Goal: Task Accomplishment & Management: Use online tool/utility

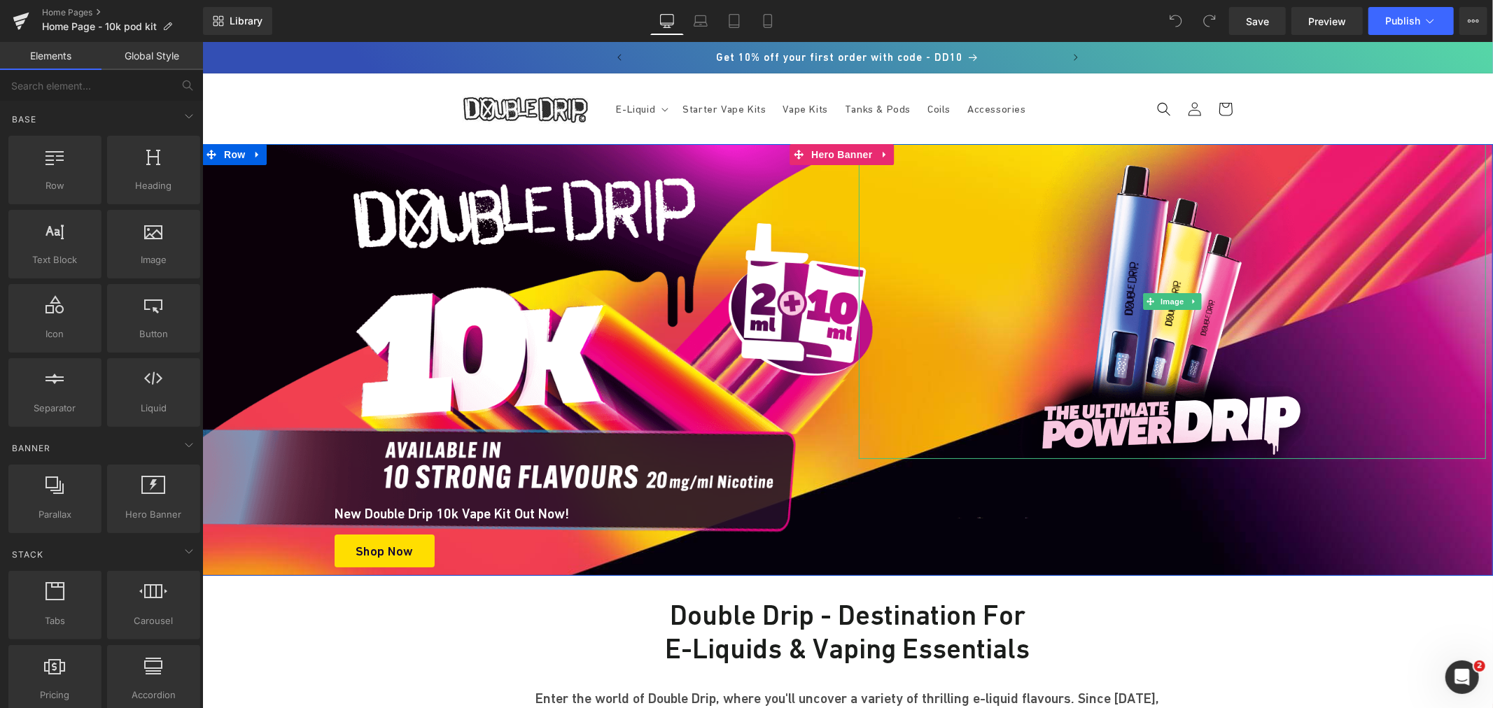
drag, startPoint x: 1167, startPoint y: 281, endPoint x: 1484, endPoint y: 277, distance: 317.8
click at [1167, 281] on img at bounding box center [1171, 300] width 315 height 315
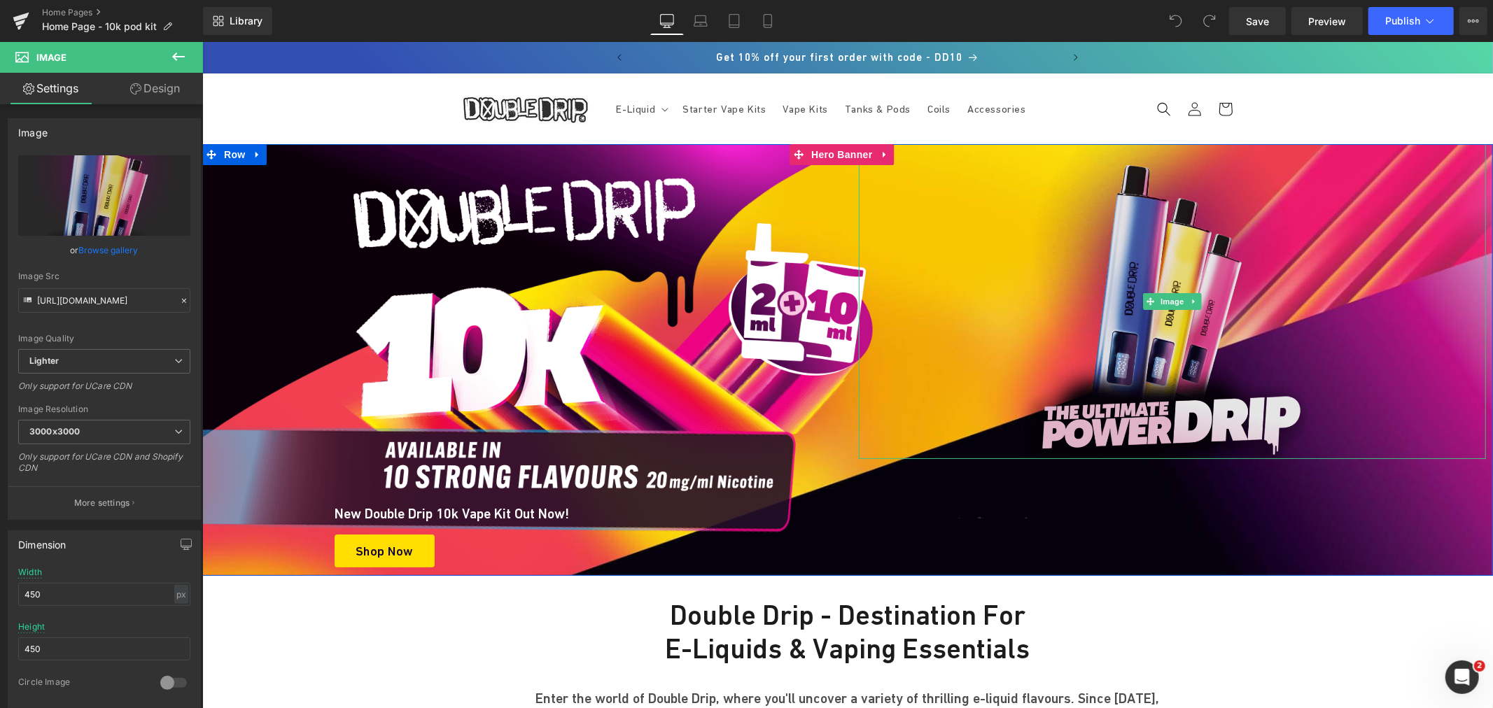
click at [1147, 247] on img at bounding box center [1171, 300] width 315 height 315
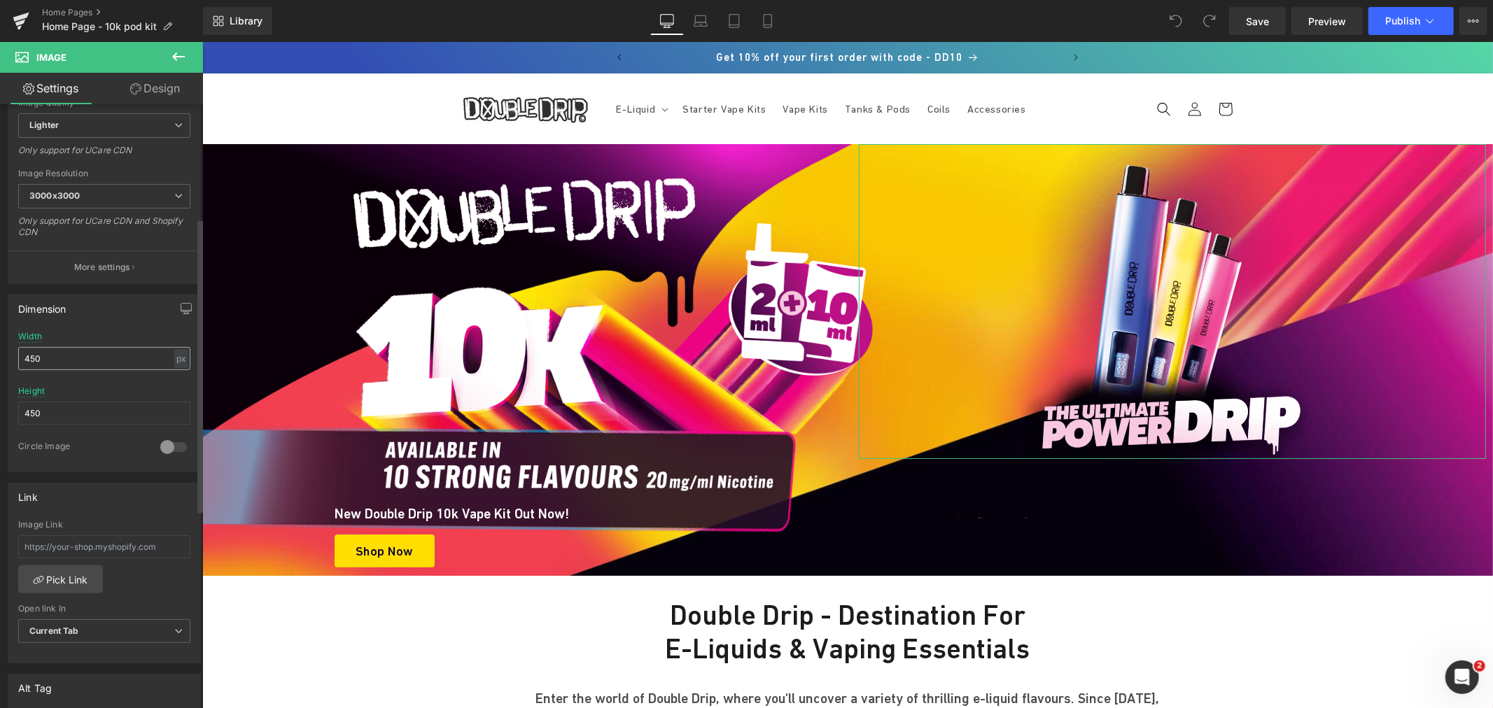
scroll to position [233, 0]
click at [57, 346] on div "Width 450 px % px" at bounding box center [104, 362] width 172 height 55
click at [50, 356] on input "450" at bounding box center [104, 361] width 172 height 23
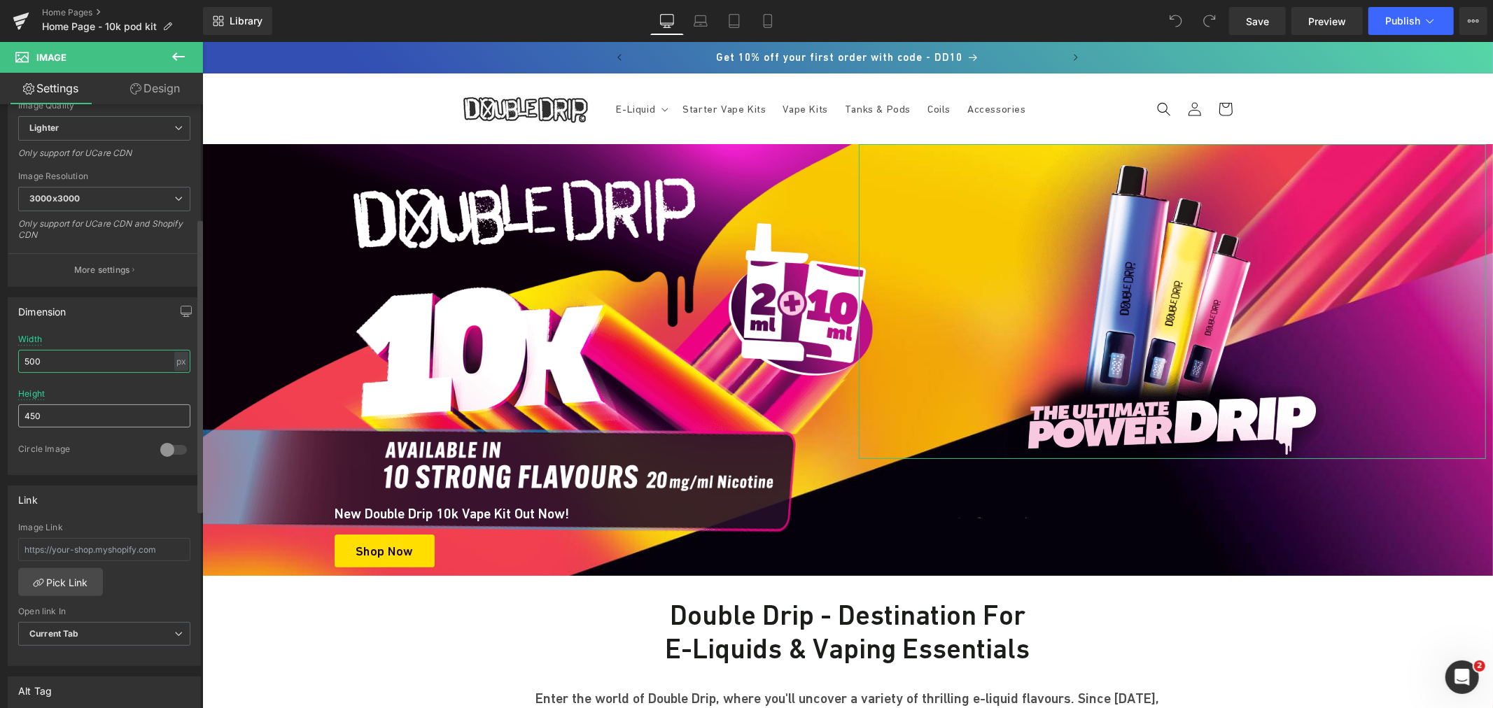
type input "500"
click at [63, 410] on input "450" at bounding box center [104, 416] width 172 height 23
type input "500"
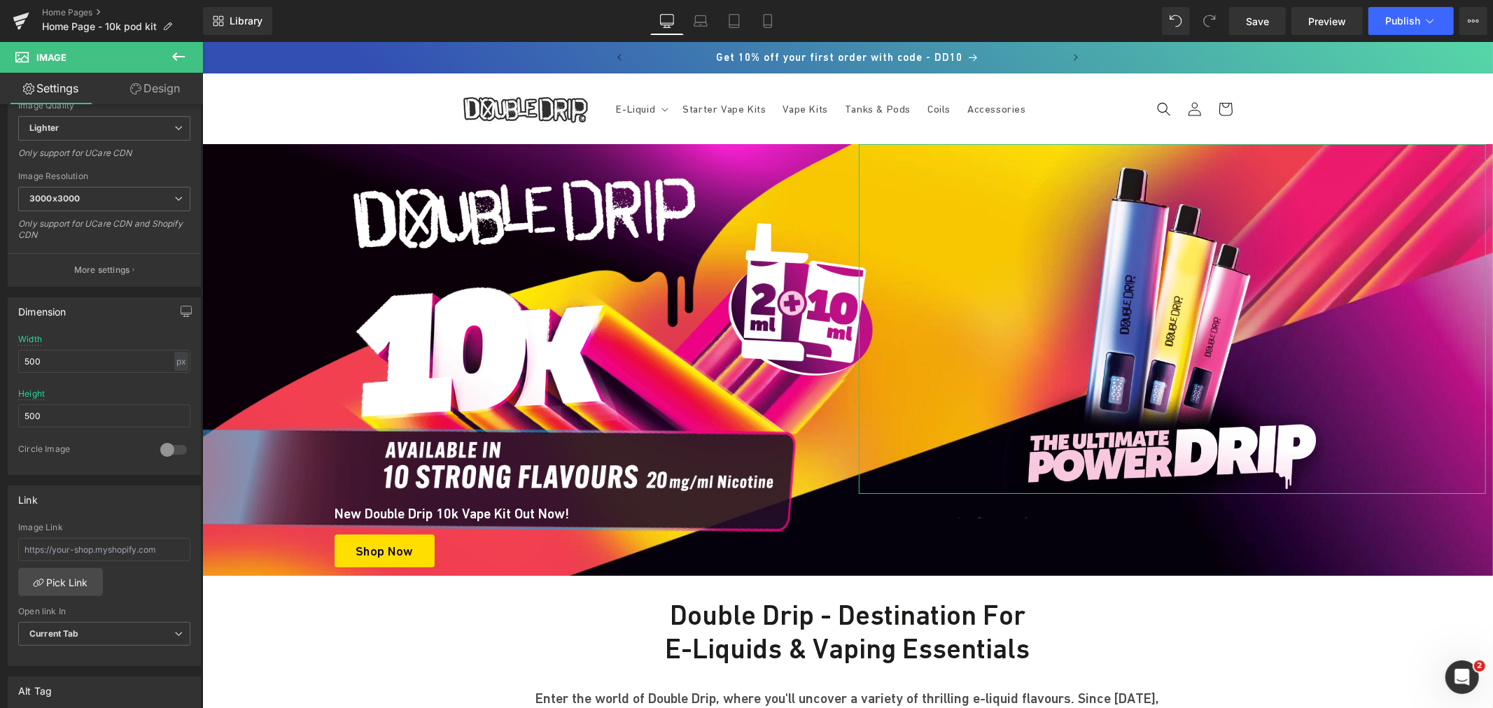
click at [144, 84] on link "Design" at bounding box center [154, 88] width 101 height 31
click at [0, 0] on div "Spacing" at bounding box center [0, 0] width 0 height 0
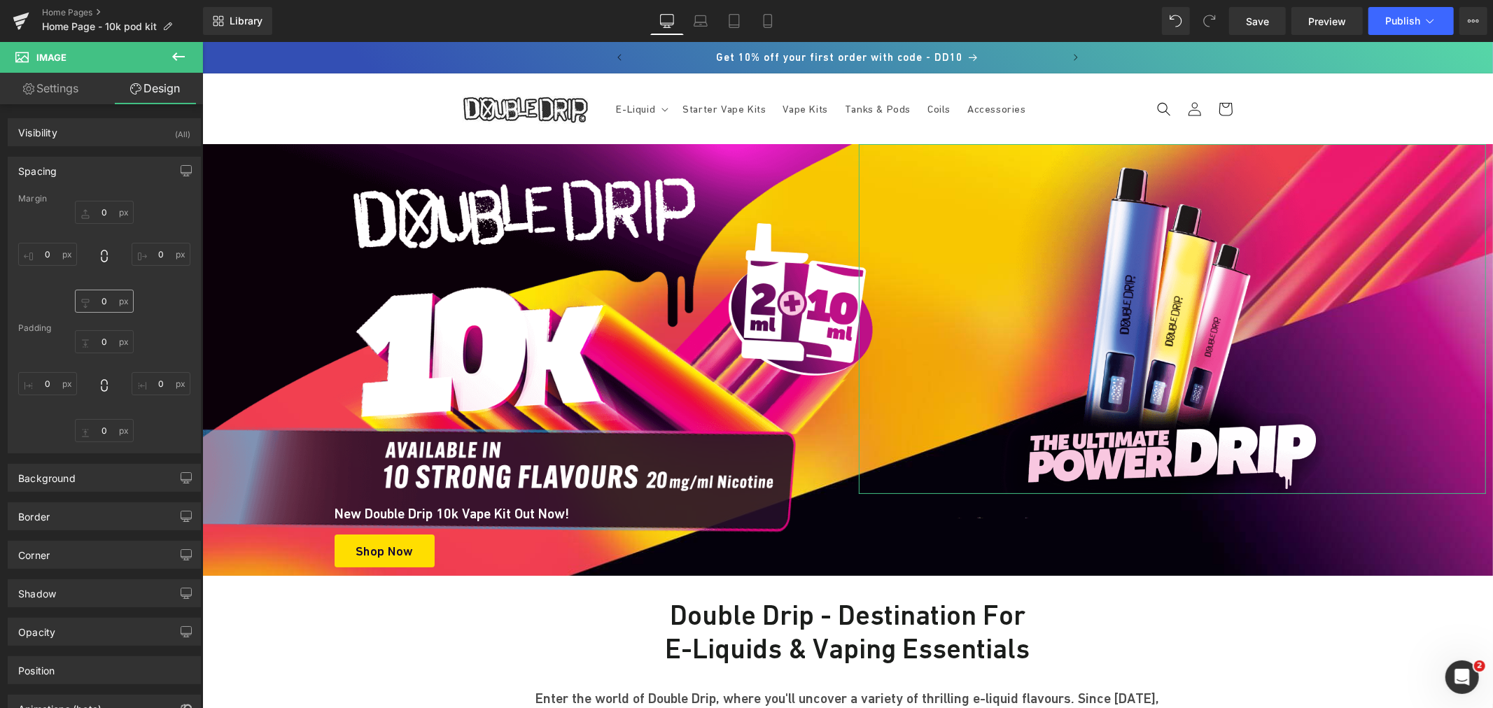
type input "0"
type input "10"
type input "0"
type input "16"
type input "0"
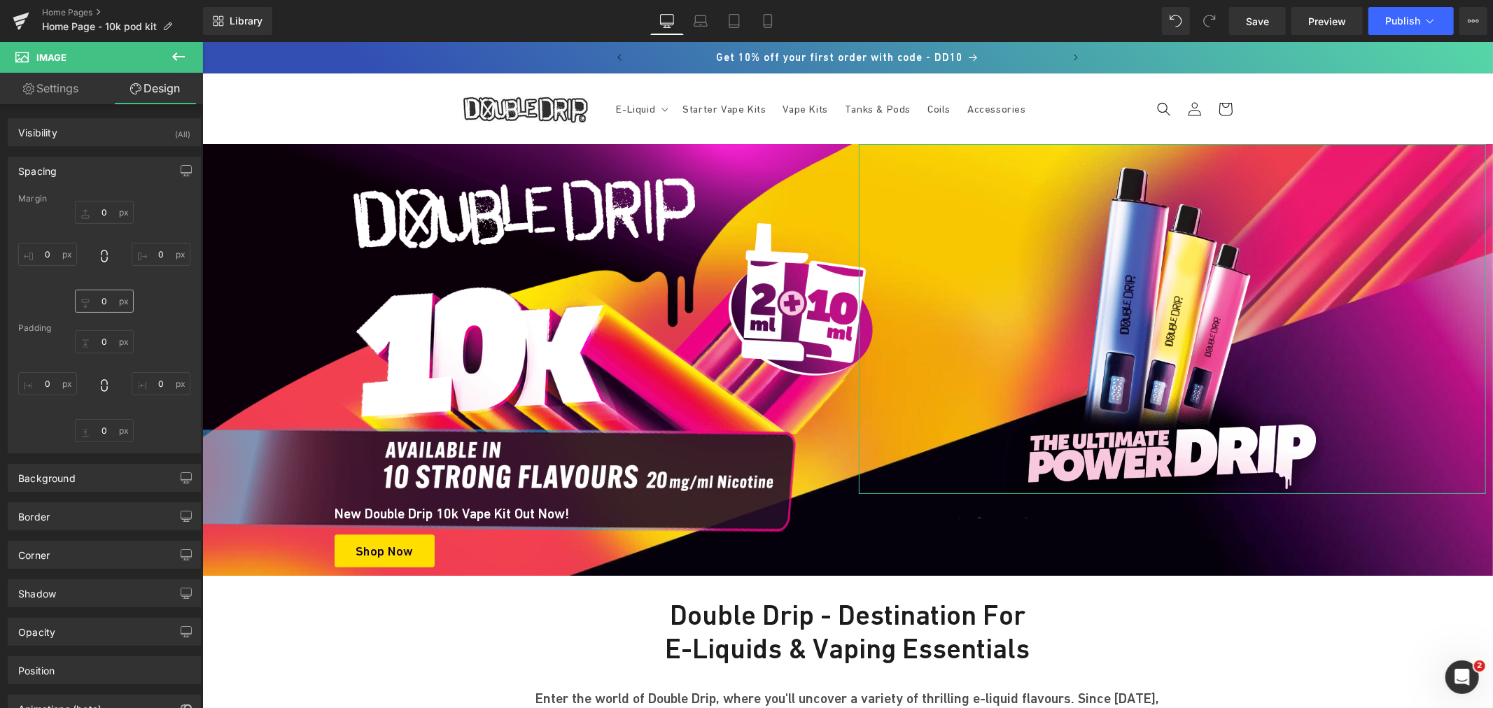
type input "20"
type input "0"
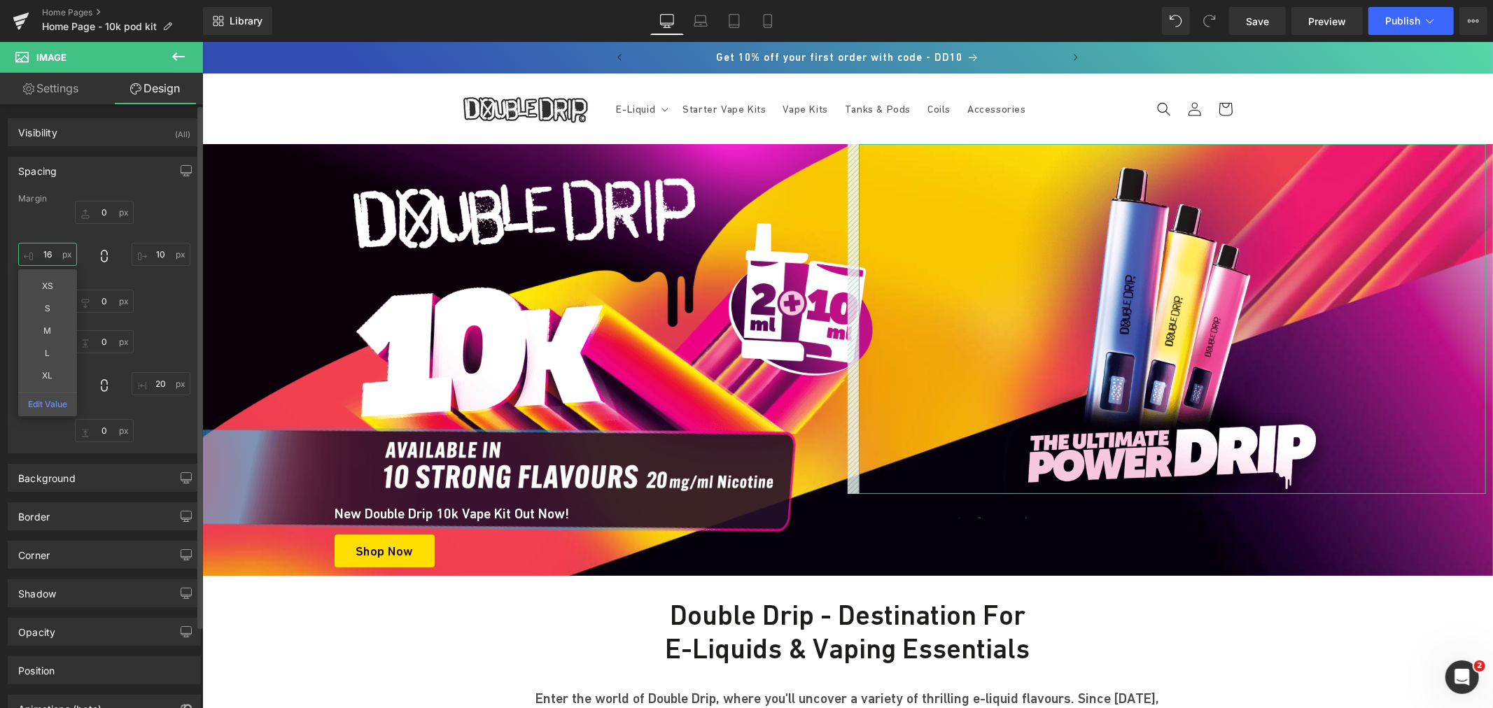
click at [61, 255] on input "16" at bounding box center [47, 254] width 59 height 23
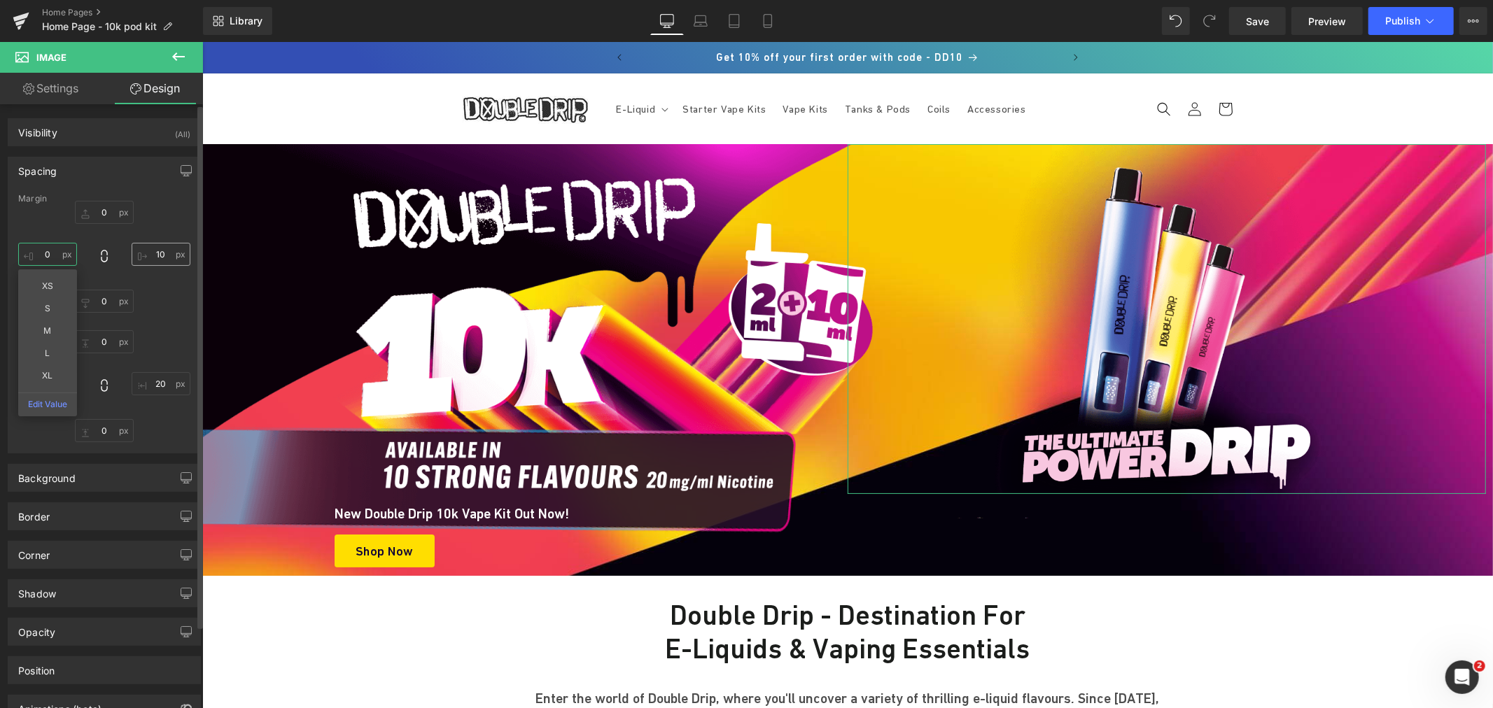
type input "0"
click at [147, 253] on input "10" at bounding box center [161, 254] width 59 height 23
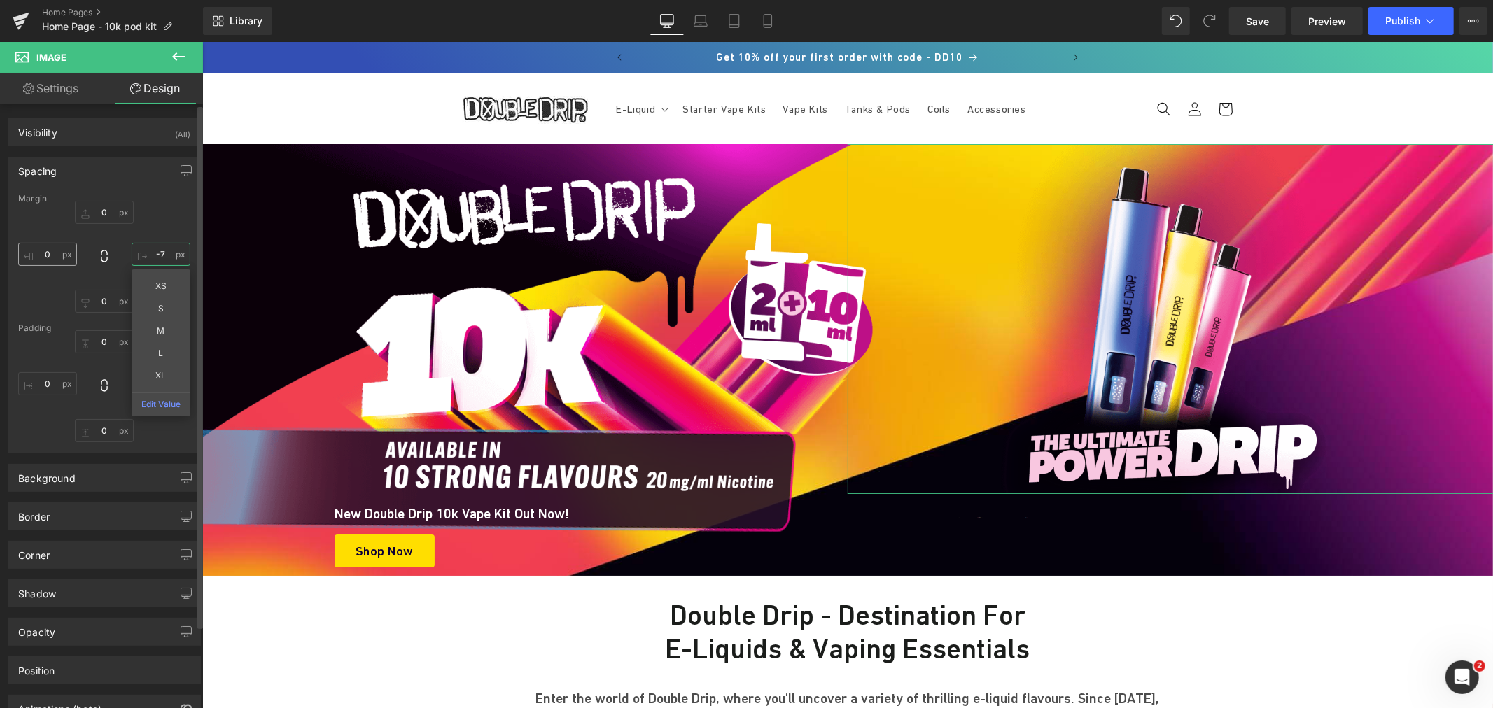
type input "-7"
click at [66, 261] on input "0" at bounding box center [47, 254] width 59 height 23
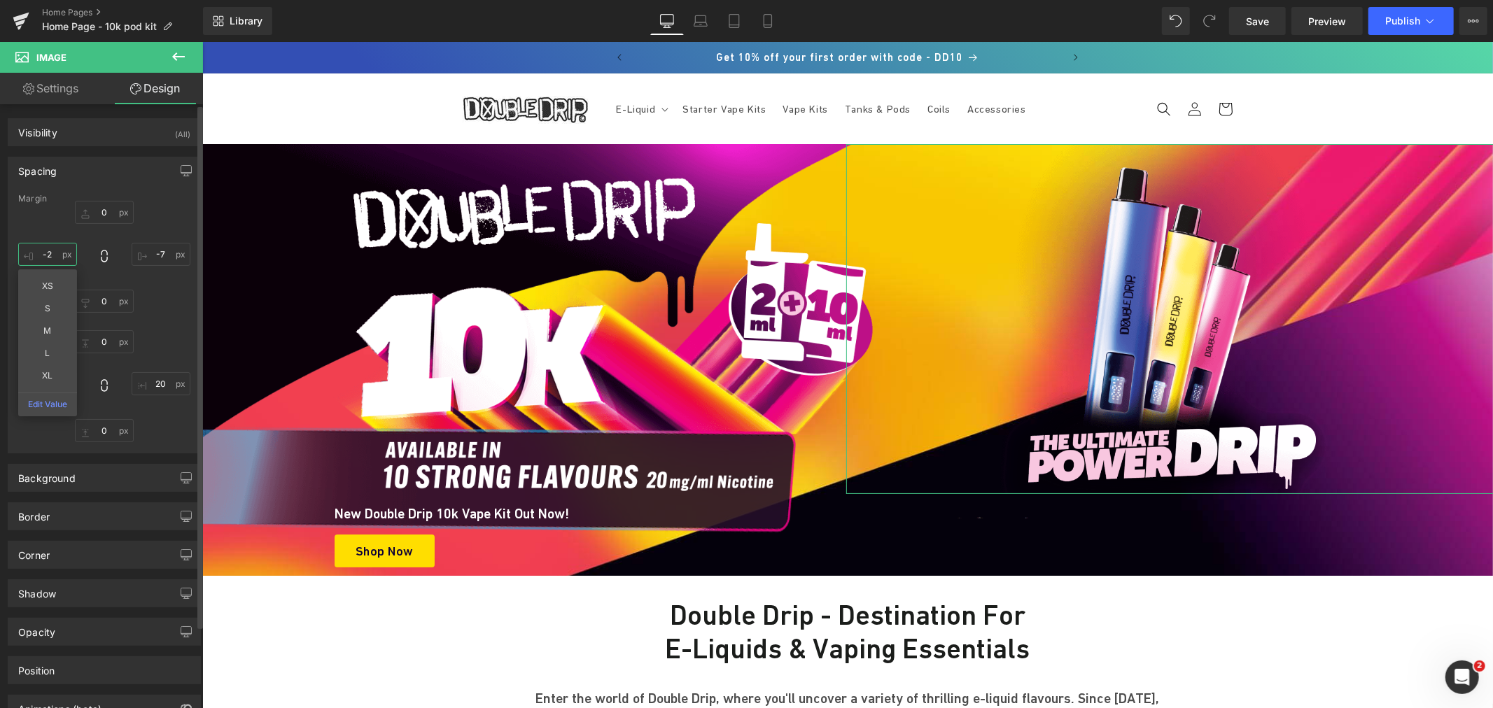
type input "-"
click at [176, 261] on input "-7" at bounding box center [161, 254] width 59 height 23
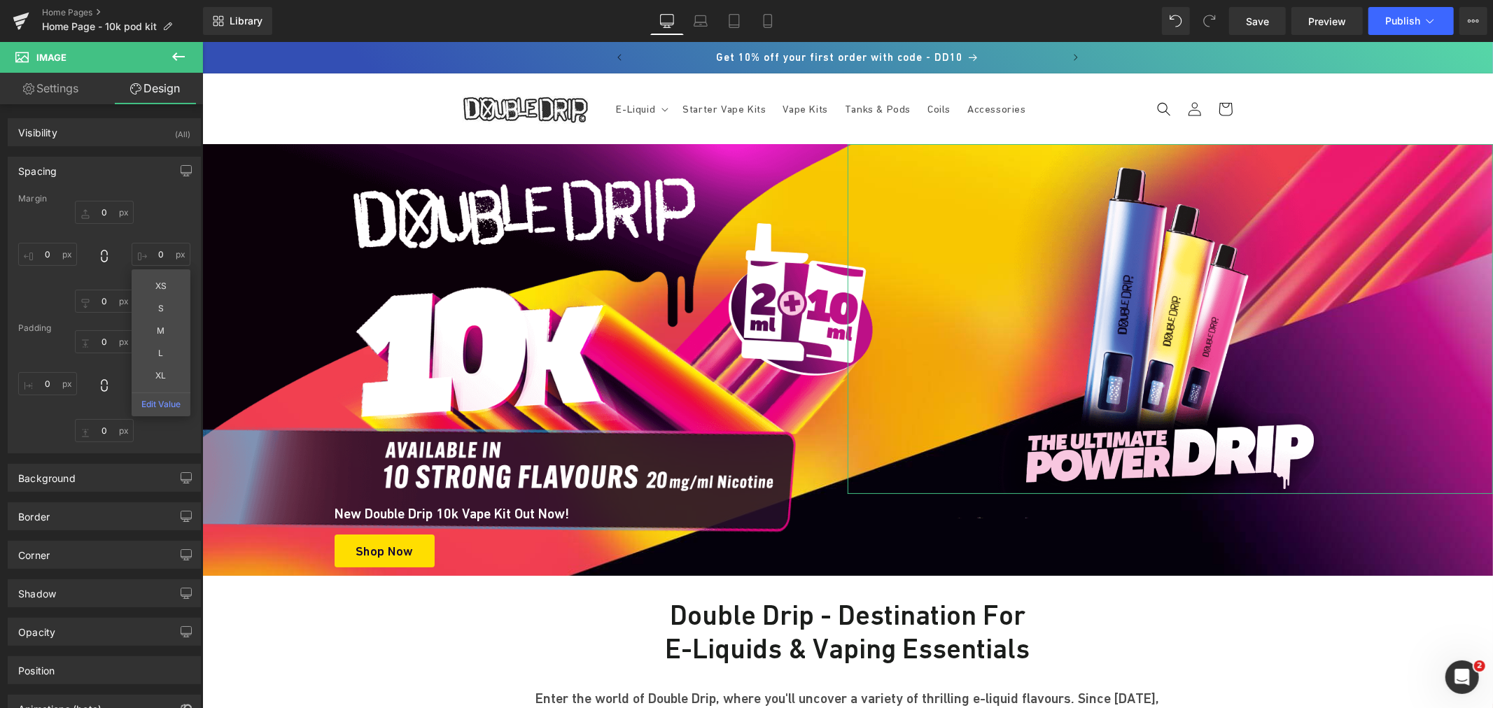
click at [66, 82] on link "Settings" at bounding box center [50, 88] width 101 height 31
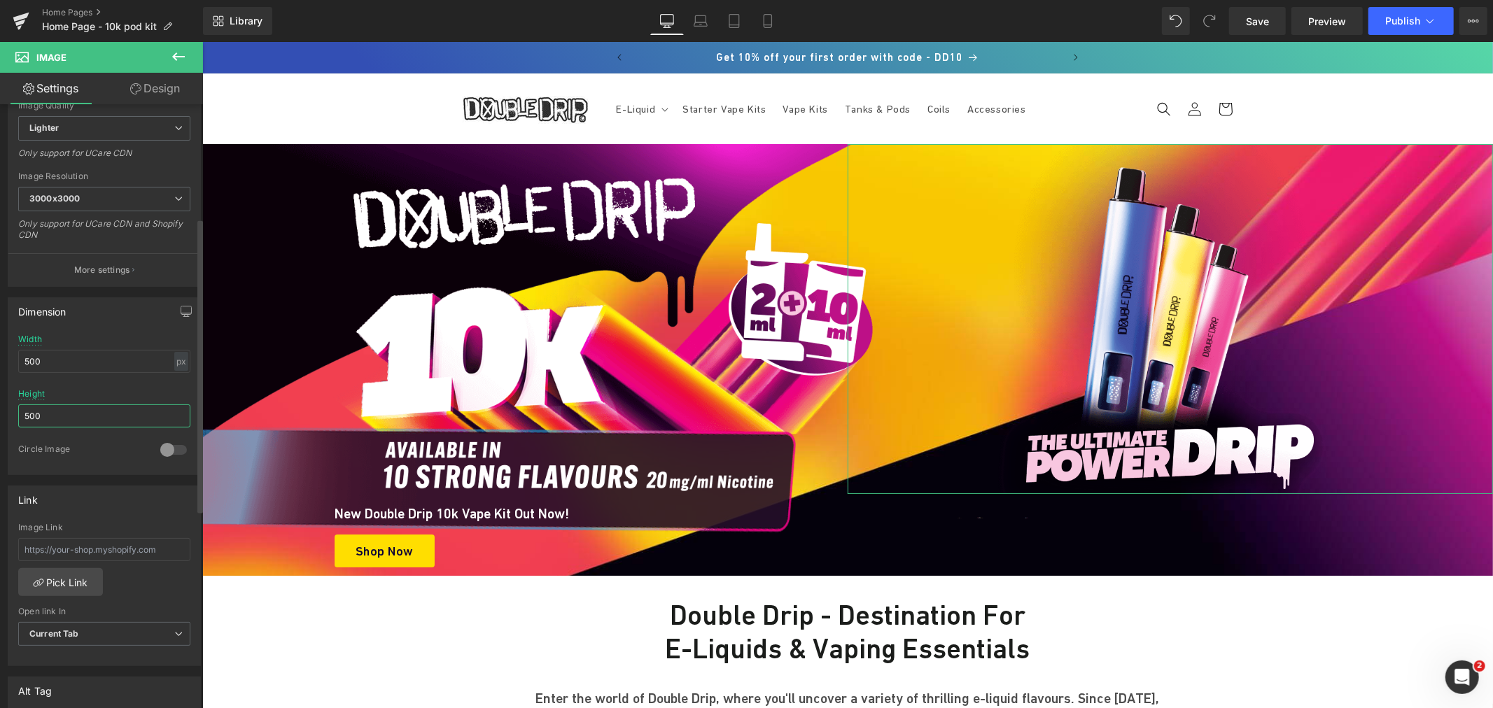
click at [26, 414] on input "500" at bounding box center [104, 416] width 172 height 23
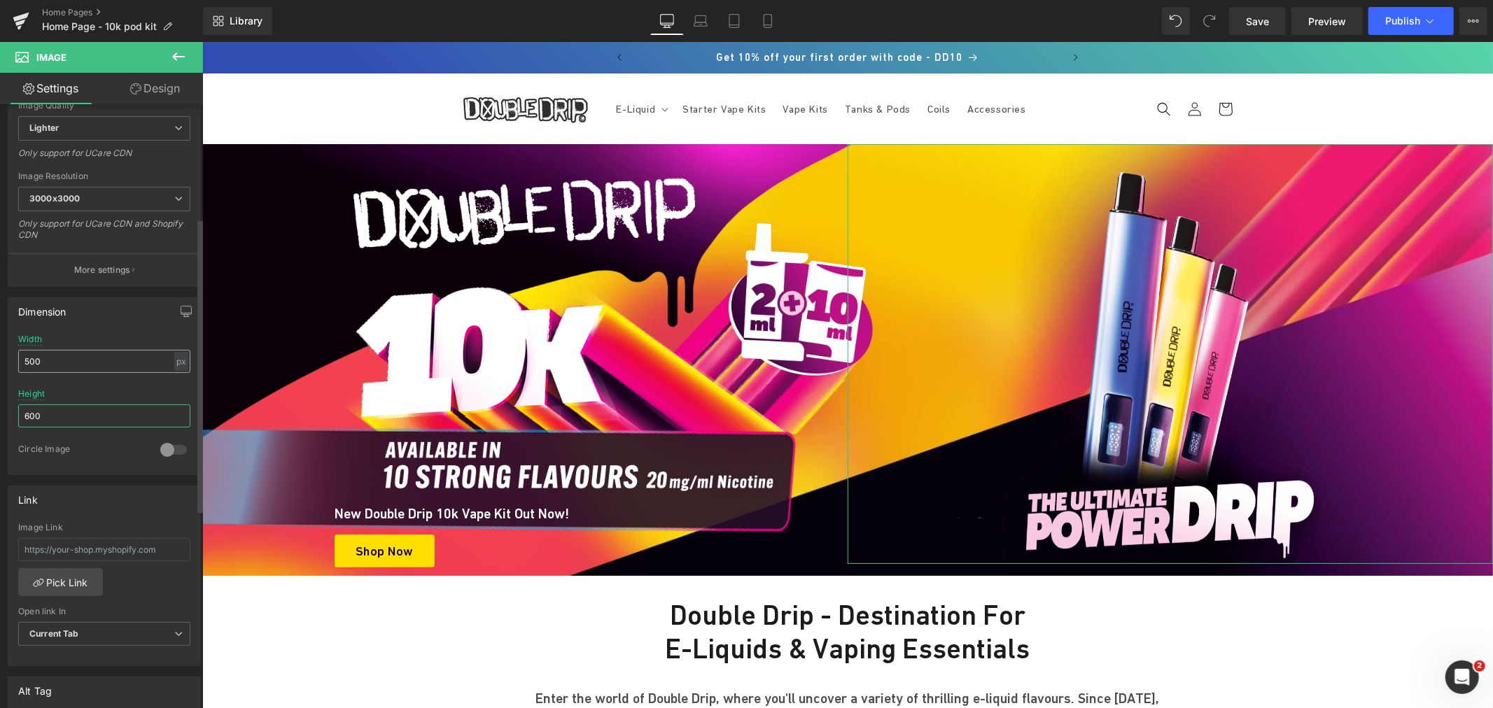
type input "600"
click at [29, 357] on input "500" at bounding box center [104, 361] width 172 height 23
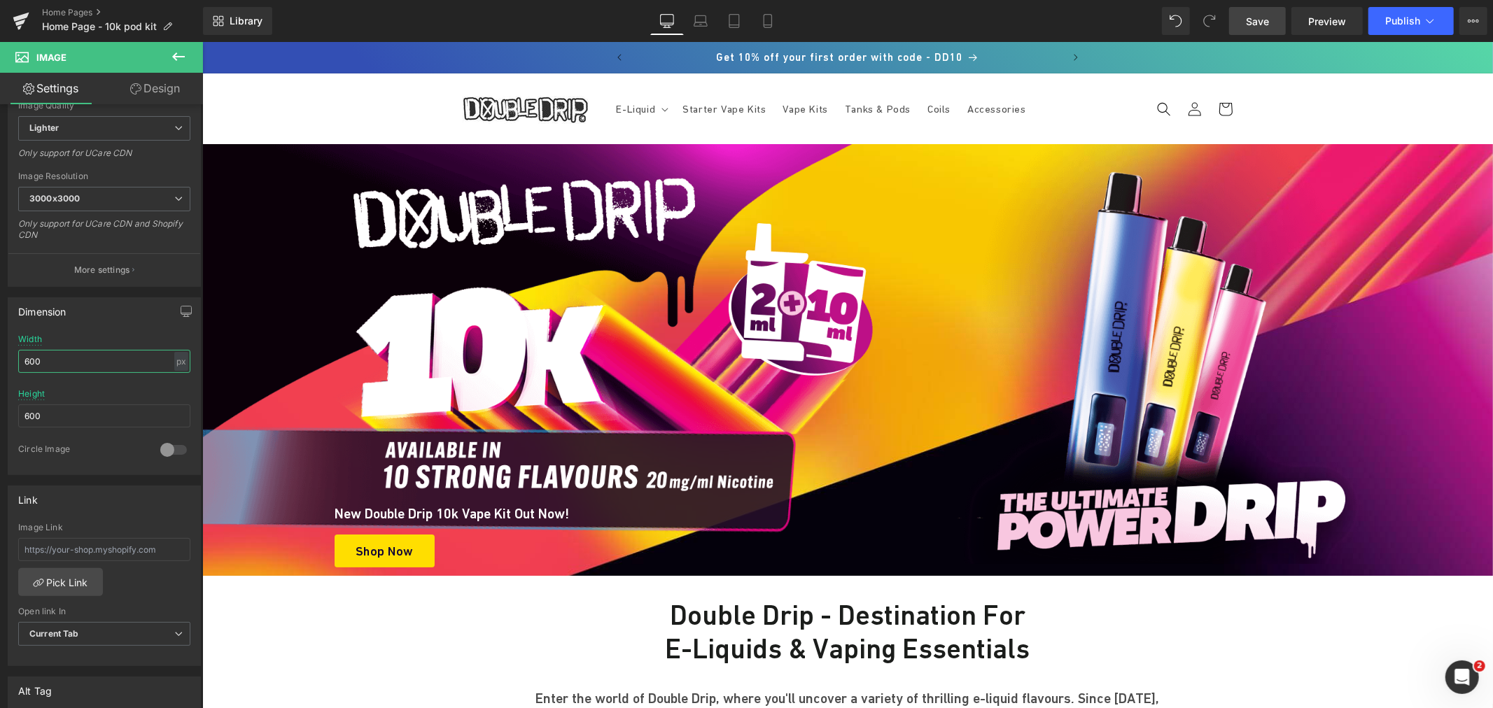
type input "600"
click at [1256, 21] on span "Save" at bounding box center [1257, 21] width 23 height 15
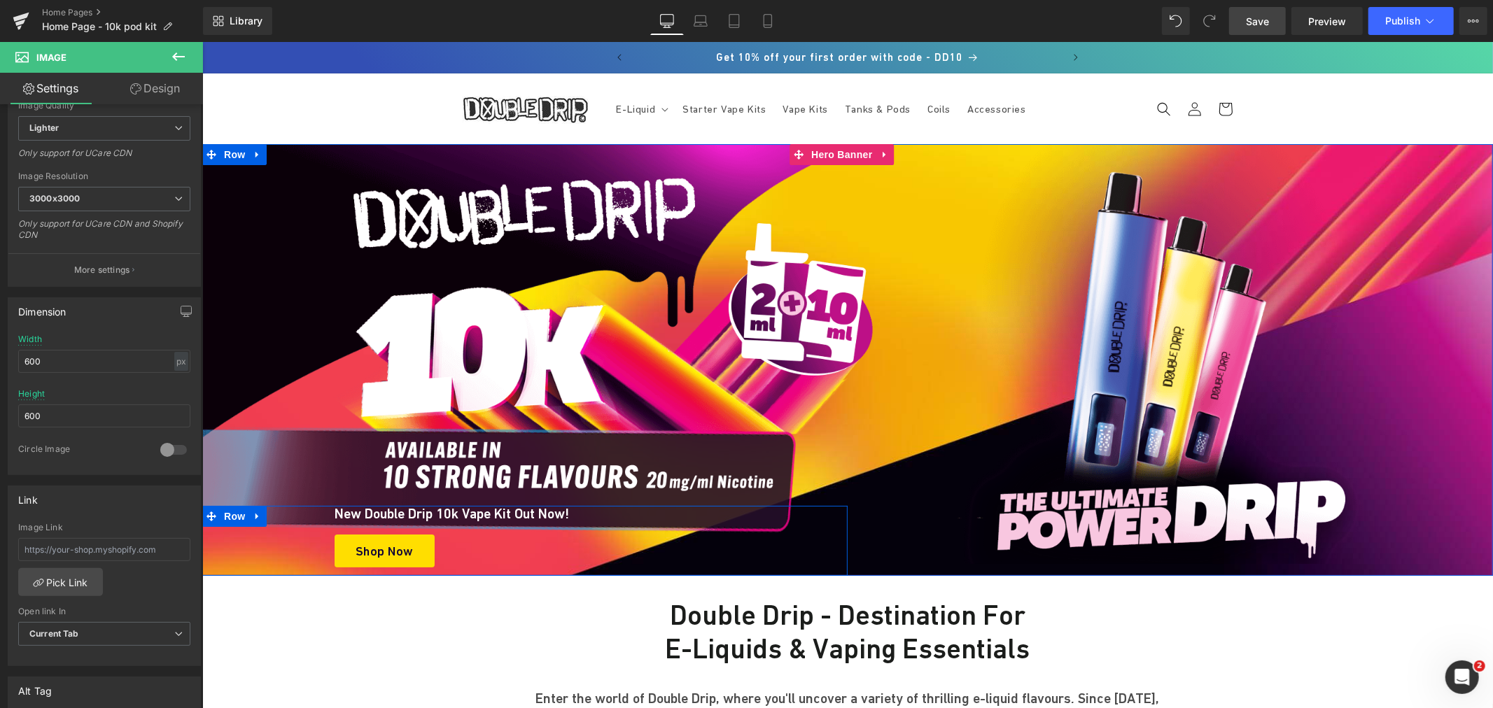
drag, startPoint x: 230, startPoint y: 517, endPoint x: 256, endPoint y: 85, distance: 433.3
click at [230, 517] on span "Row" at bounding box center [234, 515] width 28 height 21
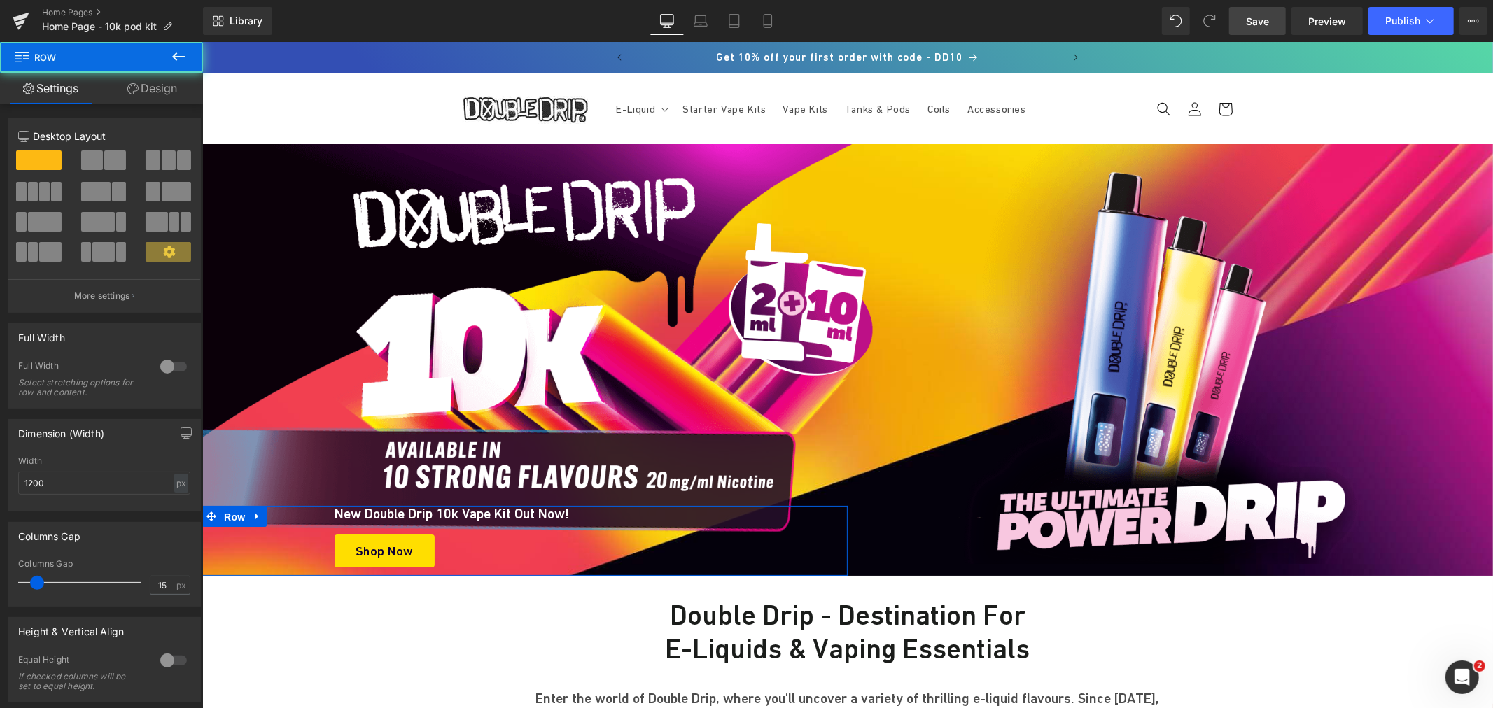
click at [163, 87] on link "Design" at bounding box center [151, 88] width 101 height 31
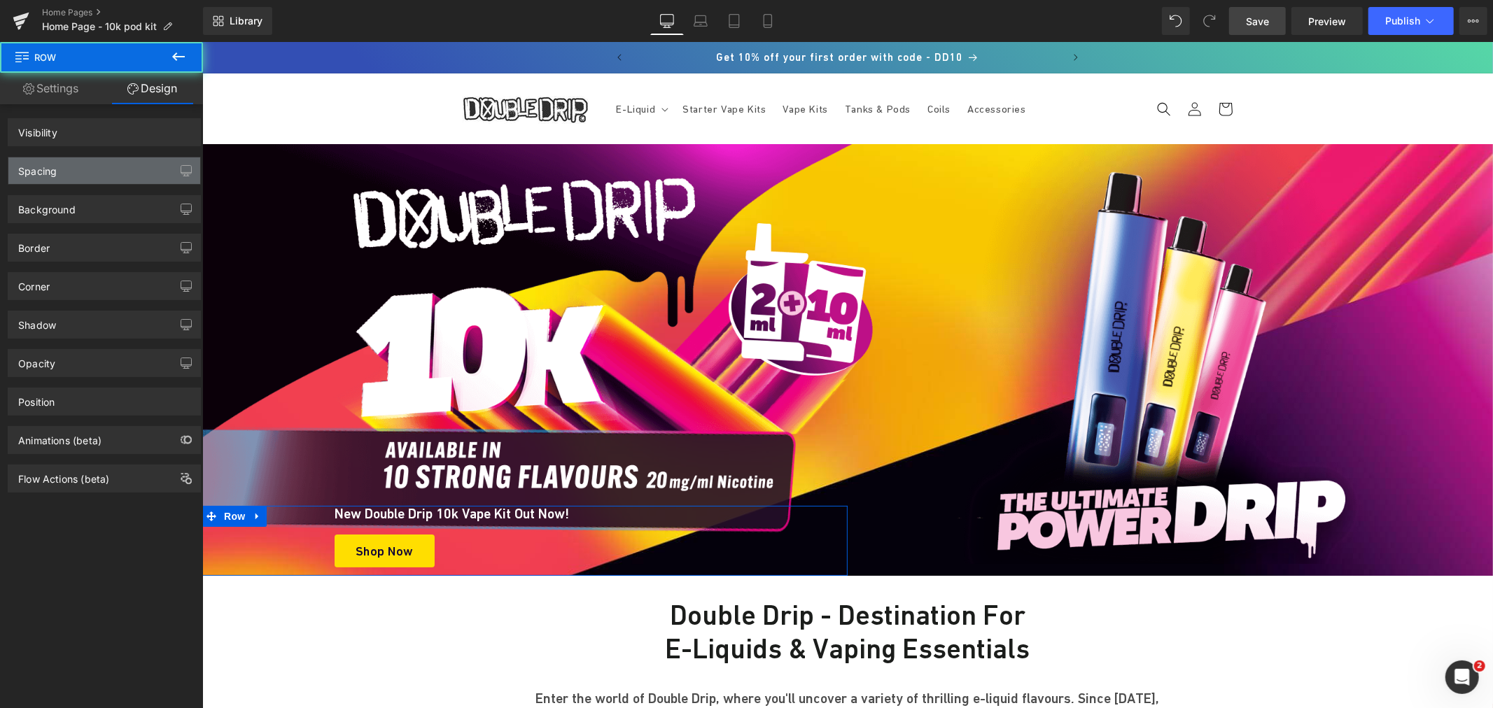
click at [83, 179] on div "Spacing" at bounding box center [104, 170] width 192 height 27
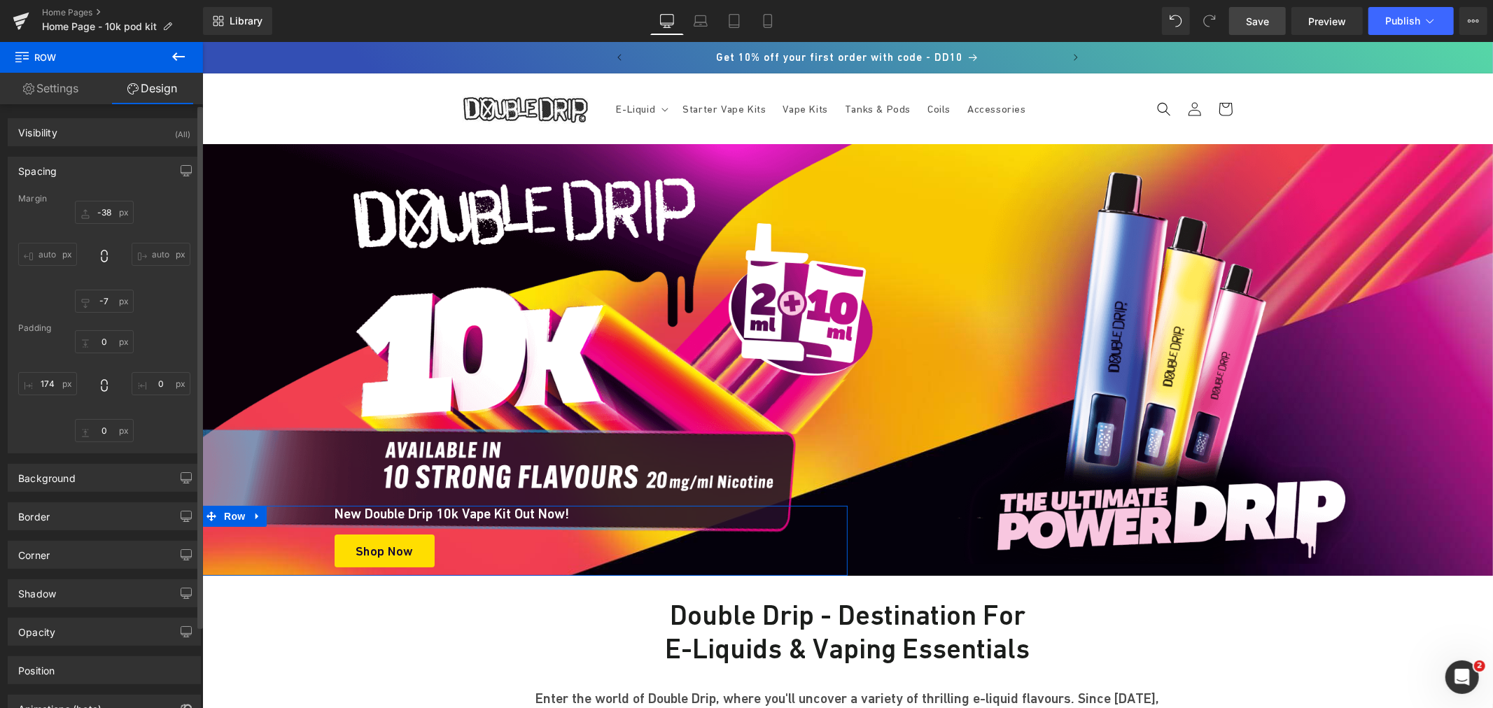
type input "-38"
type input "-7"
type input "0"
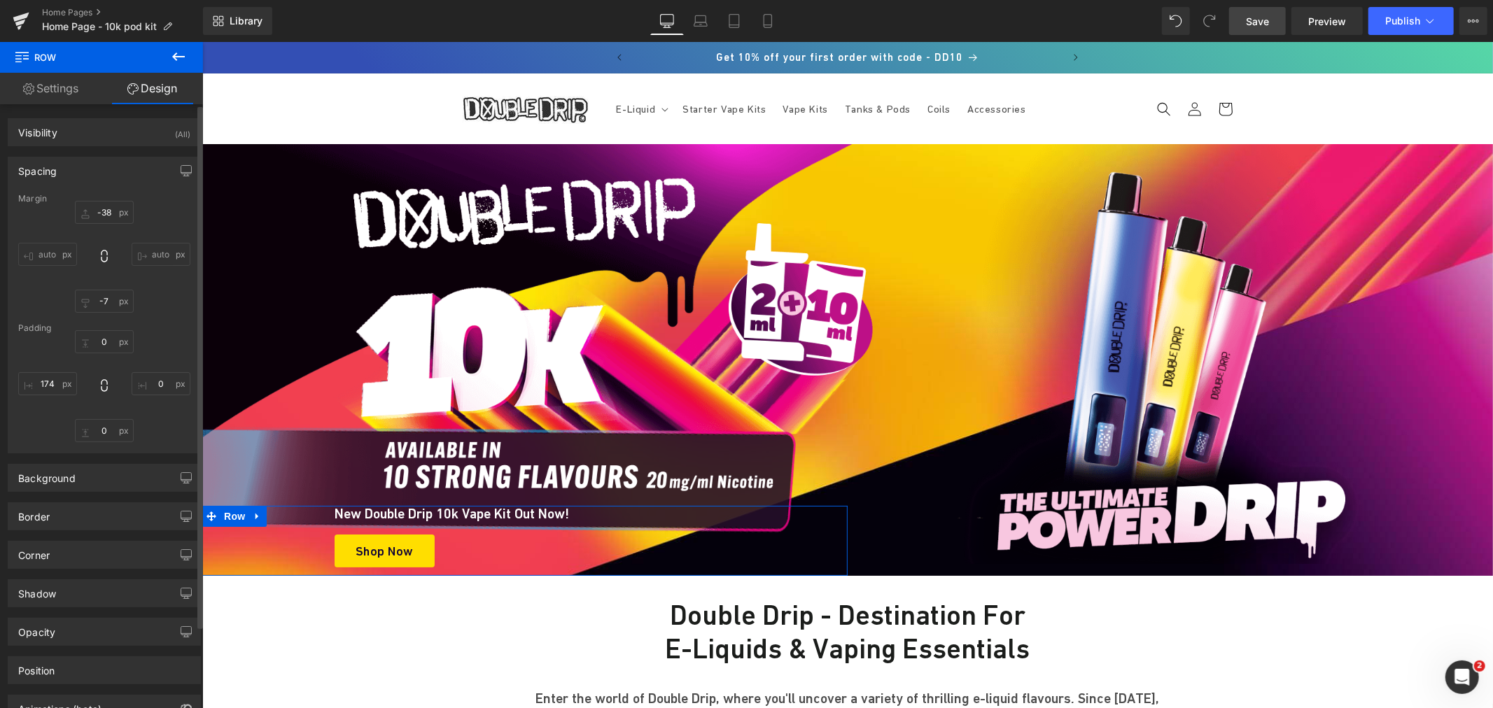
type input "174"
click at [118, 208] on input "-38" at bounding box center [104, 212] width 59 height 23
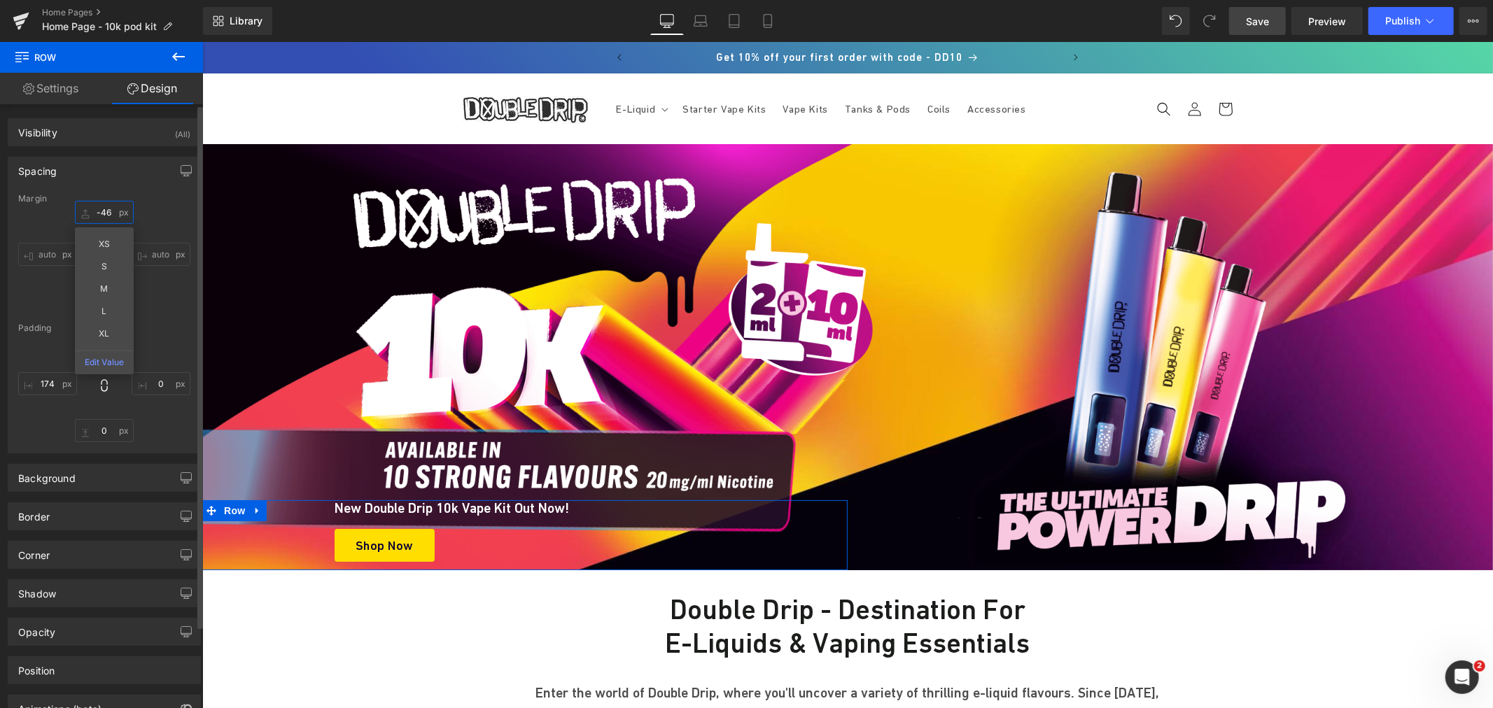
type input "-47"
click at [162, 288] on div "-47 -47 auto auto -7px -7 auto auto" at bounding box center [104, 257] width 172 height 112
click at [46, 388] on input "174" at bounding box center [47, 383] width 59 height 23
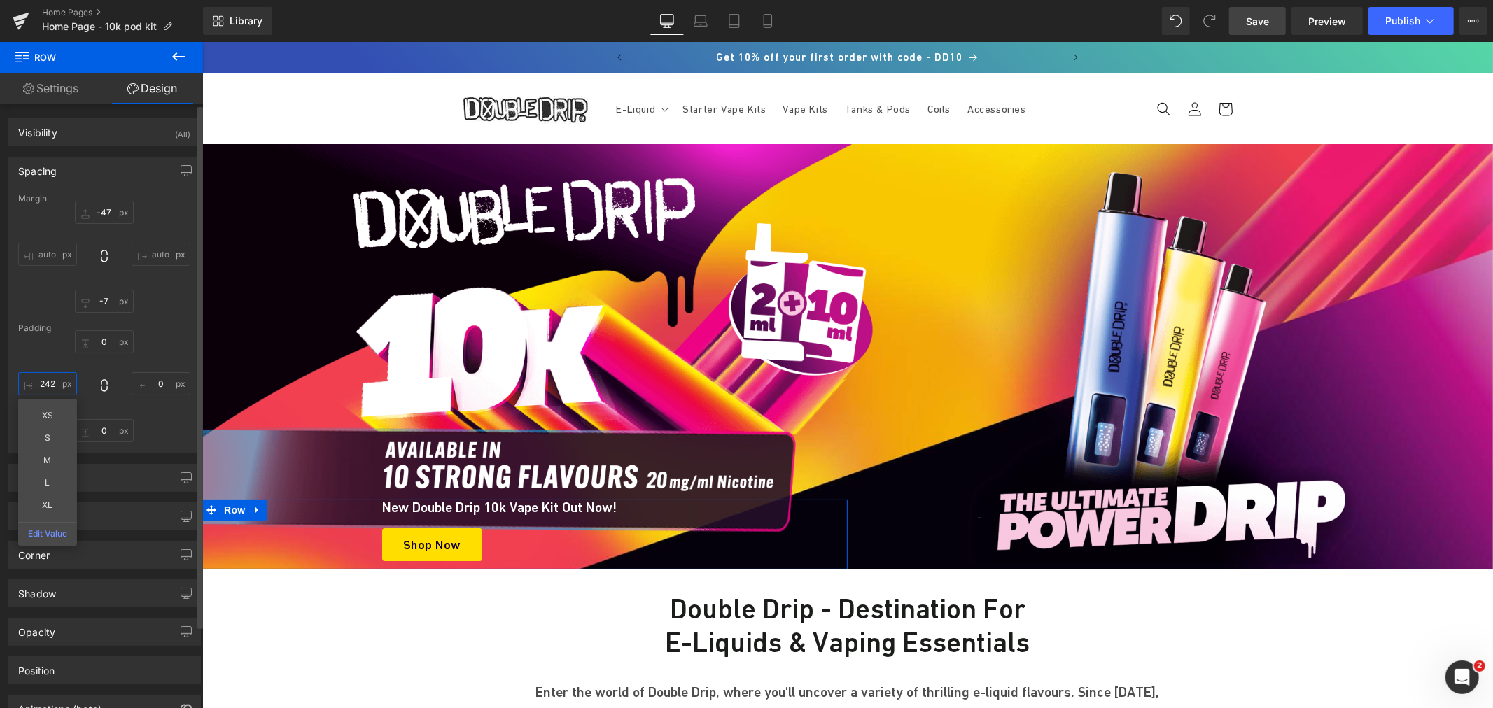
type input "243"
click at [50, 91] on link "Settings" at bounding box center [50, 88] width 101 height 31
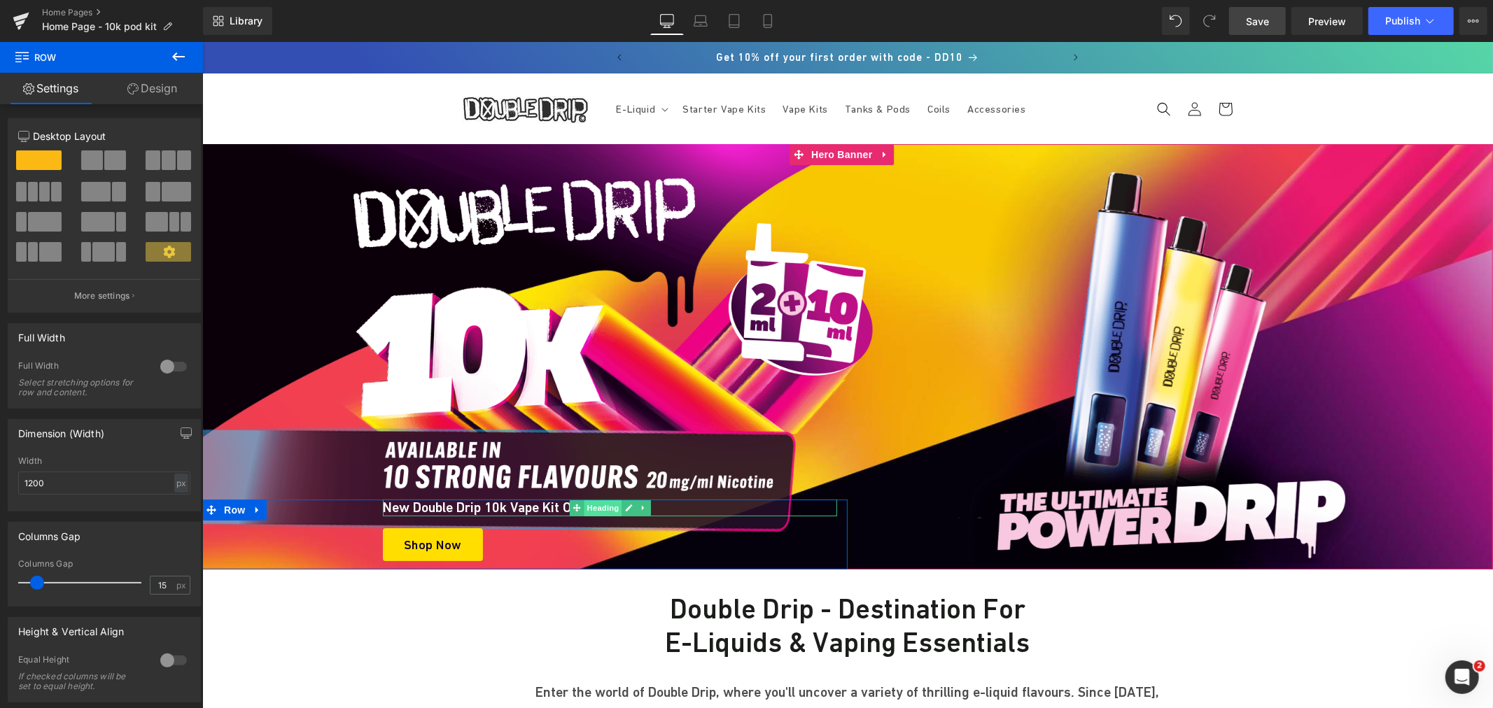
click at [590, 508] on span "Heading" at bounding box center [602, 507] width 38 height 17
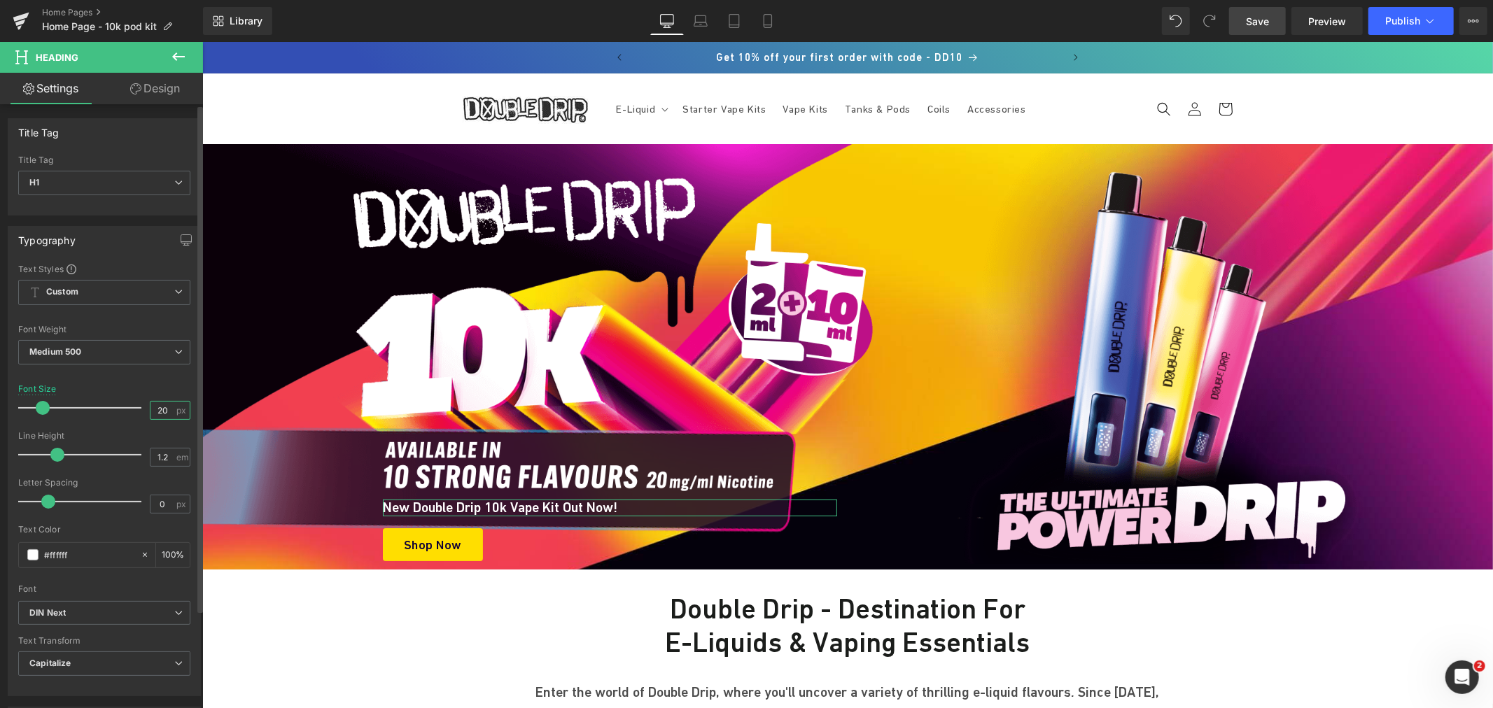
click at [165, 408] on input "20" at bounding box center [162, 410] width 24 height 17
type input "22"
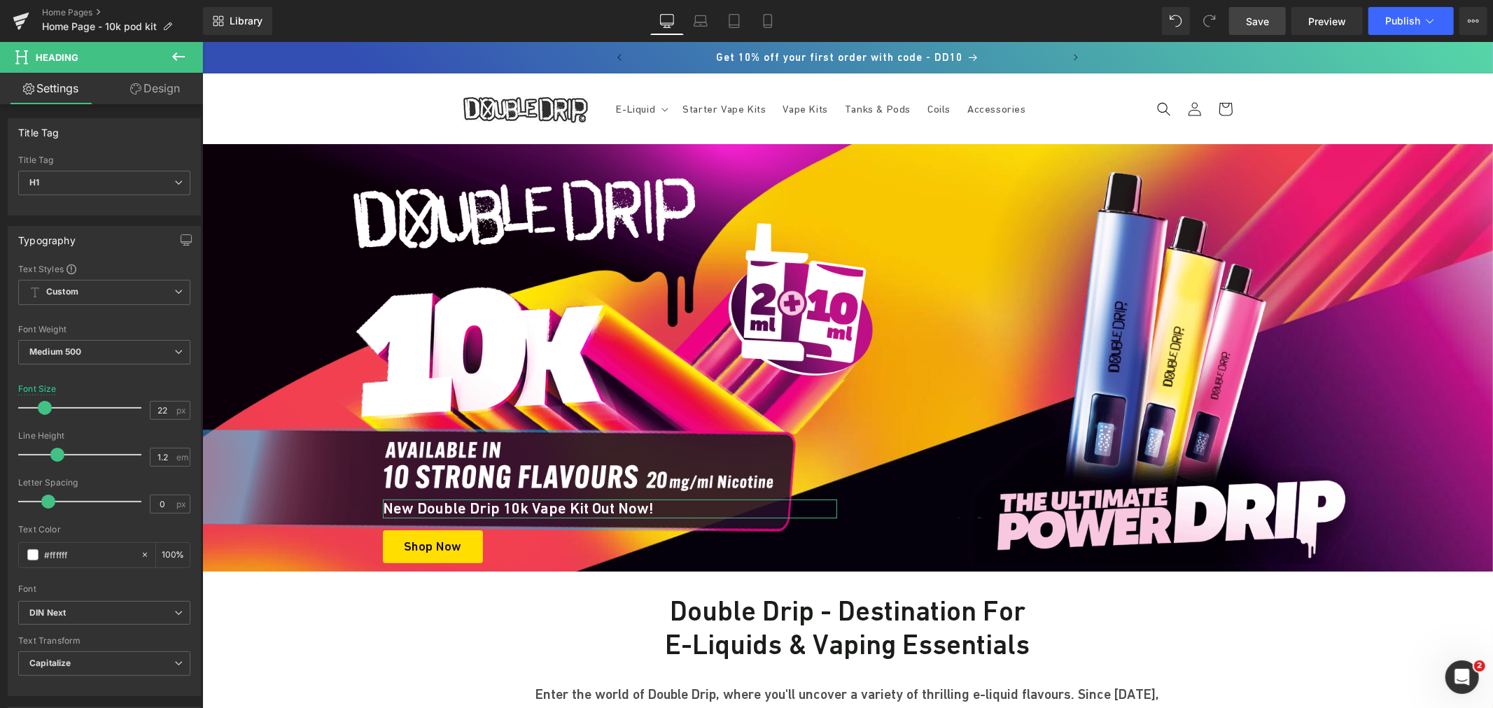
drag, startPoint x: 163, startPoint y: 85, endPoint x: 67, endPoint y: 462, distance: 388.5
click at [163, 85] on link "Design" at bounding box center [154, 88] width 101 height 31
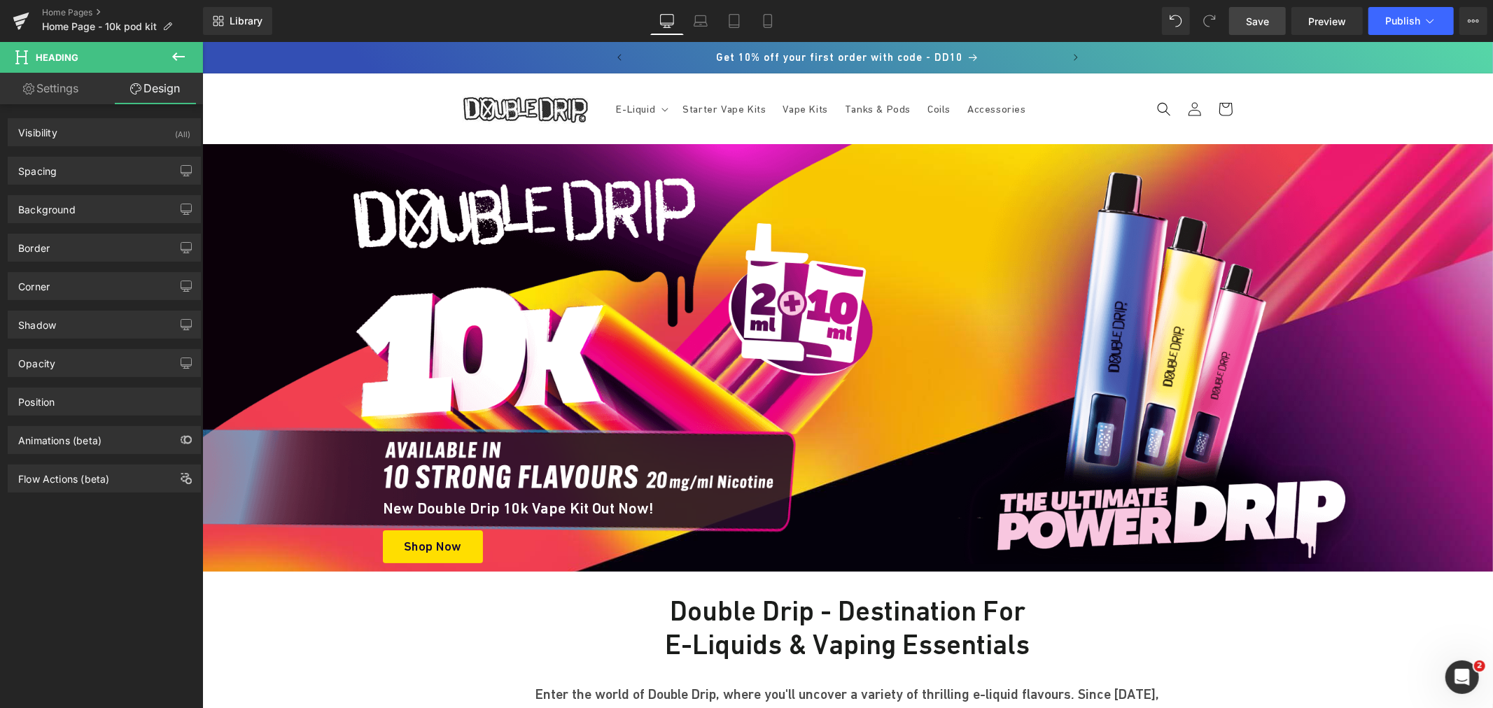
type input "0"
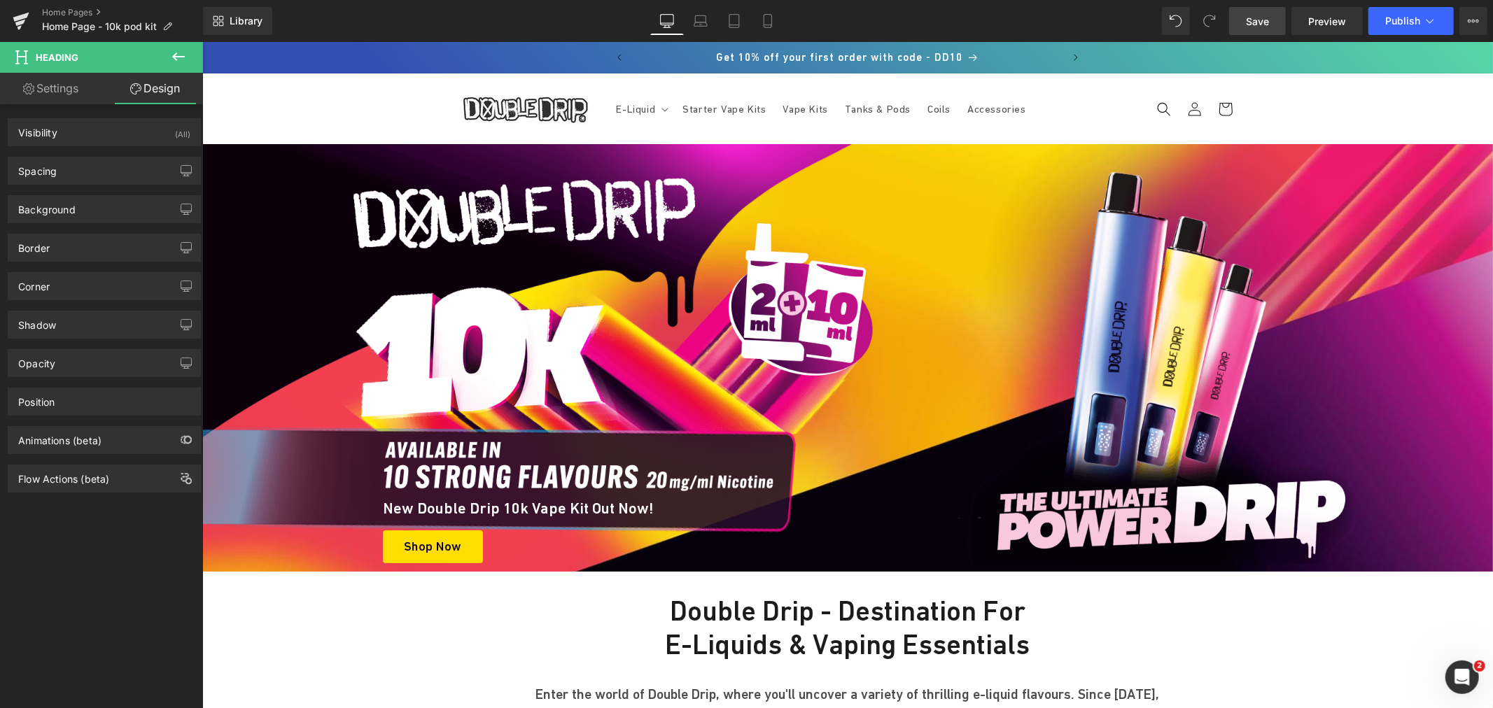
type input "0"
click at [108, 162] on div "Spacing" at bounding box center [104, 170] width 192 height 27
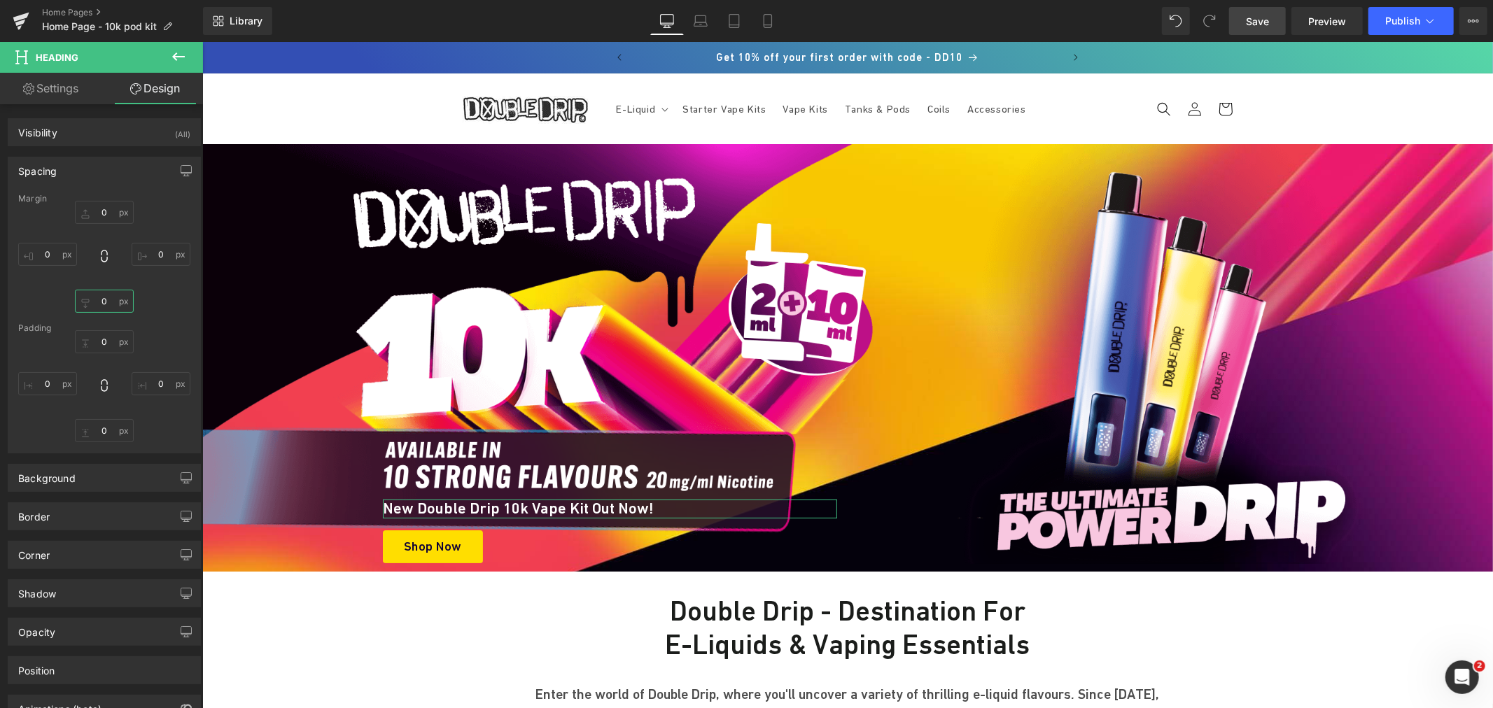
click at [108, 304] on input "0" at bounding box center [104, 301] width 59 height 23
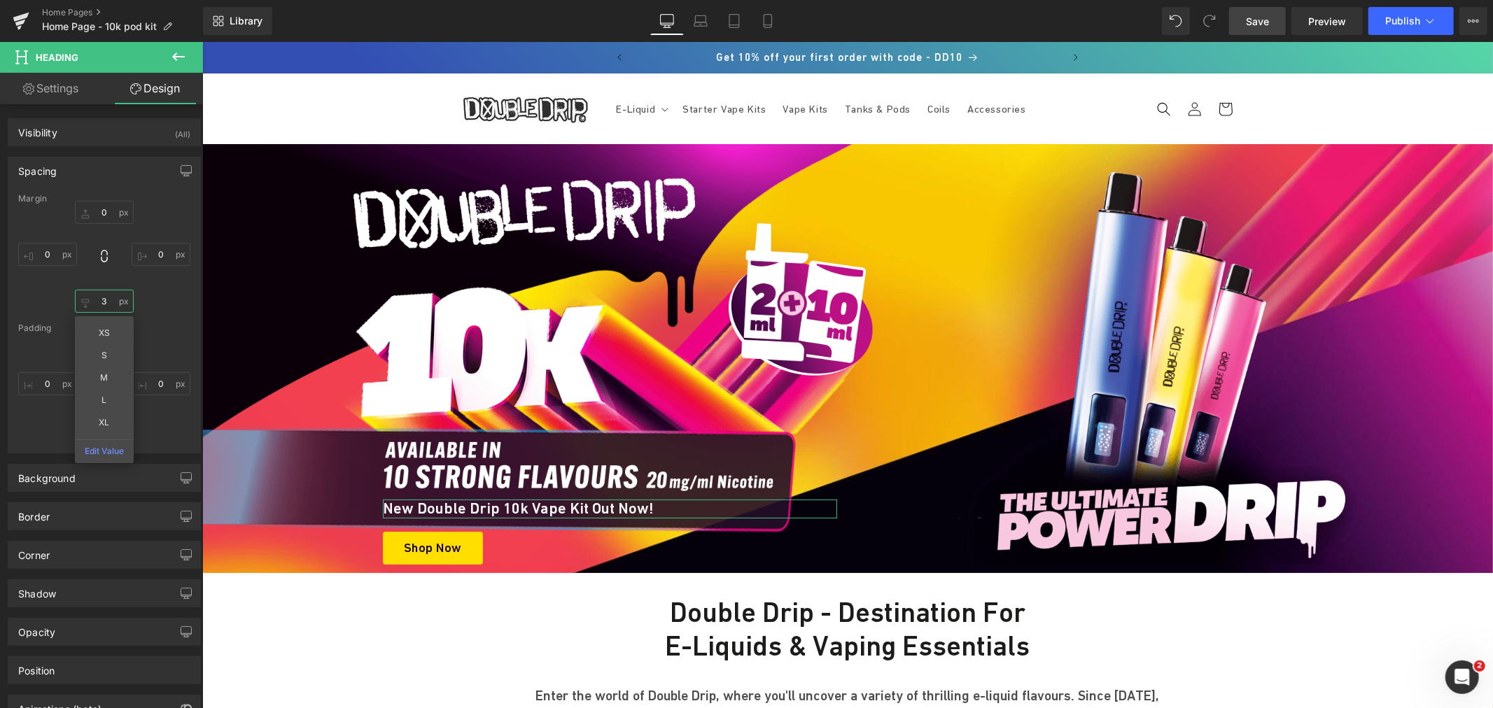
type input "4"
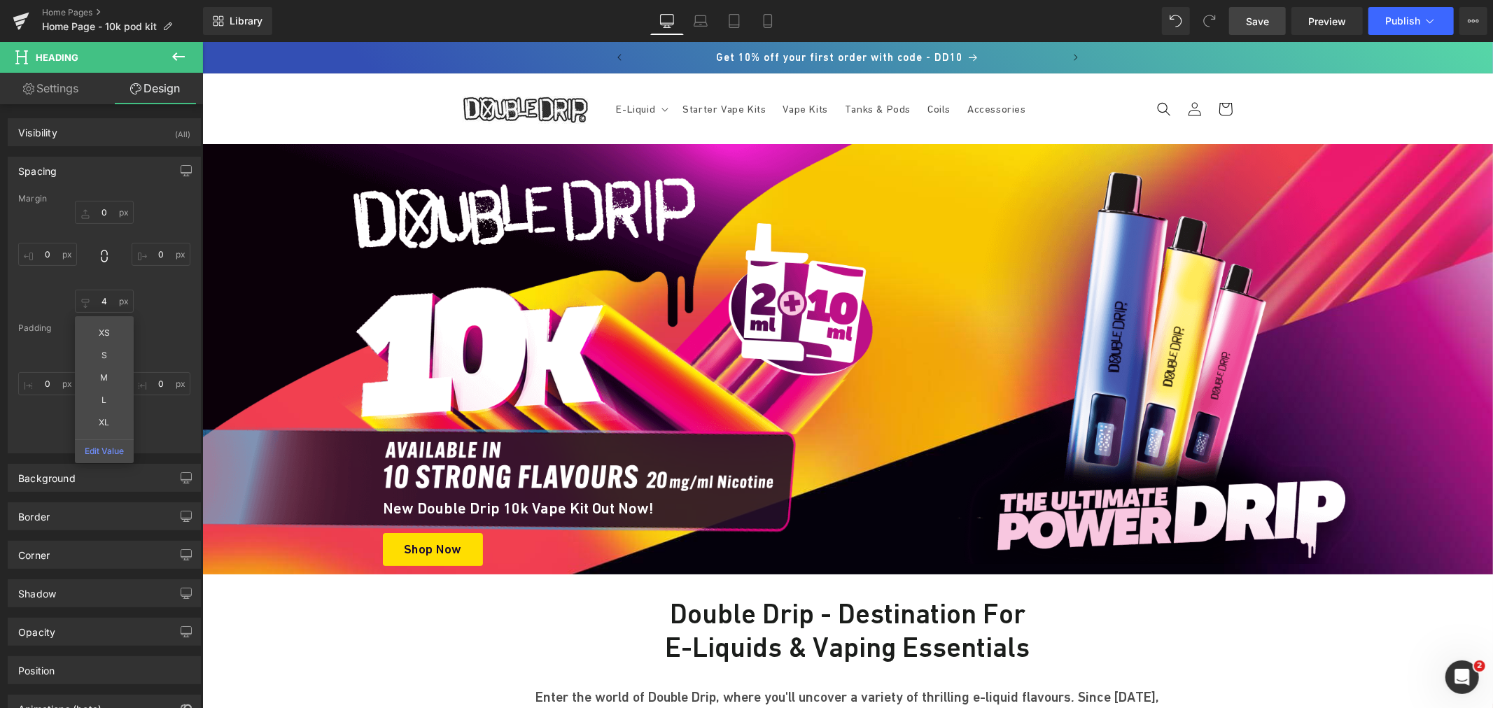
click at [1241, 24] on link "Save" at bounding box center [1257, 21] width 57 height 28
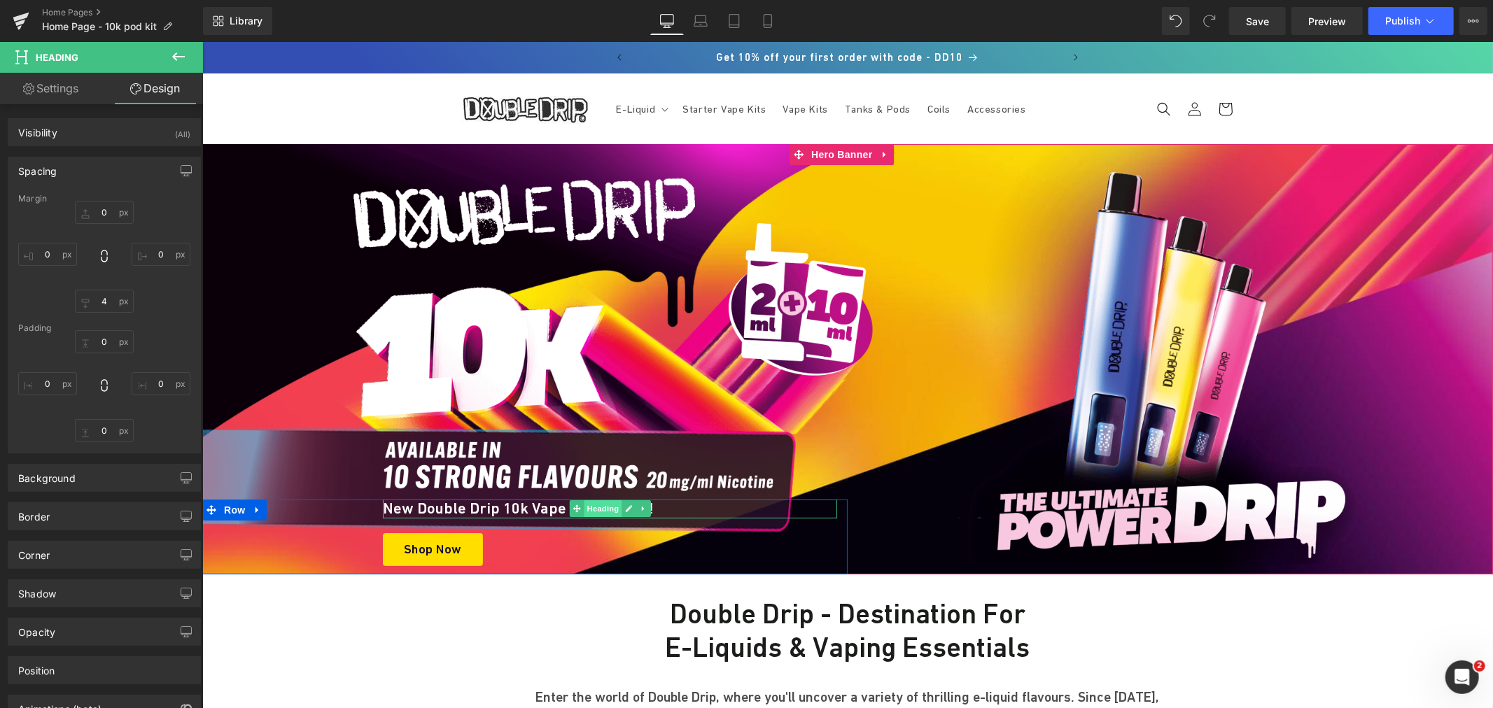
click at [597, 510] on span "Heading" at bounding box center [602, 508] width 38 height 17
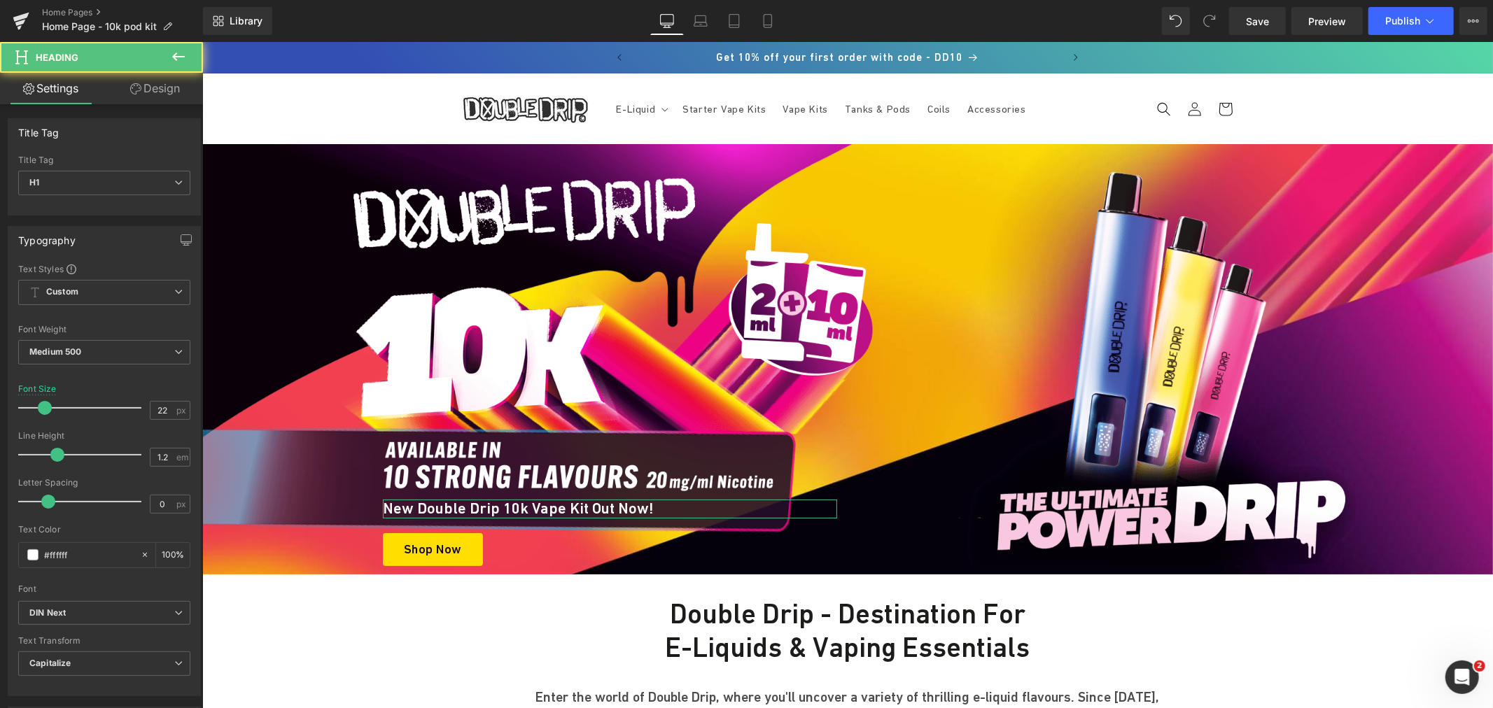
click at [104, 297] on span "Custom" at bounding box center [104, 292] width 172 height 25
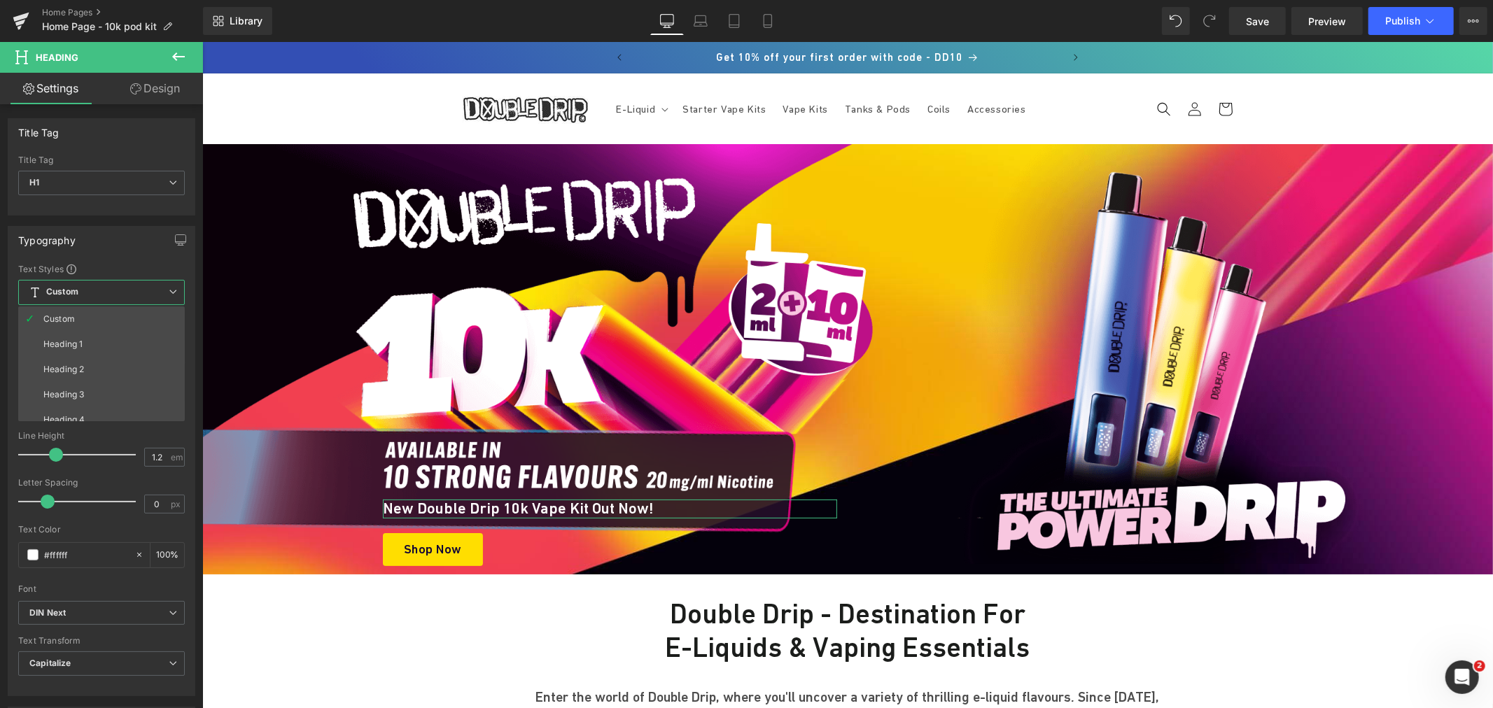
click at [162, 101] on link "Design" at bounding box center [154, 88] width 101 height 31
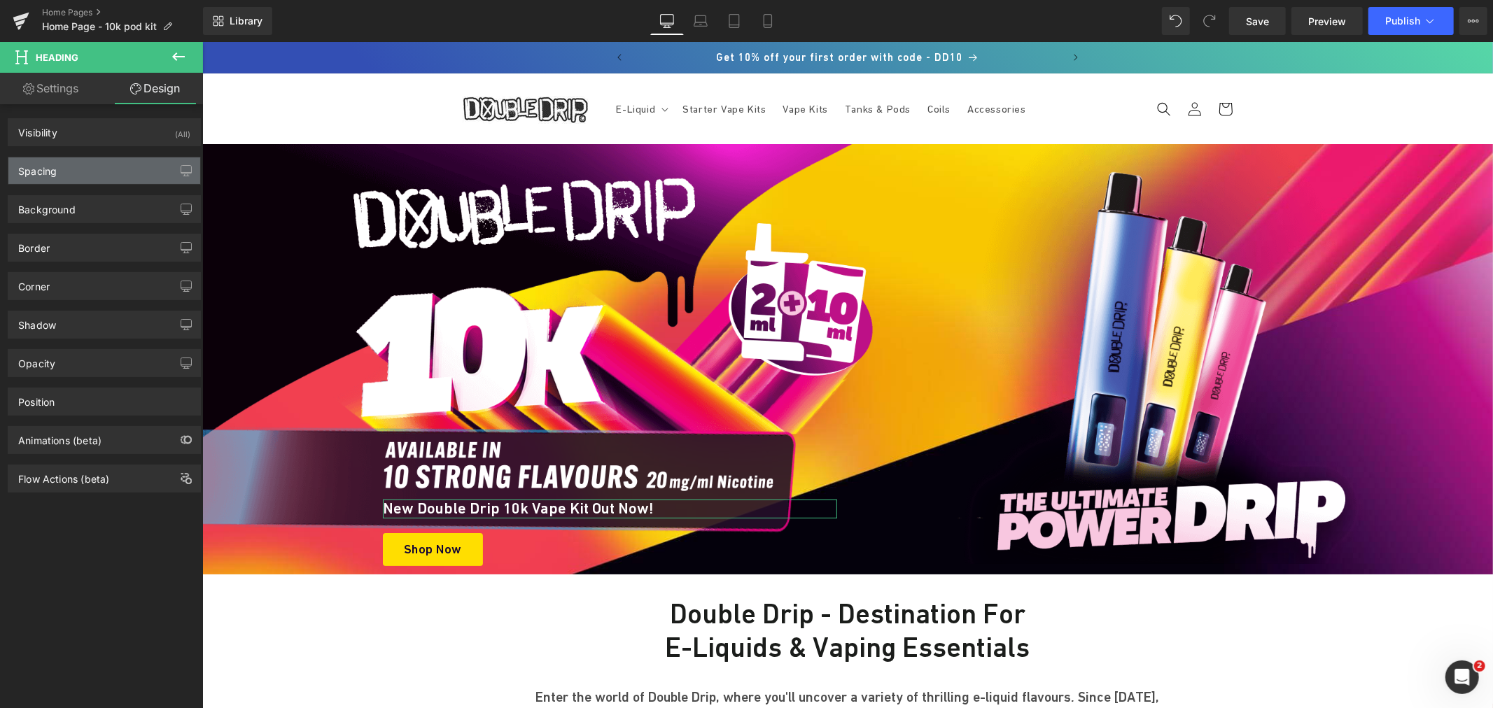
click at [89, 165] on div "Spacing" at bounding box center [104, 170] width 192 height 27
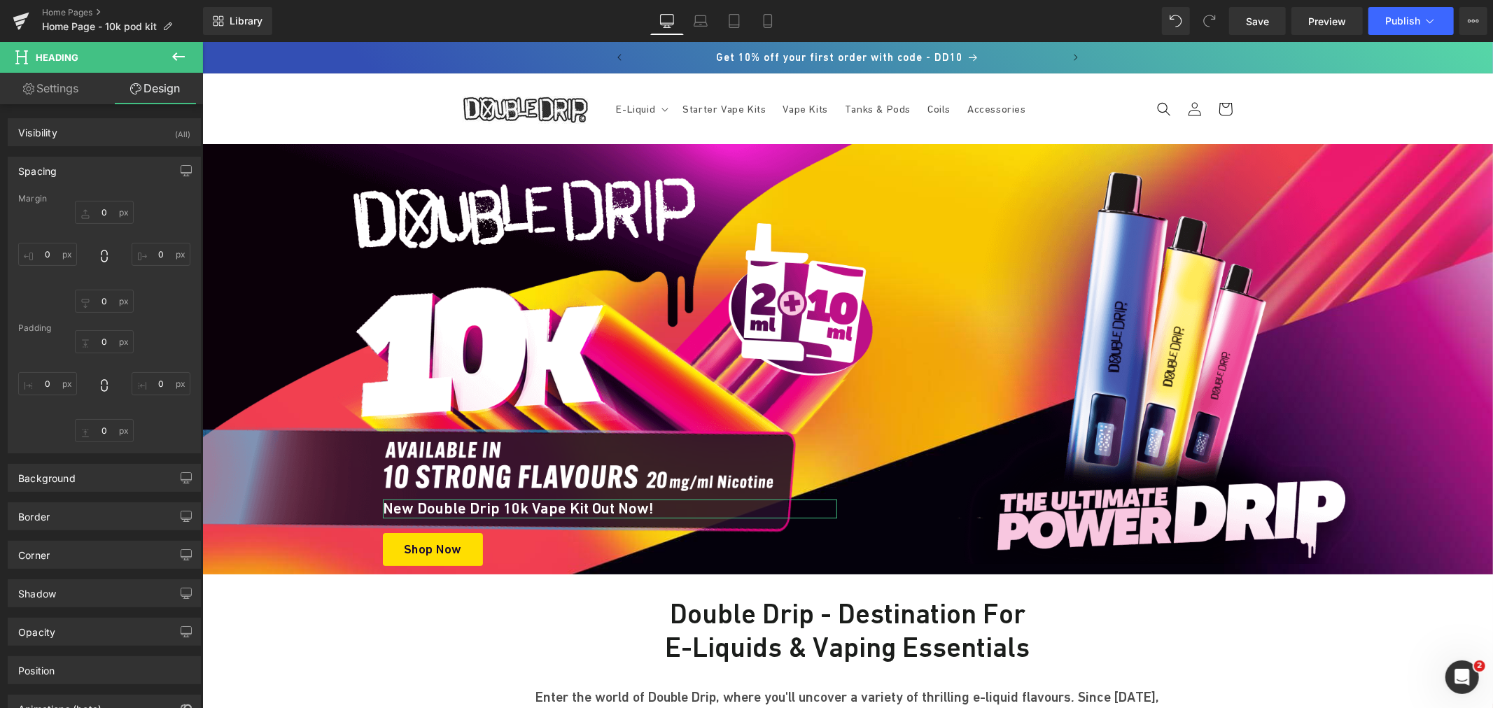
type input "0"
type input "4"
type input "0"
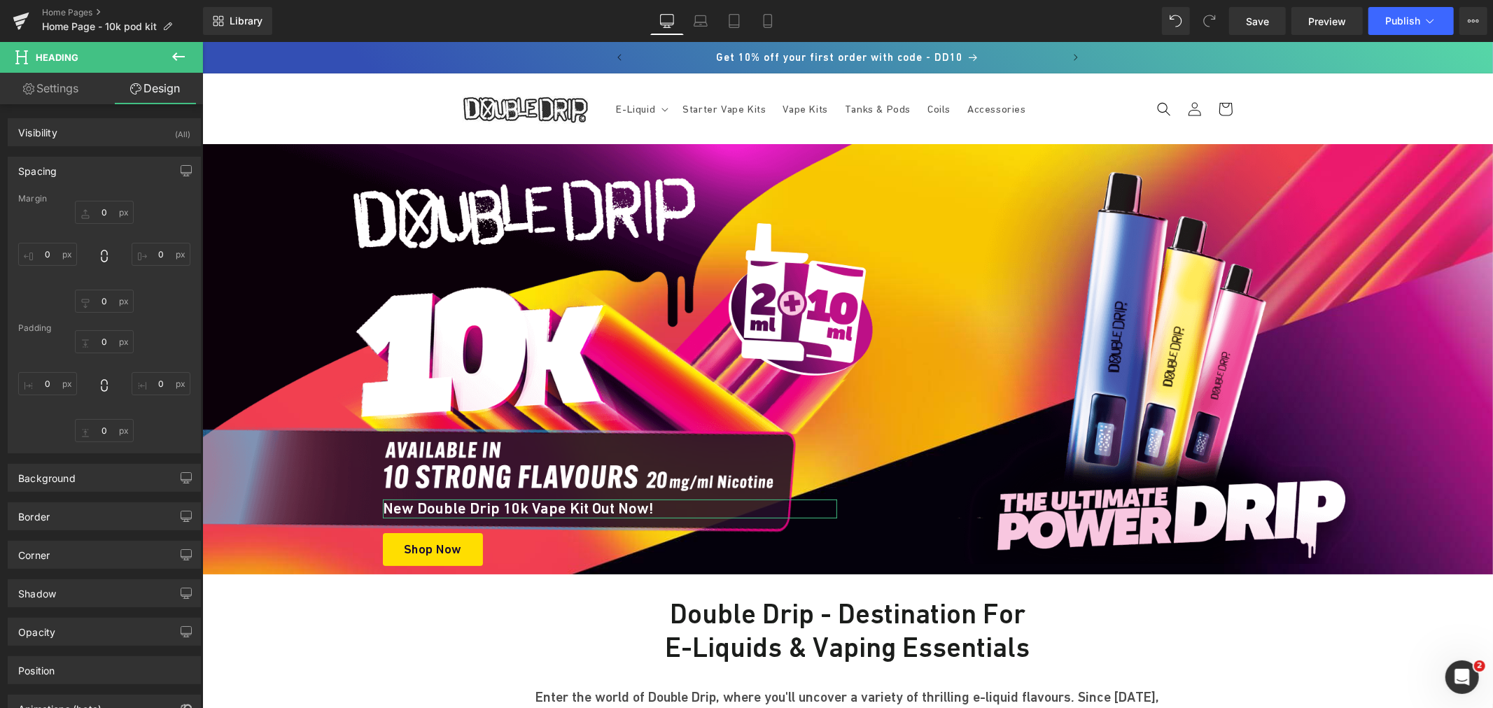
type input "0"
click at [98, 300] on input "4" at bounding box center [104, 301] width 59 height 23
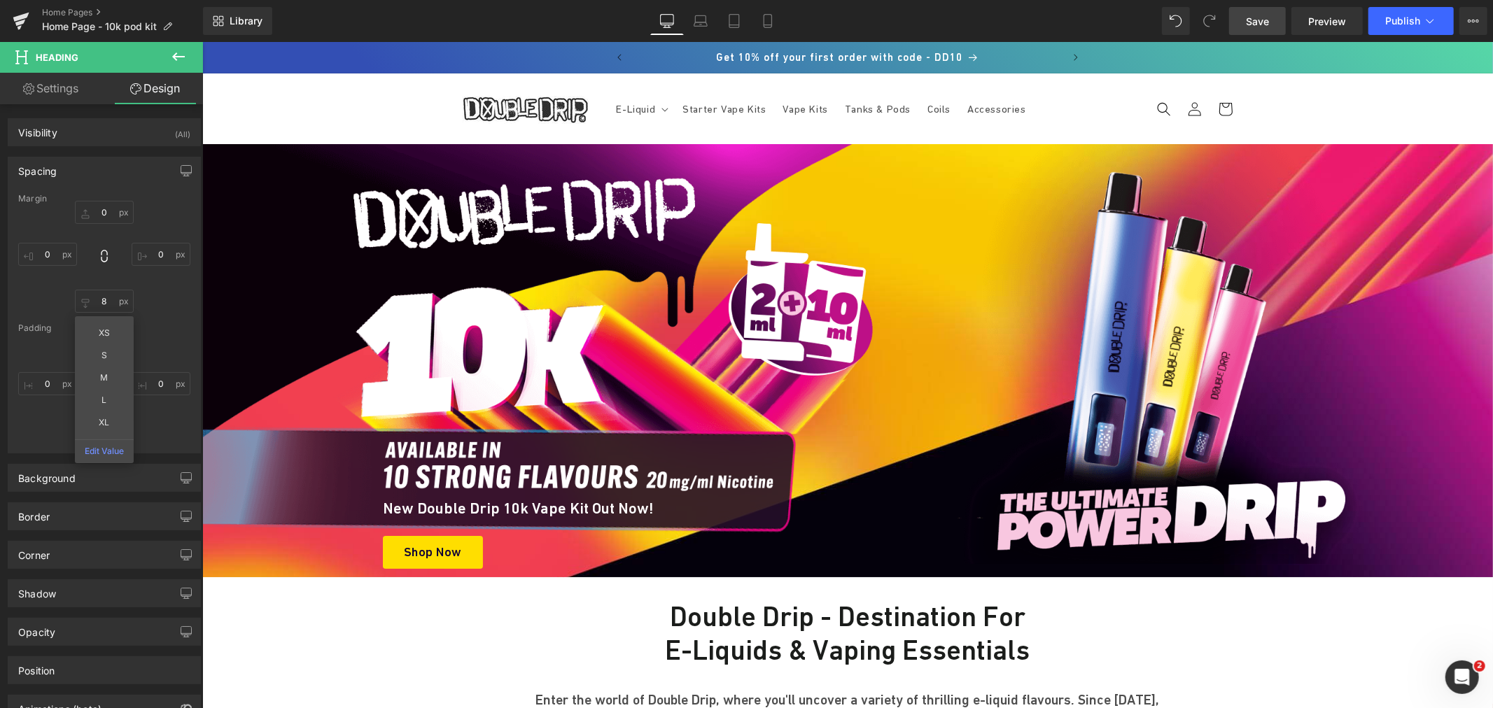
click at [1267, 22] on span "Save" at bounding box center [1257, 21] width 23 height 15
click at [106, 299] on input "8" at bounding box center [104, 301] width 59 height 23
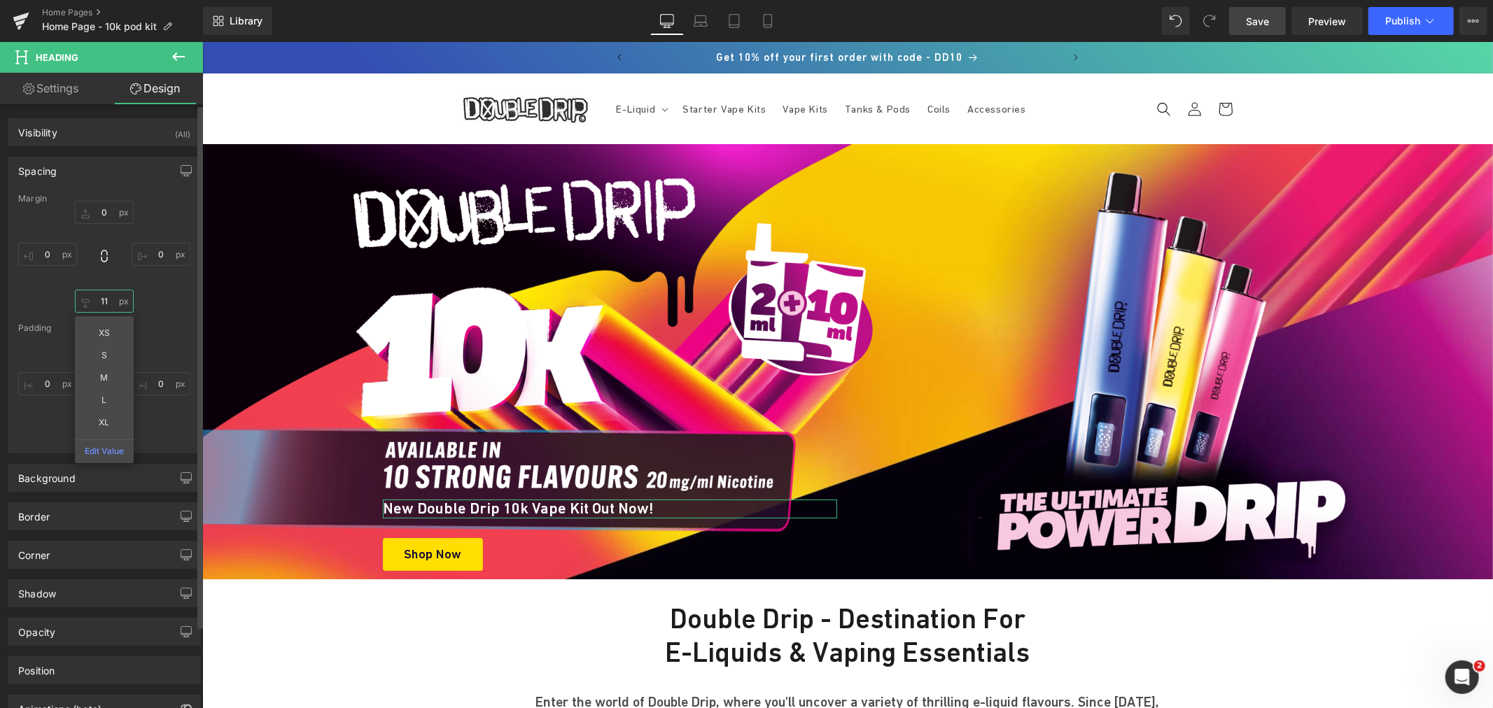
type input "12"
click at [1268, 22] on span "Save" at bounding box center [1257, 21] width 23 height 15
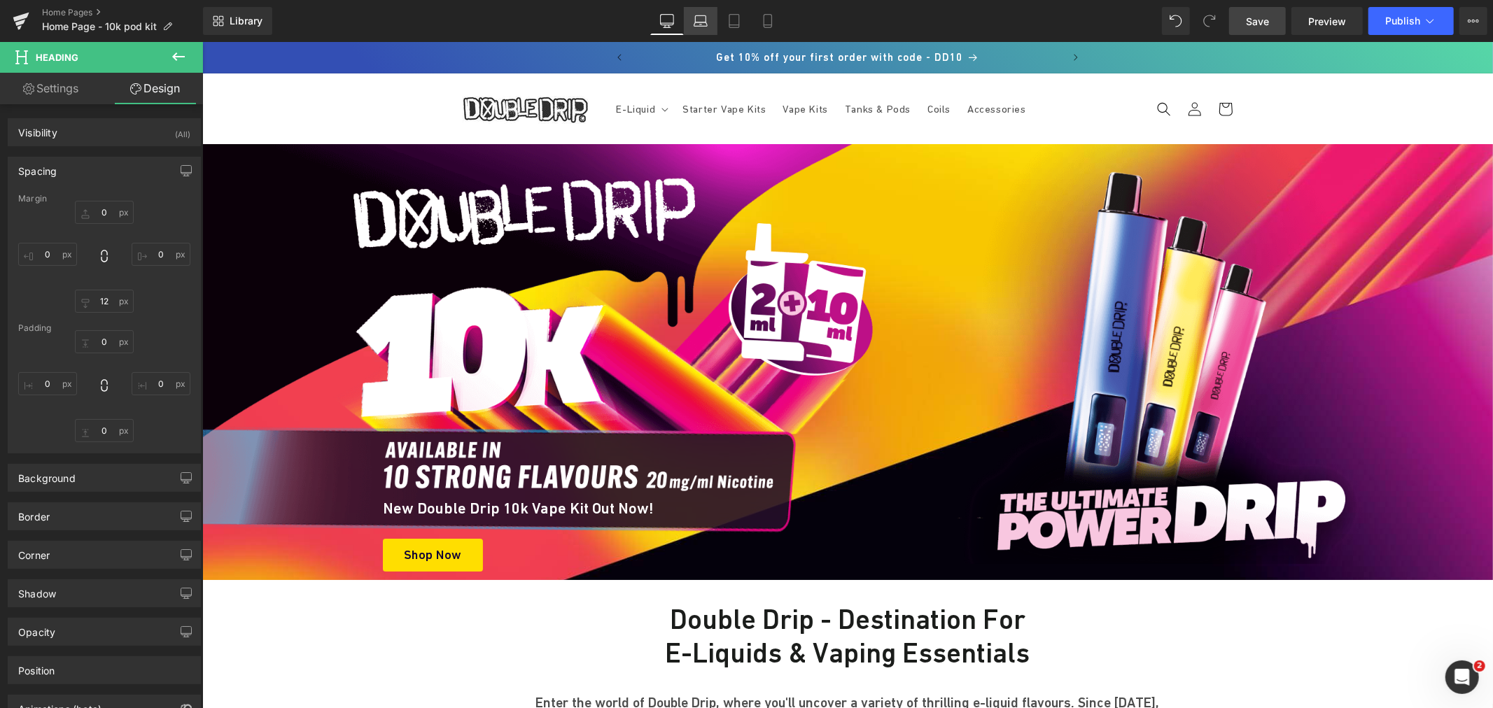
drag, startPoint x: 624, startPoint y: 135, endPoint x: 712, endPoint y: 16, distance: 147.7
click at [712, 16] on link "Laptop" at bounding box center [701, 21] width 34 height 28
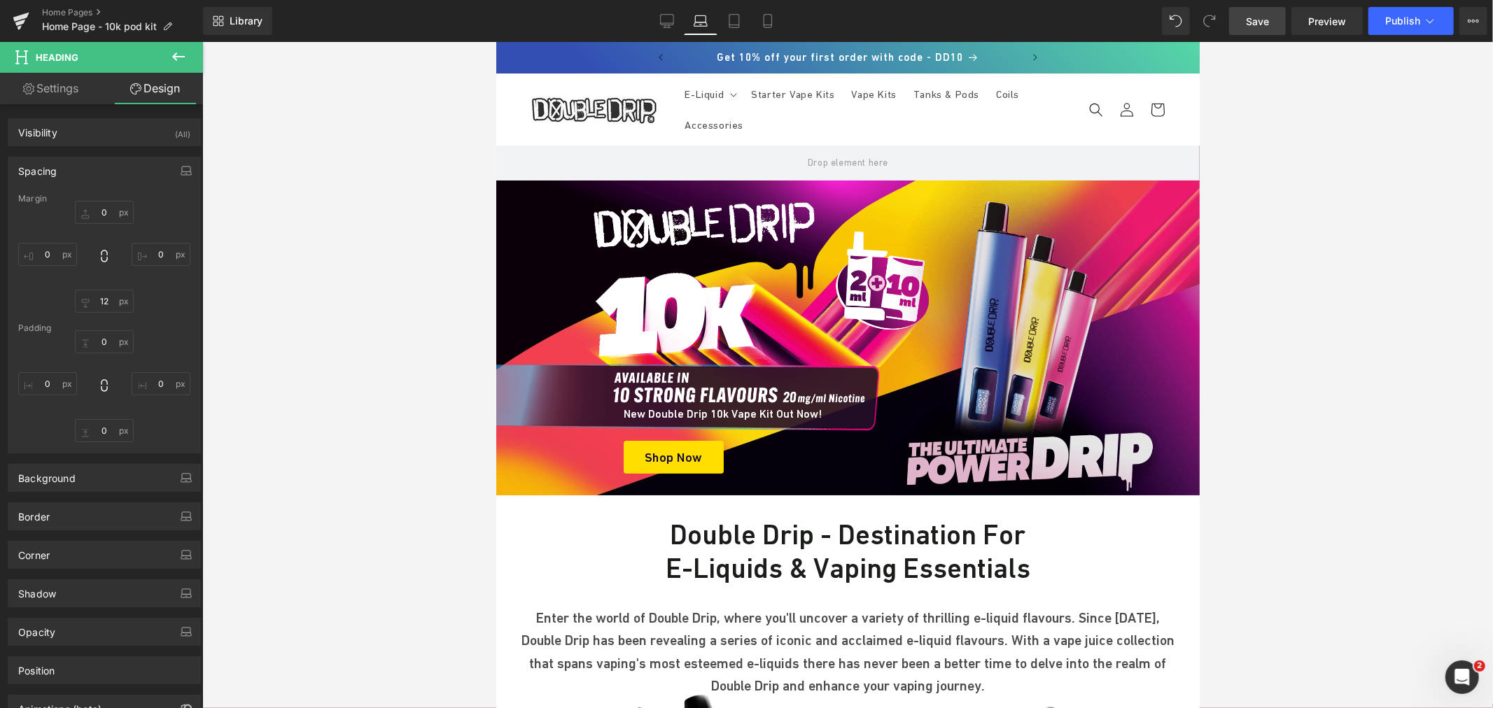
type input "0"
type input "12"
type input "80"
type input "0"
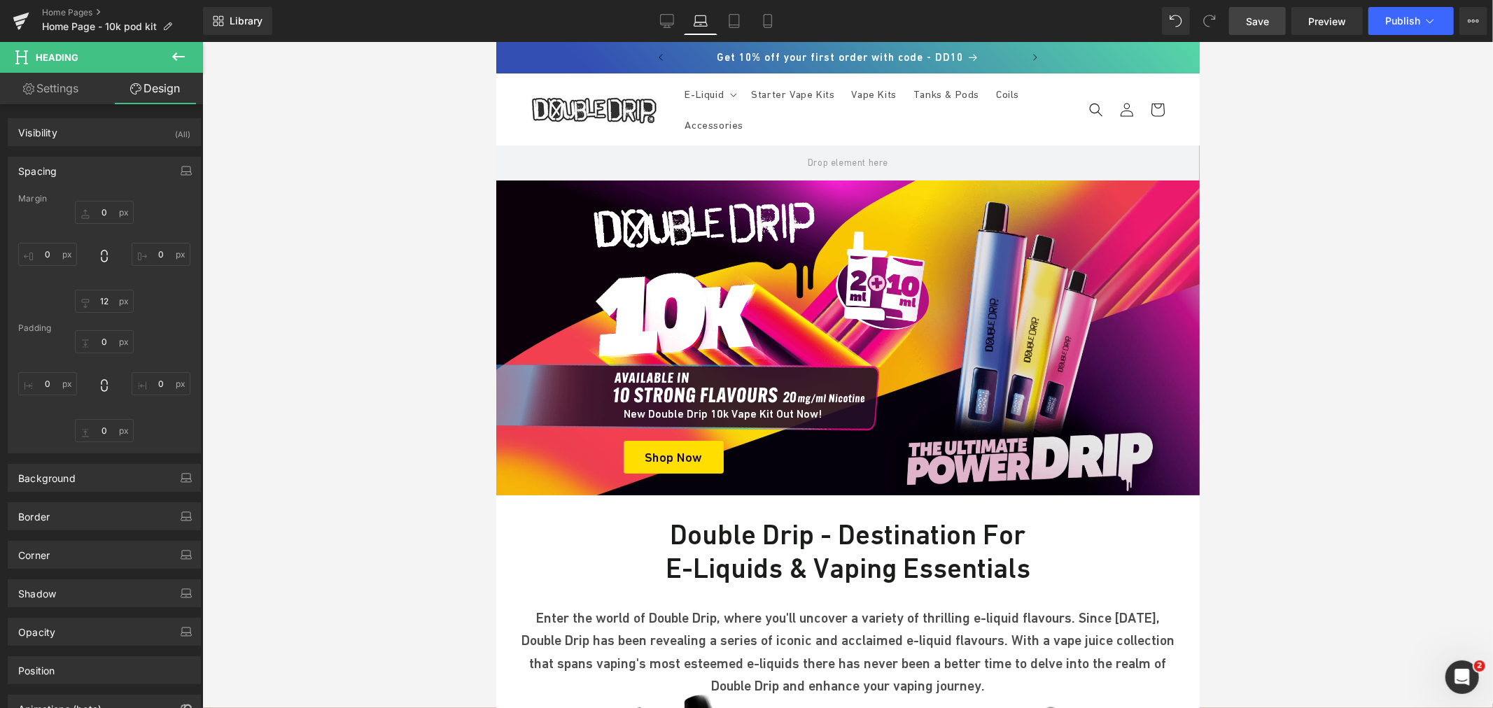
type input "0"
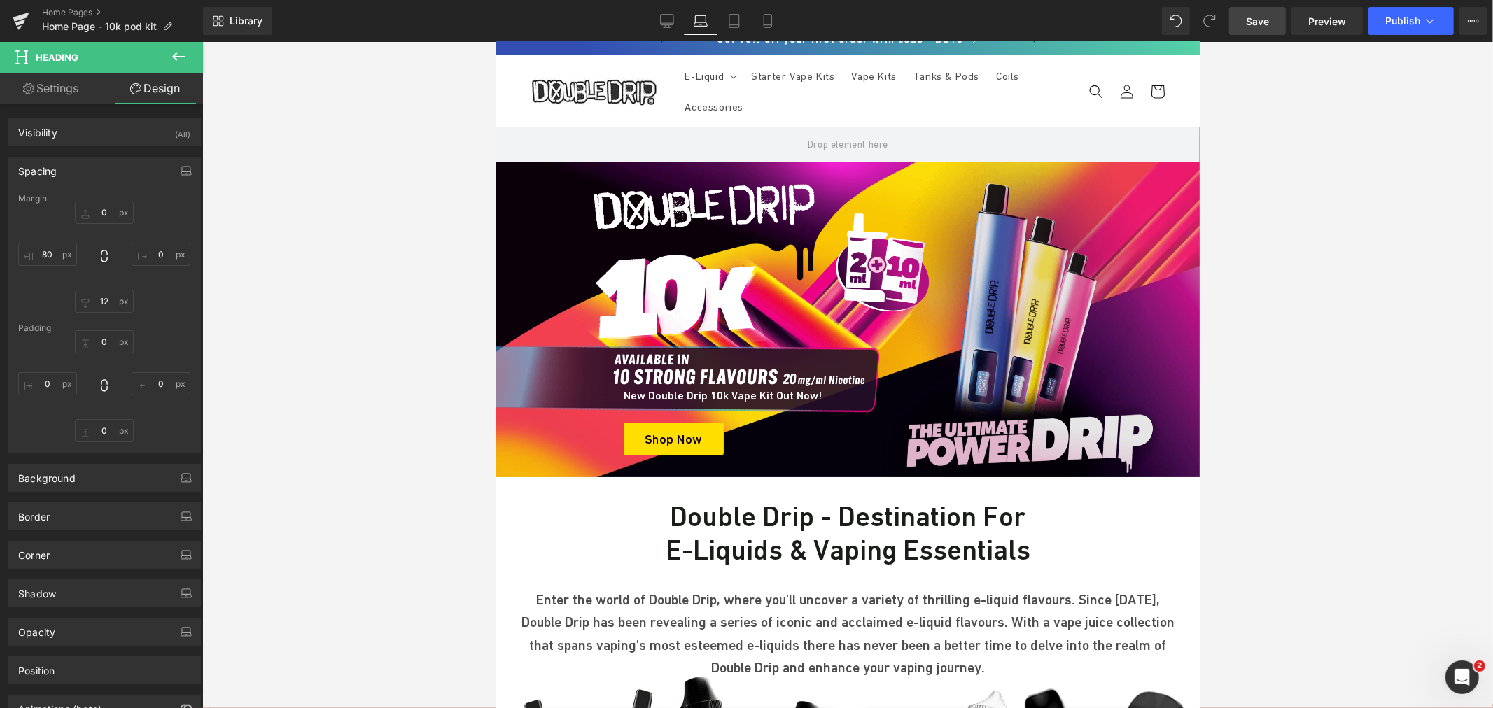
scroll to position [0, 0]
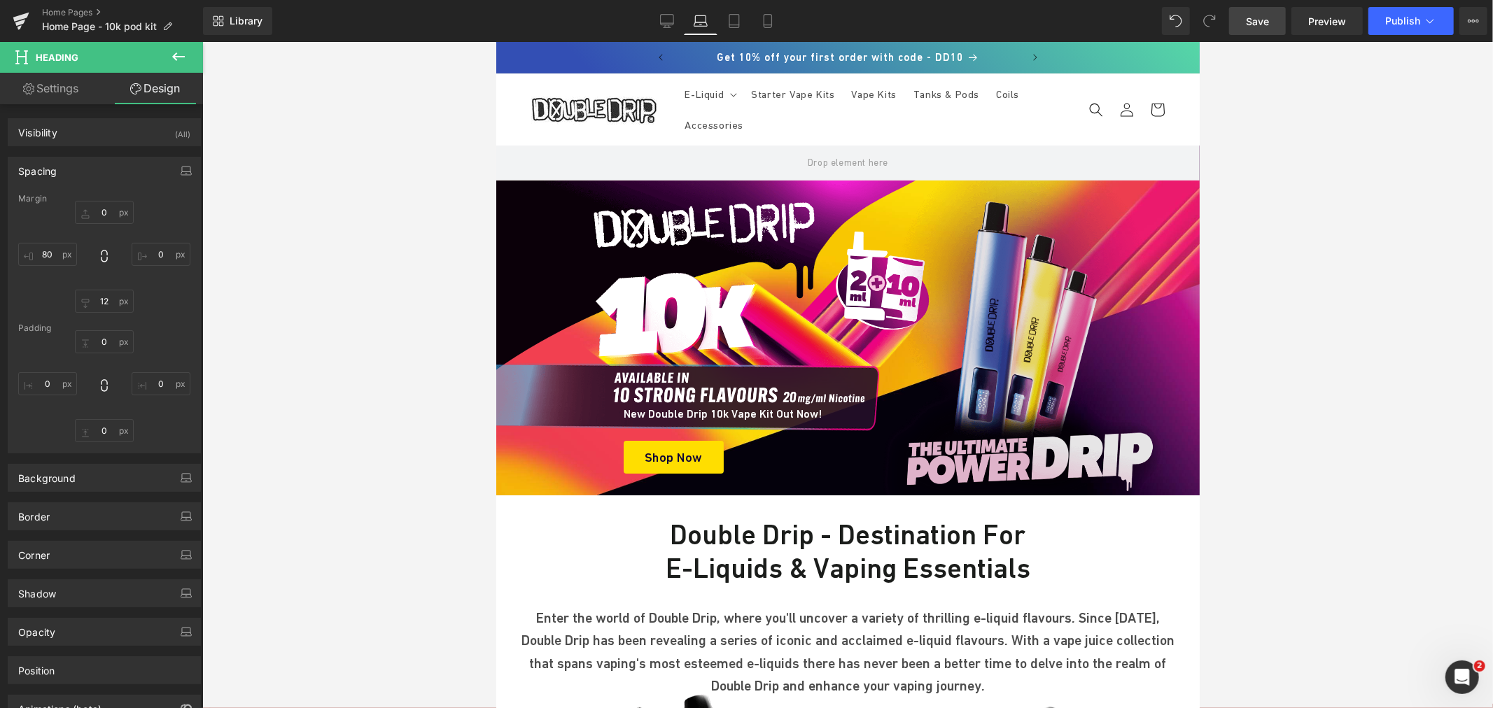
click at [995, 310] on img at bounding box center [1023, 337] width 315 height 315
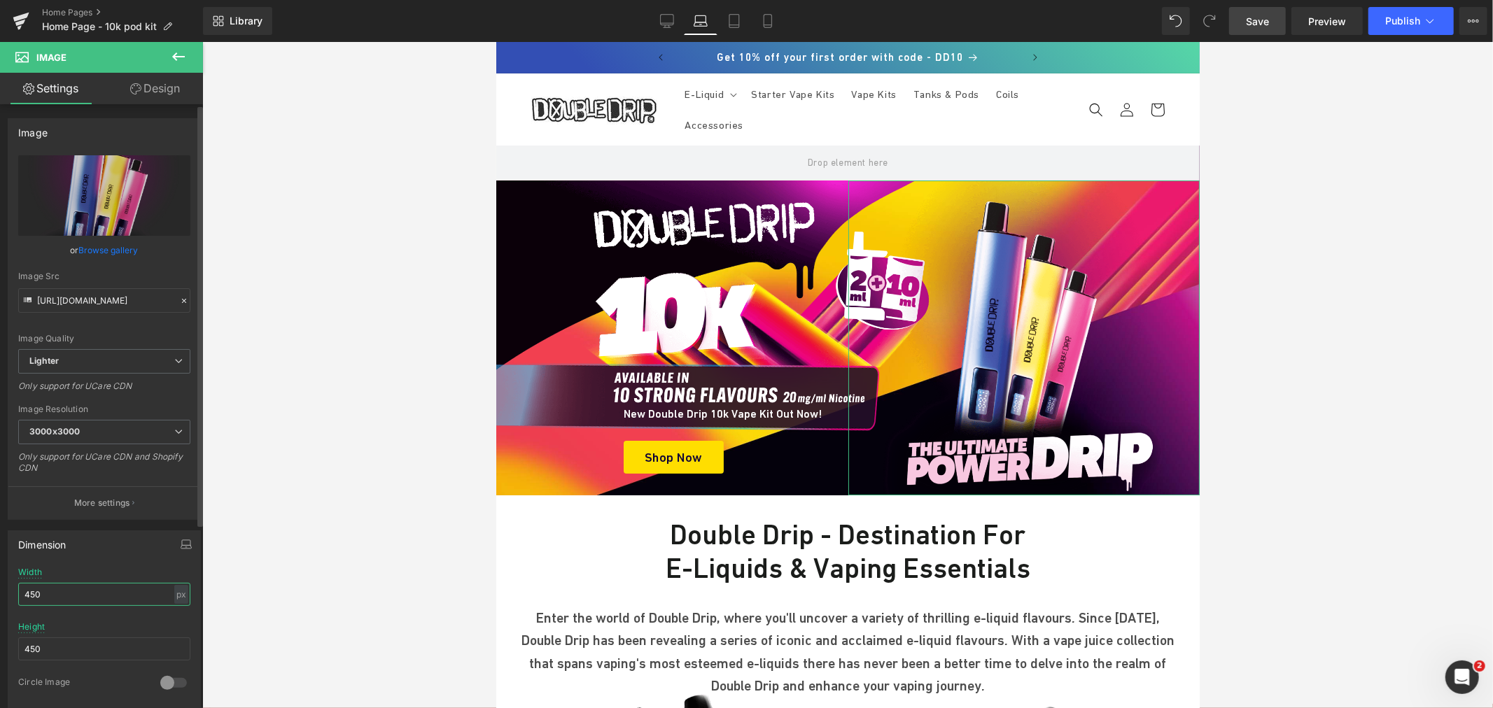
click at [73, 597] on input "450" at bounding box center [104, 594] width 172 height 23
type input "432"
click at [59, 642] on input "450" at bounding box center [104, 649] width 172 height 23
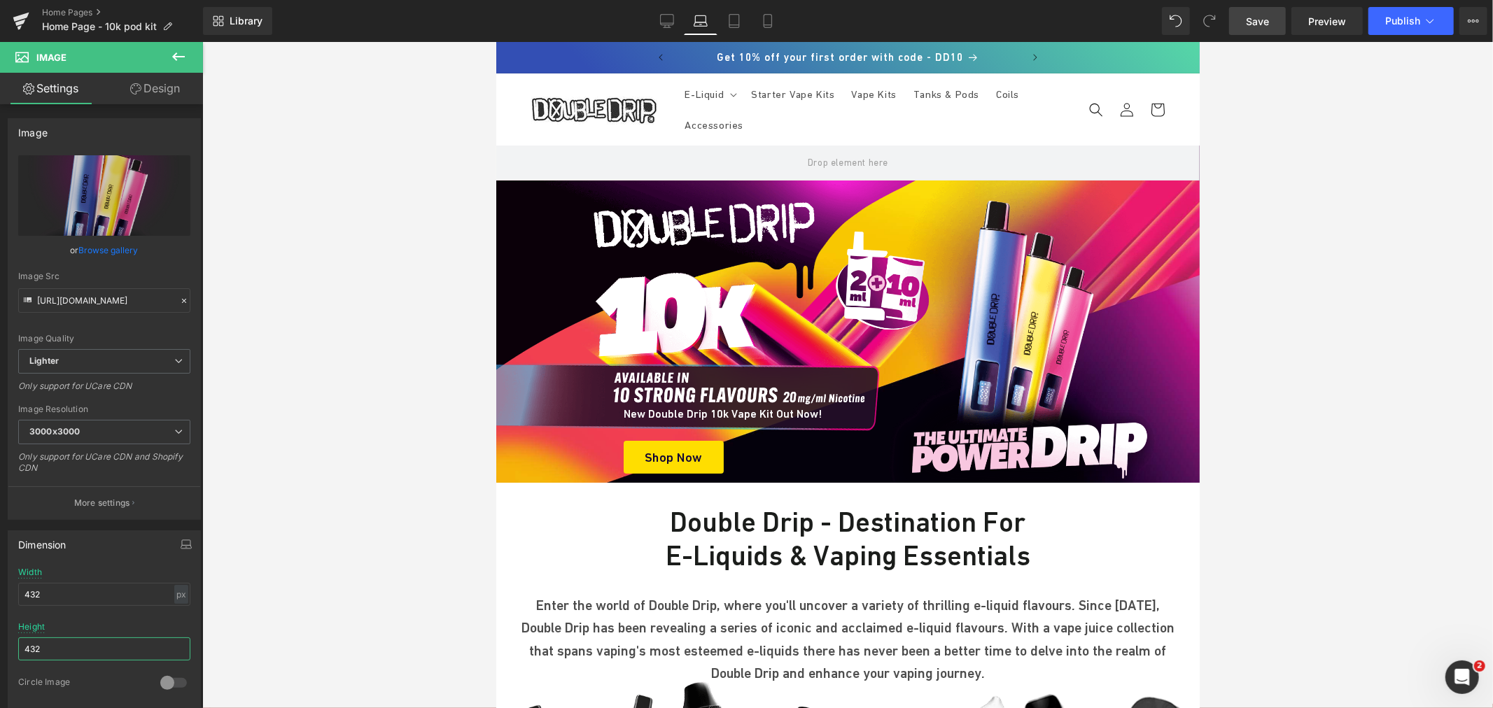
type input "432"
drag, startPoint x: 1152, startPoint y: 31, endPoint x: 673, endPoint y: 23, distance: 478.8
click at [673, 23] on icon at bounding box center [666, 23] width 13 height 0
type input "600"
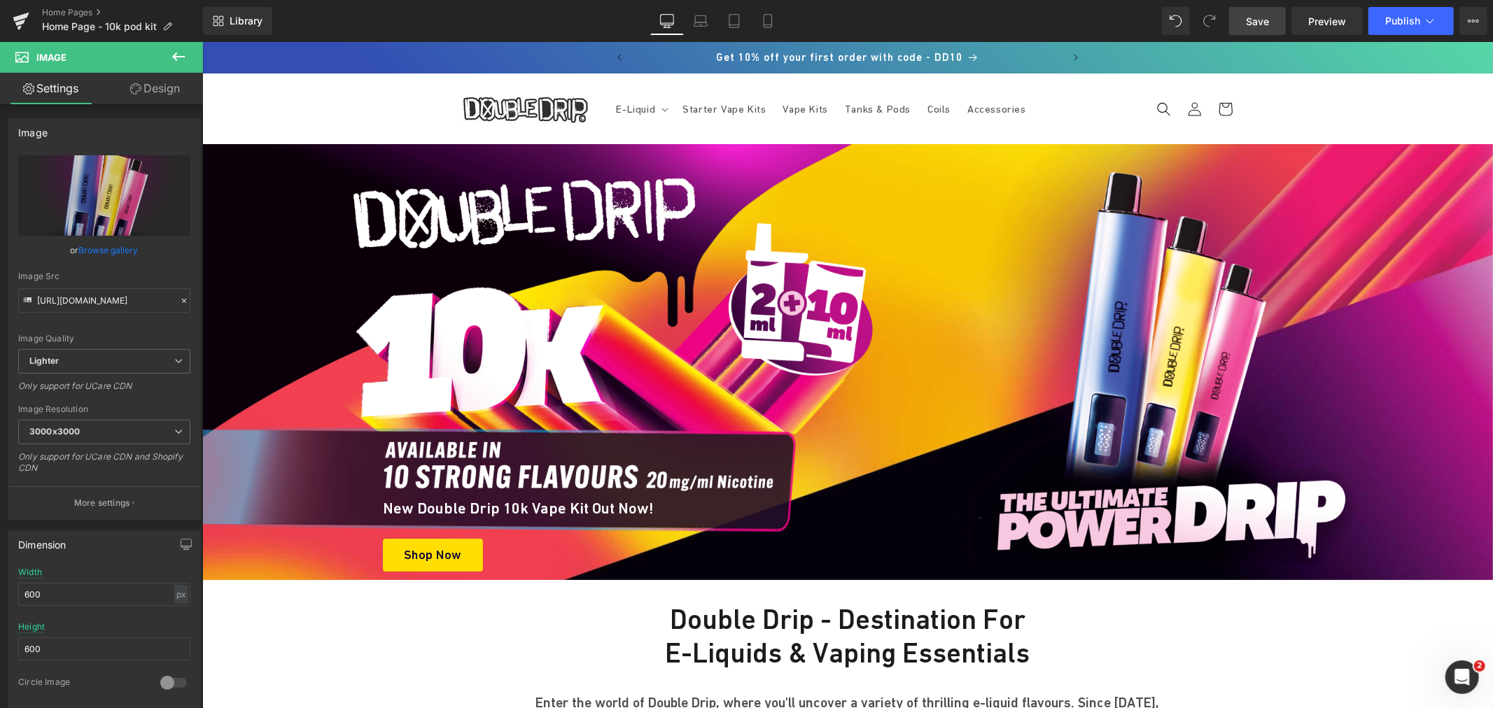
click at [1247, 25] on span "Save" at bounding box center [1257, 21] width 23 height 15
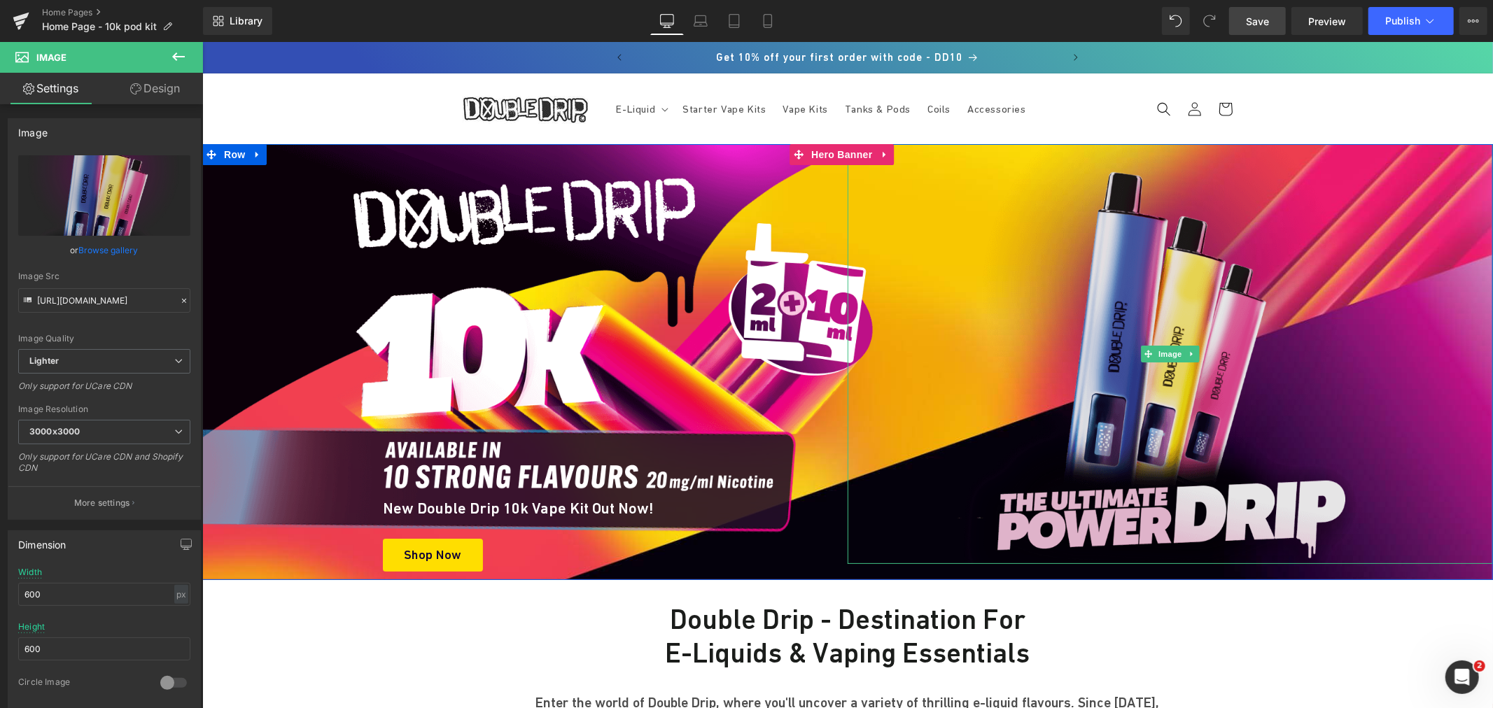
click at [1124, 295] on img at bounding box center [1170, 353] width 420 height 420
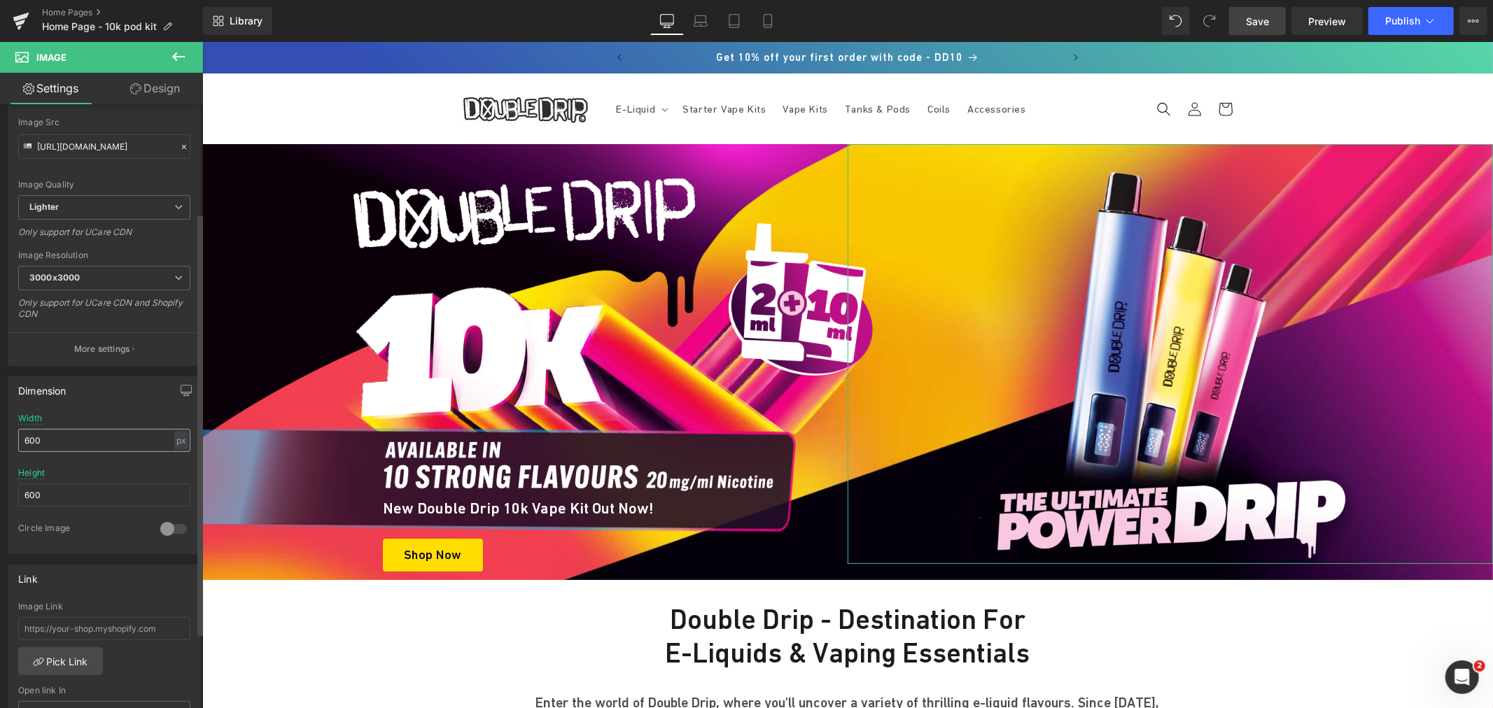
scroll to position [155, 0]
click at [14, 434] on div "600px Width 600 px % px 600px Height 600 0 Circle Image" at bounding box center [104, 482] width 192 height 140
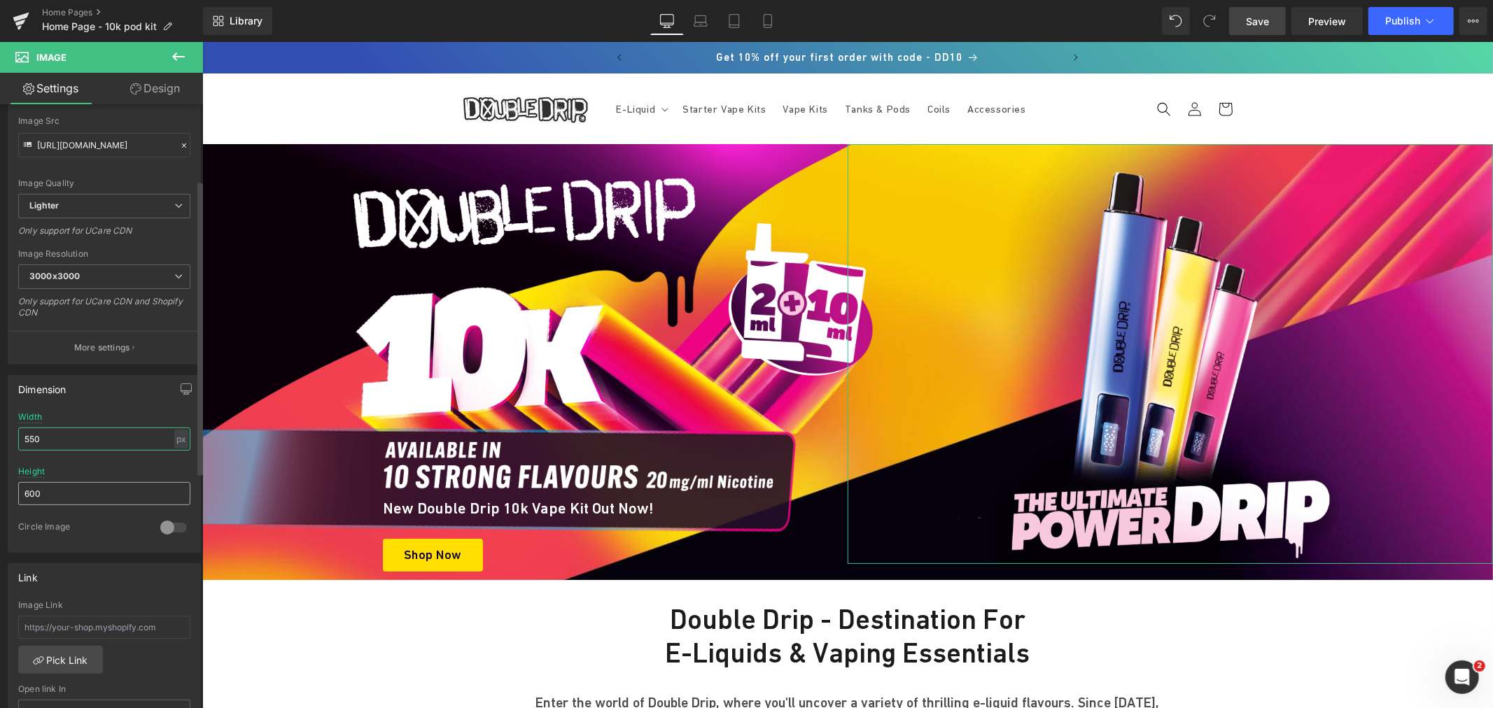
type input "550"
click at [54, 495] on input "600" at bounding box center [104, 493] width 172 height 23
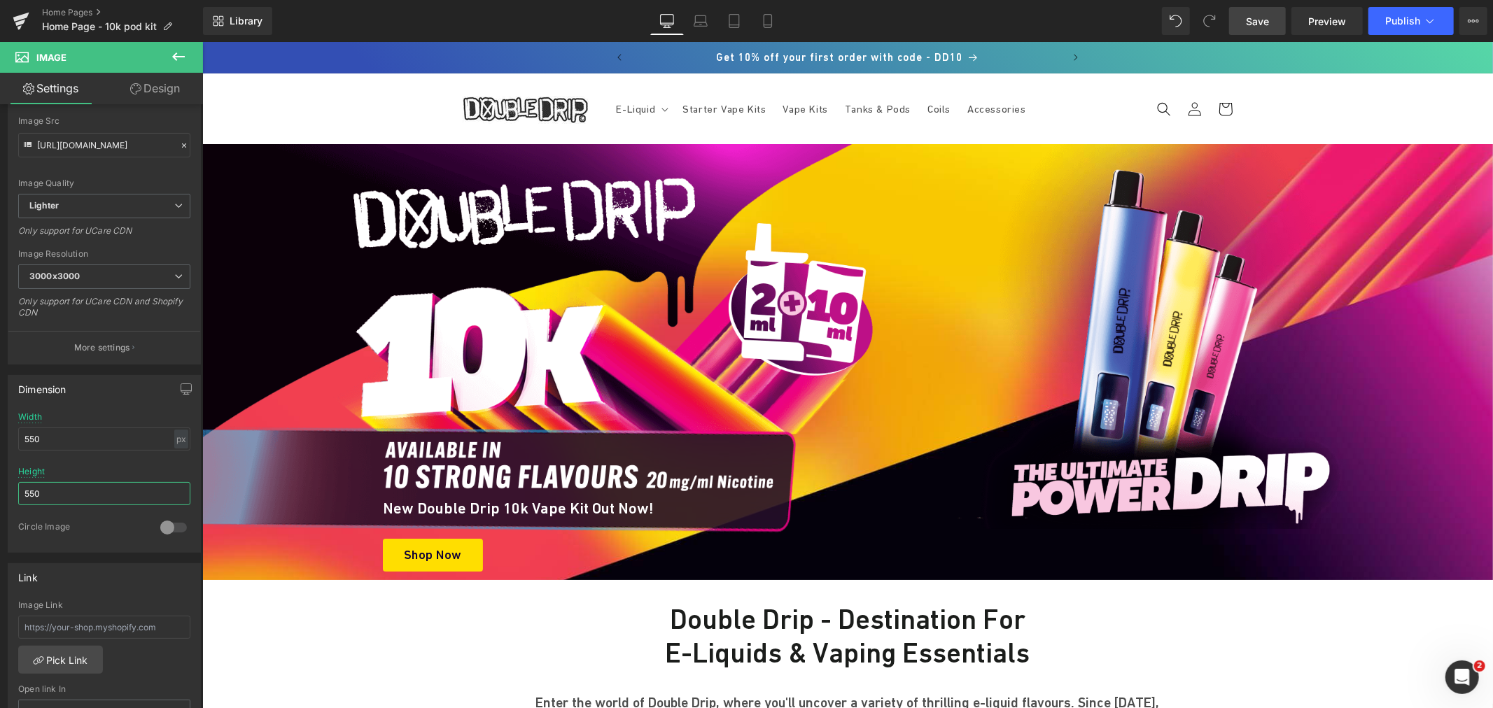
type input "550"
drag, startPoint x: 1246, startPoint y: 10, endPoint x: 1056, endPoint y: 10, distance: 190.4
click at [1246, 10] on link "Save" at bounding box center [1257, 21] width 57 height 28
click at [705, 22] on icon at bounding box center [700, 24] width 13 height 4
type input "432"
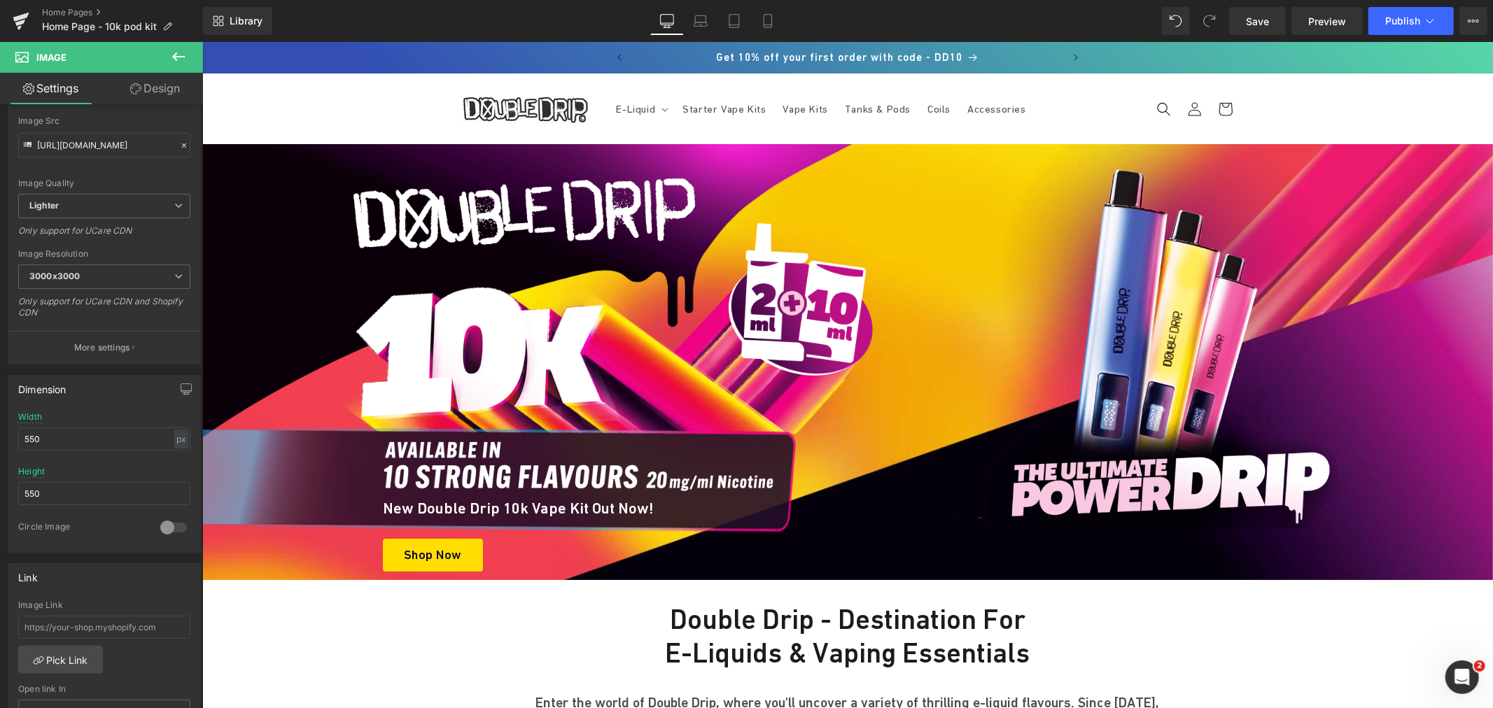
type input "432"
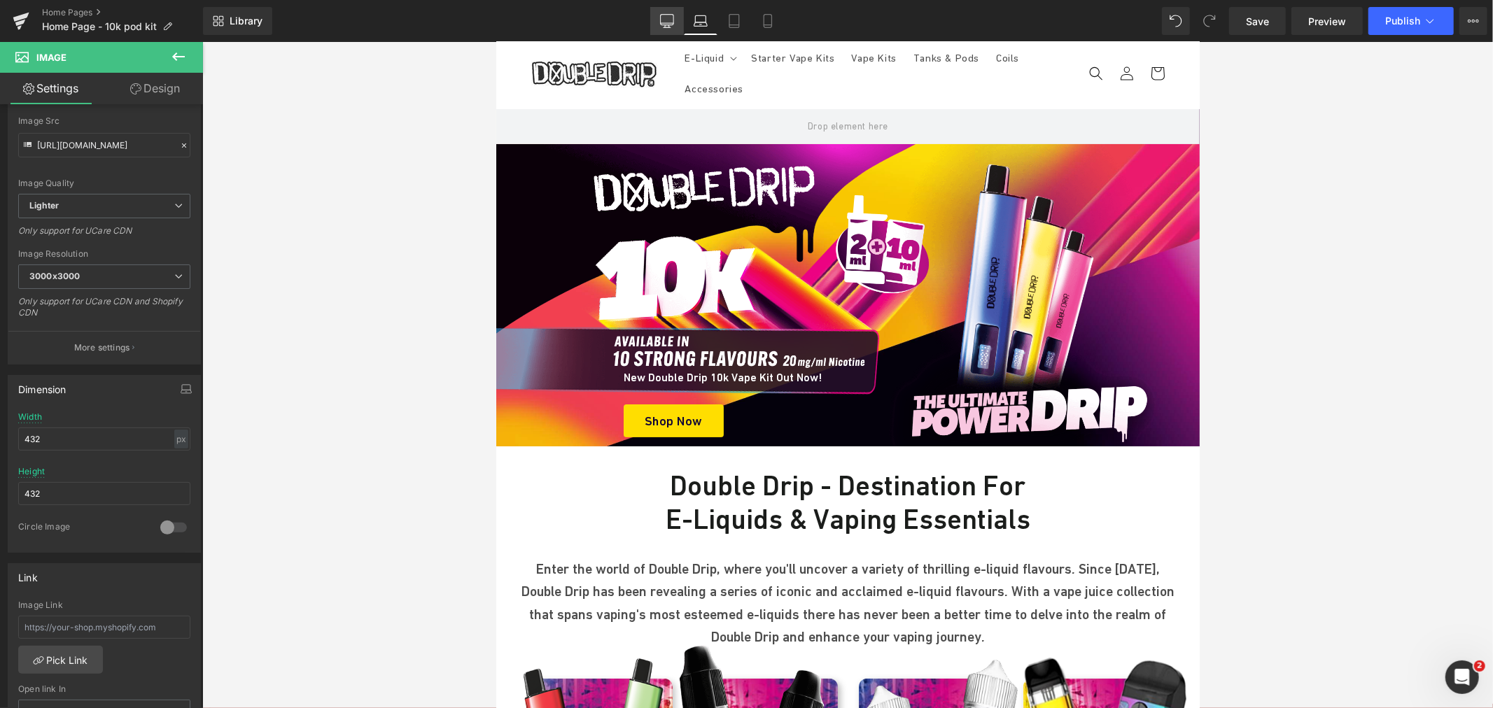
click at [672, 24] on icon at bounding box center [667, 21] width 14 height 14
type input "550"
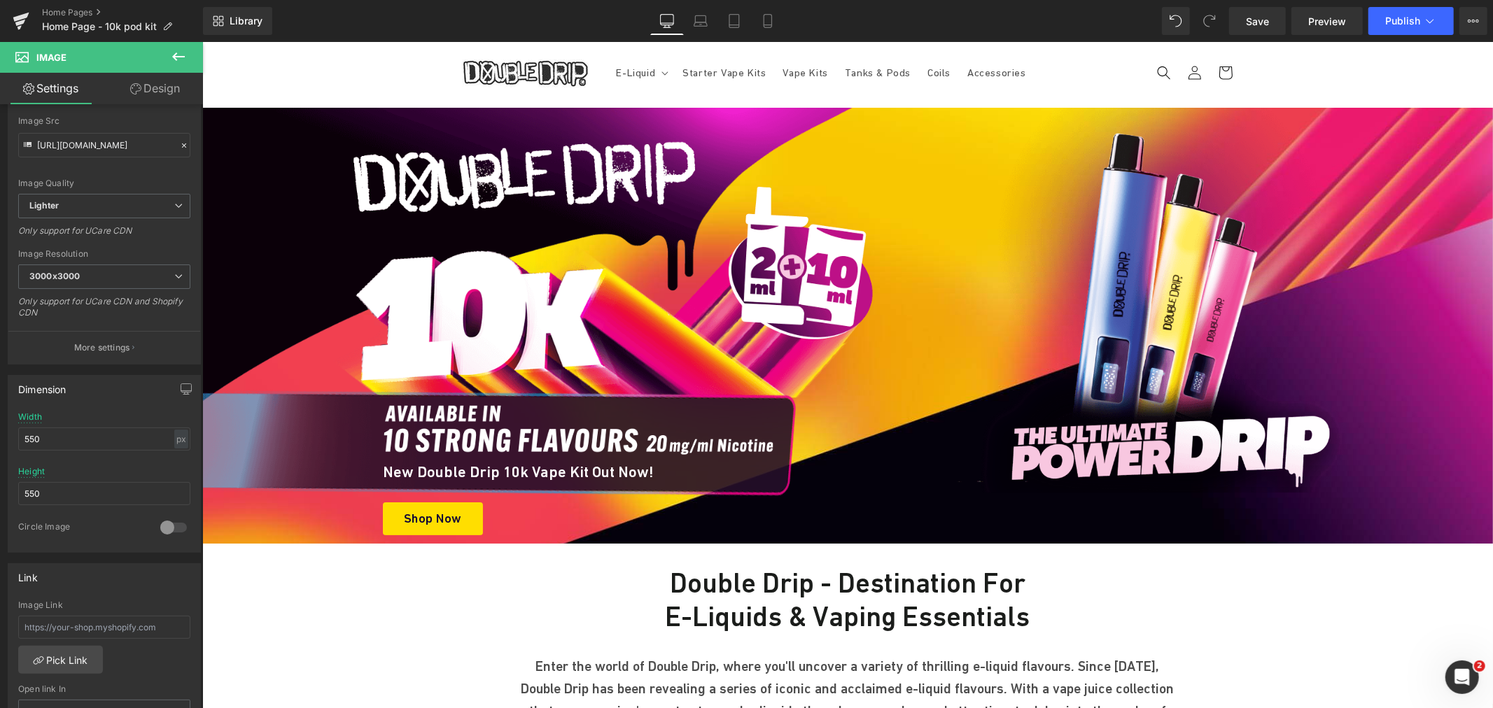
scroll to position [0, 0]
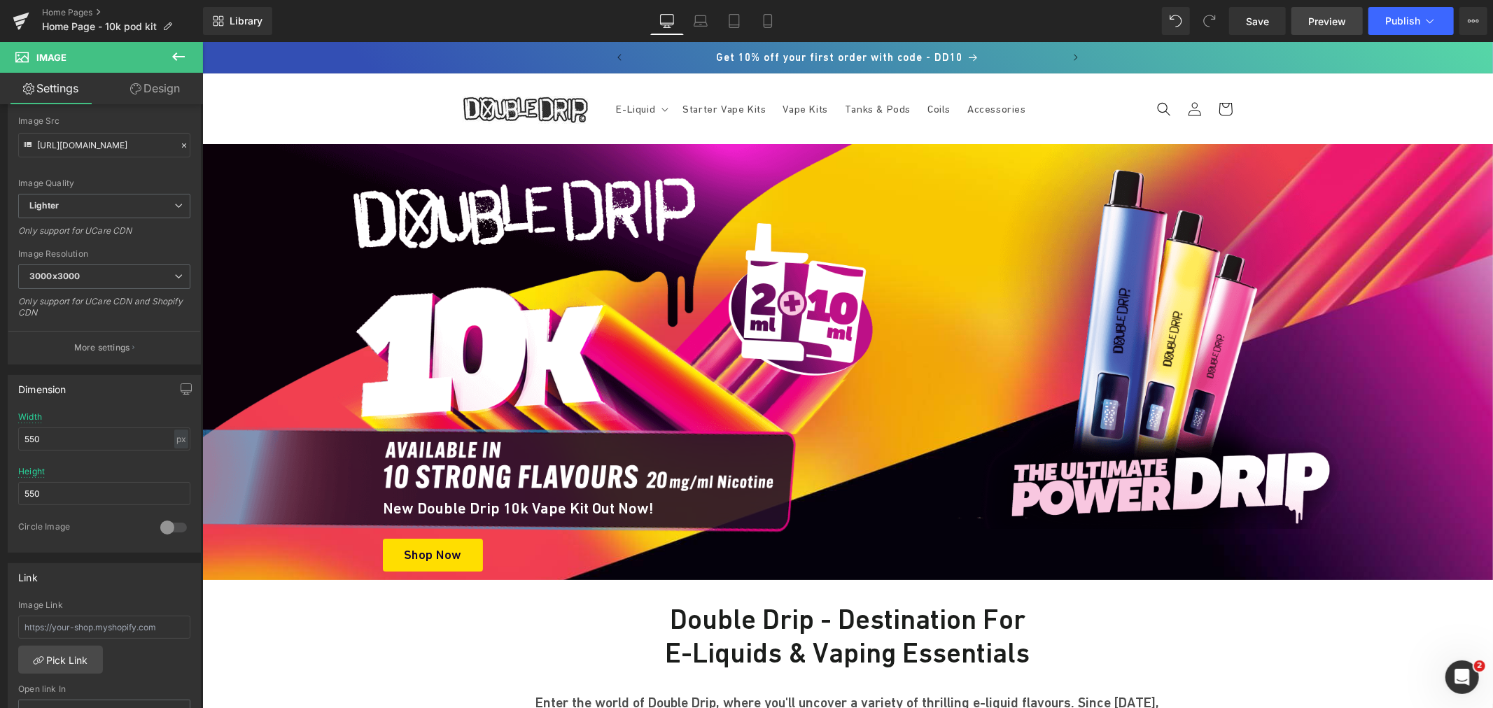
click at [1341, 21] on span "Preview" at bounding box center [1327, 21] width 38 height 15
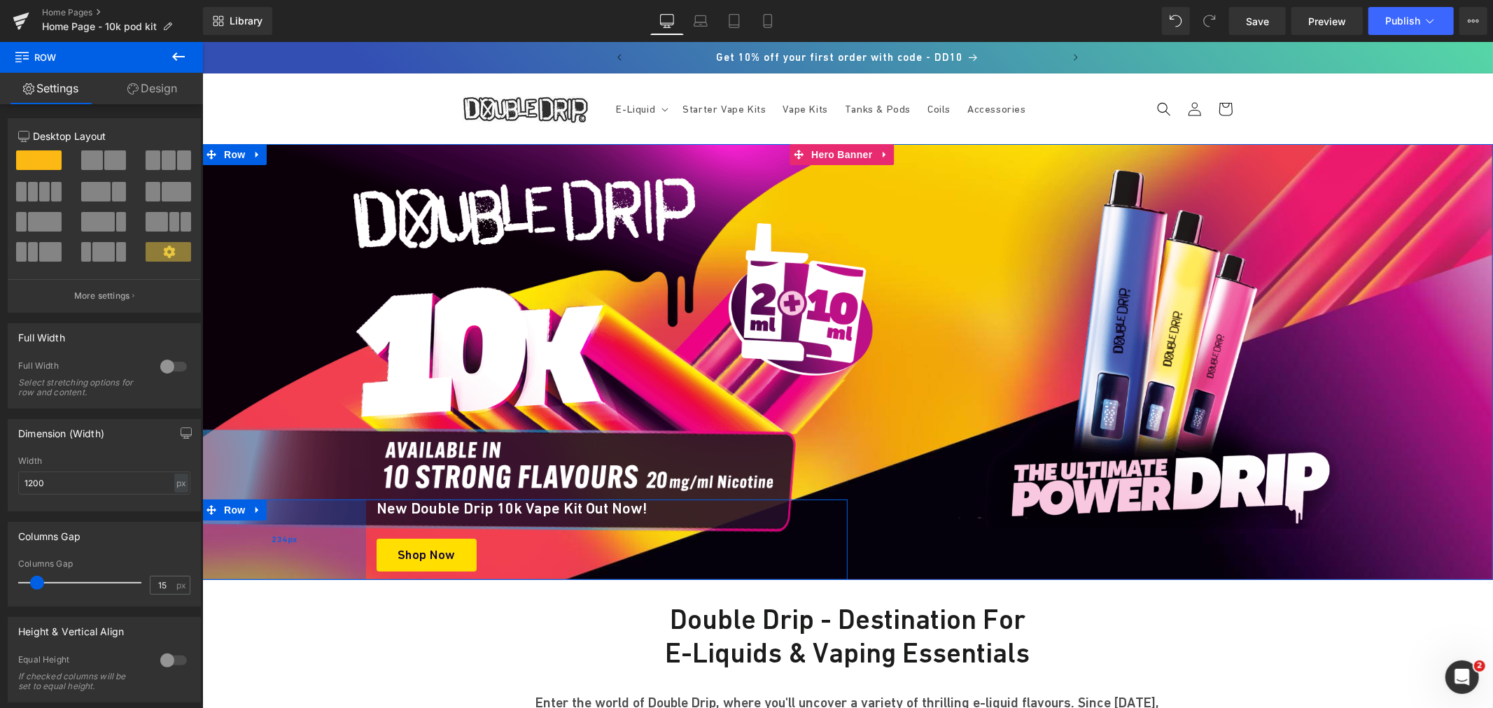
click at [327, 529] on div "234px" at bounding box center [284, 539] width 164 height 80
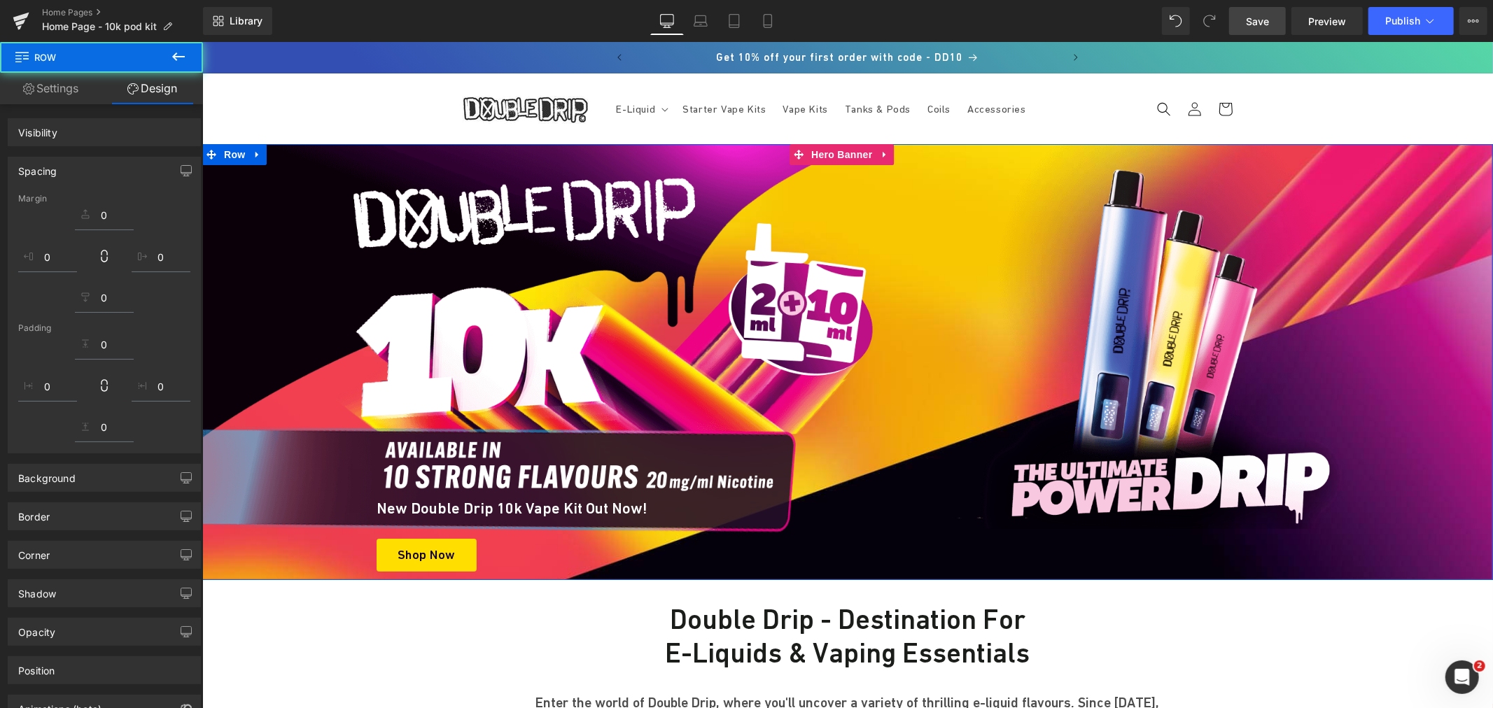
click at [1249, 19] on span "Save" at bounding box center [1257, 21] width 23 height 15
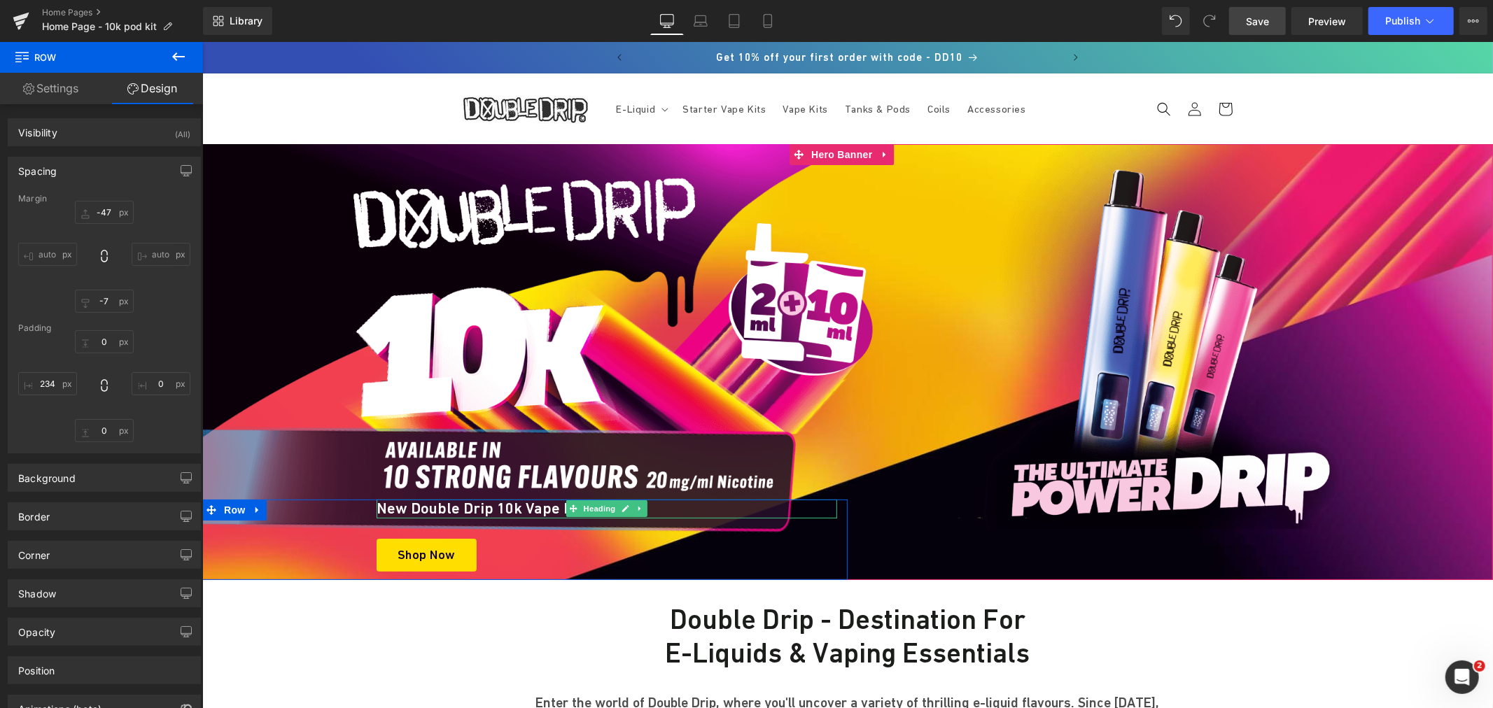
drag, startPoint x: 584, startPoint y: 508, endPoint x: 577, endPoint y: 498, distance: 12.0
click at [584, 508] on span "Heading" at bounding box center [599, 508] width 38 height 17
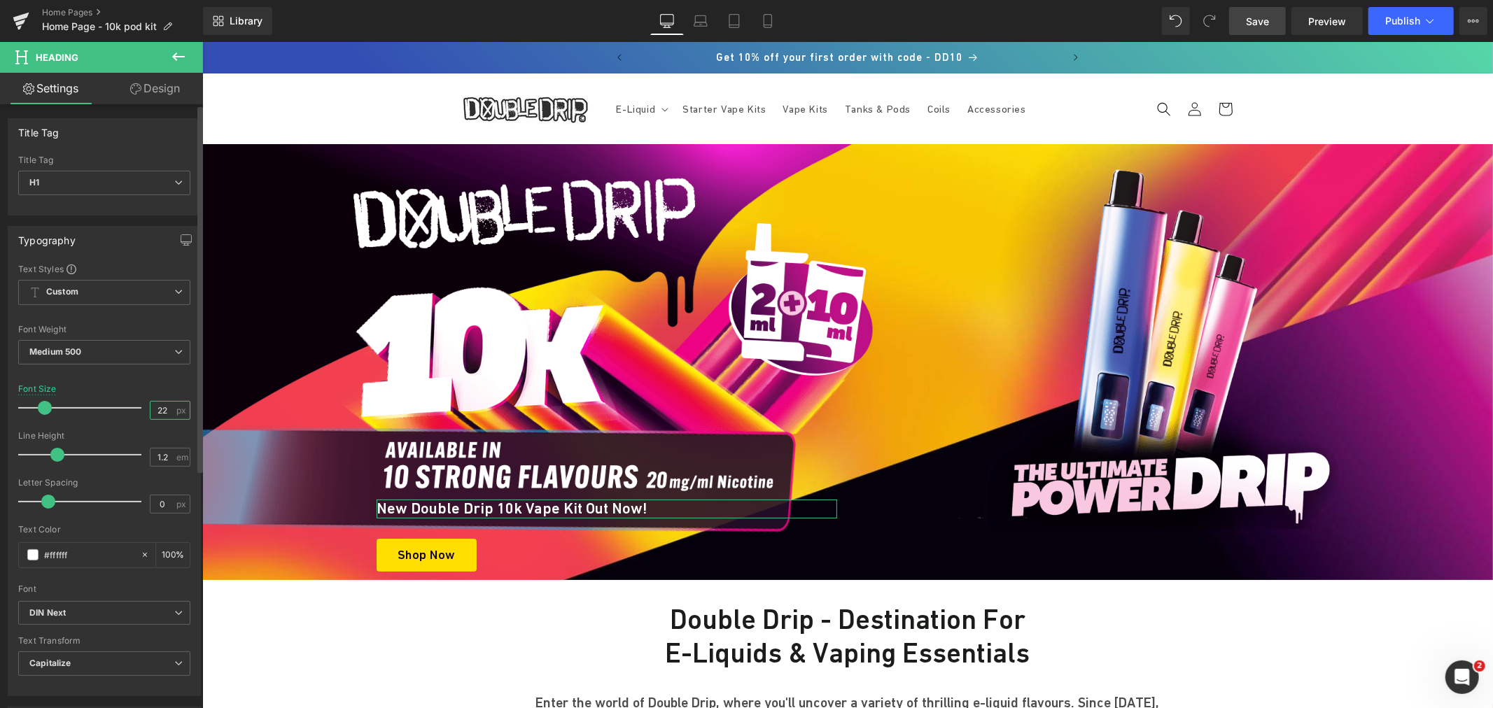
click at [164, 404] on input "22" at bounding box center [162, 410] width 24 height 17
type input "20"
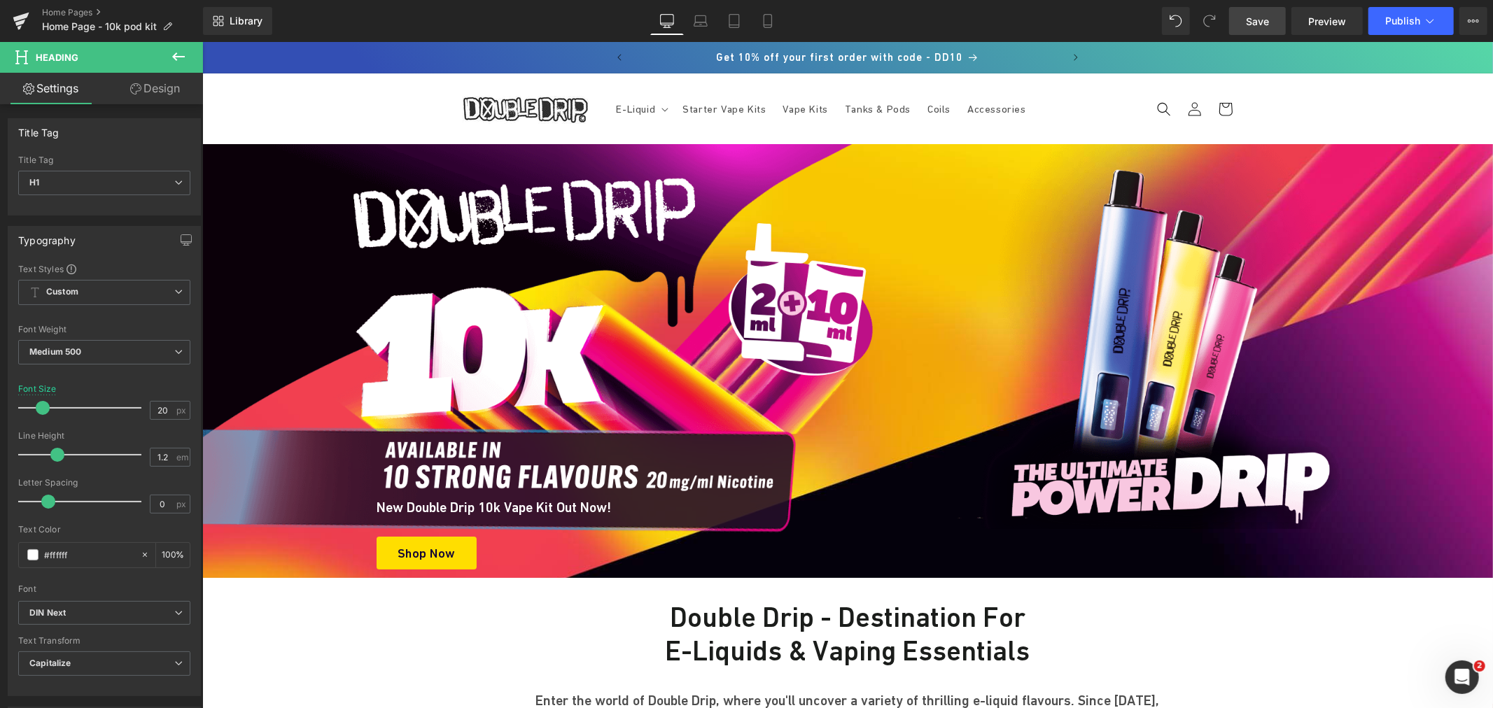
click at [1262, 23] on span "Save" at bounding box center [1257, 21] width 23 height 15
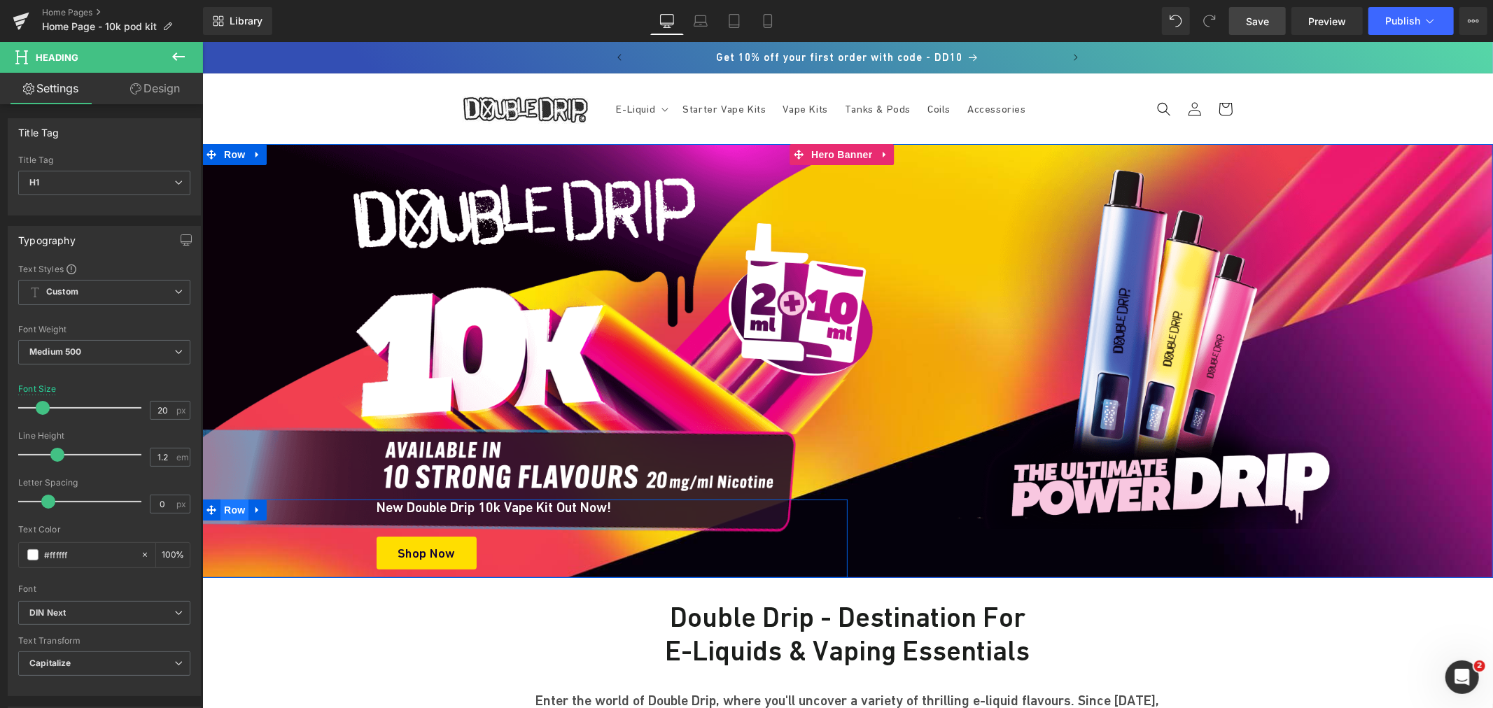
click at [220, 508] on span "Row" at bounding box center [234, 509] width 28 height 21
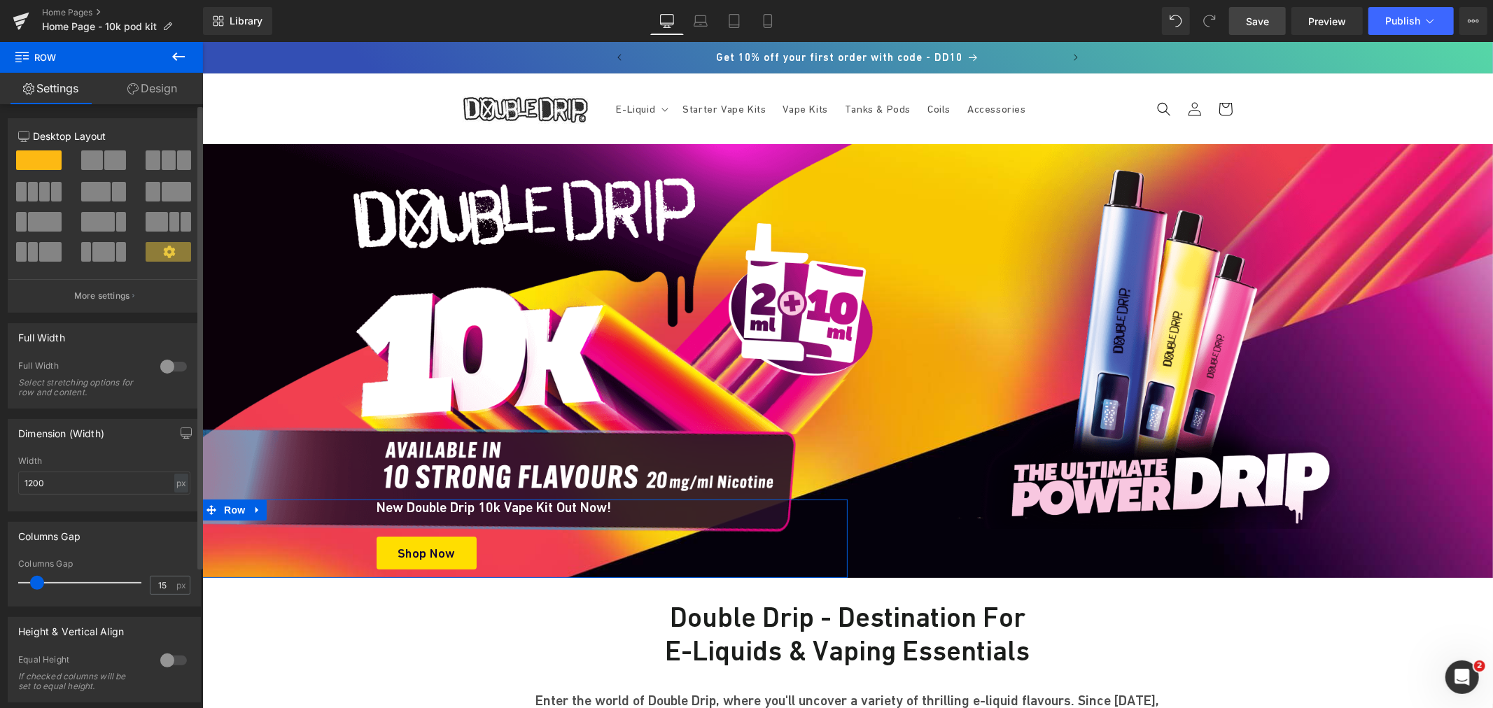
click at [150, 108] on div "Column Size Customizer 12 Desktop Layout Laptop Layout Tablet Layout Mobile Lay…" at bounding box center [104, 210] width 209 height 205
click at [158, 92] on link "Design" at bounding box center [151, 88] width 101 height 31
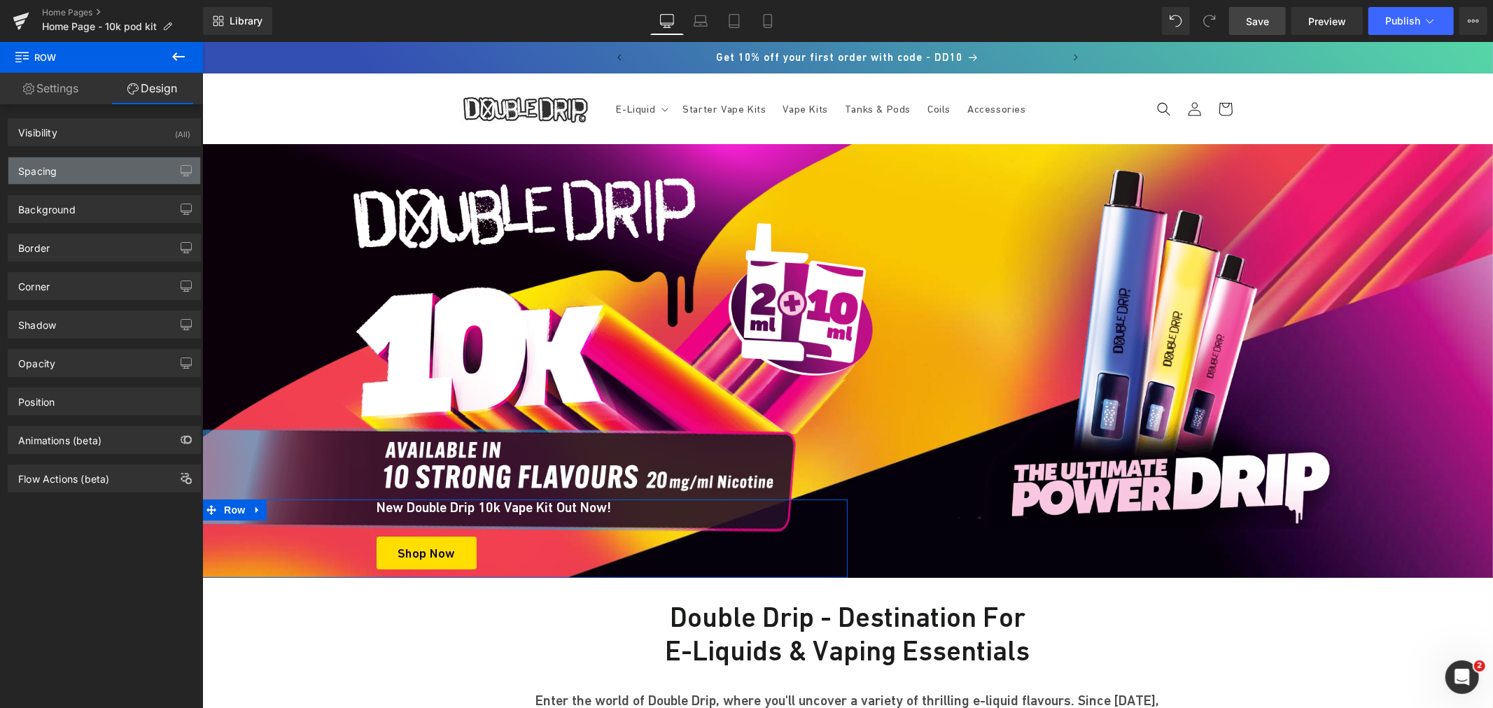
click at [104, 176] on div "Spacing" at bounding box center [104, 170] width 192 height 27
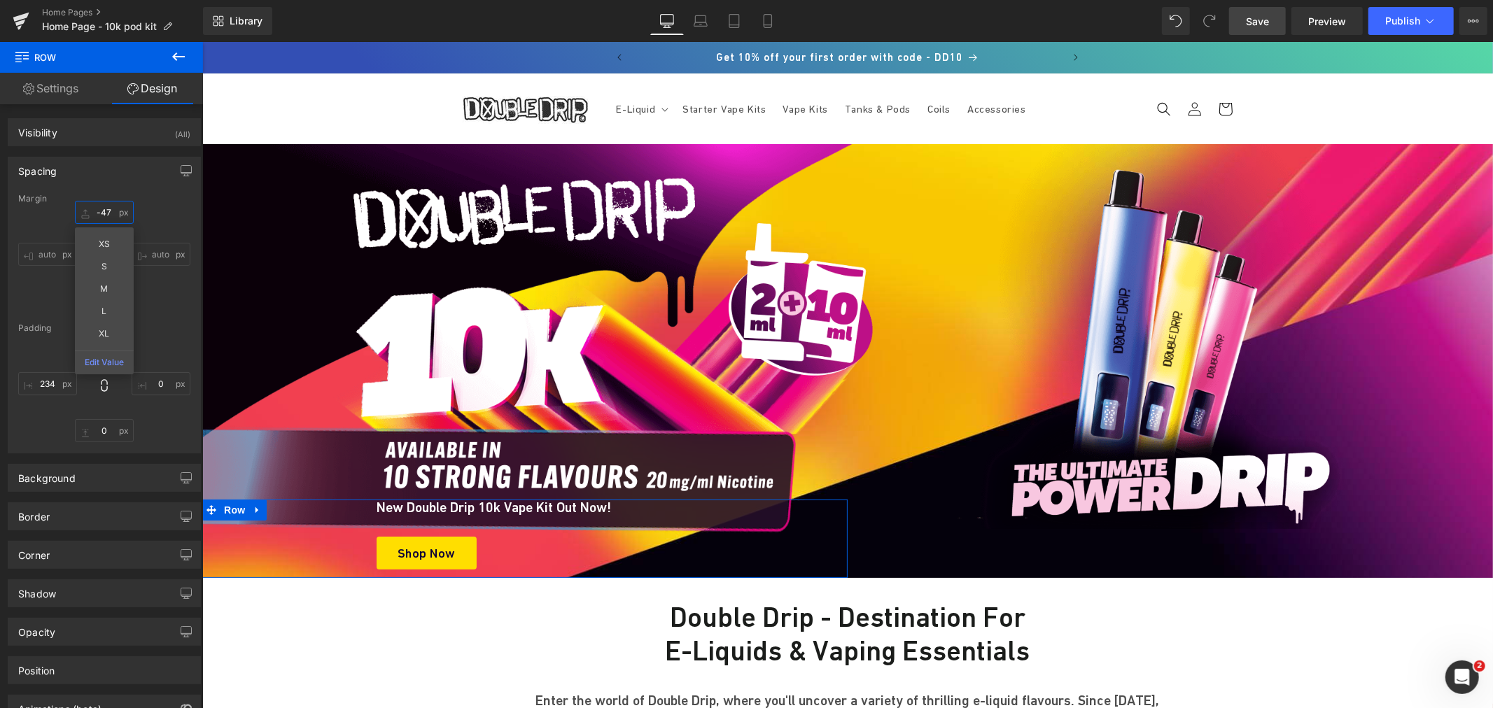
click at [103, 211] on input "-47" at bounding box center [104, 212] width 59 height 23
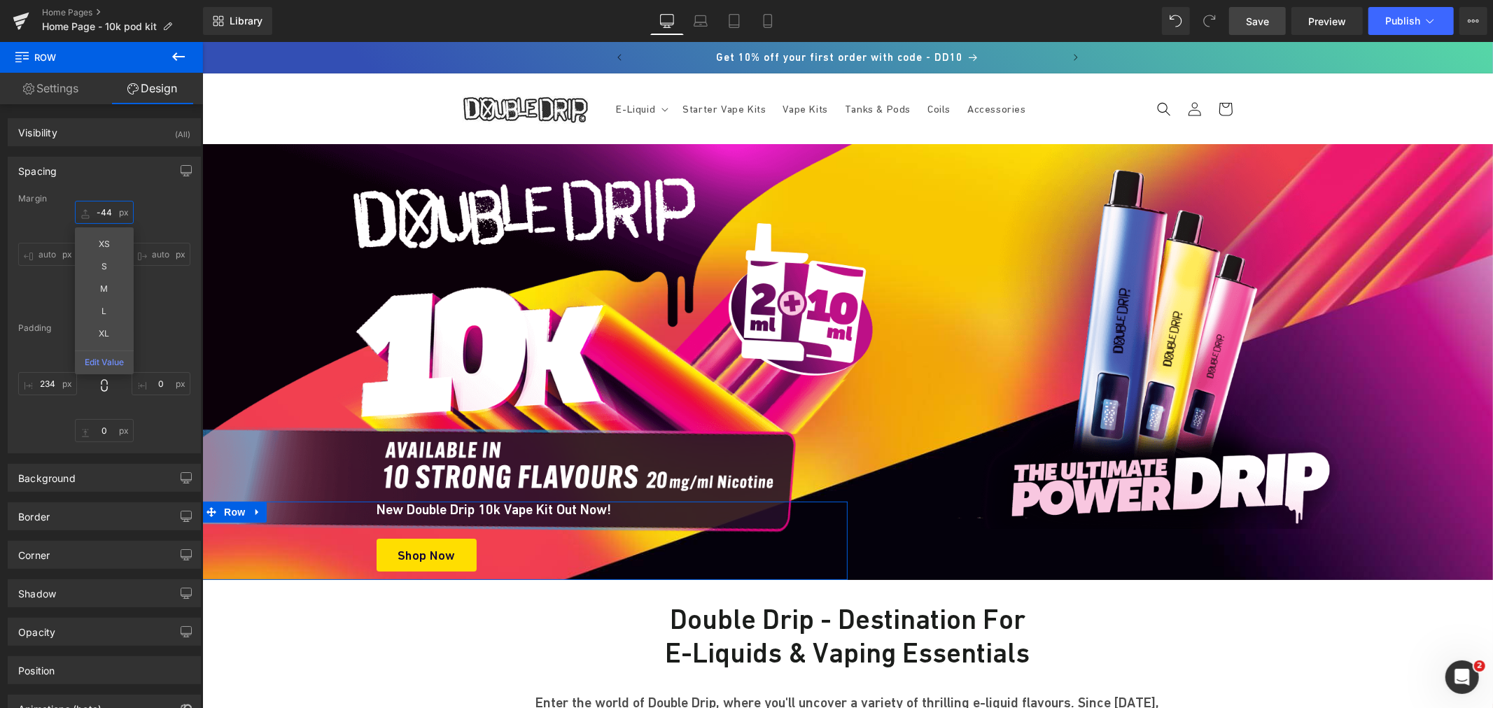
type input "-43"
click at [443, 549] on span "Button" at bounding box center [446, 555] width 32 height 17
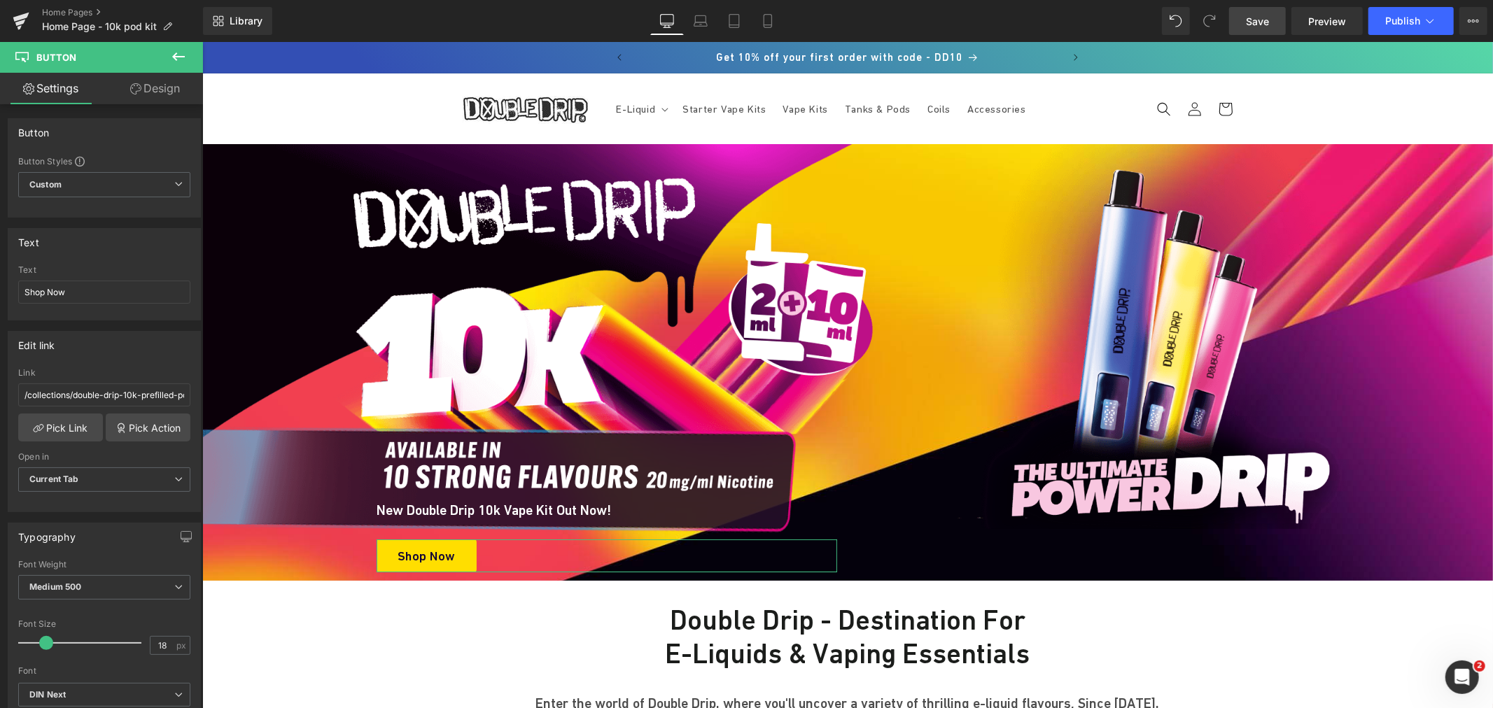
click at [178, 94] on link "Design" at bounding box center [154, 88] width 101 height 31
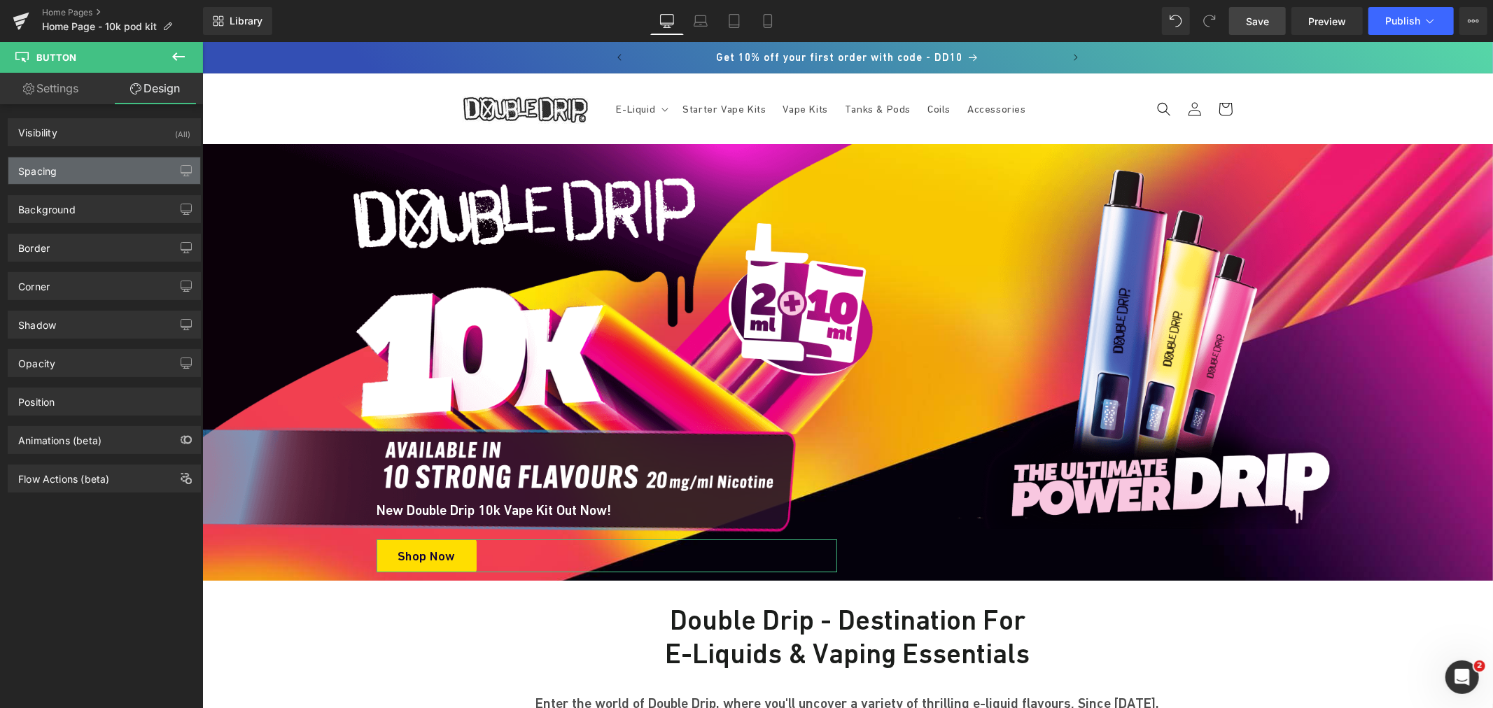
click at [59, 173] on div "Spacing" at bounding box center [104, 170] width 192 height 27
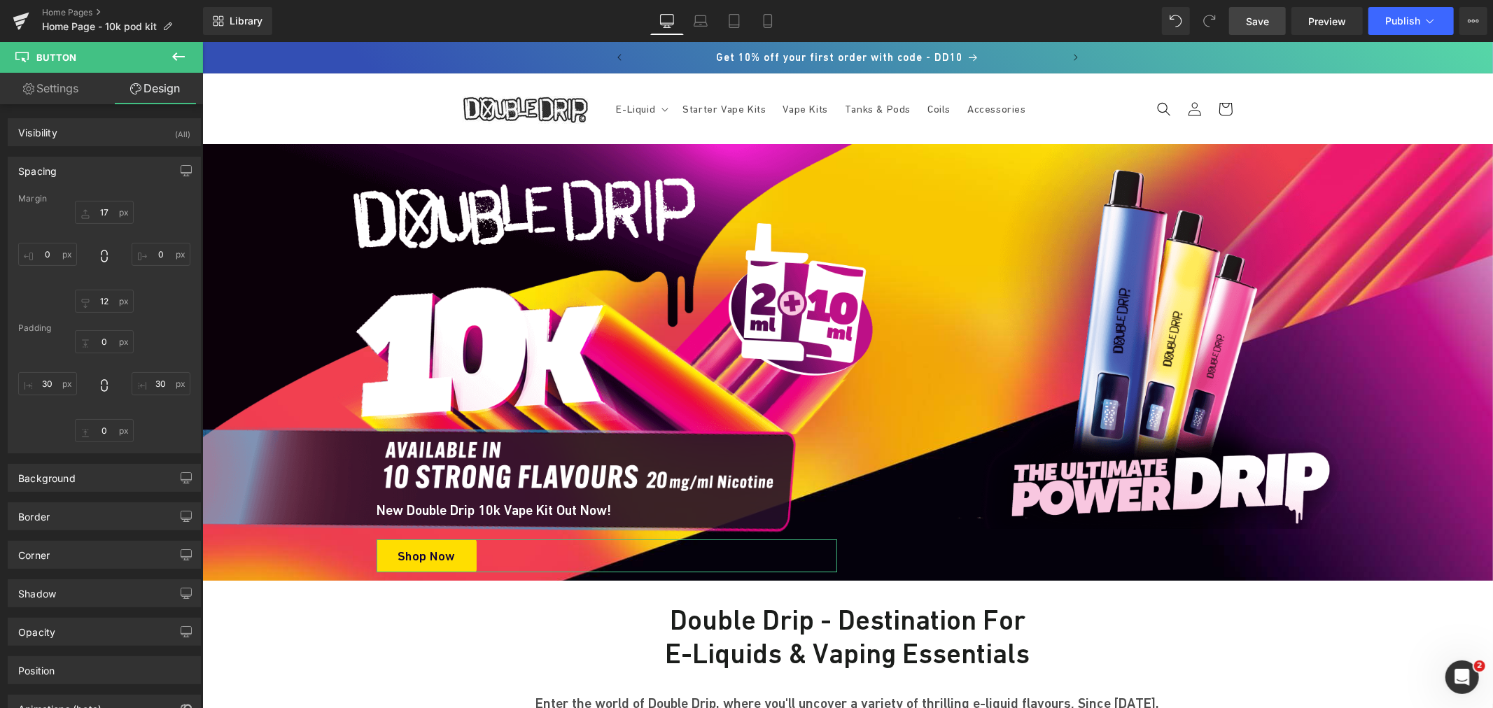
type input "17"
type input "0"
type input "12"
type input "0"
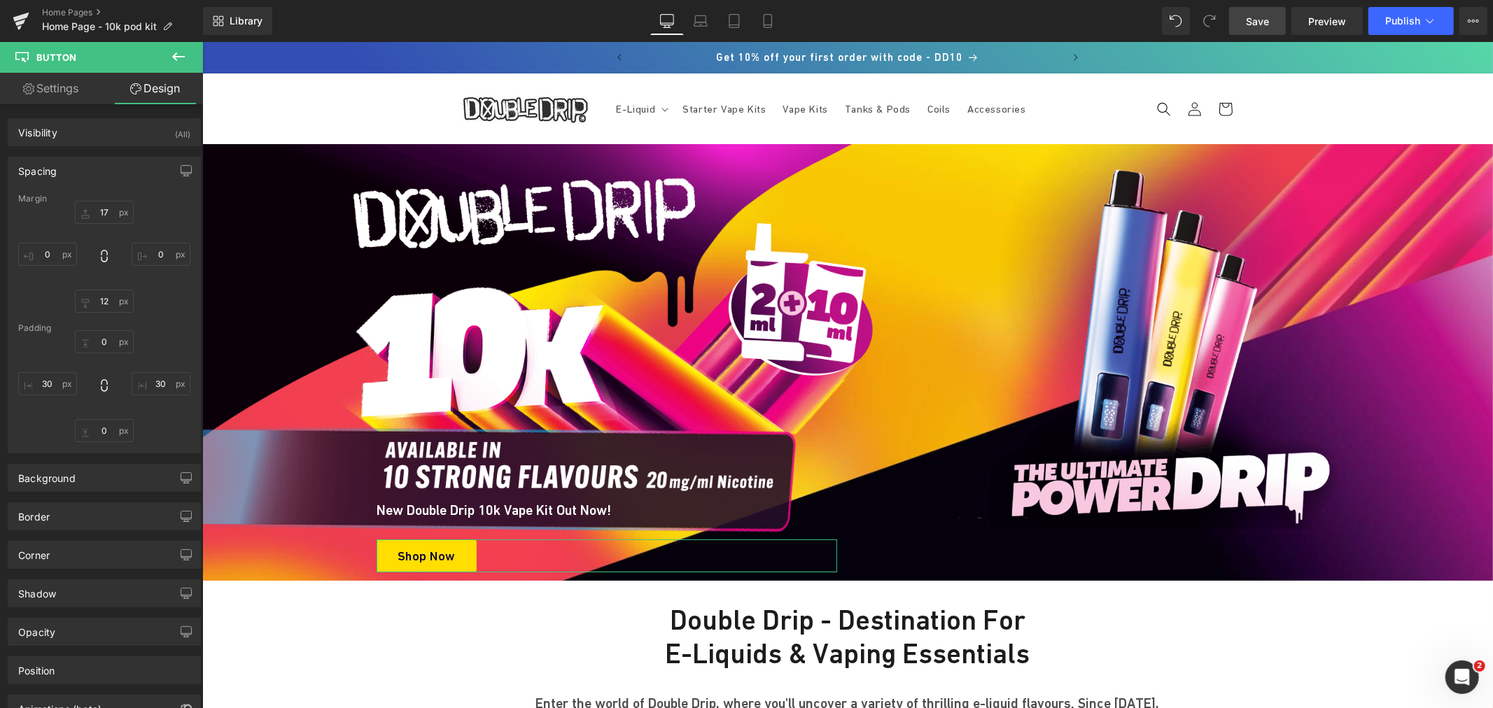
type input "30"
type input "0"
type input "30"
click at [101, 225] on div "17px 17 0px 0 12px 12 0px 0" at bounding box center [104, 257] width 172 height 112
click at [100, 215] on input "17" at bounding box center [104, 212] width 59 height 23
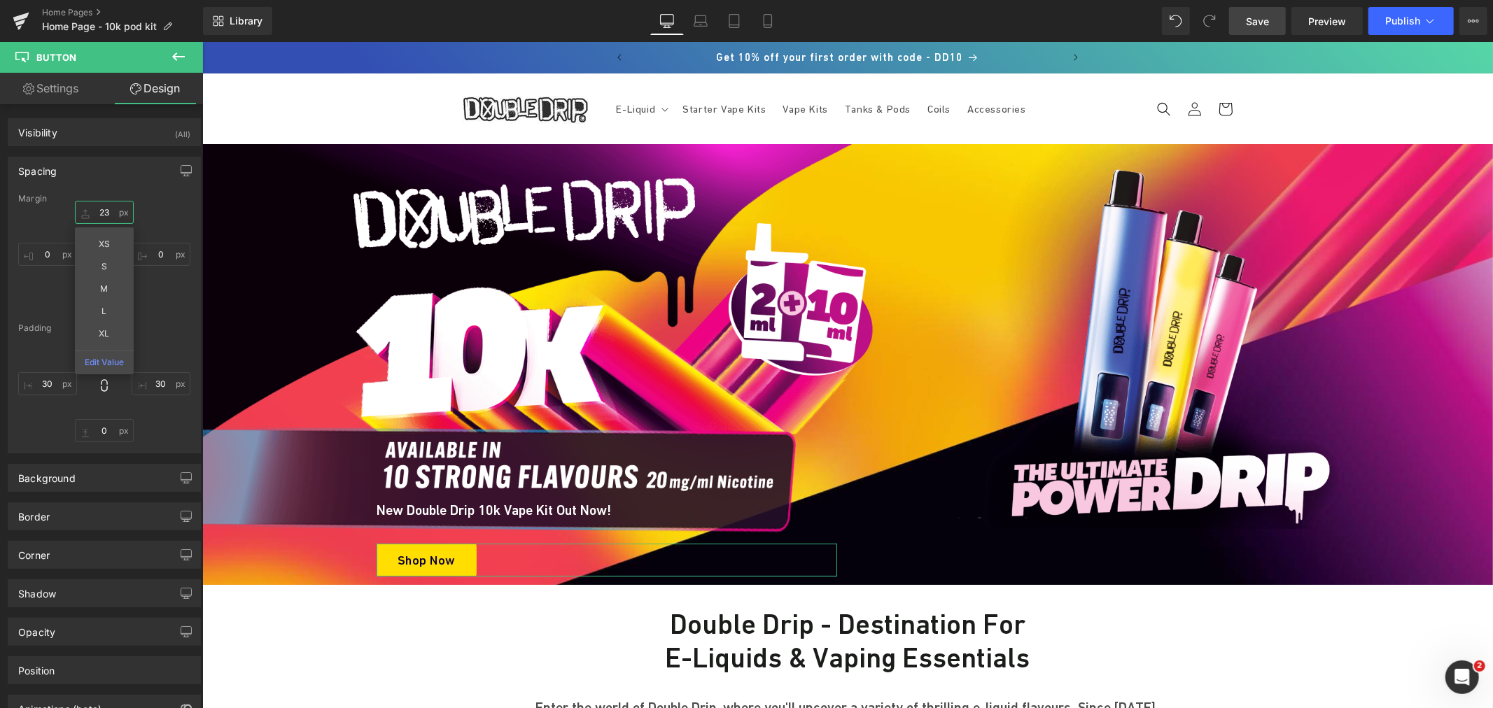
type input "22"
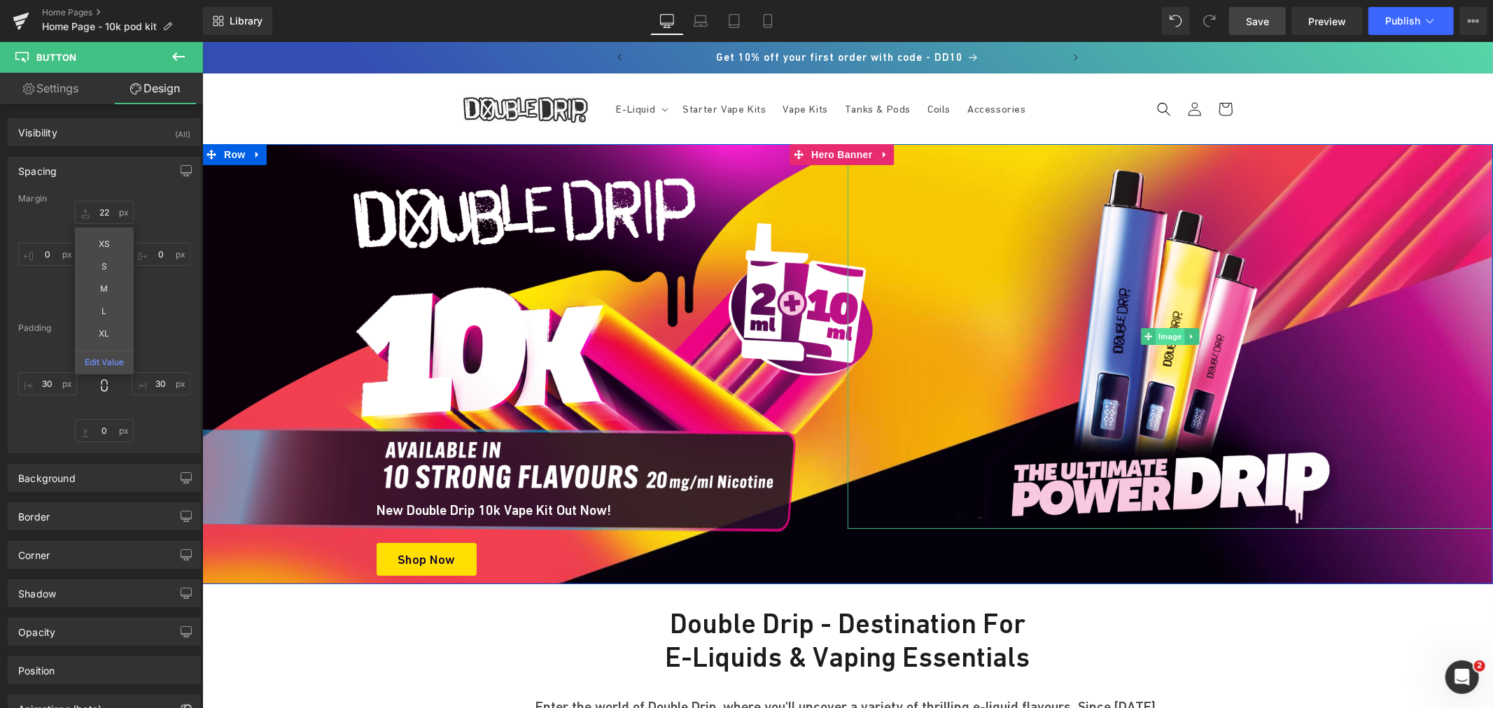
click at [1155, 339] on span "Image" at bounding box center [1169, 336] width 29 height 17
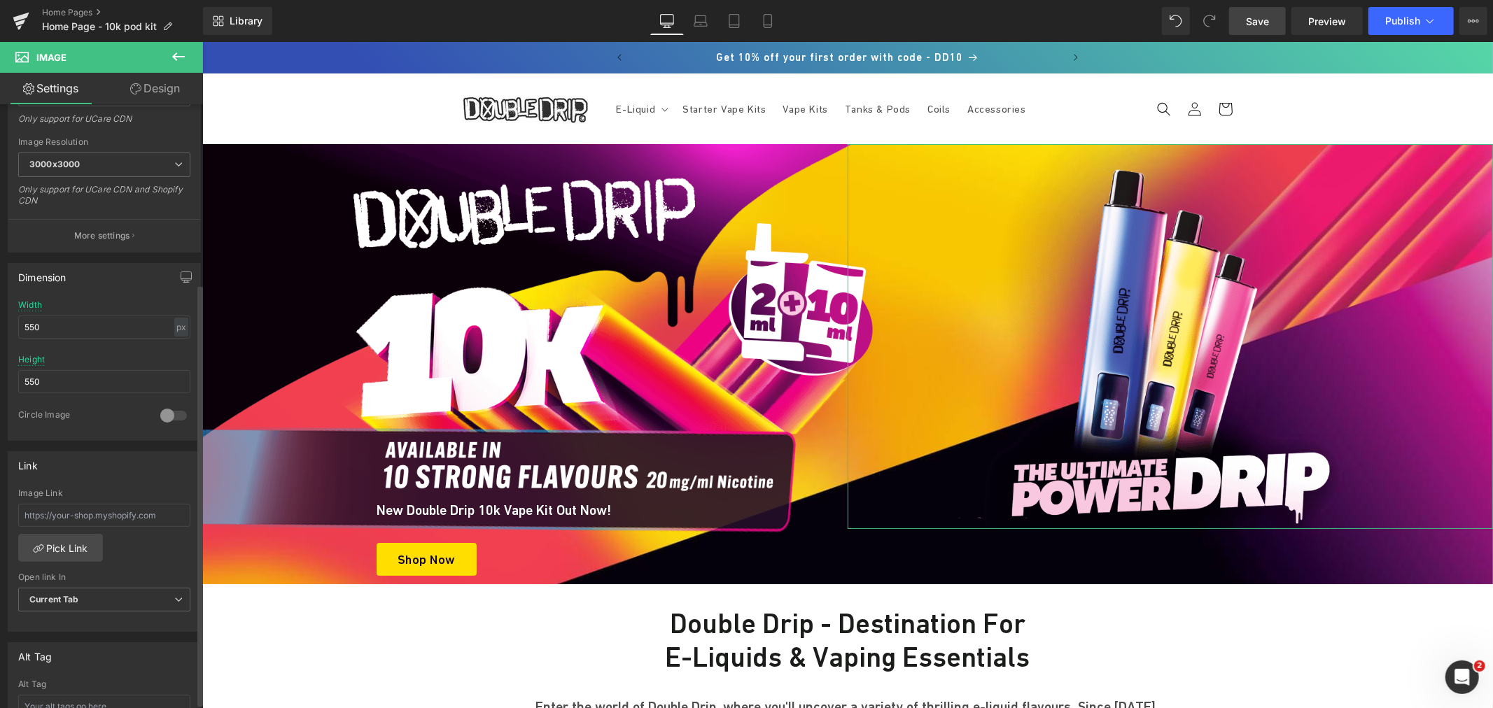
scroll to position [233, 0]
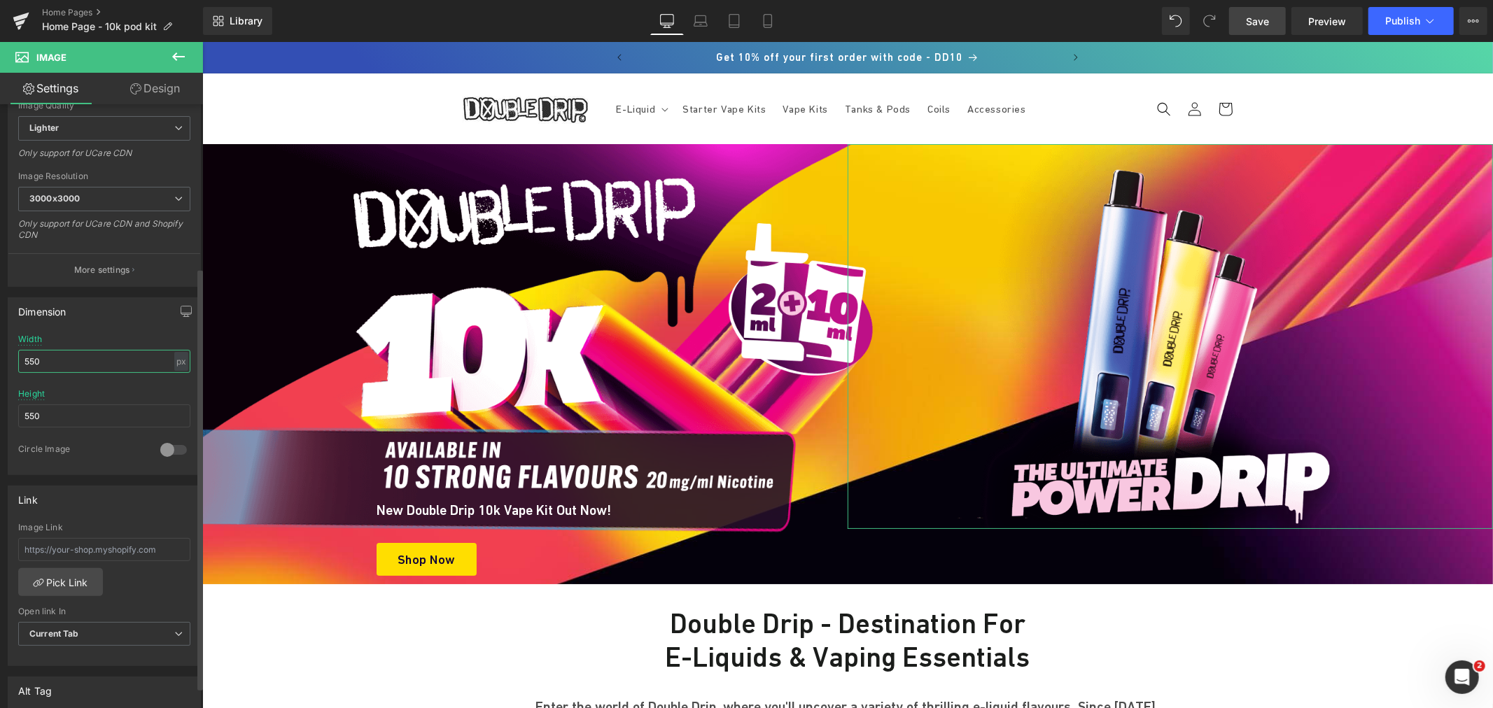
click at [77, 363] on input "550" at bounding box center [104, 361] width 172 height 23
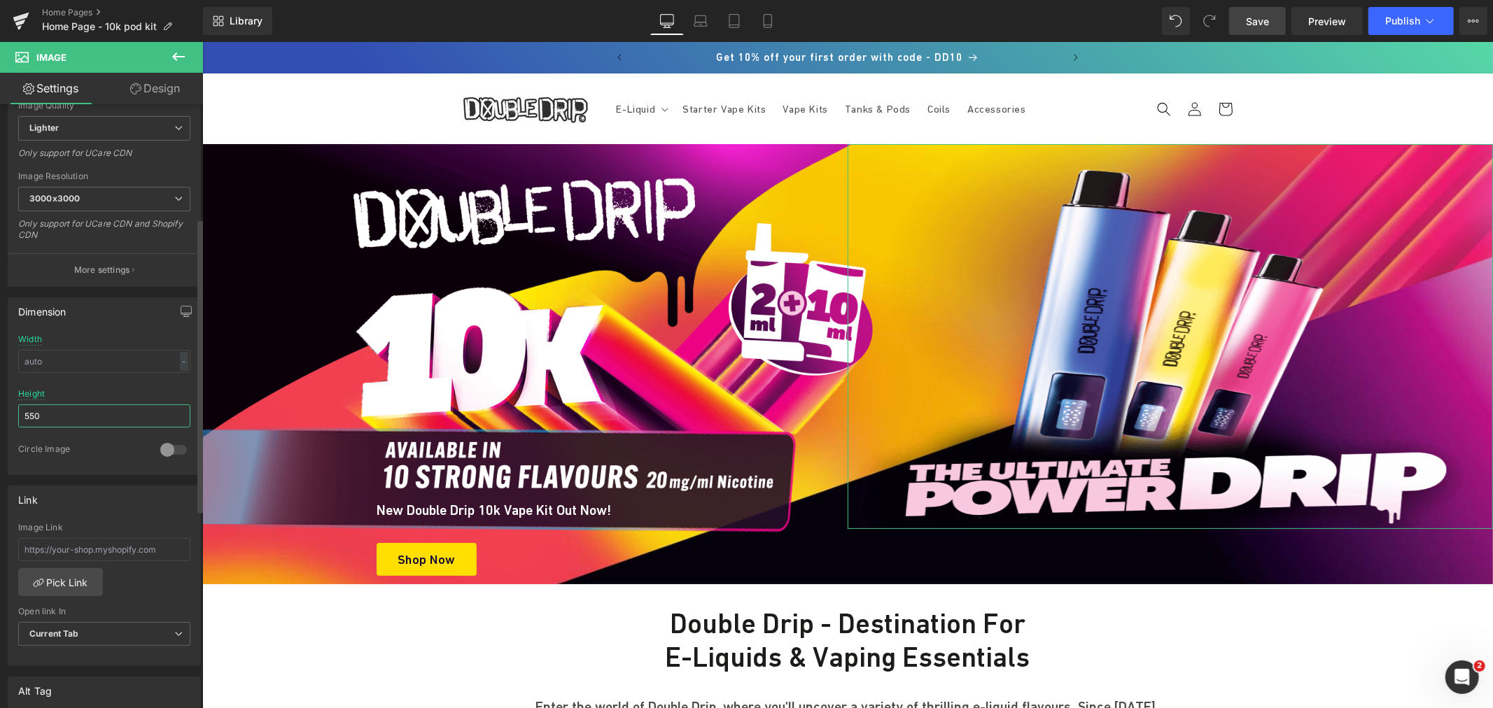
click at [89, 414] on input "550" at bounding box center [104, 416] width 172 height 23
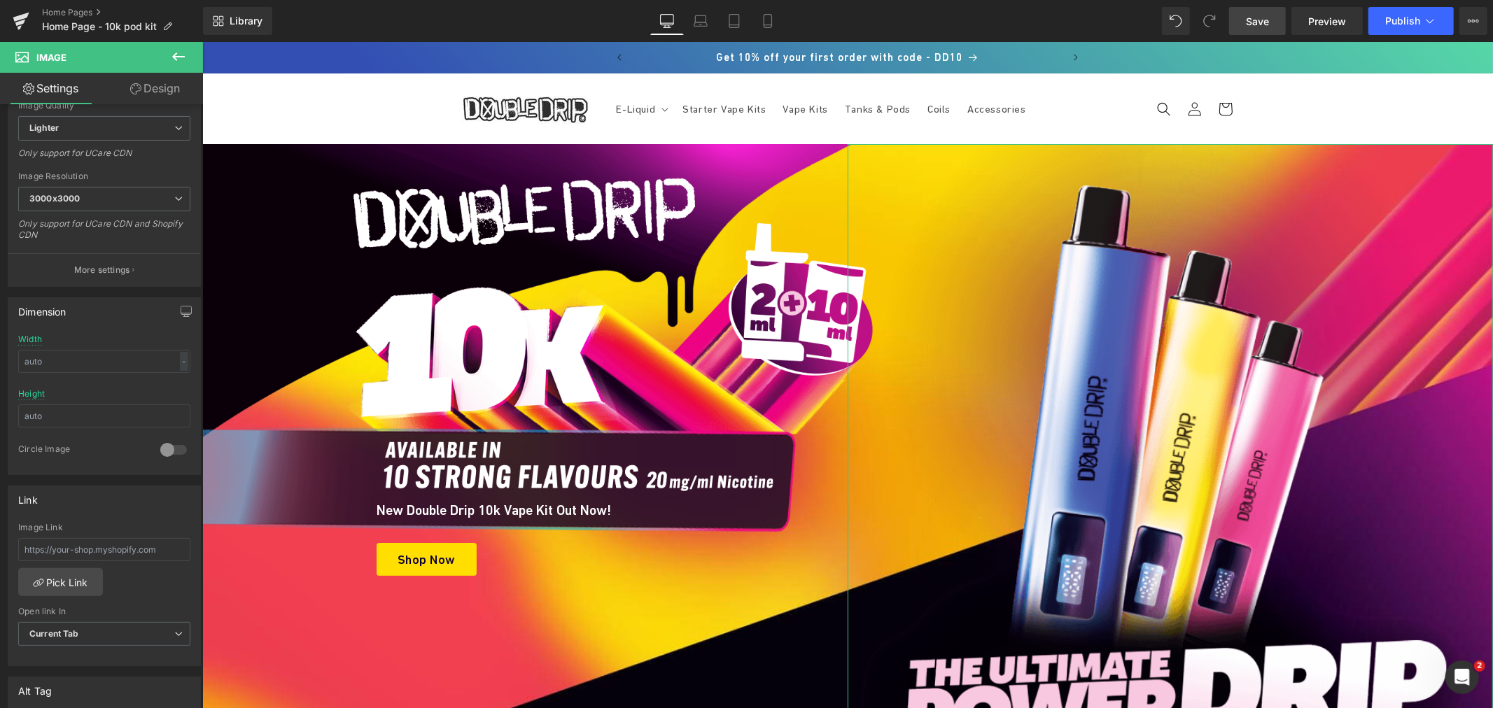
click at [152, 91] on link "Design" at bounding box center [154, 88] width 101 height 31
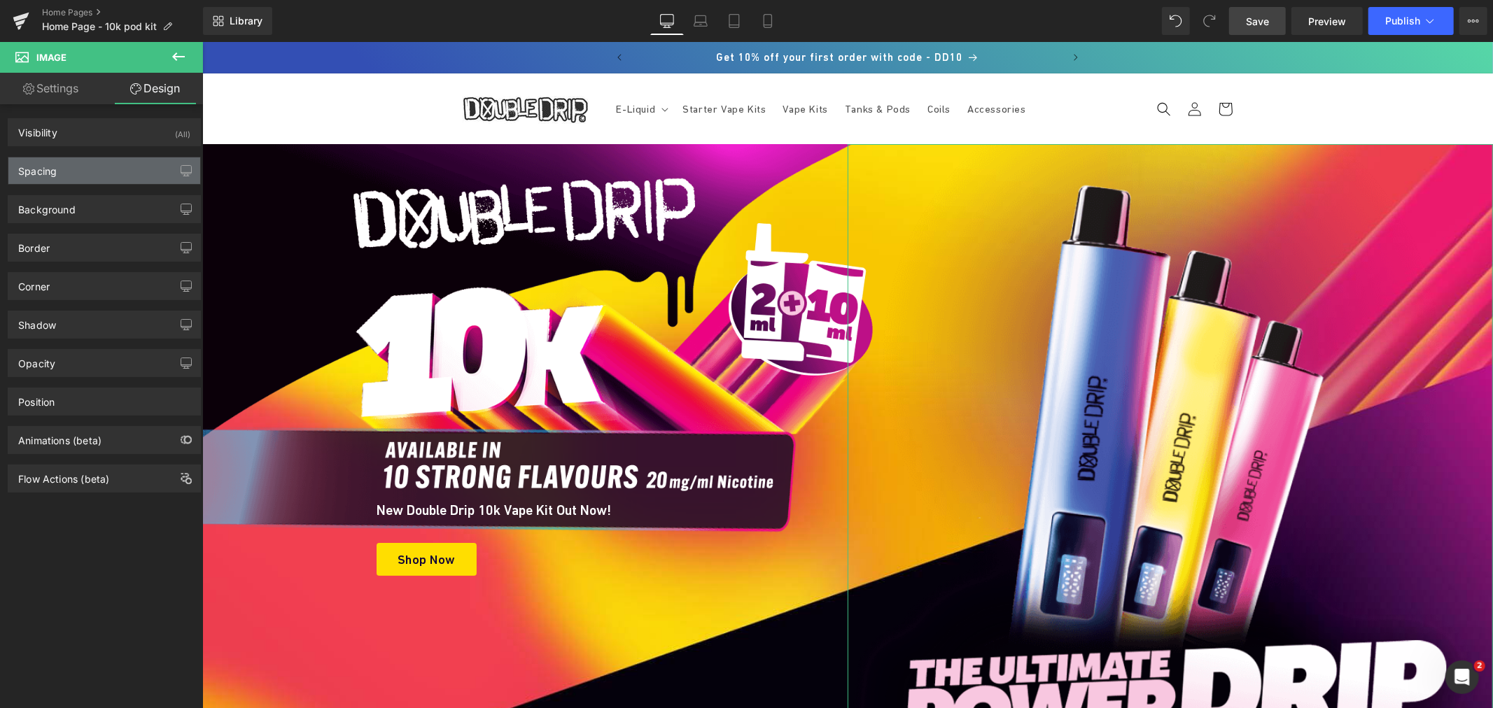
click at [91, 164] on div "Spacing" at bounding box center [104, 170] width 192 height 27
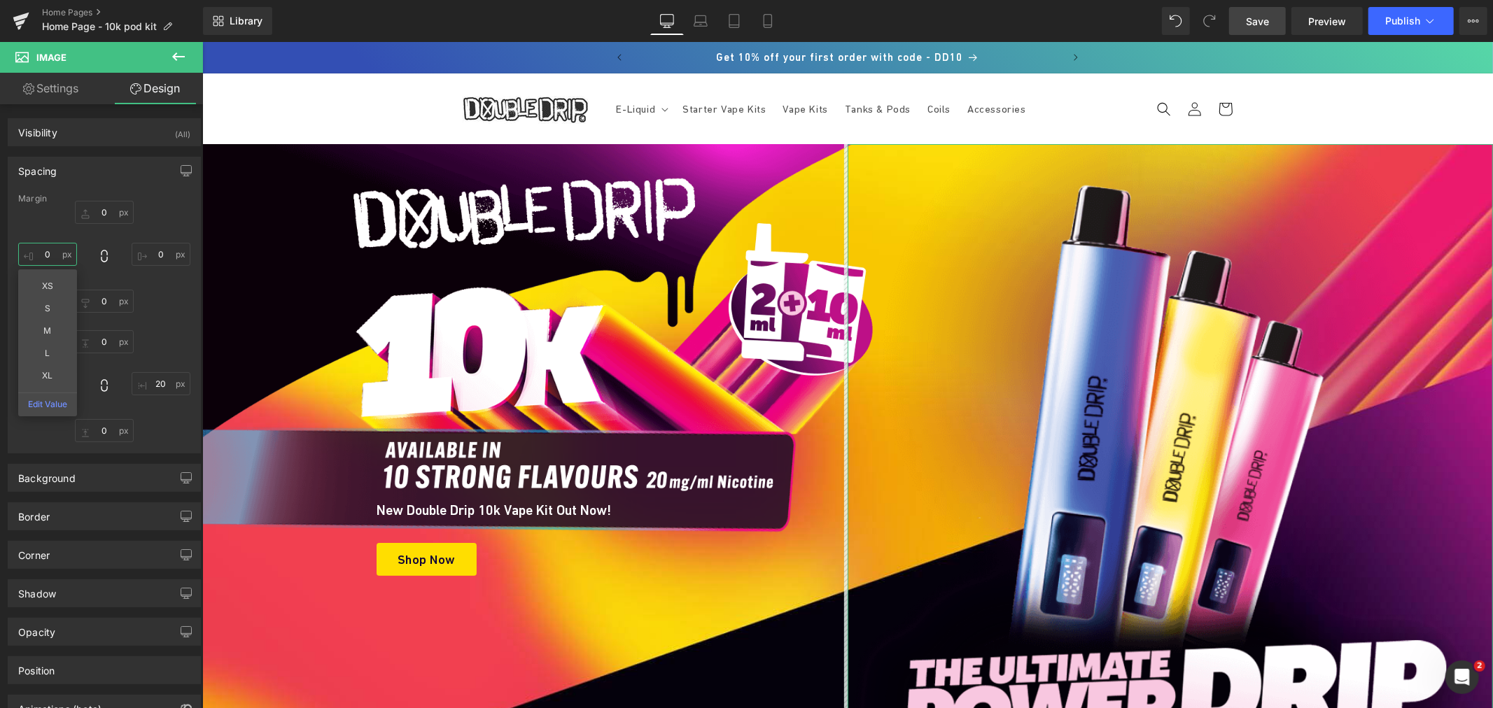
click at [64, 255] on input "0" at bounding box center [47, 254] width 59 height 23
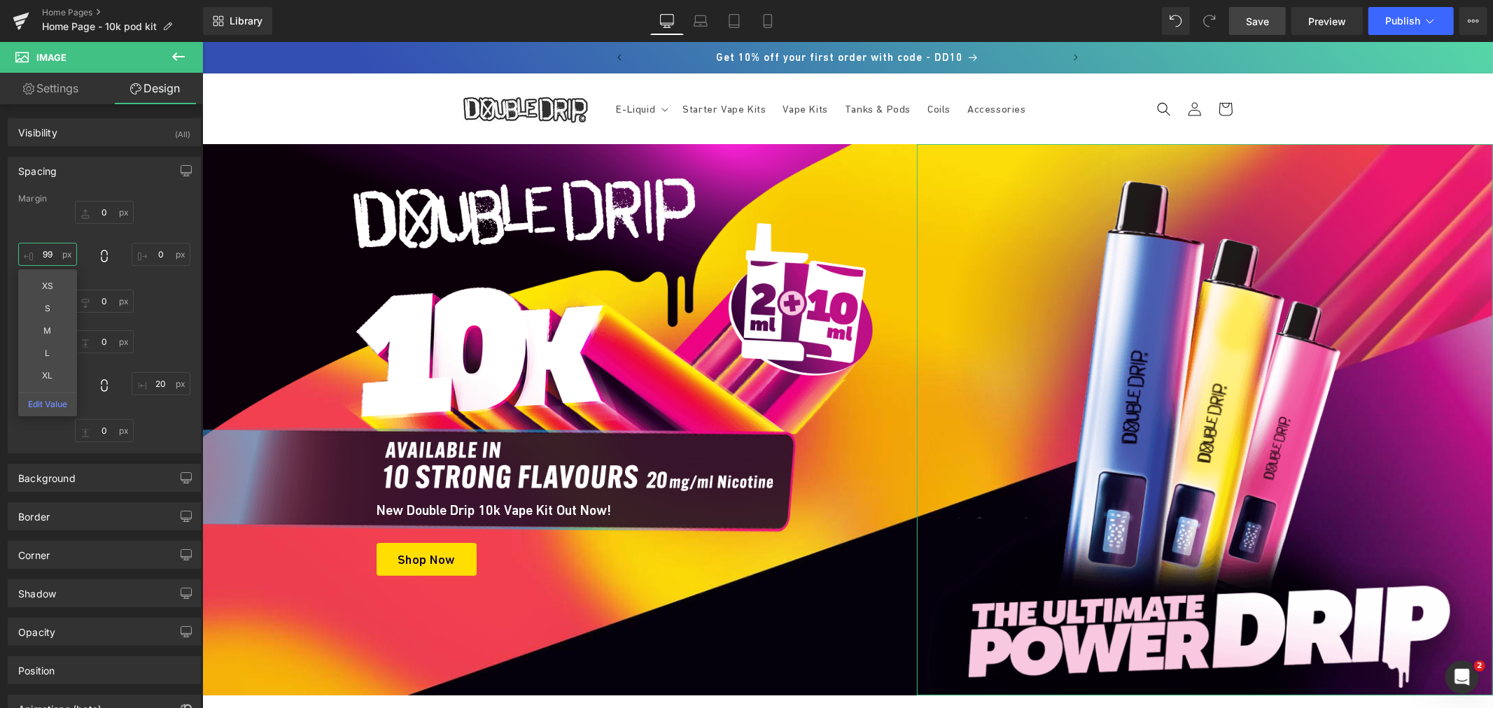
click at [47, 249] on input "99" at bounding box center [47, 254] width 59 height 23
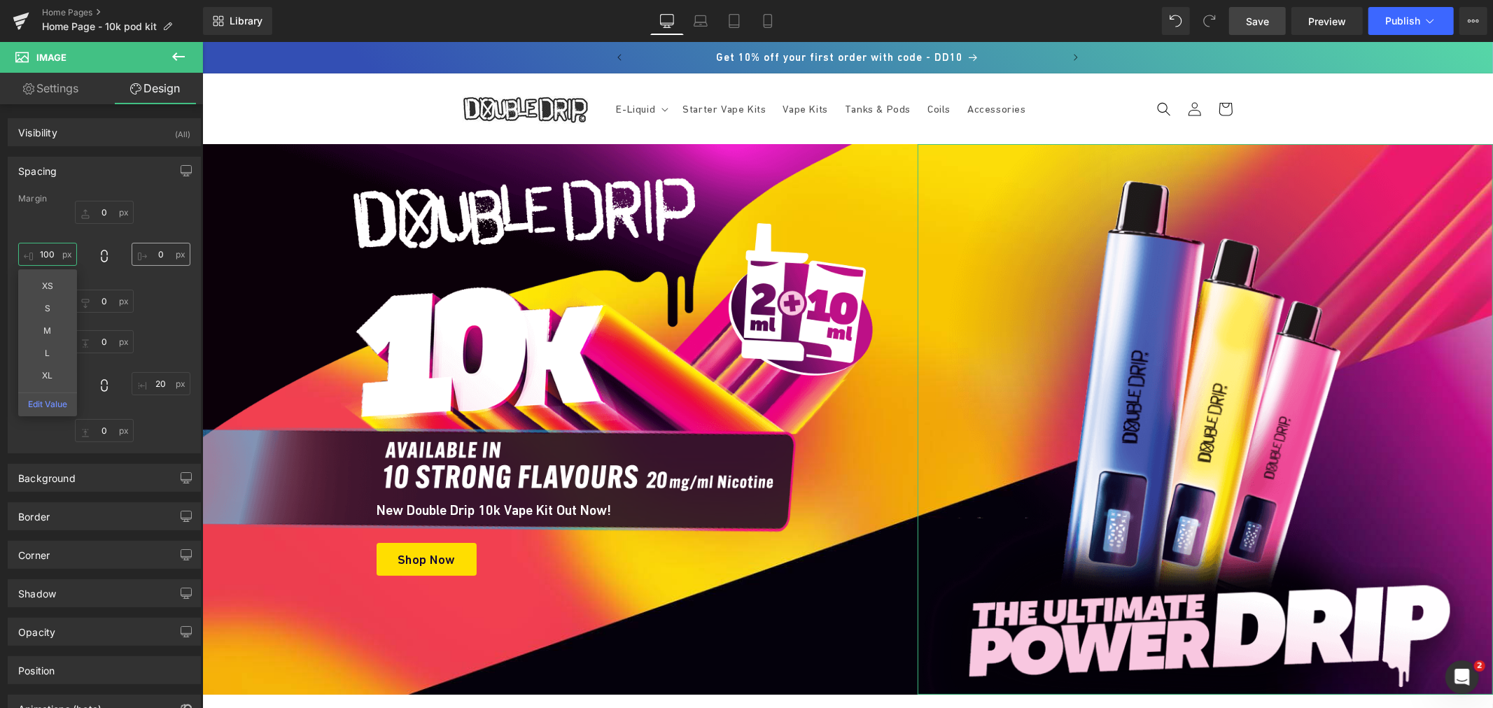
type input "100"
click at [148, 251] on input "0" at bounding box center [161, 254] width 59 height 23
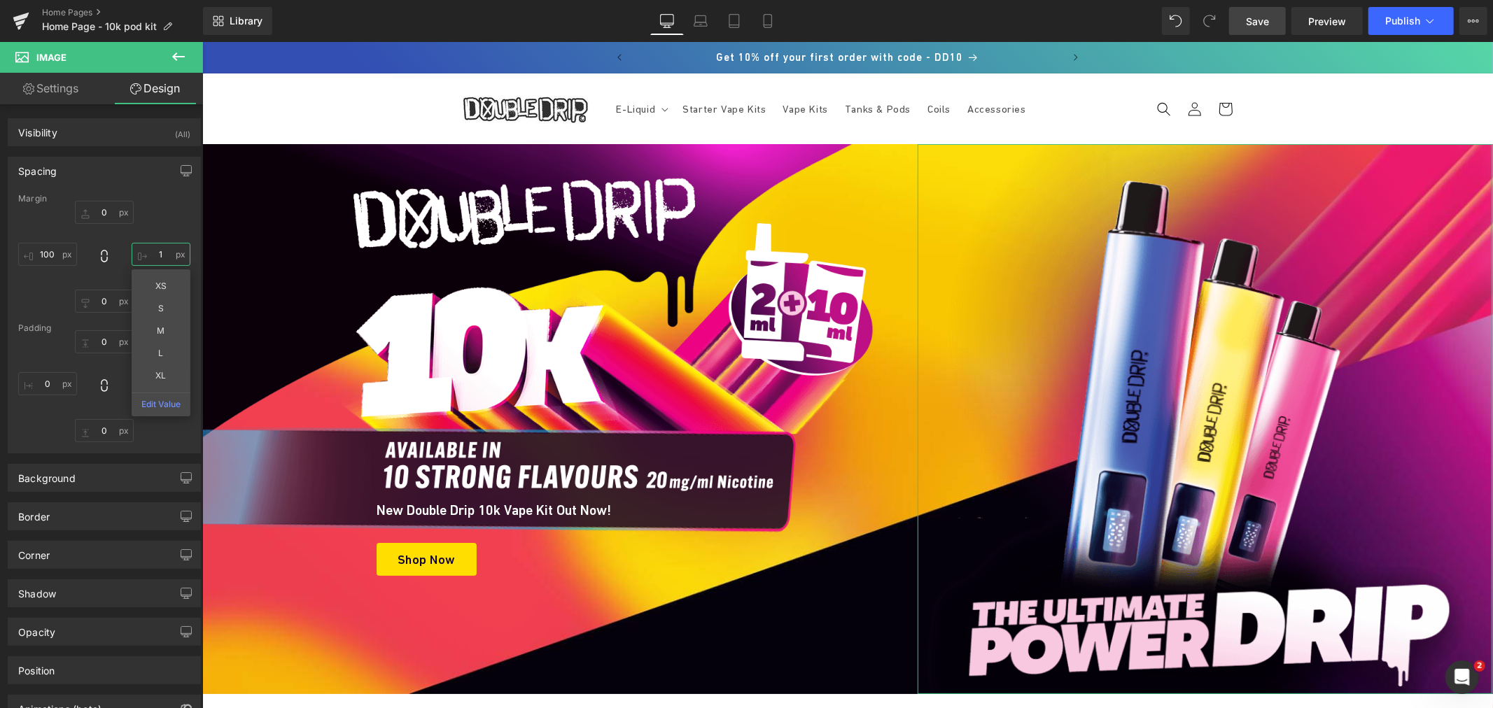
type input "1-"
type input "-"
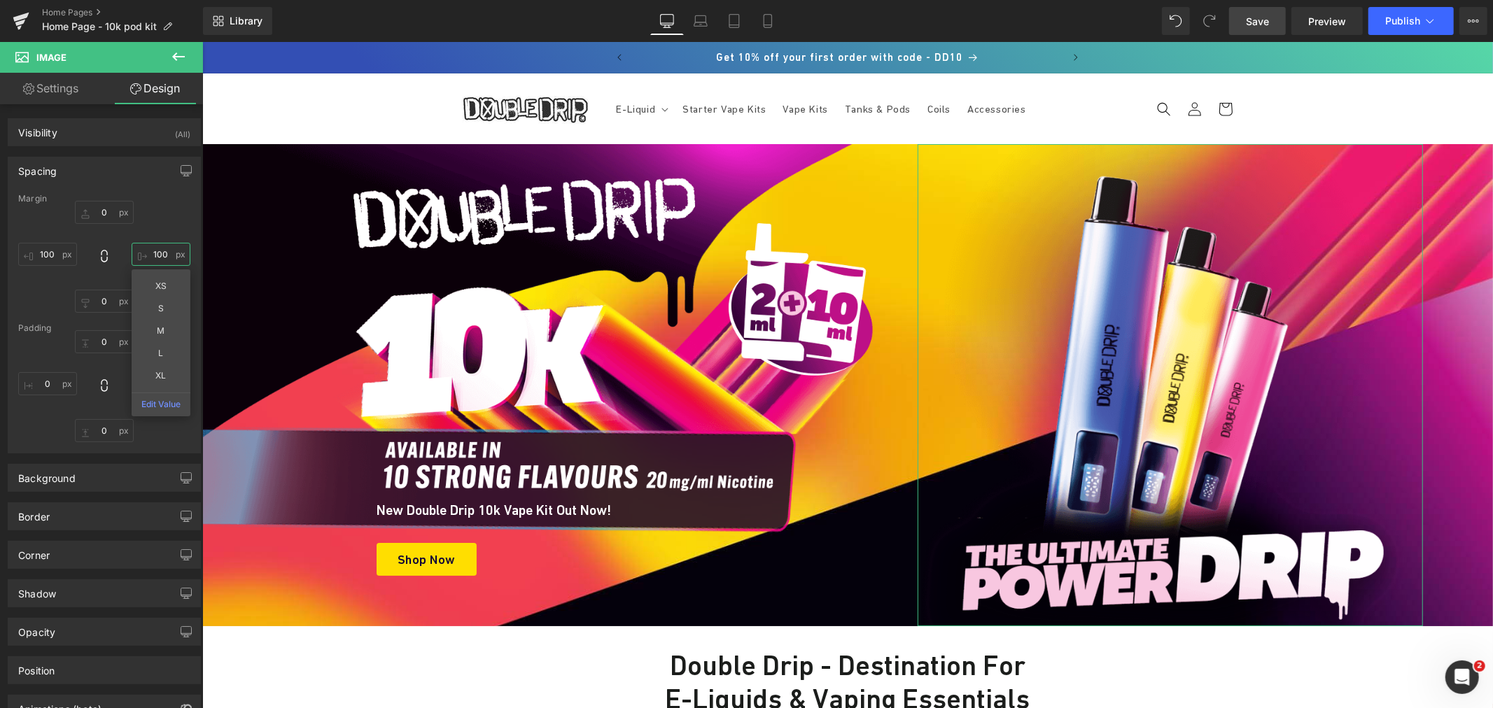
type input "100"
click at [55, 241] on div "0px 0 100 100 XS S M L XL Edit Value 0px 0 100 100" at bounding box center [104, 257] width 172 height 112
click at [49, 249] on input "100" at bounding box center [47, 254] width 59 height 23
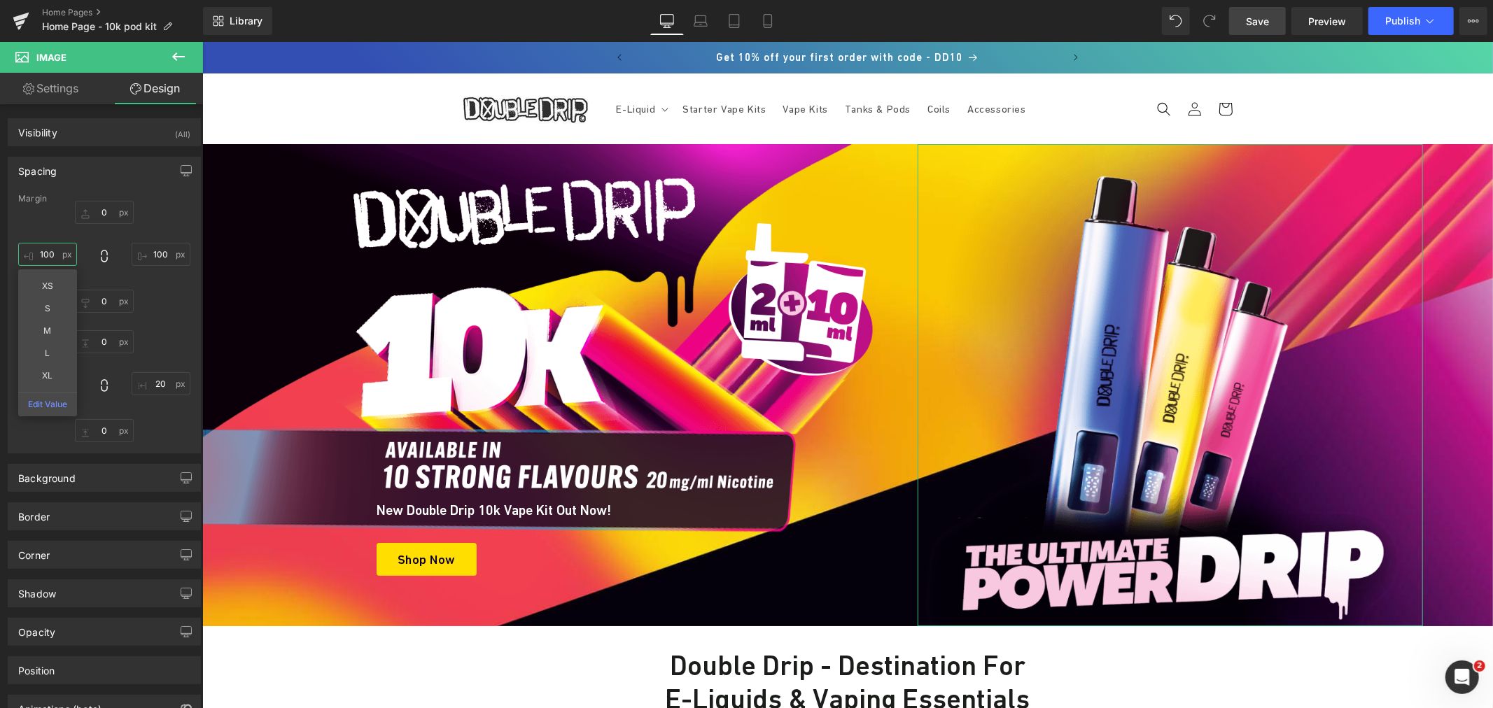
click at [49, 249] on input "100" at bounding box center [47, 254] width 59 height 23
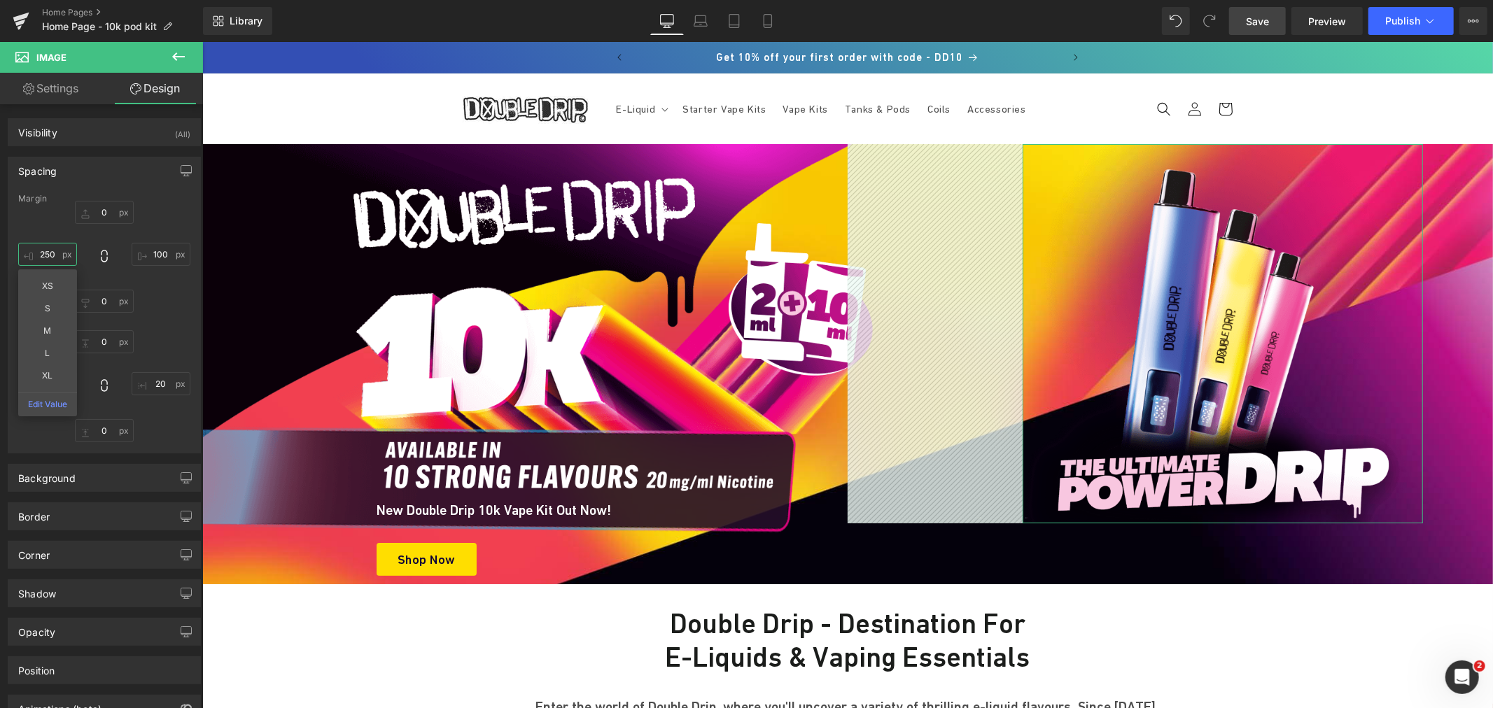
click at [41, 252] on input "250" at bounding box center [47, 254] width 59 height 23
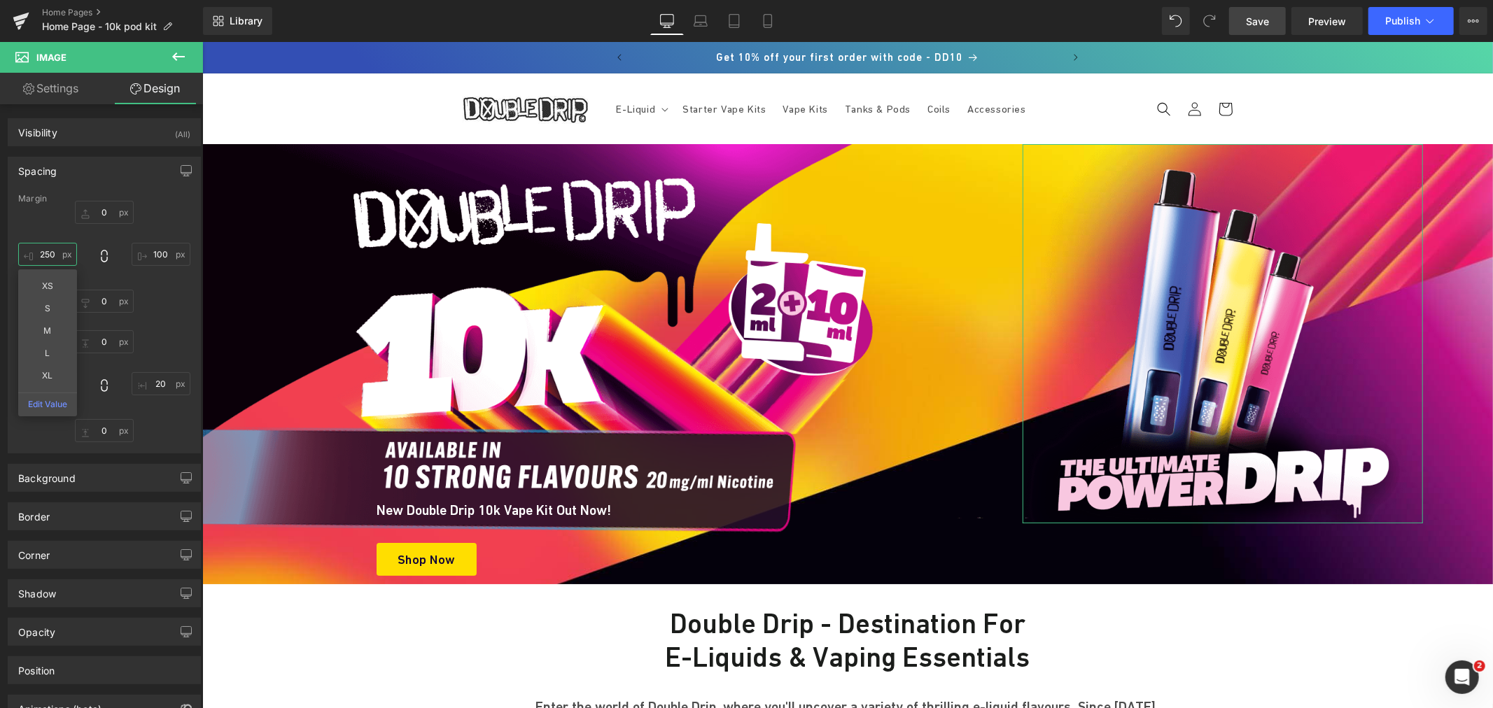
click at [41, 252] on input "250" at bounding box center [47, 254] width 59 height 23
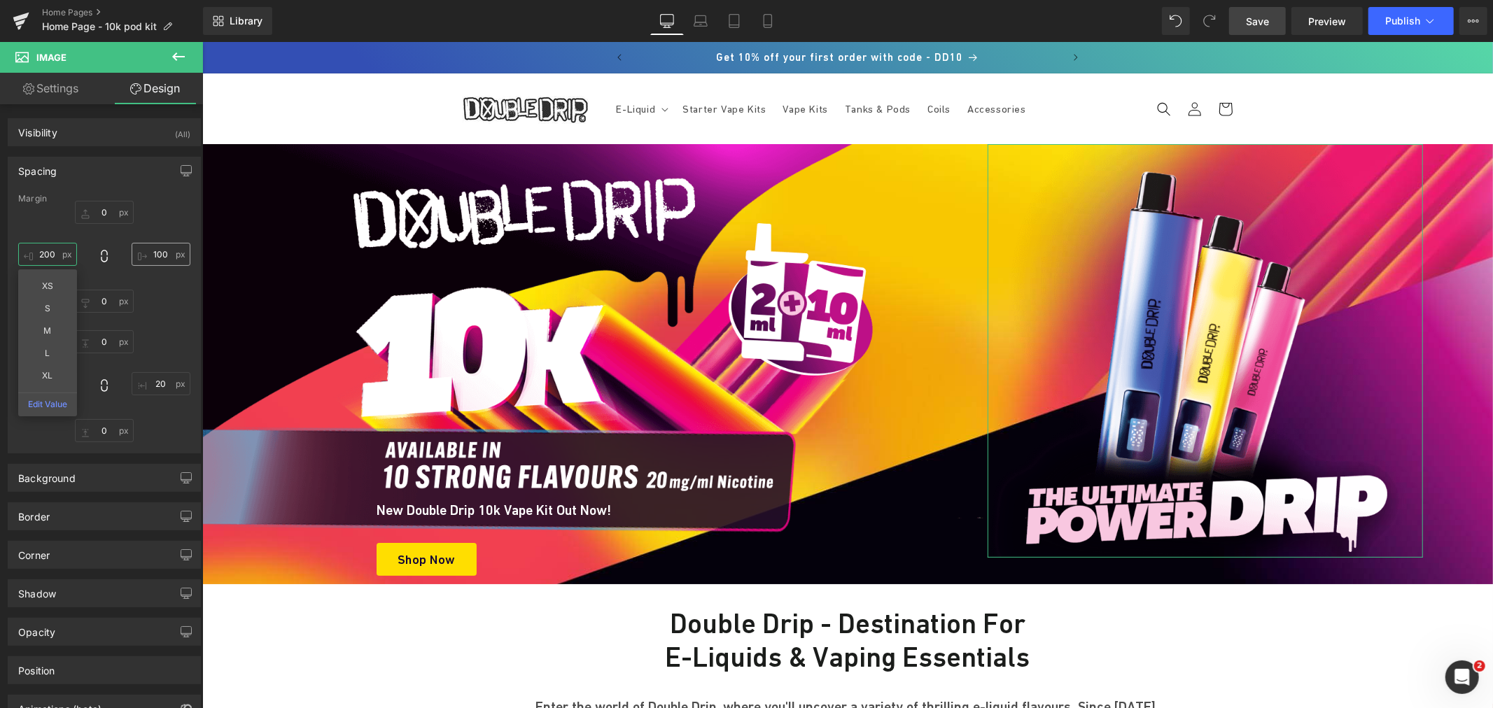
type input "200"
click at [160, 248] on input "100" at bounding box center [161, 254] width 59 height 23
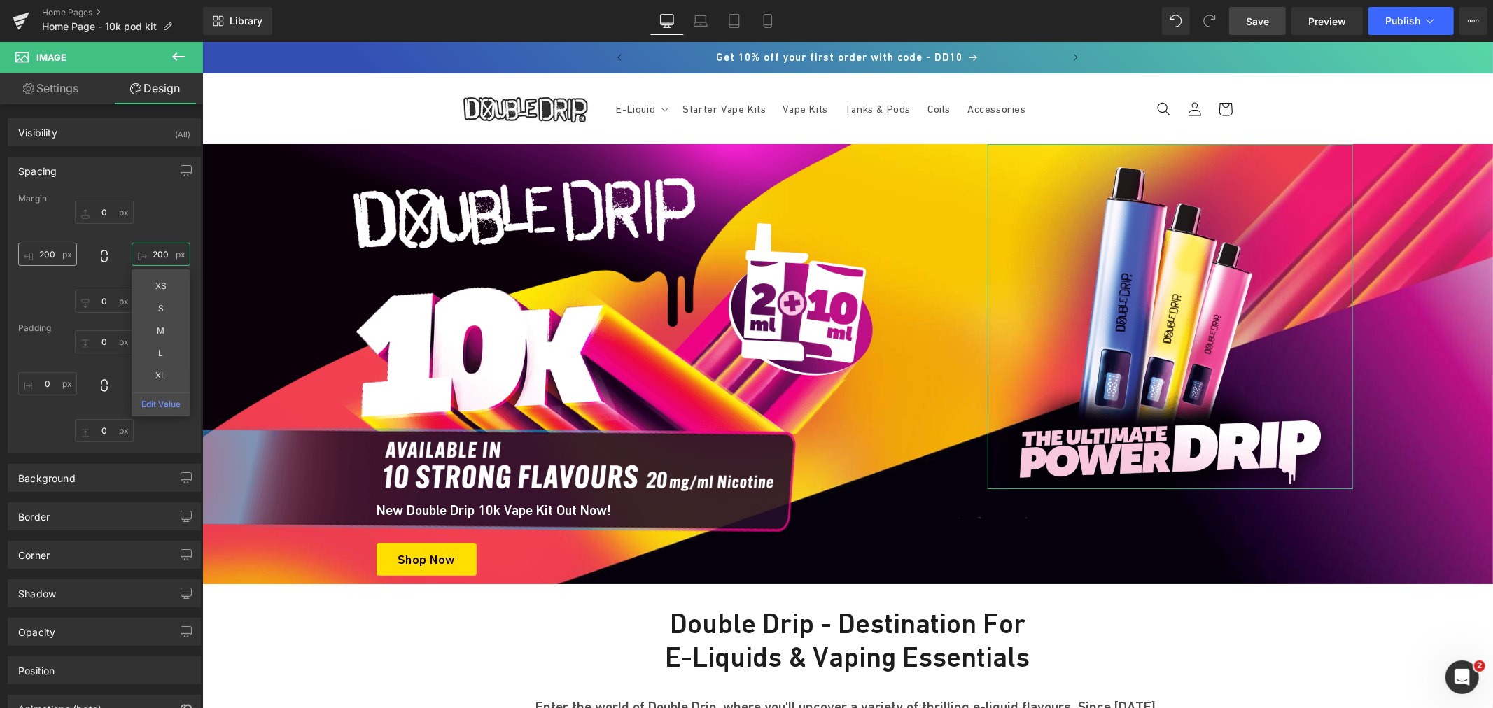
type input "200"
click at [47, 257] on input "200" at bounding box center [47, 254] width 59 height 23
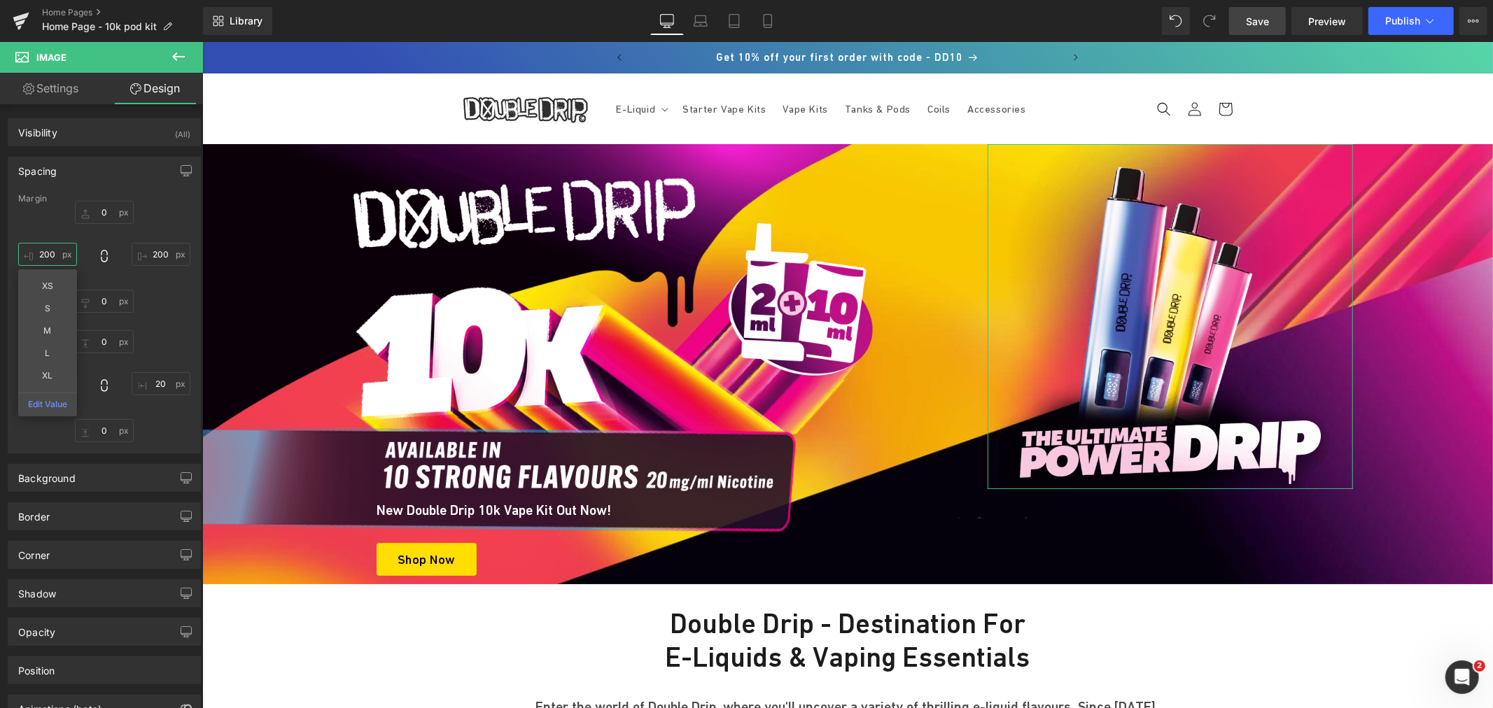
click at [47, 257] on input "200" at bounding box center [47, 254] width 59 height 23
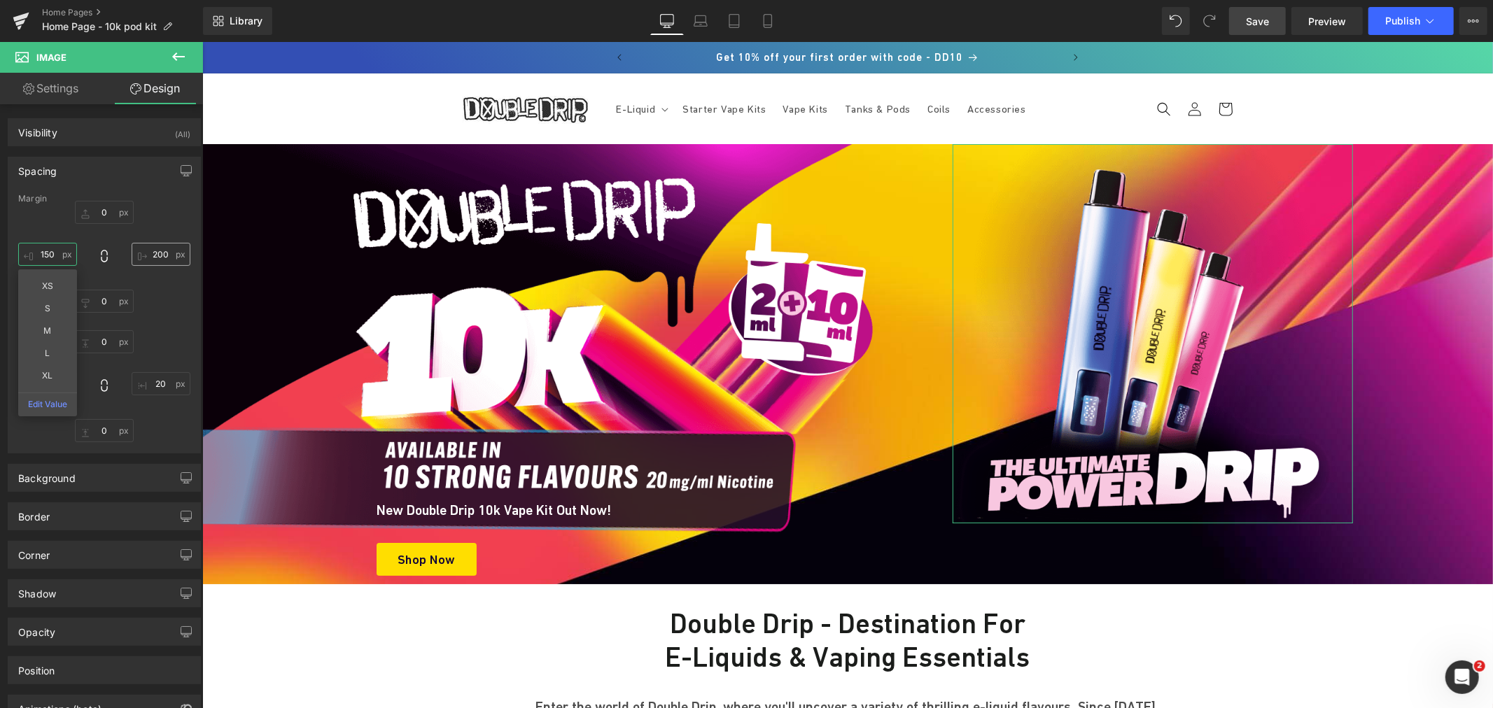
type input "150"
click at [155, 248] on input "200" at bounding box center [161, 254] width 59 height 23
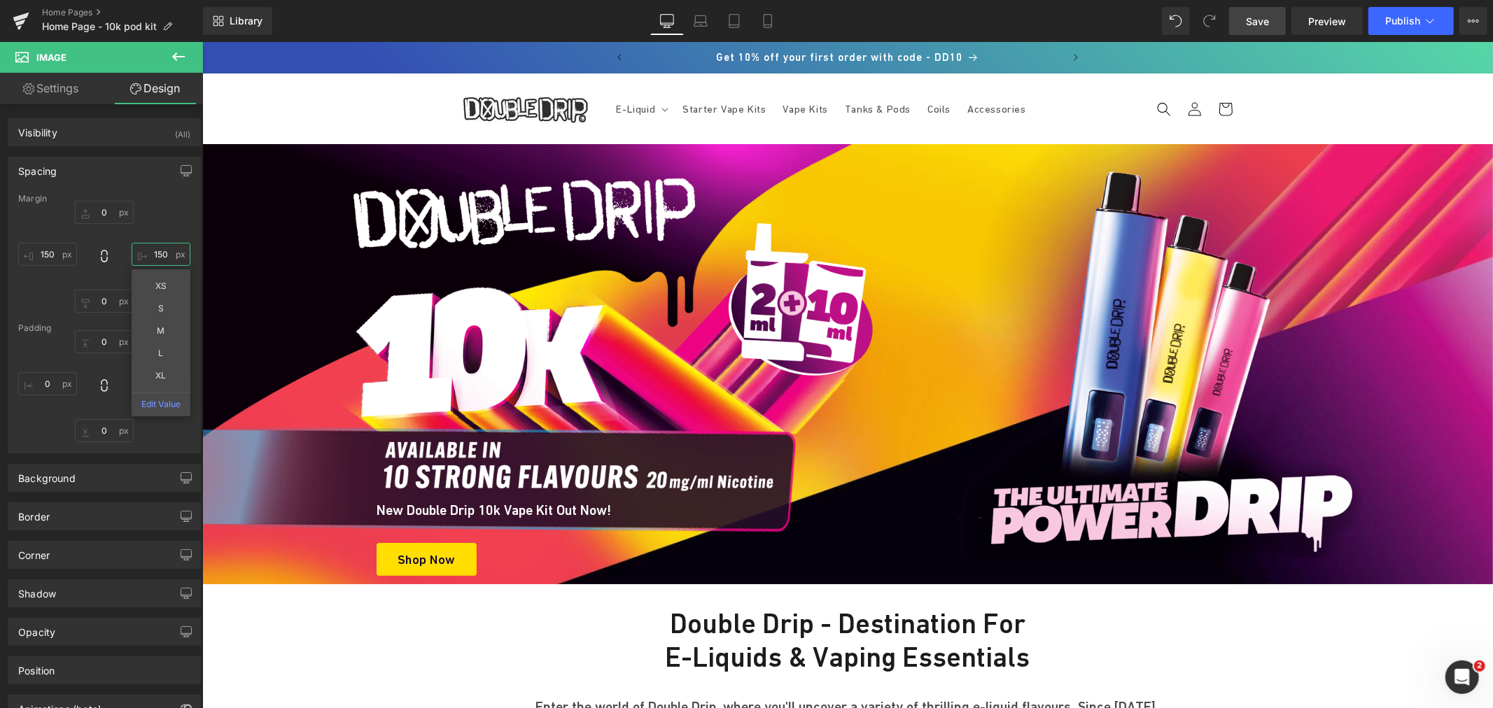
type input "150"
click at [1256, 21] on span "Save" at bounding box center [1257, 21] width 23 height 15
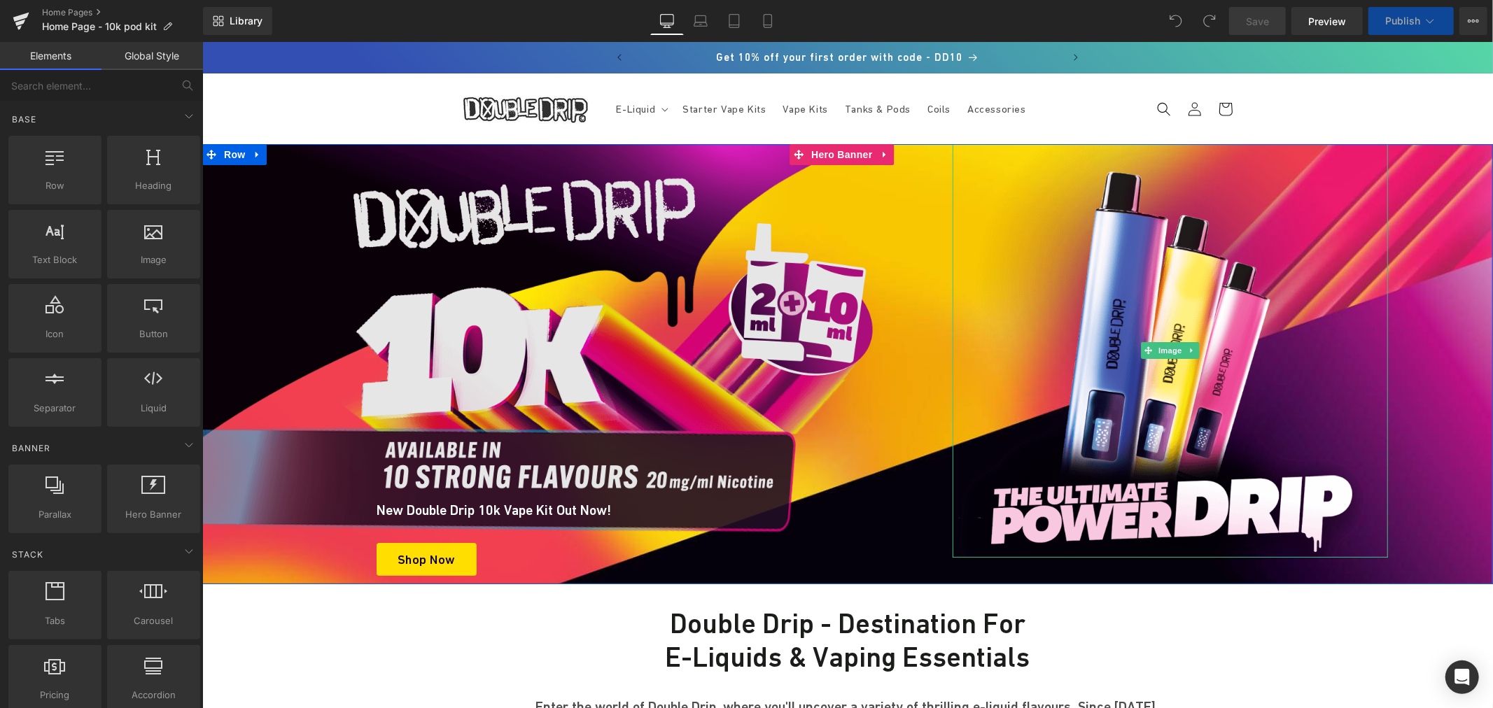
click at [1130, 360] on img at bounding box center [1169, 350] width 435 height 414
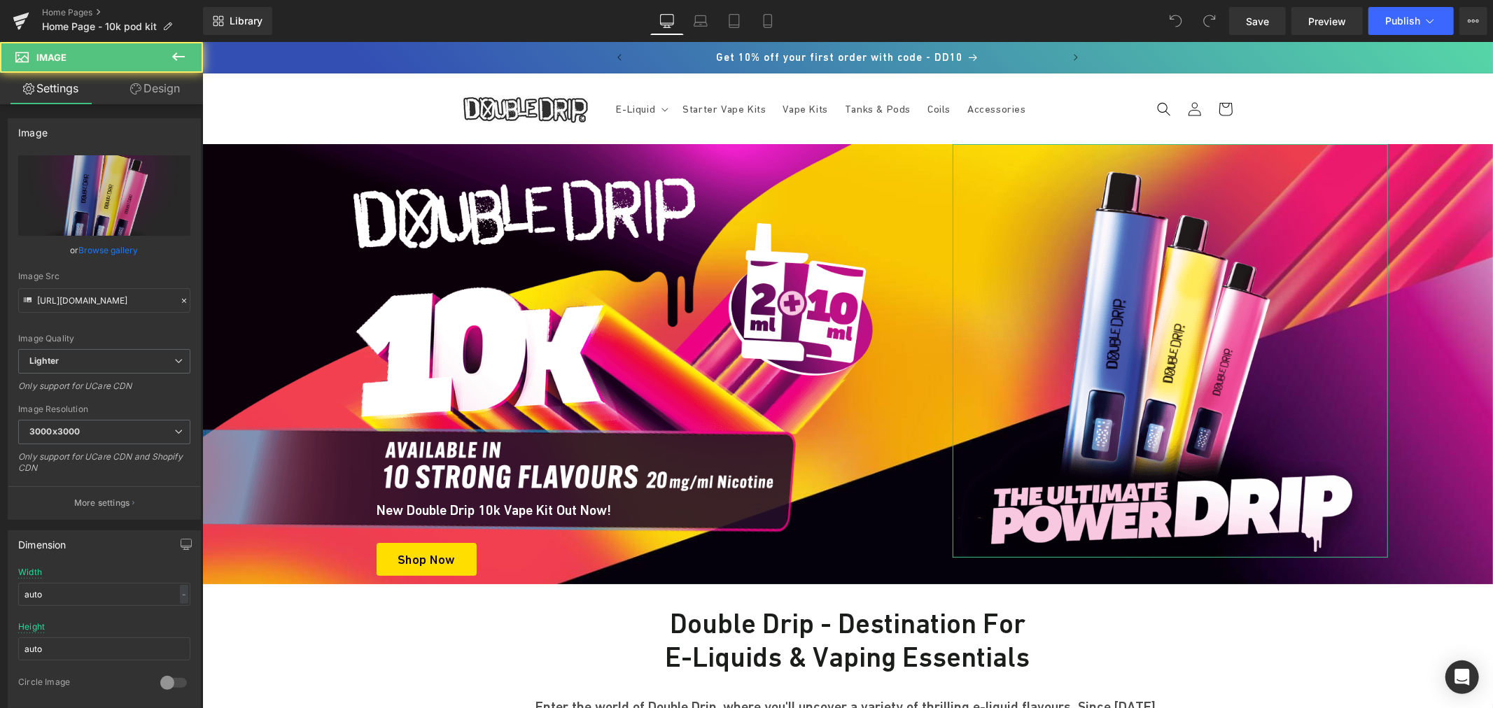
click at [158, 101] on link "Design" at bounding box center [154, 88] width 101 height 31
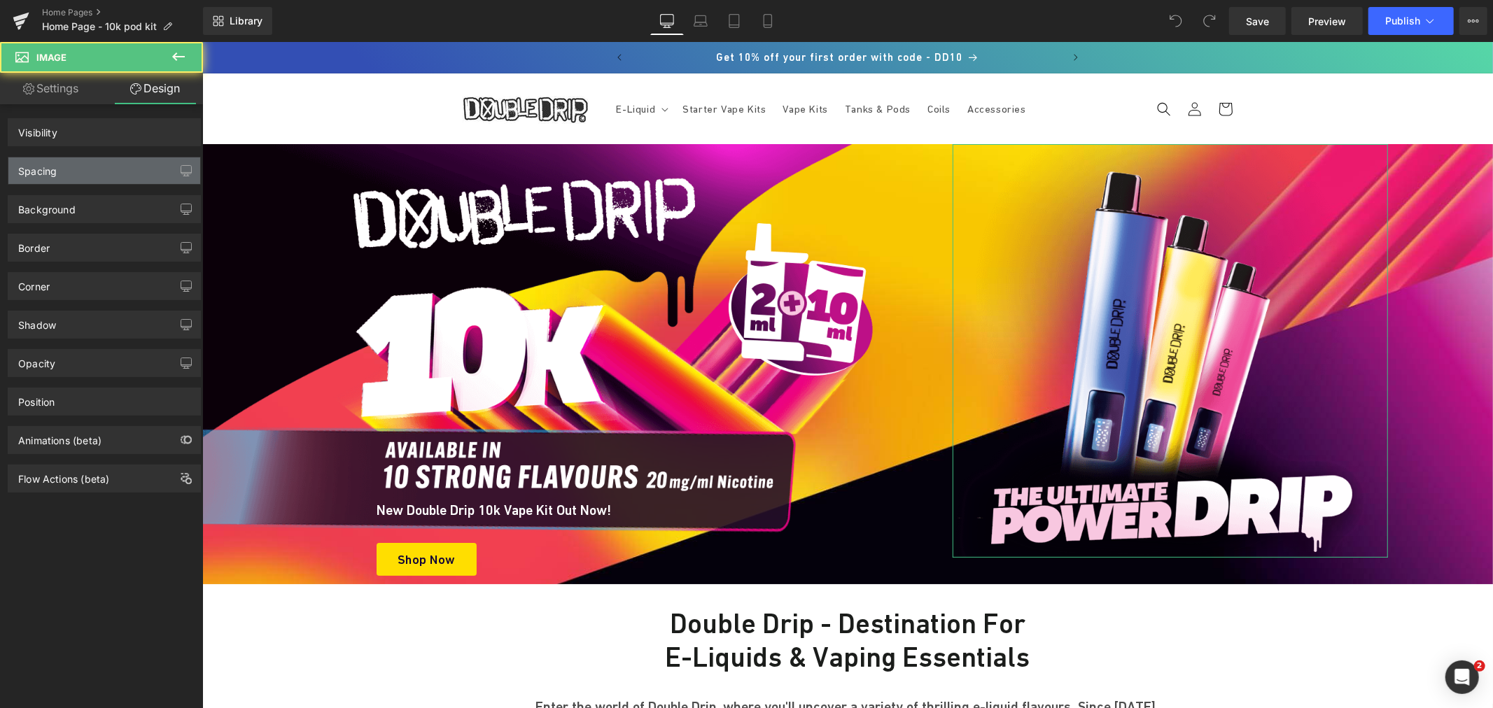
click at [113, 170] on div "Spacing" at bounding box center [104, 170] width 192 height 27
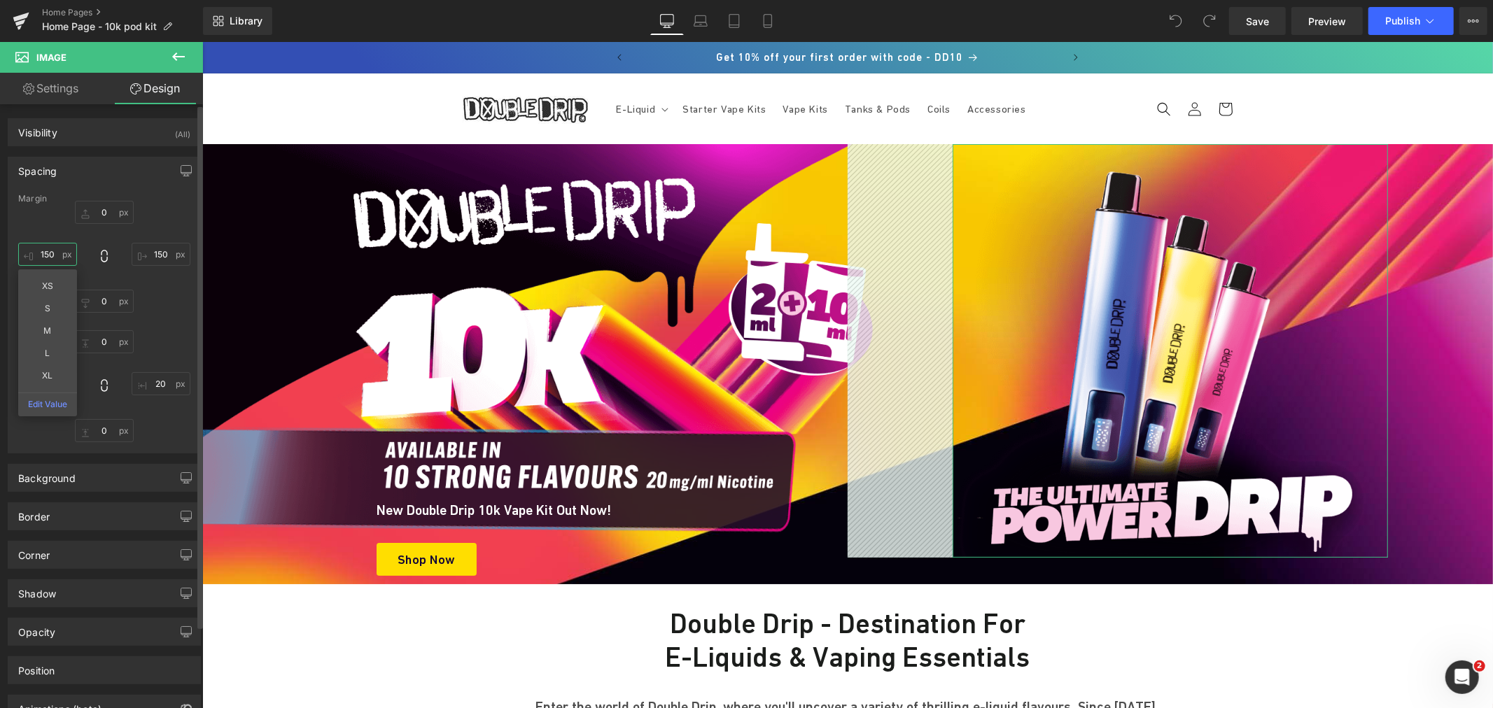
click at [50, 251] on input "150" at bounding box center [47, 254] width 59 height 23
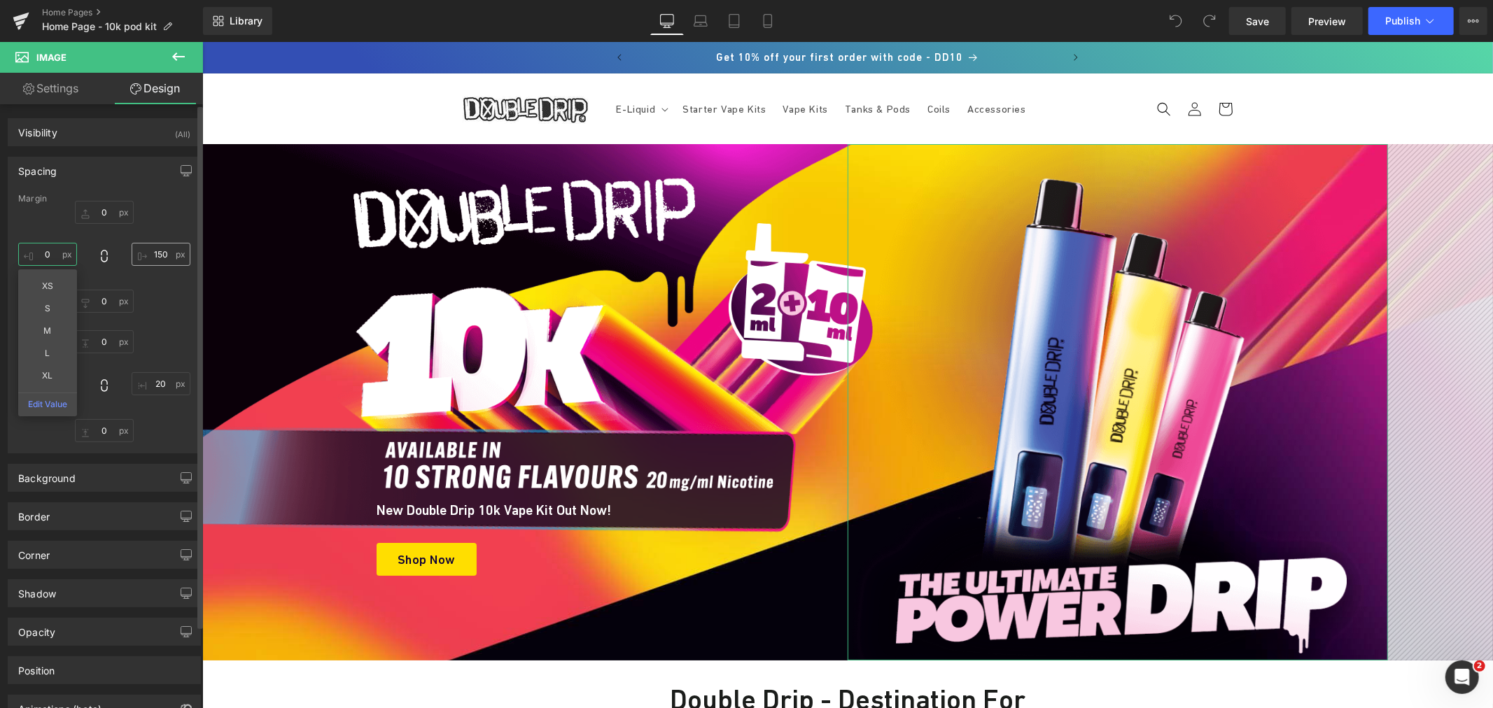
type input "0"
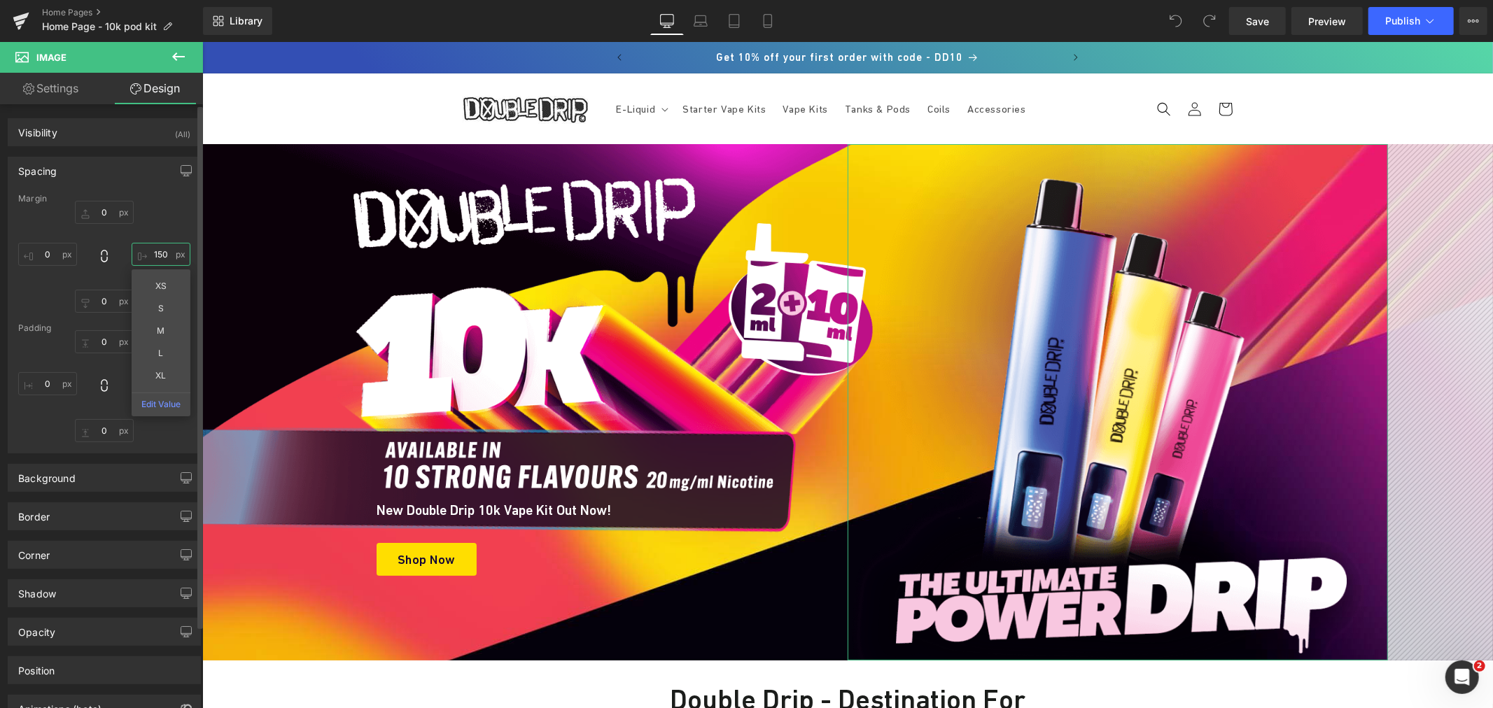
click at [156, 255] on input "150" at bounding box center [161, 254] width 59 height 23
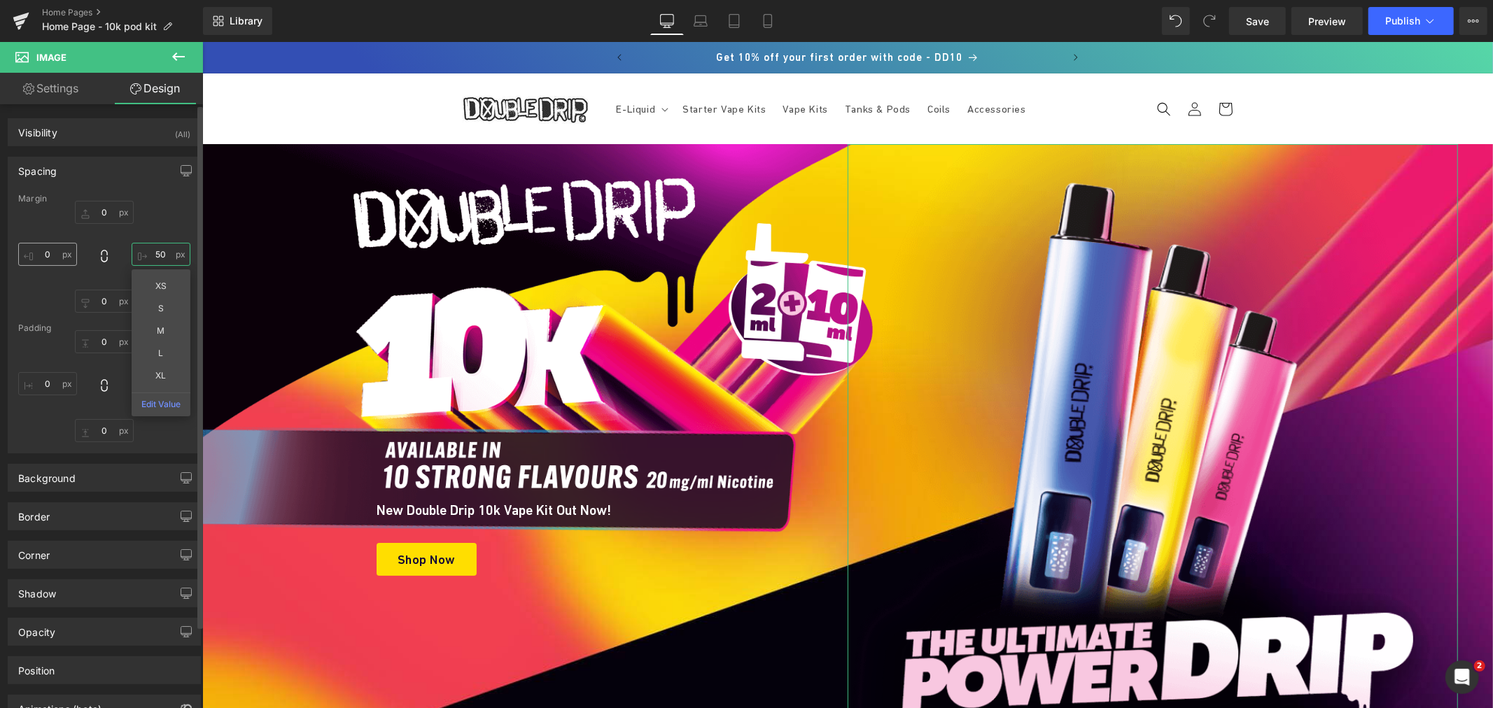
type input "50"
click at [52, 262] on input "0" at bounding box center [47, 254] width 59 height 23
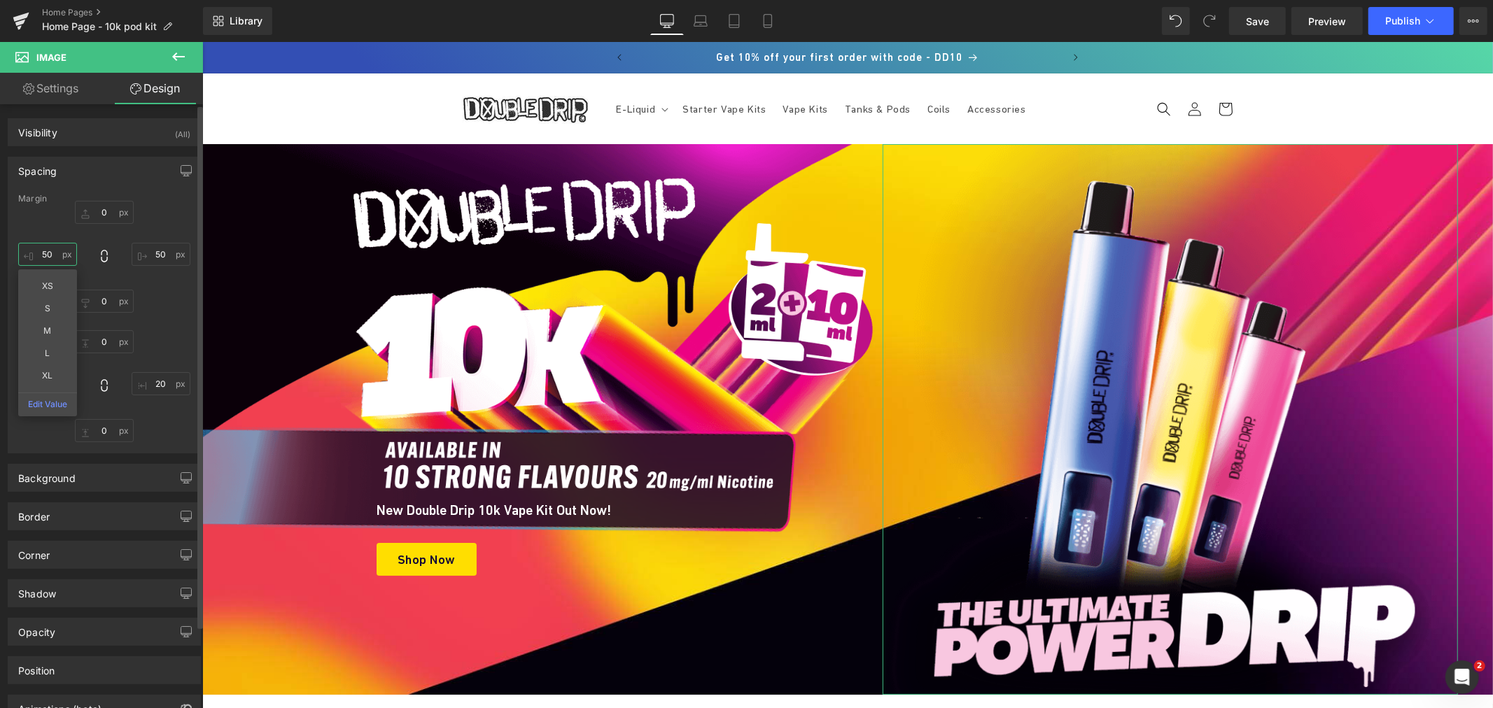
type input "5"
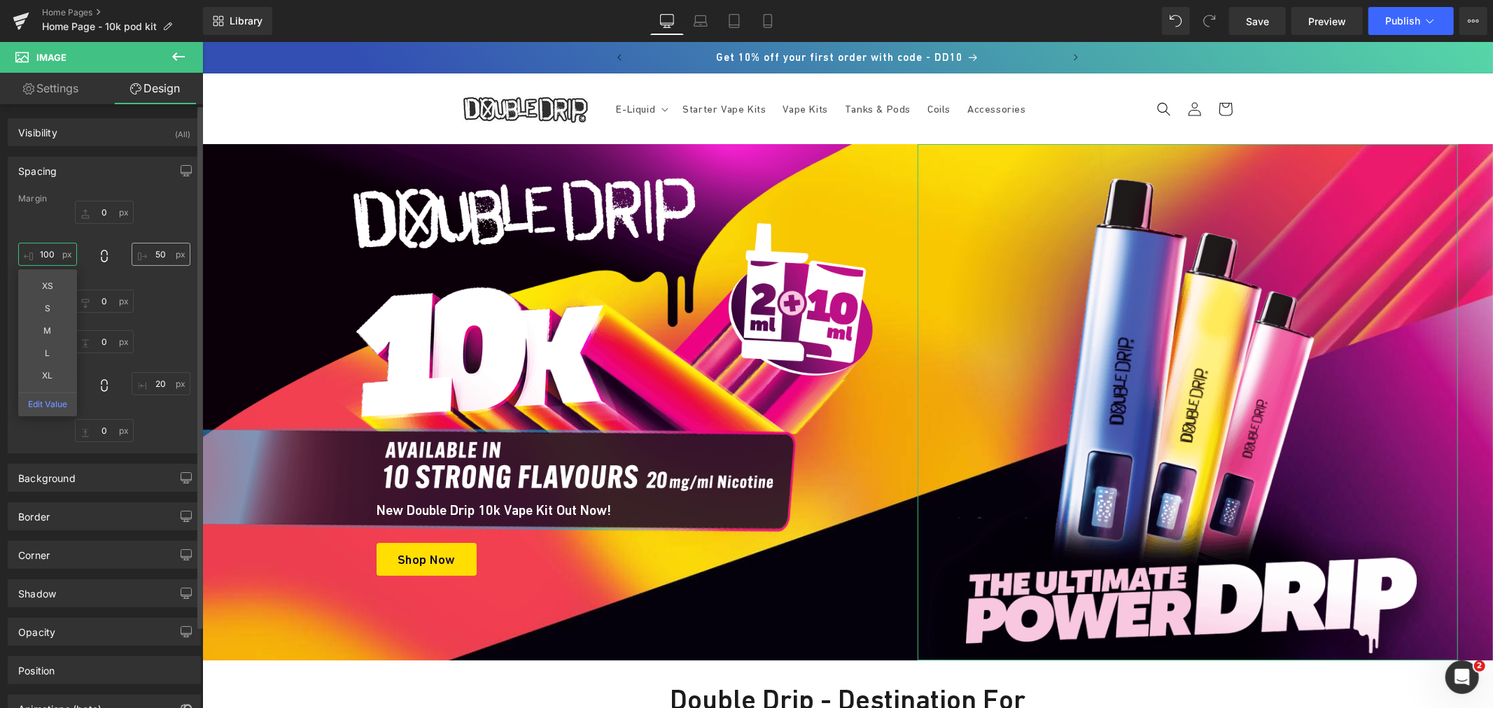
type input "100"
click at [162, 253] on input "50" at bounding box center [161, 254] width 59 height 23
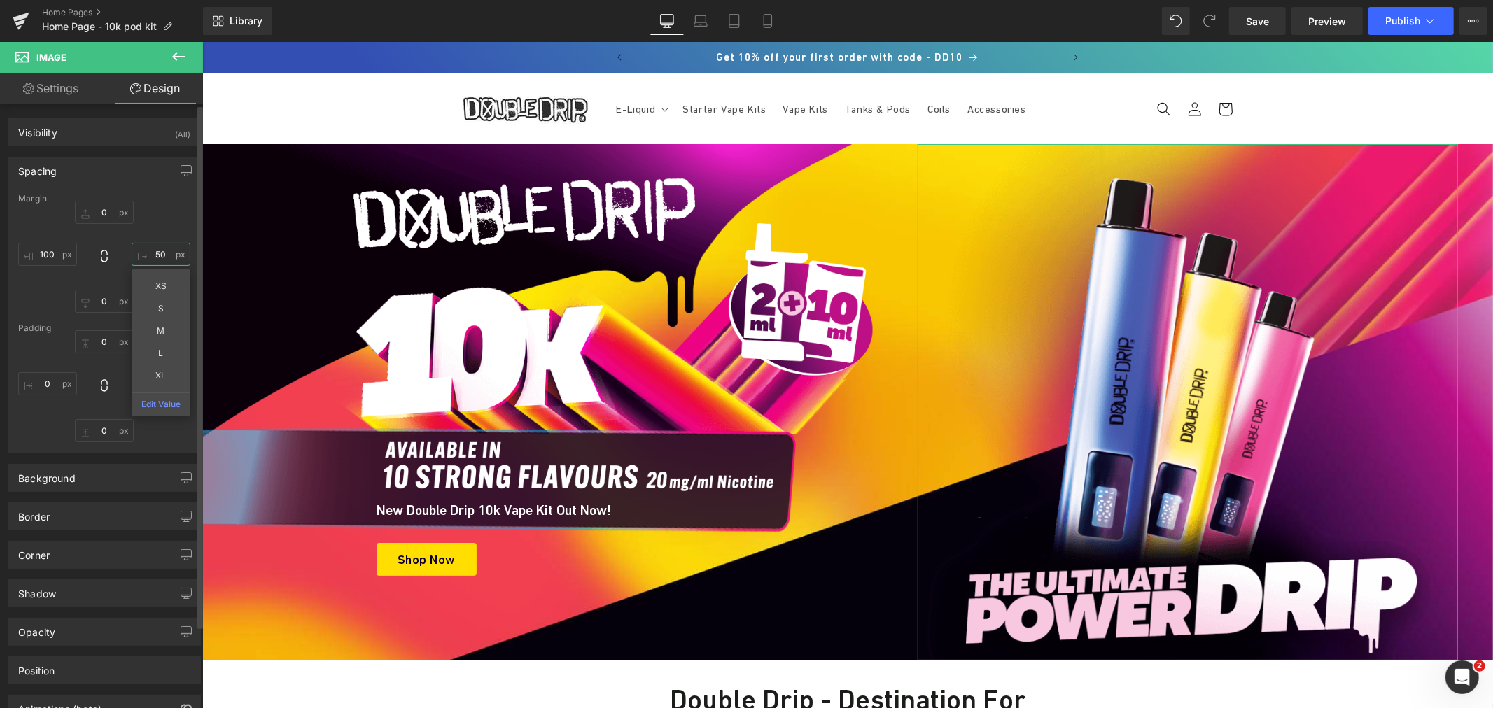
click at [162, 253] on input "50" at bounding box center [161, 254] width 59 height 23
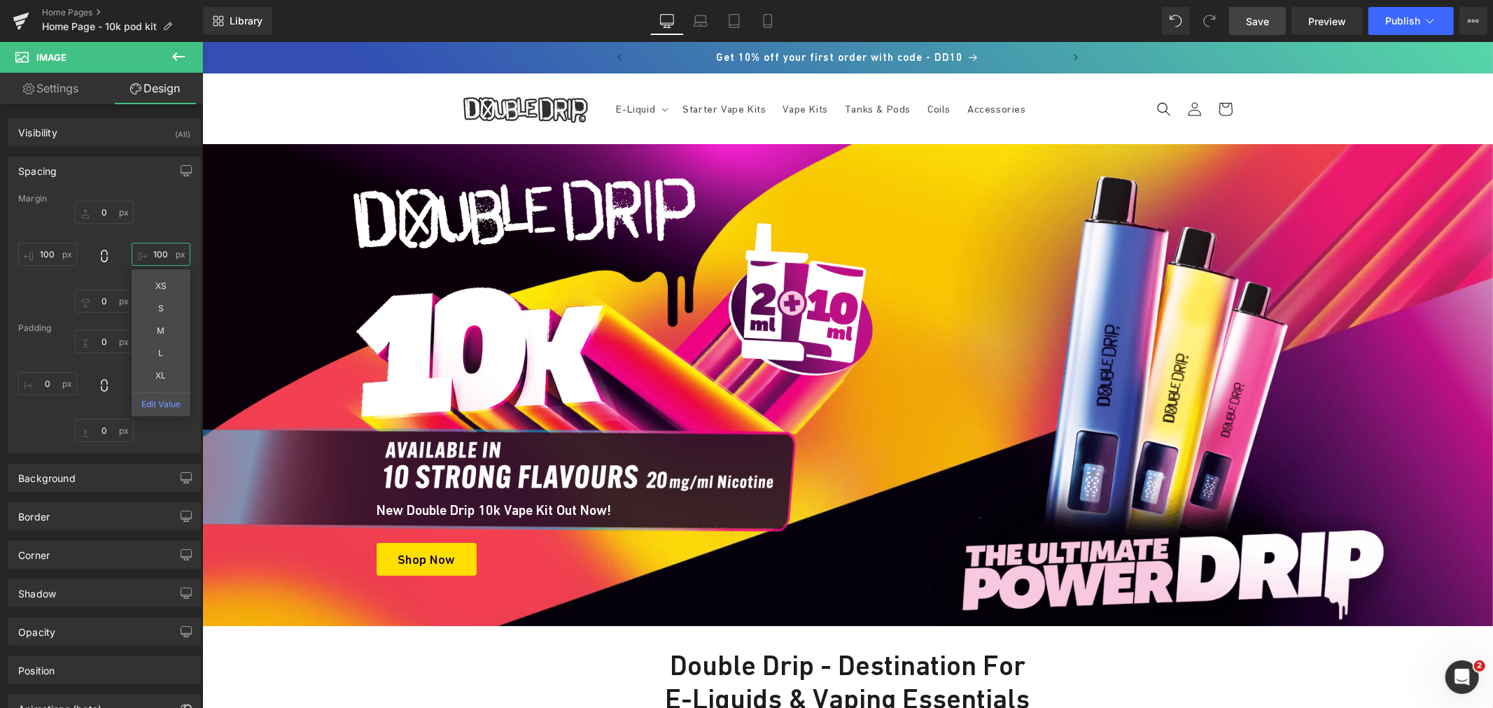
type input "100"
click at [1250, 22] on span "Save" at bounding box center [1257, 21] width 23 height 15
click at [85, 91] on link "Settings" at bounding box center [50, 88] width 101 height 31
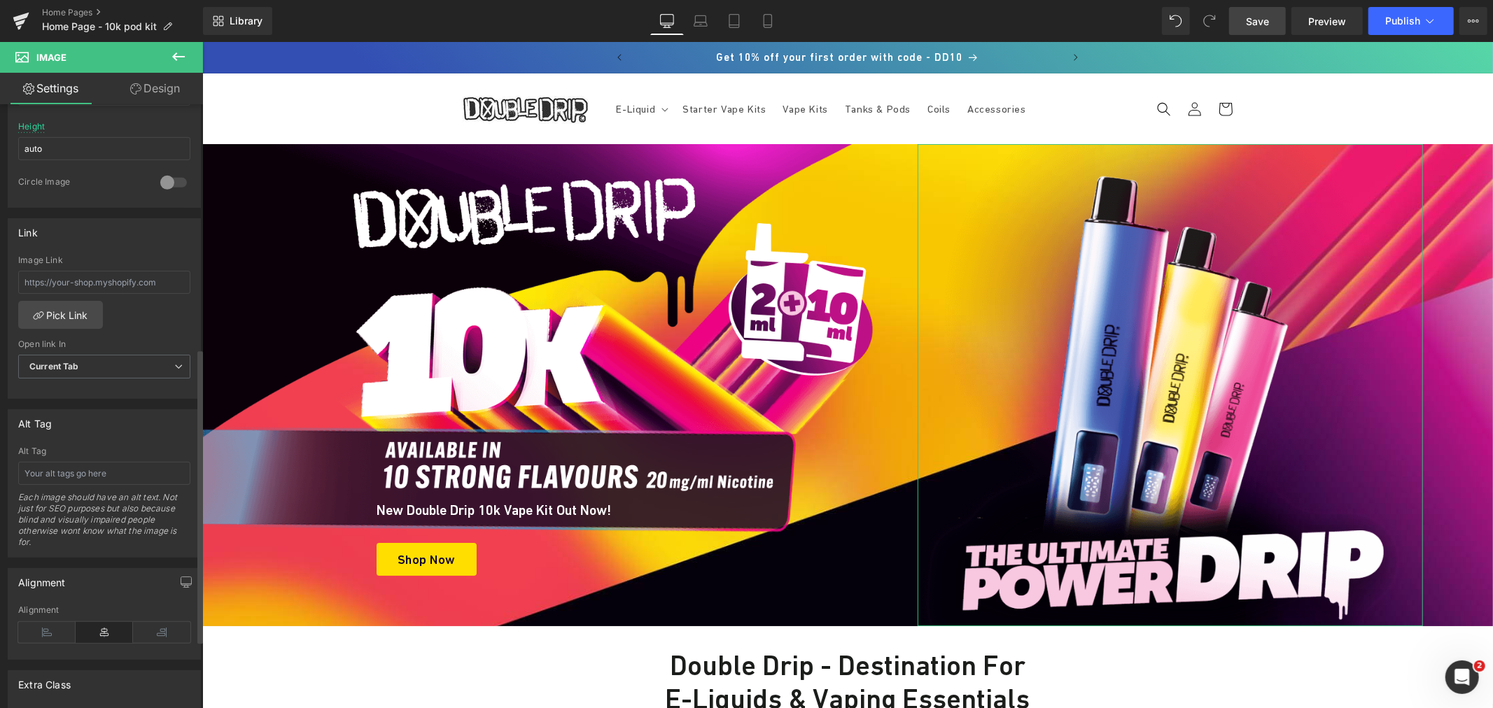
scroll to position [466, 0]
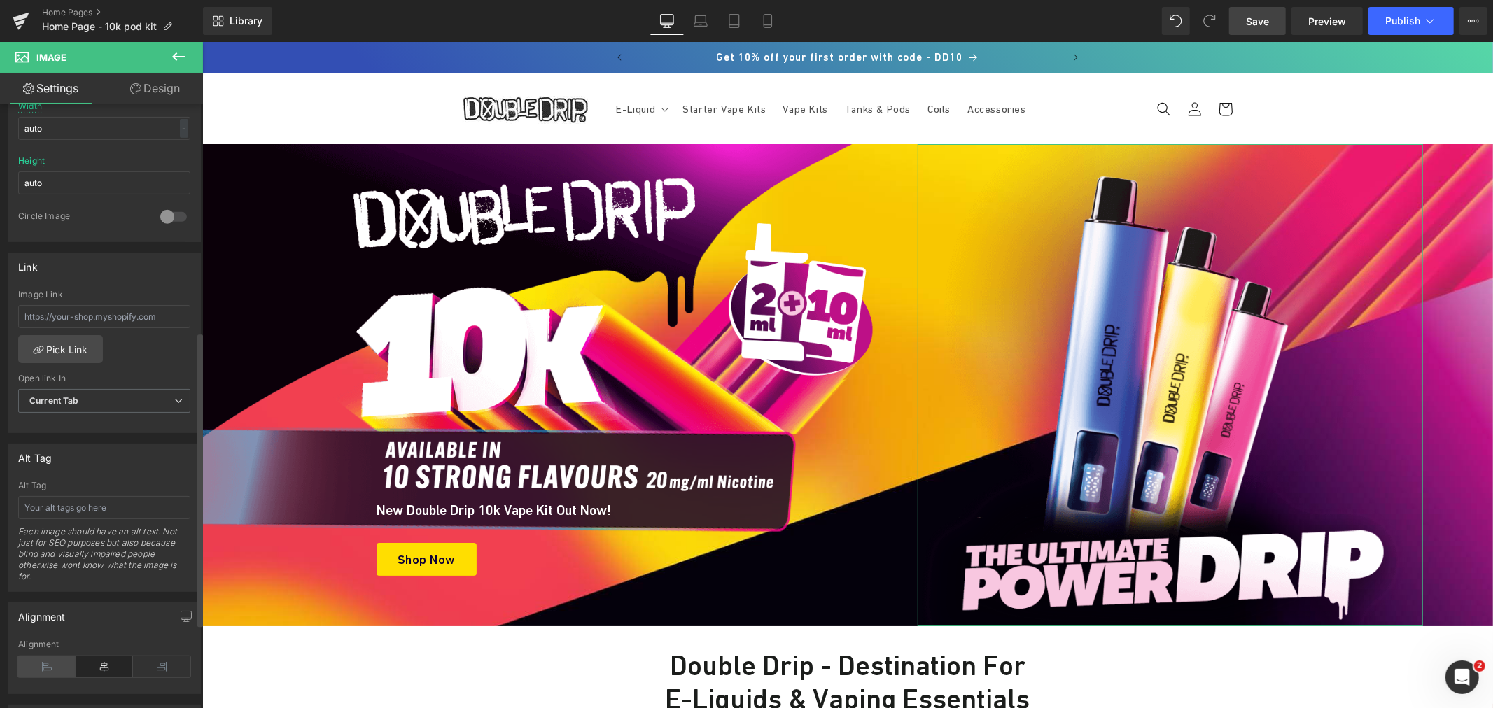
click at [52, 670] on icon at bounding box center [46, 666] width 57 height 21
click at [89, 665] on icon at bounding box center [104, 666] width 57 height 21
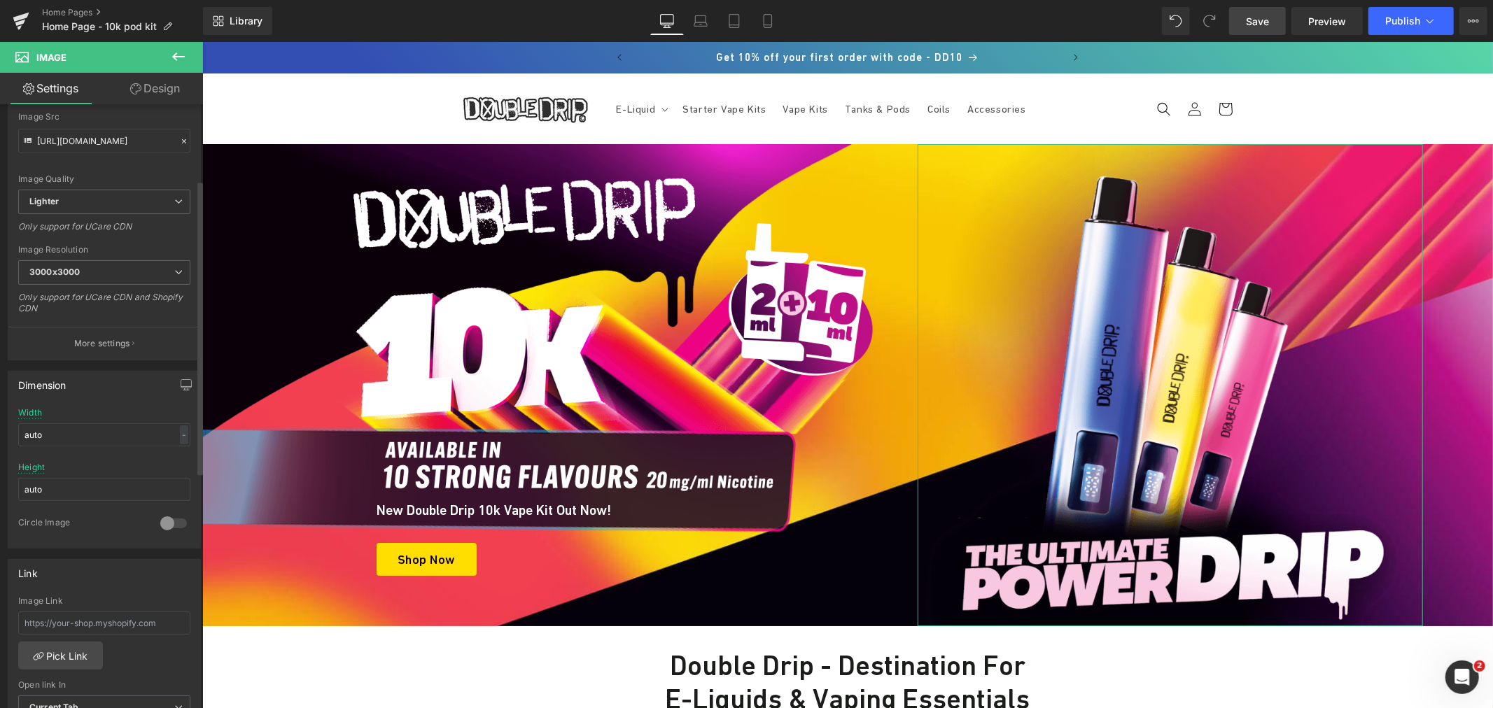
scroll to position [155, 0]
click at [84, 446] on input "auto" at bounding box center [104, 439] width 172 height 23
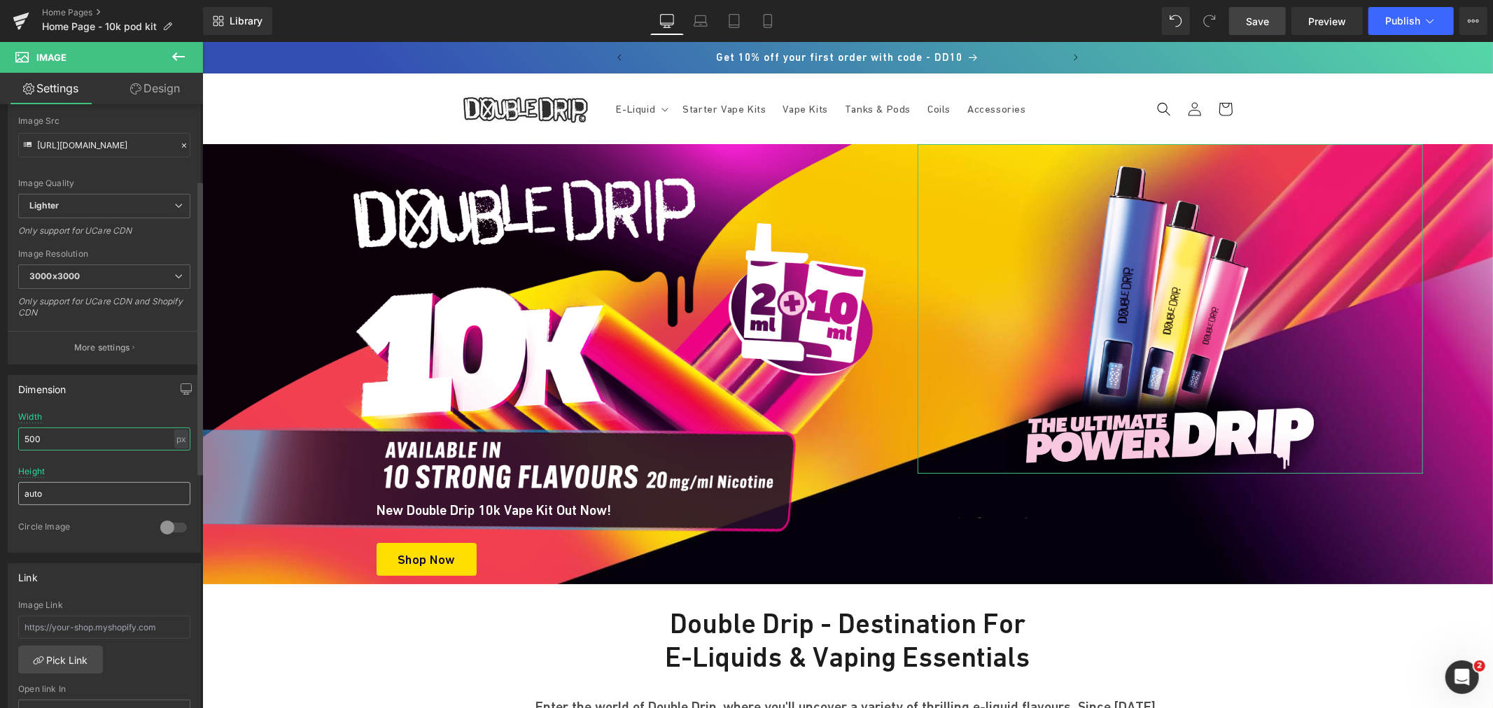
type input "500"
click at [54, 495] on input "auto" at bounding box center [104, 493] width 172 height 23
type input "500"
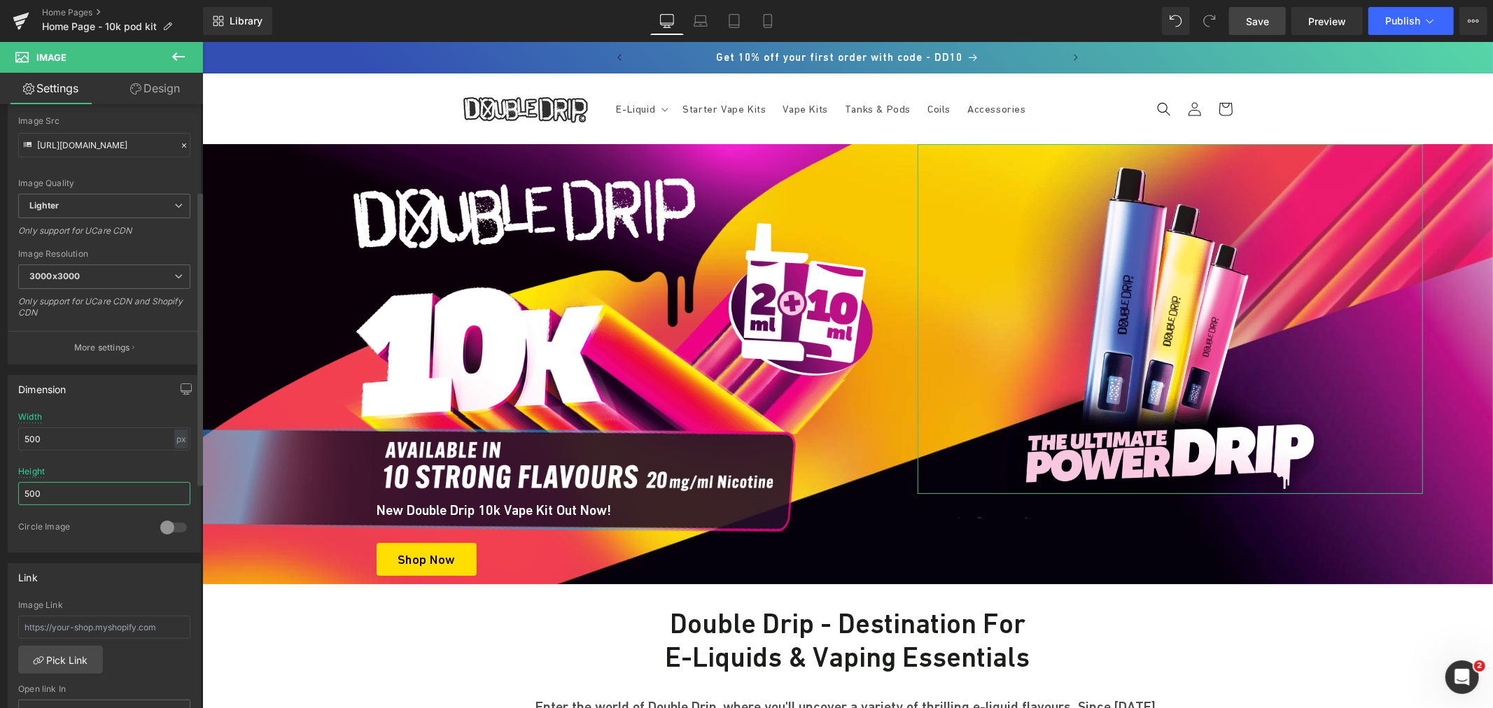
scroll to position [311, 0]
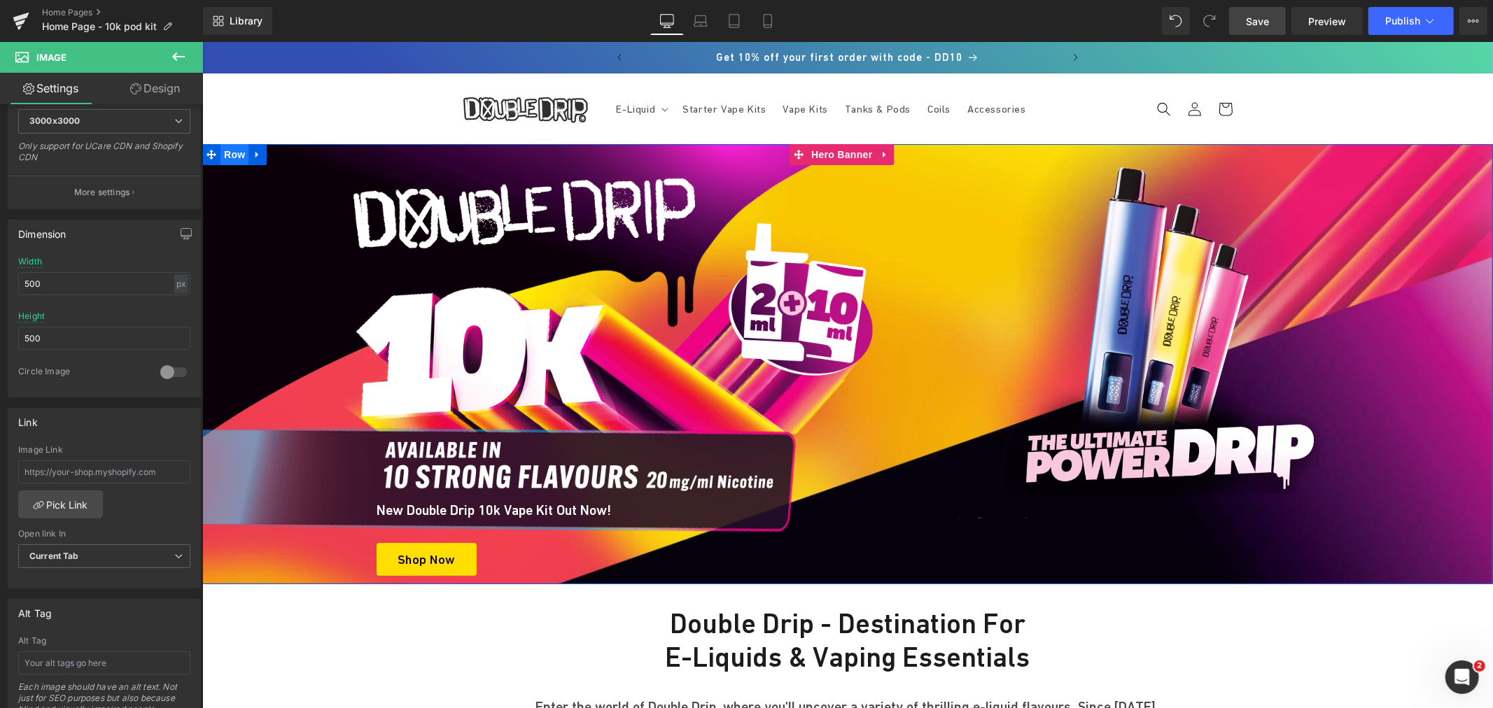
click at [227, 150] on span "Row" at bounding box center [234, 153] width 28 height 21
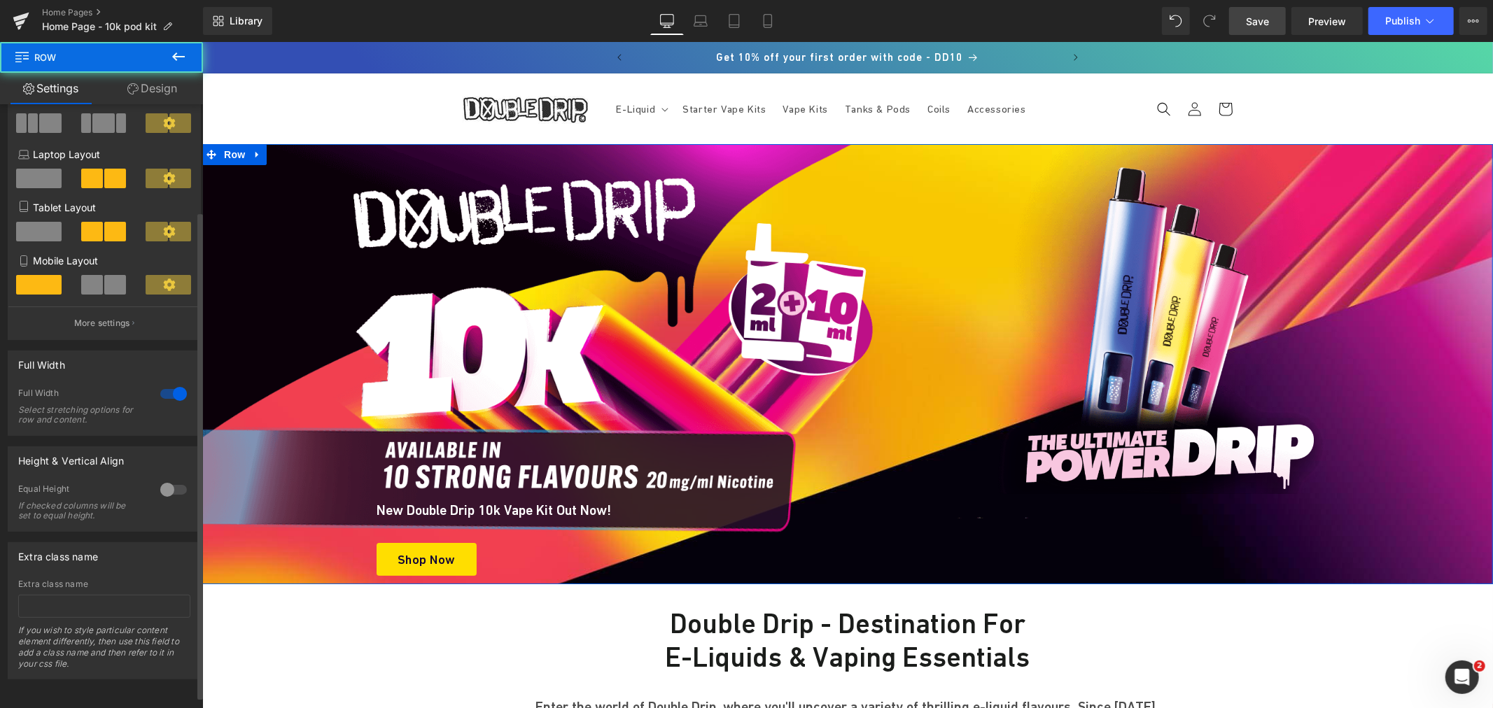
scroll to position [147, 0]
click at [172, 384] on div at bounding box center [174, 394] width 34 height 22
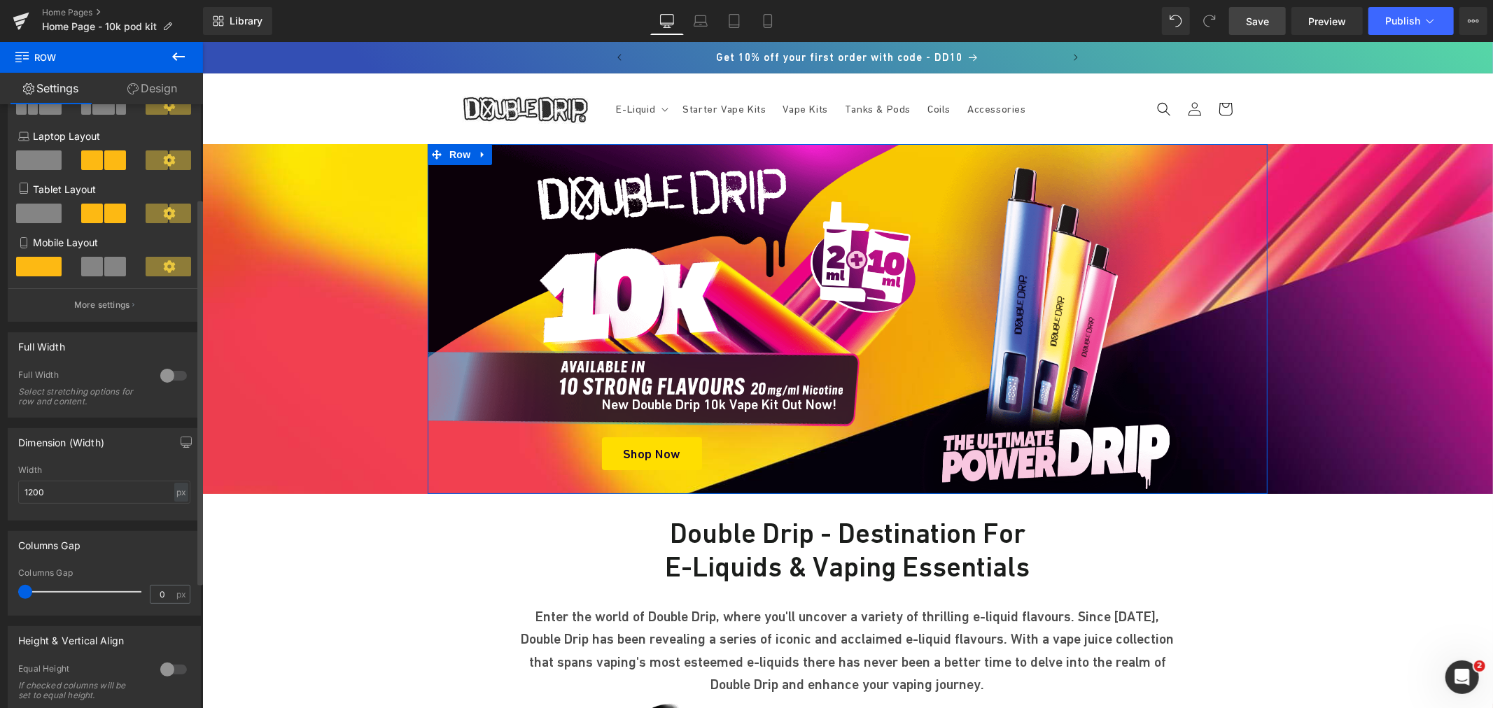
click at [172, 384] on div at bounding box center [174, 376] width 34 height 22
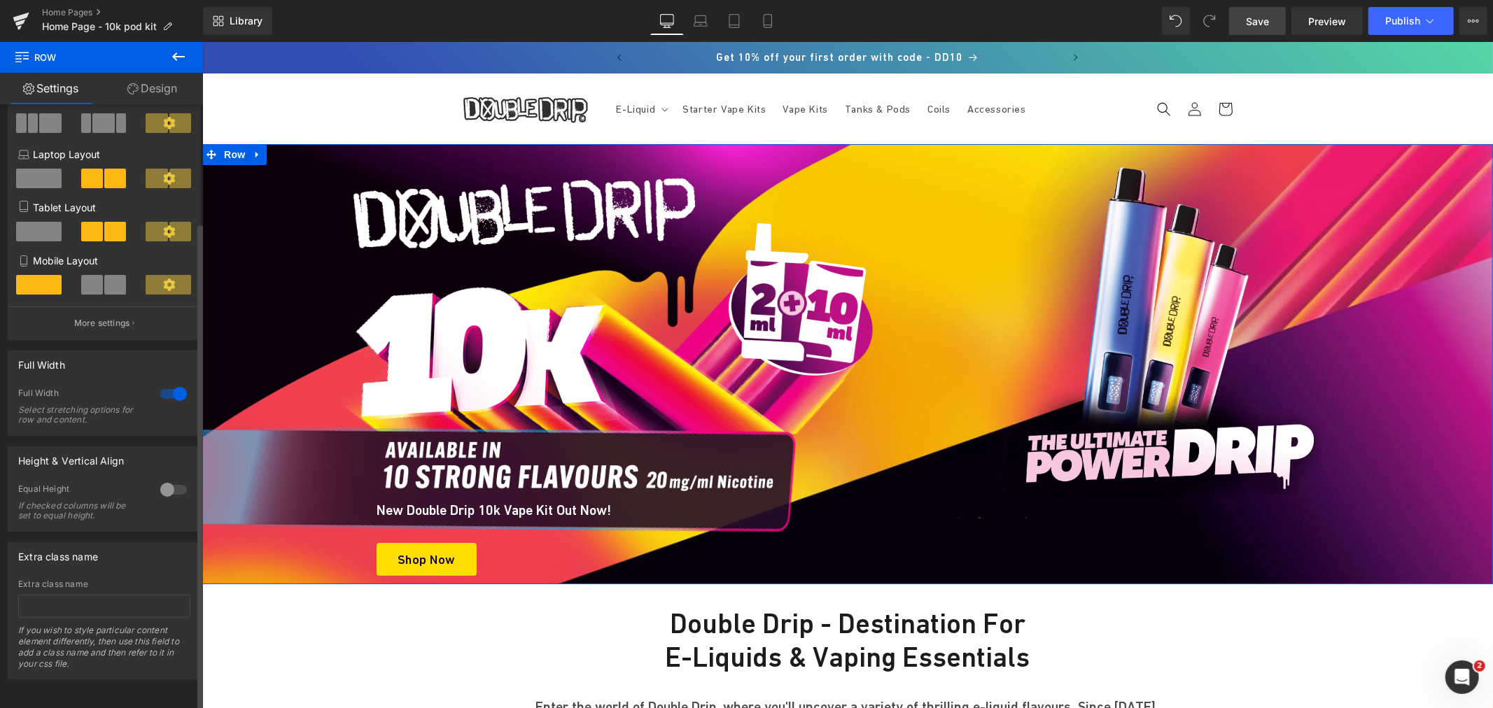
click at [171, 479] on div at bounding box center [174, 490] width 34 height 22
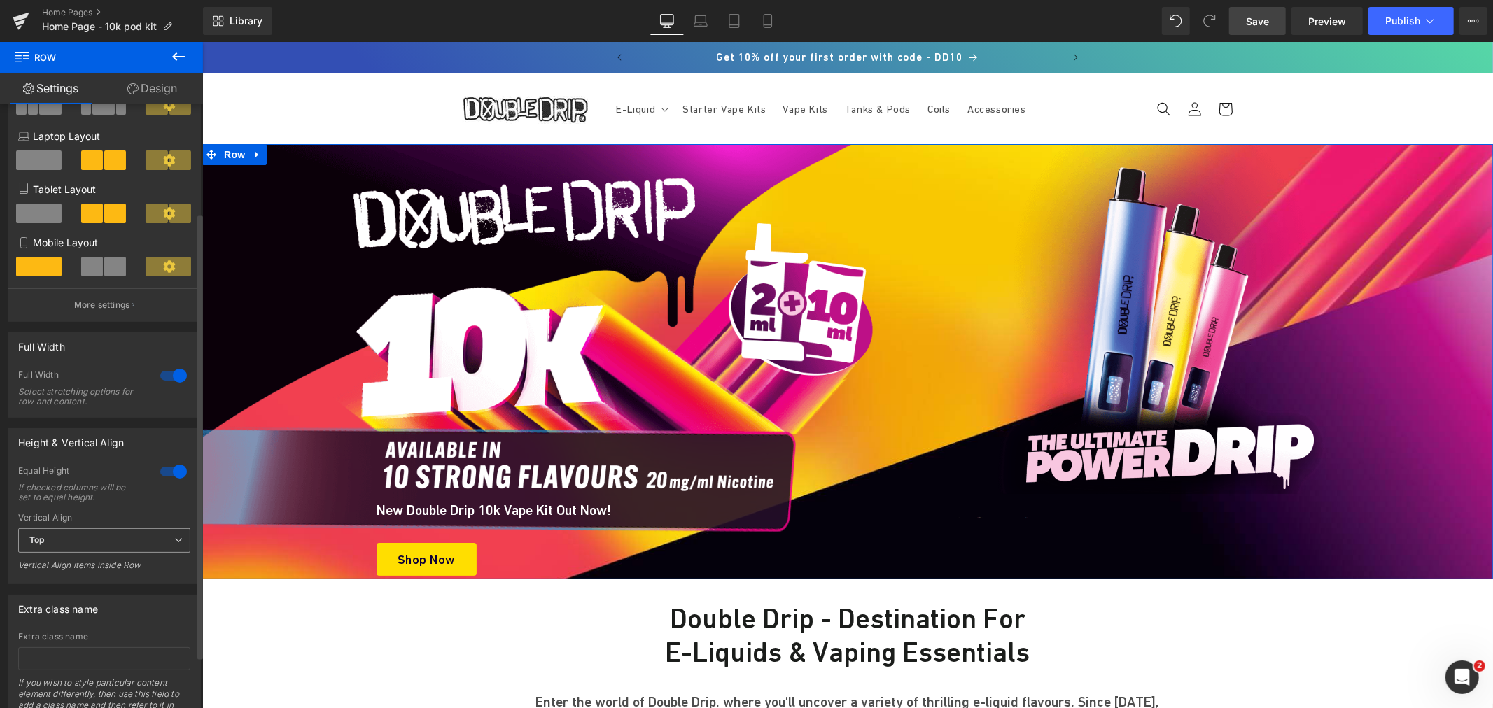
click at [108, 547] on span "Top" at bounding box center [104, 540] width 172 height 24
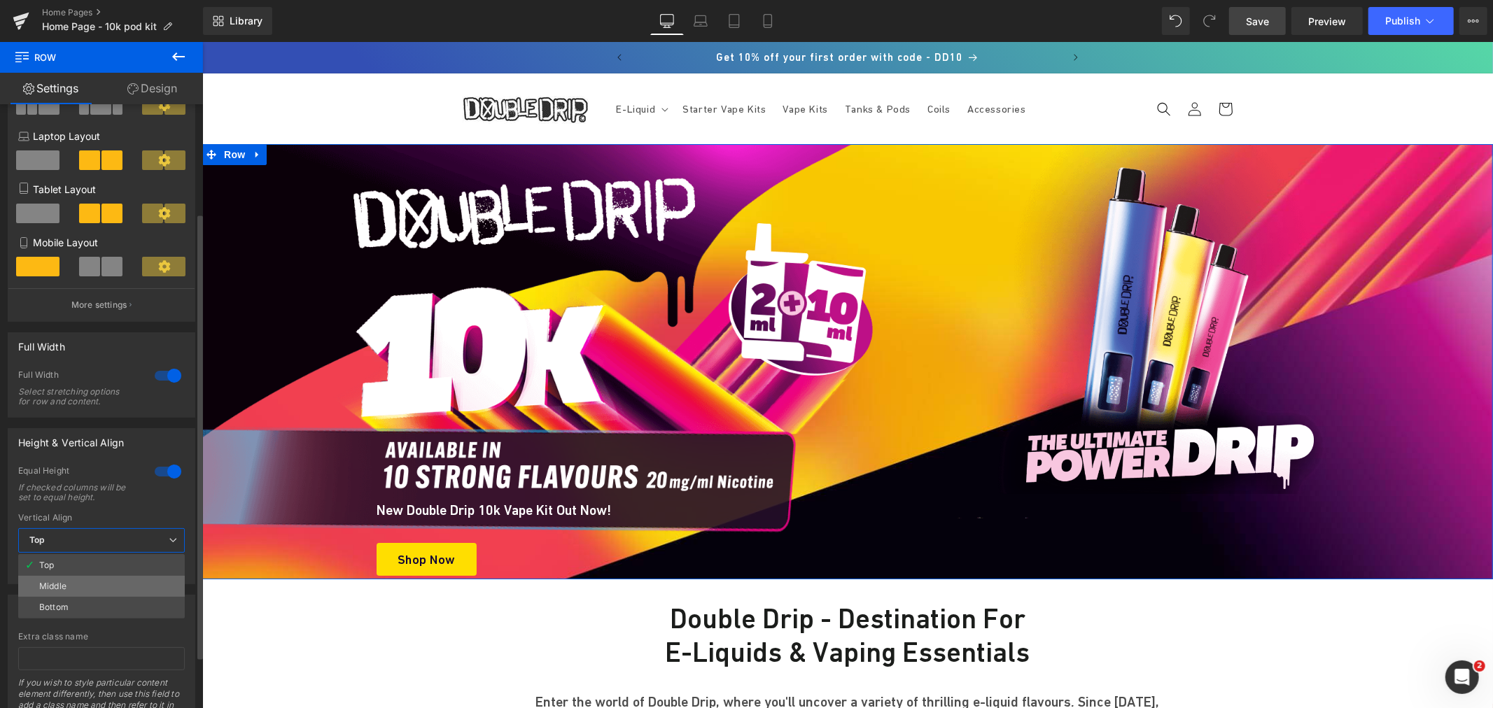
click at [91, 586] on li "Middle" at bounding box center [101, 586] width 167 height 21
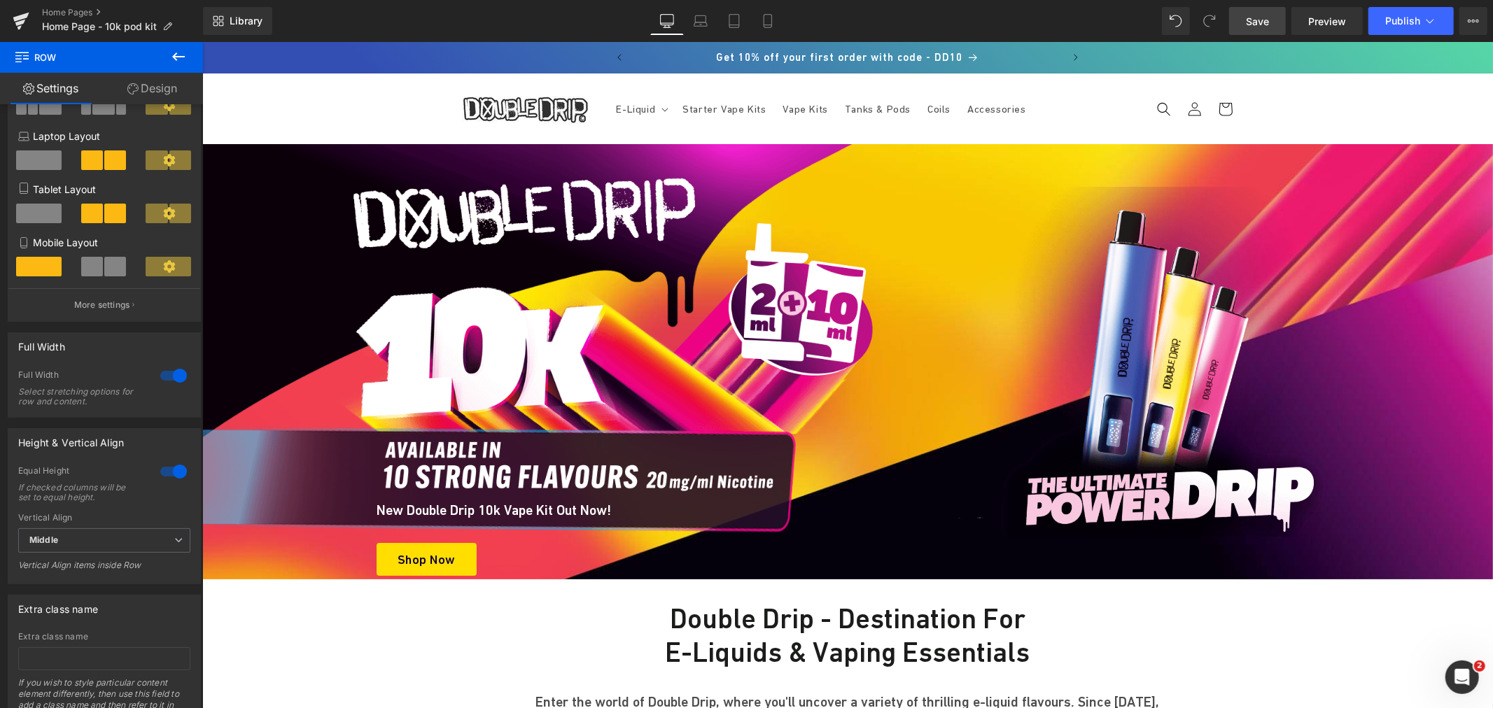
click at [172, 55] on icon at bounding box center [178, 56] width 17 height 17
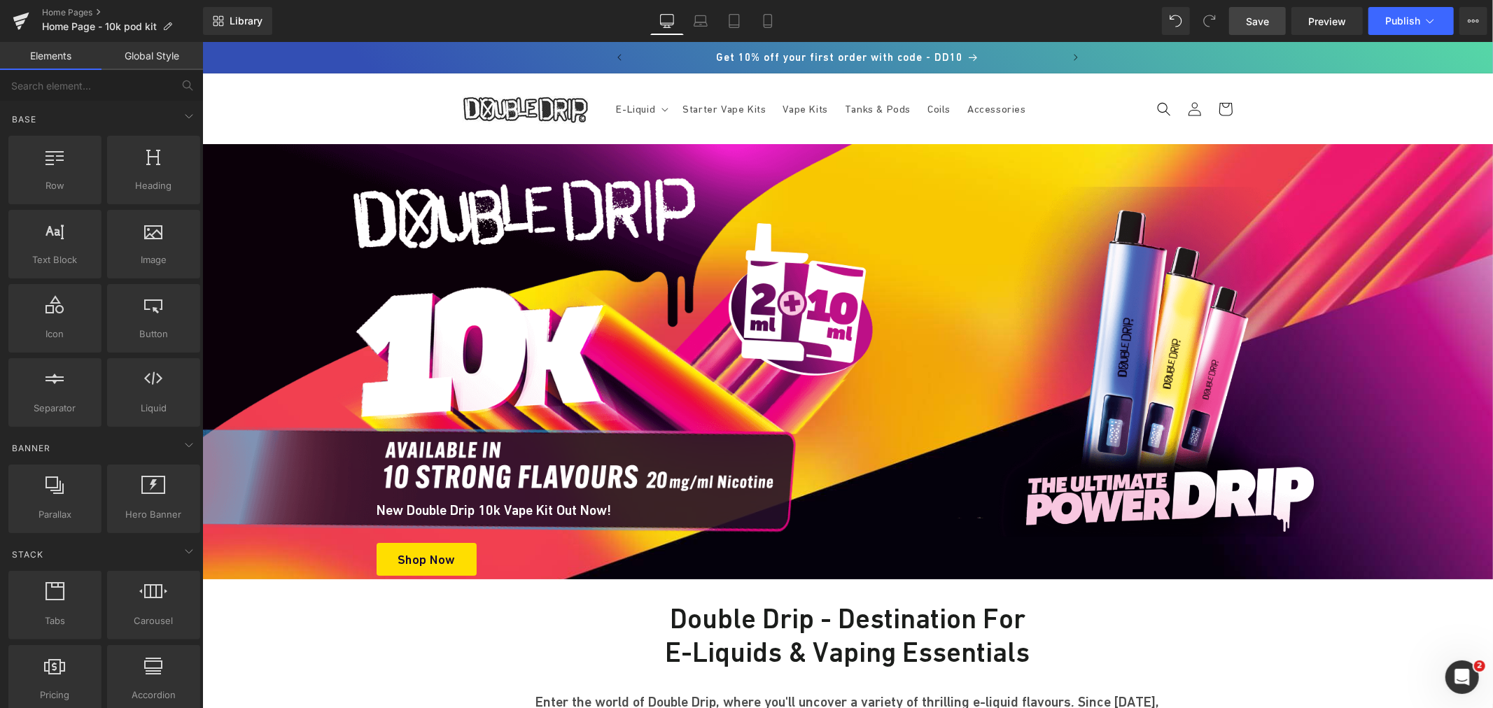
click at [161, 52] on link "Global Style" at bounding box center [151, 56] width 101 height 28
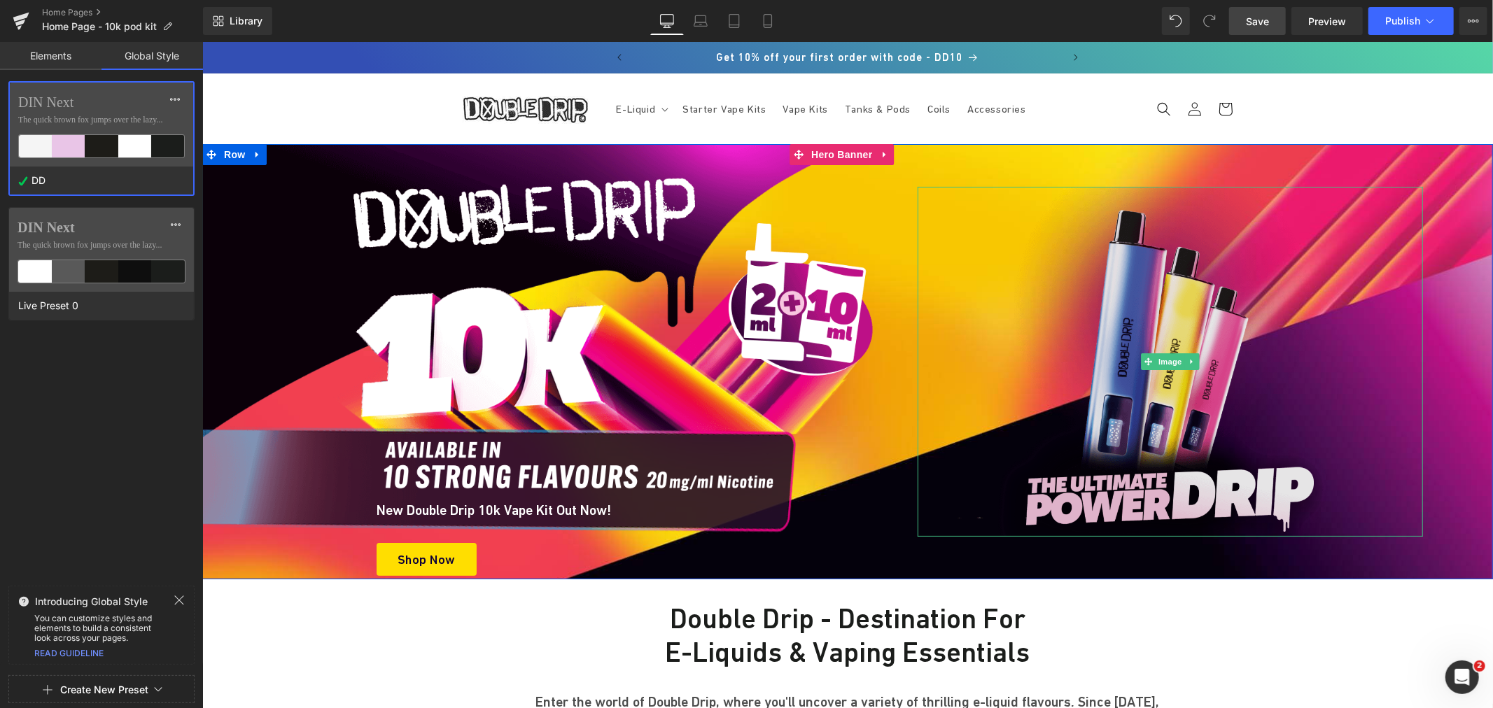
click at [1159, 318] on img at bounding box center [1169, 361] width 350 height 350
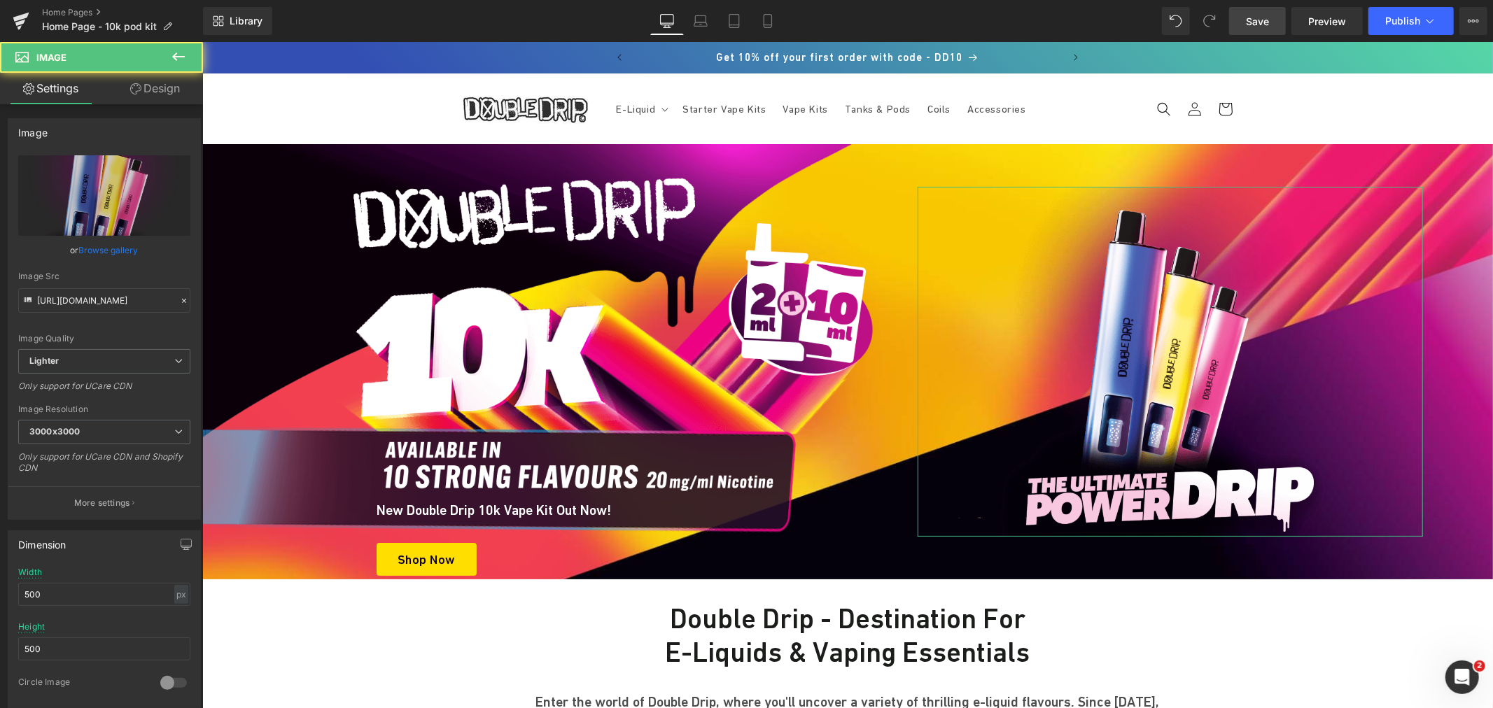
click at [157, 86] on link "Design" at bounding box center [154, 88] width 101 height 31
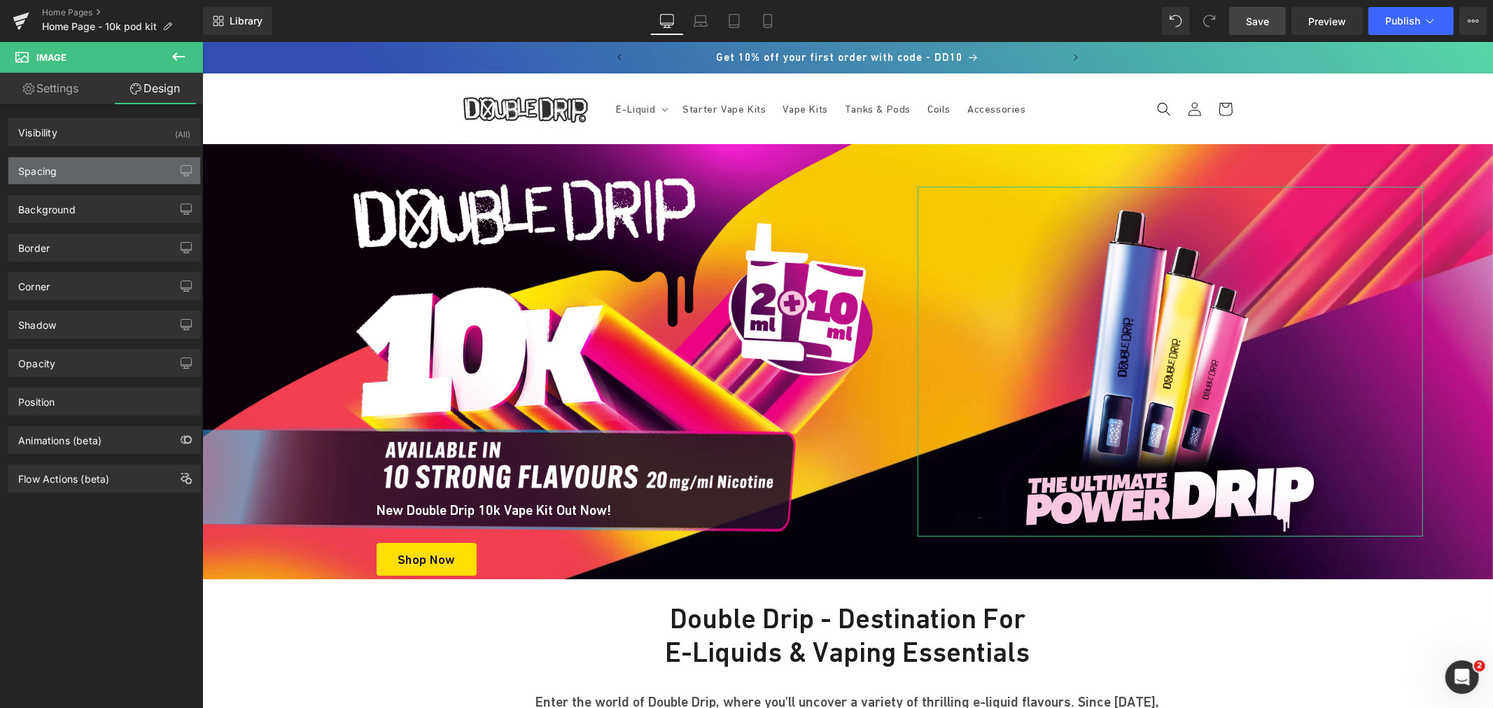
click at [95, 165] on div "Spacing" at bounding box center [104, 170] width 192 height 27
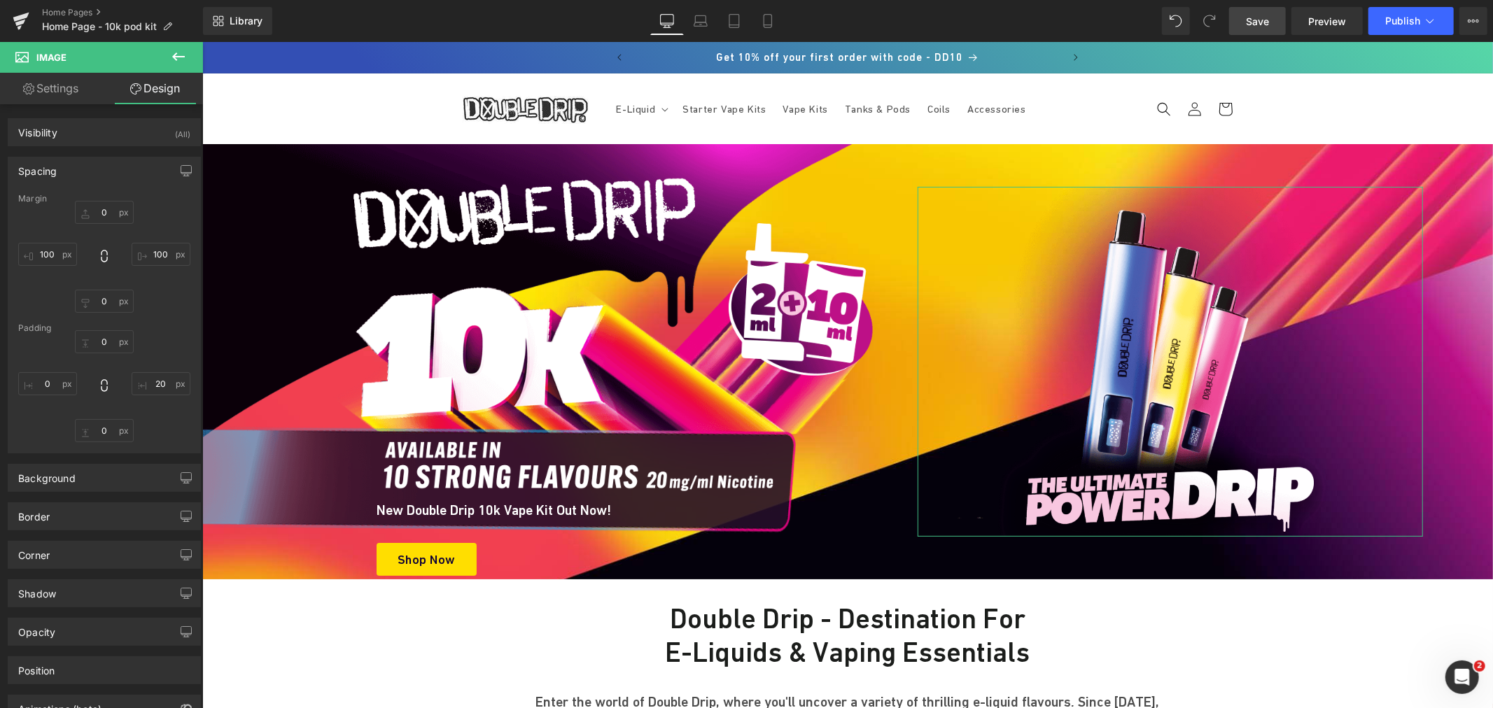
type input "0"
type input "100"
type input "0"
type input "100"
type input "0"
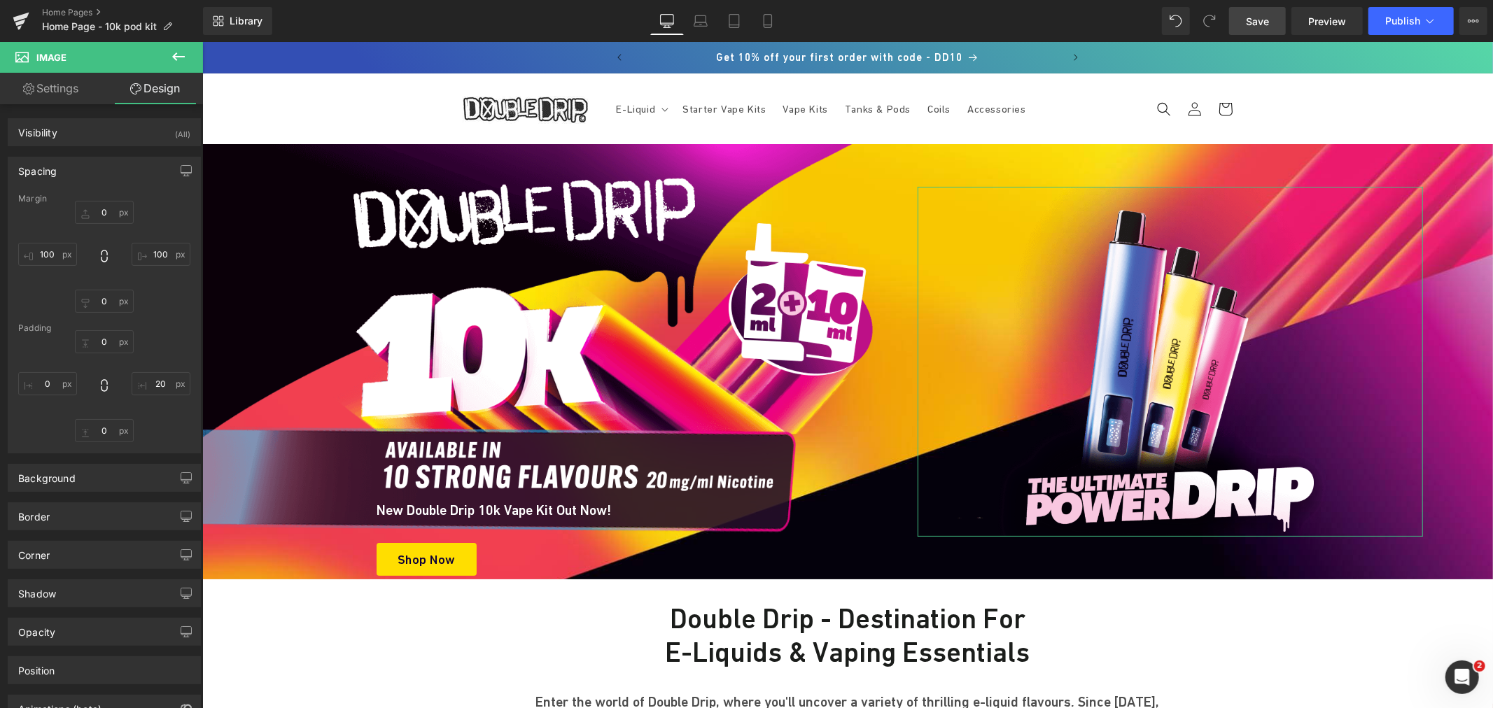
type input "20"
type input "0"
click at [1272, 17] on link "Save" at bounding box center [1257, 21] width 57 height 28
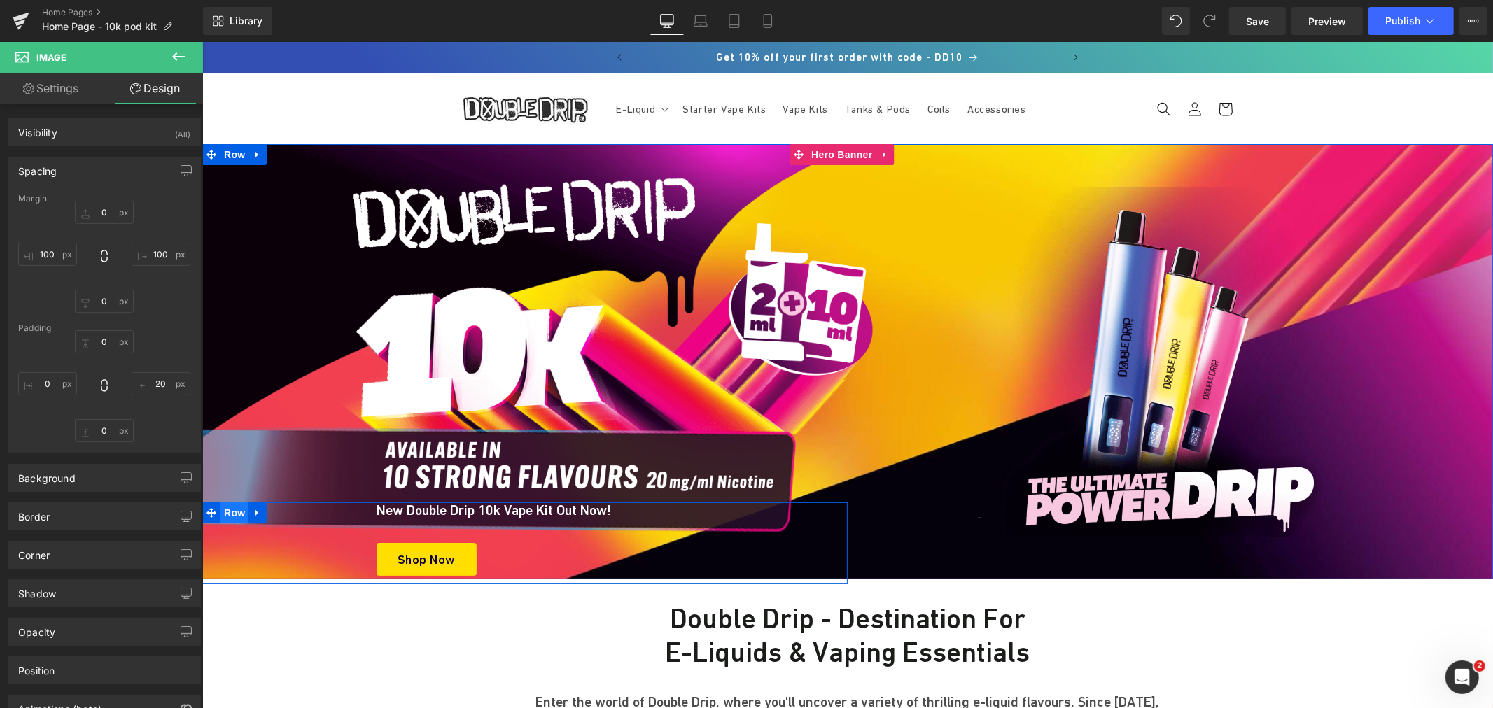
click at [220, 514] on span "Row" at bounding box center [234, 512] width 28 height 21
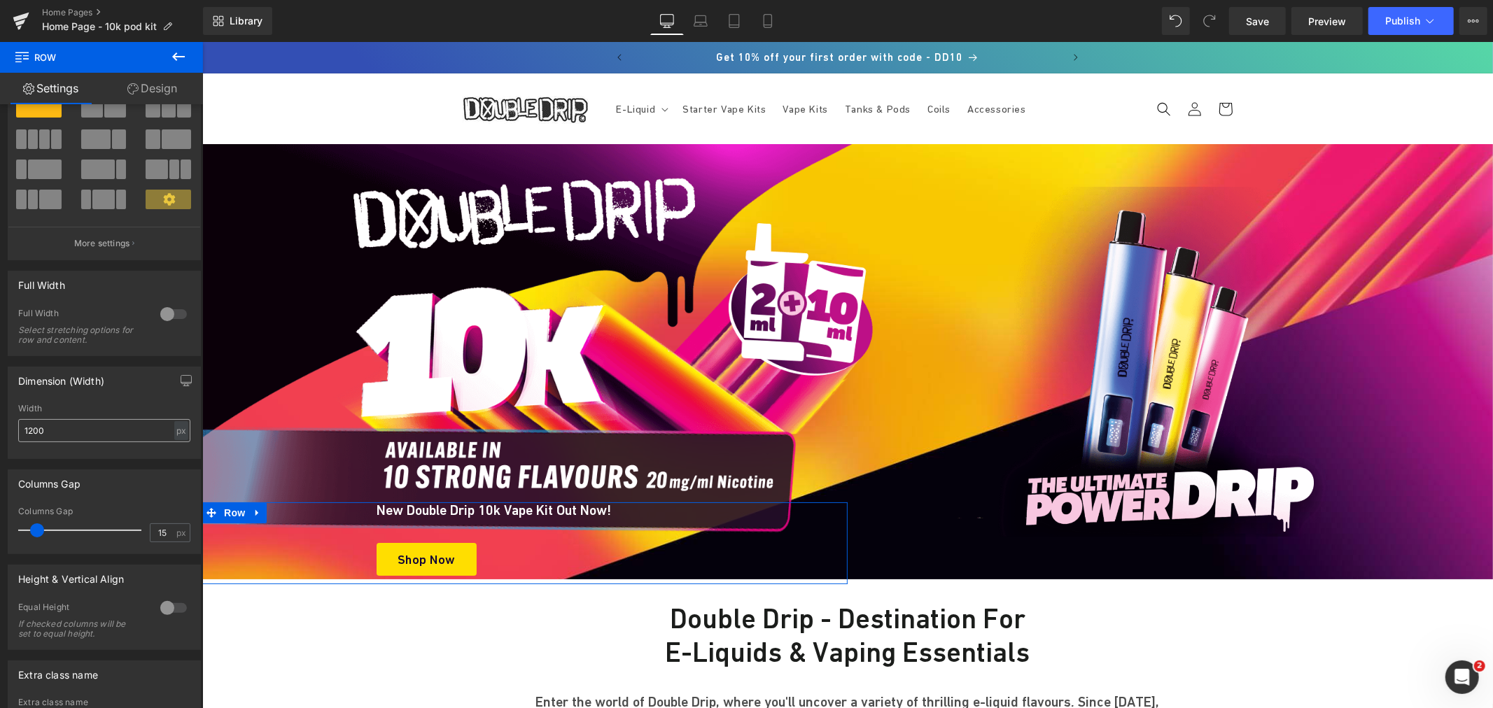
scroll to position [78, 0]
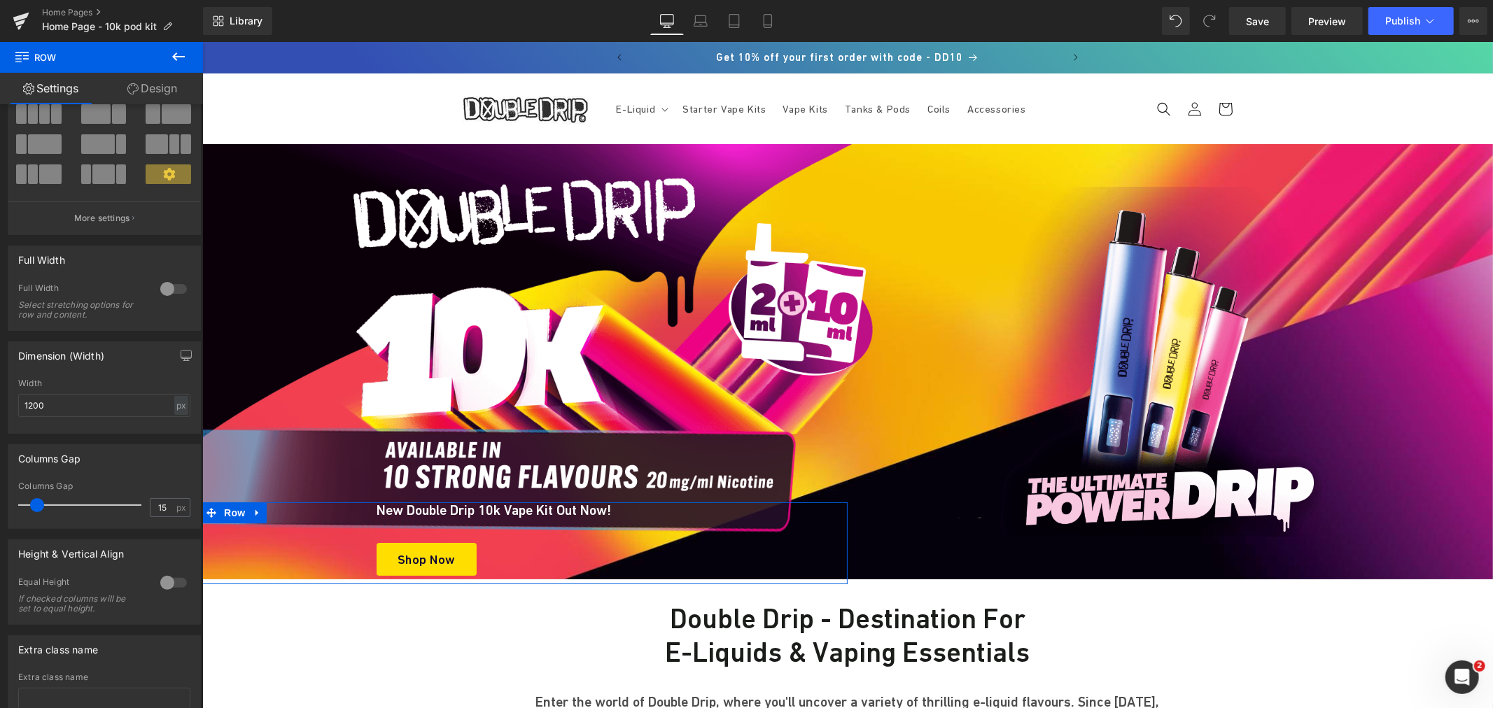
click at [168, 90] on link "Design" at bounding box center [151, 88] width 101 height 31
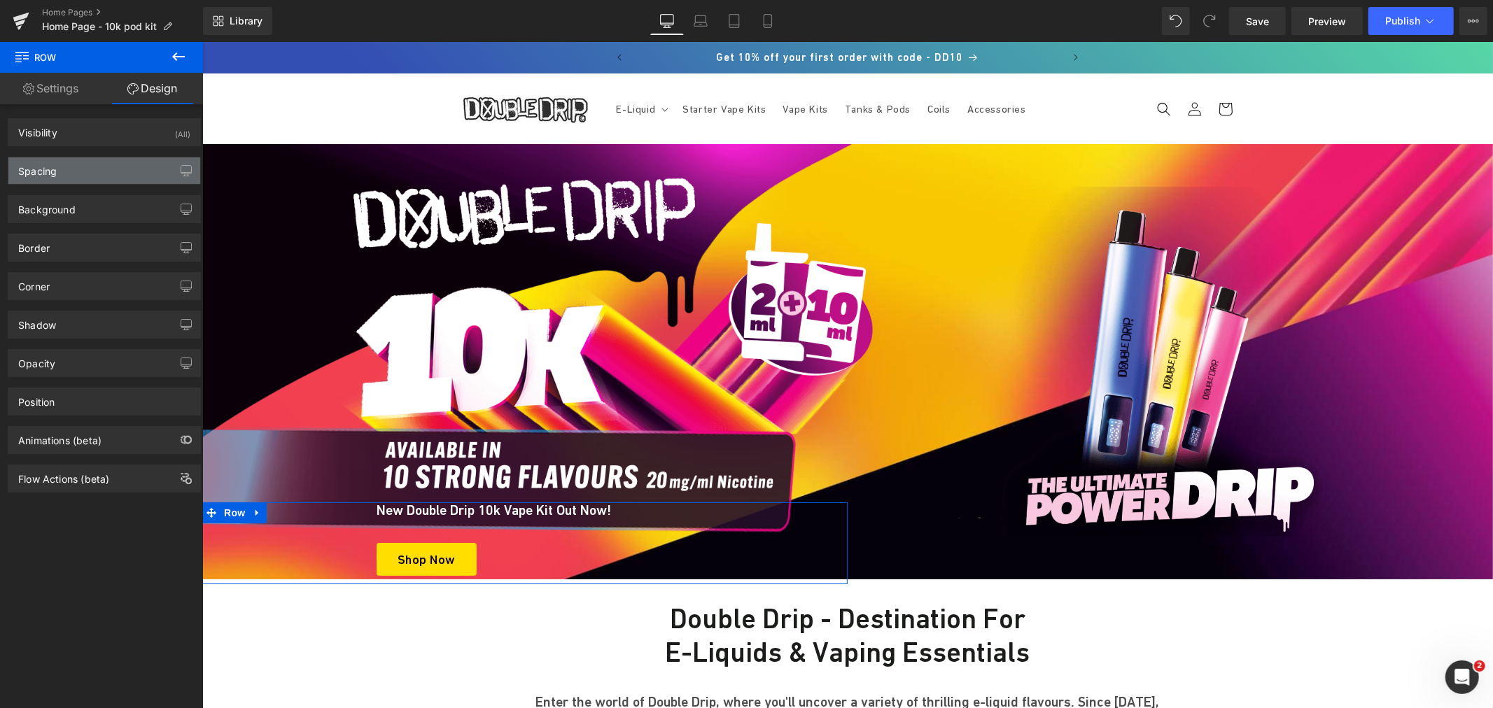
click at [74, 163] on div "Spacing" at bounding box center [104, 170] width 192 height 27
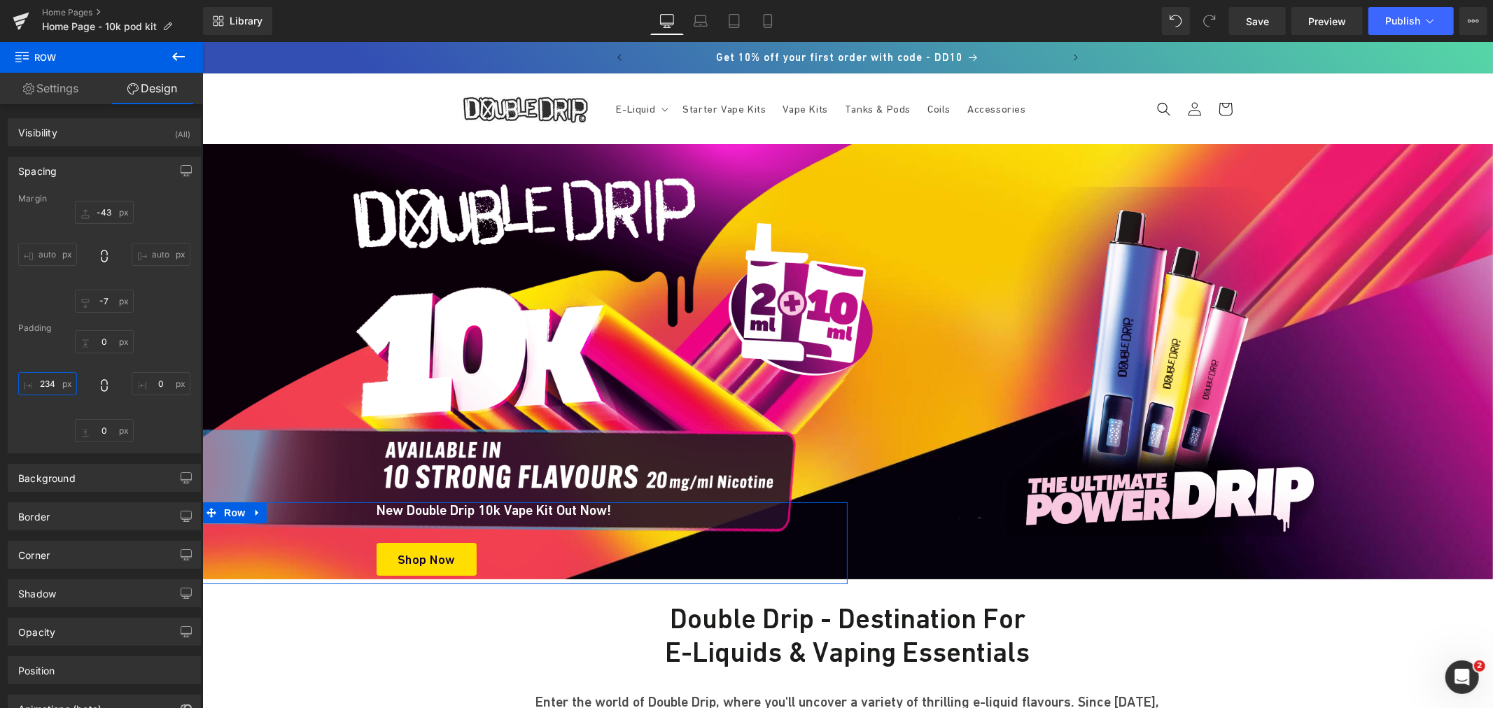
click at [42, 392] on input "234" at bounding box center [47, 383] width 59 height 23
type input "224"
click at [45, 92] on link "Settings" at bounding box center [50, 88] width 101 height 31
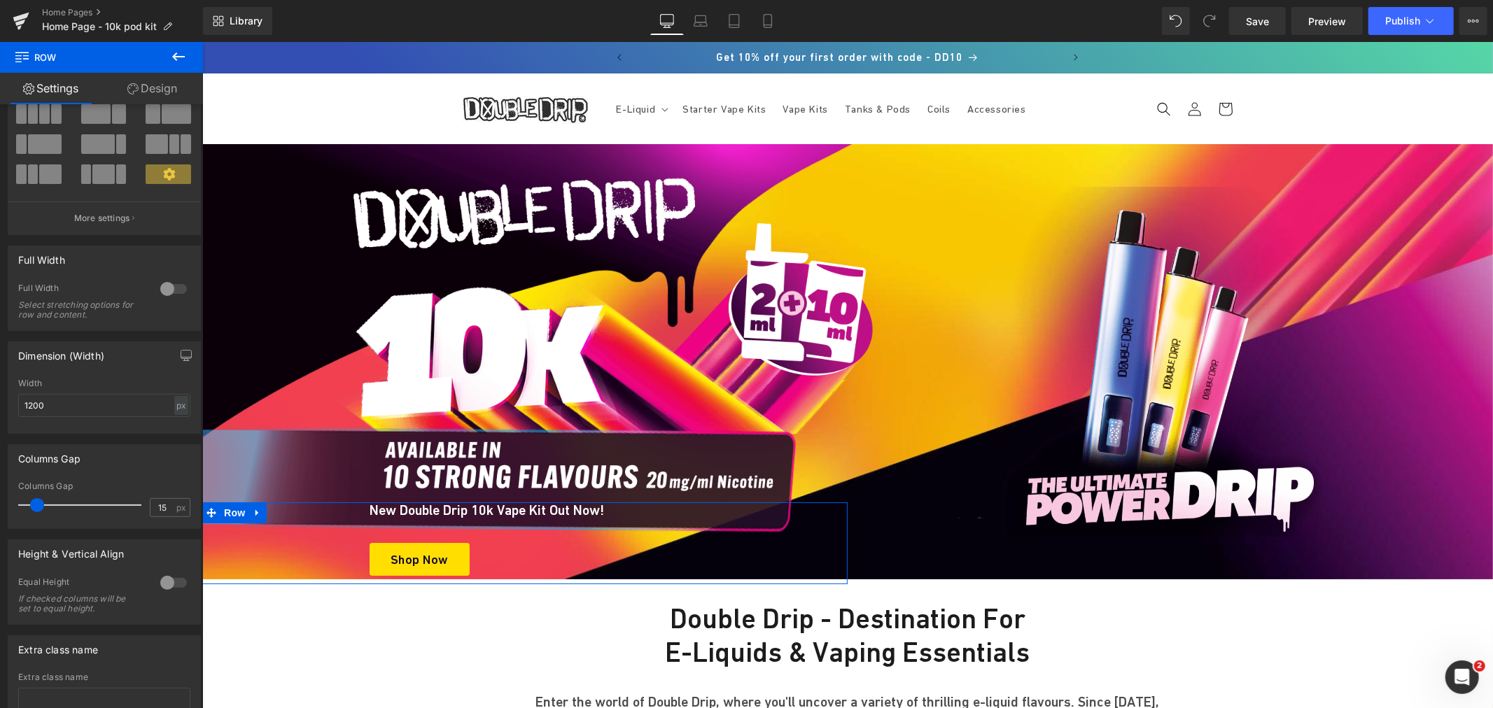
scroll to position [0, 0]
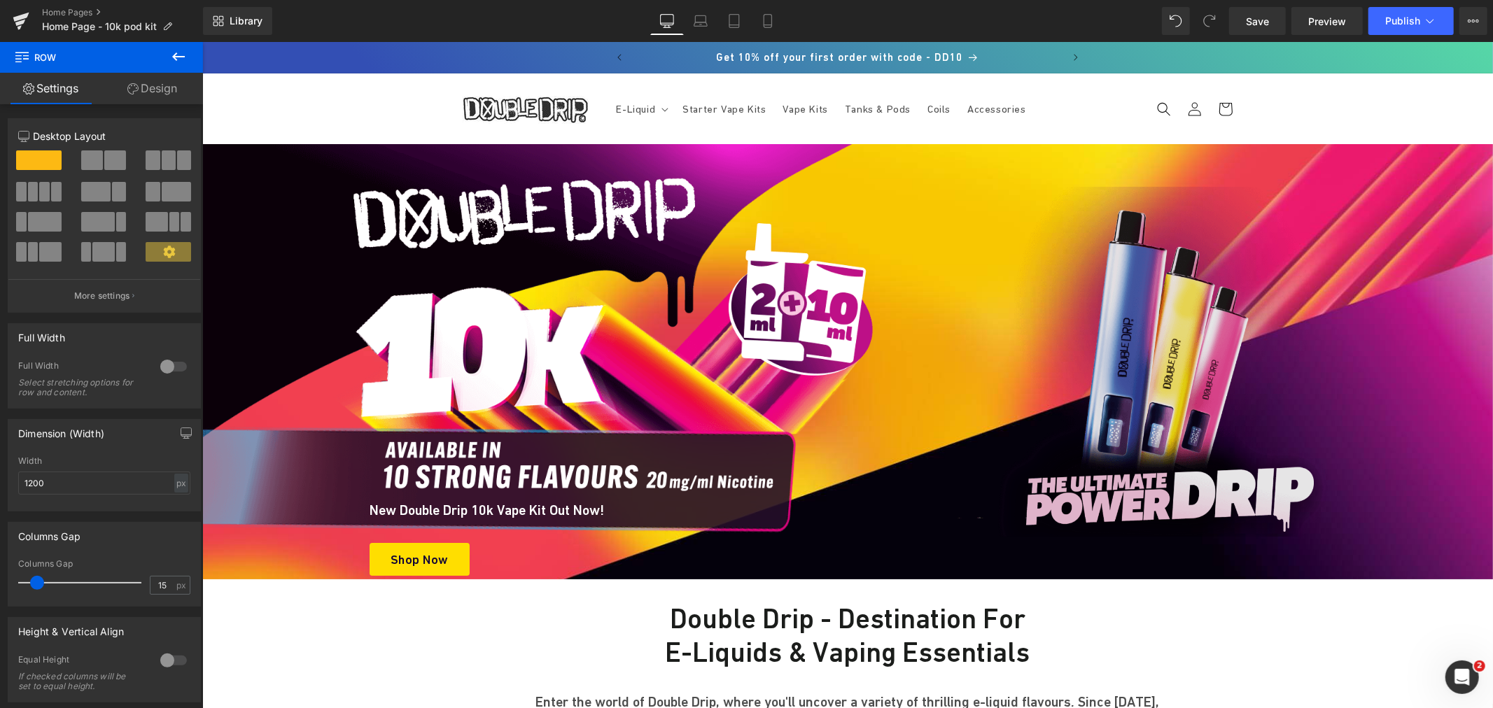
click at [1179, 381] on img at bounding box center [1169, 361] width 350 height 350
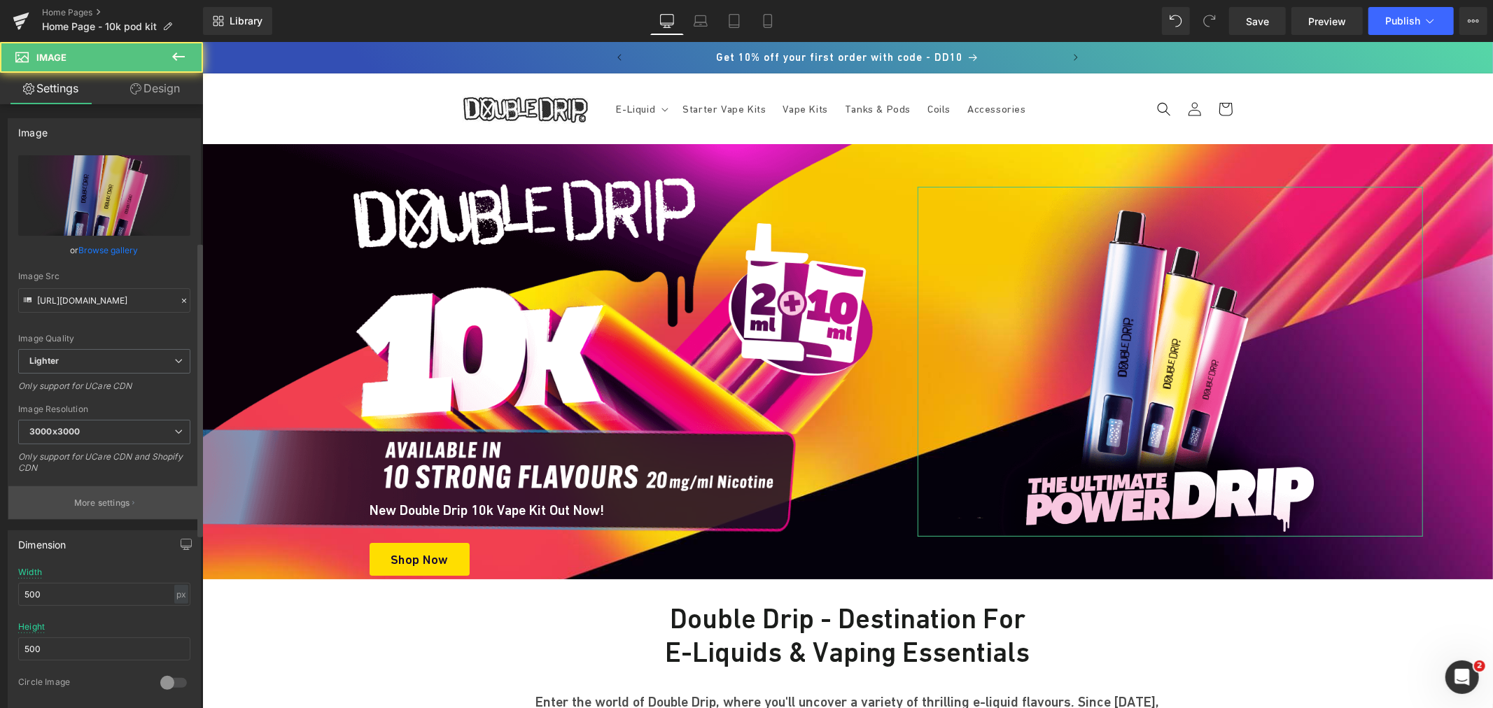
scroll to position [311, 0]
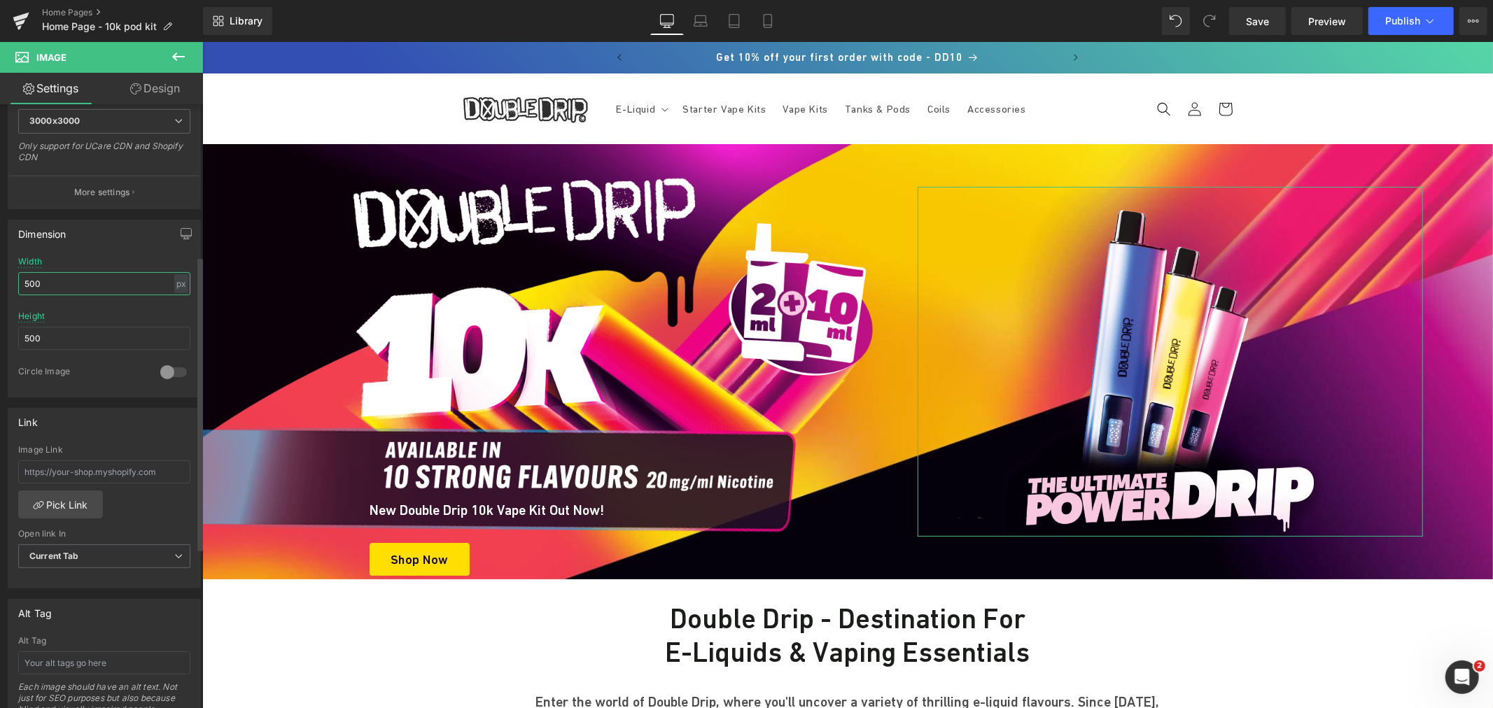
click at [71, 275] on input "500" at bounding box center [104, 283] width 172 height 23
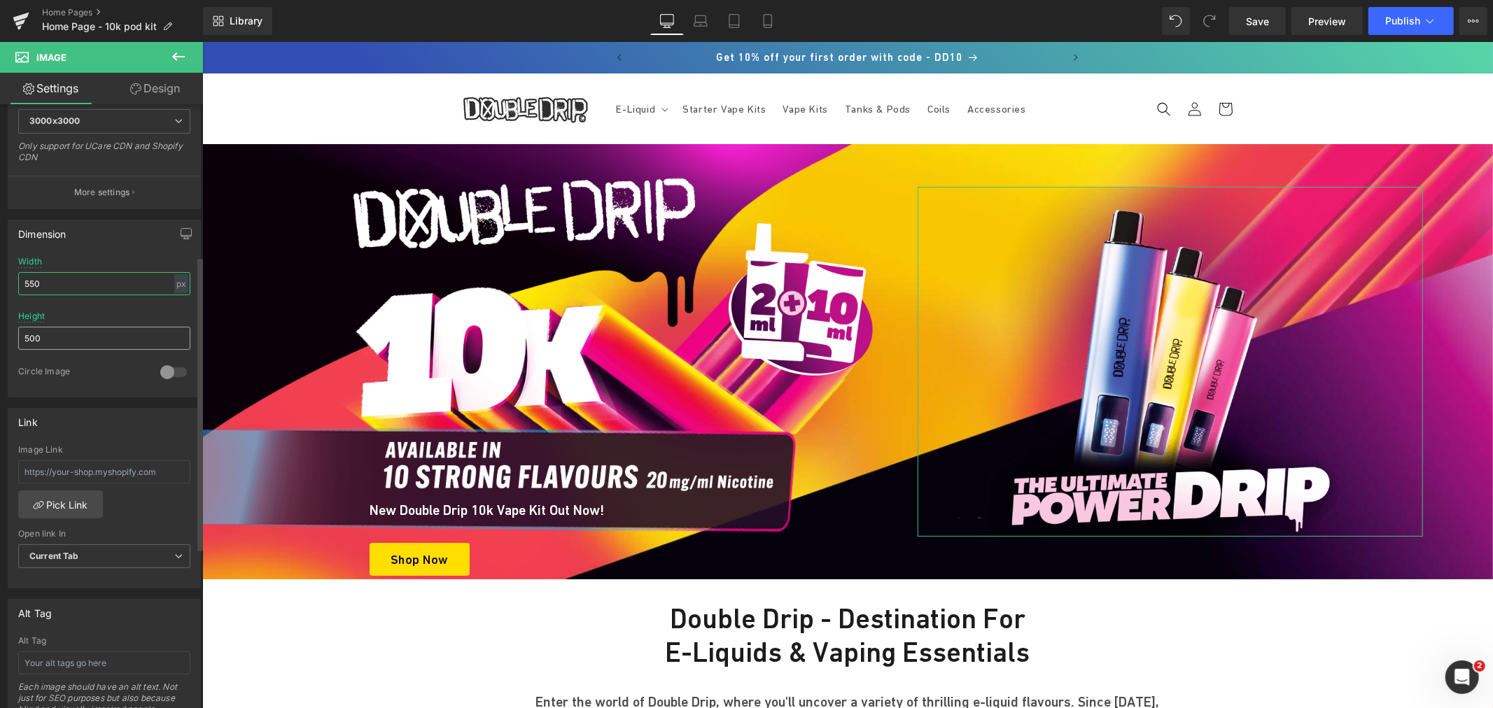
type input "550"
click at [66, 336] on input "500" at bounding box center [104, 338] width 172 height 23
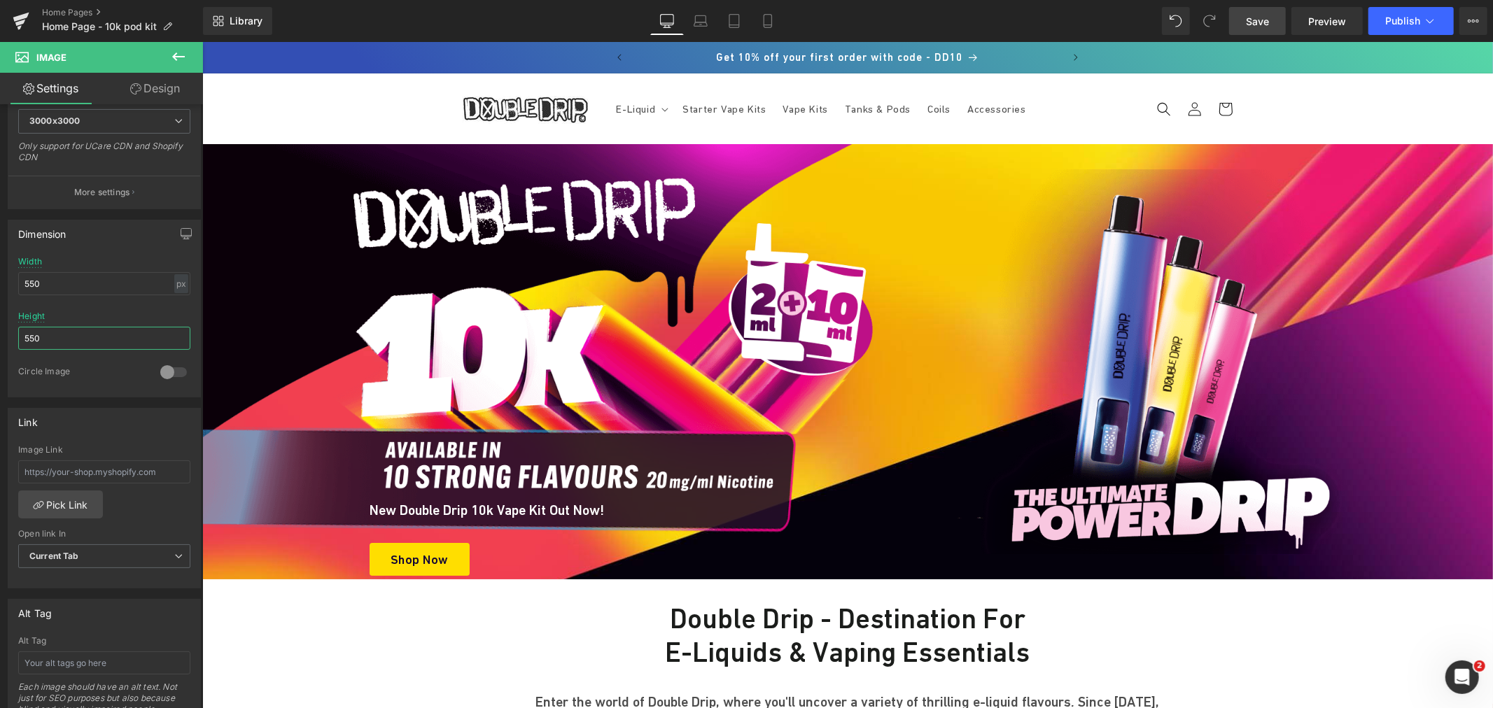
type input "550"
drag, startPoint x: 1241, startPoint y: 18, endPoint x: 1250, endPoint y: 29, distance: 13.9
click at [1242, 18] on link "Save" at bounding box center [1257, 21] width 57 height 28
click at [227, 152] on span "Row" at bounding box center [234, 153] width 28 height 21
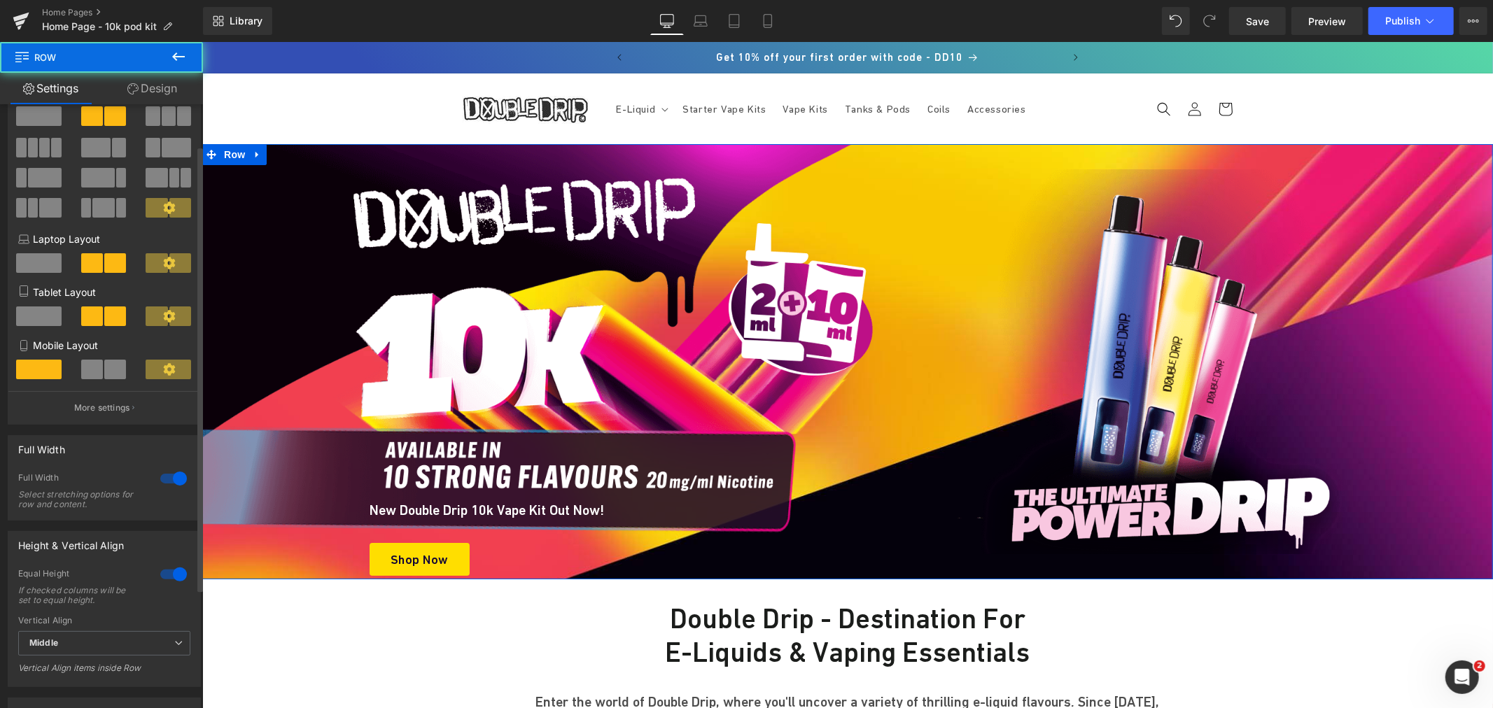
scroll to position [78, 0]
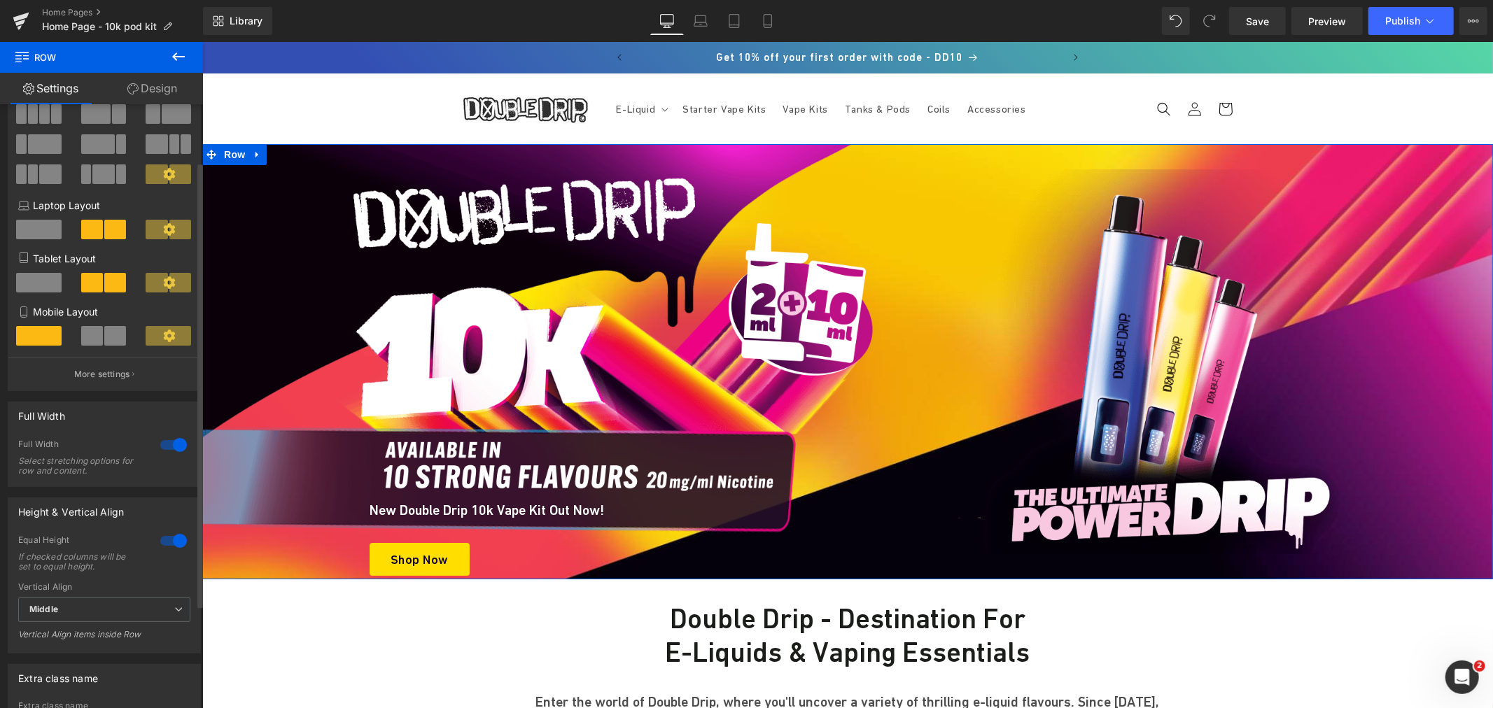
click at [168, 539] on div at bounding box center [174, 541] width 34 height 22
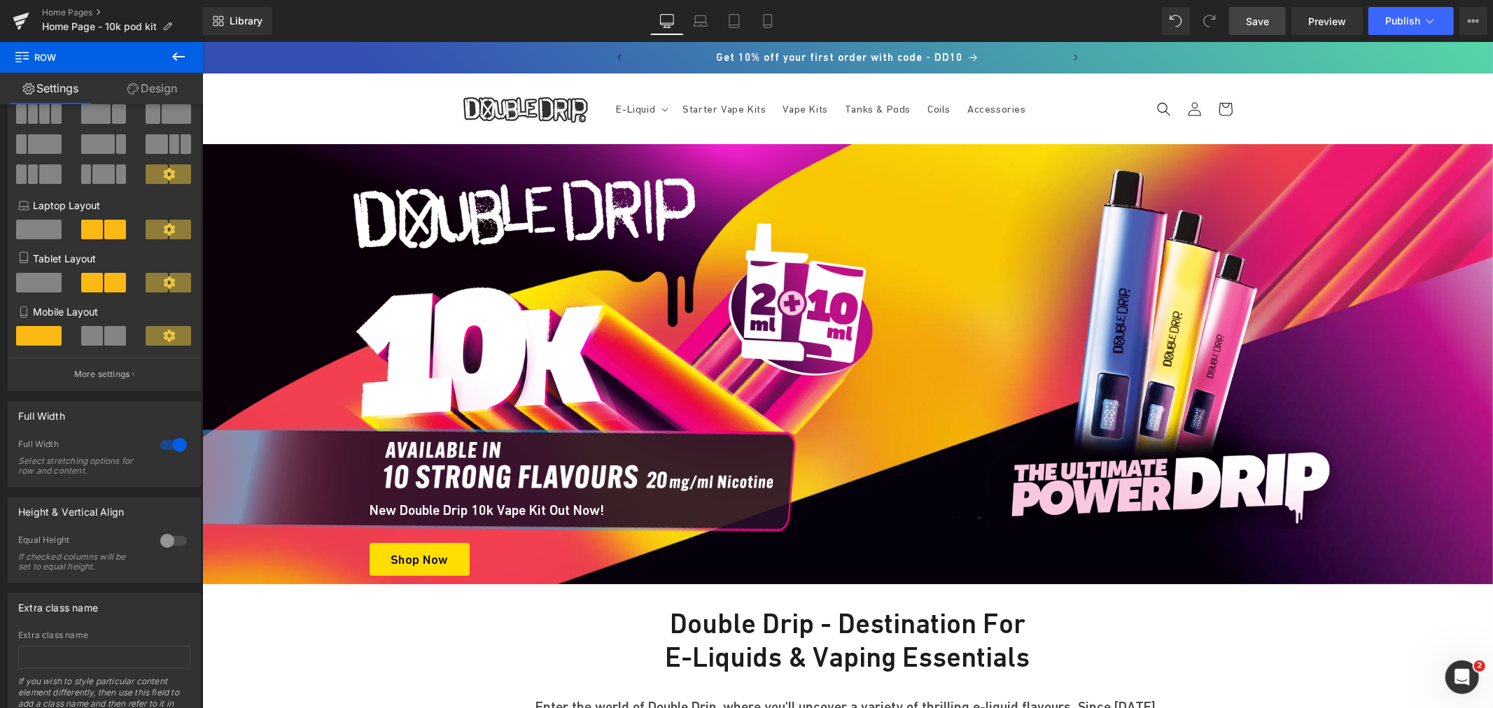
drag, startPoint x: 1268, startPoint y: 17, endPoint x: 1274, endPoint y: 3, distance: 15.1
click at [1268, 17] on span "Save" at bounding box center [1257, 21] width 23 height 15
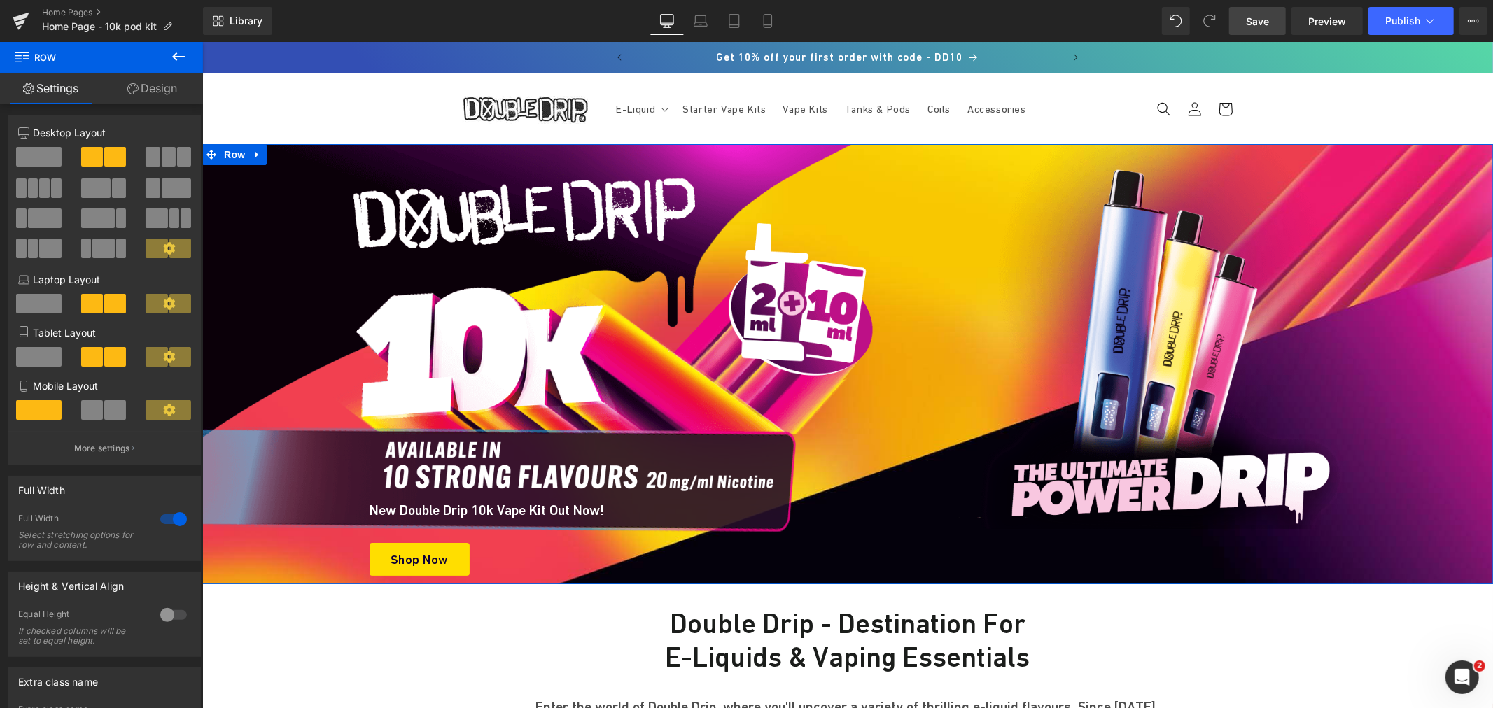
scroll to position [0, 0]
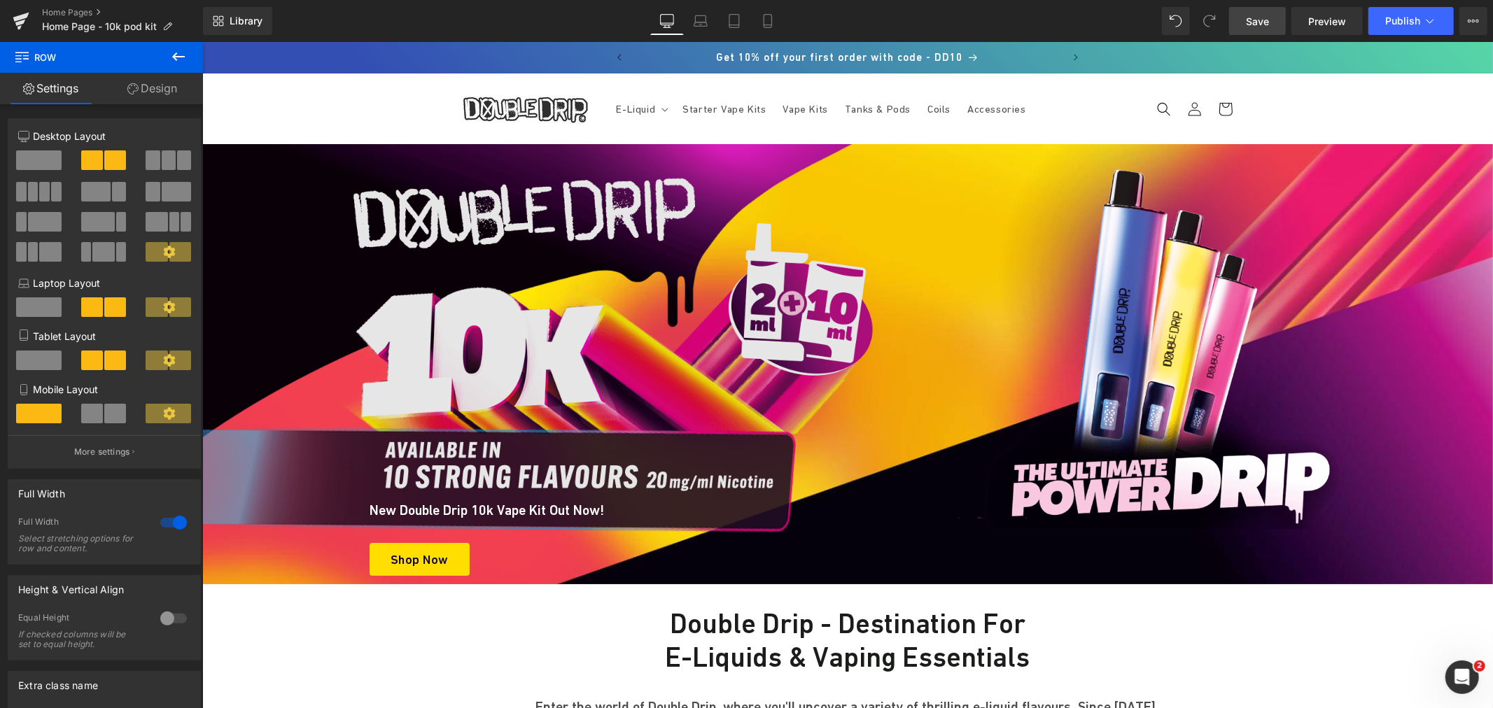
click at [1162, 311] on img at bounding box center [1169, 335] width 385 height 385
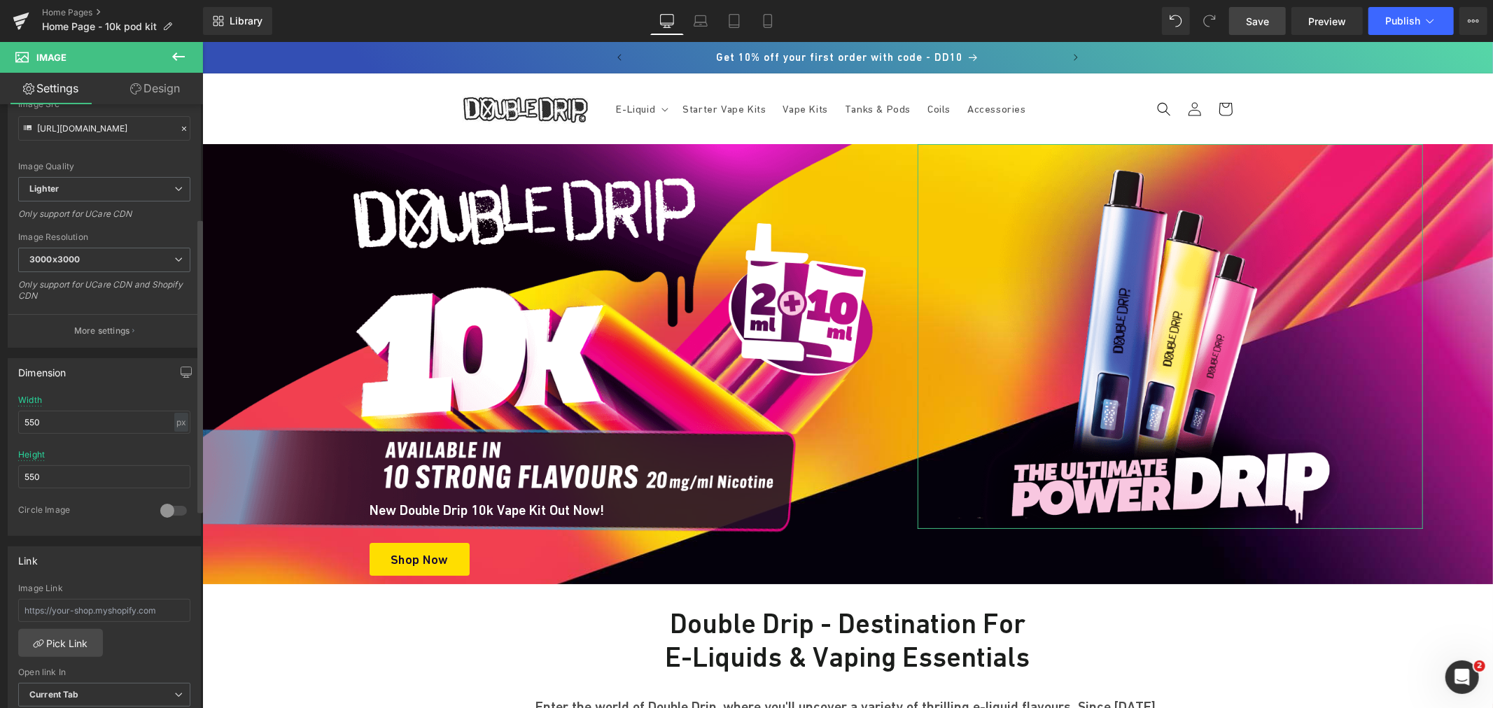
scroll to position [233, 0]
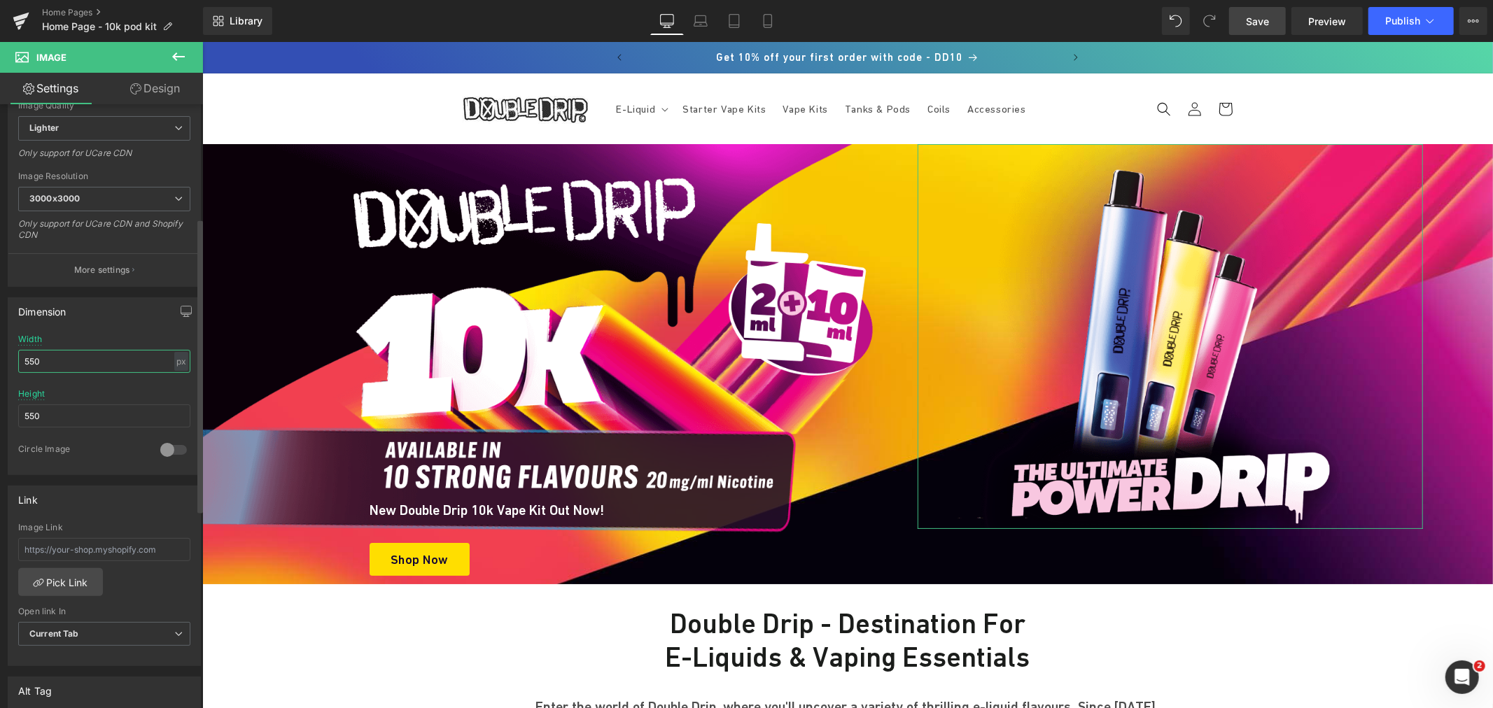
click at [45, 360] on input "550" at bounding box center [104, 361] width 172 height 23
click at [35, 413] on input "550" at bounding box center [104, 416] width 172 height 23
type input "540"
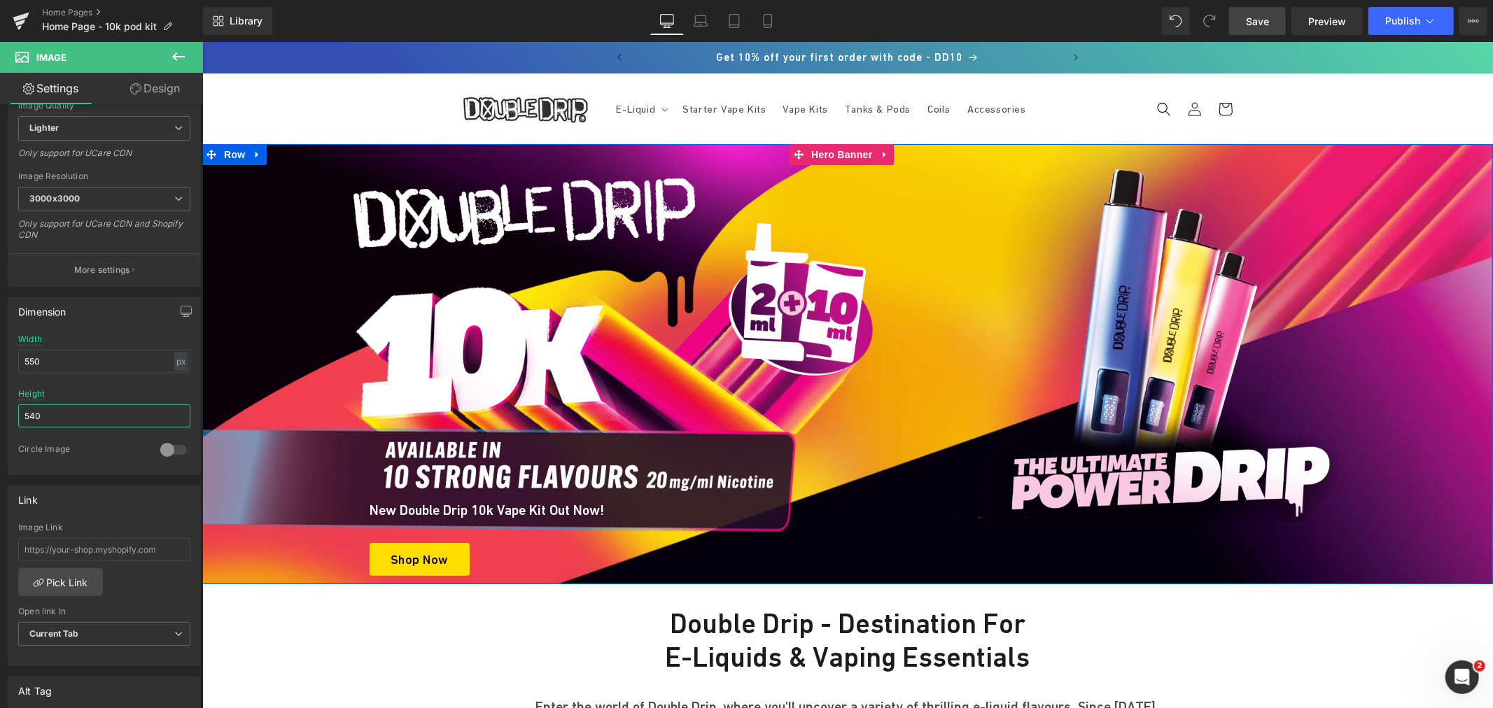
drag, startPoint x: 1120, startPoint y: 519, endPoint x: 1127, endPoint y: 535, distance: 17.6
click at [1127, 535] on div "Image New Double Drip 10k Vape Kit Out Now! Heading Shop Now Button Row 224px I…" at bounding box center [847, 363] width 1291 height 440
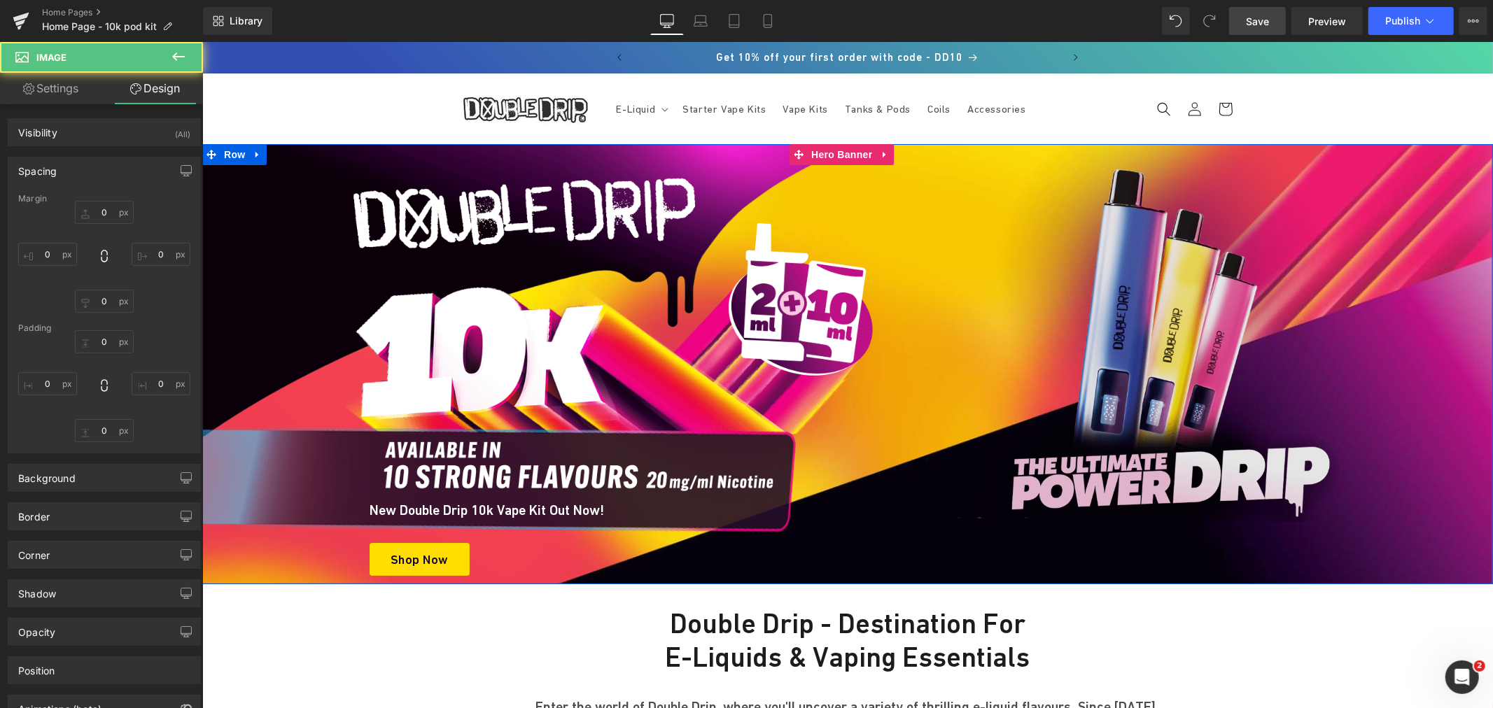
type input "0"
type input "100"
type input "0"
type input "100"
type input "0"
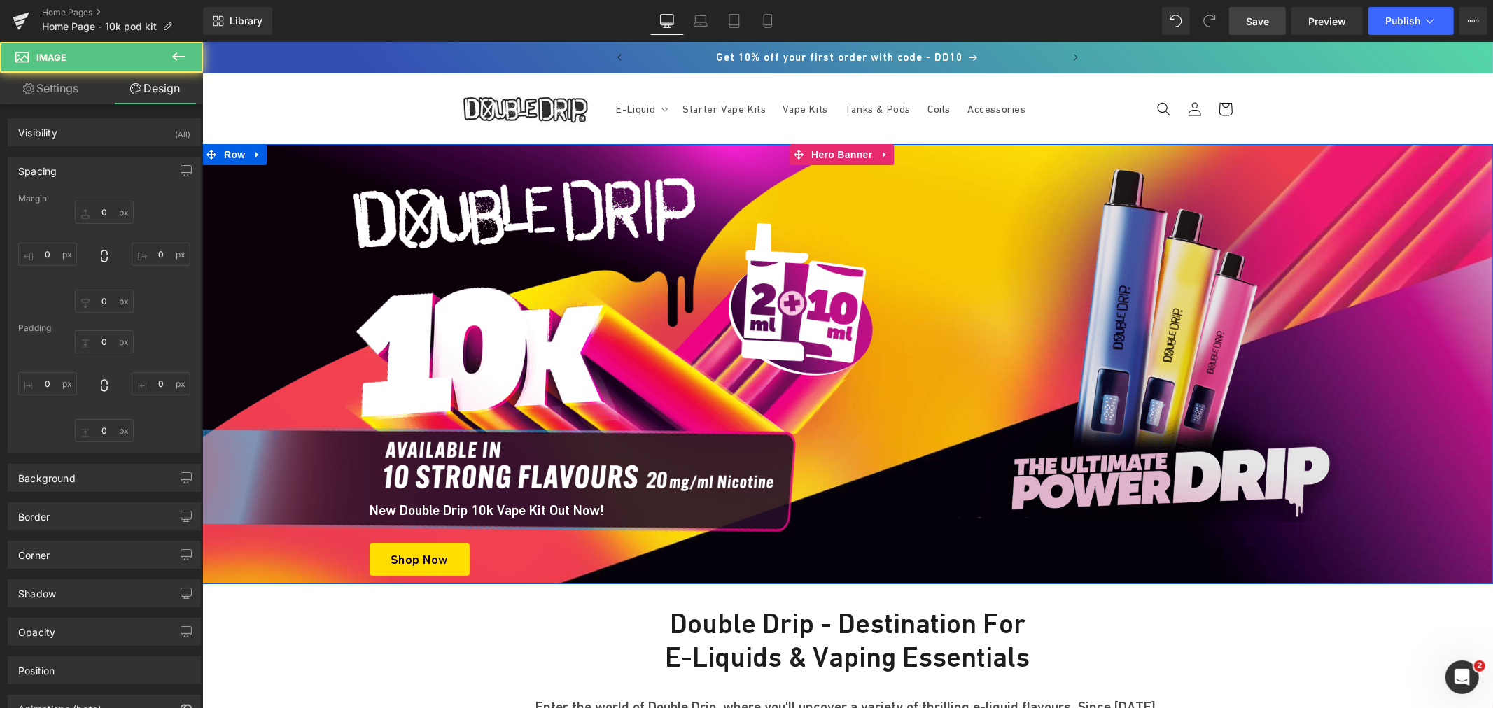
type input "20"
type input "0"
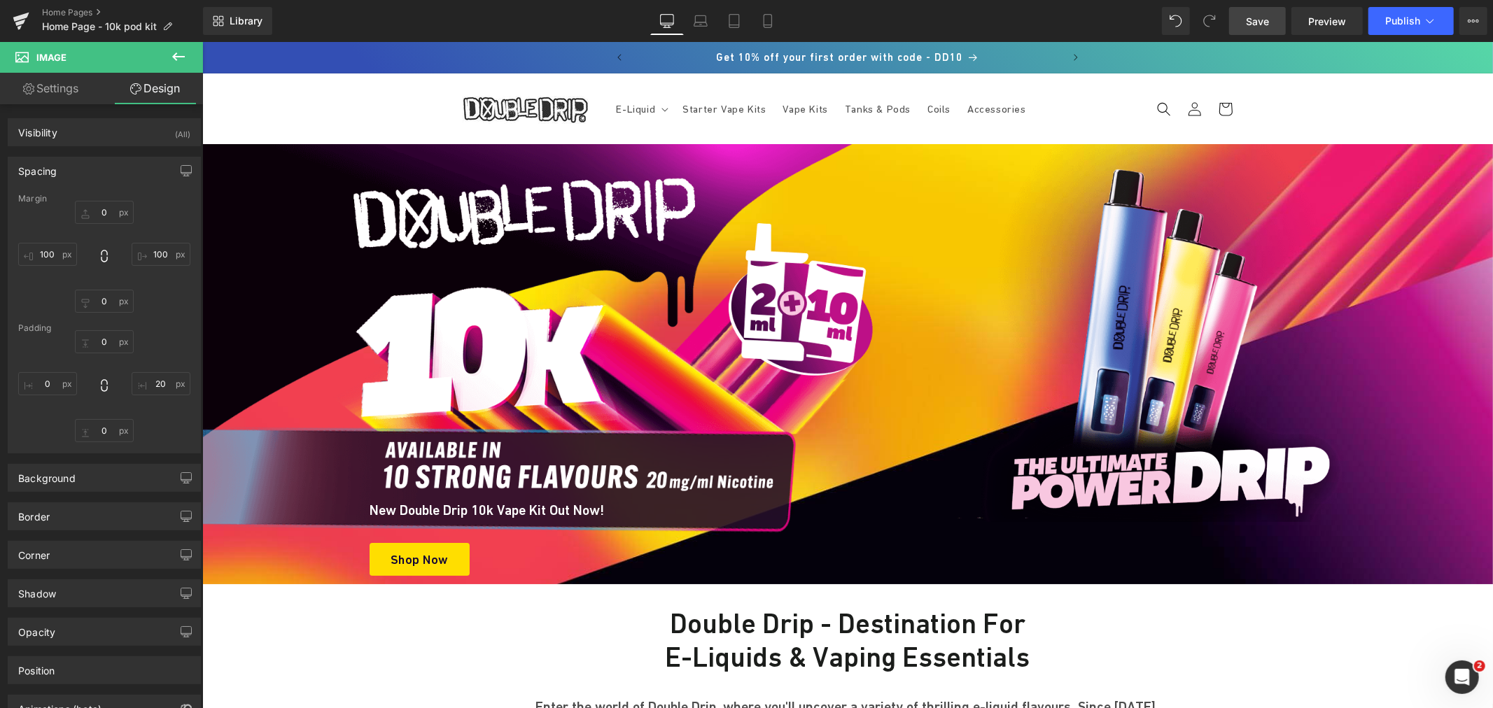
click at [1253, 21] on span "Save" at bounding box center [1257, 21] width 23 height 15
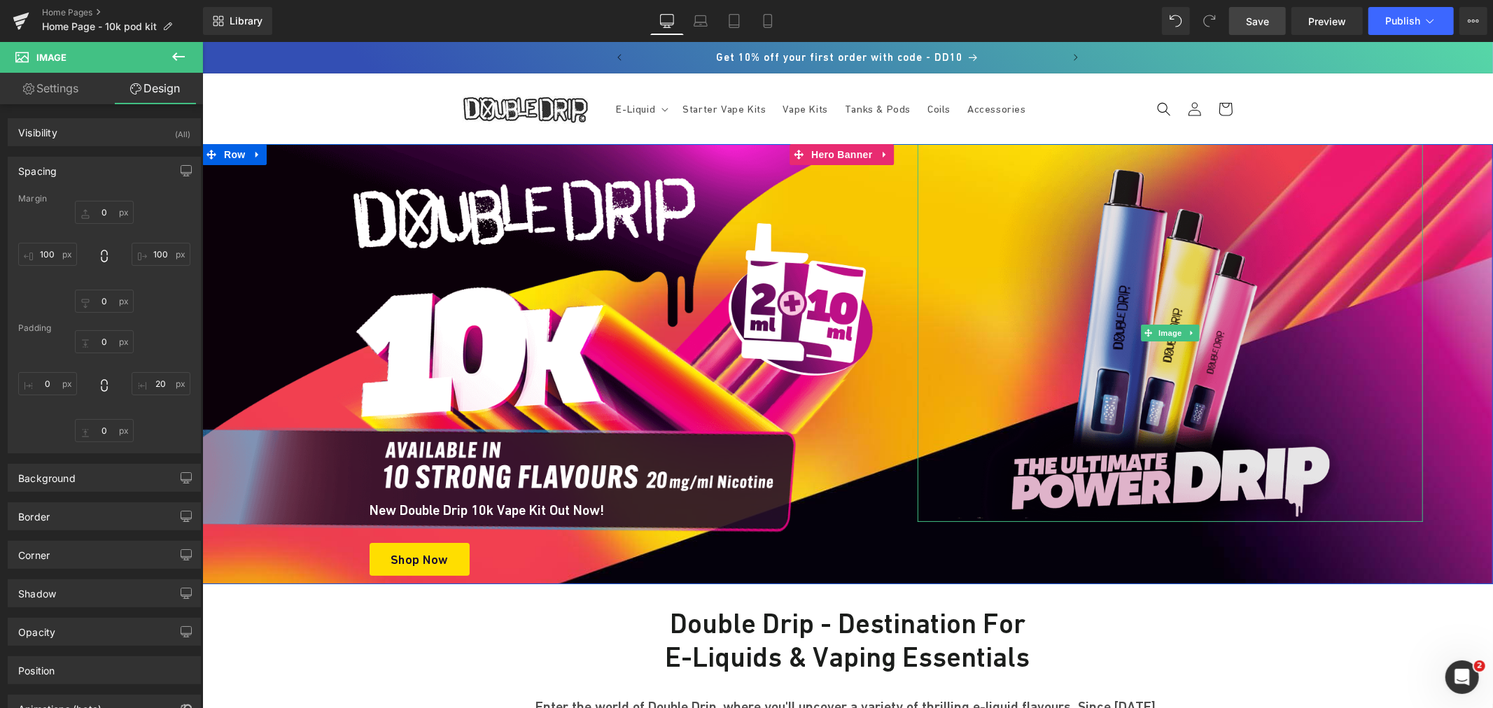
click at [1102, 309] on img at bounding box center [1169, 332] width 385 height 378
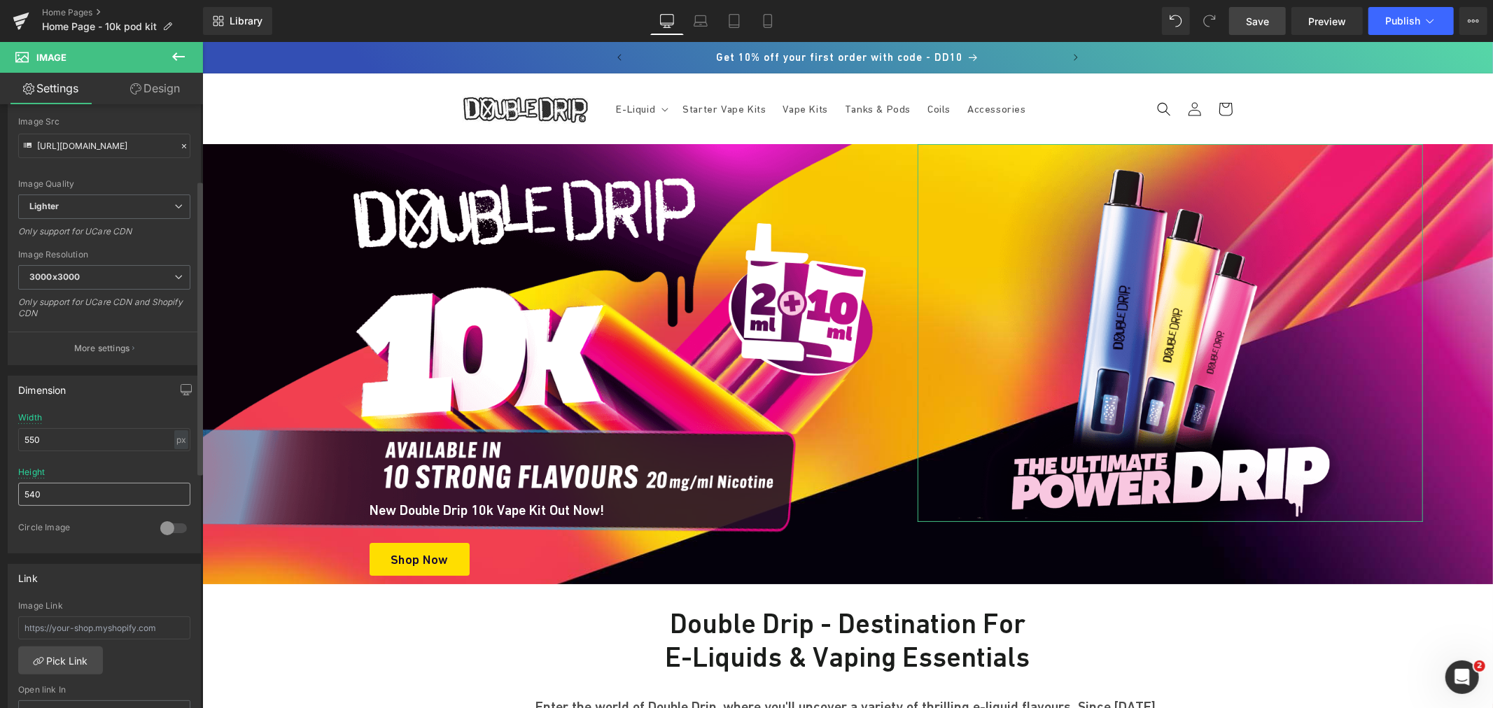
scroll to position [155, 0]
click at [32, 492] on input "540" at bounding box center [104, 493] width 172 height 23
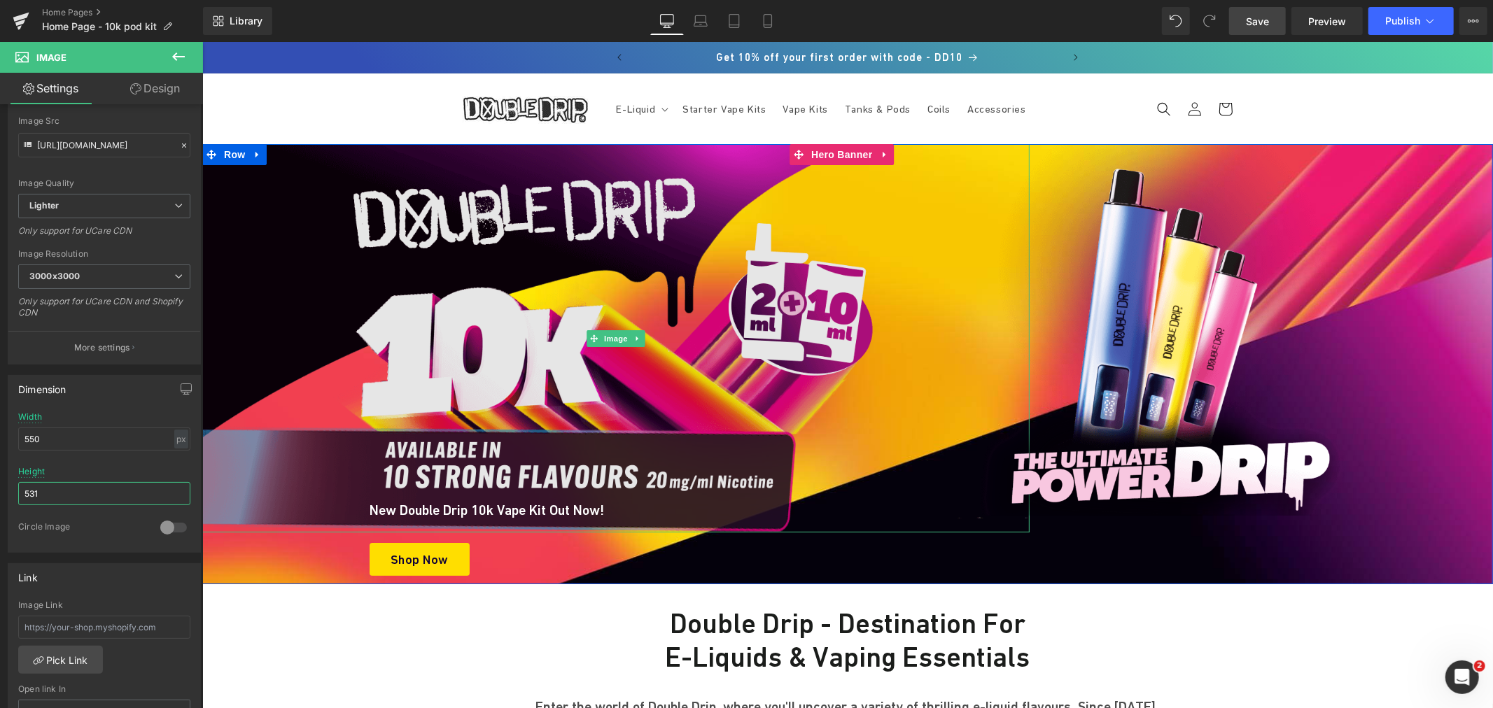
type input "530"
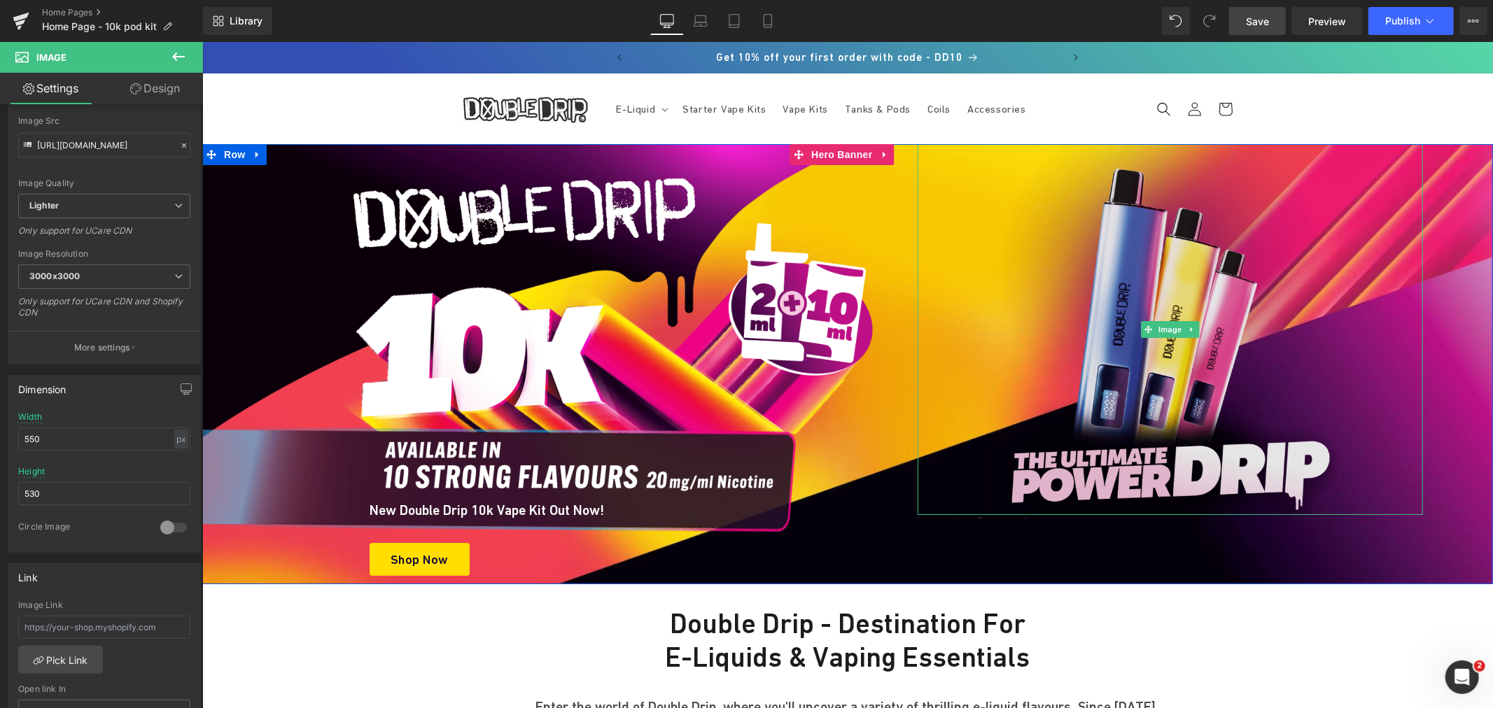
click at [1115, 199] on img at bounding box center [1169, 328] width 385 height 371
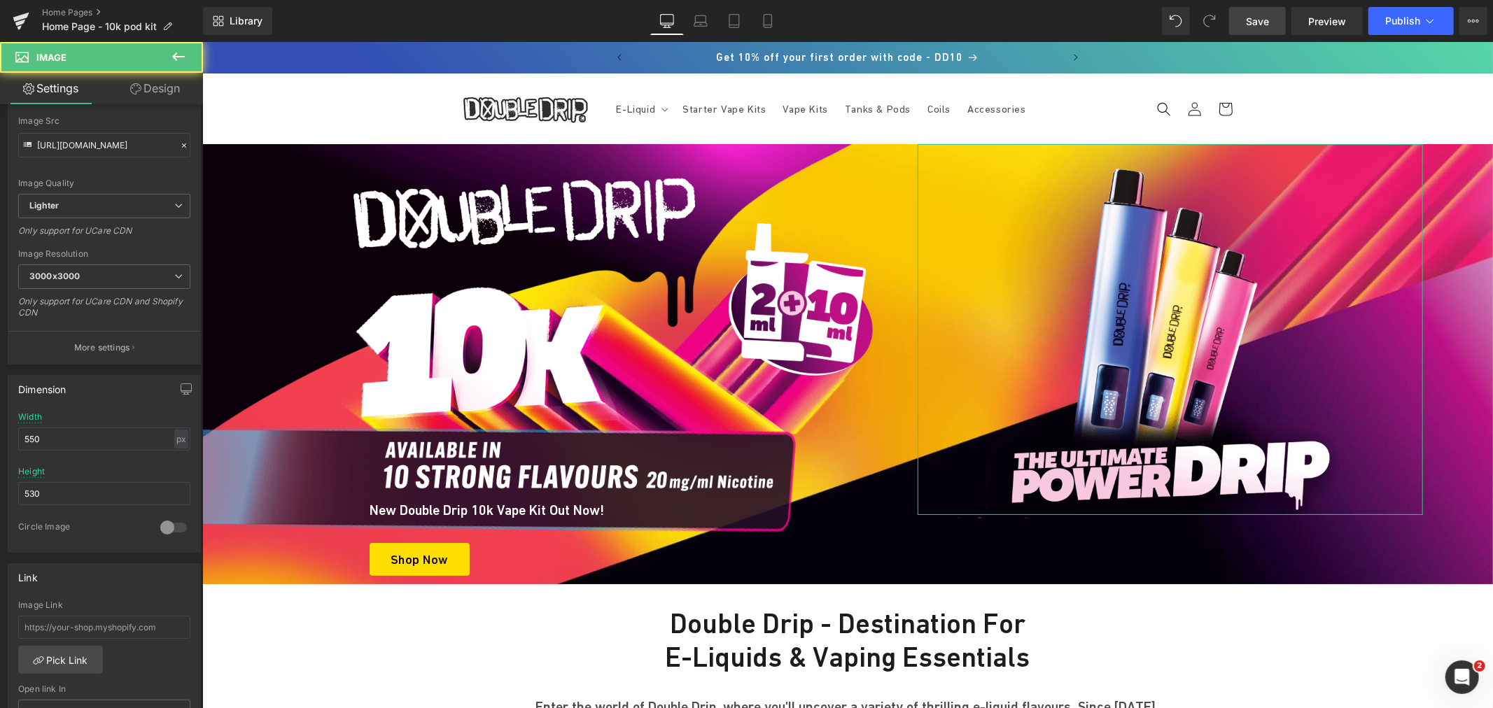
click at [157, 85] on link "Design" at bounding box center [154, 88] width 101 height 31
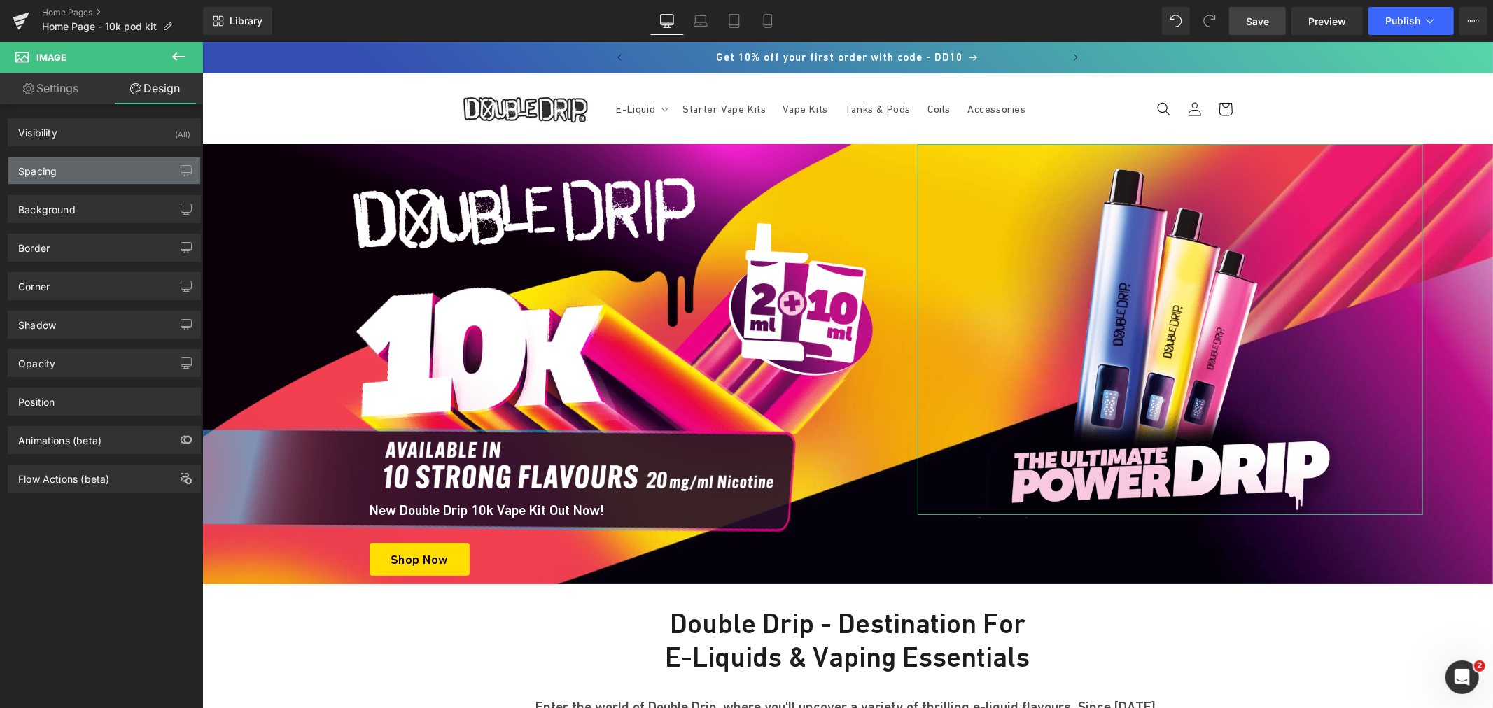
click at [71, 170] on div "Spacing" at bounding box center [104, 170] width 192 height 27
type input "0"
type input "100"
type input "0"
type input "100"
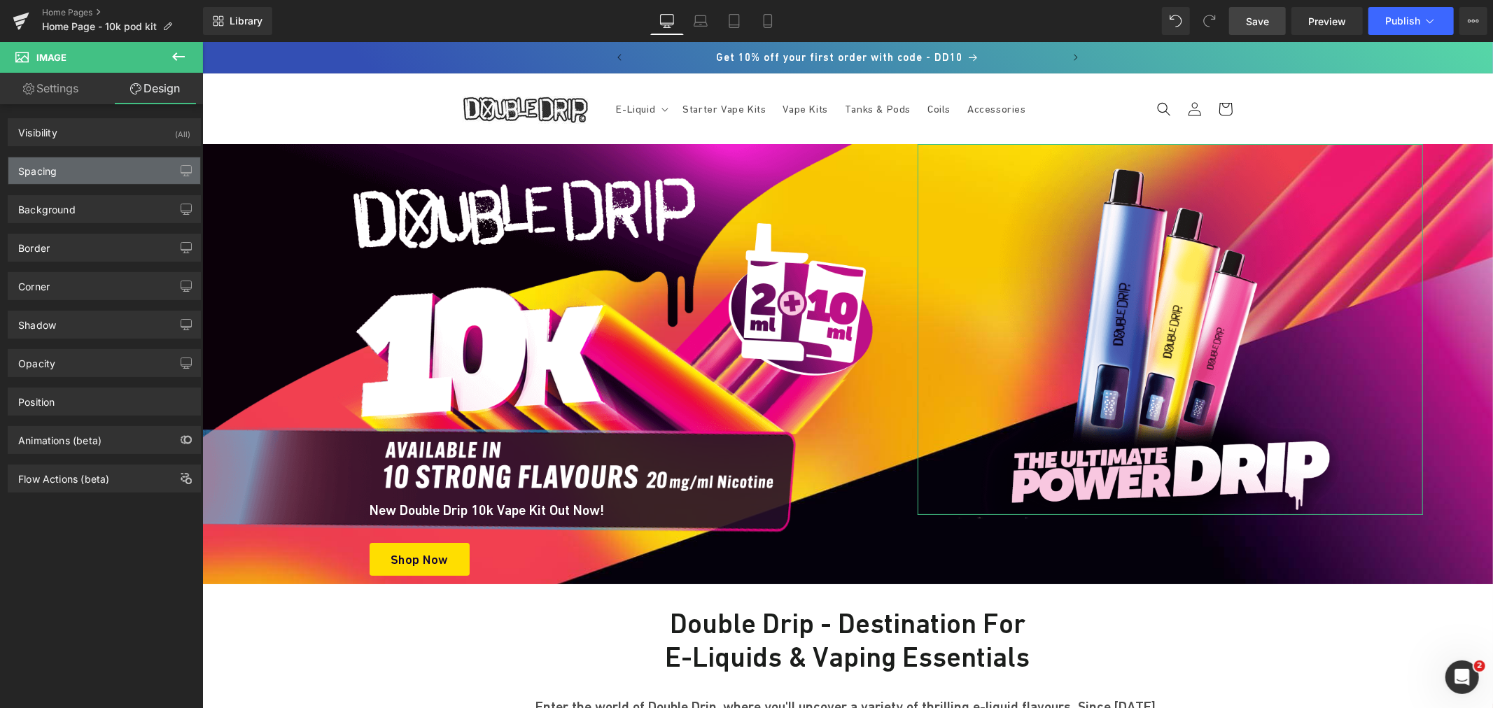
type input "0"
type input "20"
type input "0"
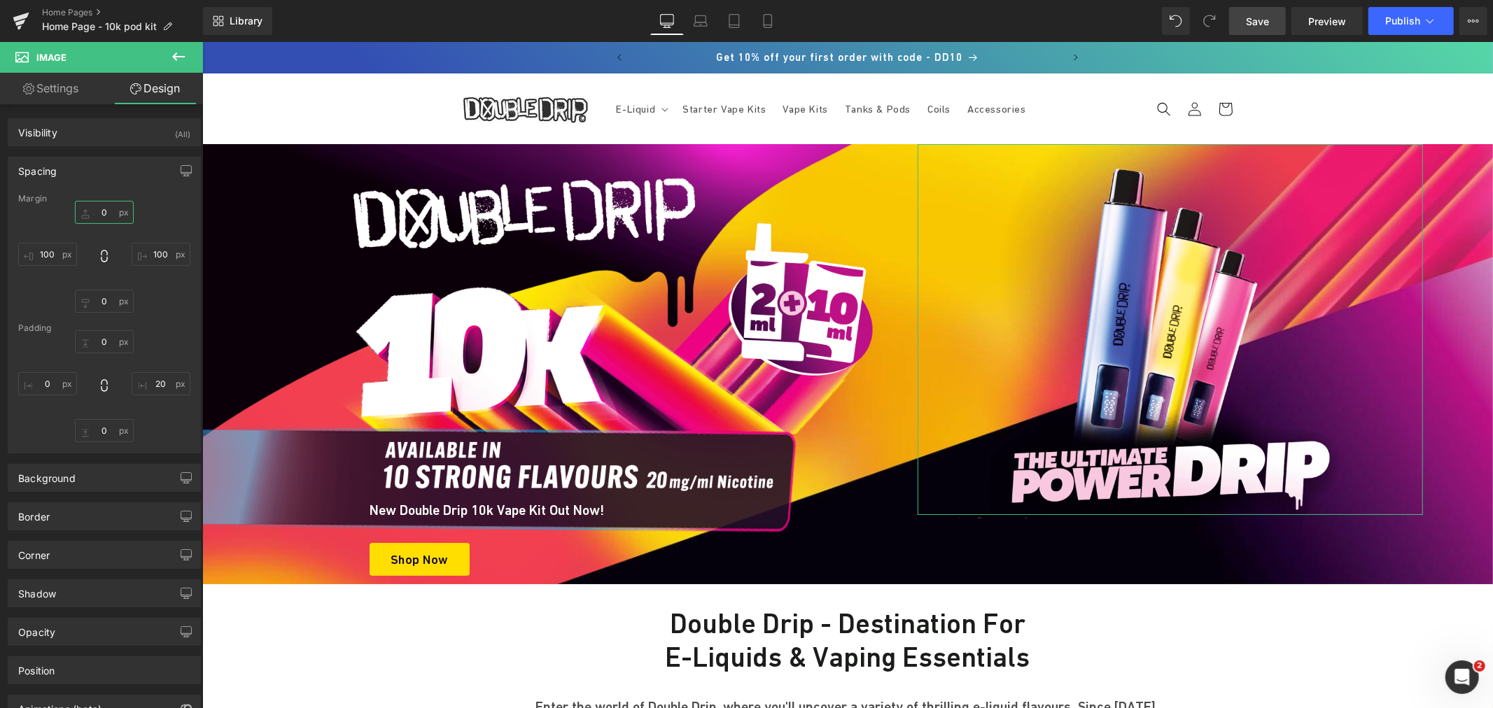
click at [108, 217] on input "0" at bounding box center [104, 212] width 59 height 23
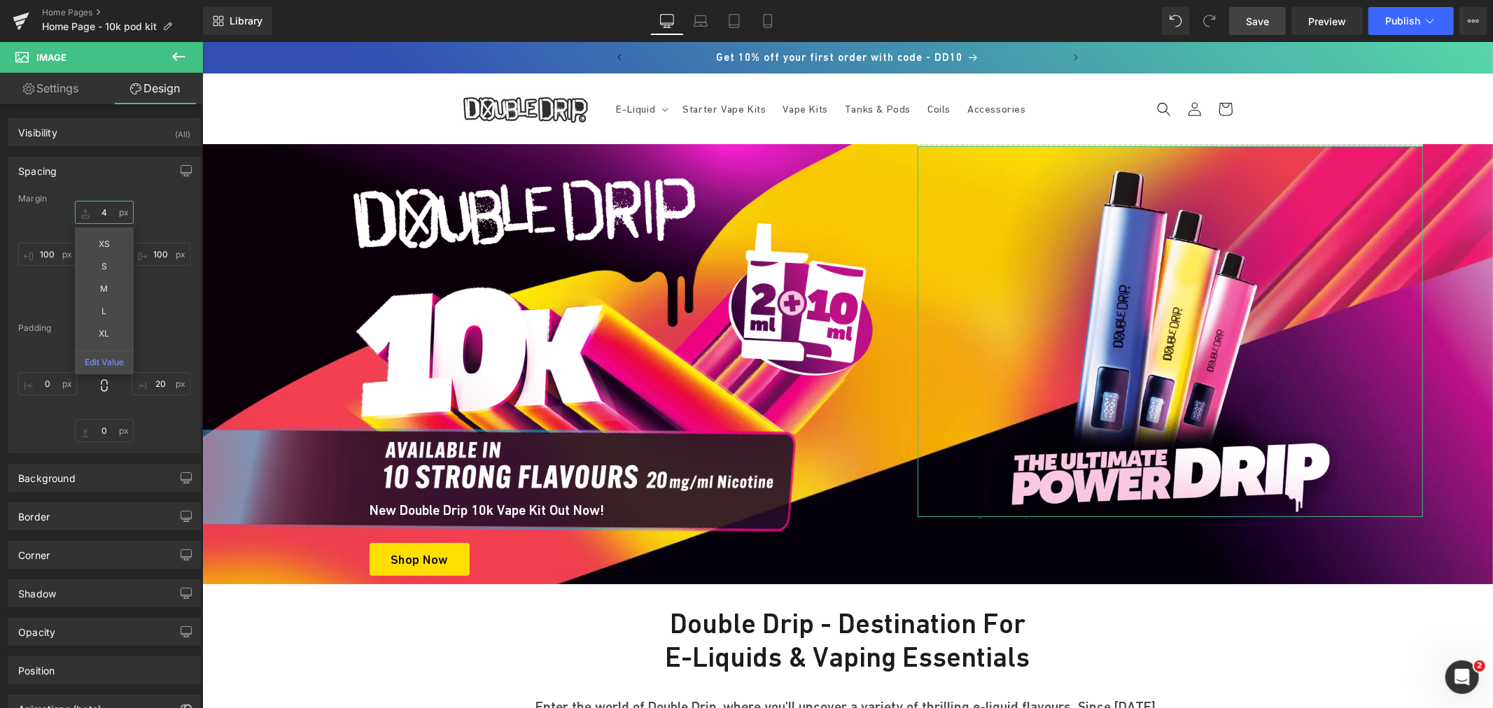
type input "5"
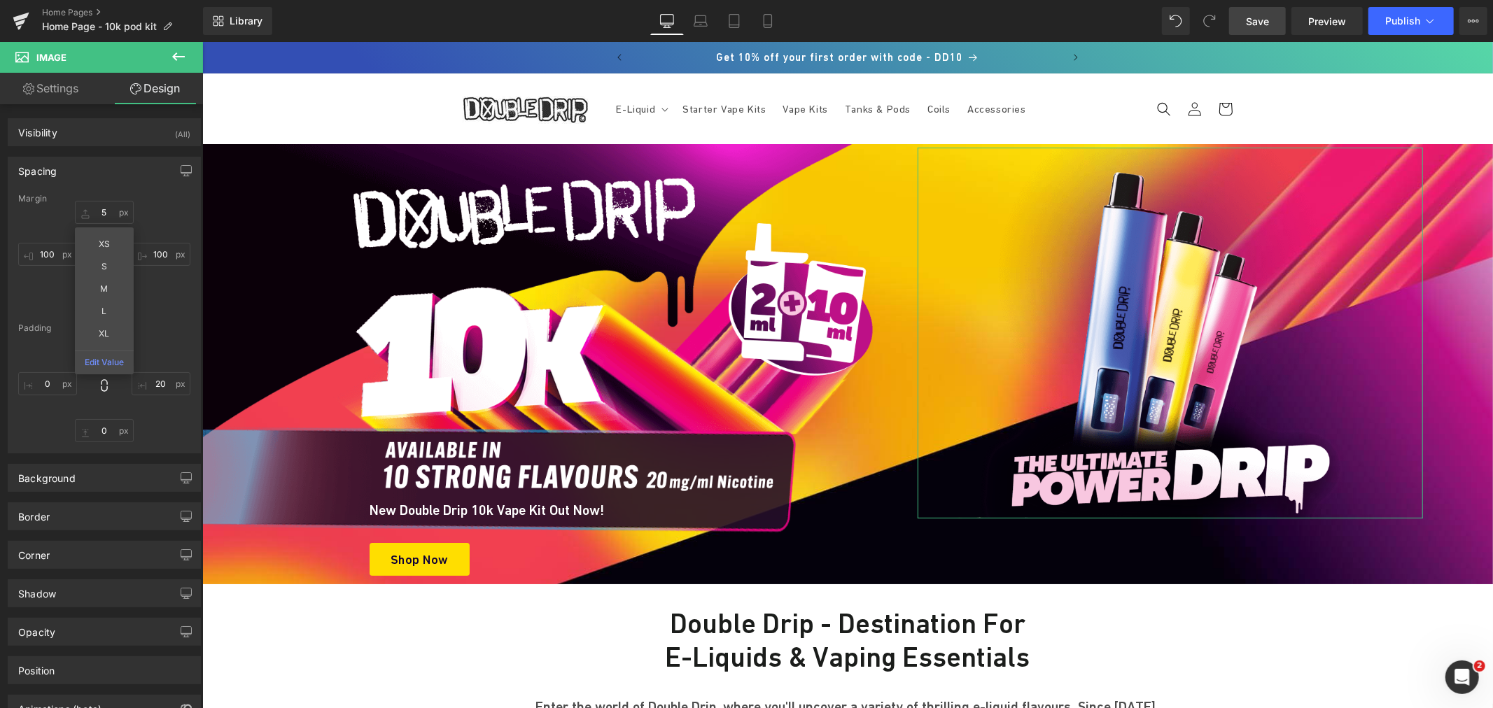
click at [56, 266] on div "5 5 XS S M L XL Edit Value 100px 100 0px 0 100px 100" at bounding box center [104, 257] width 172 height 112
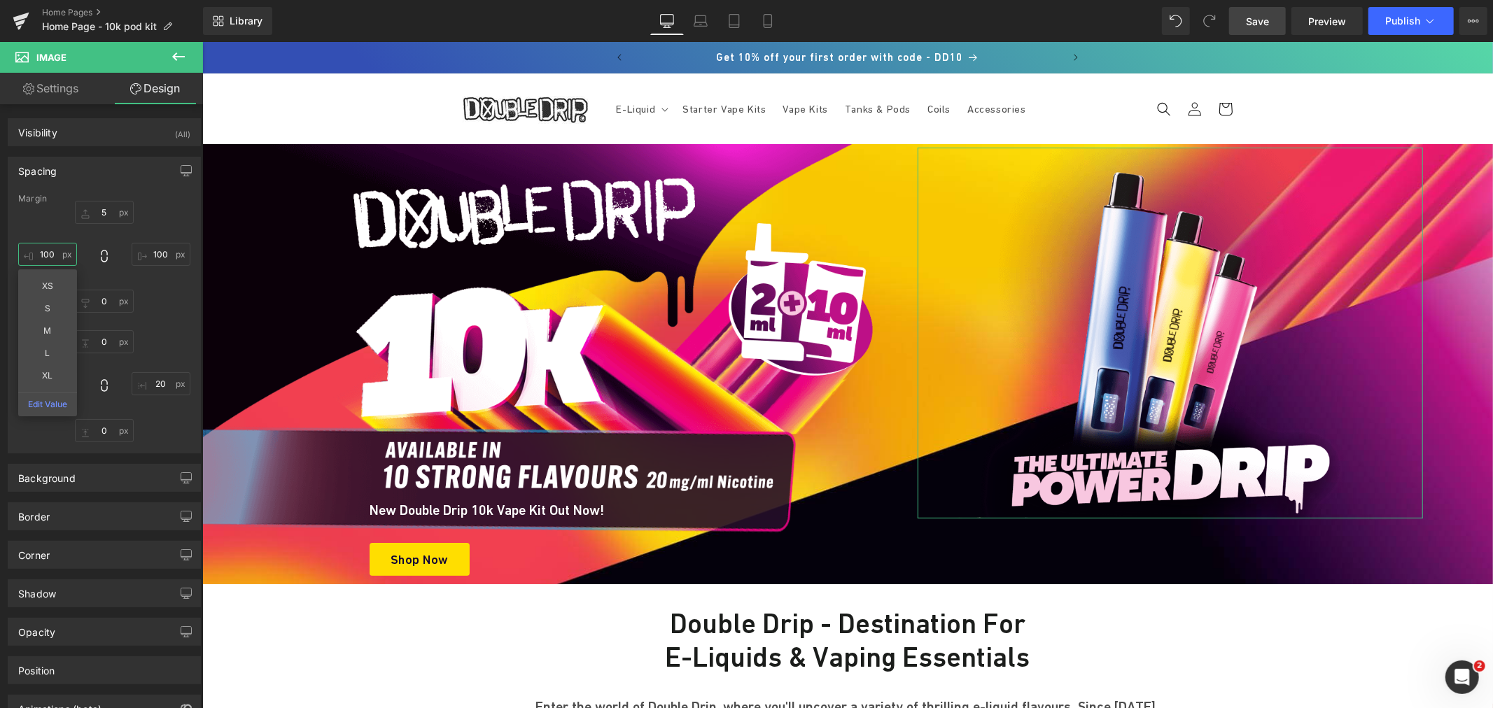
click at [54, 253] on input "100" at bounding box center [47, 254] width 59 height 23
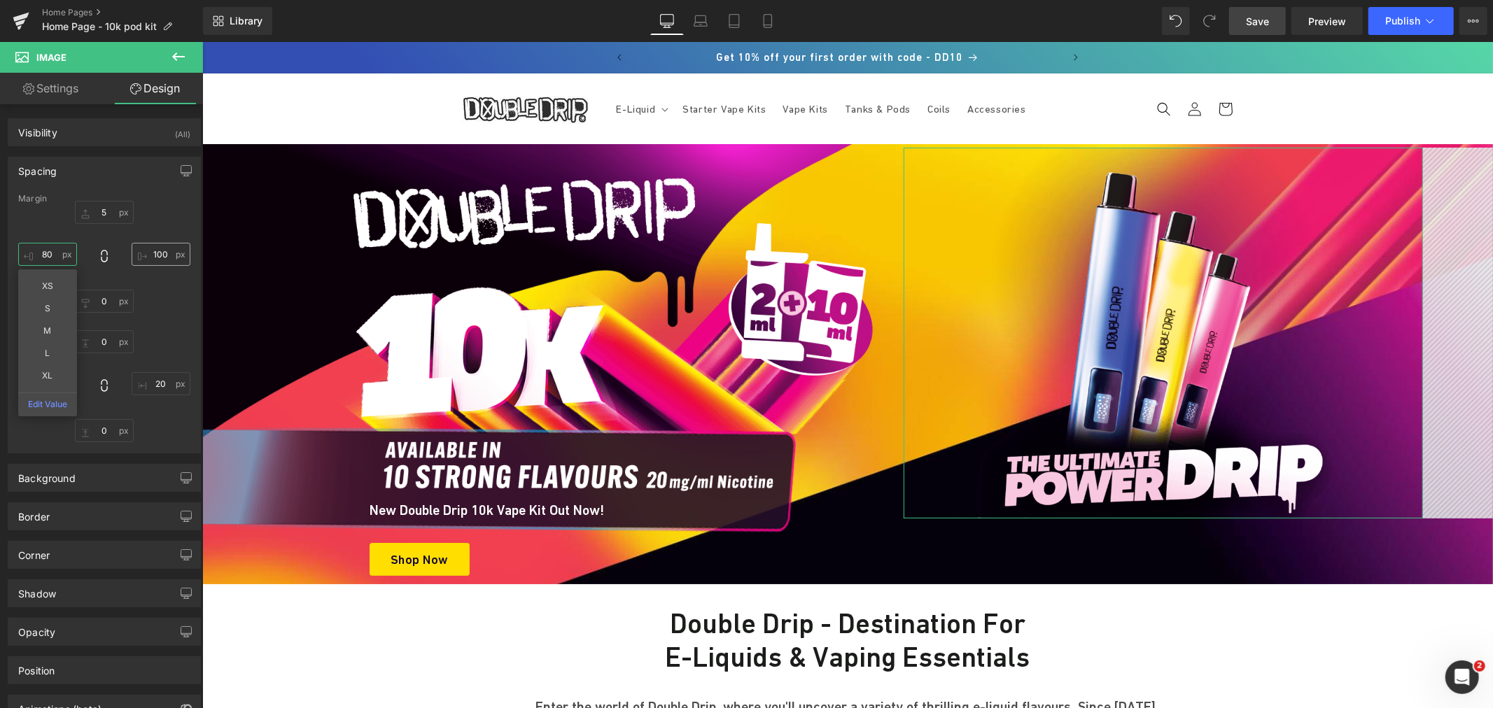
type input "80"
click at [161, 253] on input "100" at bounding box center [161, 254] width 59 height 23
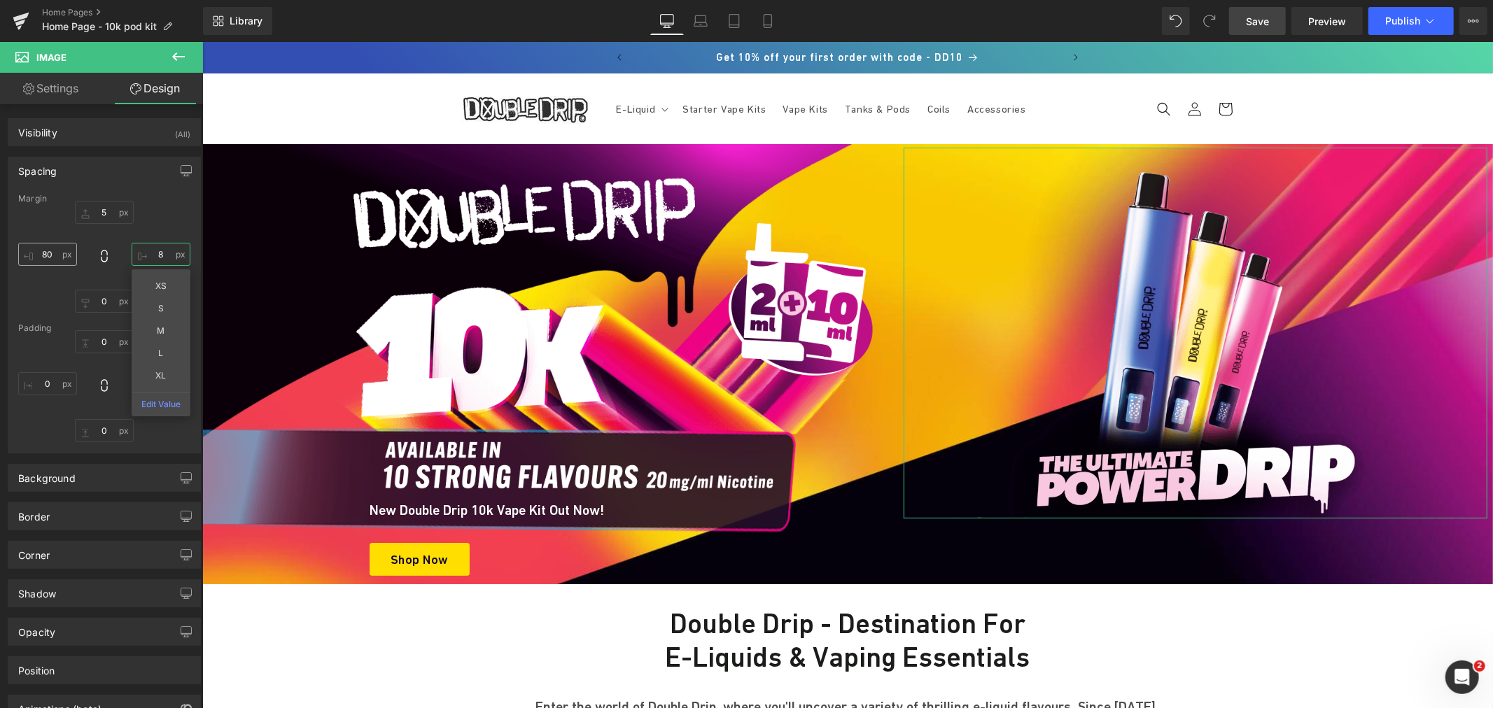
type input "8"
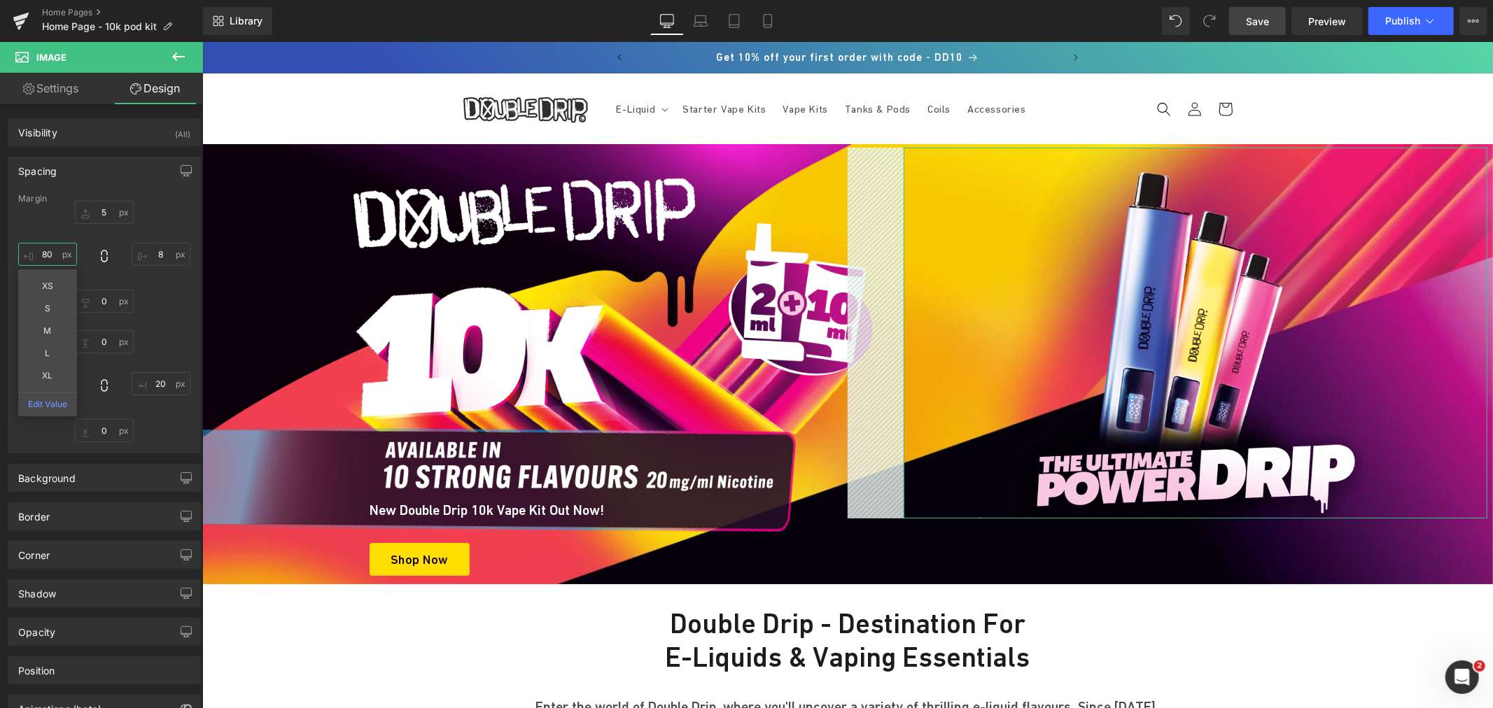
click at [44, 258] on input "80" at bounding box center [47, 254] width 59 height 23
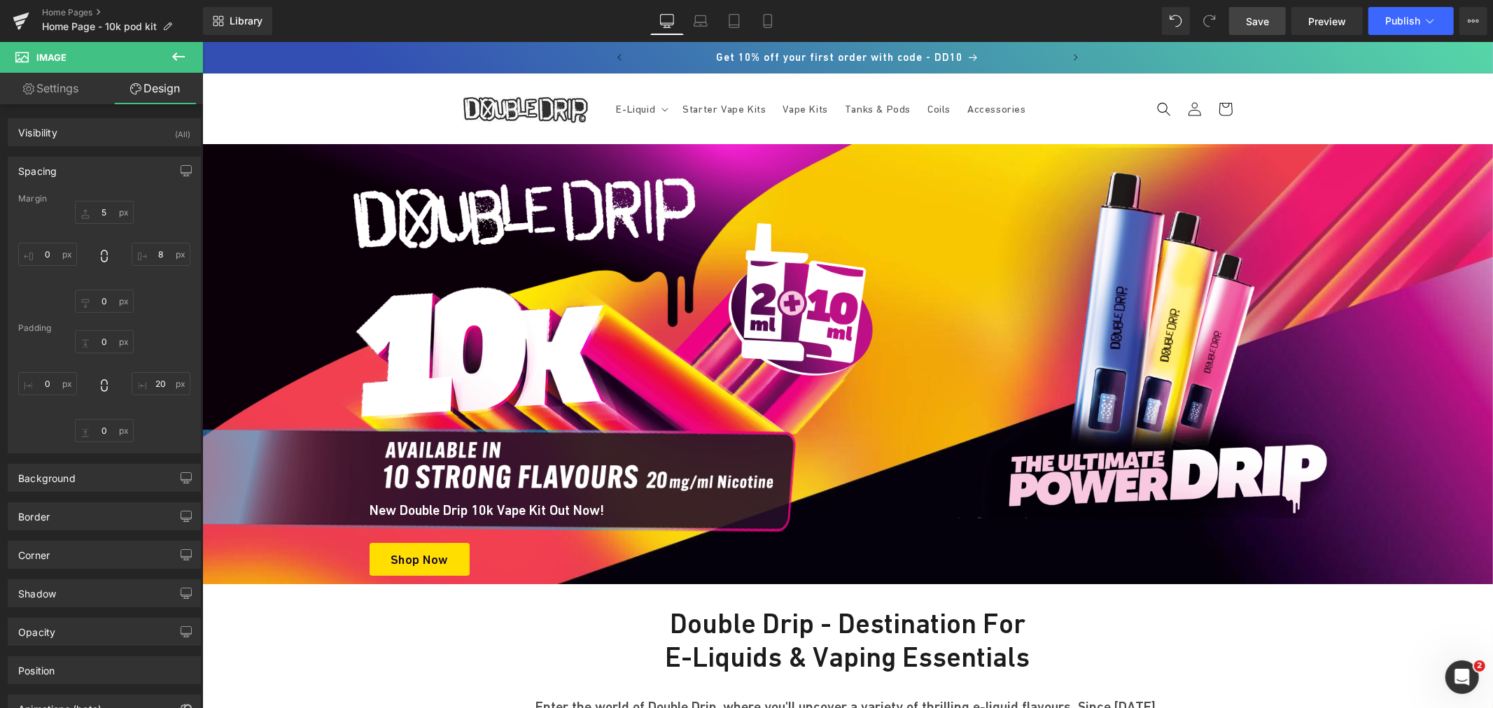
drag, startPoint x: 1248, startPoint y: 22, endPoint x: 1262, endPoint y: 185, distance: 164.4
click at [1248, 22] on span "Save" at bounding box center [1257, 21] width 23 height 15
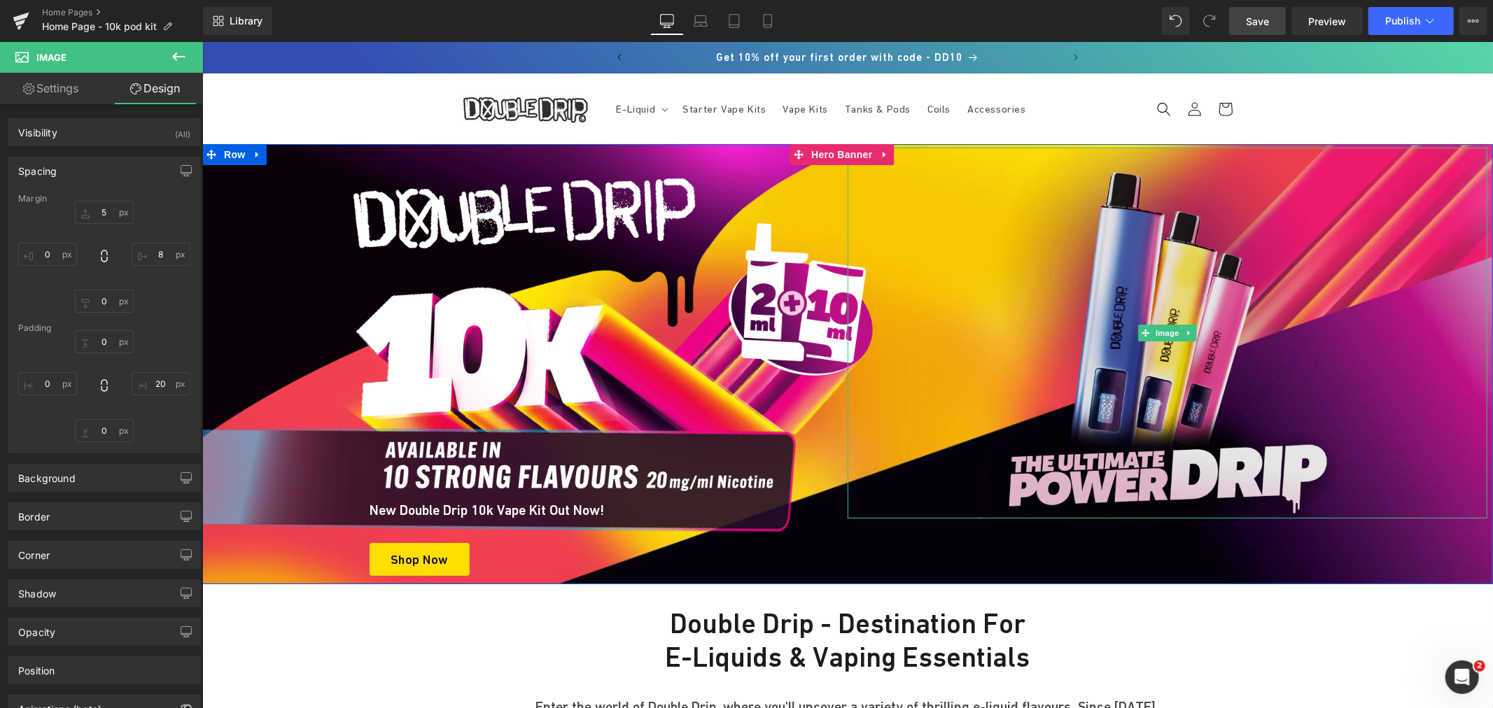
click at [1161, 363] on img at bounding box center [1166, 332] width 385 height 371
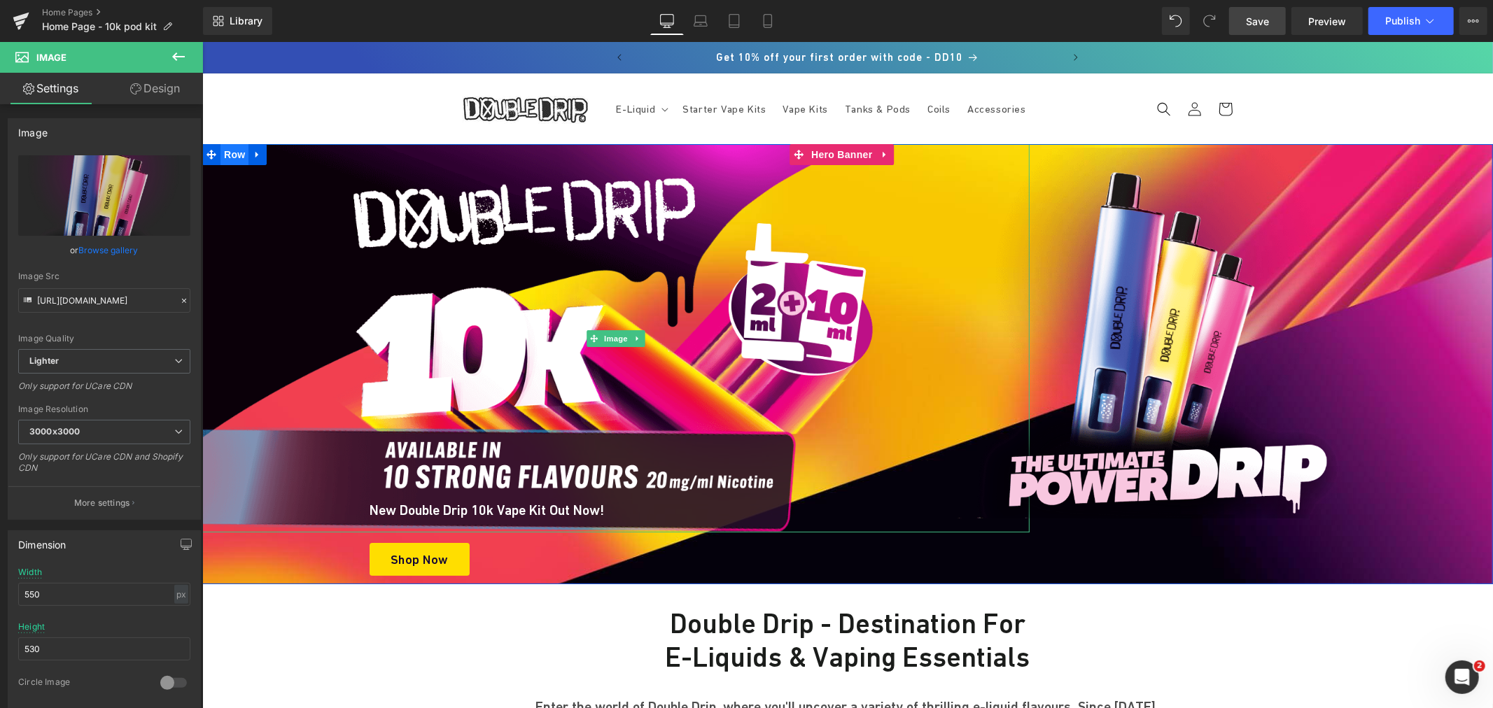
click at [223, 156] on span "Row" at bounding box center [234, 153] width 28 height 21
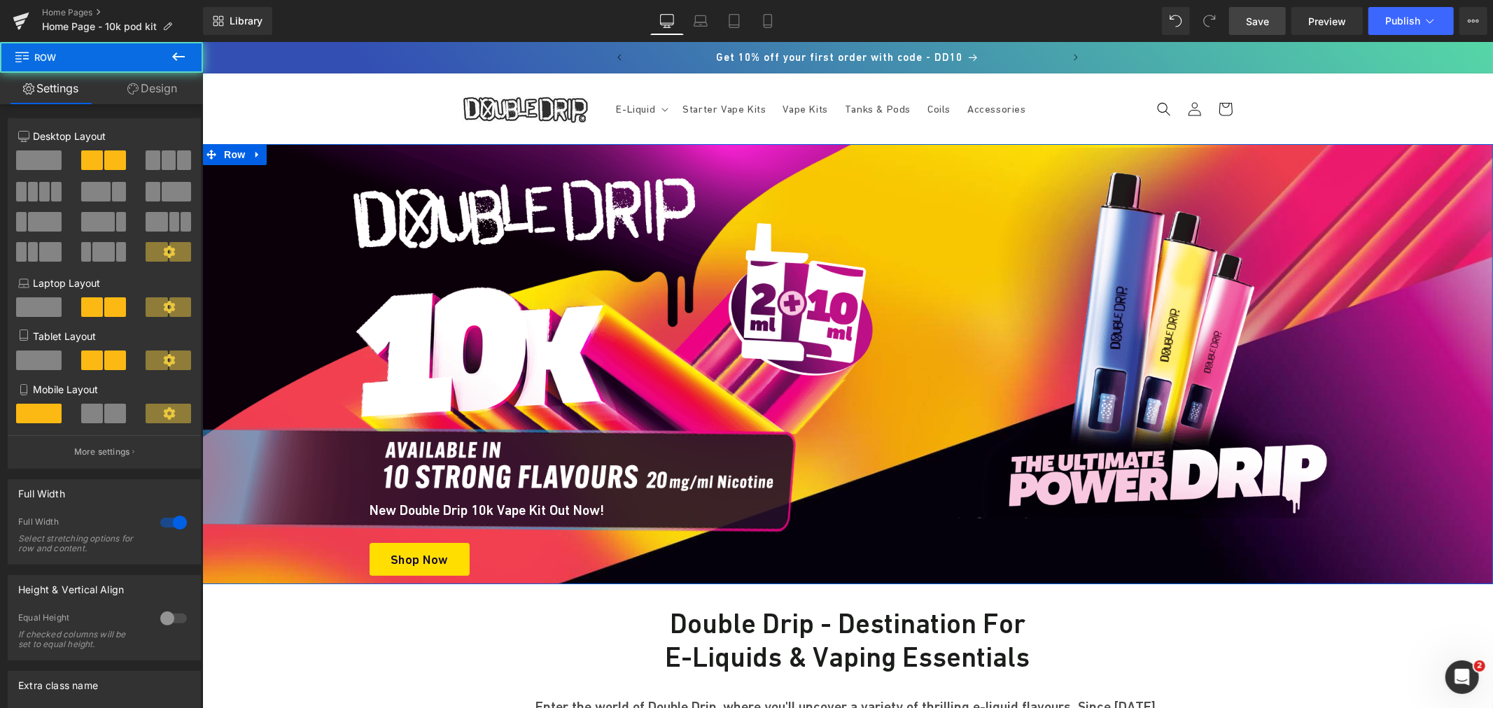
scroll to position [147, 0]
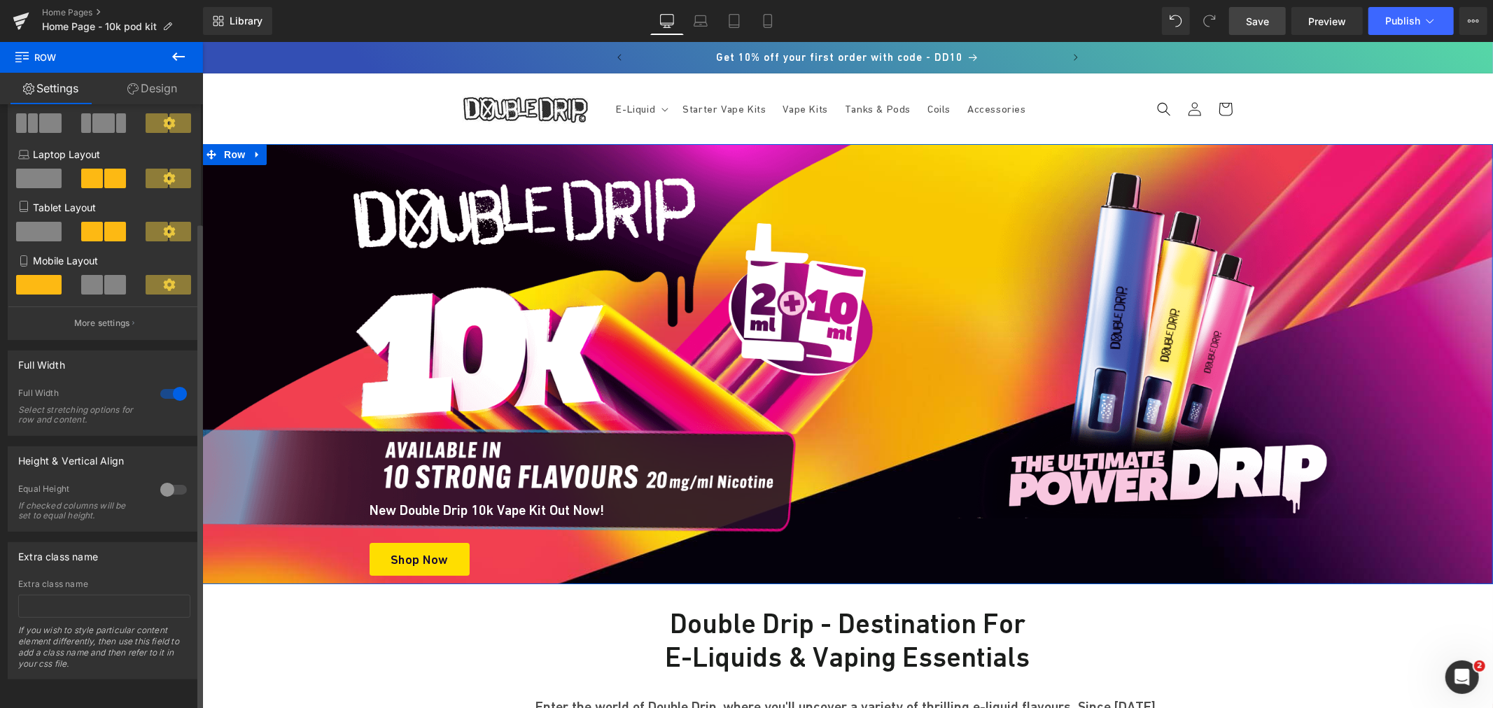
click at [161, 481] on div at bounding box center [174, 490] width 34 height 22
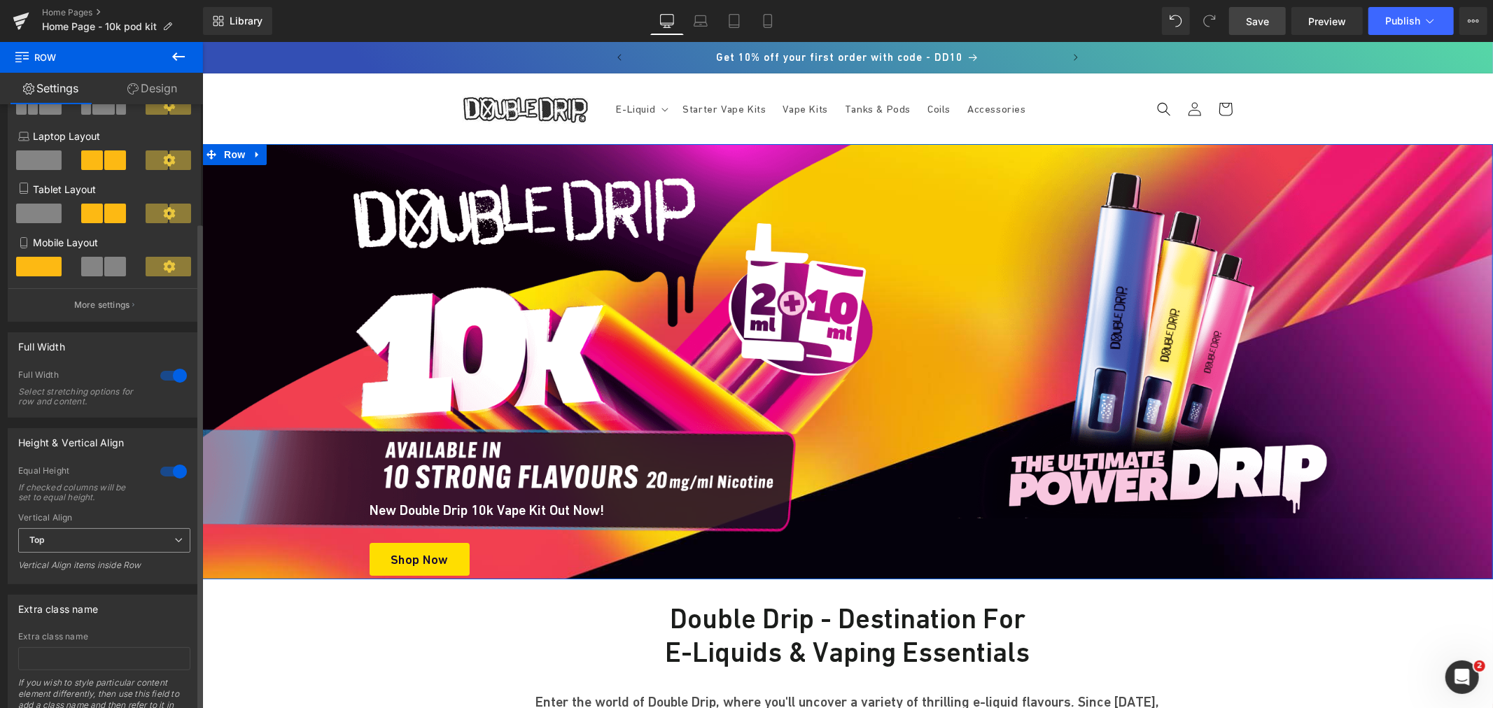
click at [116, 542] on span "Top" at bounding box center [104, 540] width 172 height 24
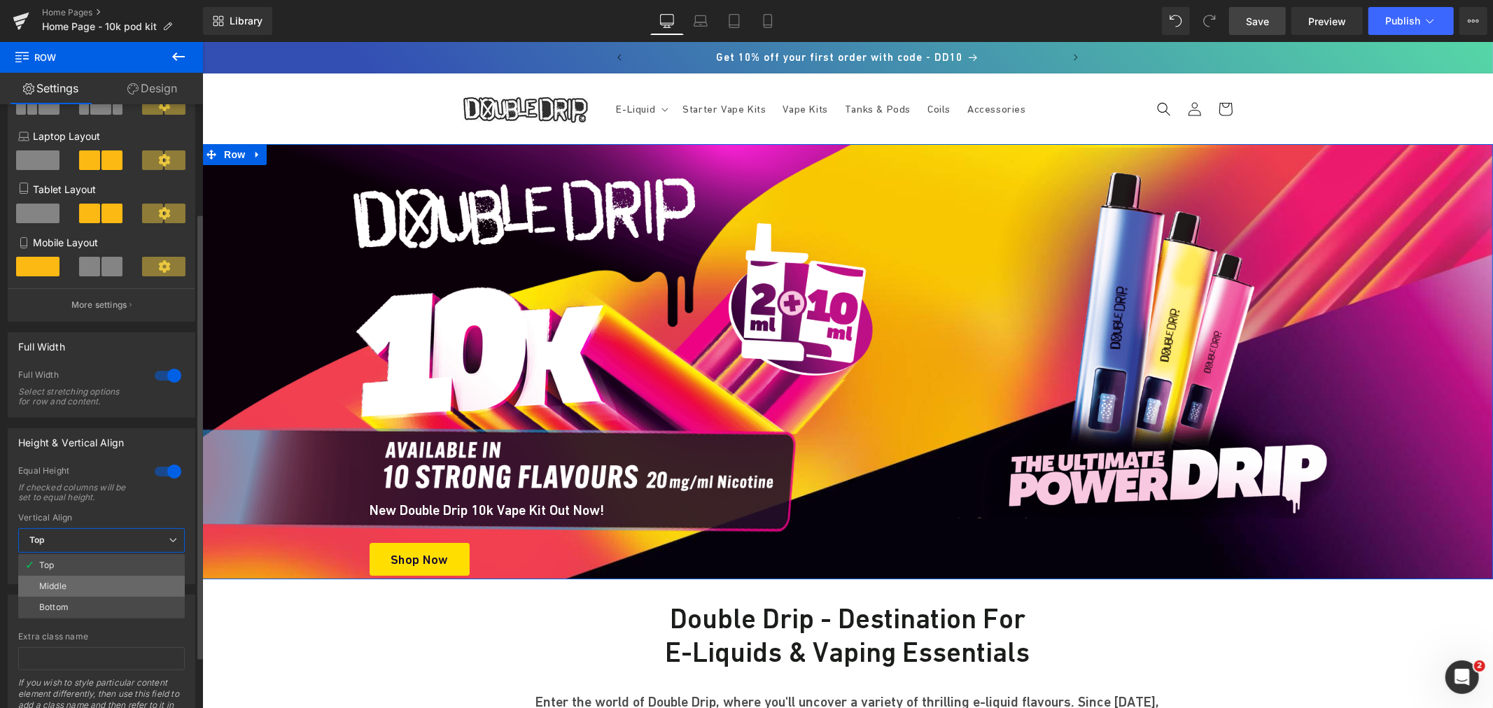
click at [76, 586] on li "Middle" at bounding box center [101, 586] width 167 height 21
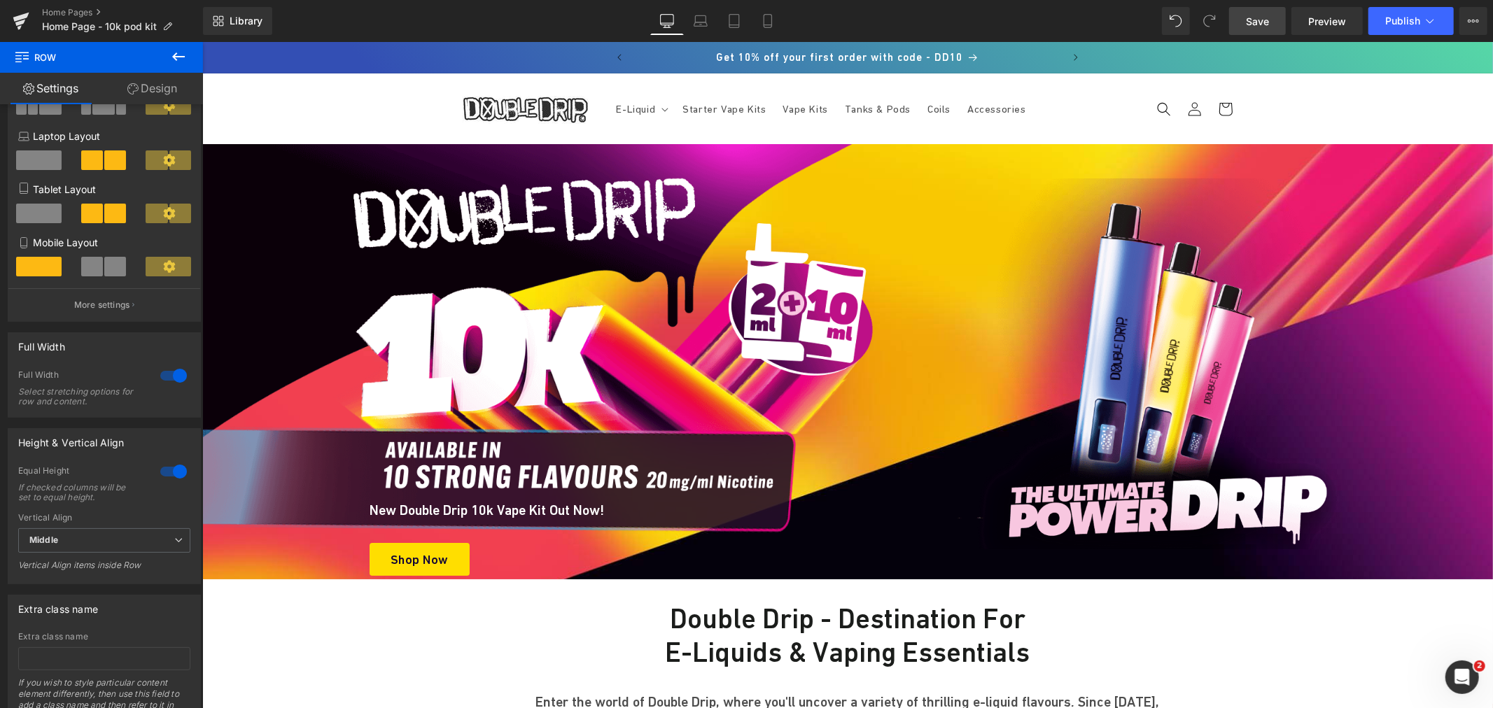
click at [1263, 15] on span "Save" at bounding box center [1257, 21] width 23 height 15
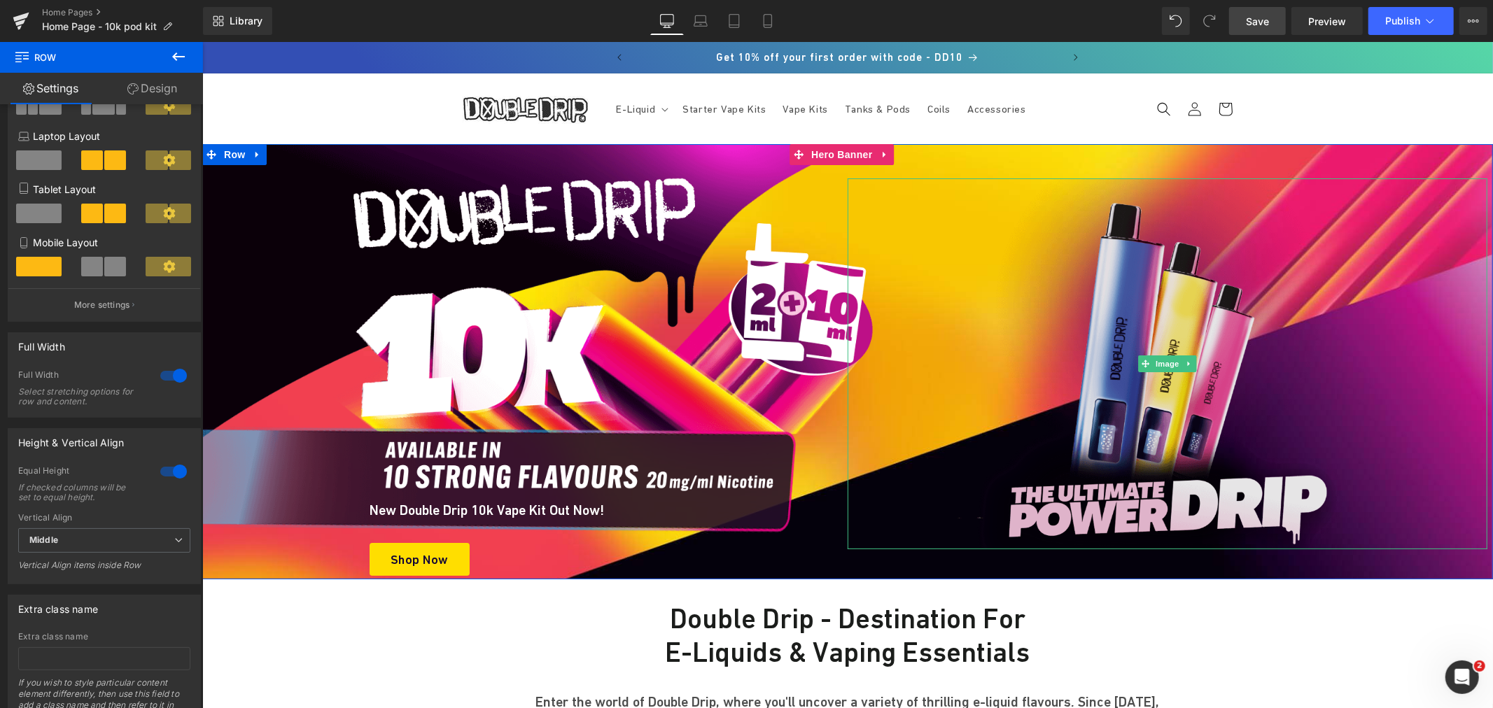
click at [1126, 337] on img at bounding box center [1166, 363] width 385 height 371
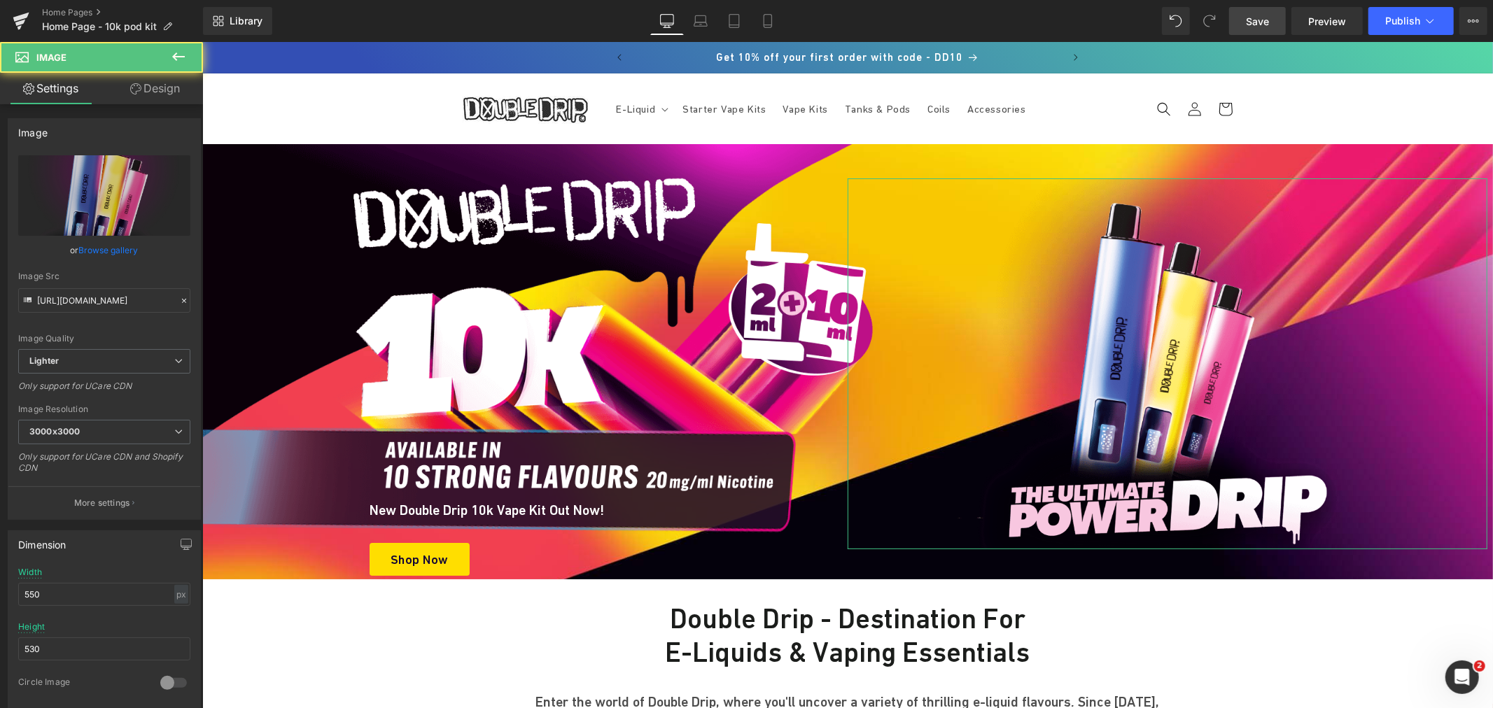
click at [155, 82] on link "Design" at bounding box center [154, 88] width 101 height 31
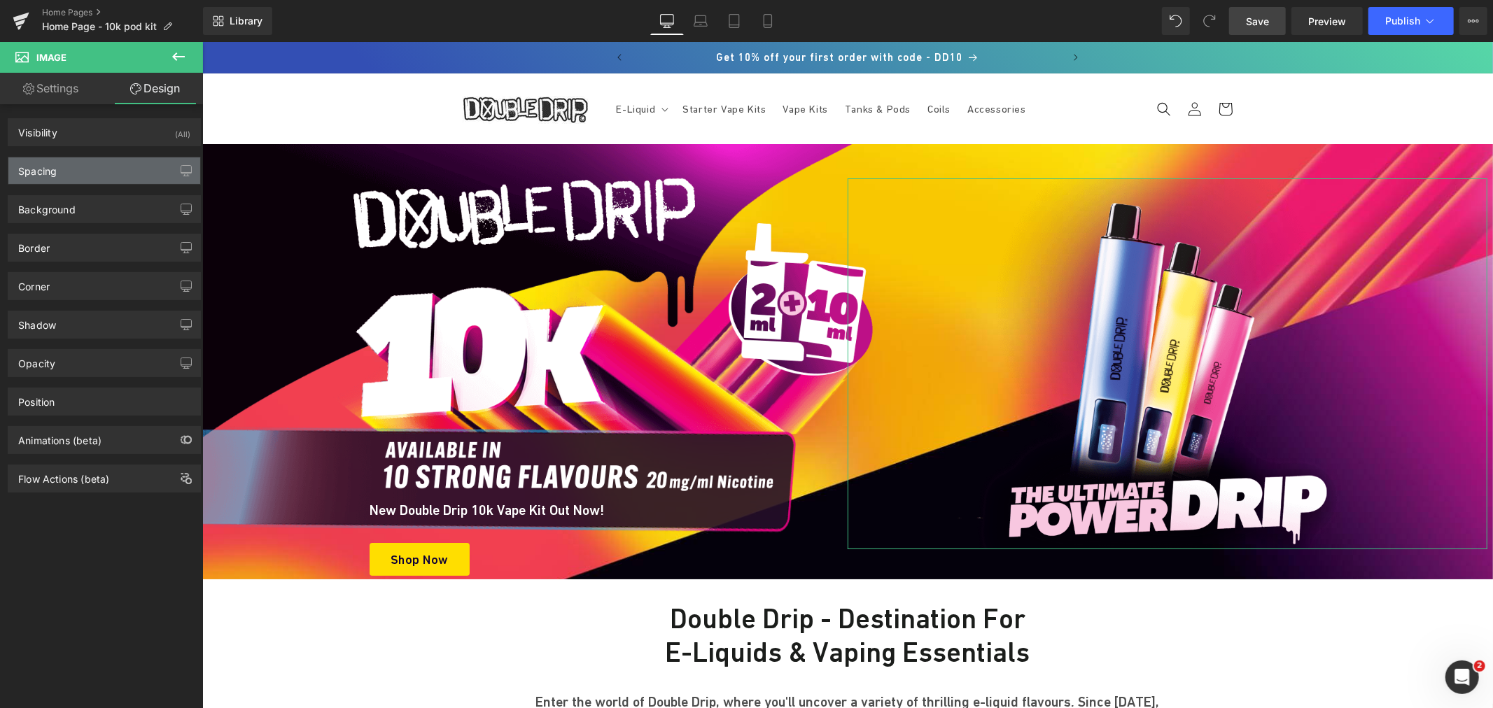
type input "5"
type input "8"
type input "0"
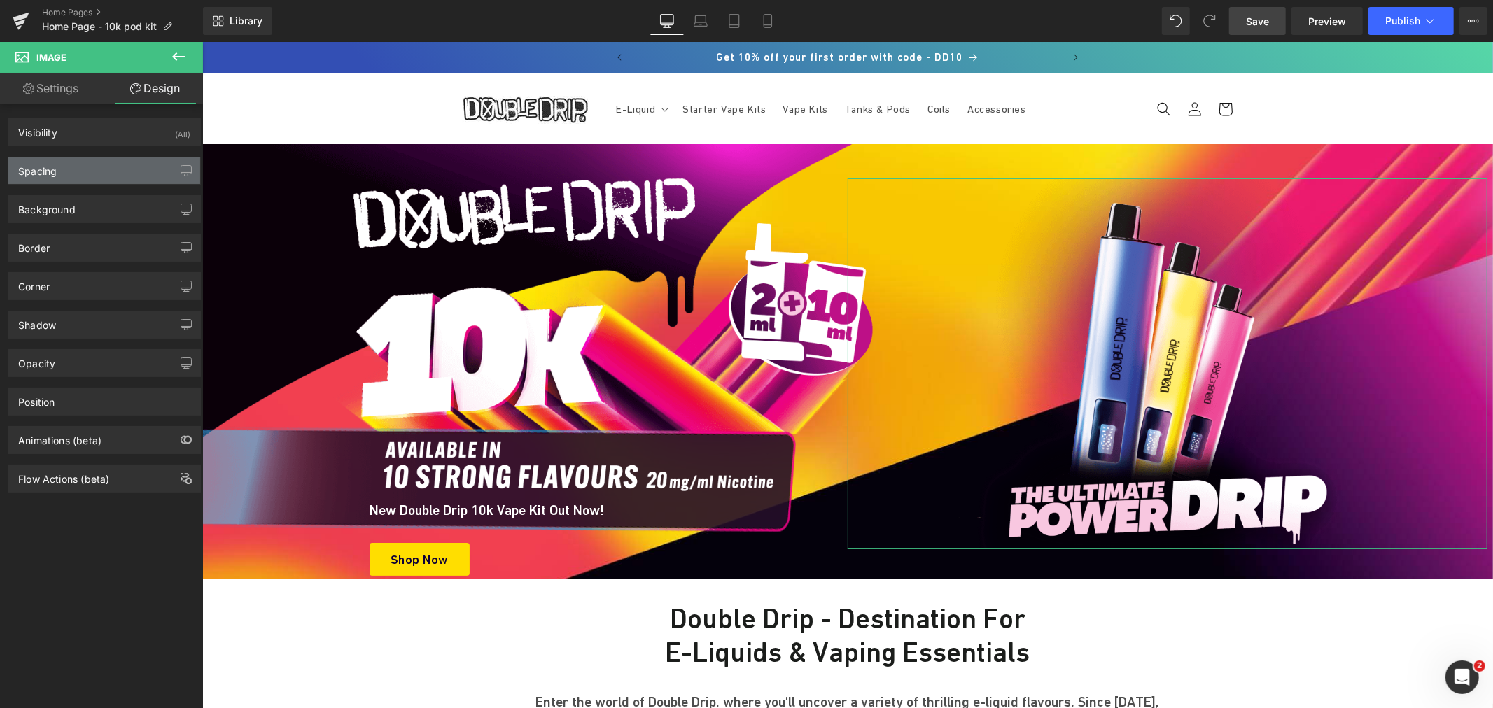
type input "20"
type input "0"
click at [102, 164] on div "Spacing" at bounding box center [104, 170] width 192 height 27
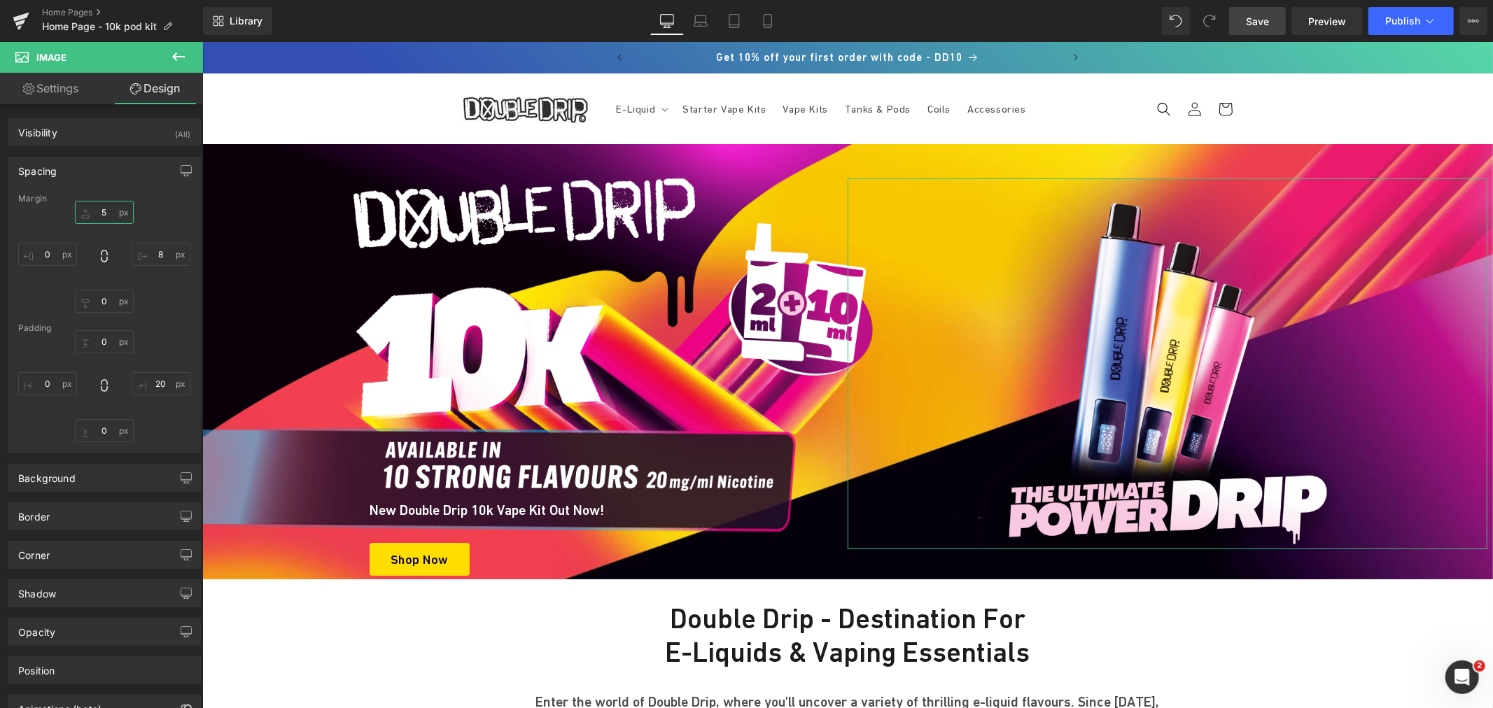
click at [106, 211] on input "5" at bounding box center [104, 212] width 59 height 23
type input "0"
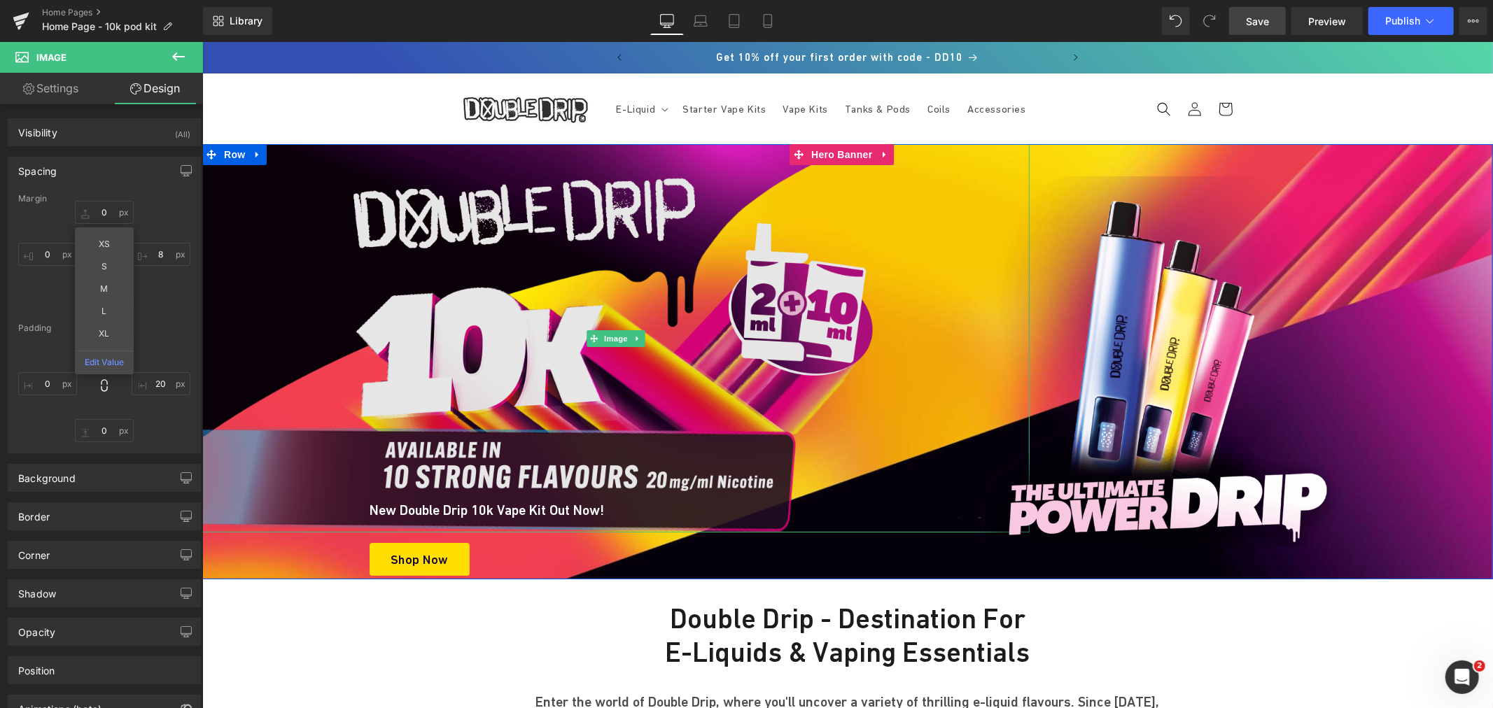
click at [360, 183] on img at bounding box center [615, 337] width 827 height 388
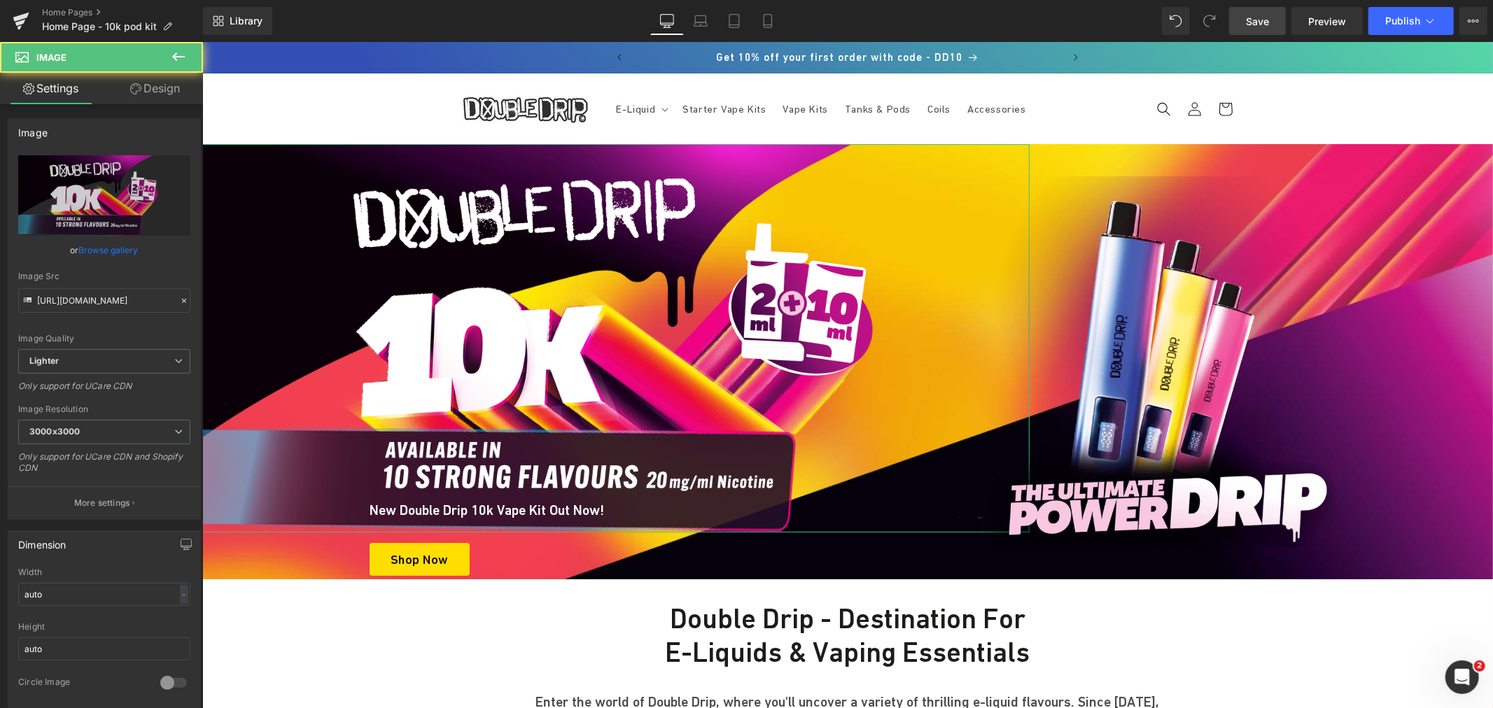
click at [138, 85] on icon at bounding box center [135, 88] width 11 height 11
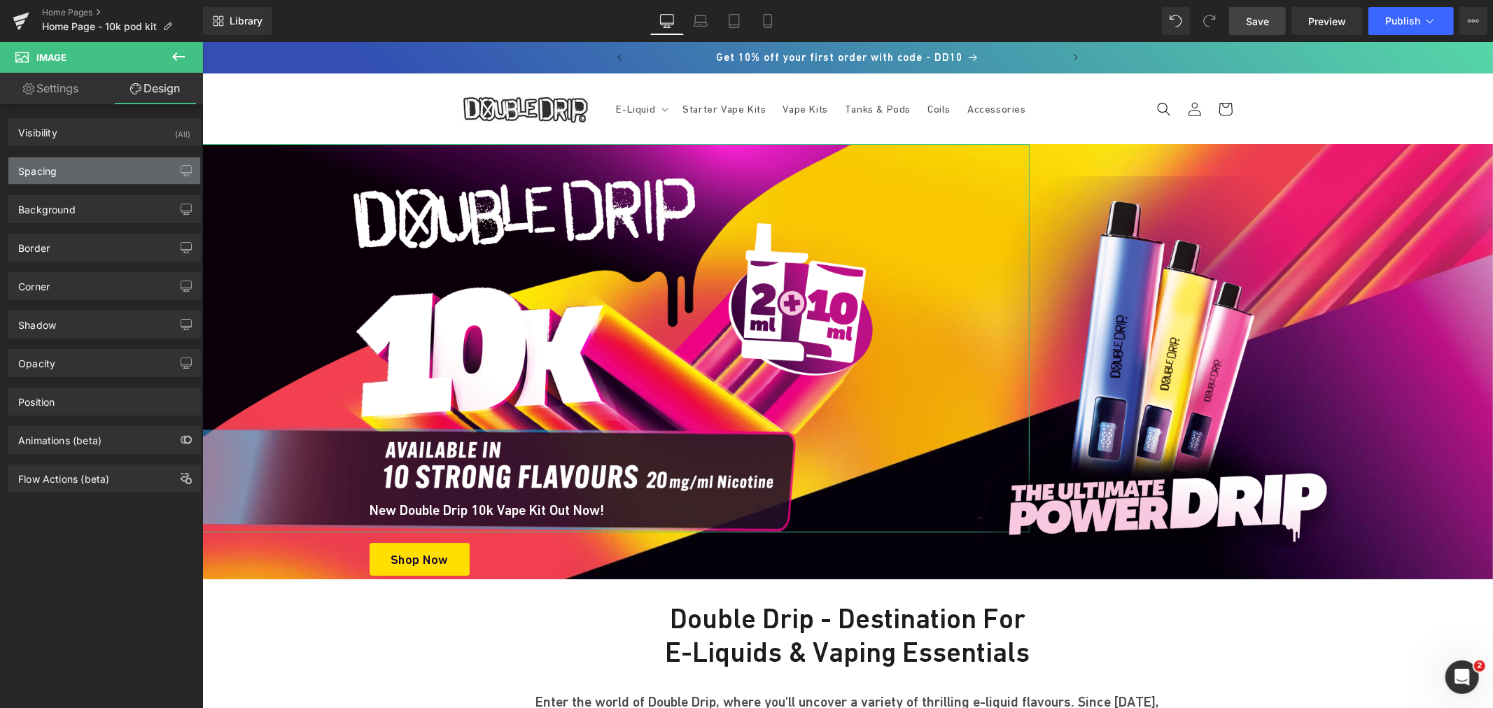
click at [103, 174] on div "Spacing" at bounding box center [104, 170] width 192 height 27
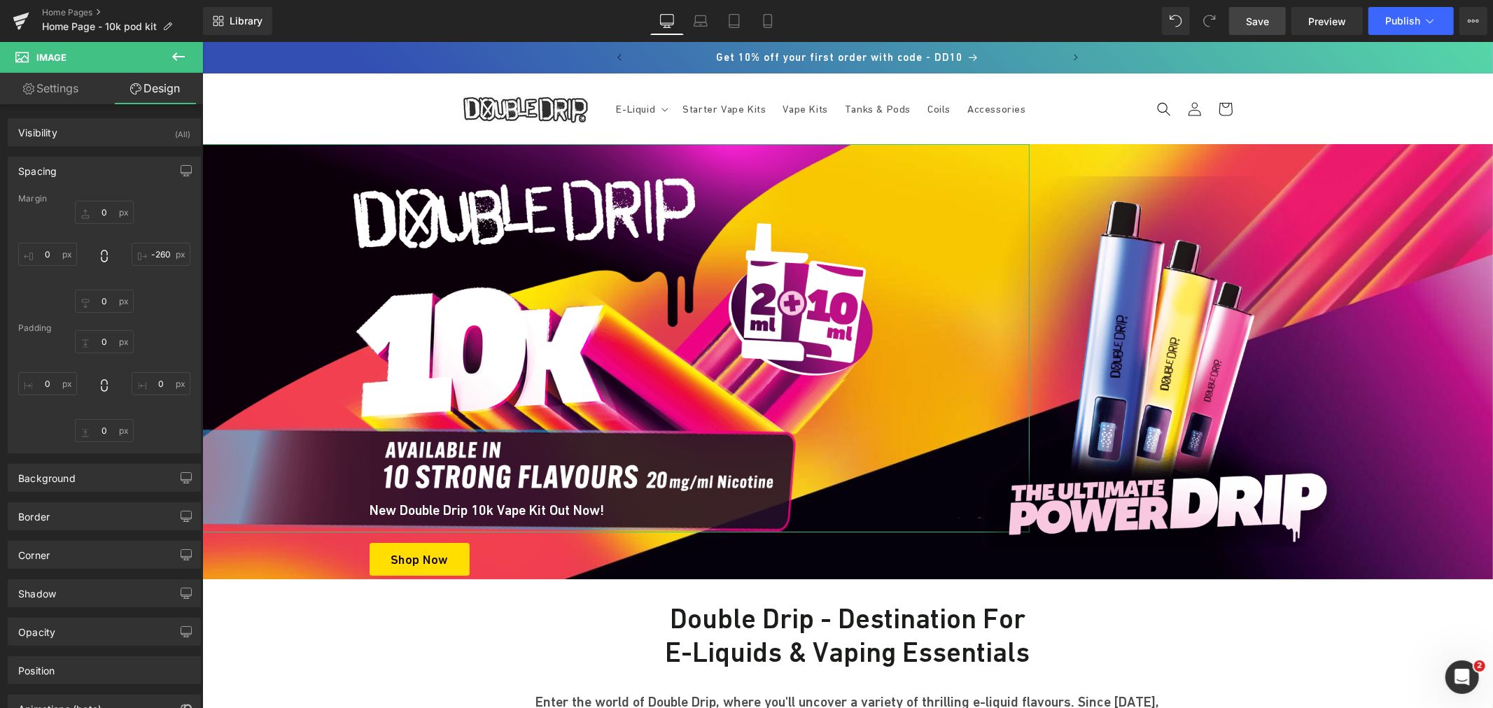
type input "0"
type input "-260"
type input "0"
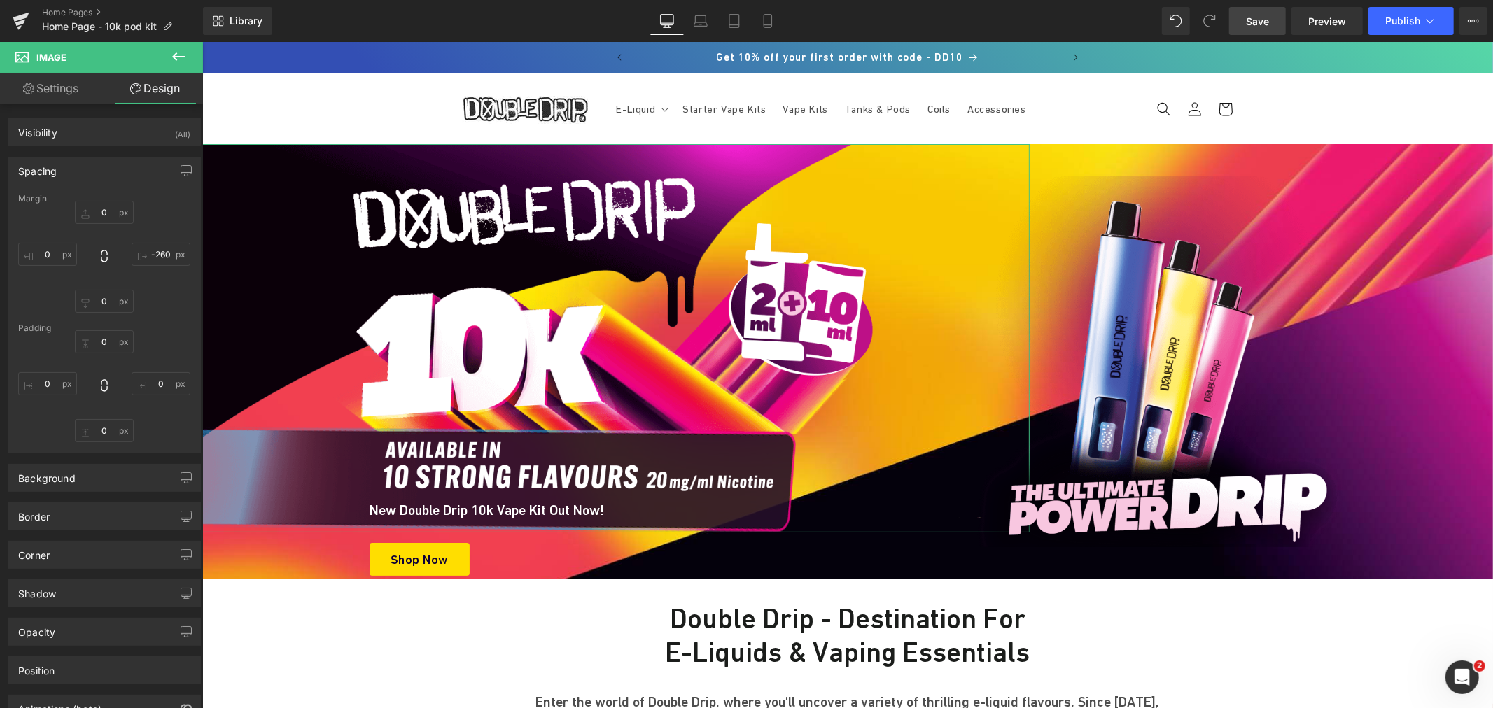
type input "0"
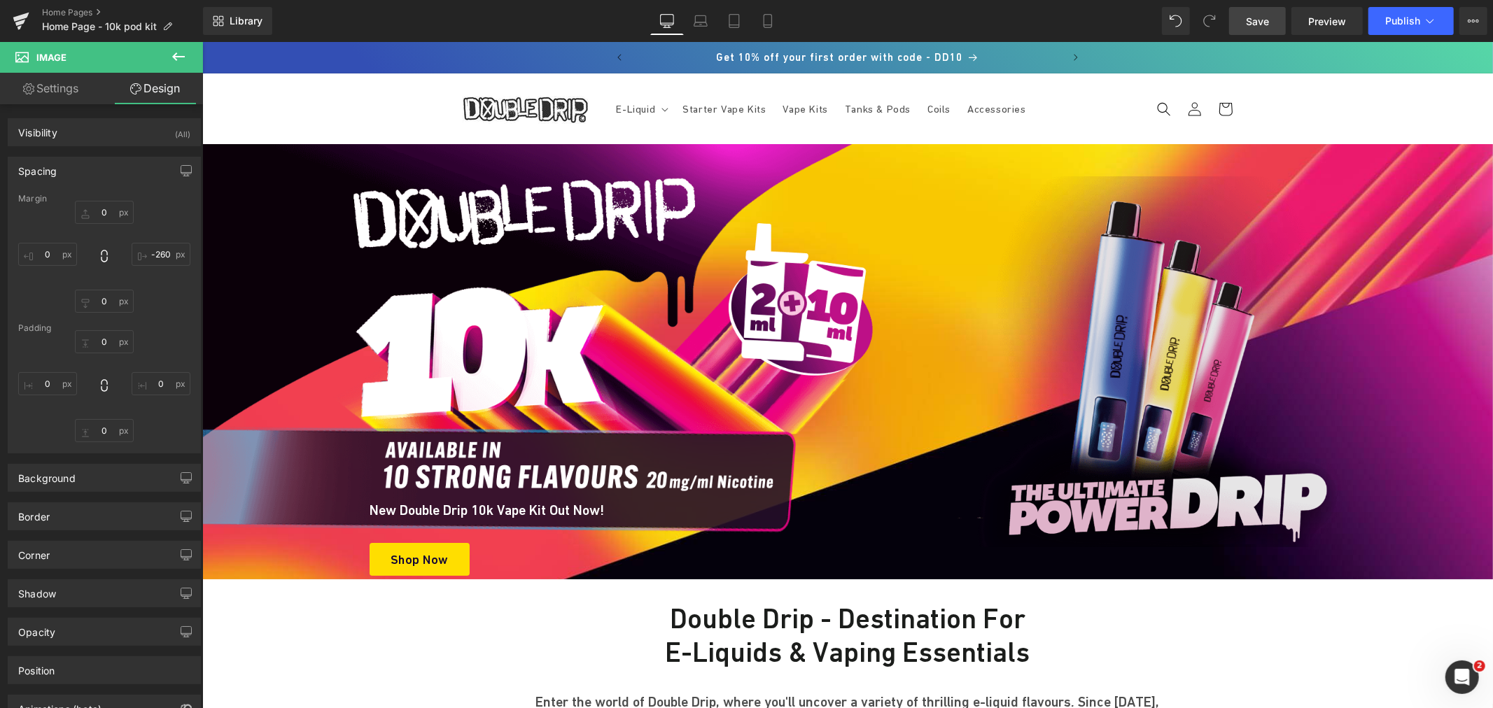
click at [1118, 331] on img at bounding box center [1166, 361] width 385 height 371
click at [1145, 297] on img at bounding box center [1166, 361] width 385 height 371
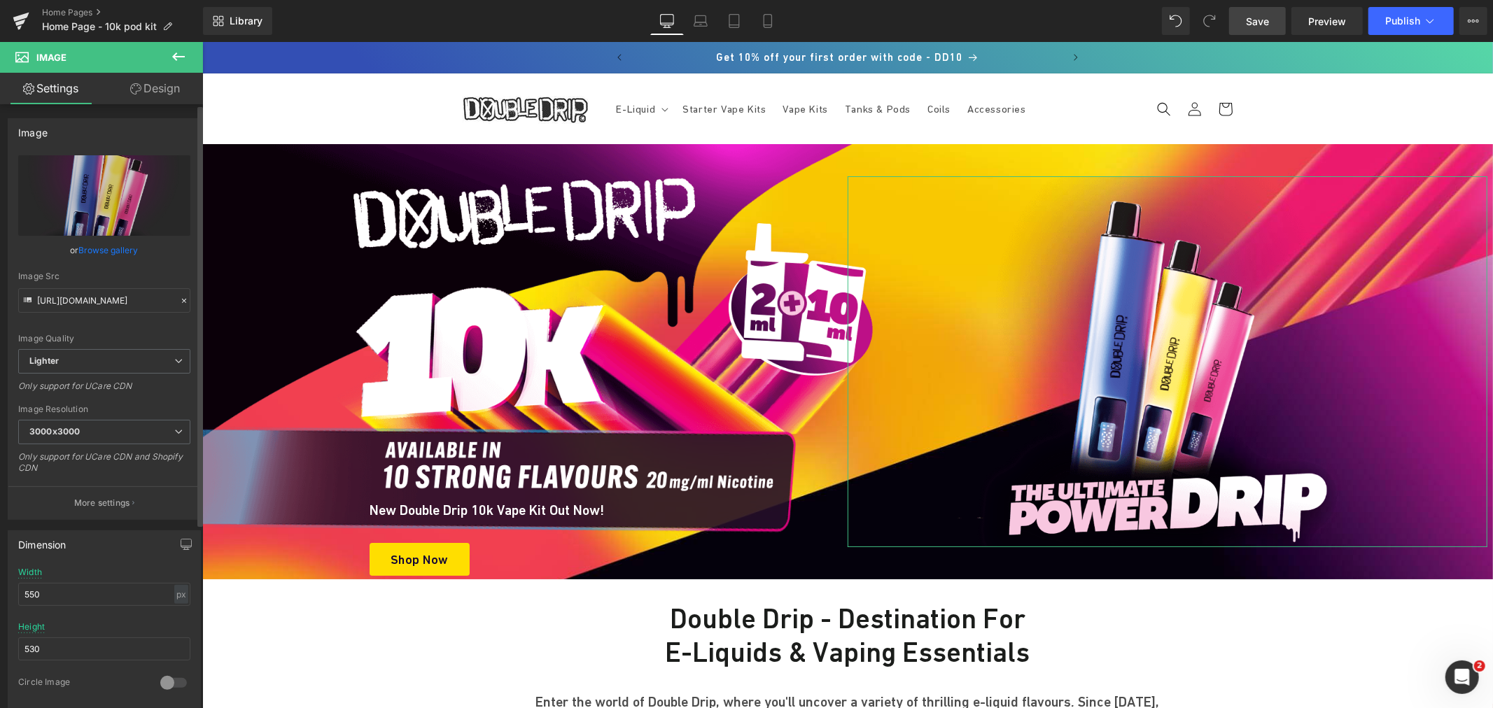
click at [94, 248] on link "Browse gallery" at bounding box center [108, 250] width 59 height 24
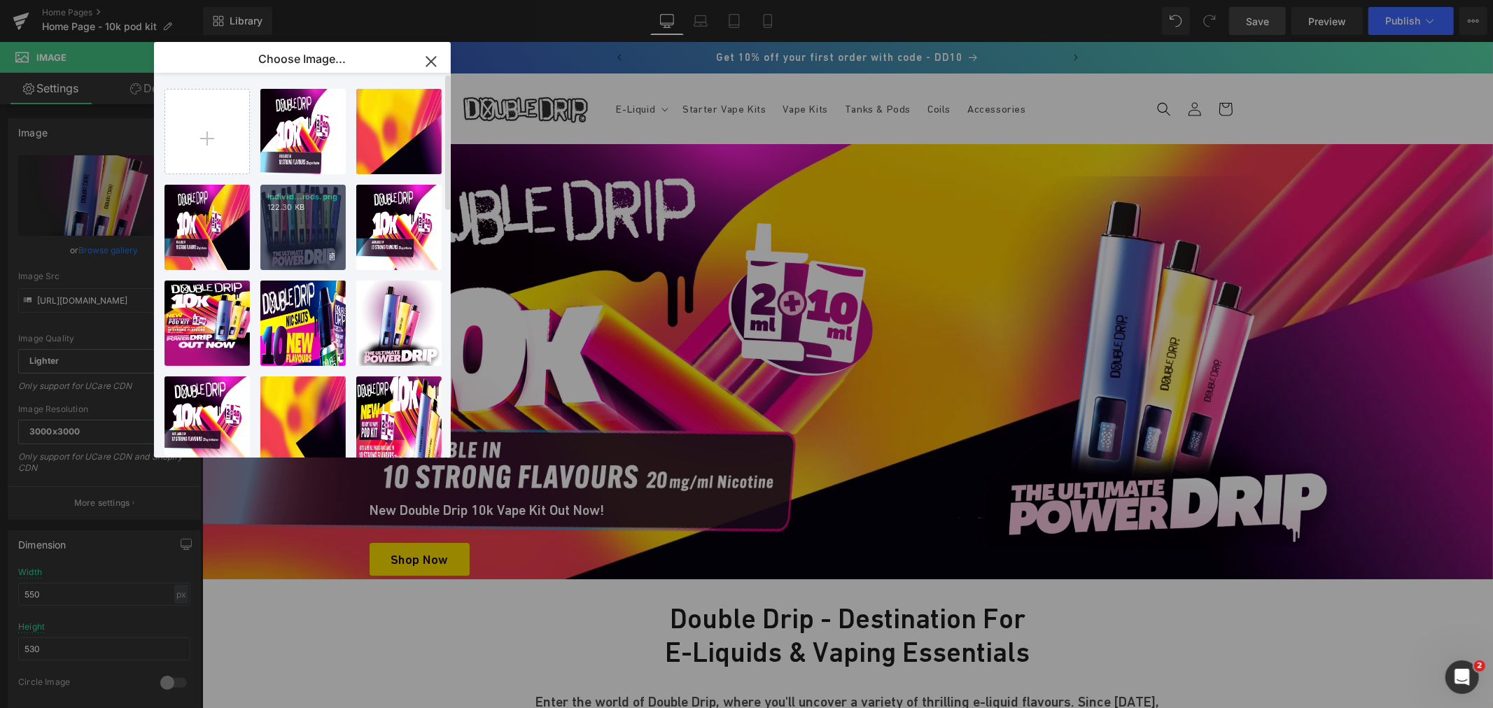
click at [308, 226] on div "individ...rods.png 122.30 KB" at bounding box center [302, 227] width 85 height 85
type input "[URL][DOMAIN_NAME]"
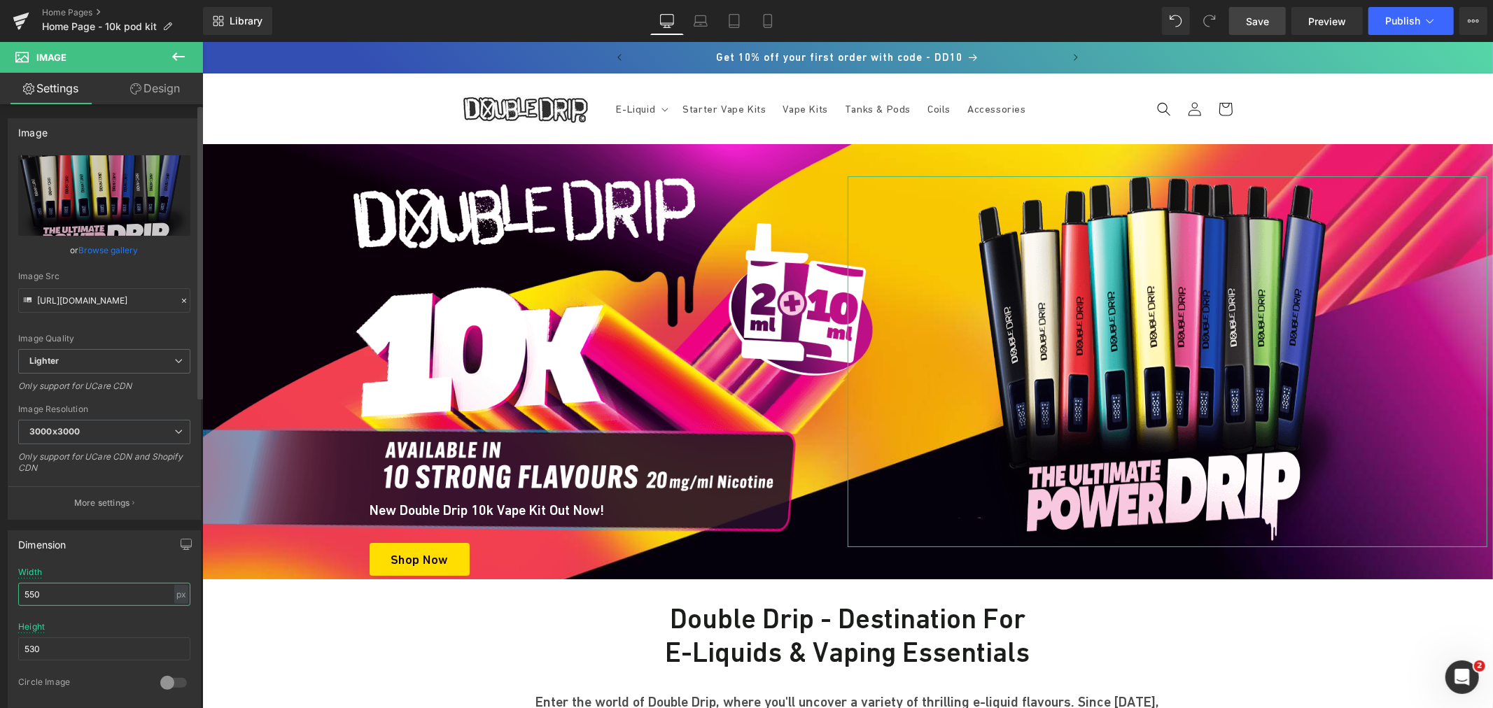
click at [81, 603] on input "550" at bounding box center [104, 594] width 172 height 23
type input "5"
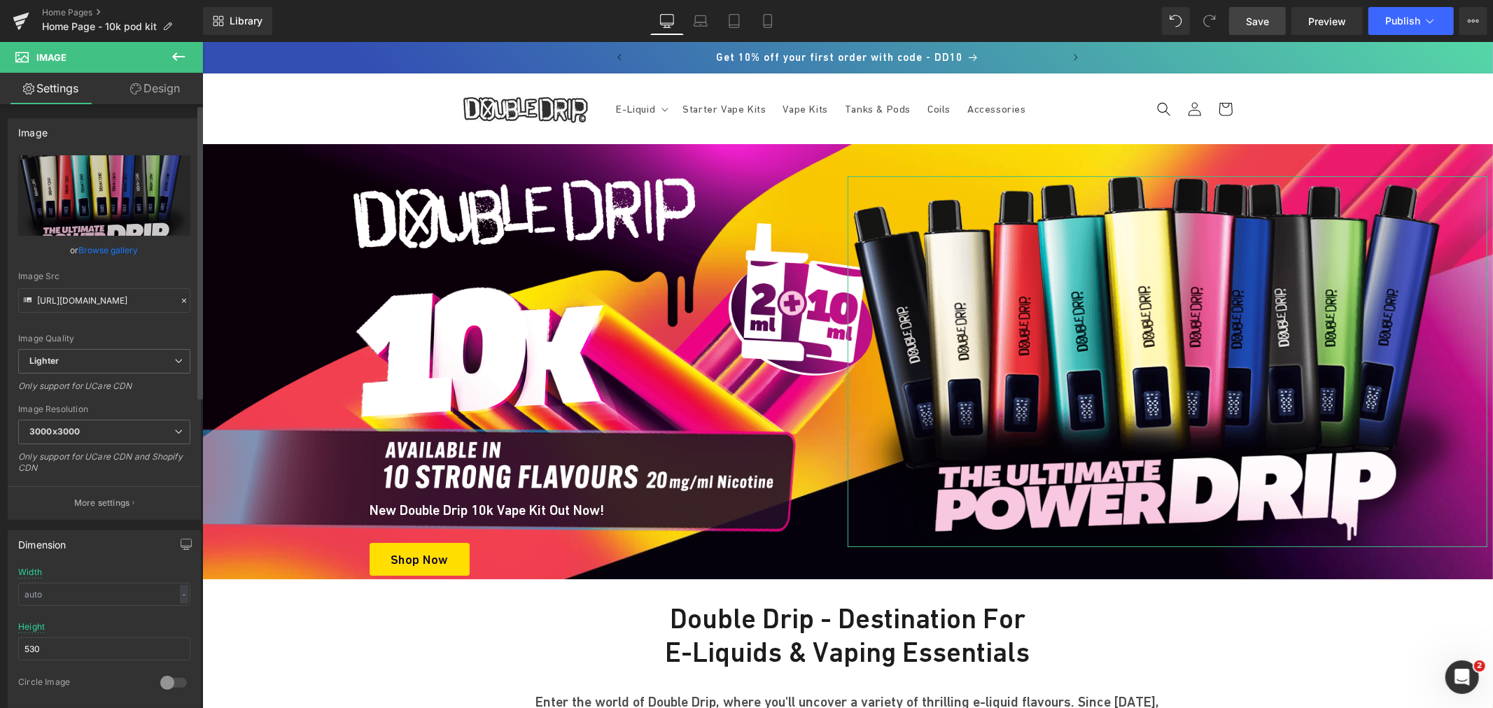
click at [88, 635] on div "Height 530" at bounding box center [104, 649] width 172 height 55
click at [80, 642] on input "530" at bounding box center [104, 649] width 172 height 23
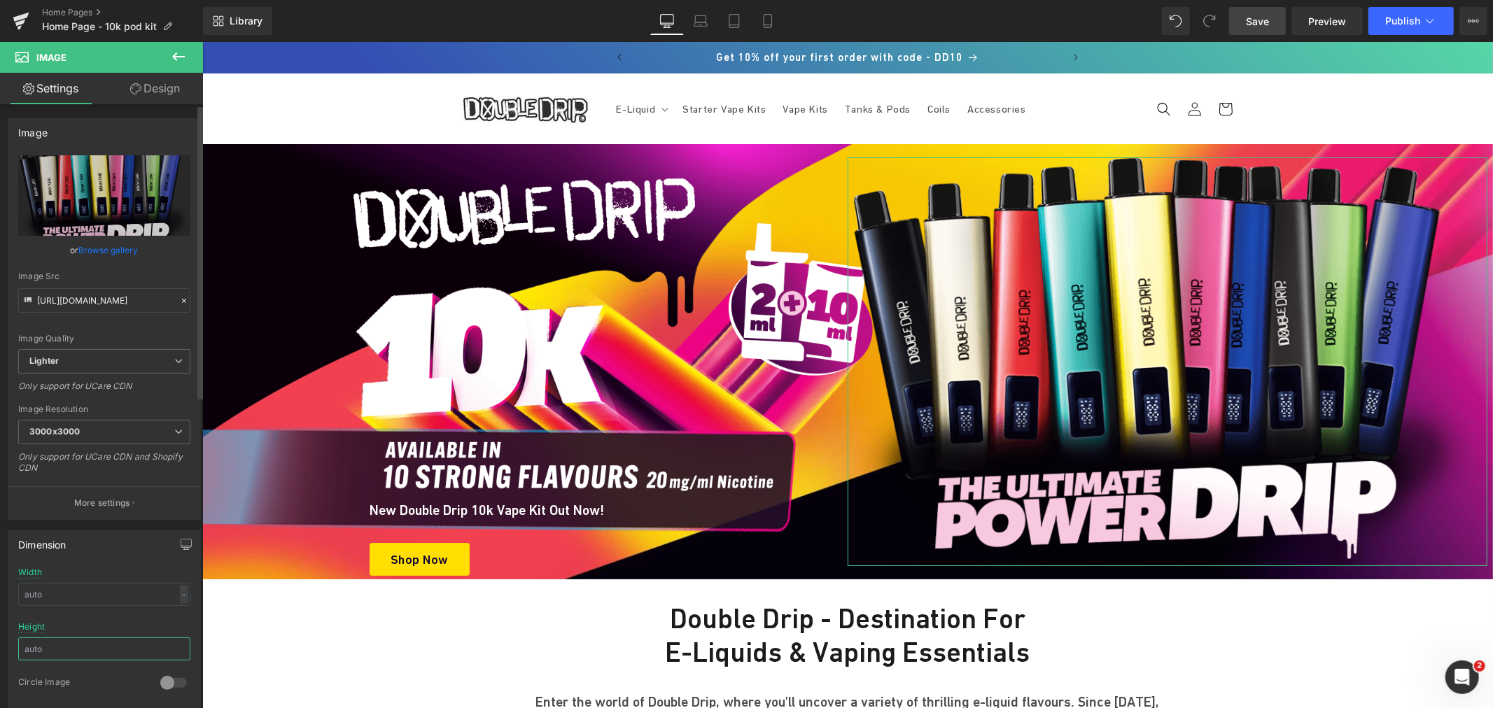
type input "530"
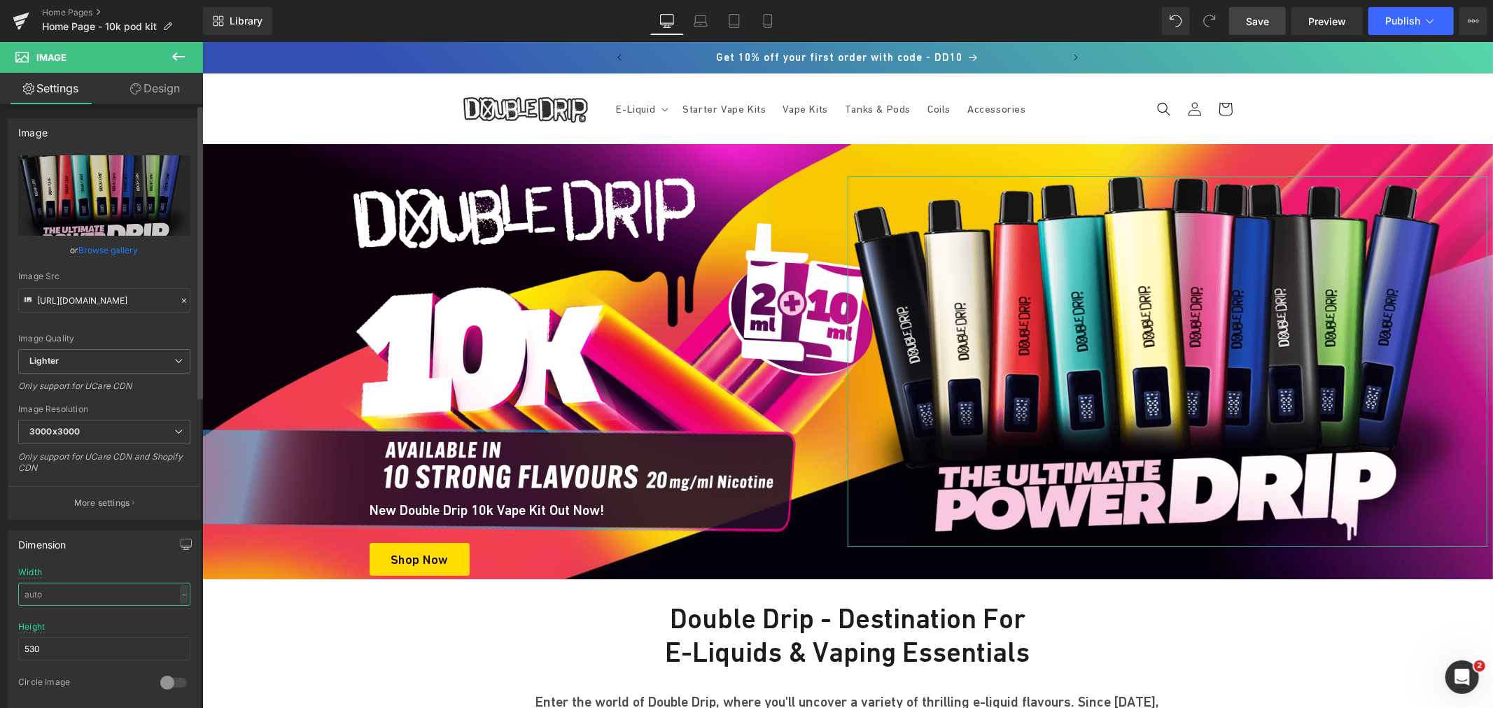
click at [47, 584] on input "text" at bounding box center [104, 594] width 172 height 23
type input "5"
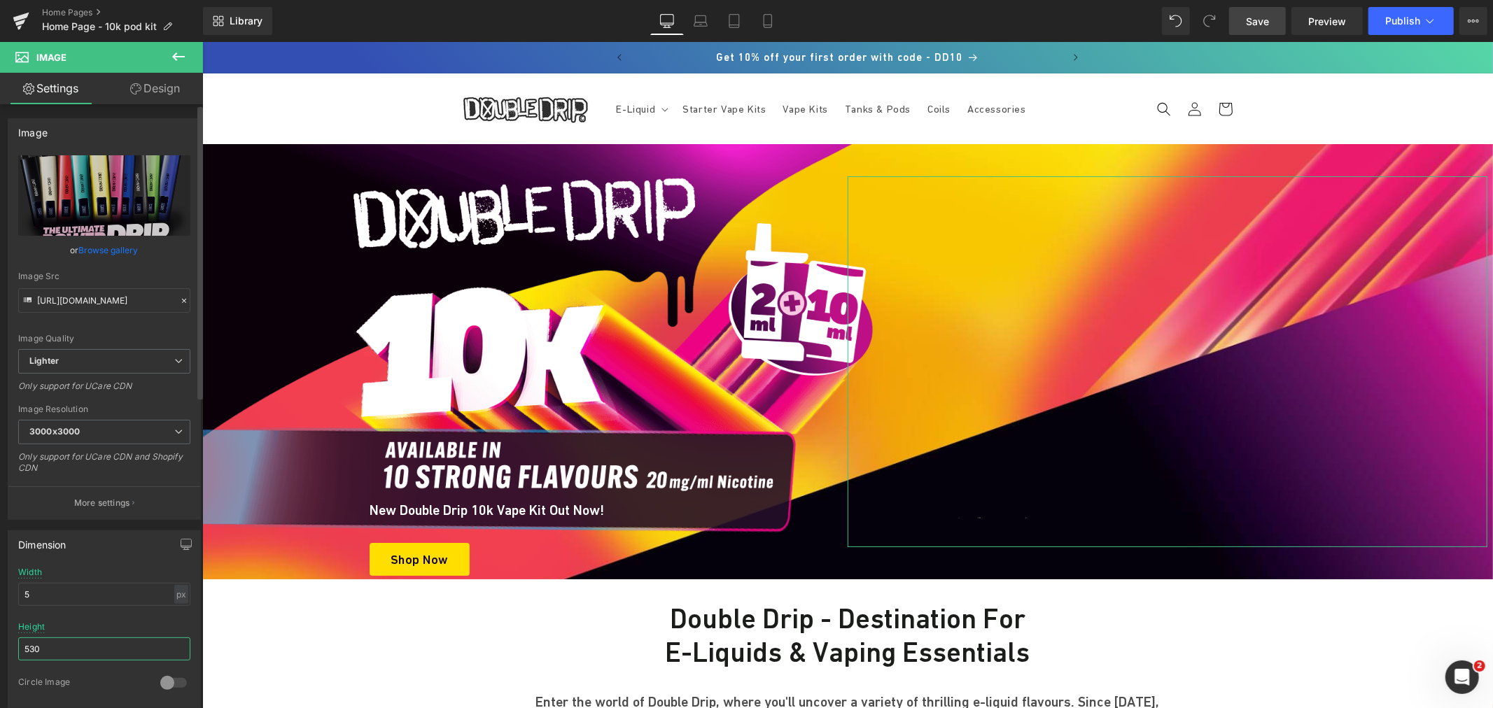
click at [53, 648] on input "530" at bounding box center [104, 649] width 172 height 23
click at [63, 593] on input "5" at bounding box center [104, 594] width 172 height 23
paste input "30"
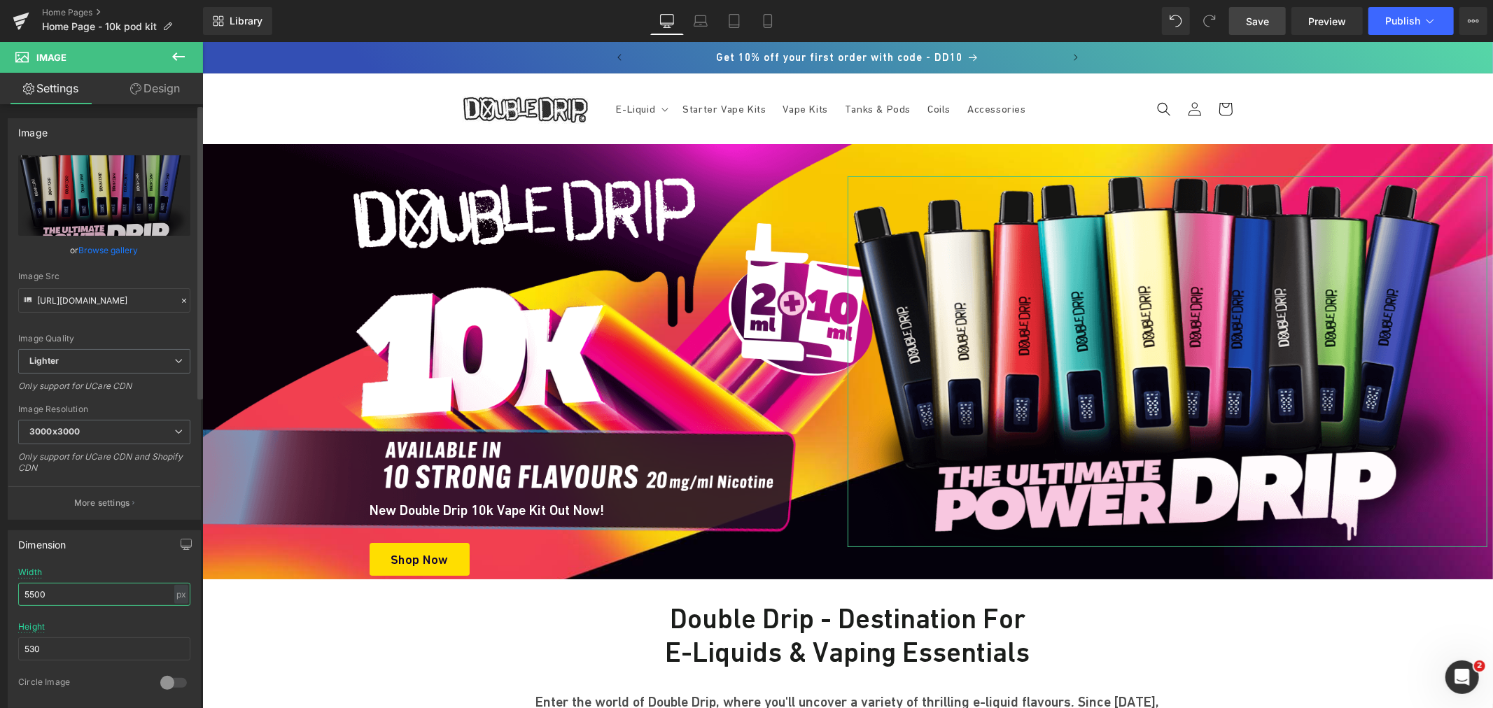
type input "5500"
click at [120, 252] on link "Browse gallery" at bounding box center [108, 250] width 59 height 24
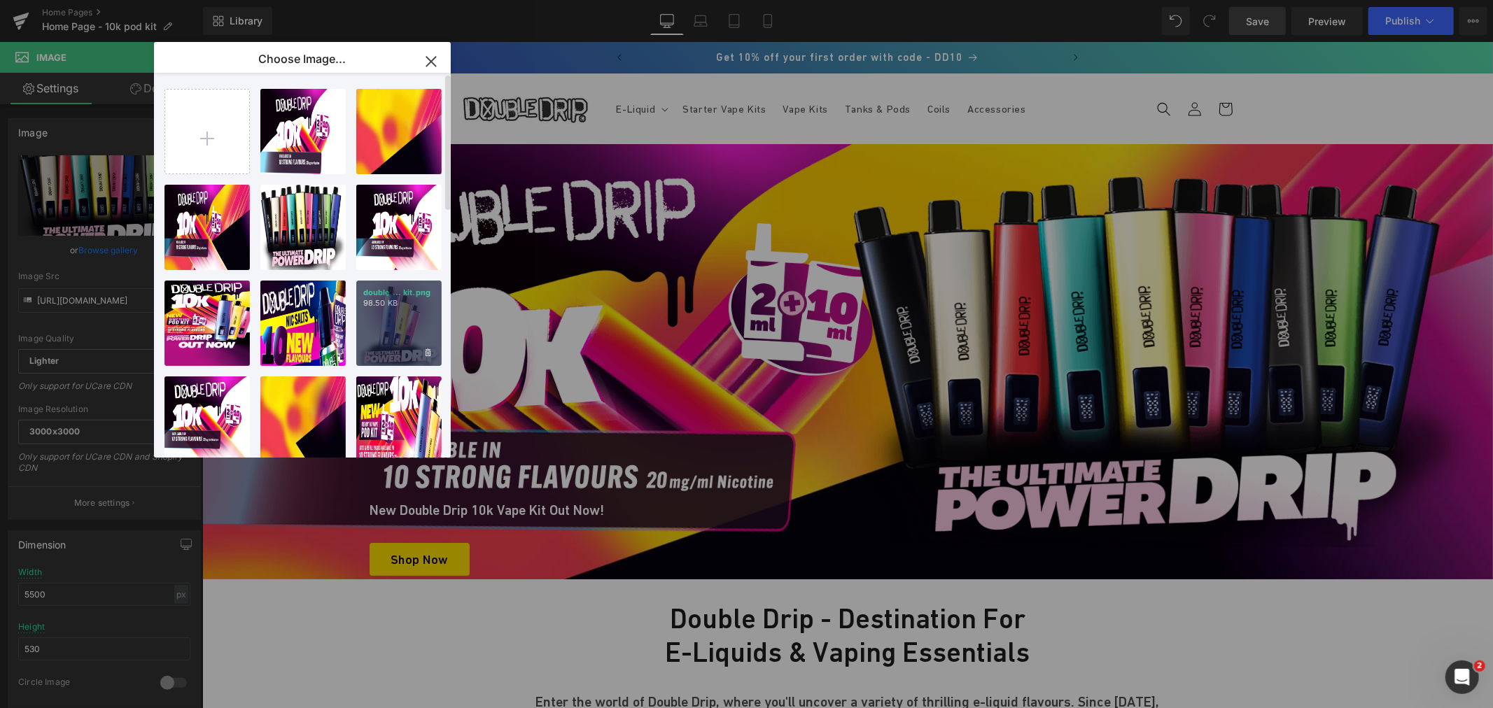
click at [386, 323] on div "double ... kit.png 98.50 KB" at bounding box center [398, 323] width 85 height 85
type input "[URL][DOMAIN_NAME]"
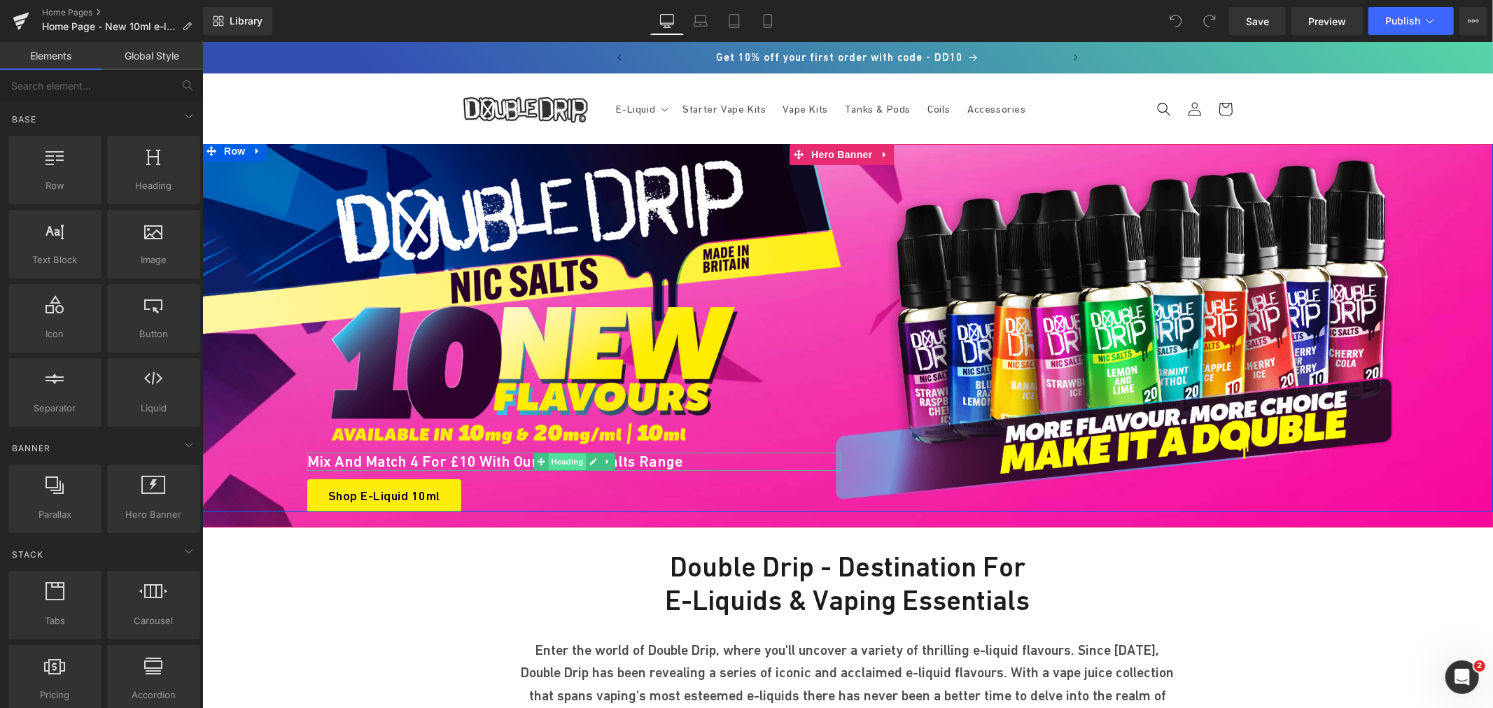
click at [549, 457] on span "Heading" at bounding box center [566, 461] width 38 height 17
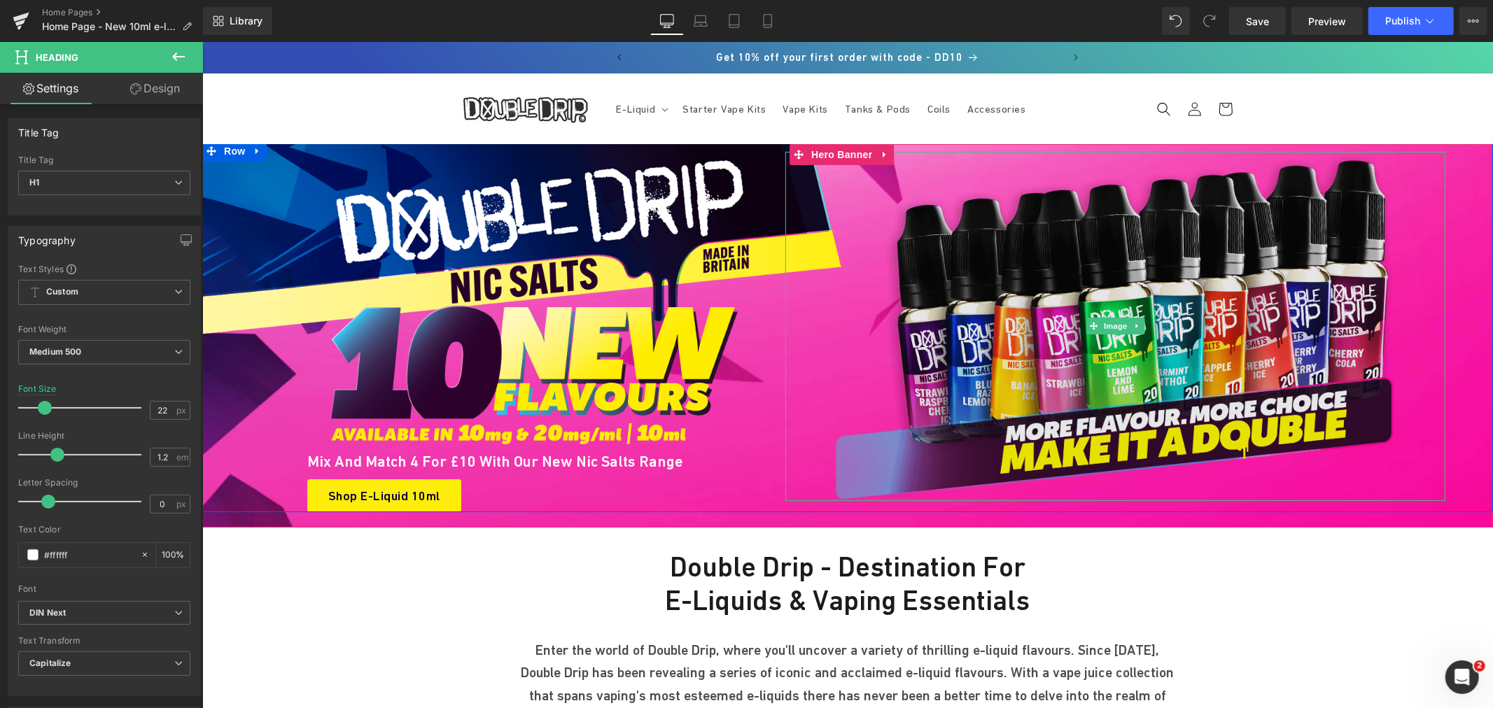
click at [1007, 276] on img at bounding box center [1115, 325] width 660 height 349
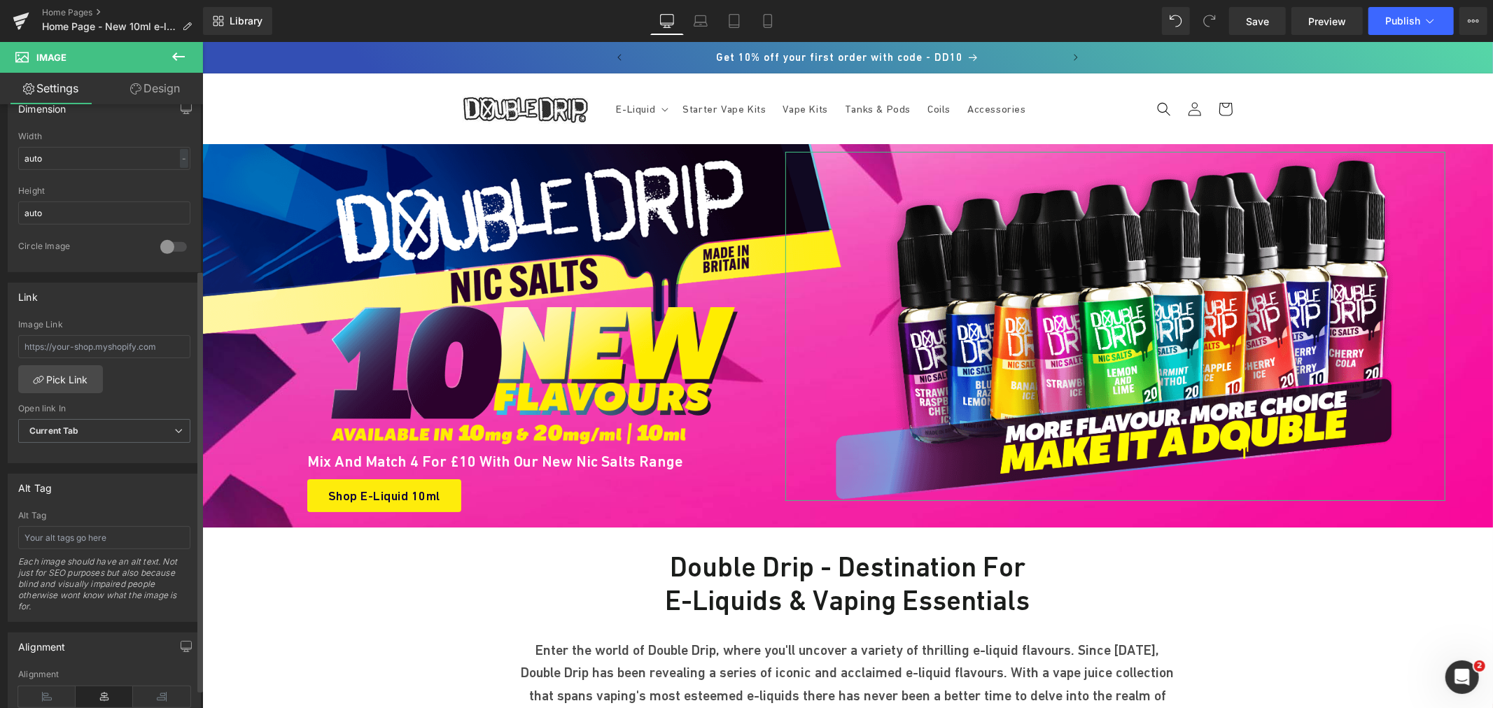
scroll to position [466, 0]
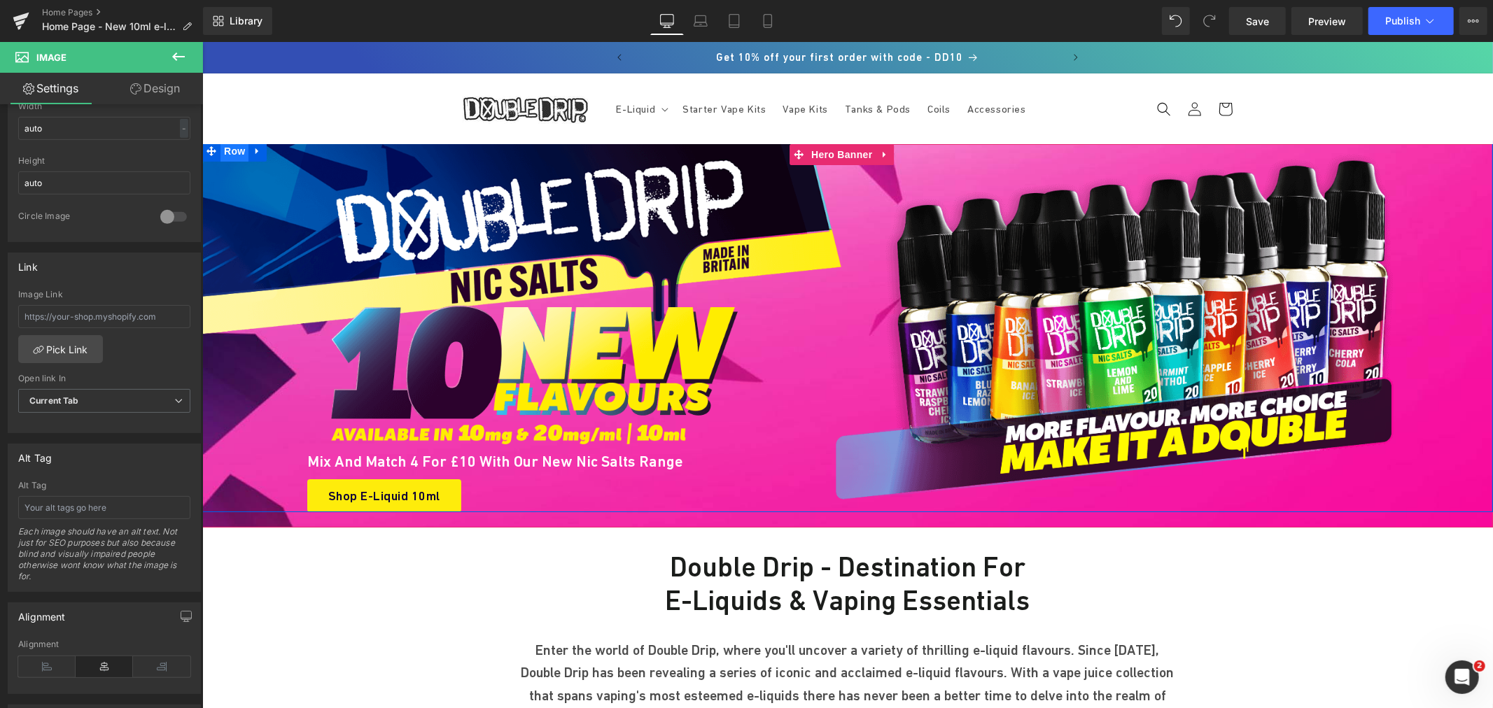
click at [221, 150] on span "Row" at bounding box center [234, 150] width 28 height 21
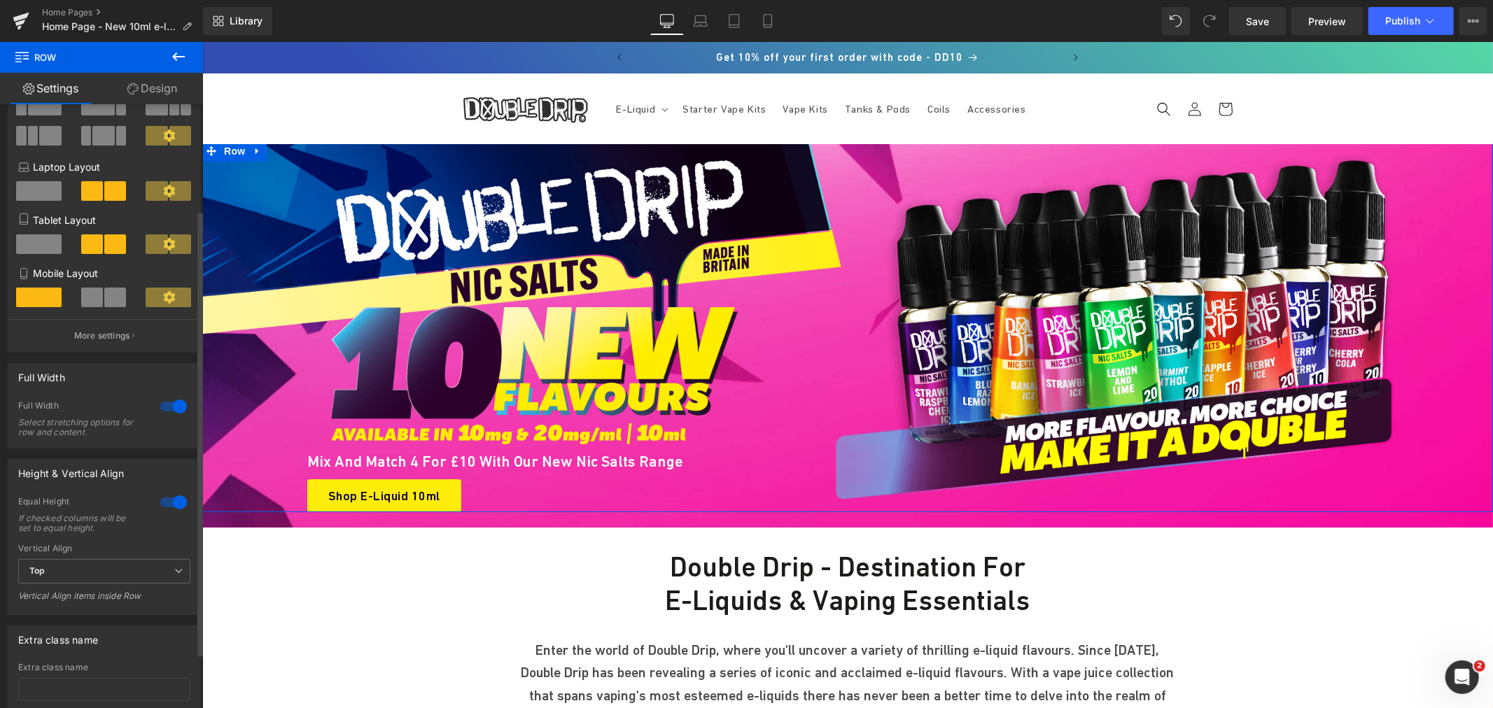
scroll to position [218, 0]
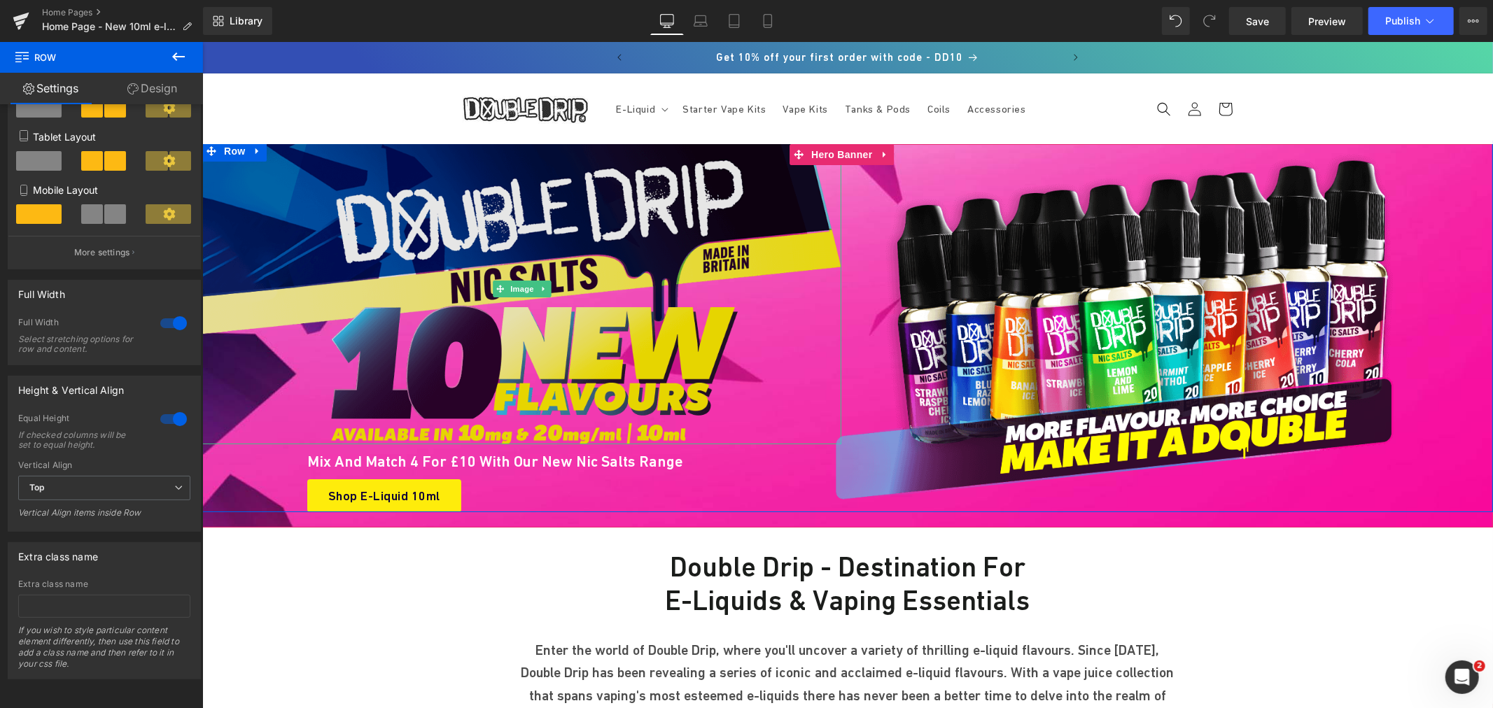
click at [287, 202] on img at bounding box center [521, 288] width 639 height 310
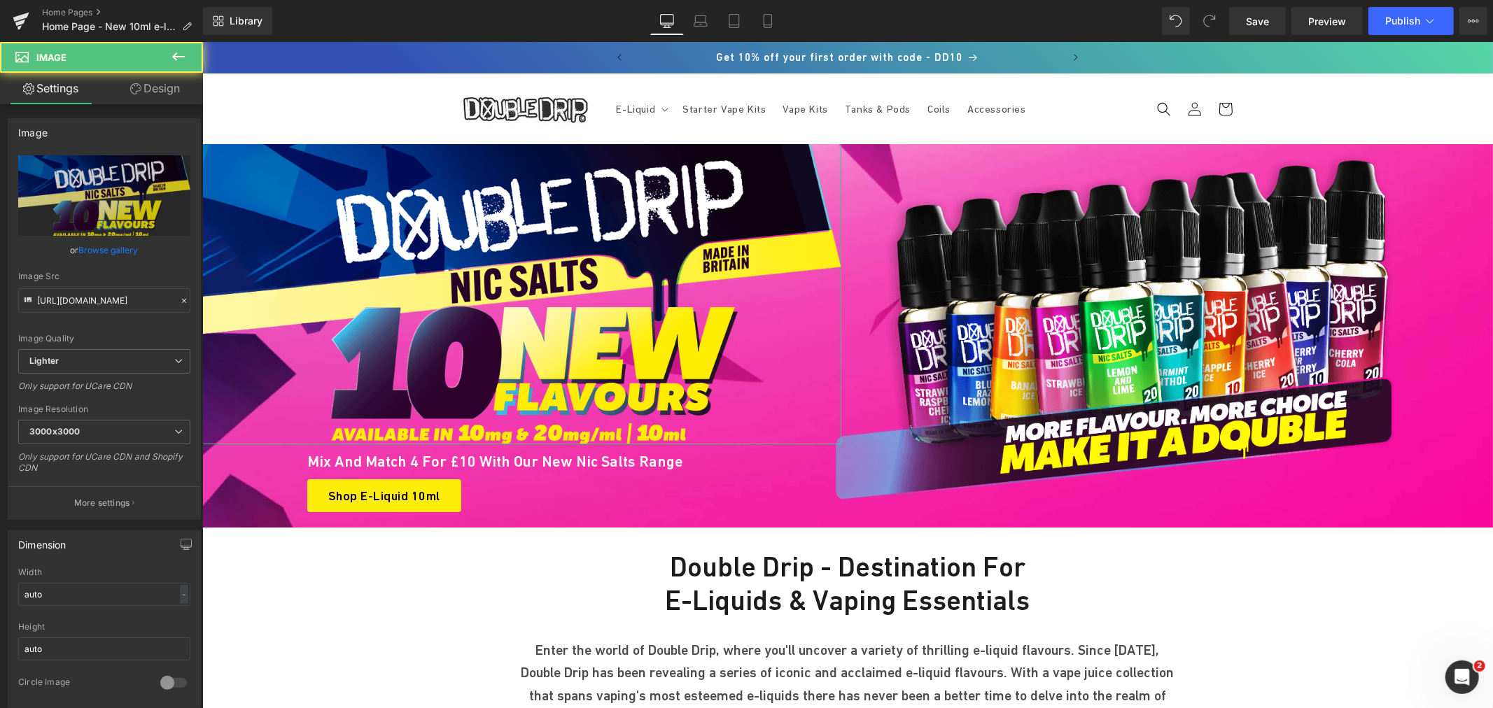
click at [161, 97] on link "Design" at bounding box center [154, 88] width 101 height 31
click at [0, 0] on div "Spacing" at bounding box center [0, 0] width 0 height 0
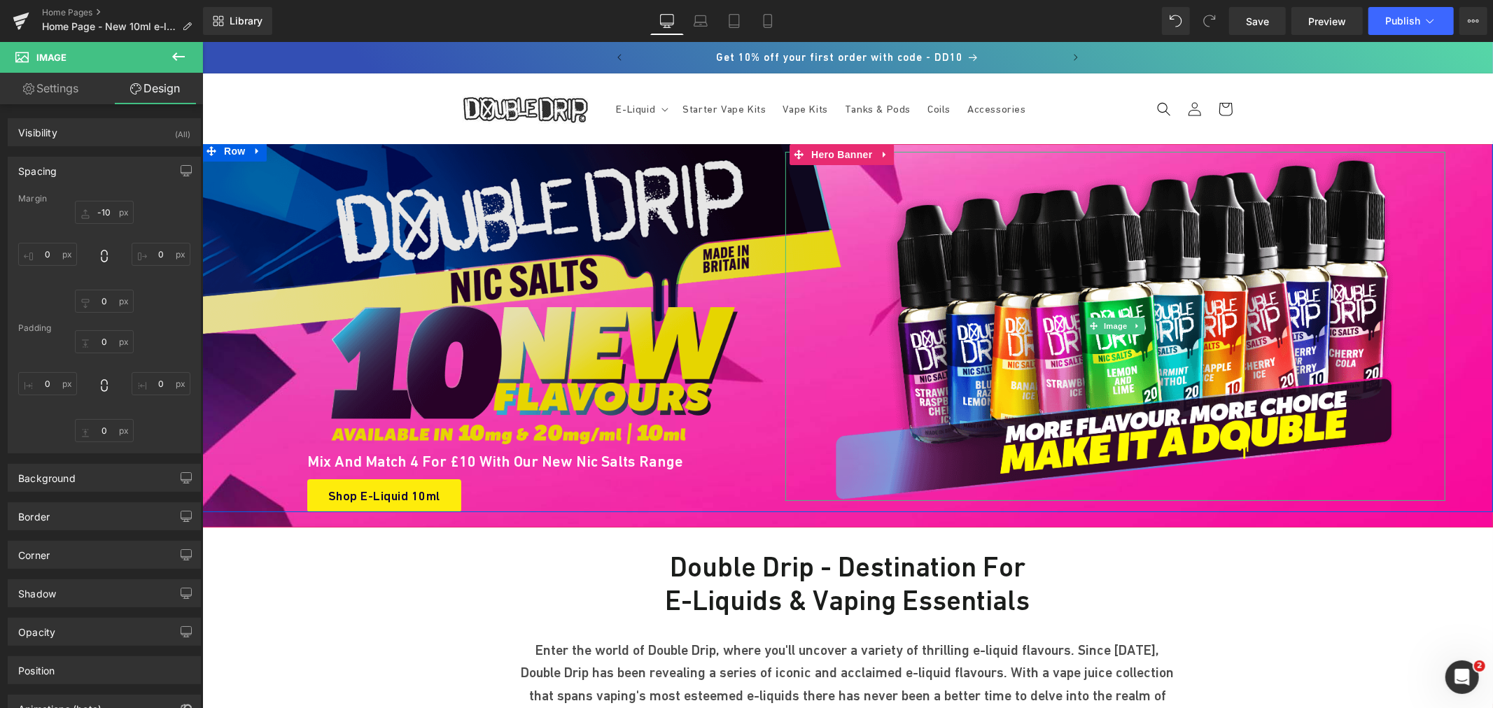
drag, startPoint x: 1130, startPoint y: 283, endPoint x: 573, endPoint y: 367, distance: 562.7
click at [1130, 283] on img at bounding box center [1115, 325] width 660 height 349
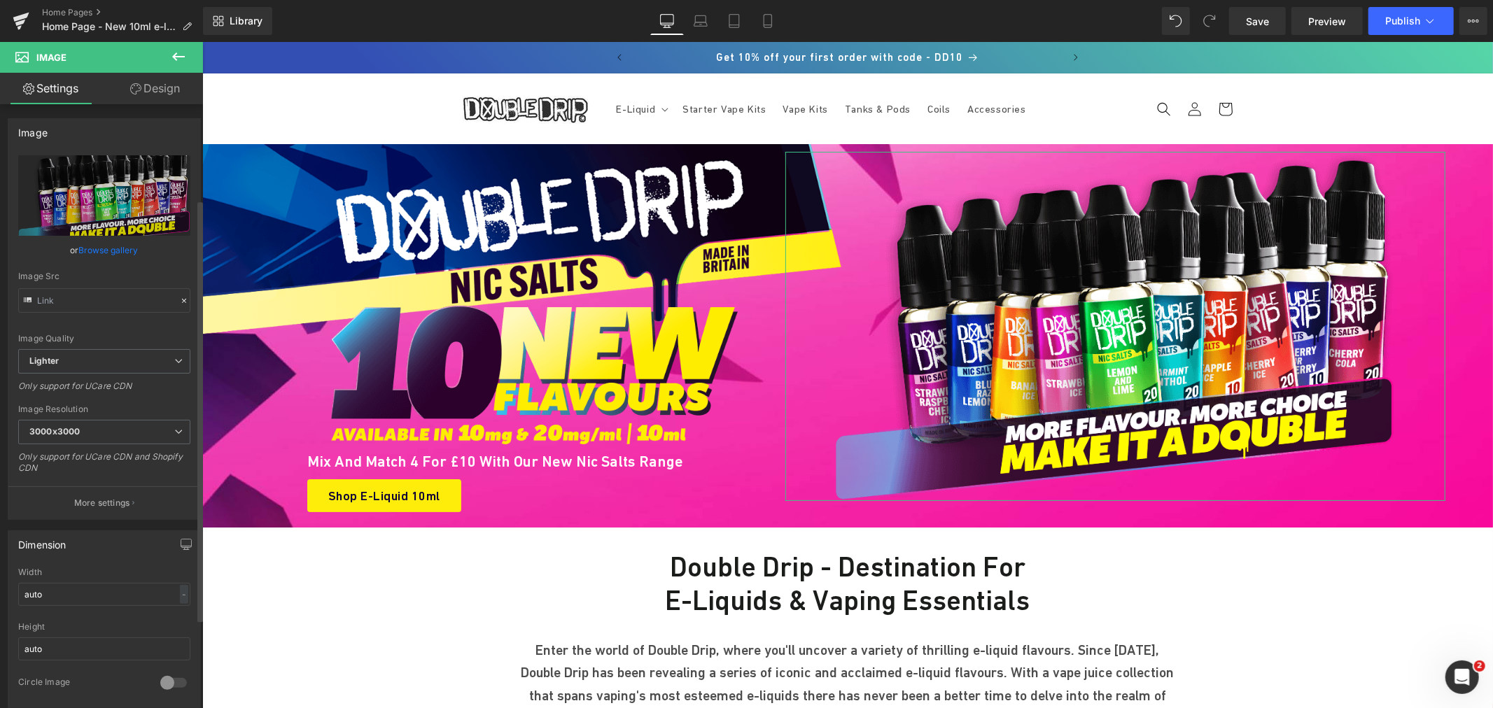
scroll to position [233, 0]
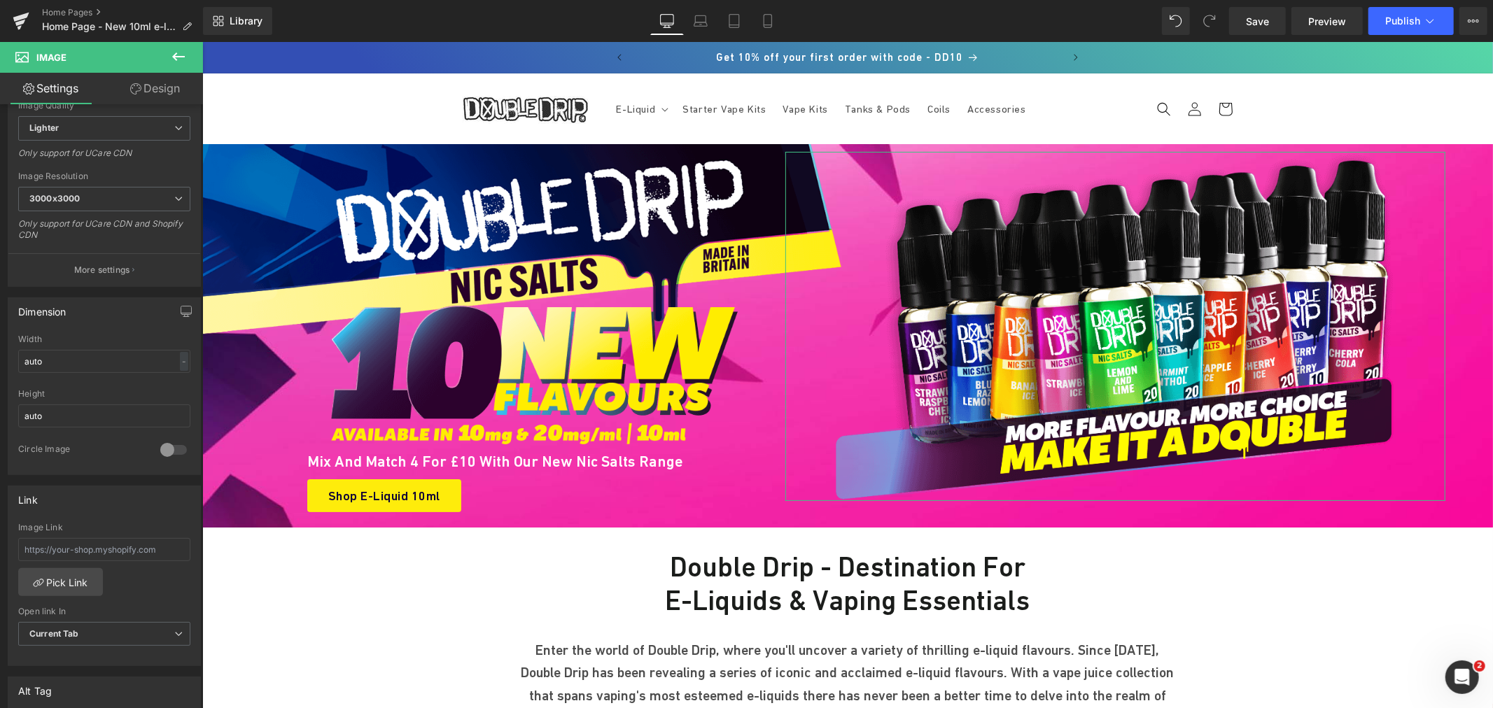
click at [157, 89] on link "Design" at bounding box center [154, 88] width 101 height 31
click at [0, 0] on div "Spacing" at bounding box center [0, 0] width 0 height 0
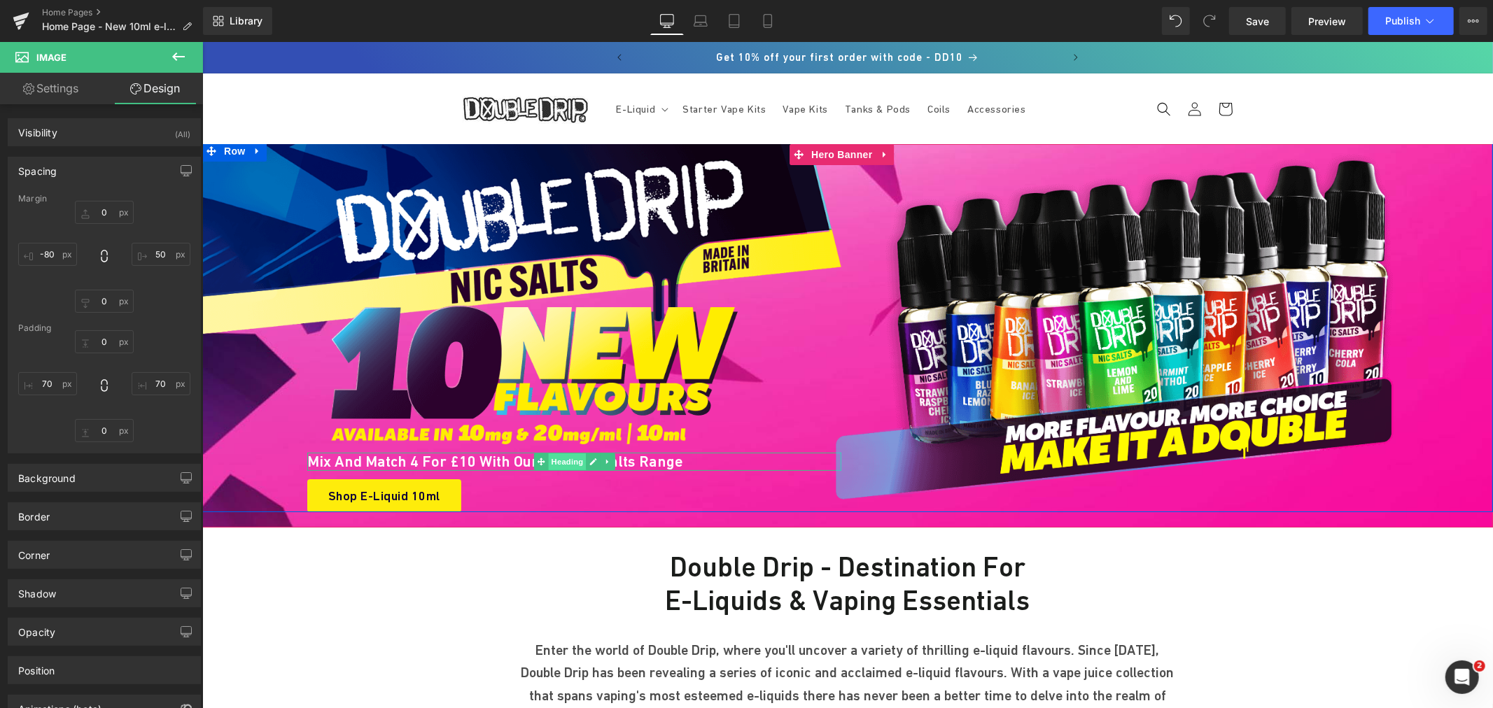
click at [549, 457] on span "Heading" at bounding box center [566, 461] width 38 height 17
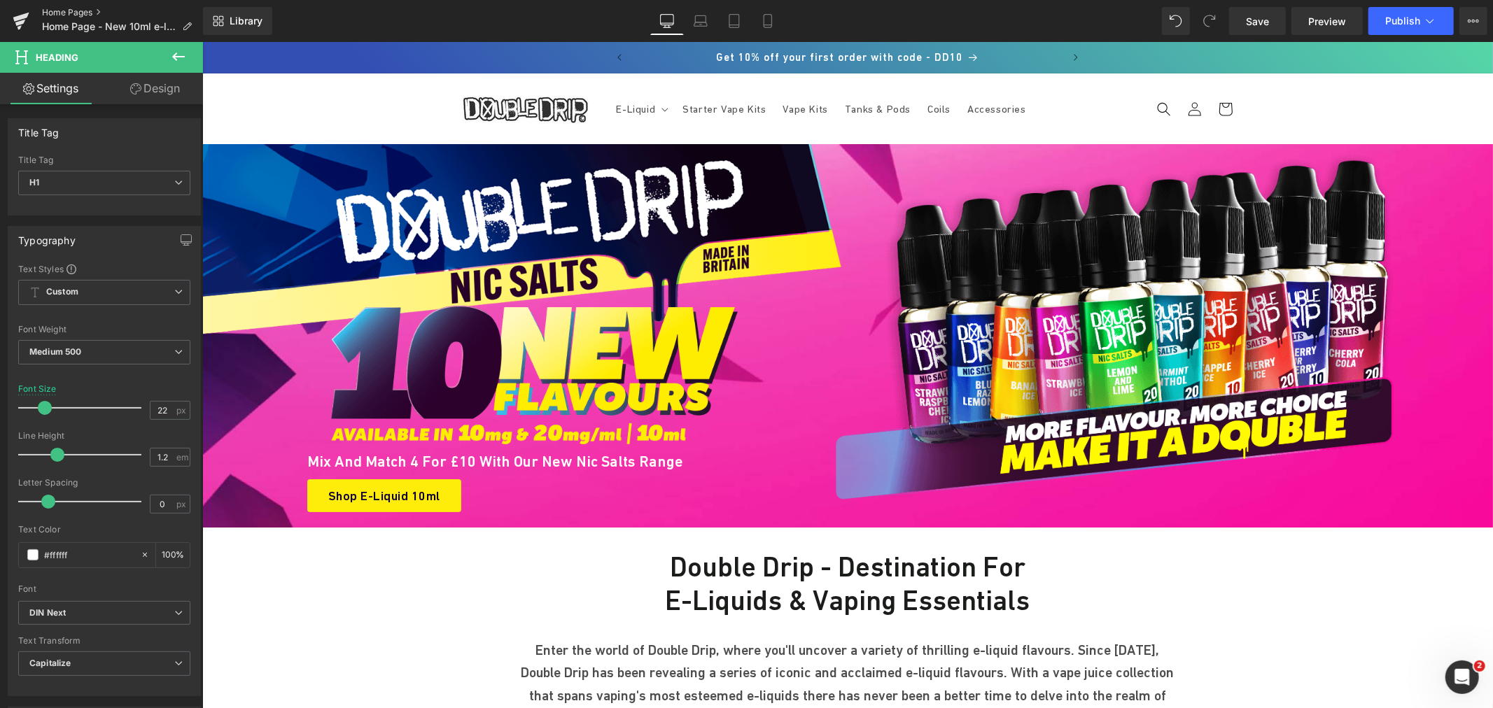
click at [83, 7] on link "Home Pages" at bounding box center [122, 12] width 161 height 11
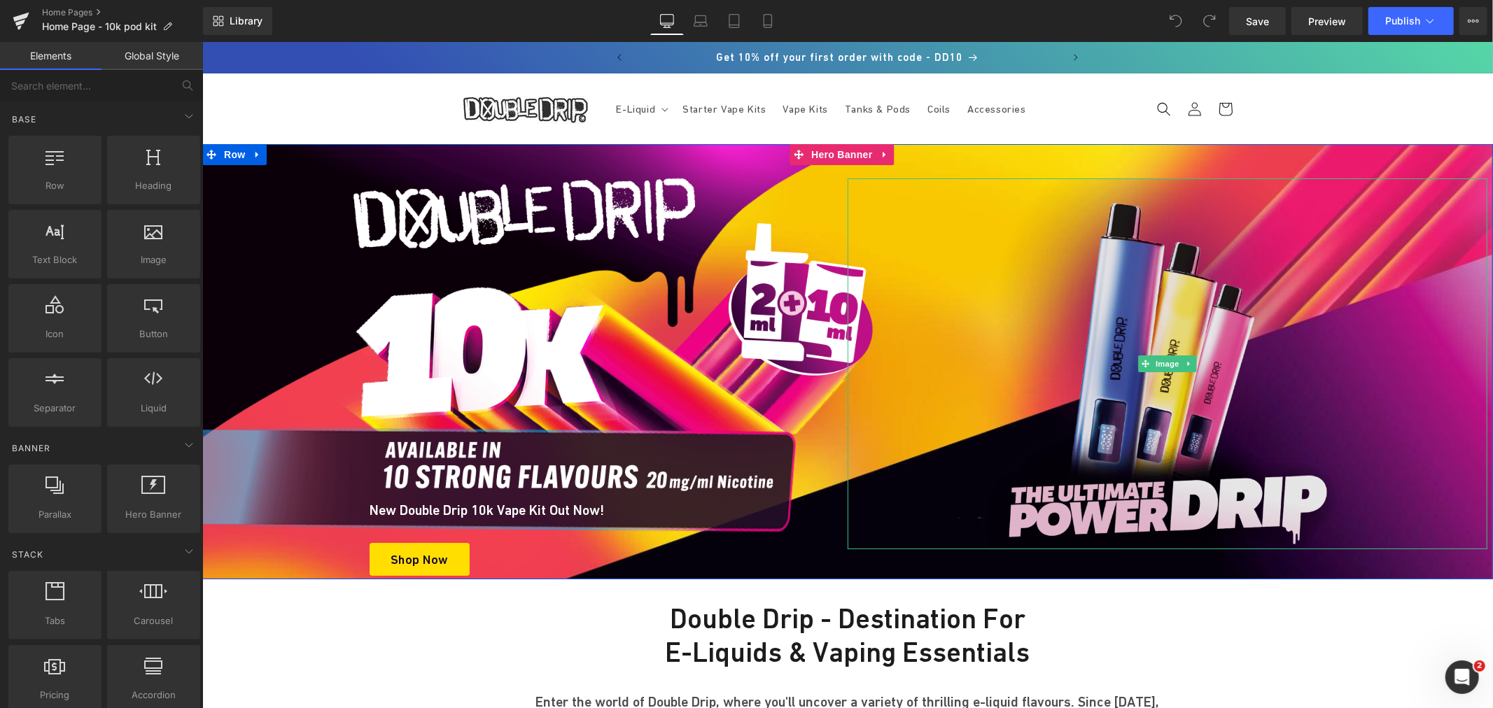
click at [1152, 283] on img at bounding box center [1166, 363] width 385 height 371
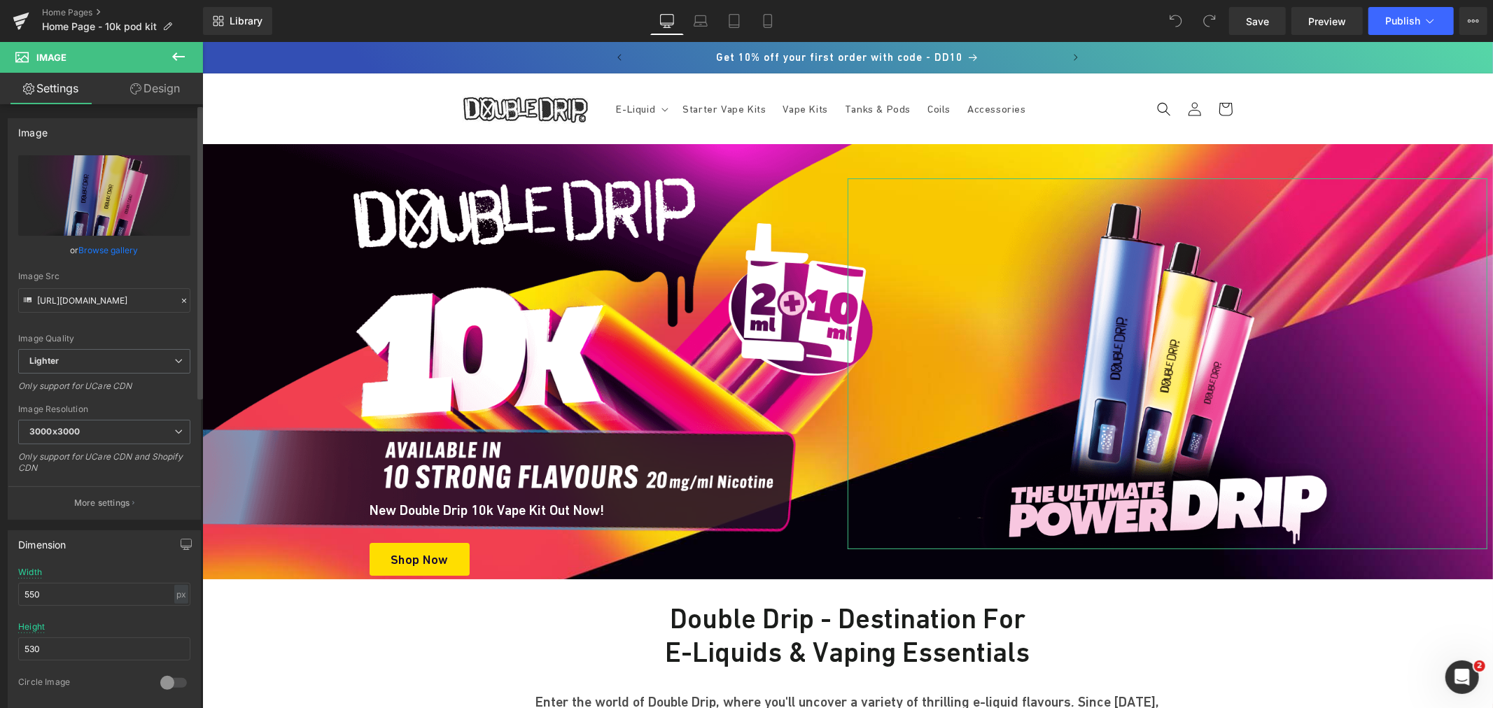
click at [107, 240] on link "Browse gallery" at bounding box center [108, 250] width 59 height 24
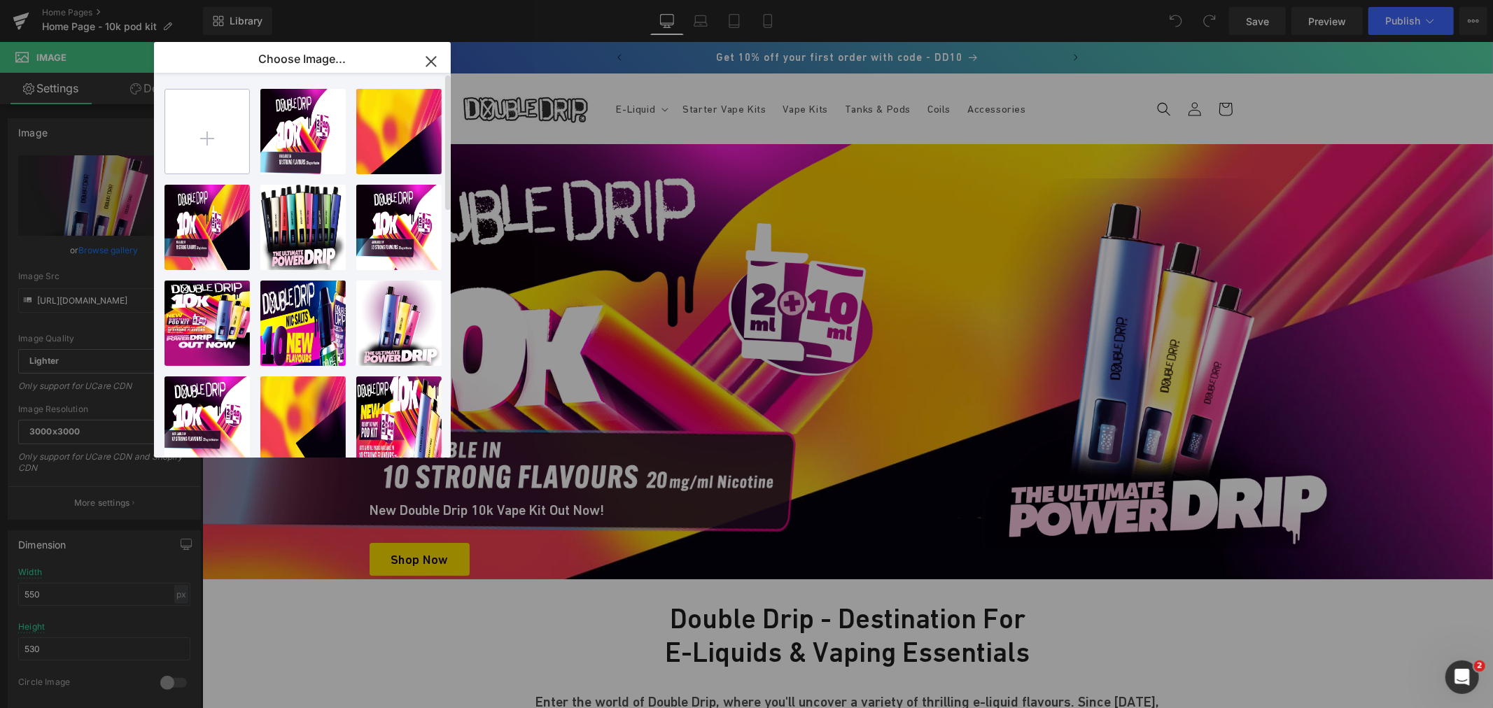
click at [226, 146] on input "file" at bounding box center [207, 132] width 84 height 84
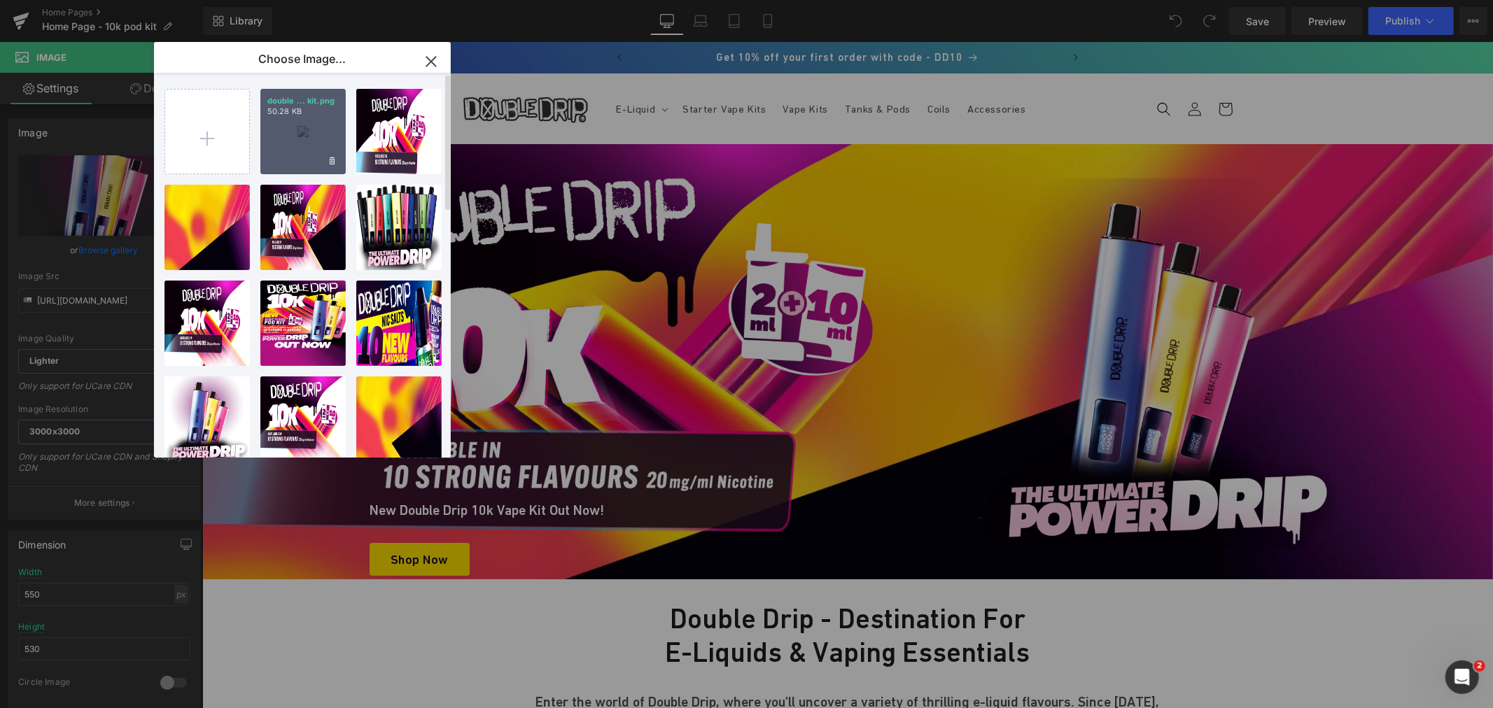
click at [304, 142] on div "double ... kit.png 50.28 KB" at bounding box center [302, 131] width 85 height 85
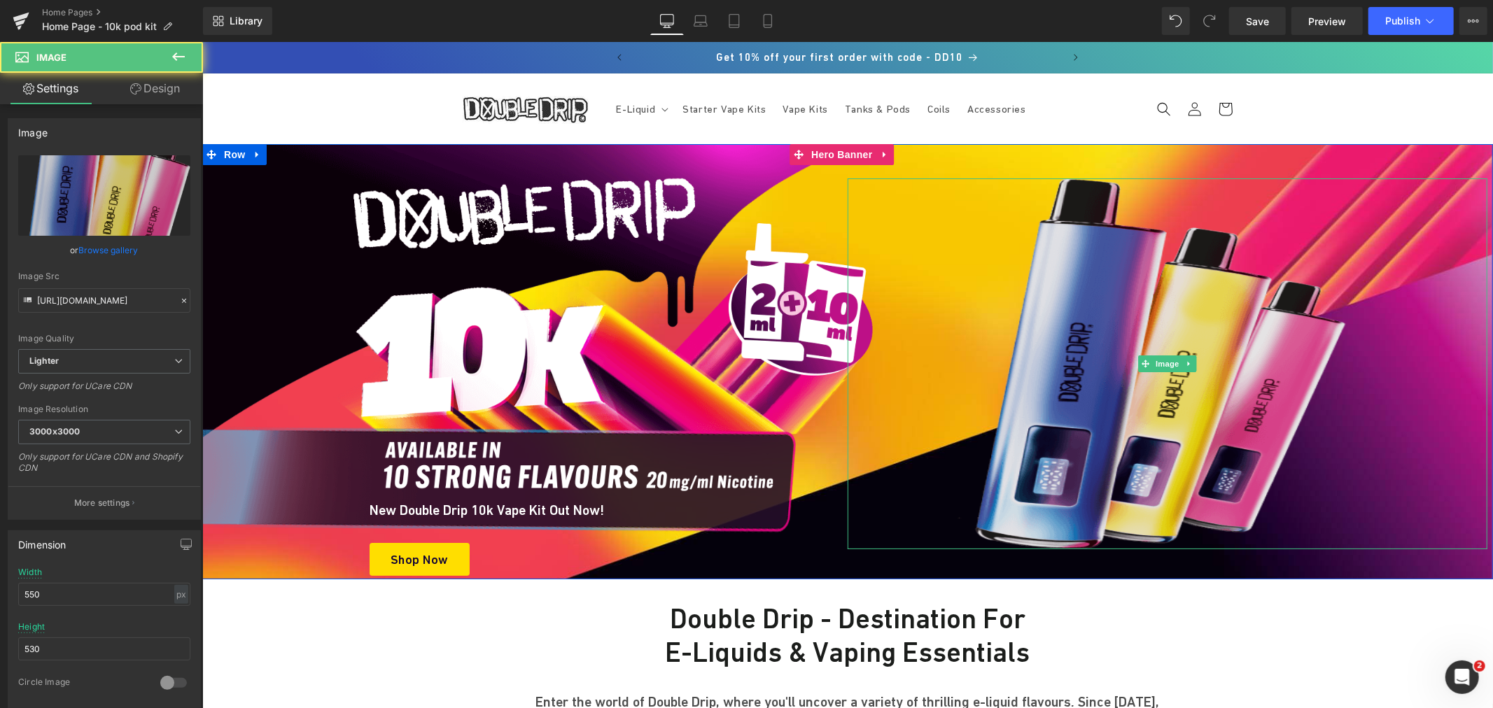
click at [1083, 353] on img at bounding box center [1166, 363] width 385 height 371
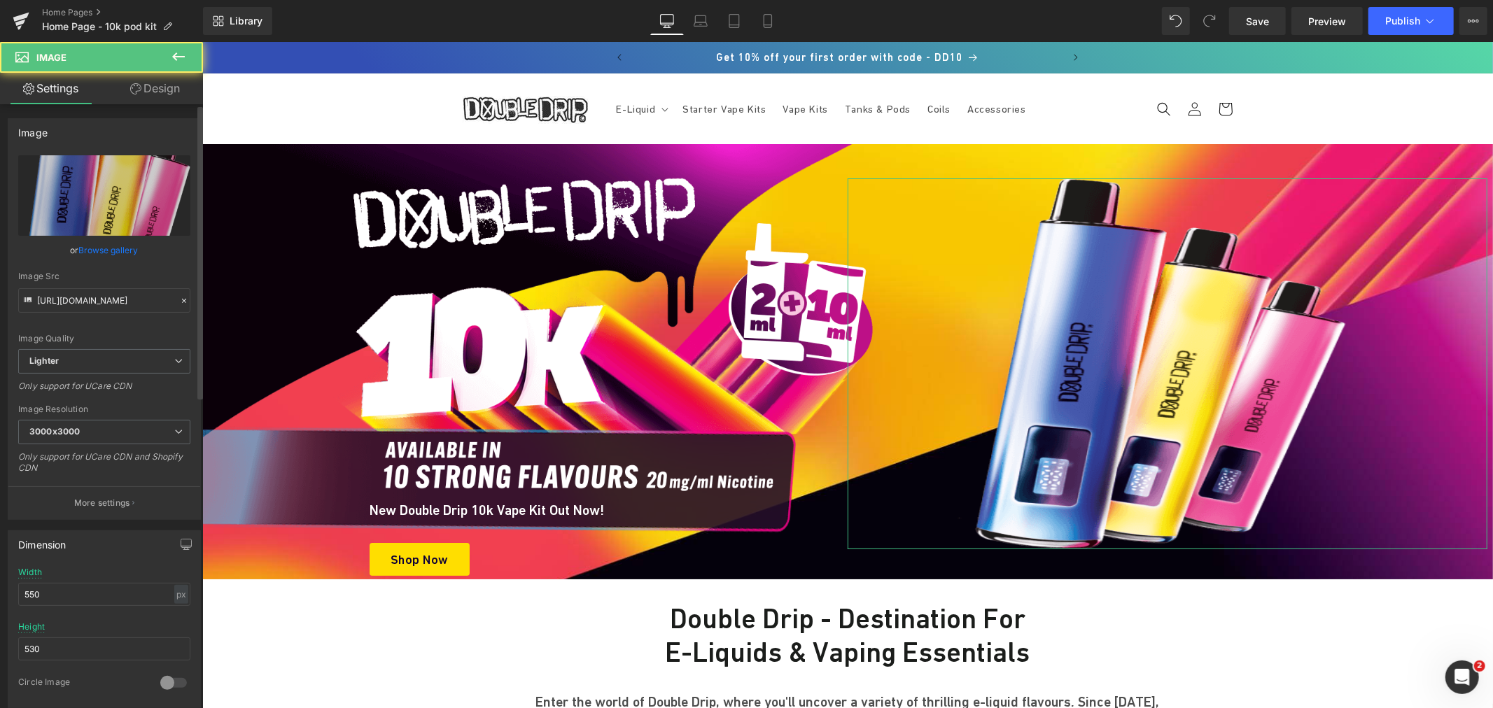
click at [124, 250] on link "Browse gallery" at bounding box center [108, 250] width 59 height 24
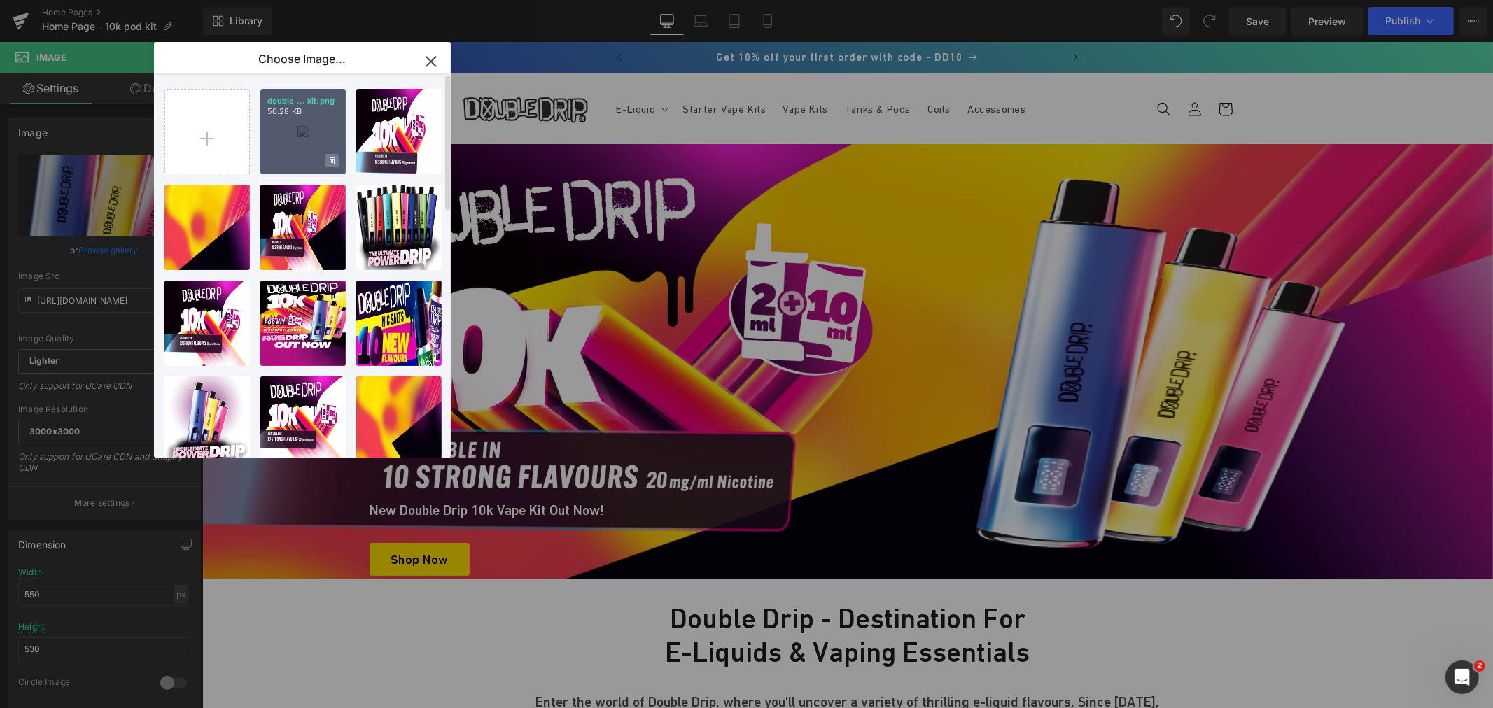
click at [325, 161] on span at bounding box center [331, 160] width 13 height 13
click at [286, 157] on span "Yes" at bounding box center [284, 160] width 35 height 15
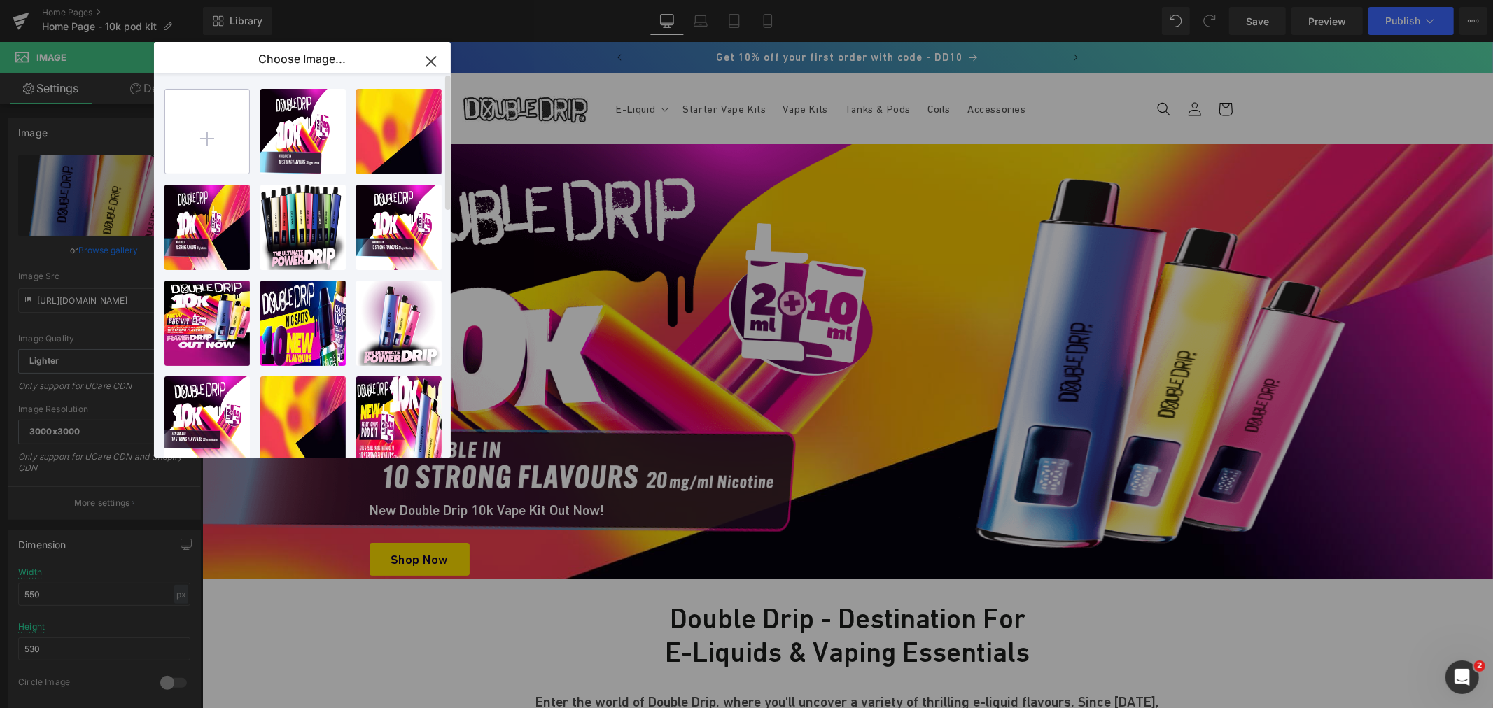
click at [208, 126] on input "file" at bounding box center [207, 132] width 84 height 84
type input "C:\fakepath\double Drip 10k pod vape kit.png"
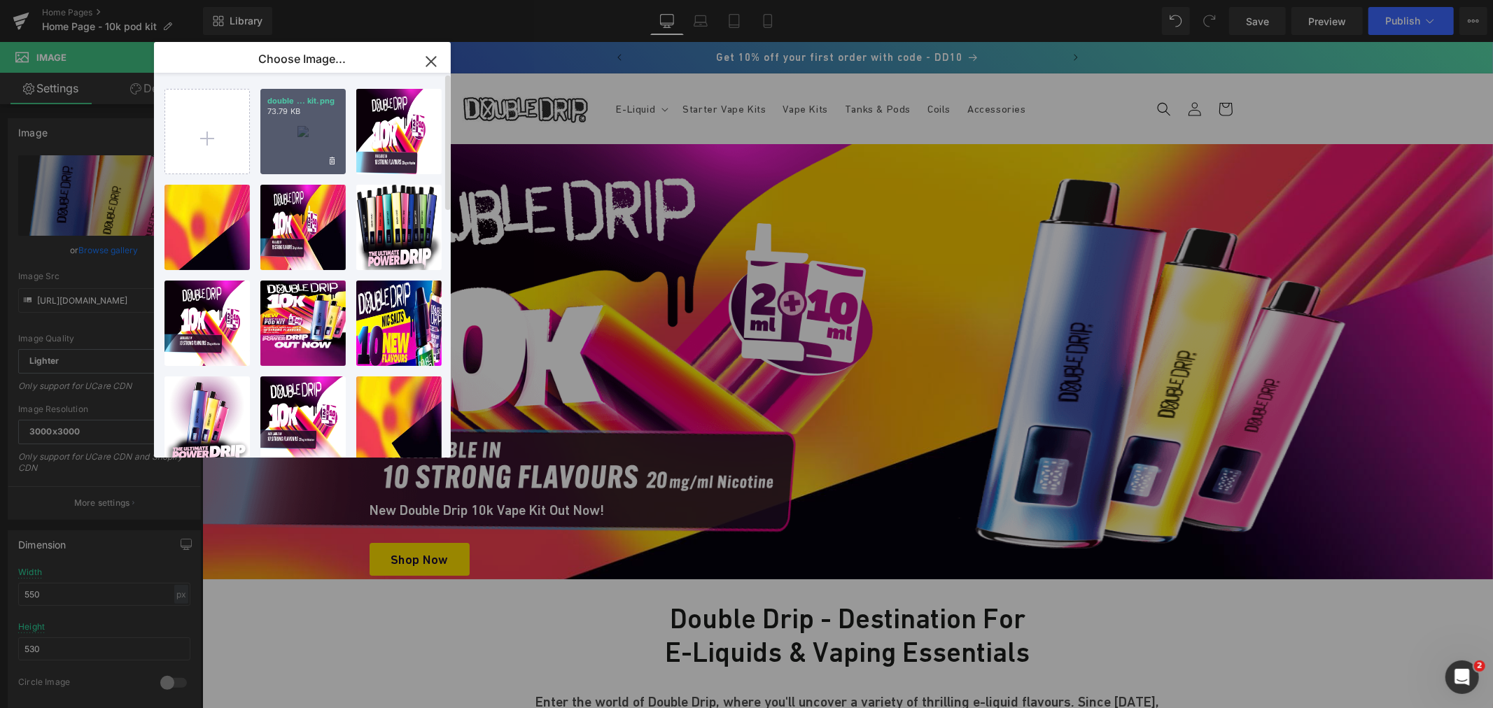
click at [305, 134] on div "double ... kit.png 73.79 KB" at bounding box center [302, 131] width 85 height 85
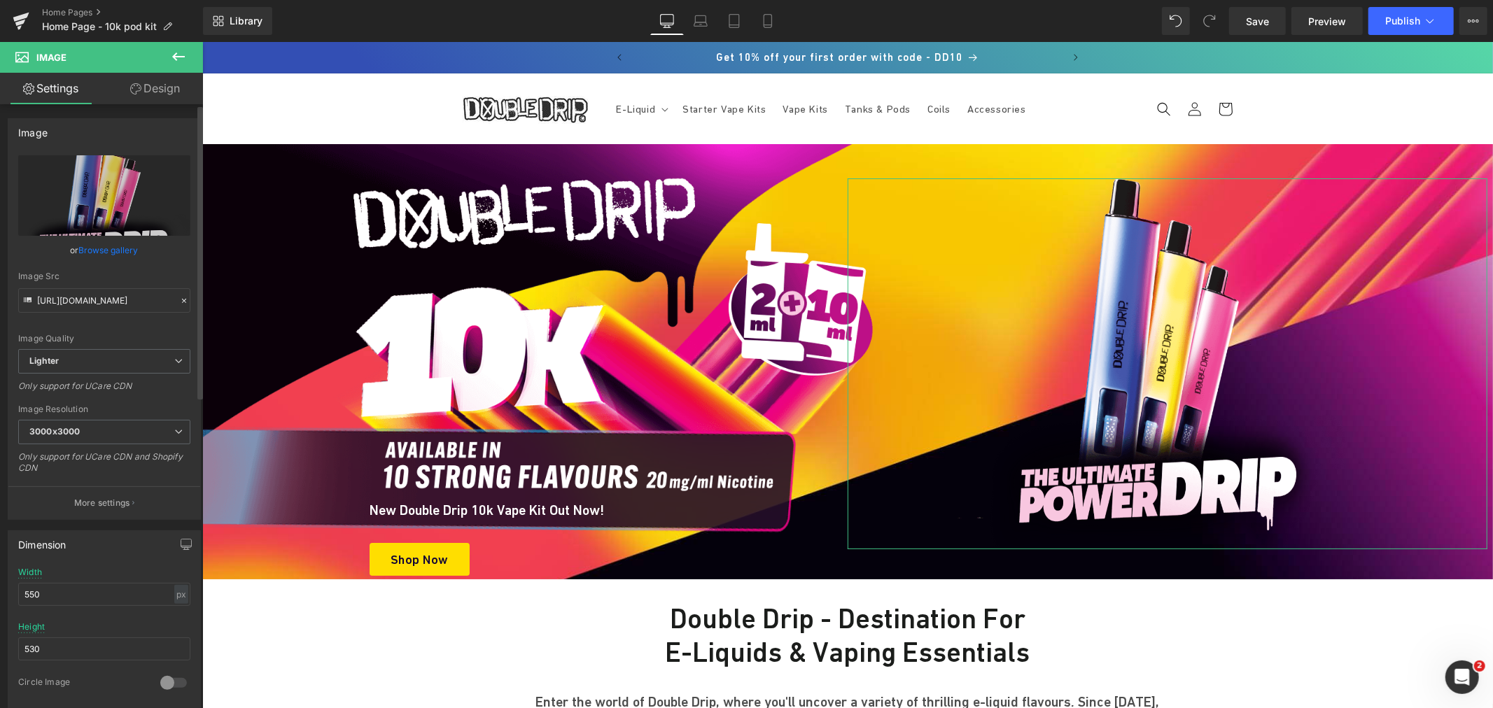
click at [113, 239] on link "Browse gallery" at bounding box center [108, 250] width 59 height 24
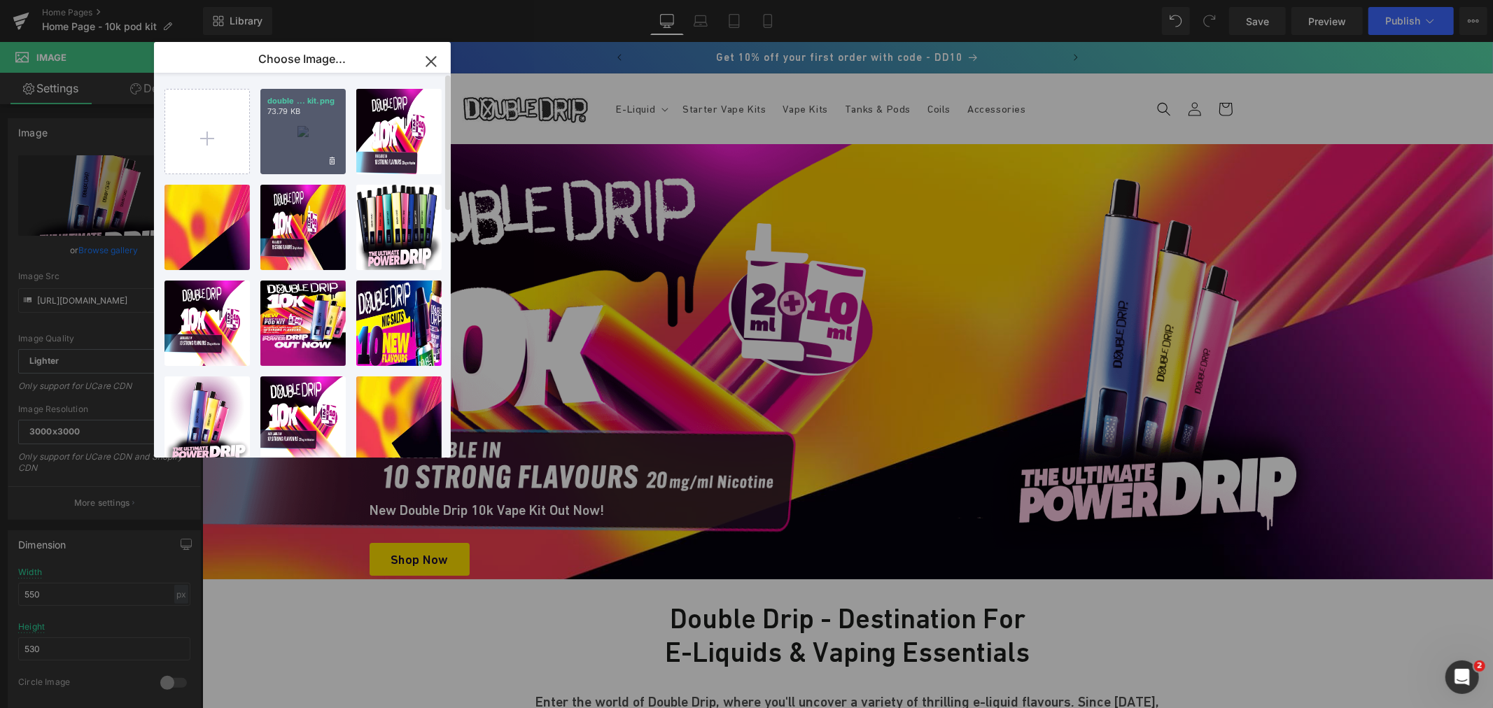
click at [318, 141] on div "double ... kit.png 73.79 KB" at bounding box center [302, 131] width 85 height 85
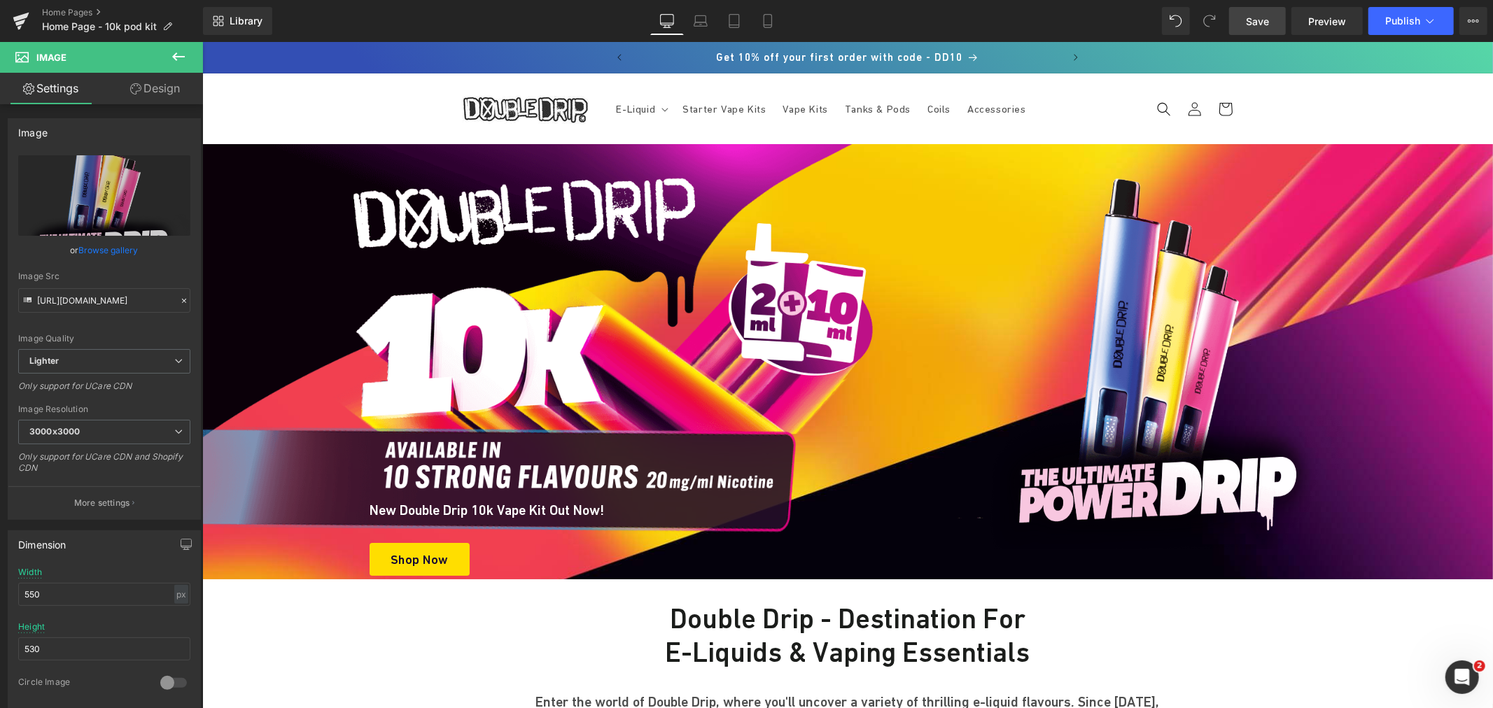
click at [1253, 29] on link "Save" at bounding box center [1257, 21] width 57 height 28
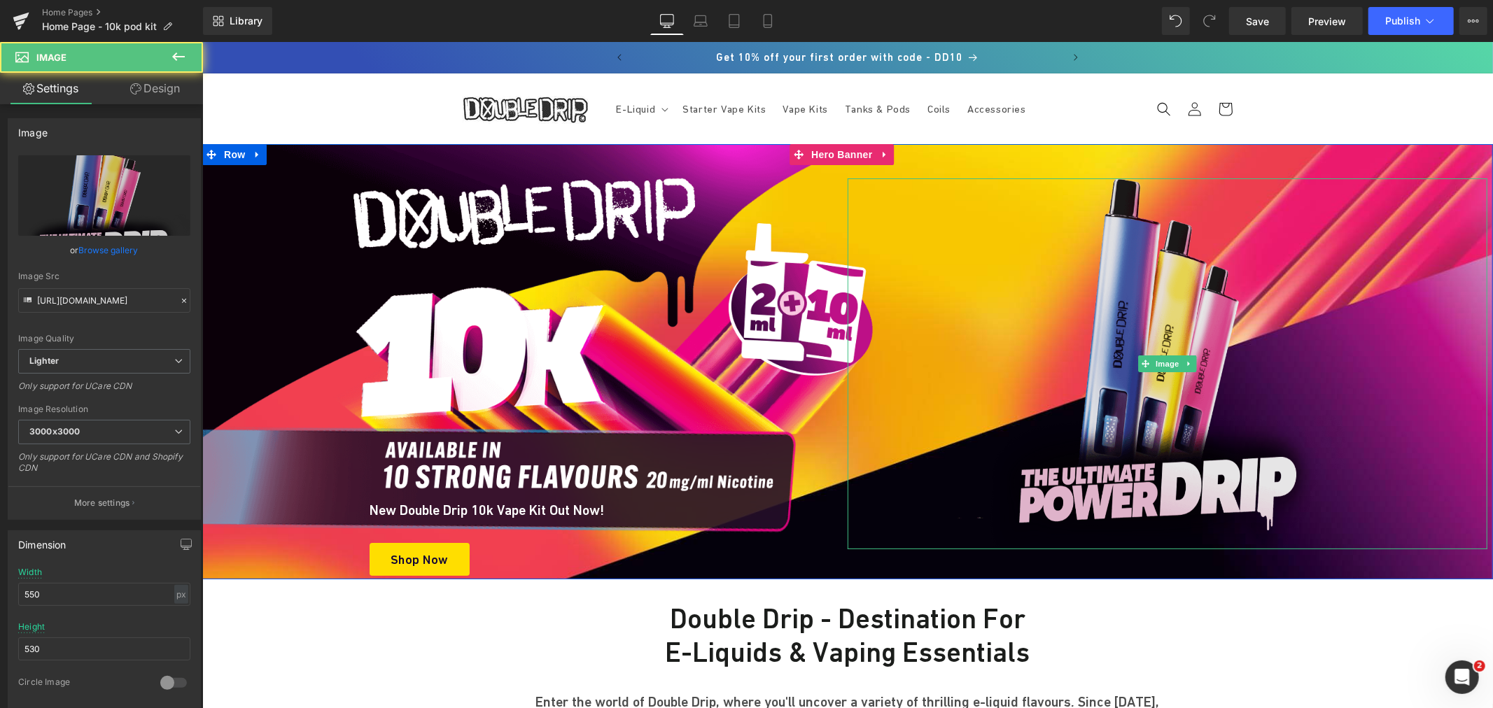
click at [1139, 310] on img at bounding box center [1166, 363] width 385 height 371
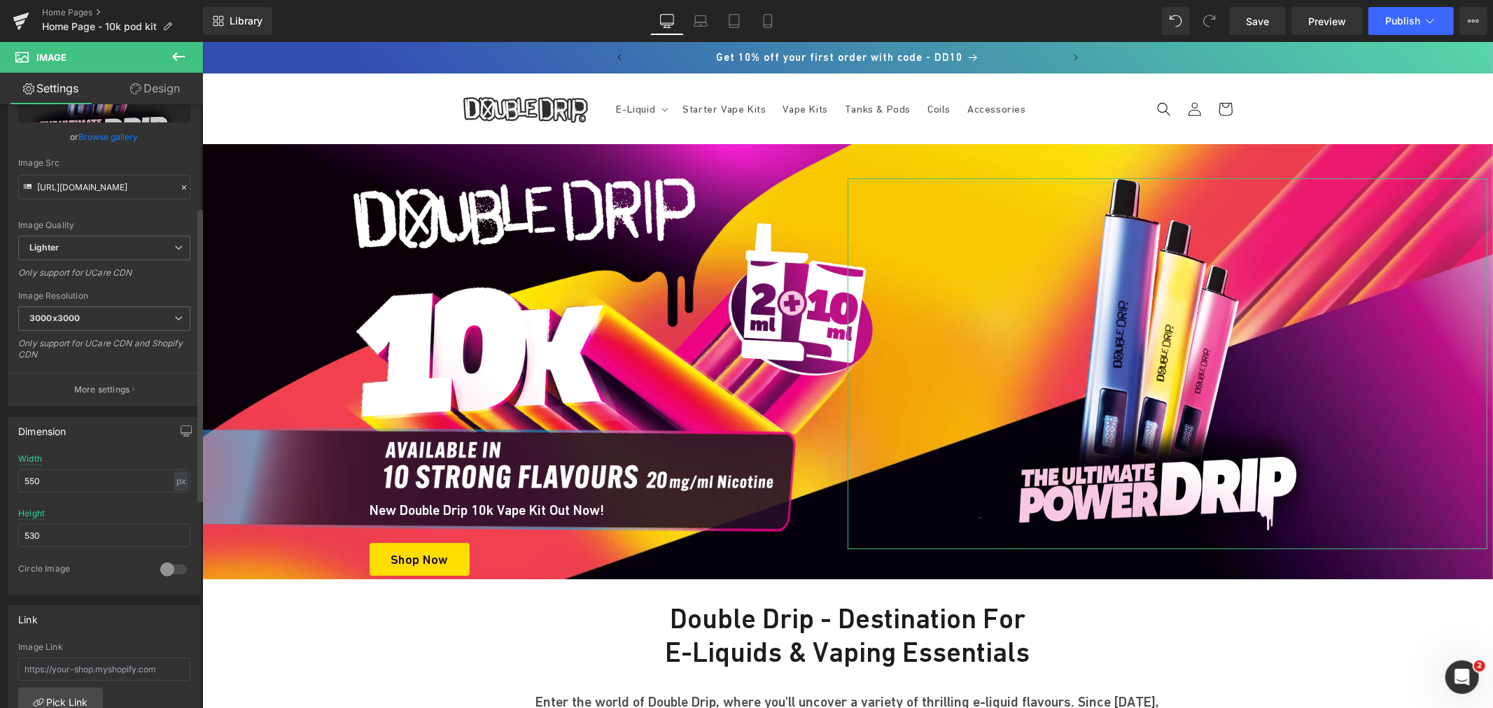
scroll to position [233, 0]
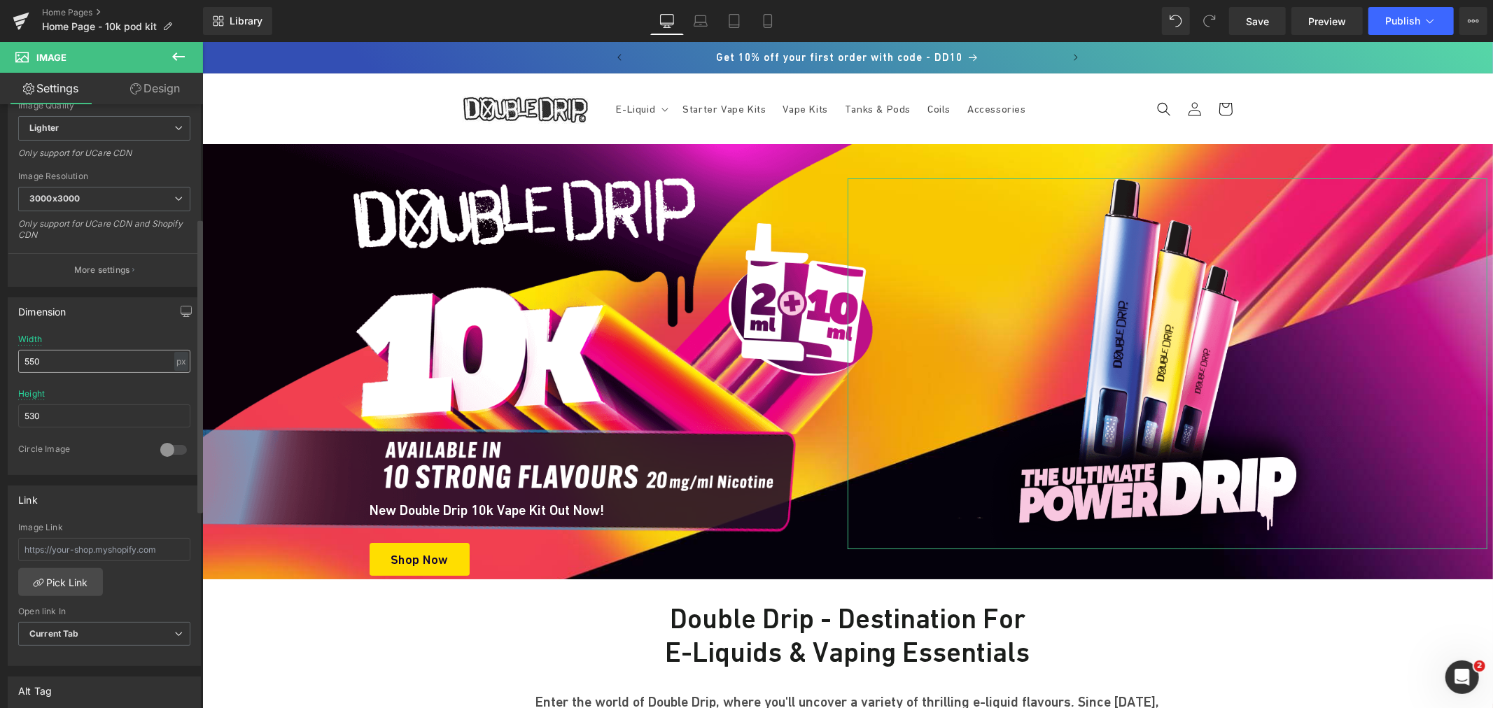
click at [93, 364] on input "550" at bounding box center [104, 361] width 172 height 23
click at [92, 364] on input "550" at bounding box center [104, 361] width 172 height 23
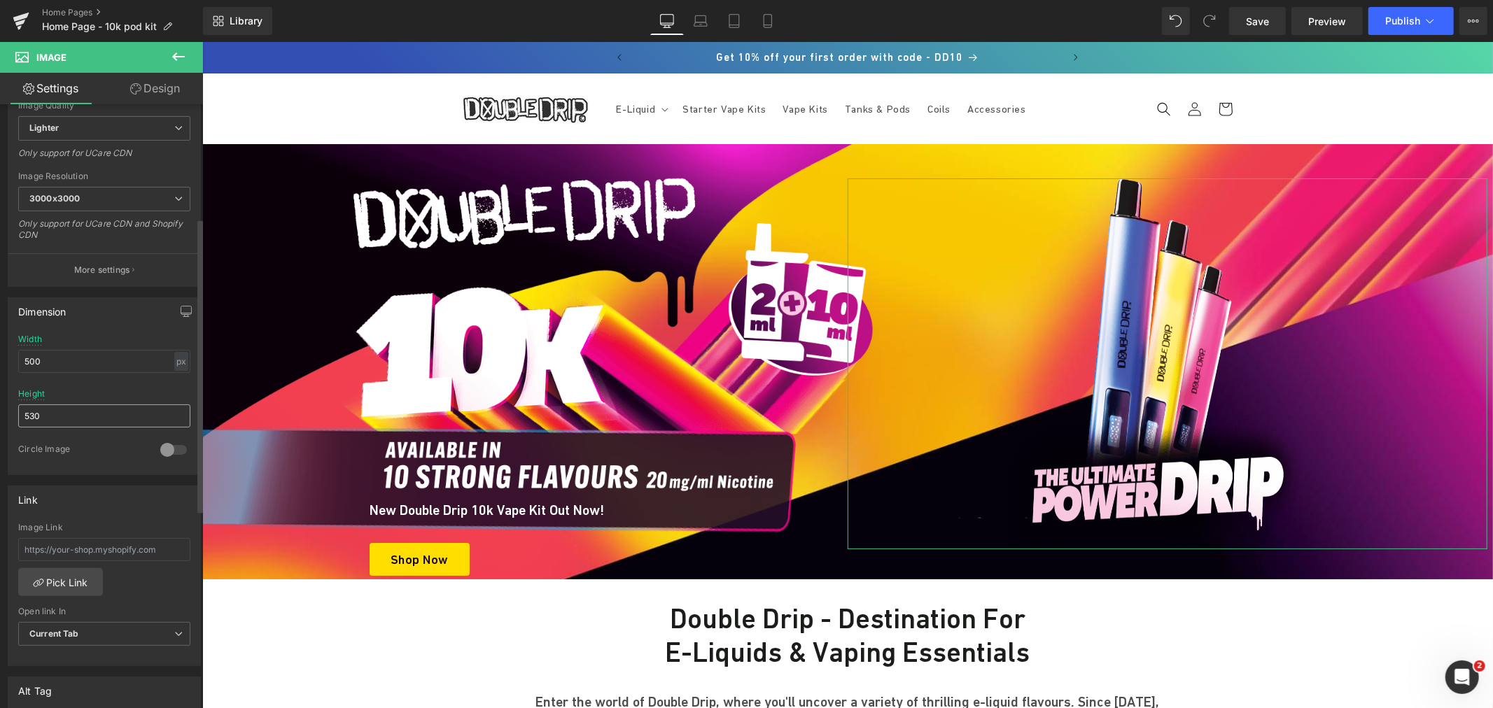
type input "500"
click at [72, 413] on input "530" at bounding box center [104, 416] width 172 height 23
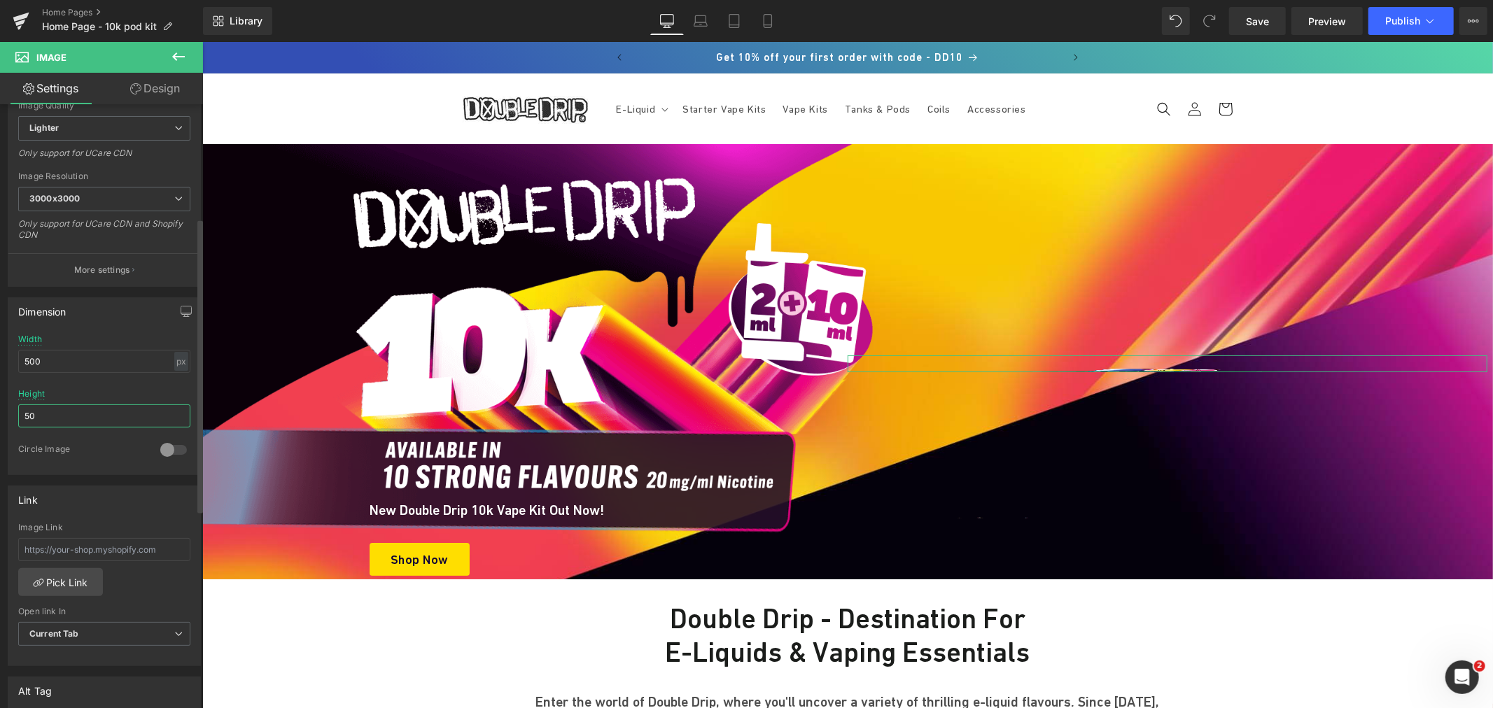
type input "500"
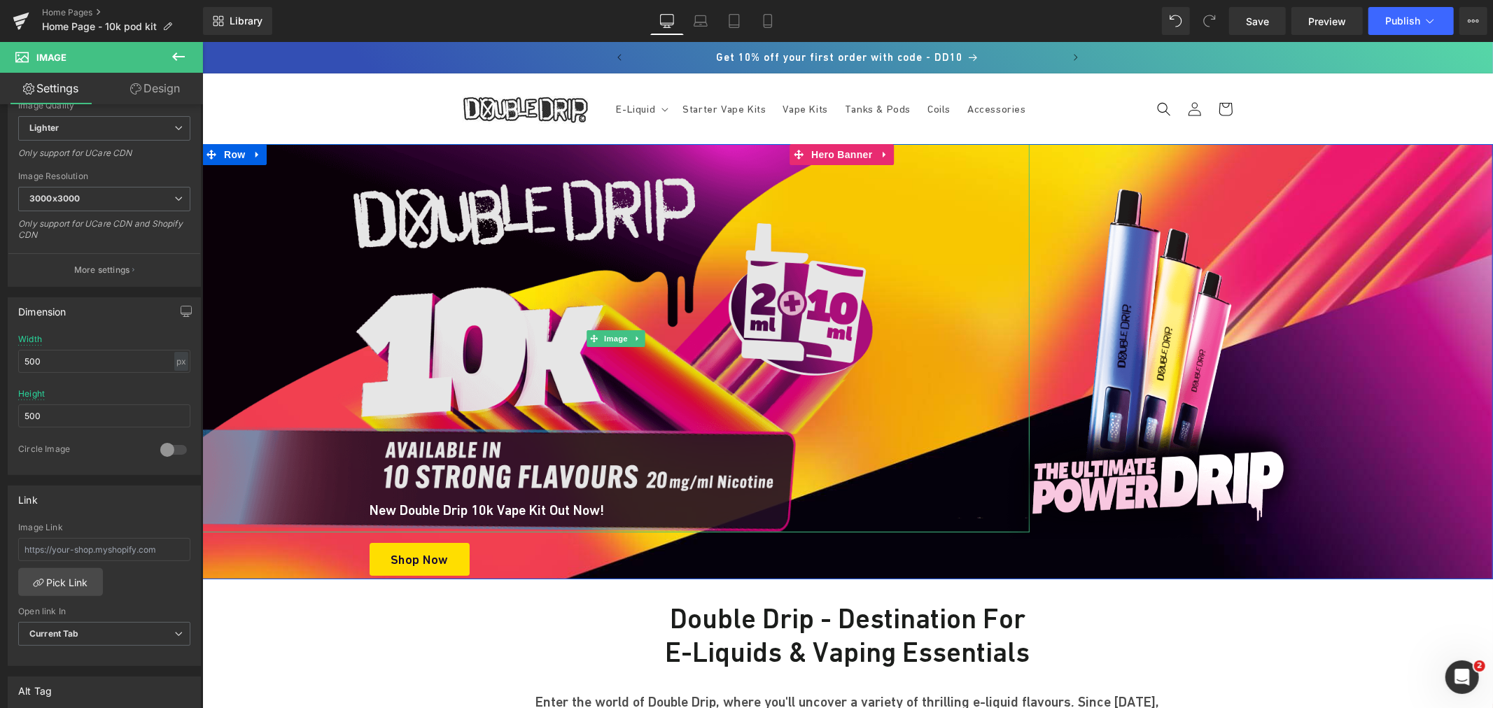
click at [507, 300] on img at bounding box center [615, 337] width 827 height 388
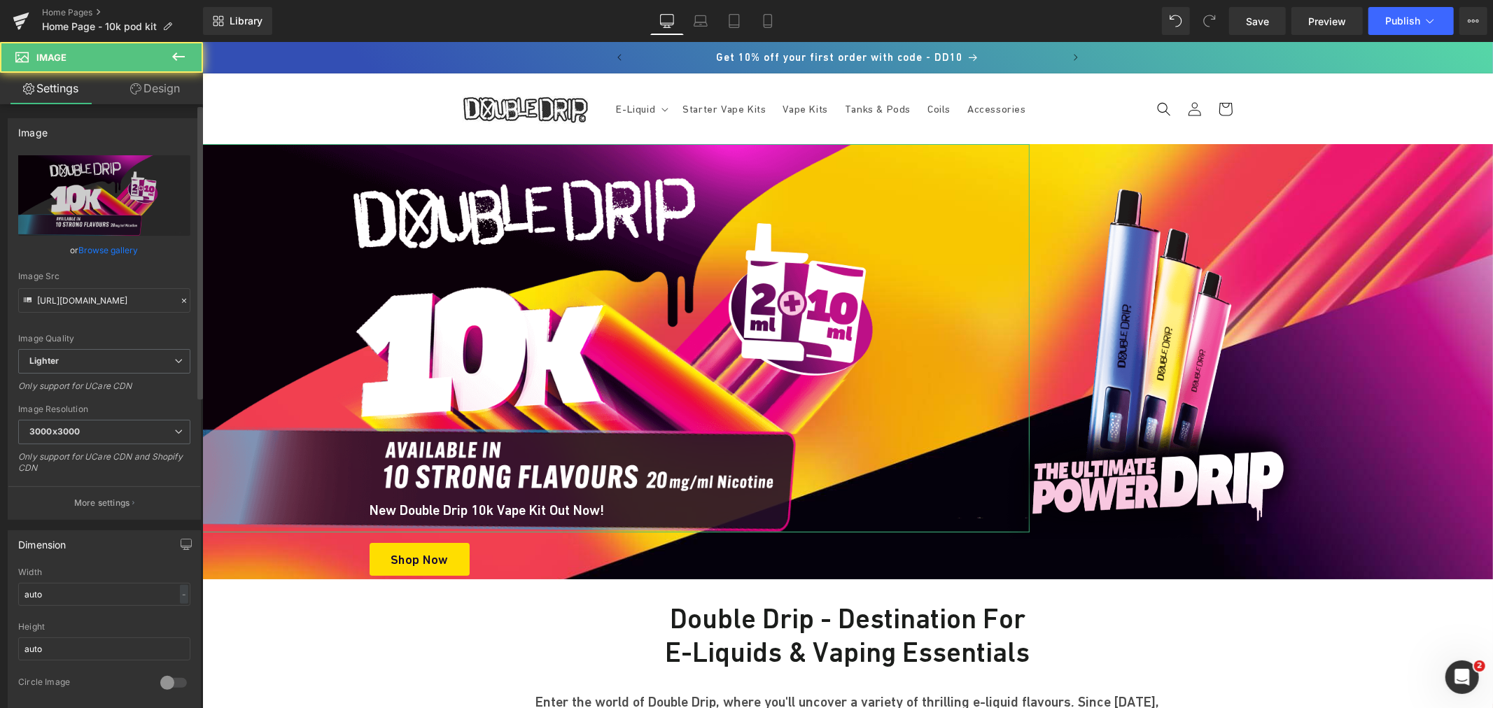
click at [101, 250] on link "Browse gallery" at bounding box center [108, 250] width 59 height 24
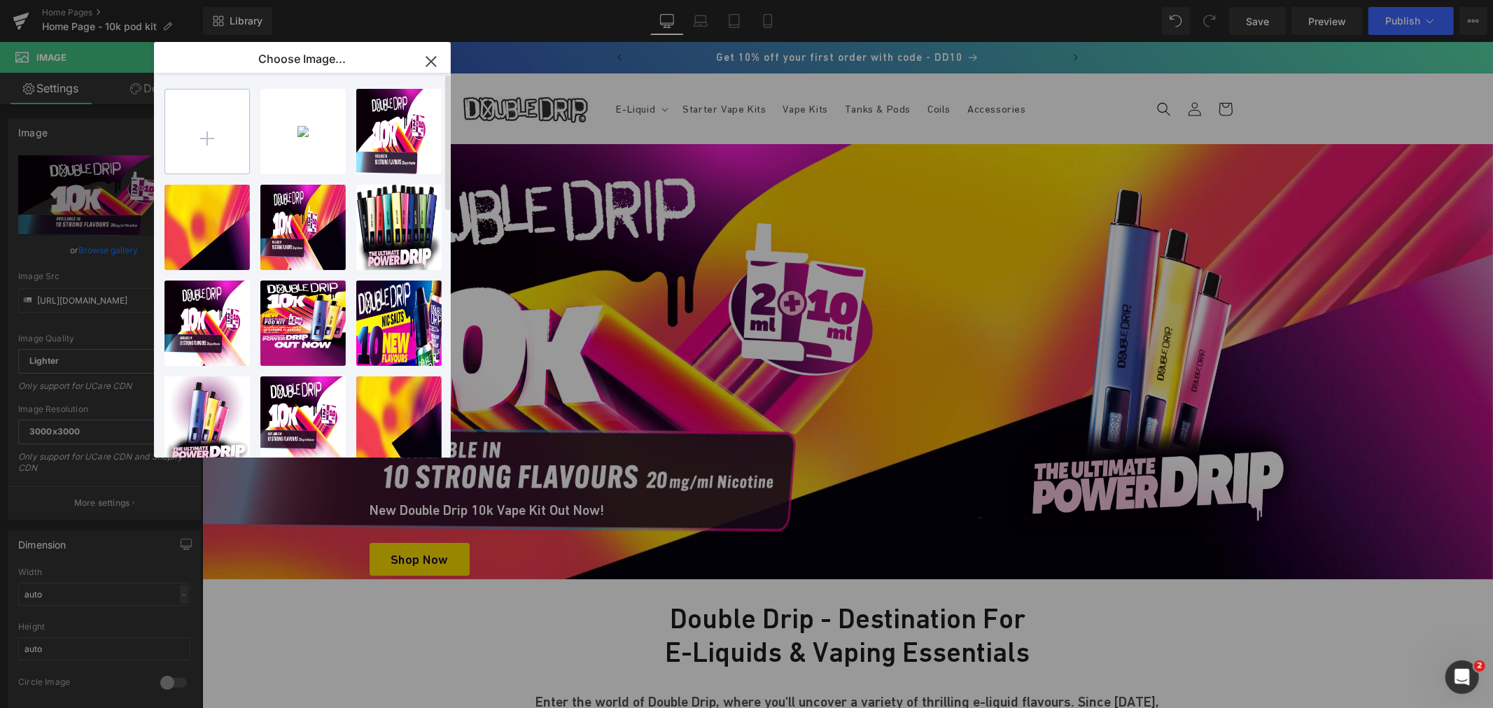
click at [207, 128] on input "file" at bounding box center [207, 132] width 84 height 84
type input "C:\fakepath\double drip 10k out now.png"
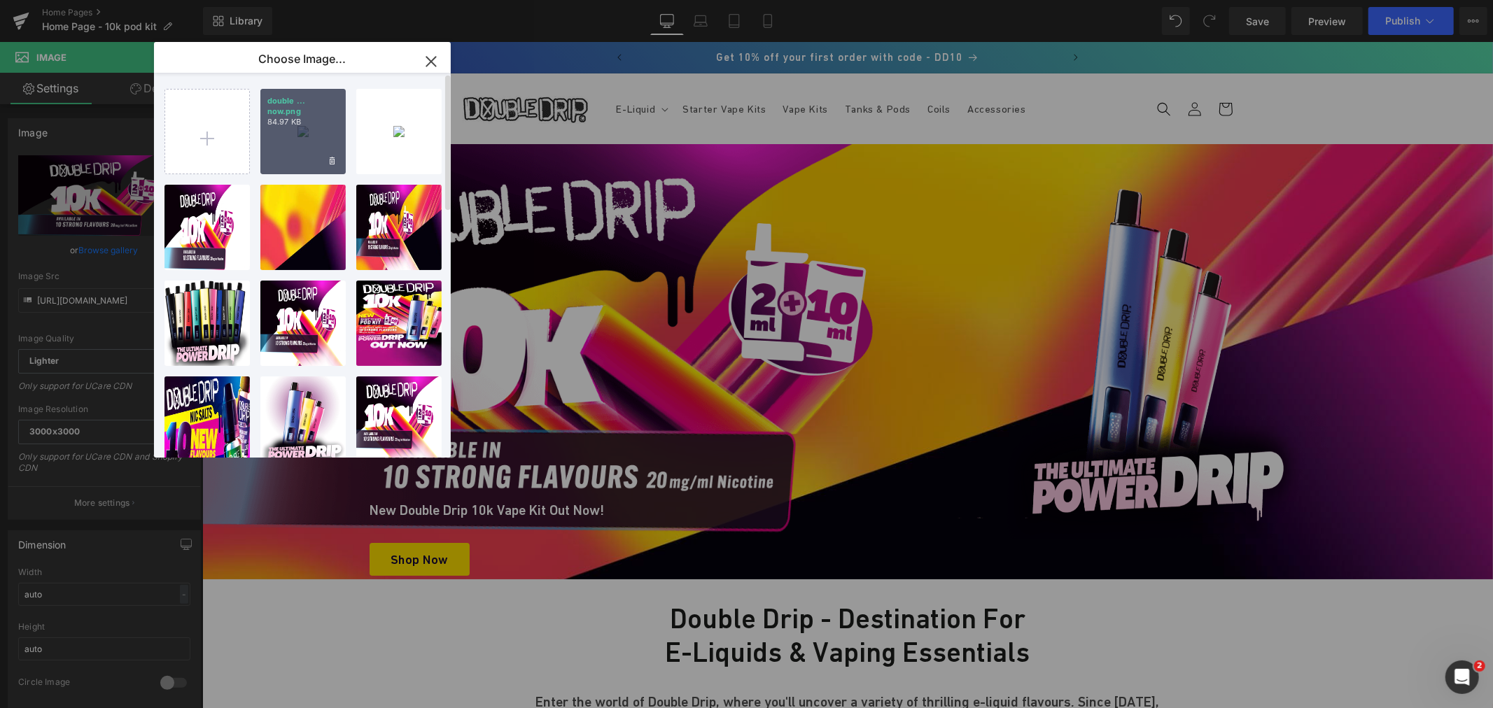
click at [292, 146] on div "double ... now.png 84.97 KB" at bounding box center [302, 131] width 85 height 85
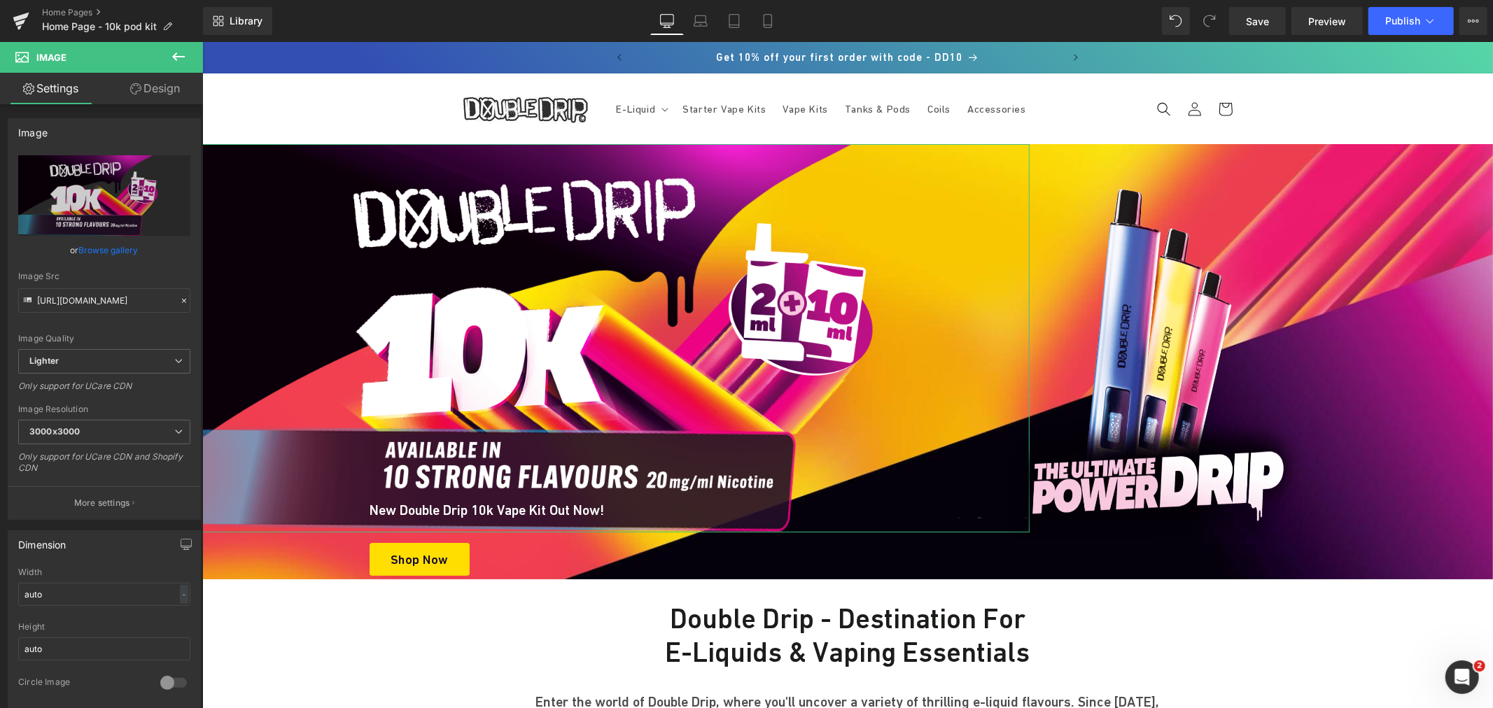
click at [109, 255] on link "Browse gallery" at bounding box center [108, 250] width 59 height 24
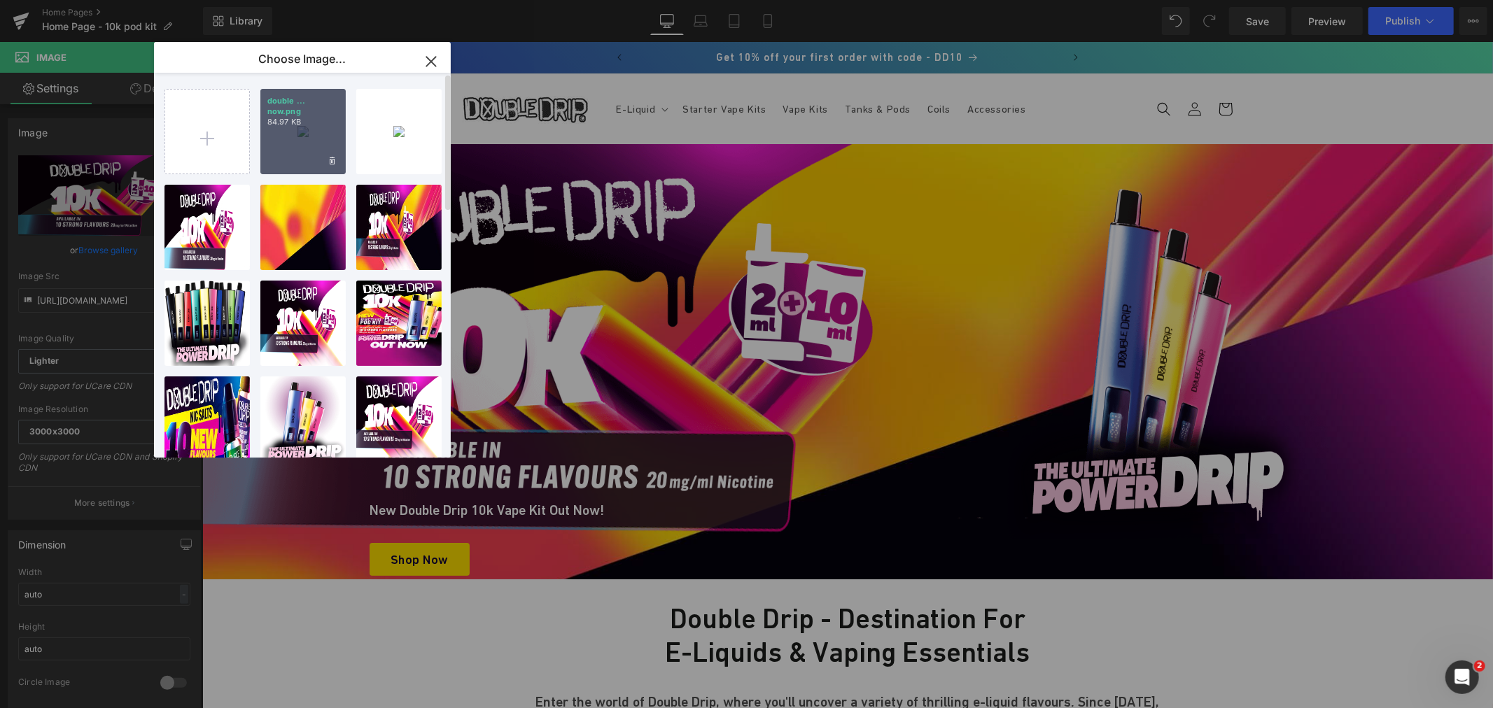
click at [295, 137] on div "double ... now.png 84.97 KB" at bounding box center [302, 131] width 85 height 85
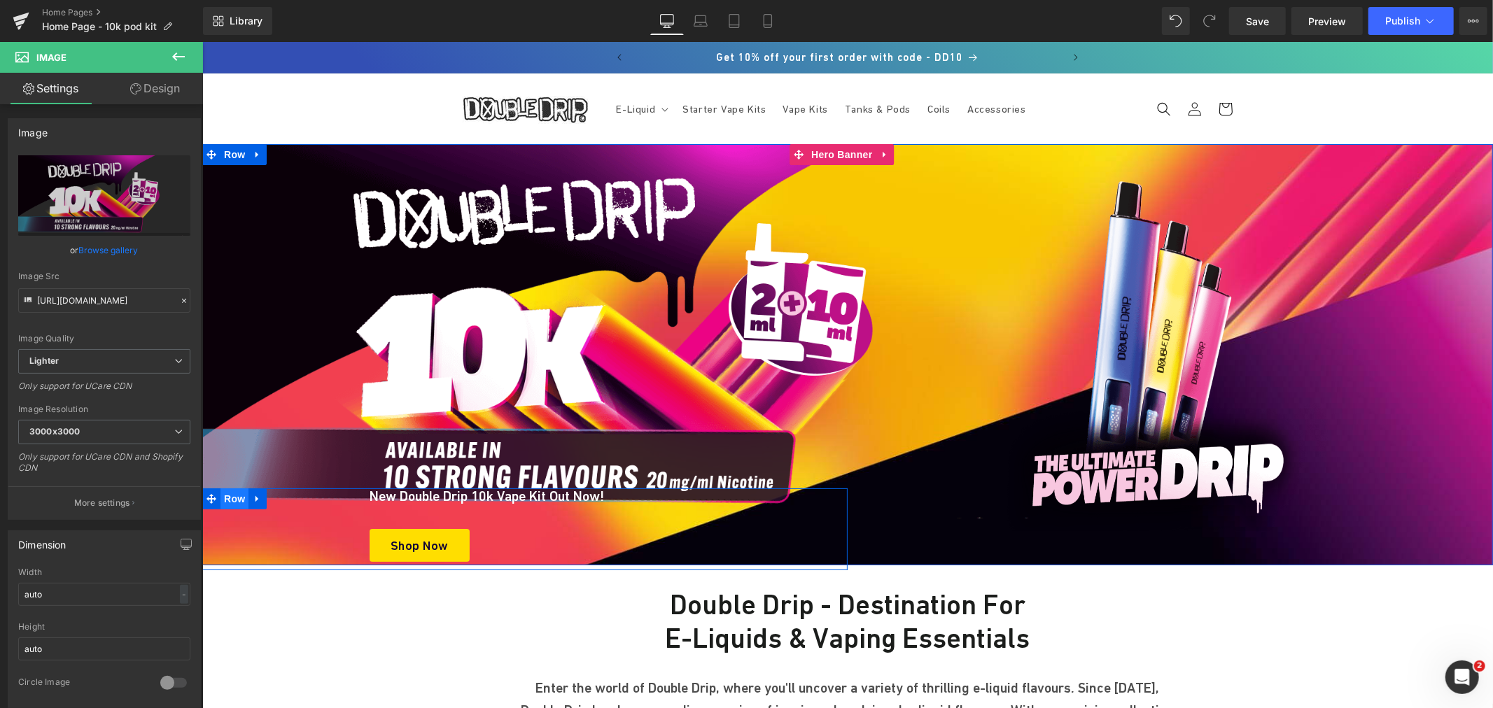
click at [227, 498] on span "Row" at bounding box center [234, 498] width 28 height 21
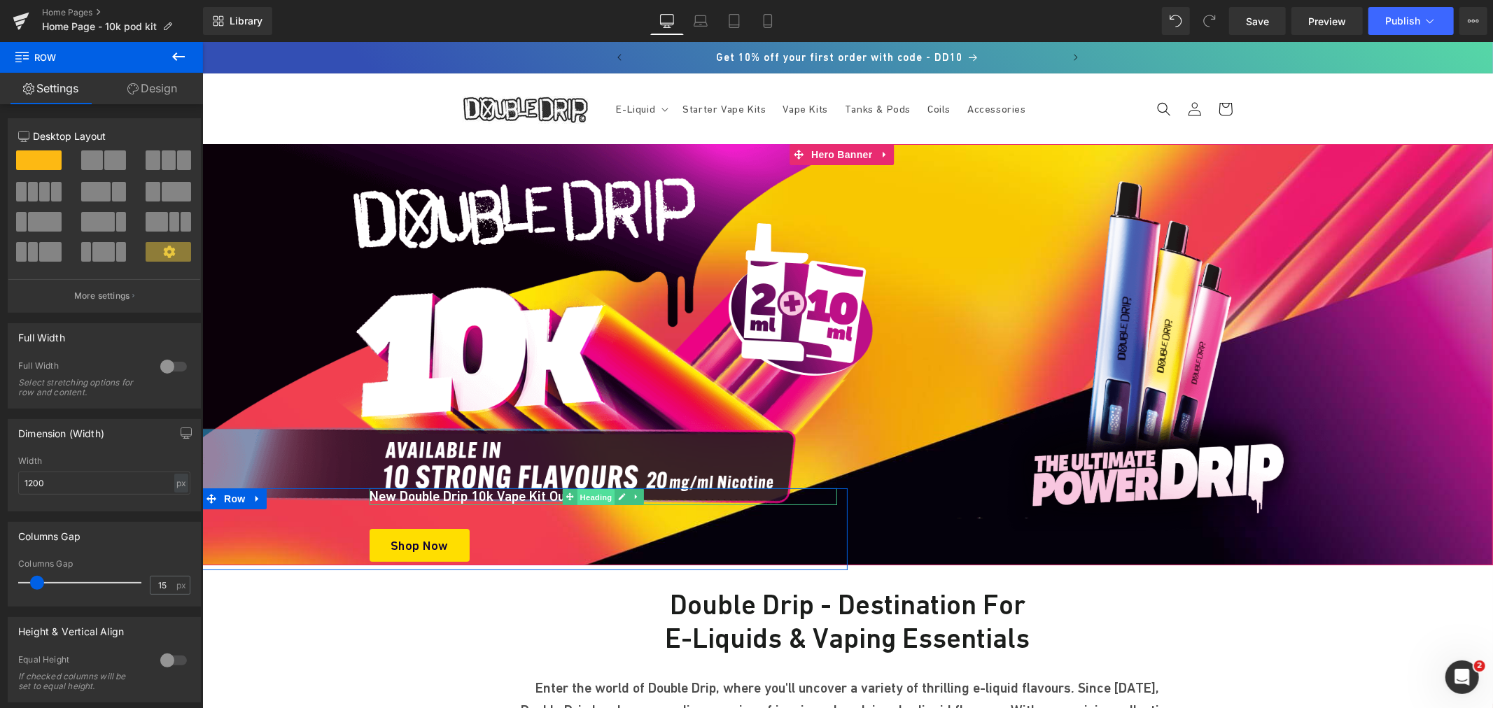
click at [580, 496] on span "Heading" at bounding box center [596, 496] width 38 height 17
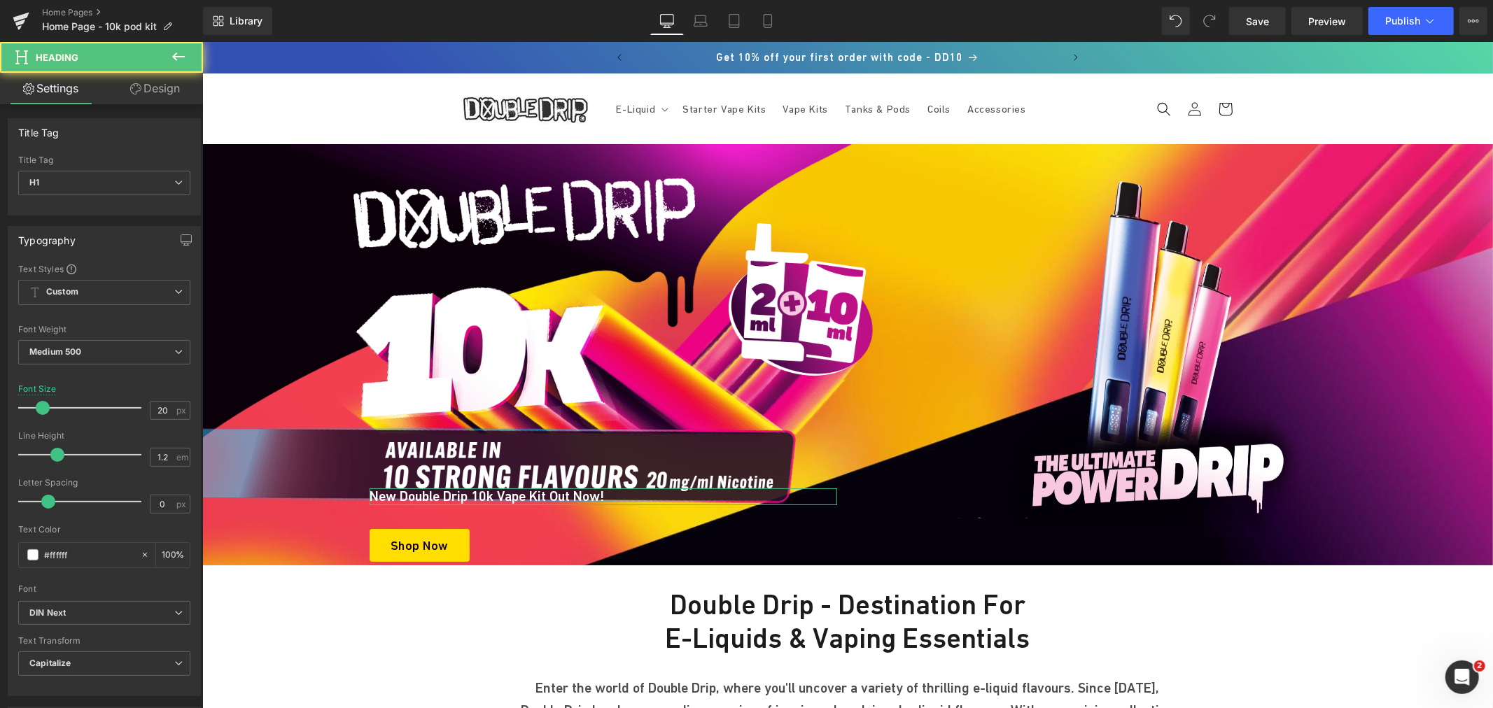
click at [162, 99] on link "Design" at bounding box center [154, 88] width 101 height 31
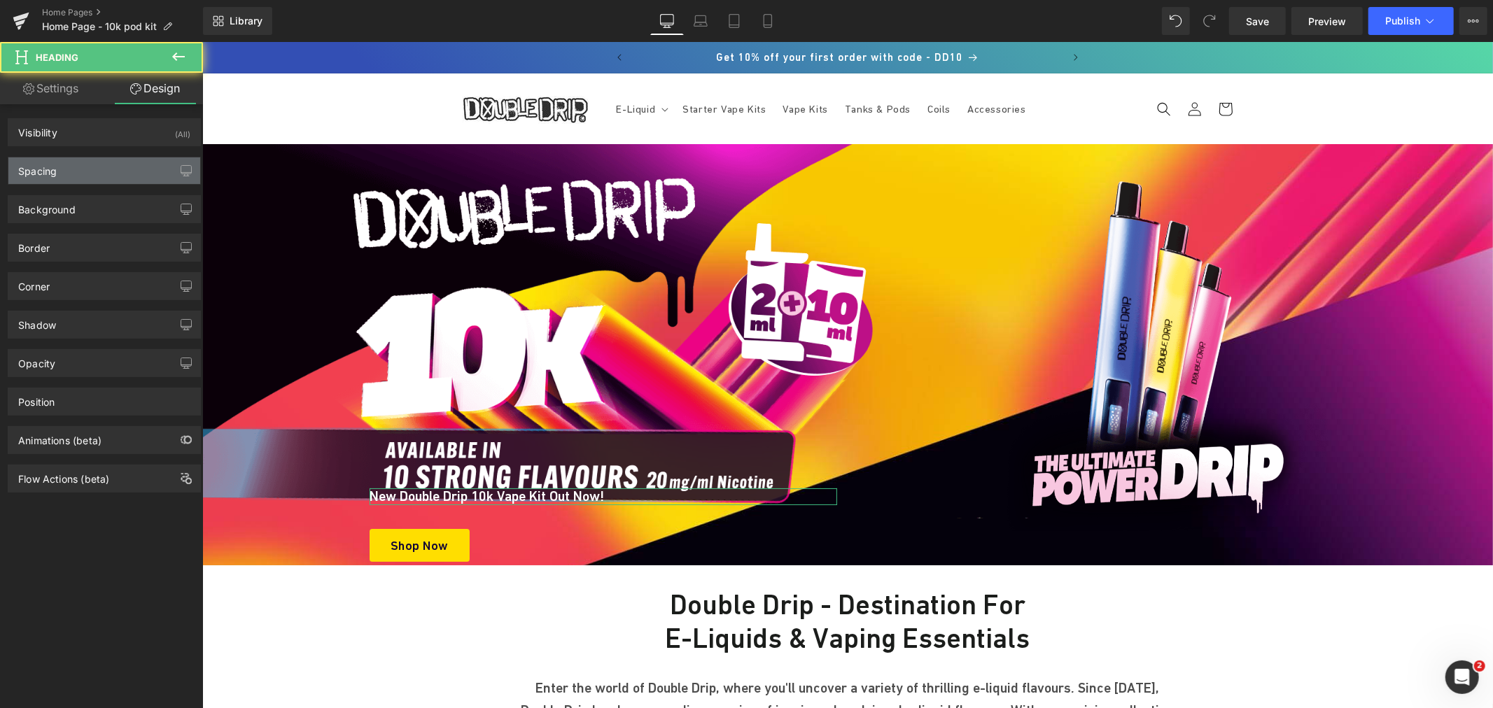
click at [77, 169] on div "Spacing" at bounding box center [104, 170] width 192 height 27
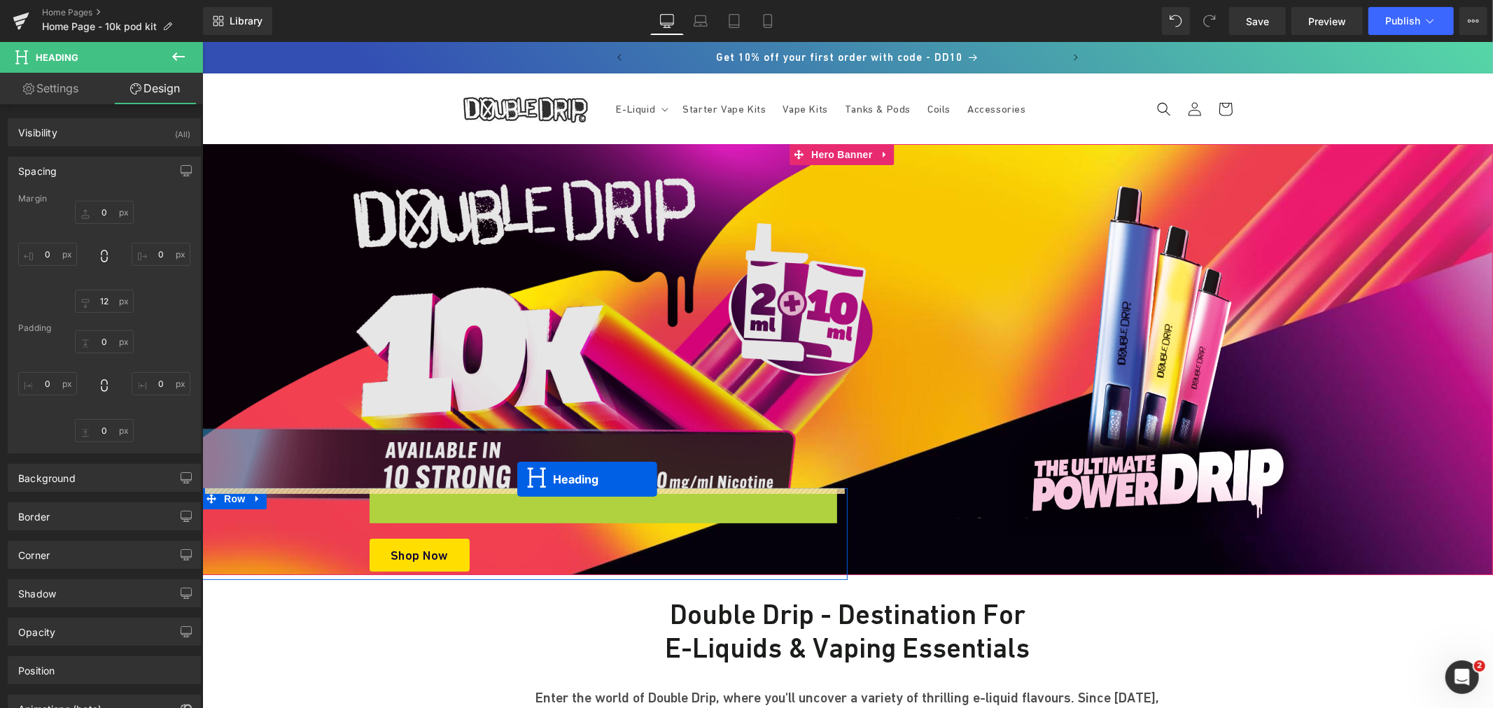
drag, startPoint x: 558, startPoint y: 497, endPoint x: 516, endPoint y: 479, distance: 45.8
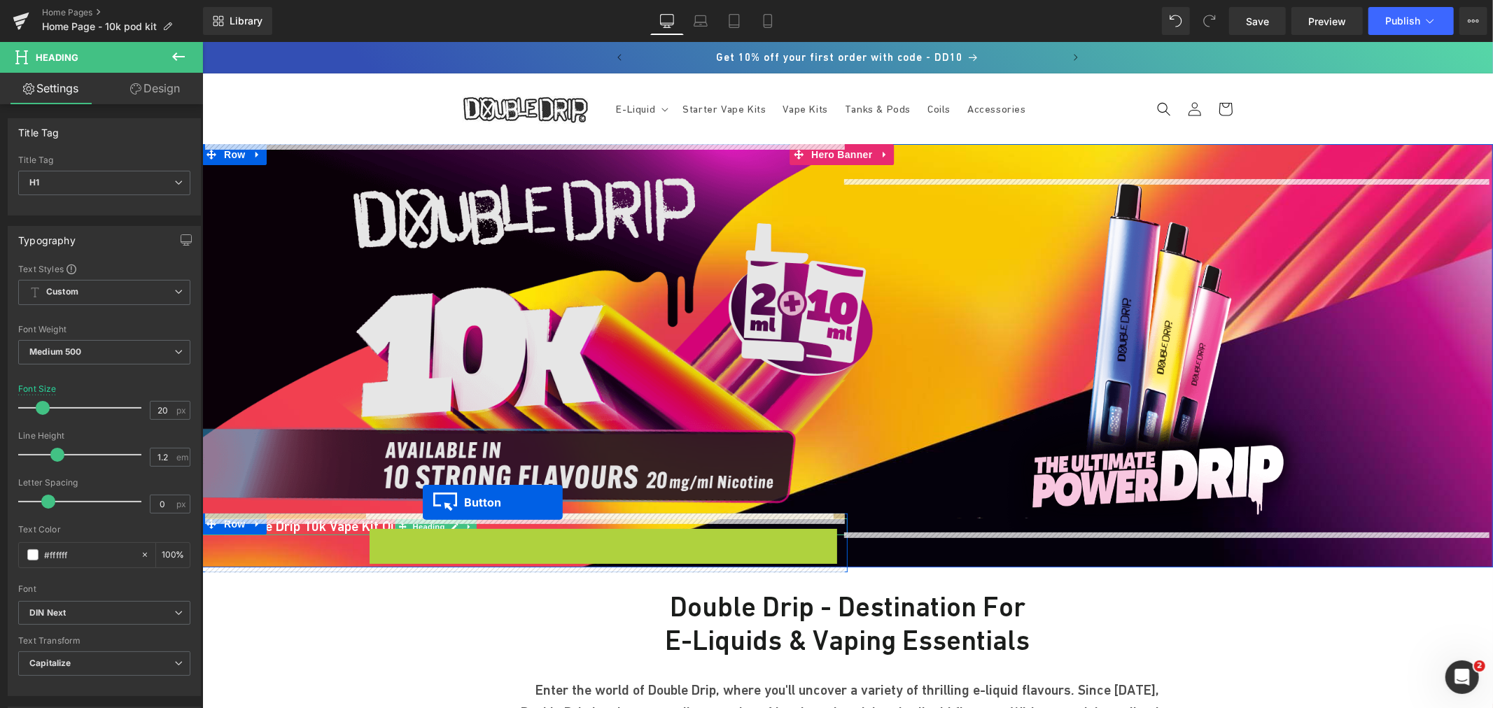
drag, startPoint x: 423, startPoint y: 542, endPoint x: 422, endPoint y: 502, distance: 40.6
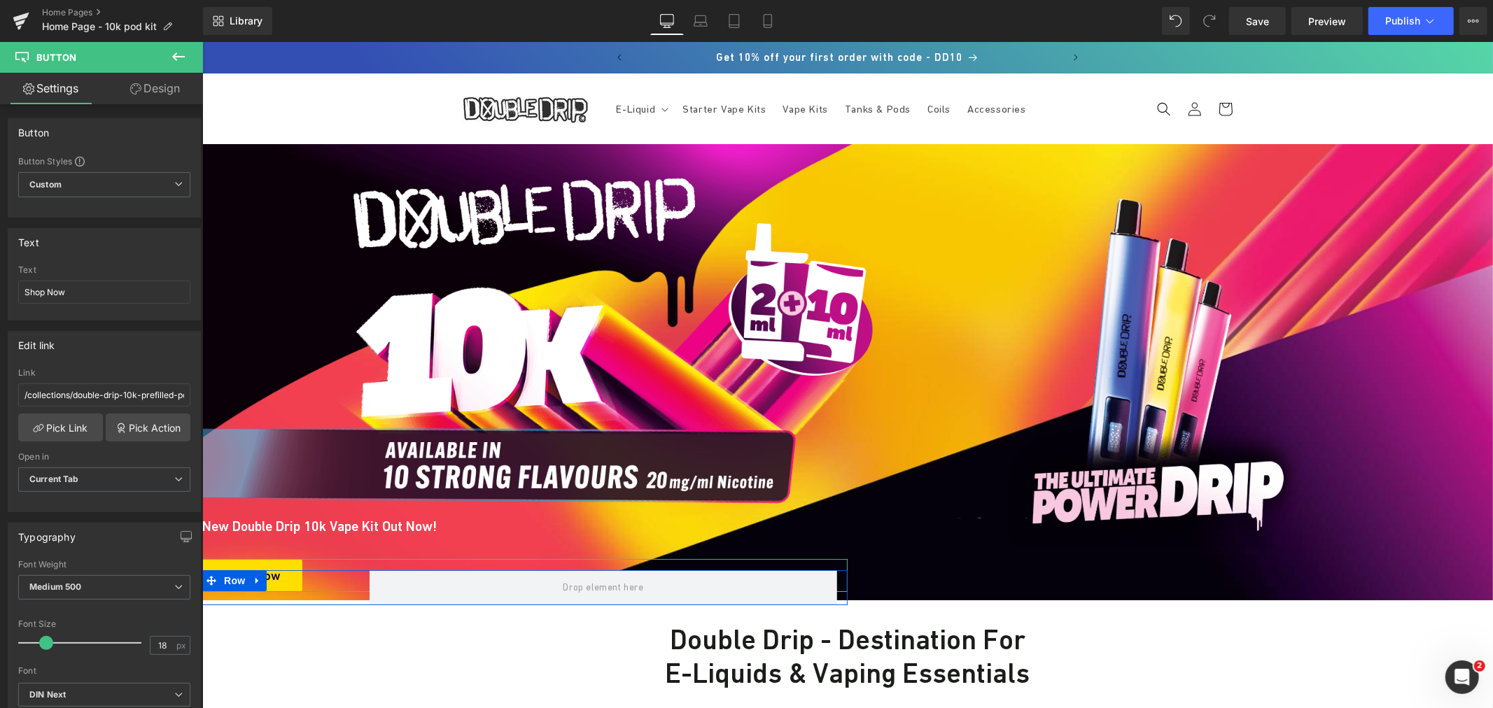
click at [147, 96] on link "Design" at bounding box center [154, 88] width 101 height 31
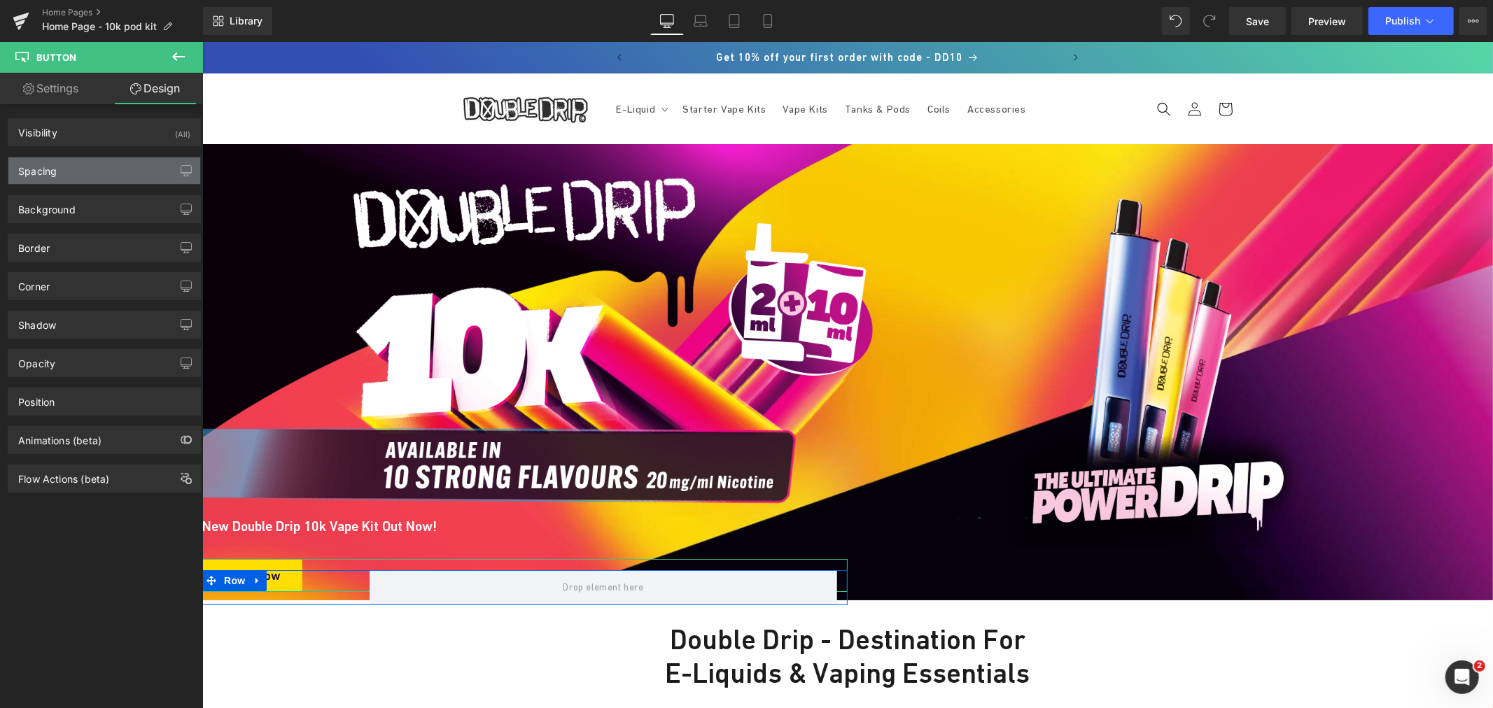
click at [94, 179] on div "Spacing" at bounding box center [104, 170] width 192 height 27
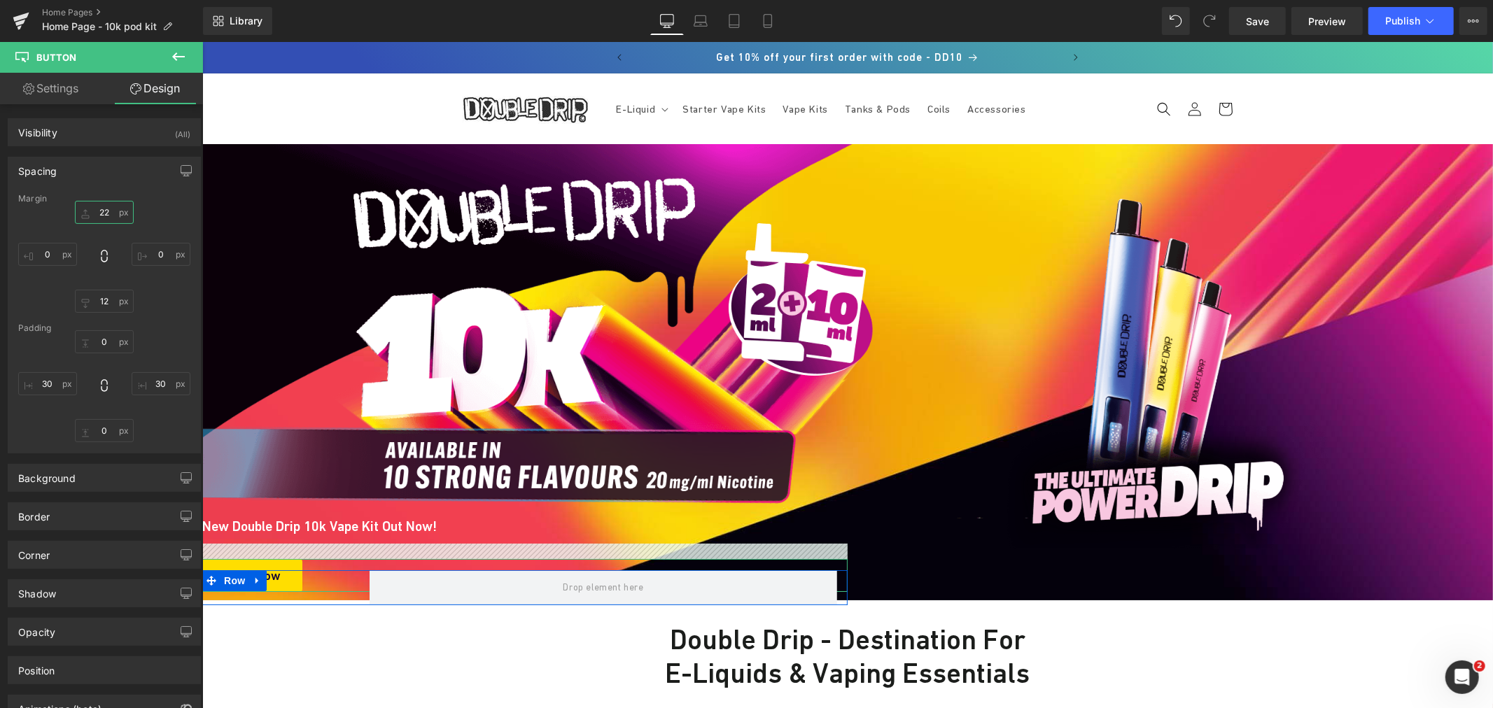
click at [106, 217] on input "22" at bounding box center [104, 212] width 59 height 23
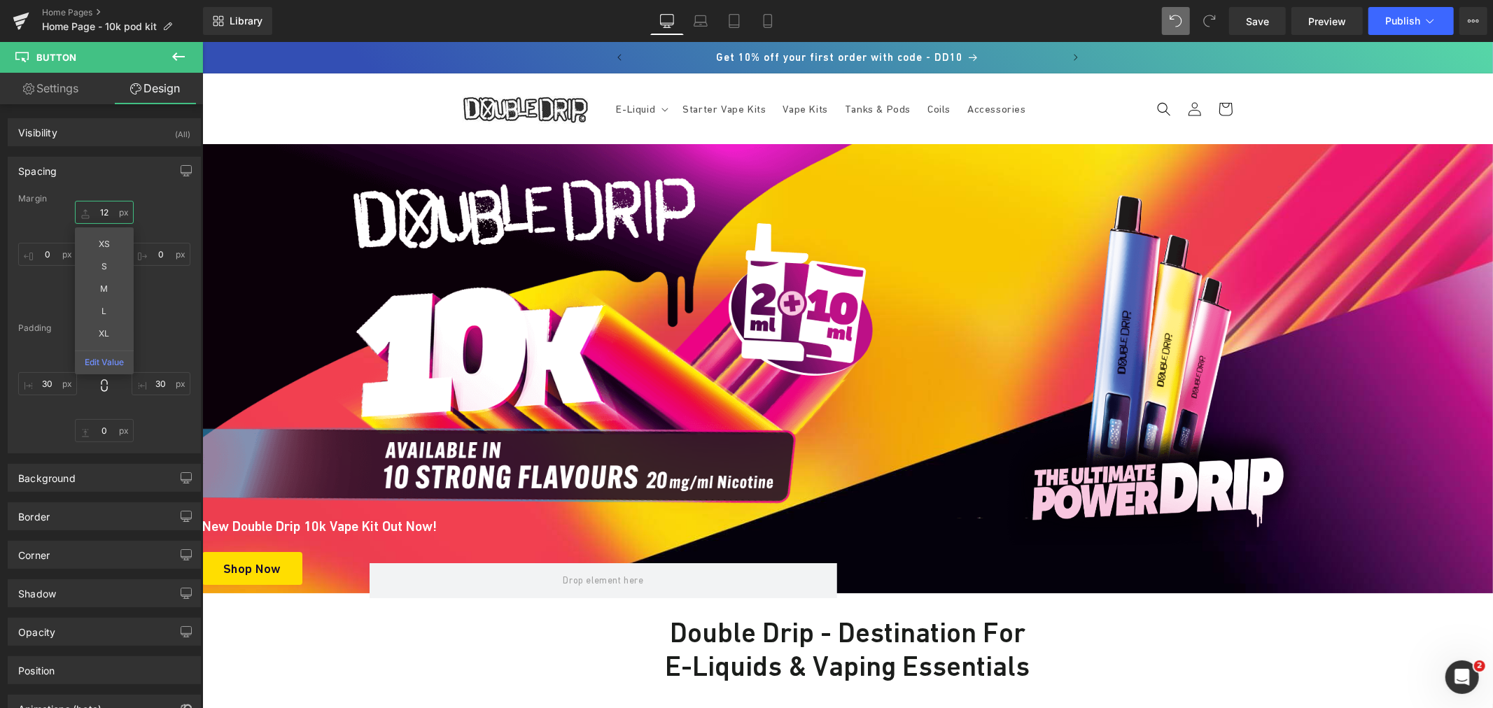
type input "12"
click at [1190, 17] on span at bounding box center [1176, 21] width 28 height 28
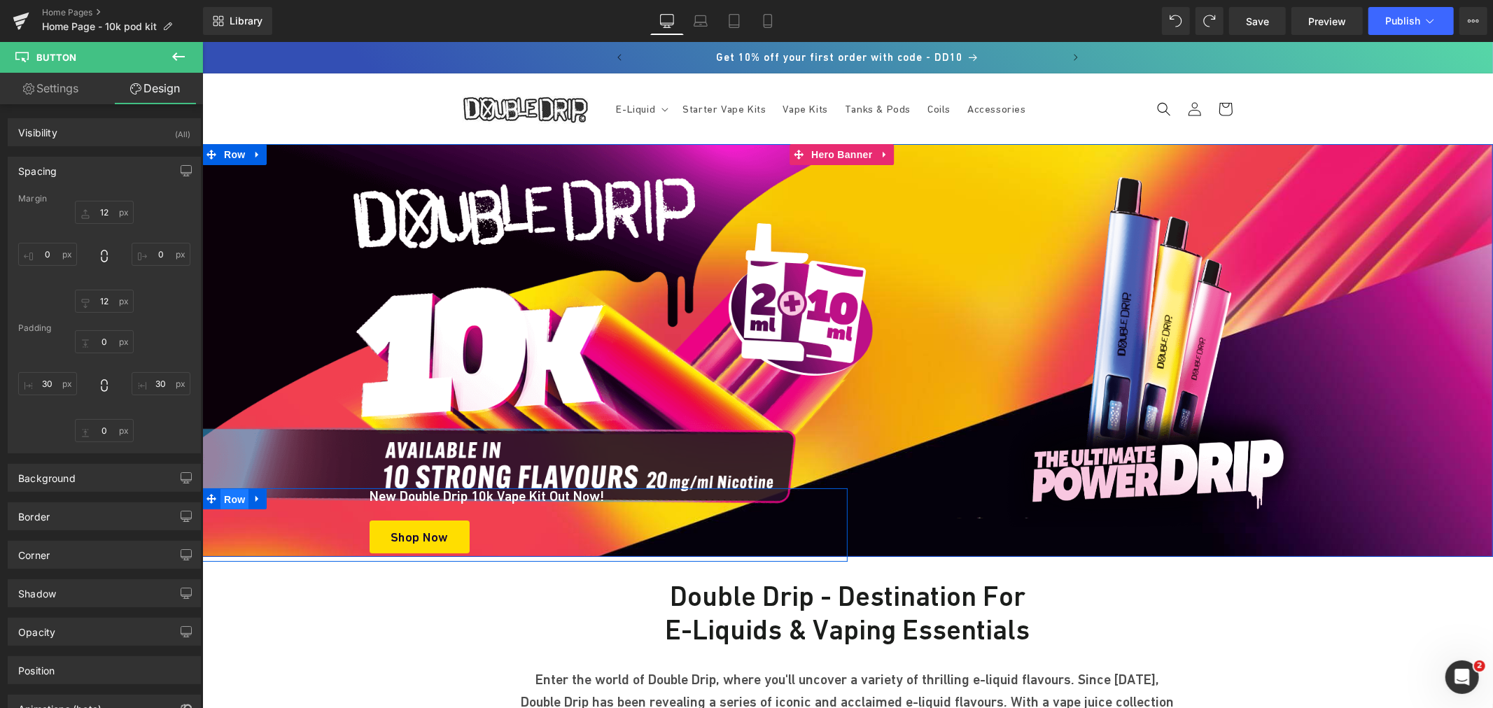
click at [220, 498] on span "Row" at bounding box center [234, 498] width 28 height 21
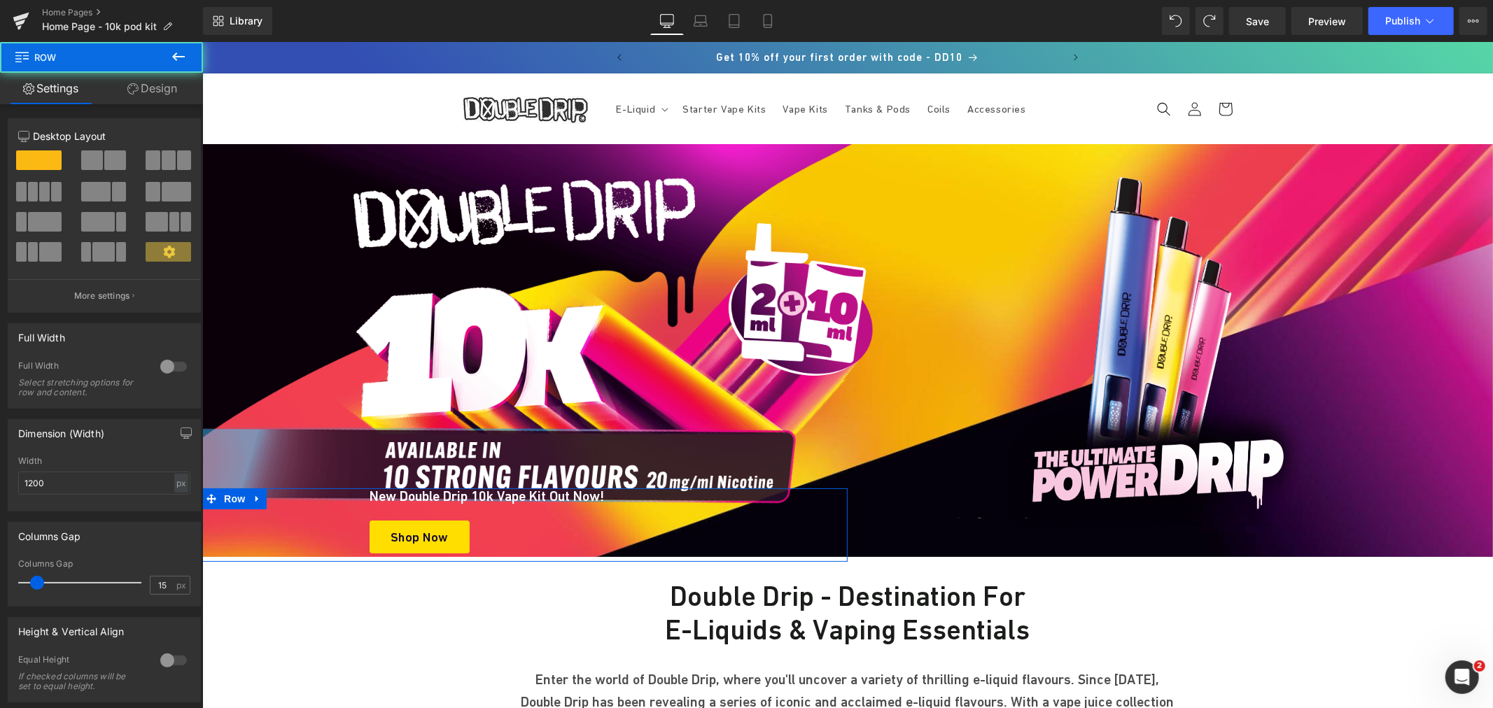
click at [169, 85] on link "Design" at bounding box center [151, 88] width 101 height 31
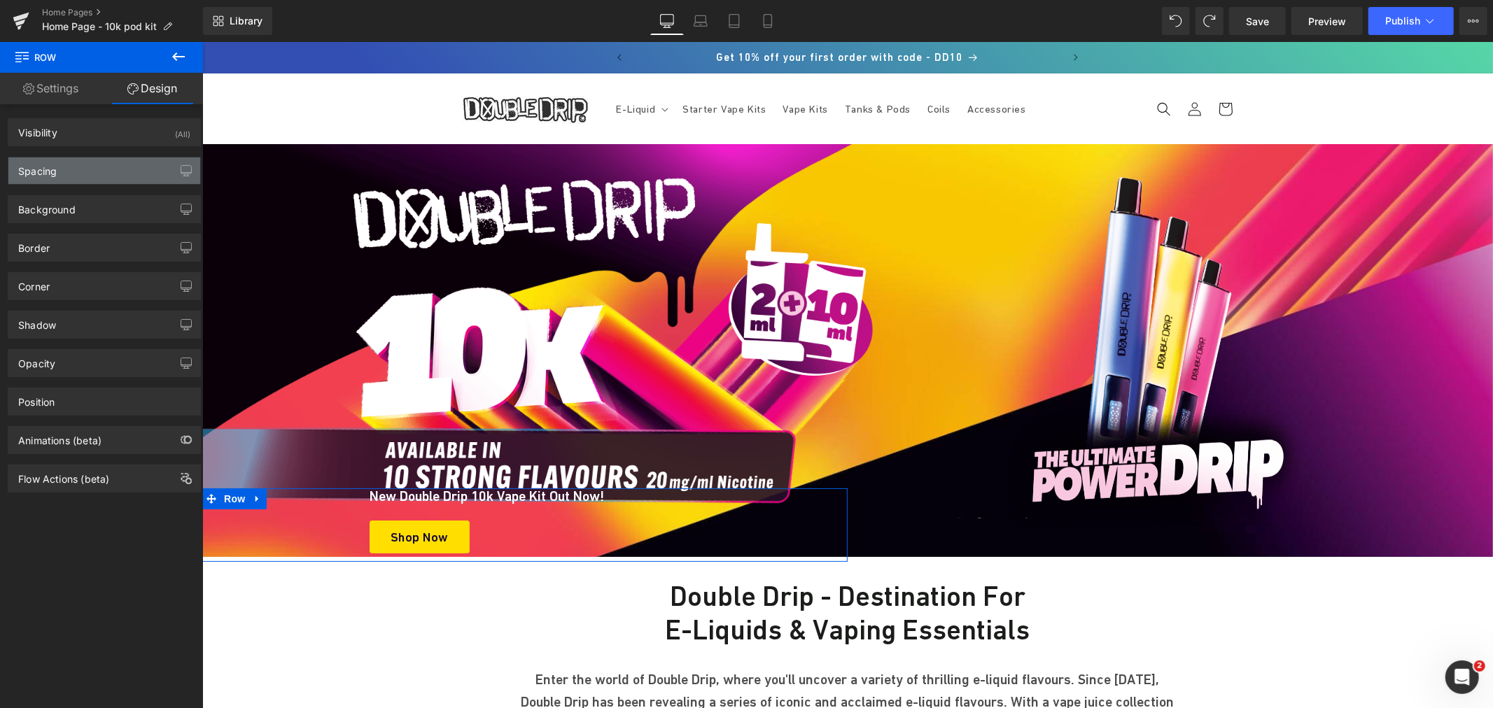
click at [139, 170] on div "Spacing" at bounding box center [104, 170] width 192 height 27
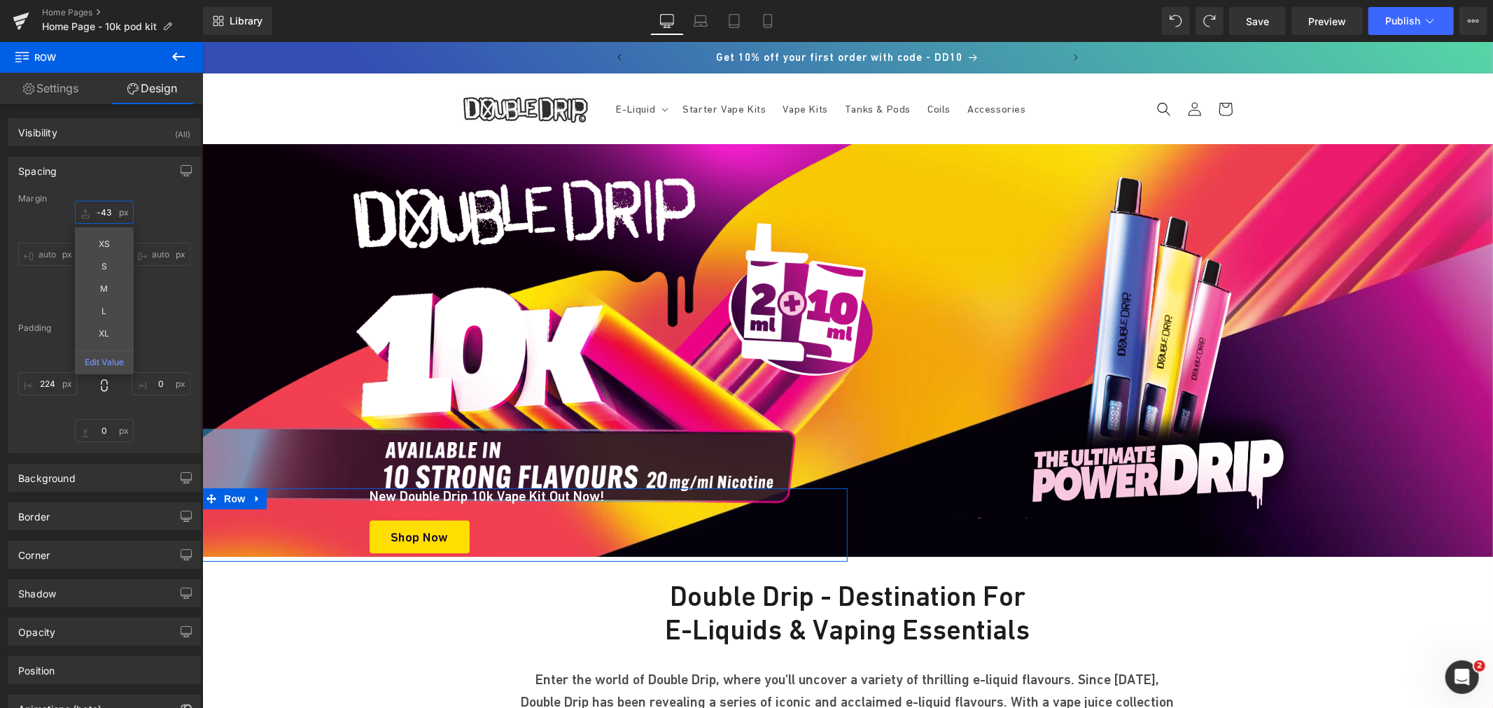
click at [106, 215] on input "text" at bounding box center [104, 212] width 59 height 23
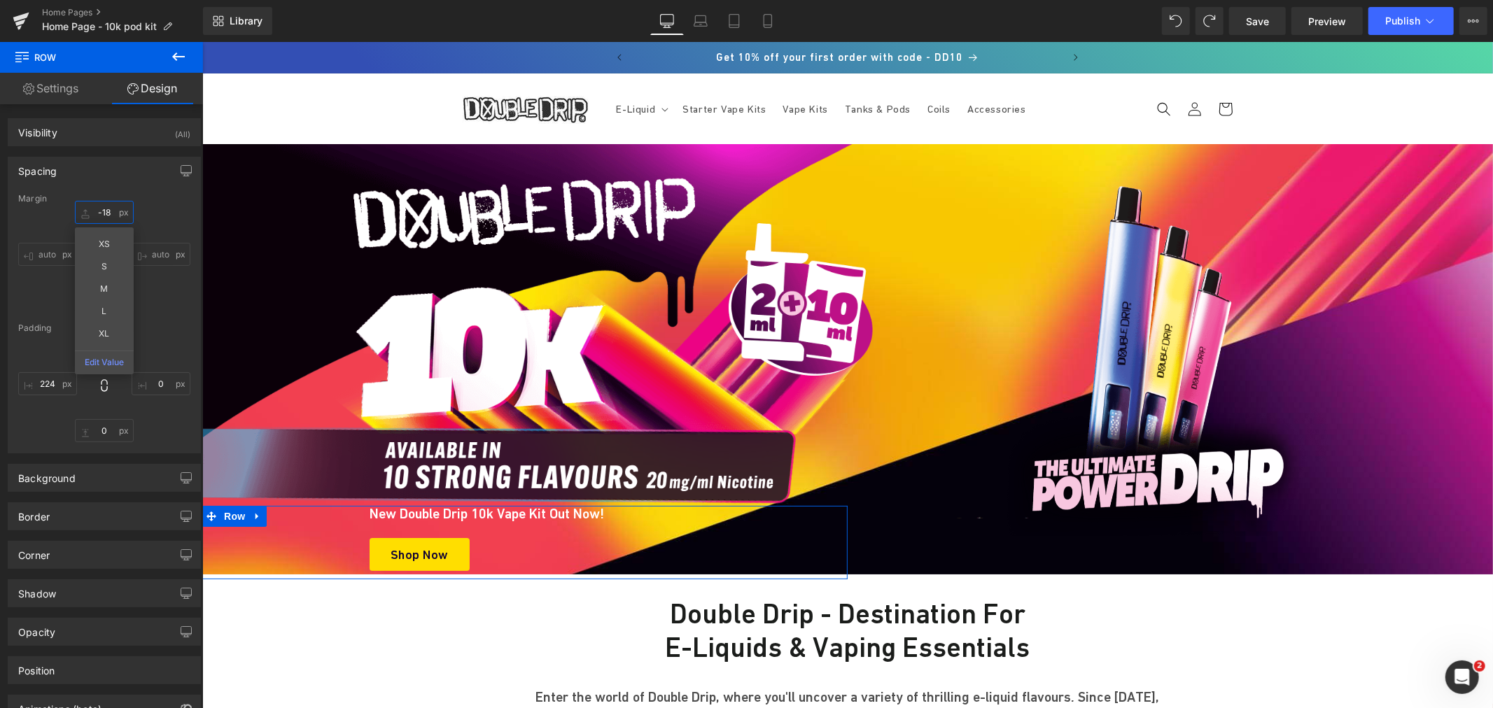
type input "-18"
click at [157, 309] on div "-18 auto auto" at bounding box center [104, 257] width 172 height 112
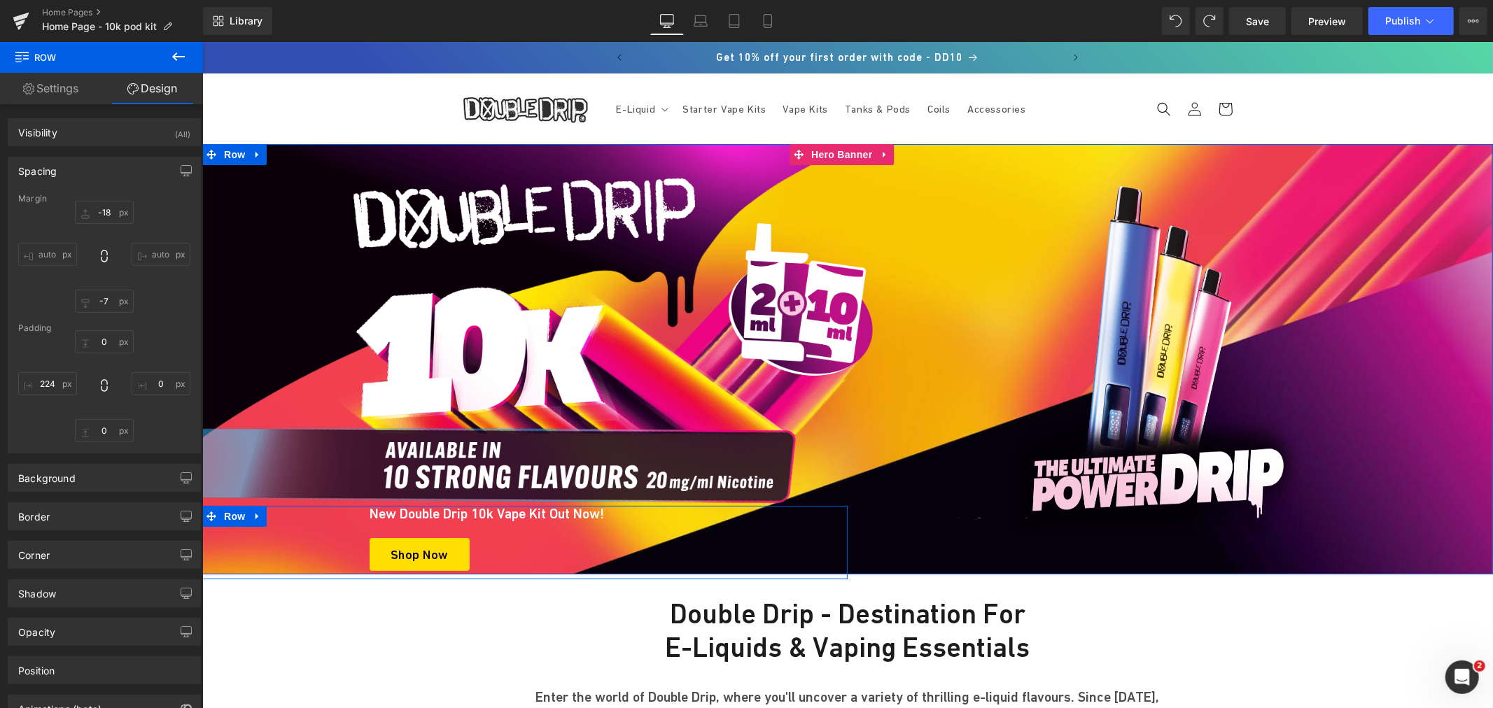
click at [413, 535] on div "New Double Drip 10k Vape Kit Out Now! Heading Shop Now Button" at bounding box center [602, 541] width 488 height 73
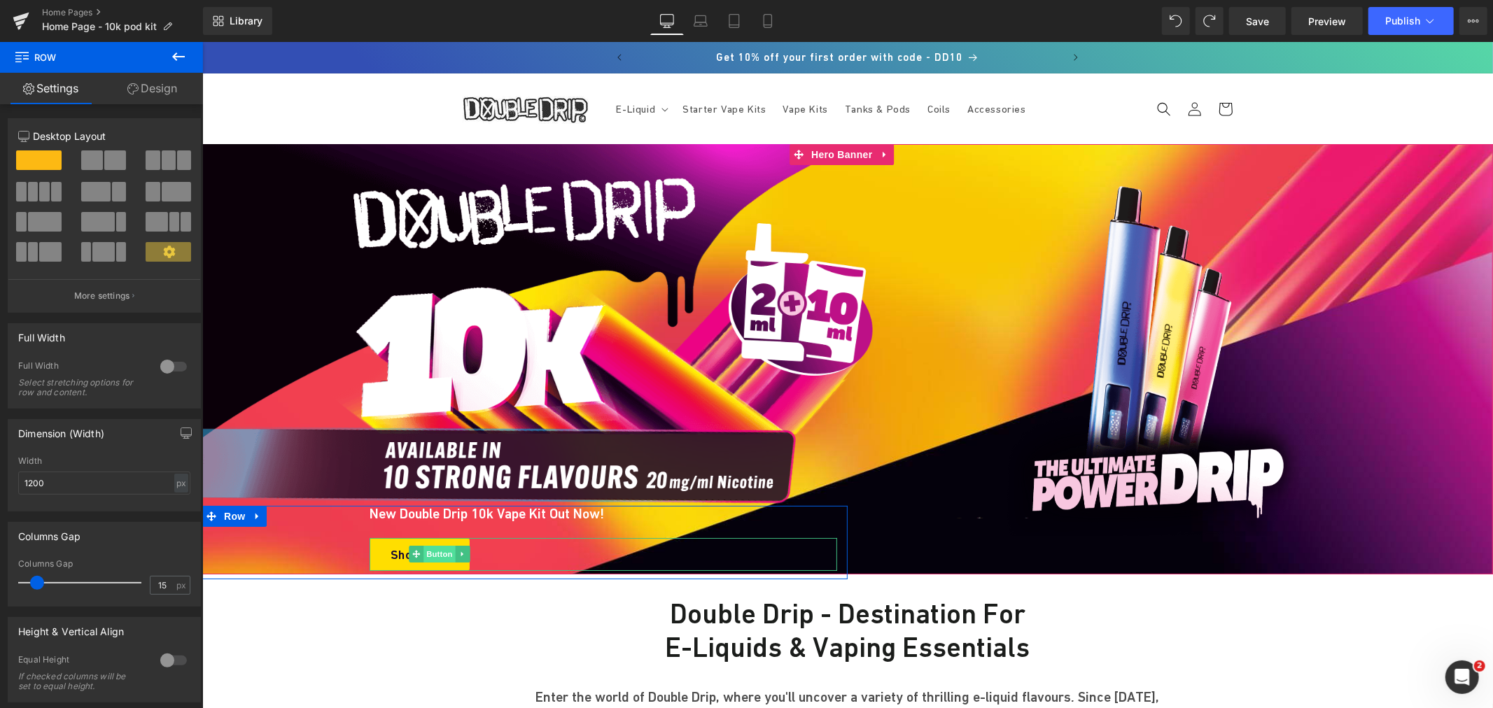
click at [430, 556] on span "Button" at bounding box center [439, 553] width 32 height 17
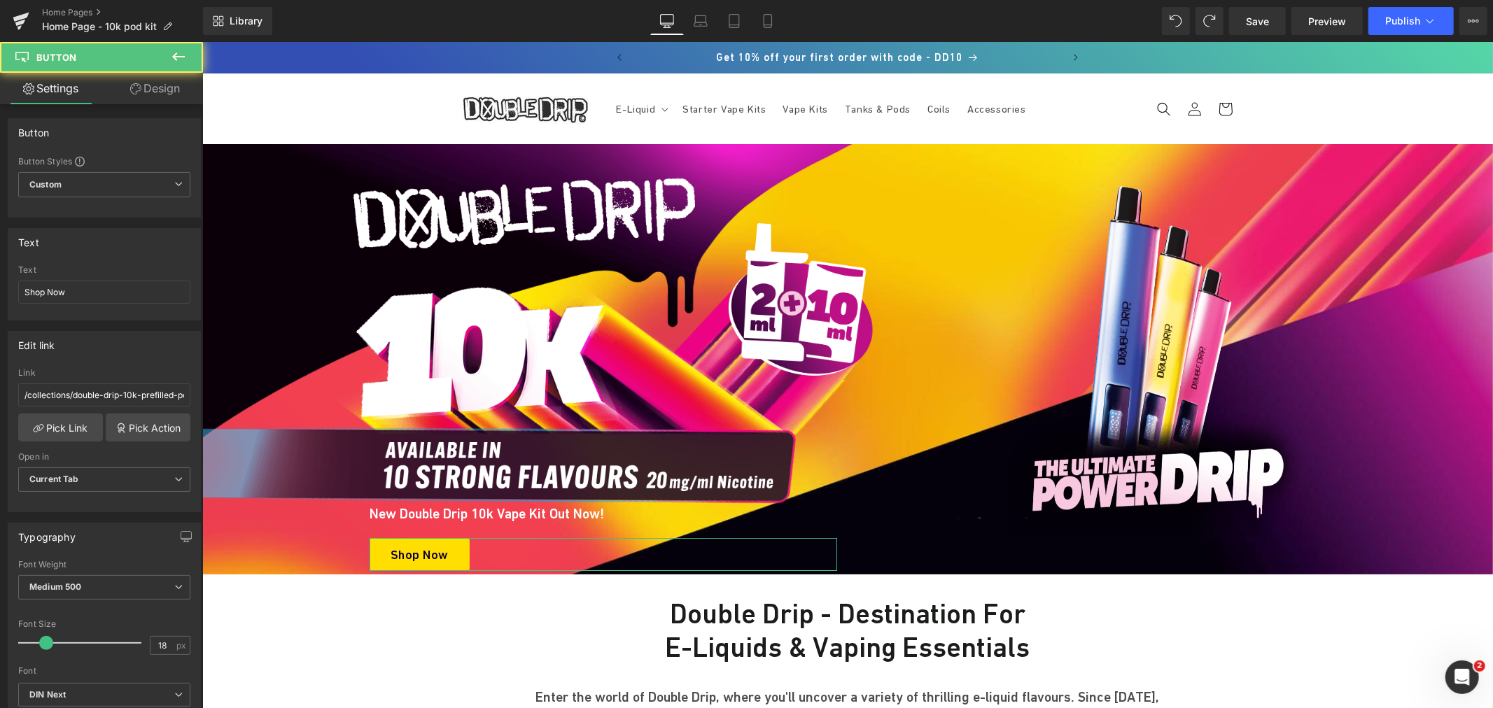
click at [157, 94] on link "Design" at bounding box center [154, 88] width 101 height 31
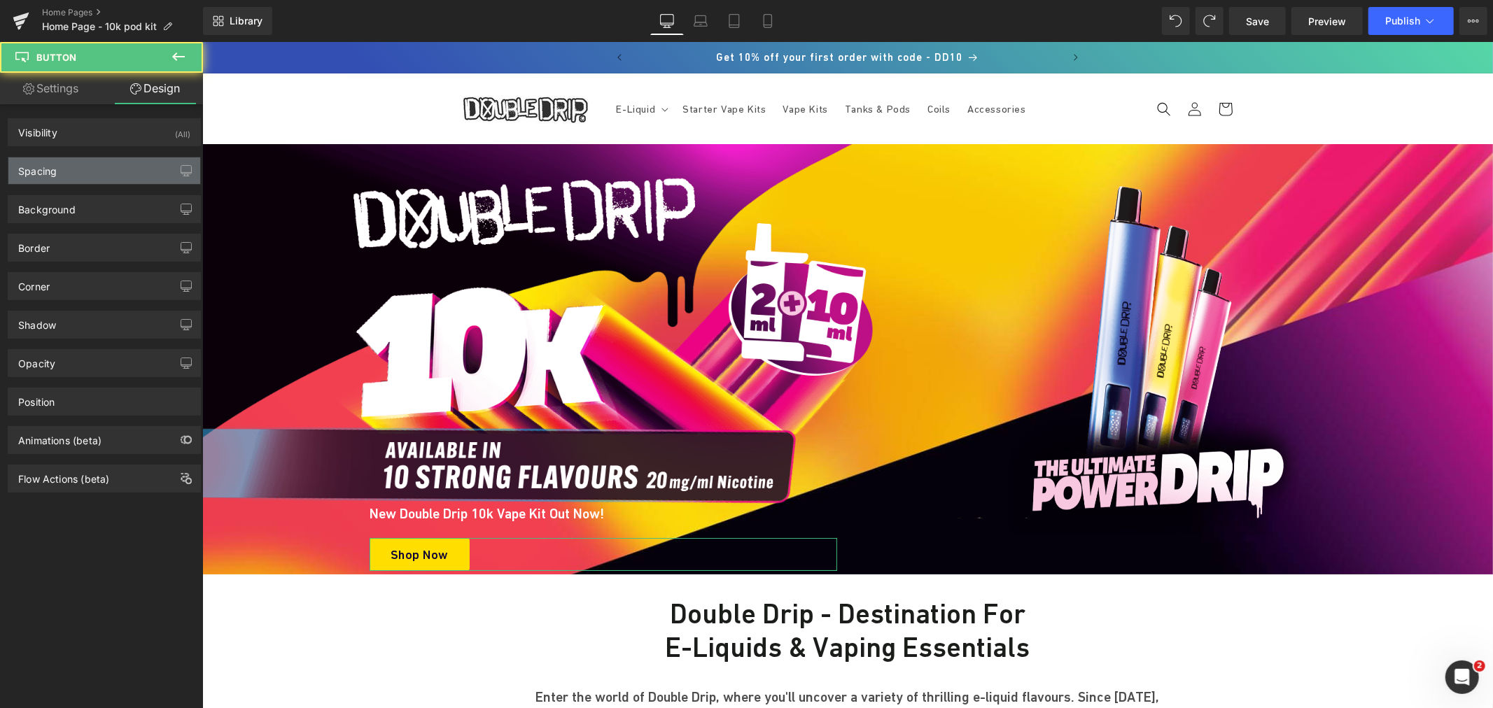
click at [68, 171] on div "Spacing" at bounding box center [104, 170] width 192 height 27
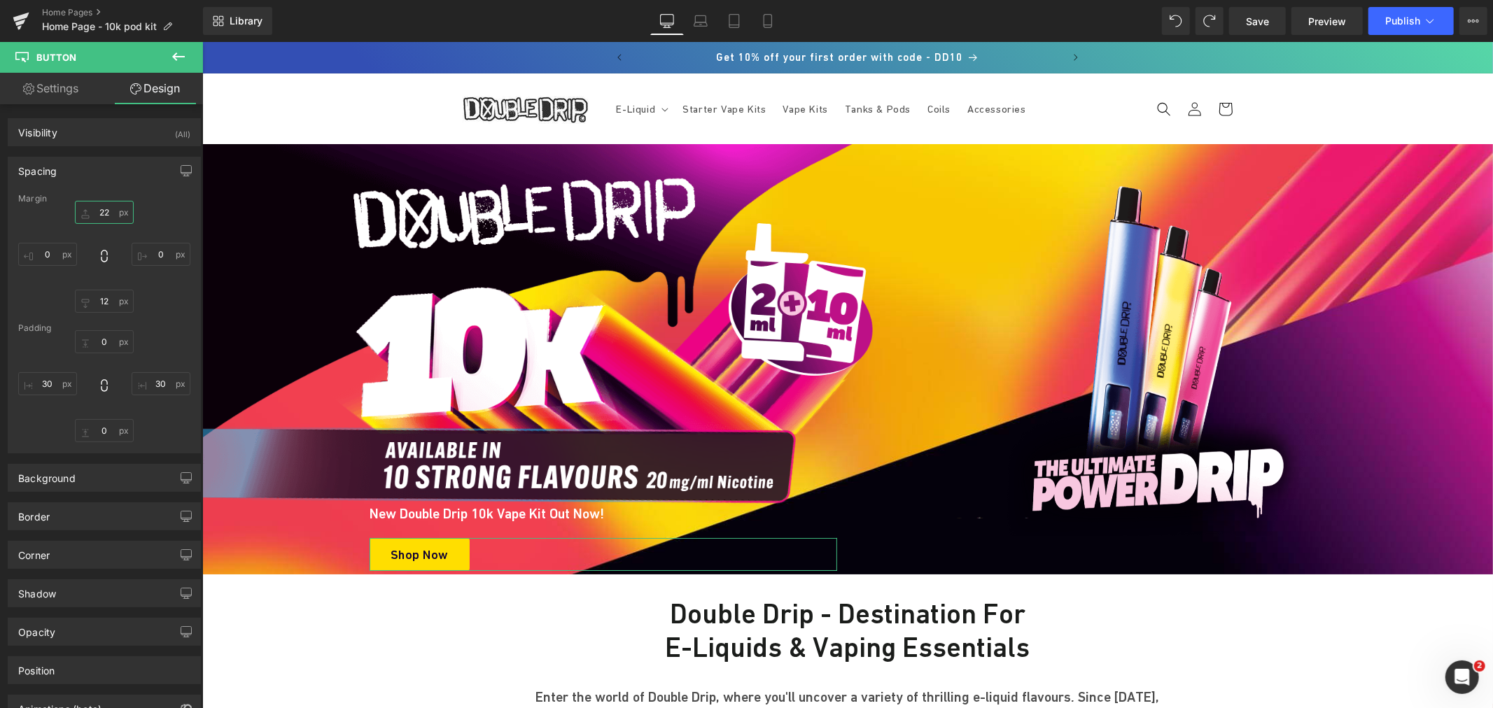
click at [111, 210] on input "text" at bounding box center [104, 212] width 59 height 23
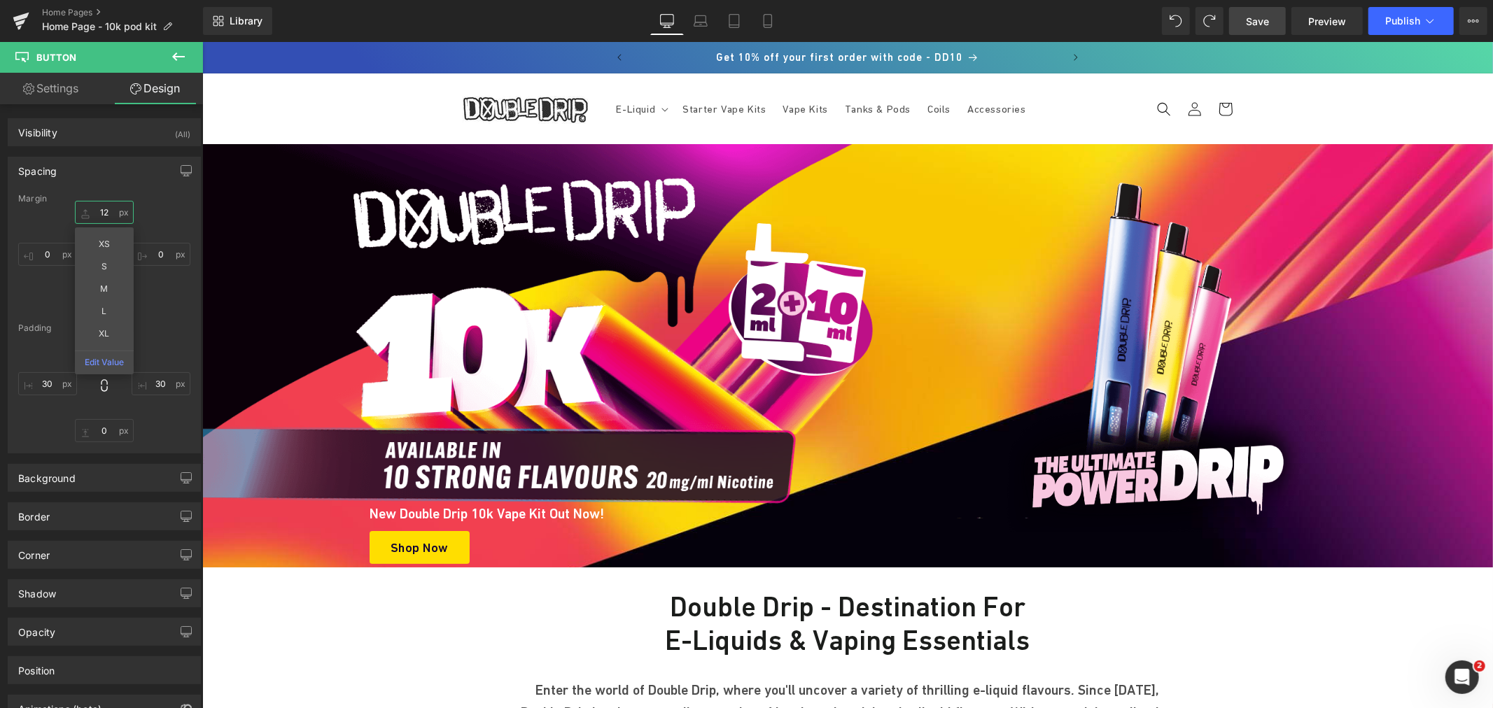
type input "12"
click at [1254, 19] on span "Save" at bounding box center [1257, 21] width 23 height 15
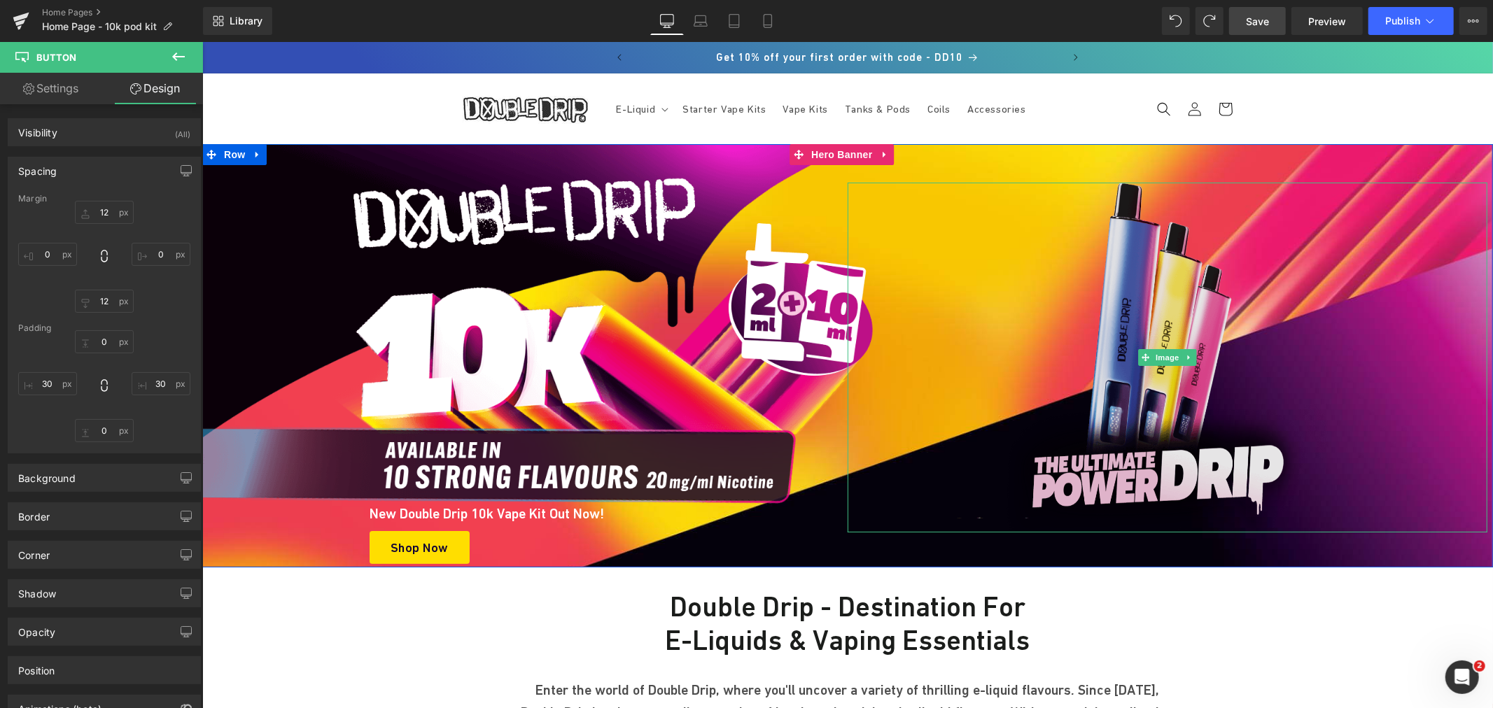
click at [1166, 282] on img at bounding box center [1167, 357] width 350 height 350
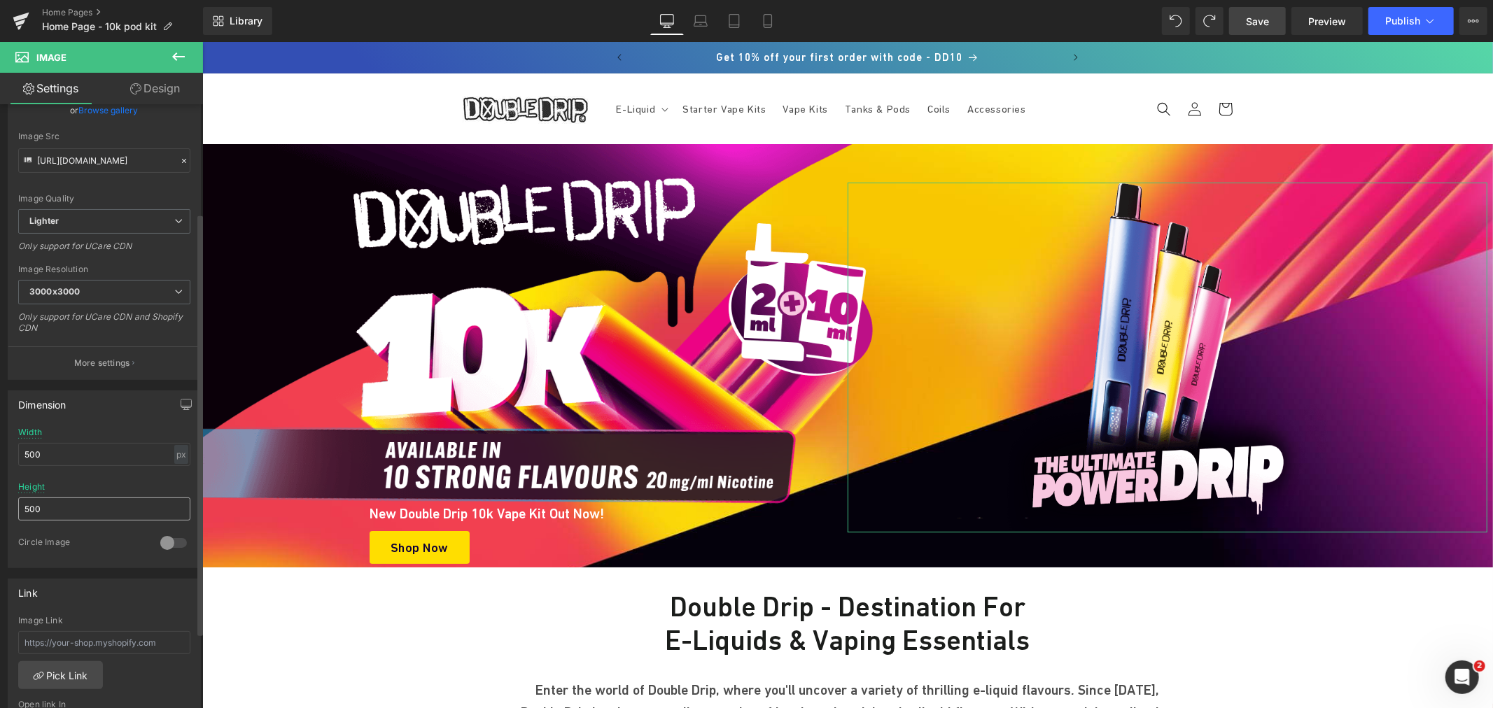
scroll to position [155, 0]
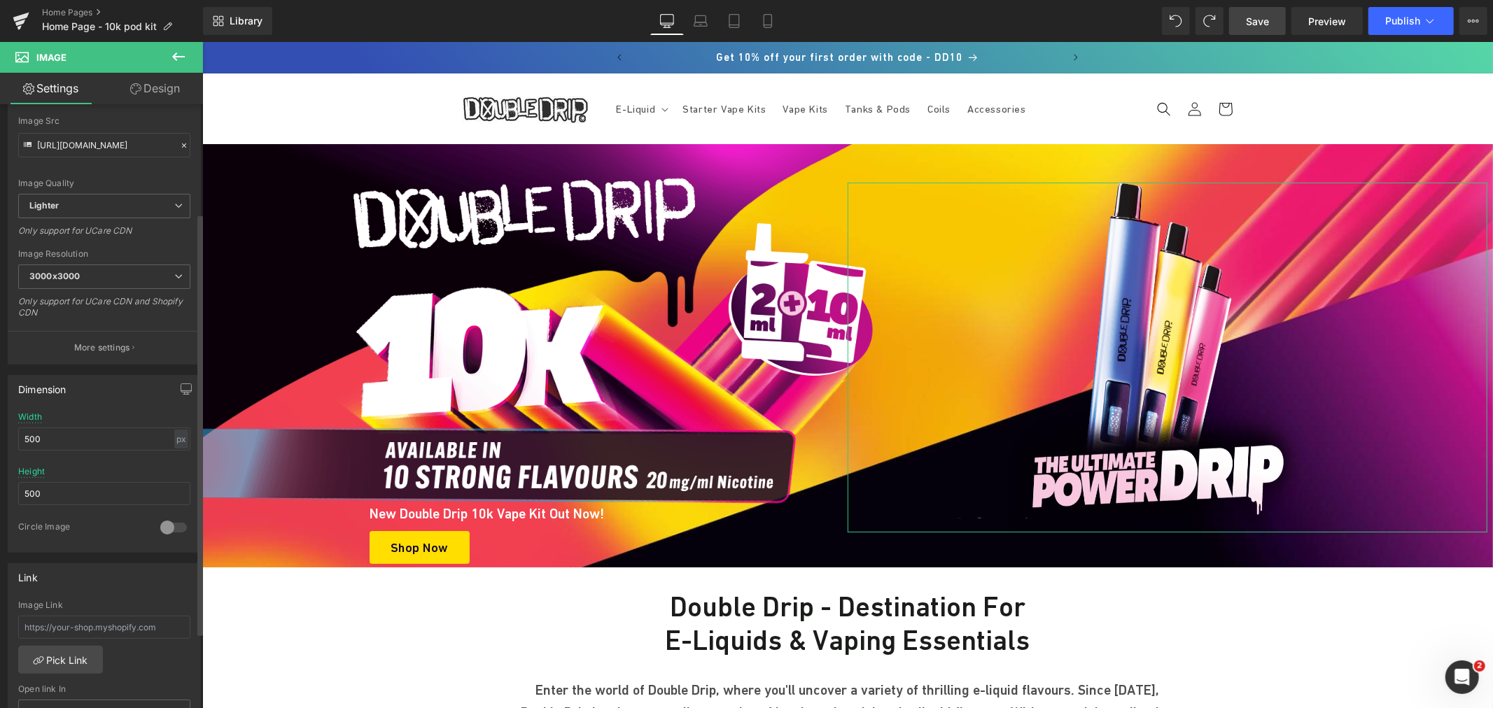
click at [52, 418] on div "Width 500 px % px" at bounding box center [104, 439] width 172 height 55
click at [48, 431] on input "500" at bounding box center [104, 439] width 172 height 23
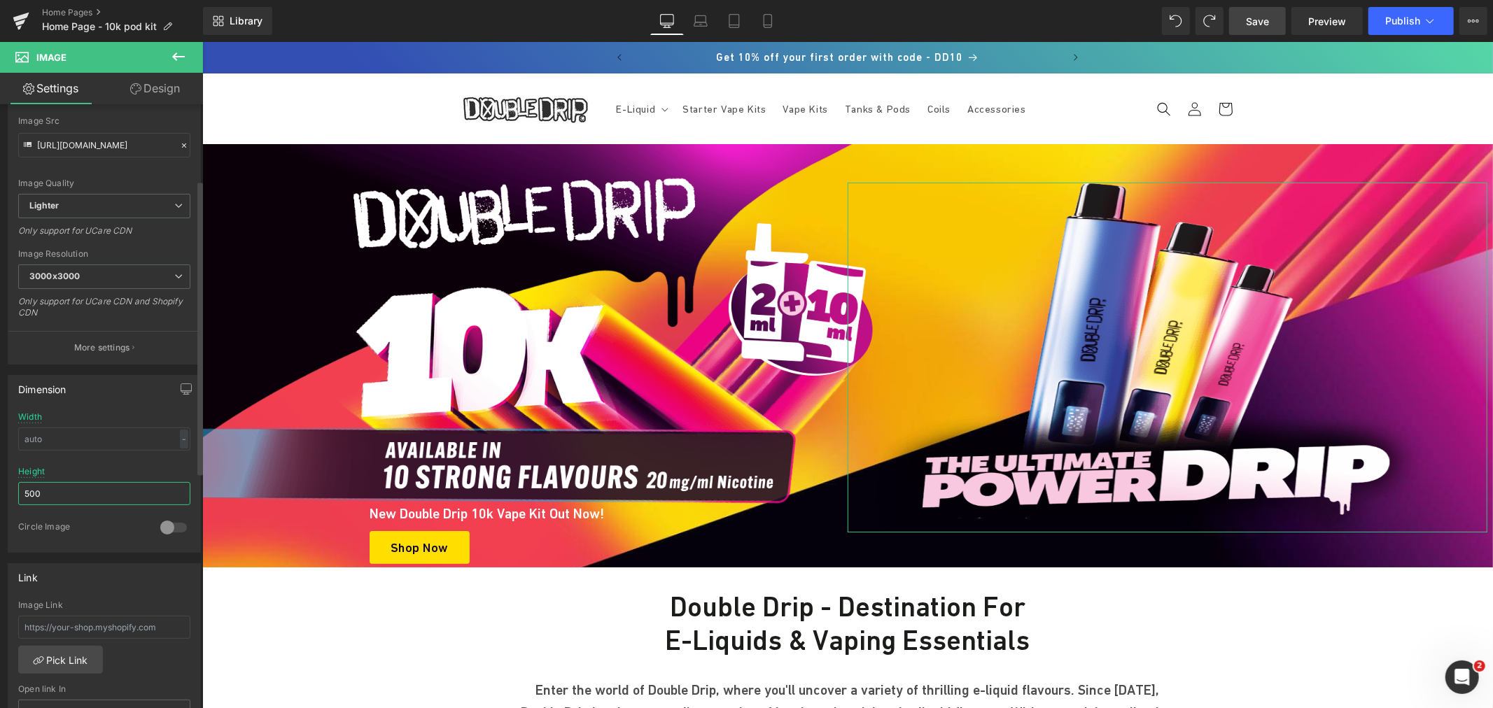
click at [49, 502] on input "500" at bounding box center [104, 493] width 172 height 23
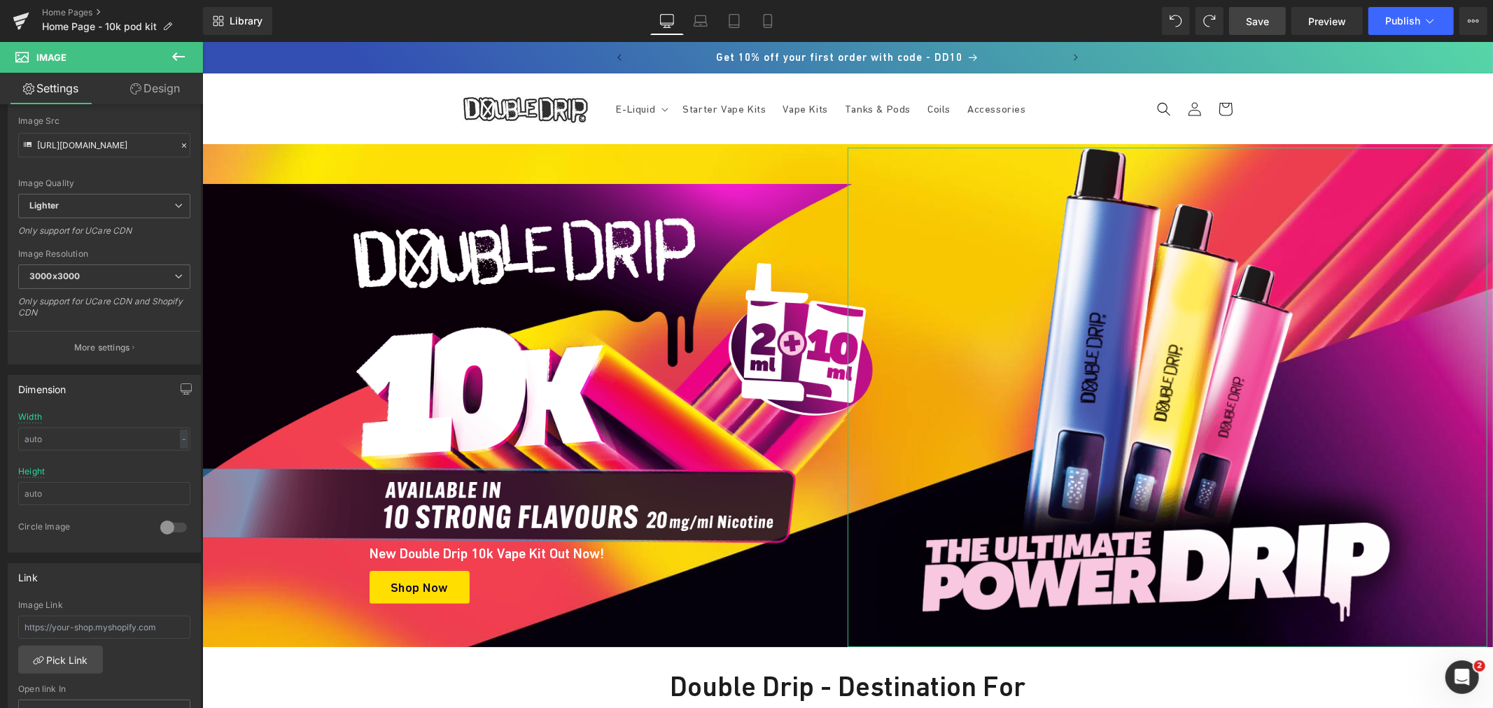
click at [159, 85] on link "Design" at bounding box center [154, 88] width 101 height 31
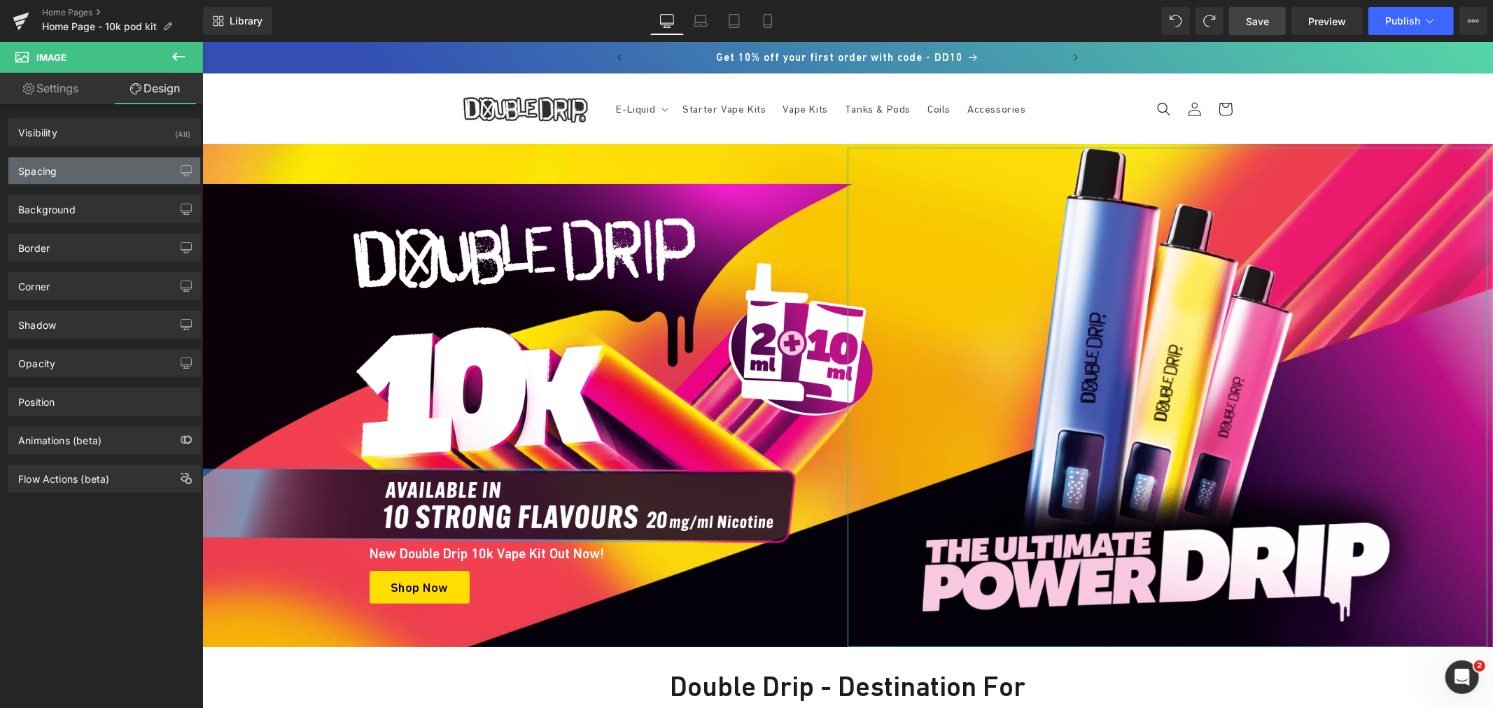
click at [75, 174] on div "Spacing" at bounding box center [104, 170] width 192 height 27
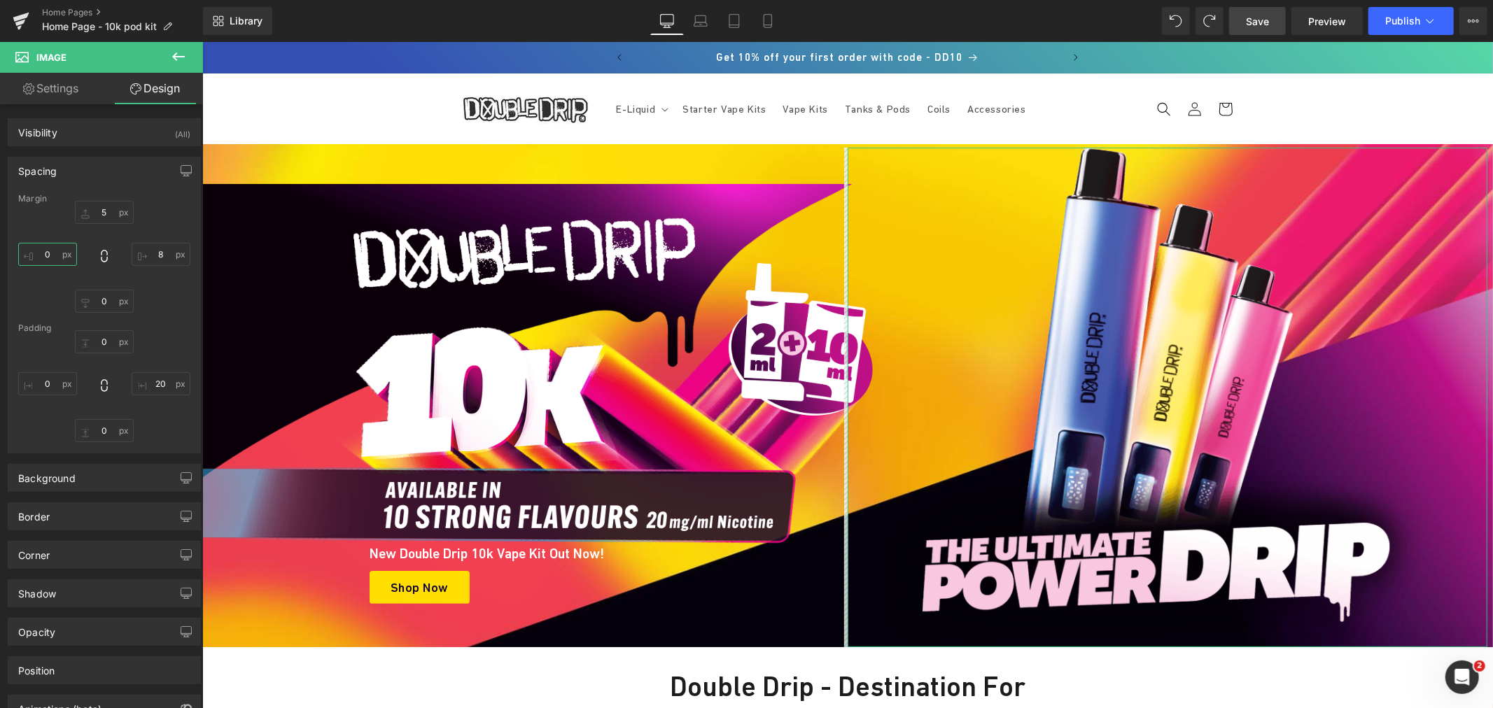
click at [54, 254] on input "0" at bounding box center [47, 254] width 59 height 23
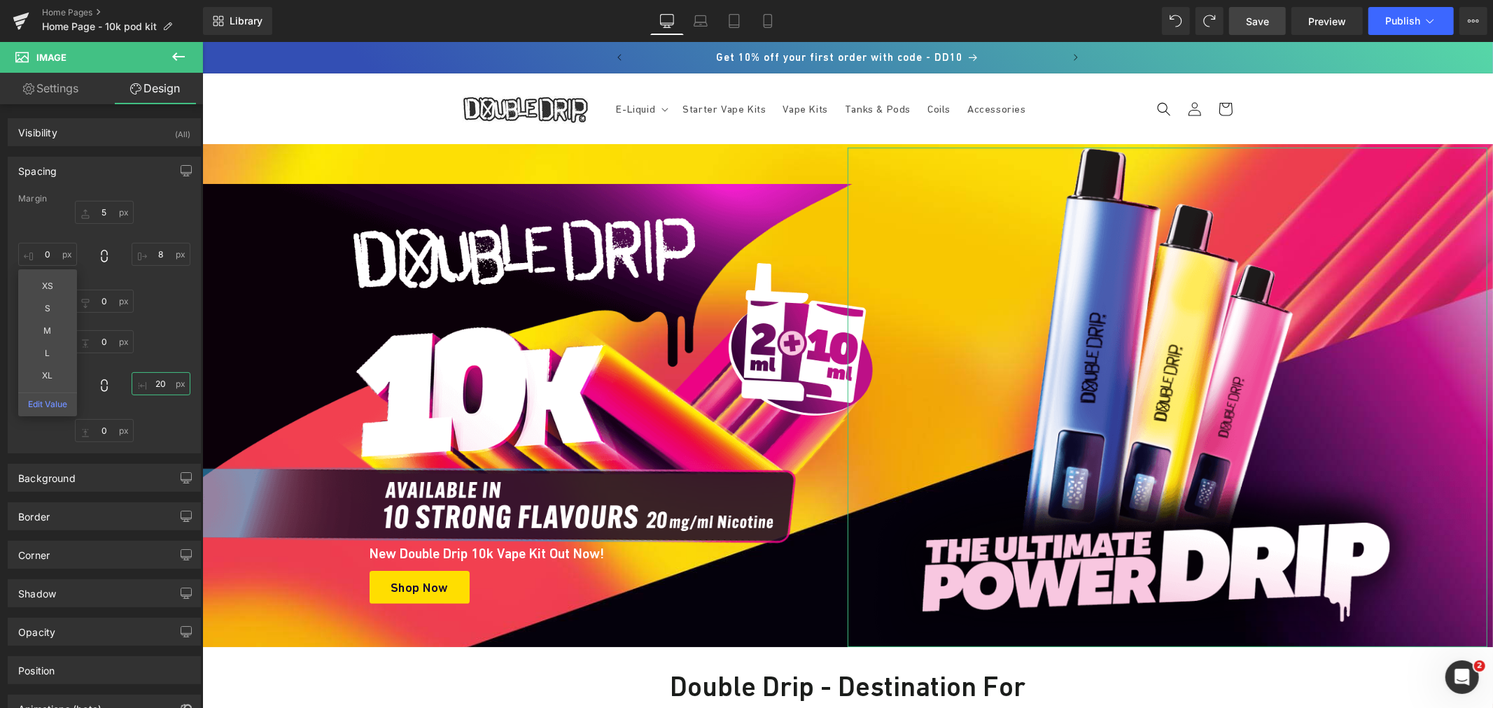
click at [166, 383] on input "20" at bounding box center [161, 383] width 59 height 23
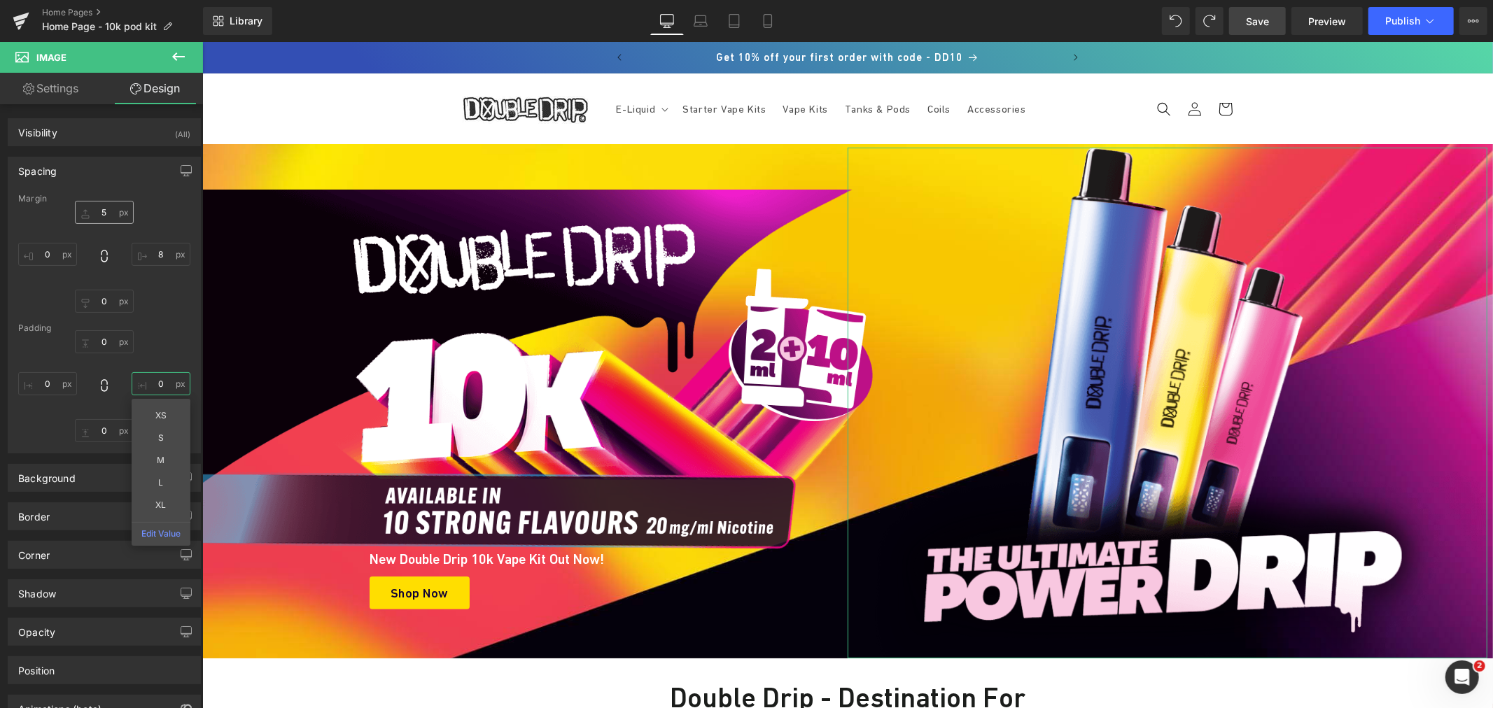
type input "0"
click at [107, 216] on input "5" at bounding box center [104, 212] width 59 height 23
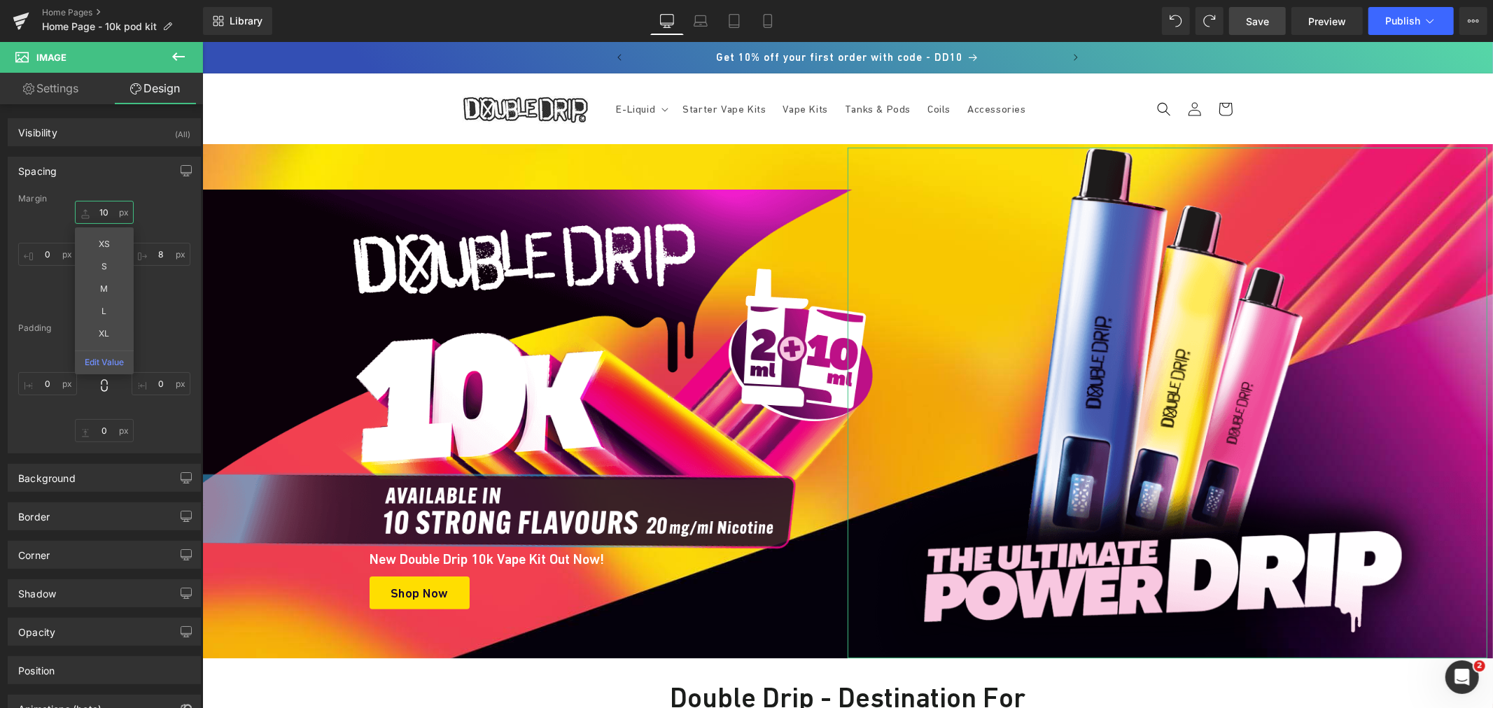
type input "100"
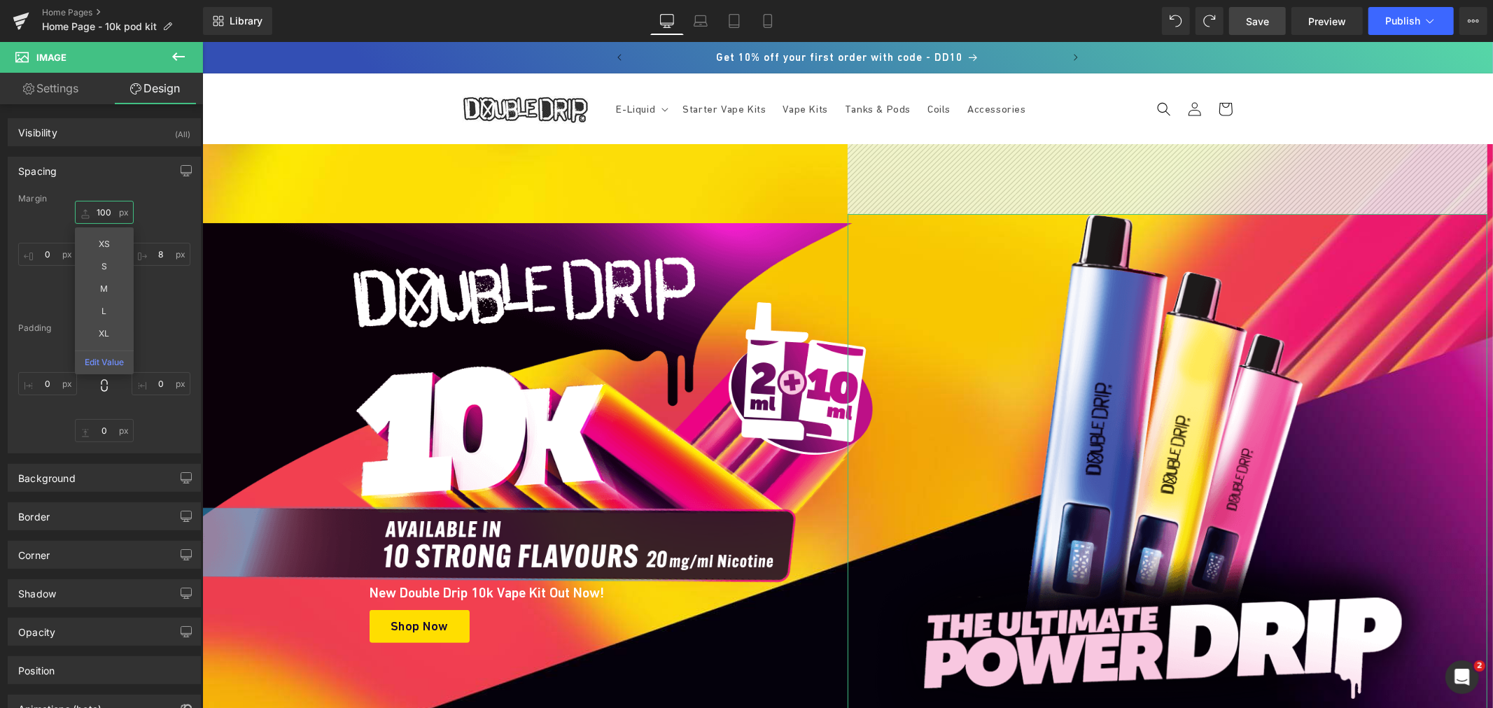
click at [107, 213] on input "100" at bounding box center [104, 212] width 59 height 23
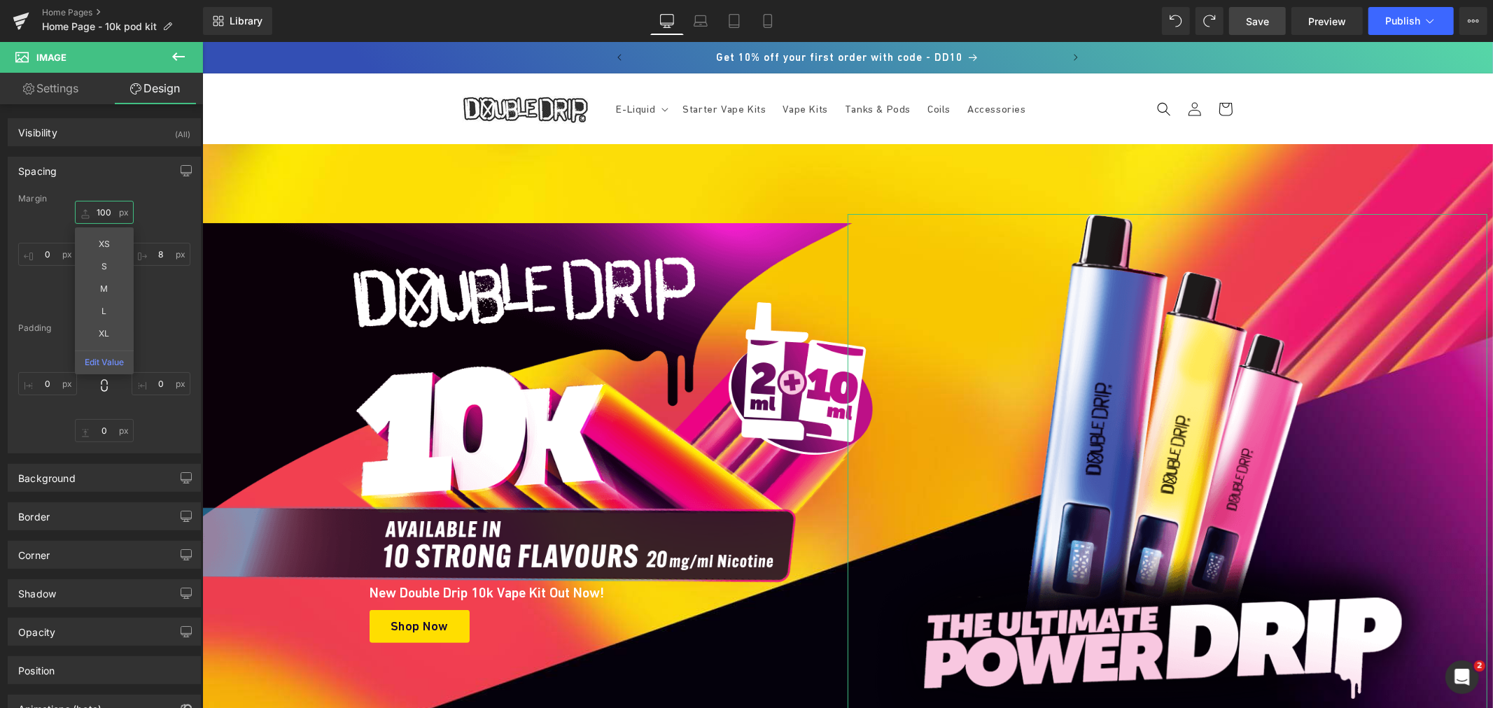
click at [107, 213] on input "100" at bounding box center [104, 212] width 59 height 23
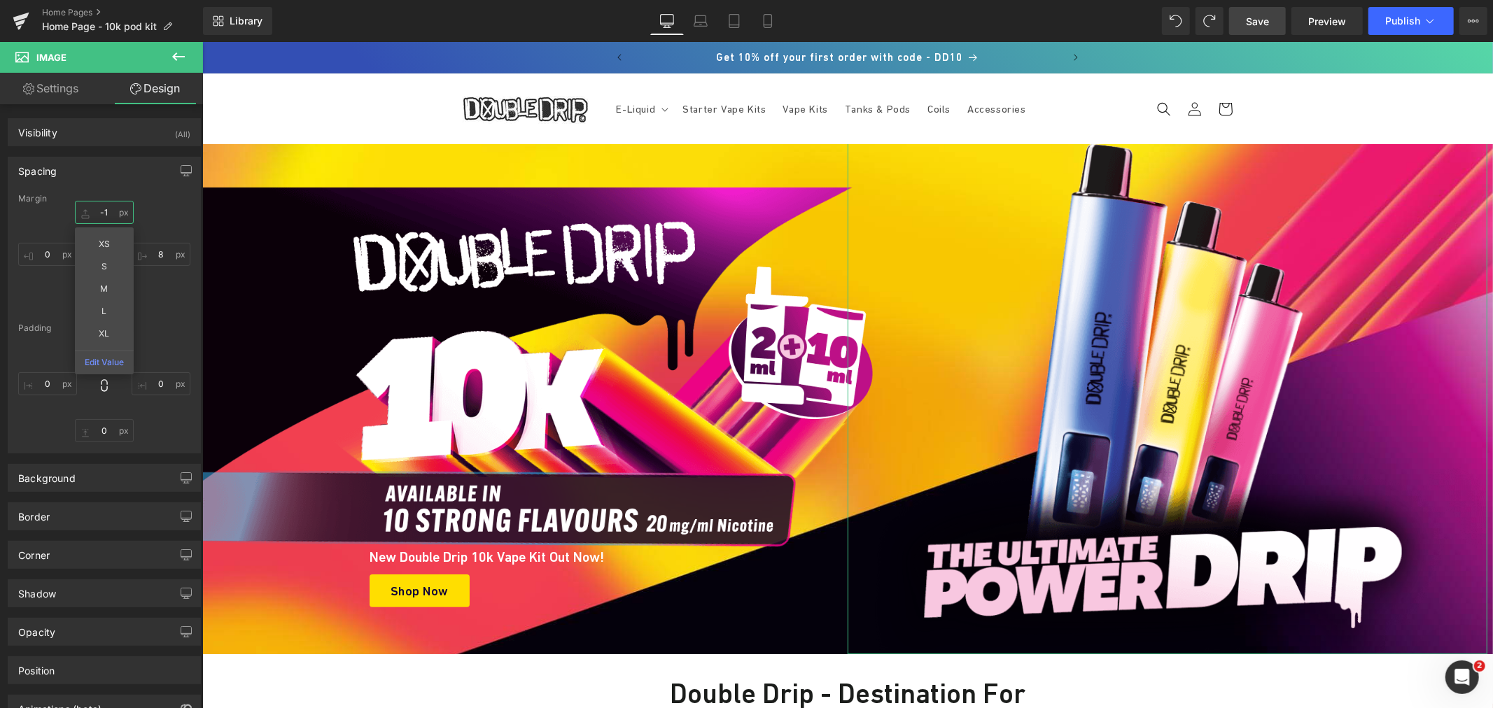
type input "-"
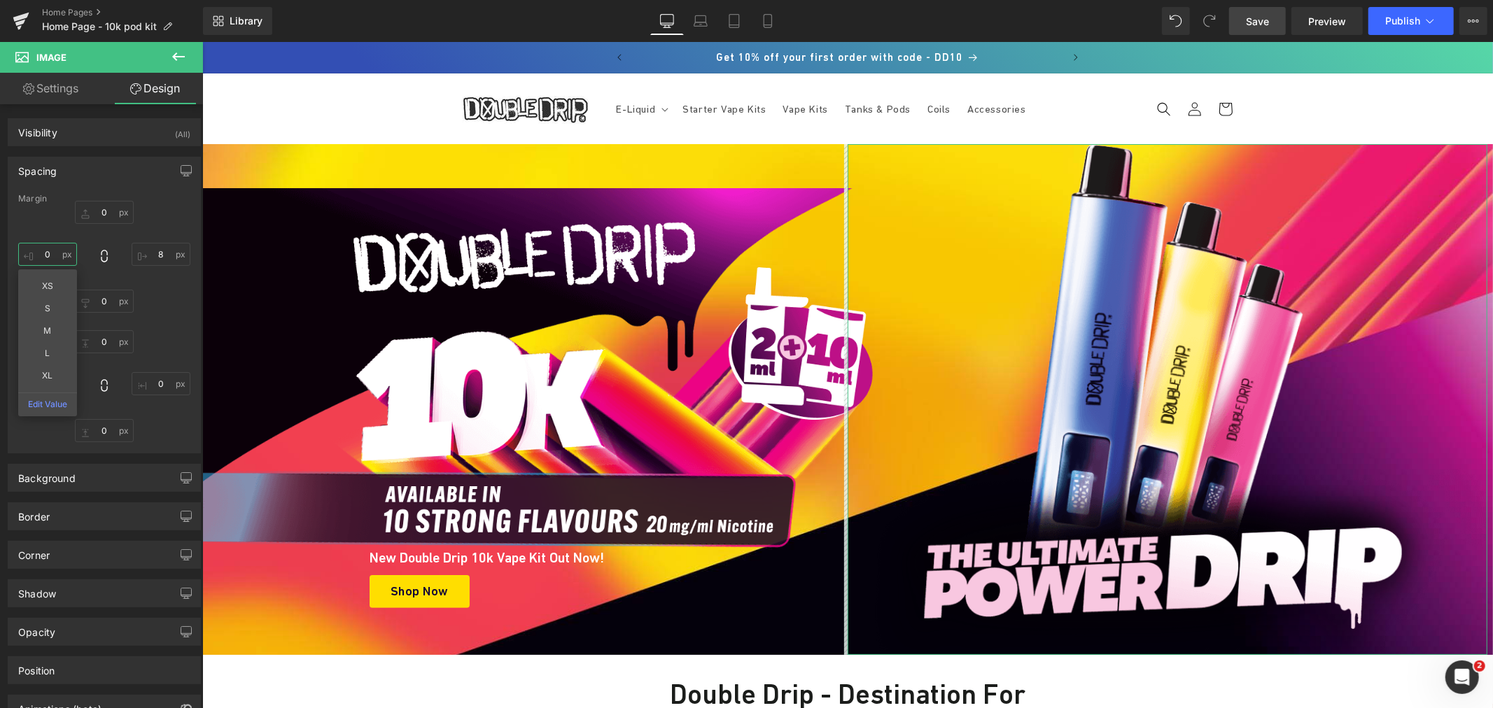
click at [48, 249] on input "0" at bounding box center [47, 254] width 59 height 23
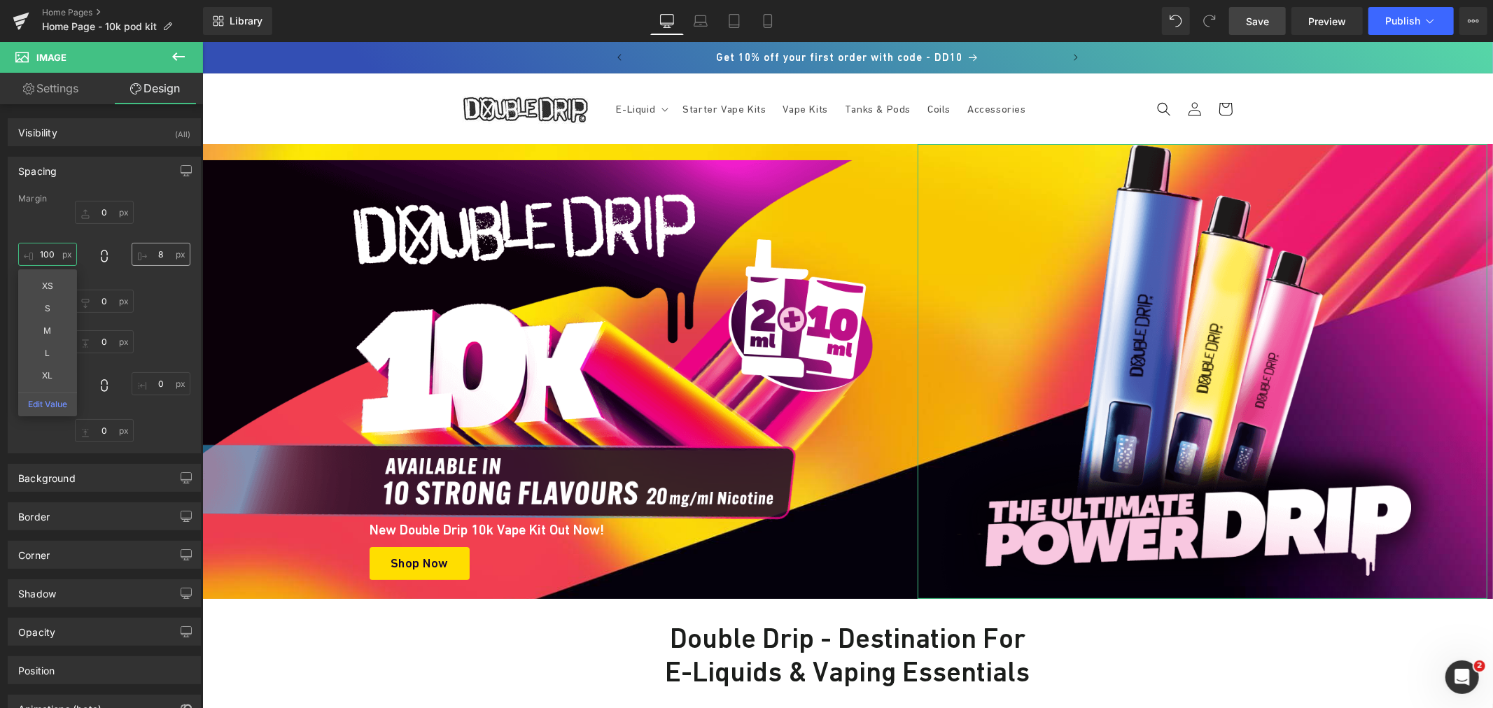
type input "100"
click at [155, 259] on input "8" at bounding box center [161, 254] width 59 height 23
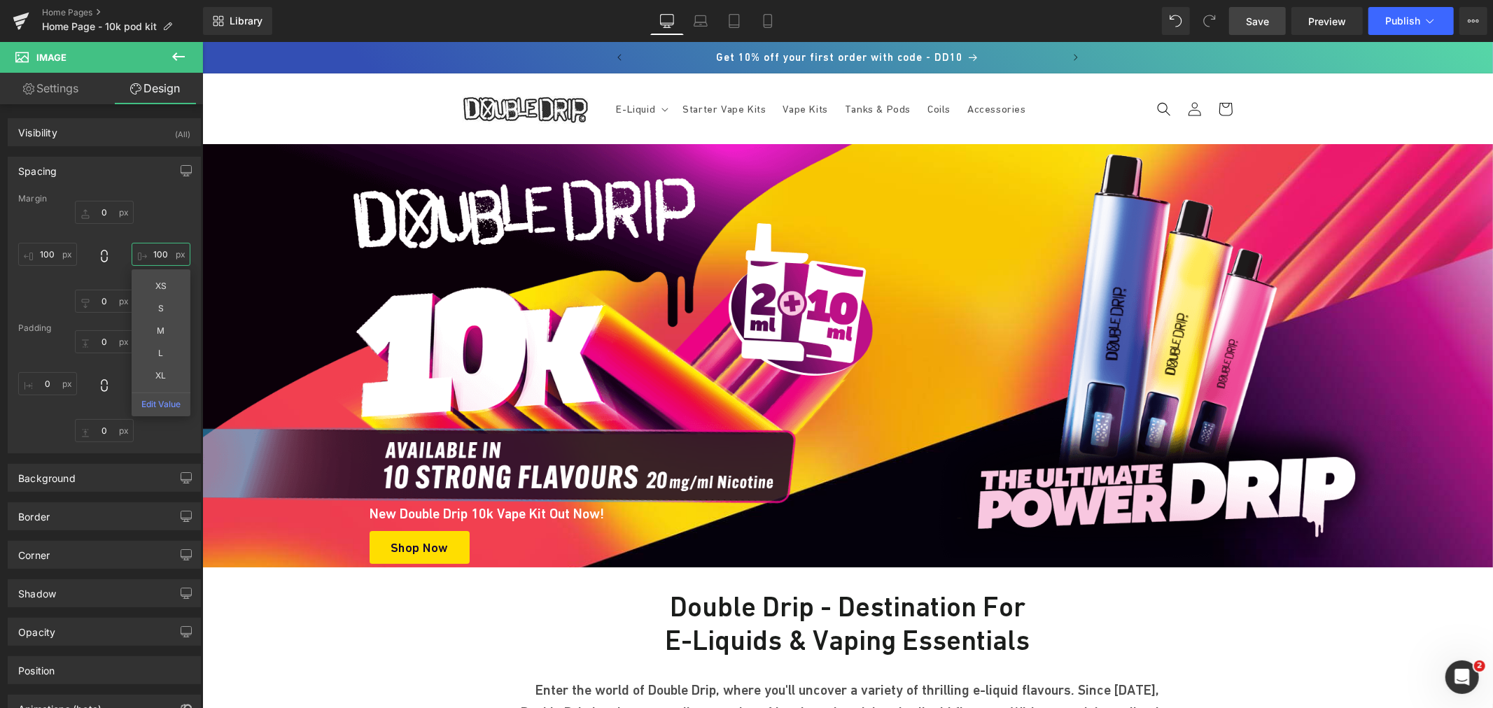
type input "100"
click at [1242, 27] on link "Save" at bounding box center [1257, 21] width 57 height 28
click at [701, 18] on icon at bounding box center [701, 21] width 14 height 14
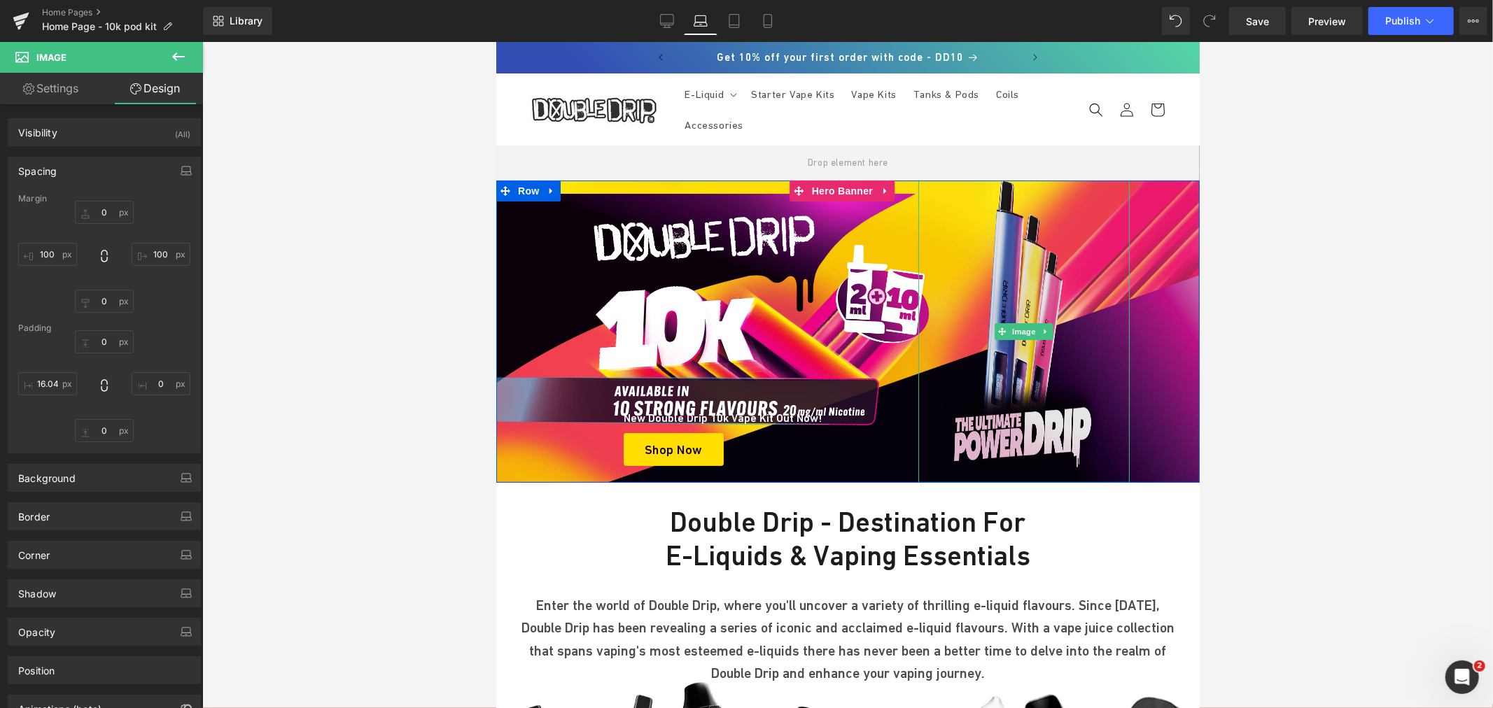
click at [1016, 253] on img at bounding box center [1024, 331] width 212 height 302
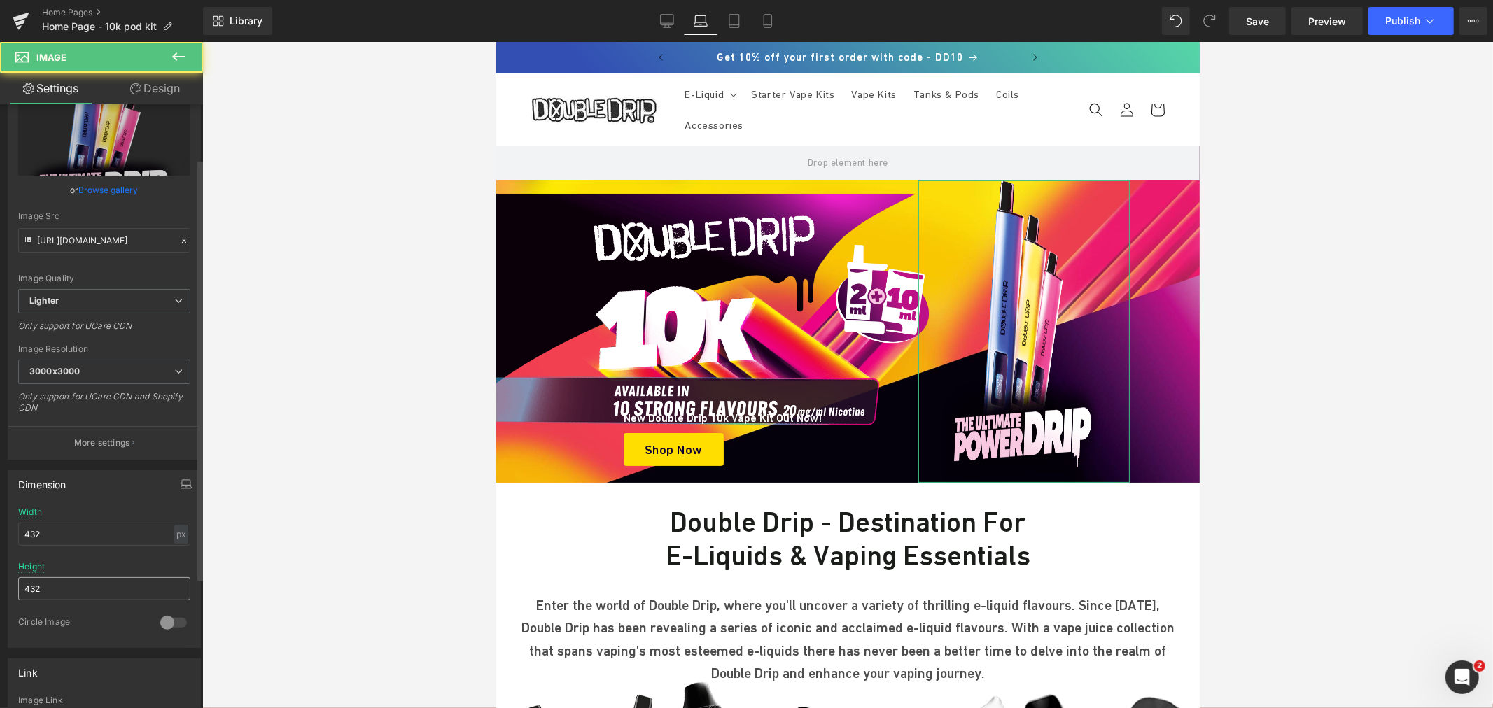
scroll to position [78, 0]
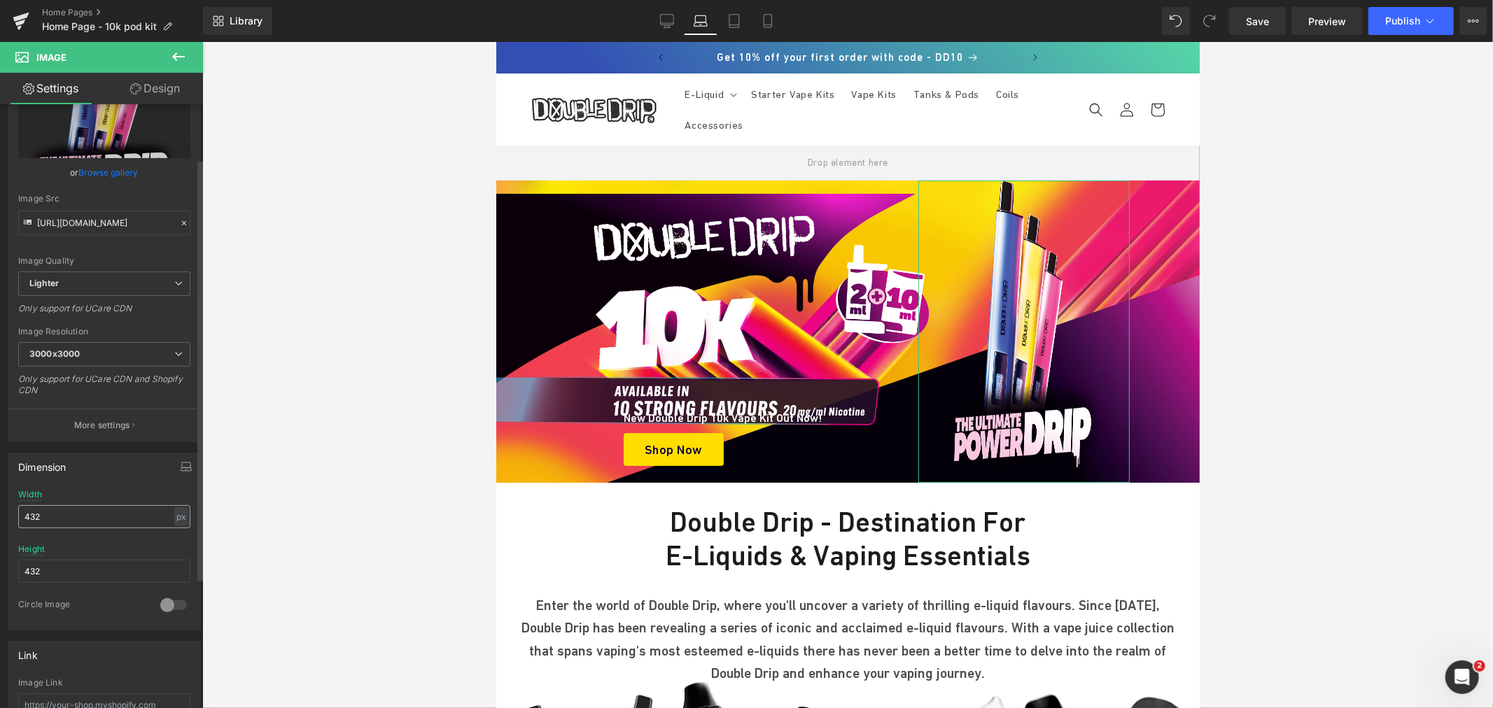
click at [82, 521] on input "432" at bounding box center [104, 516] width 172 height 23
type input "4"
click at [85, 564] on input "432" at bounding box center [104, 571] width 172 height 23
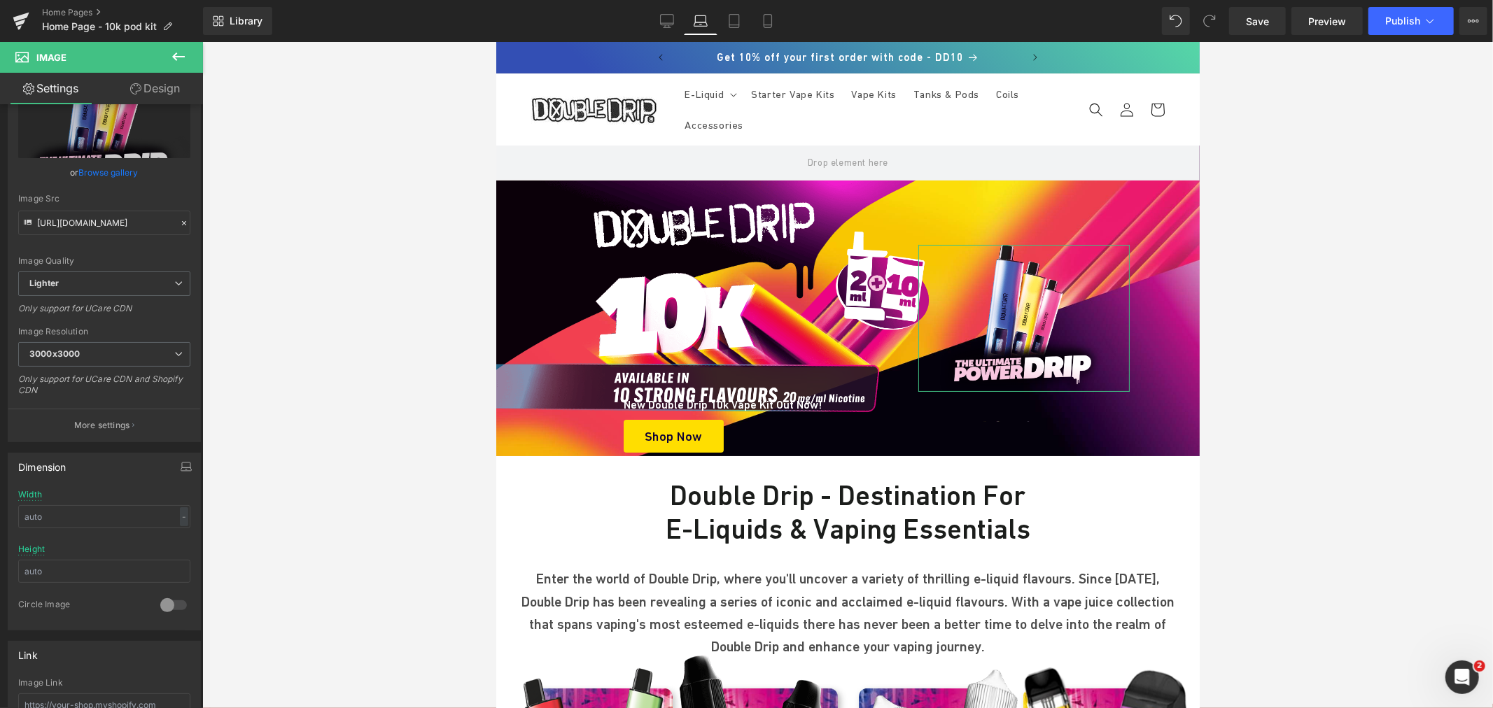
click at [146, 75] on link "Design" at bounding box center [154, 88] width 101 height 31
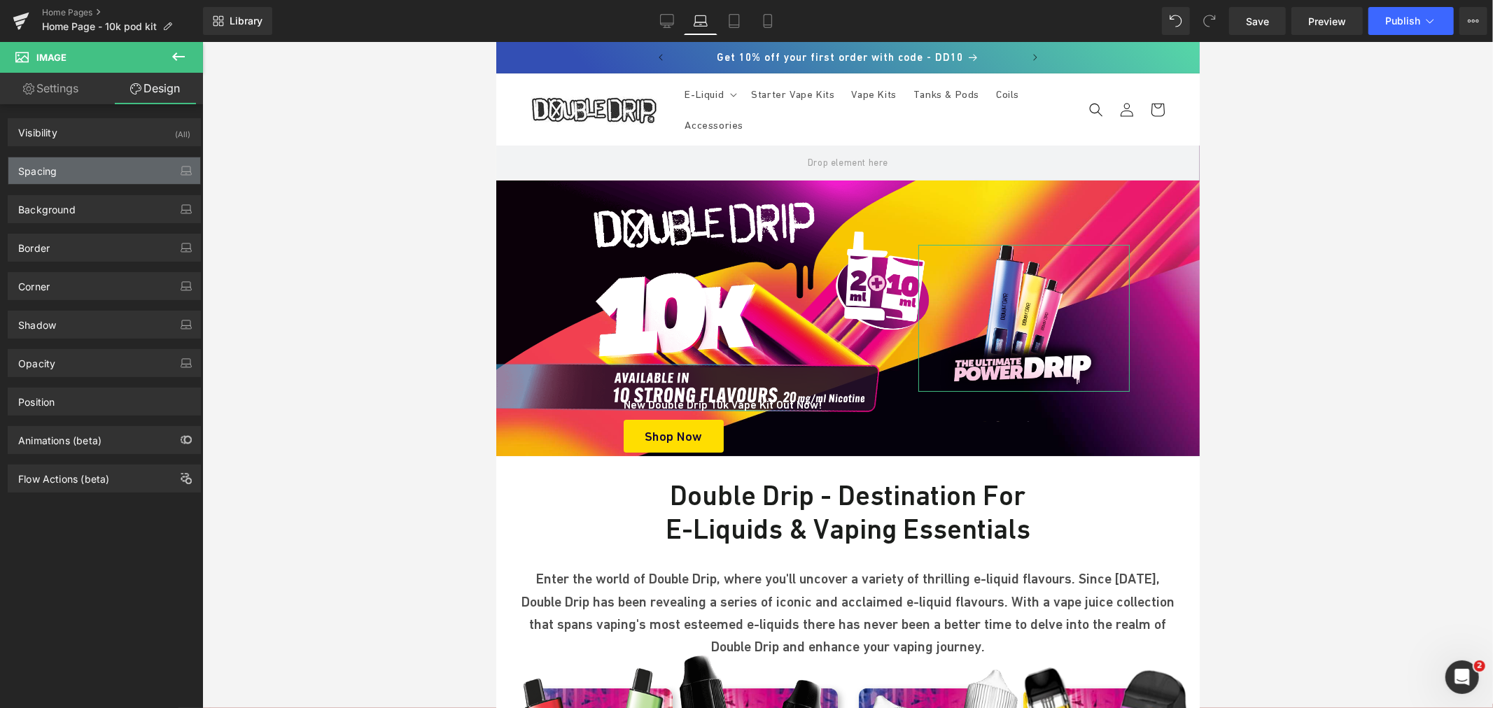
click at [87, 170] on div "Spacing" at bounding box center [104, 170] width 192 height 27
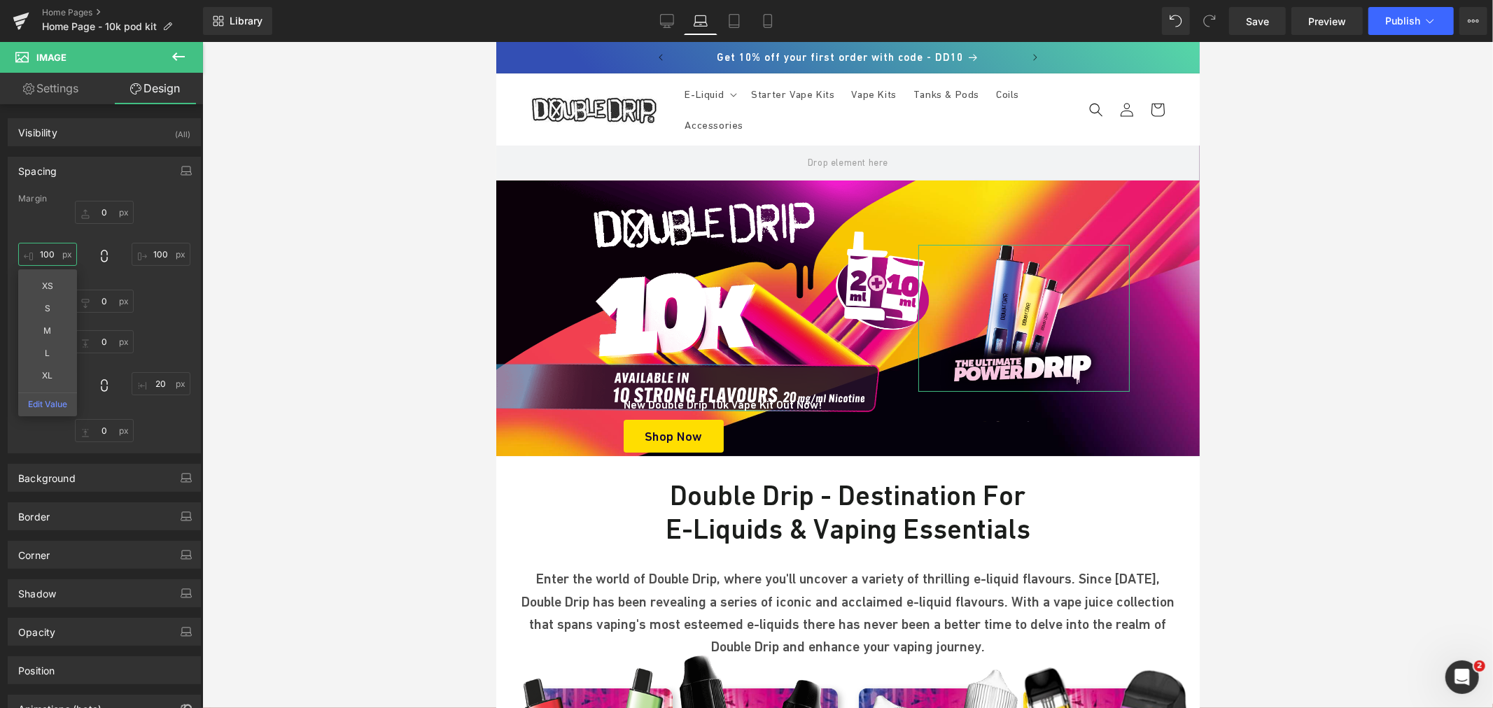
click at [40, 253] on input "100" at bounding box center [47, 254] width 59 height 23
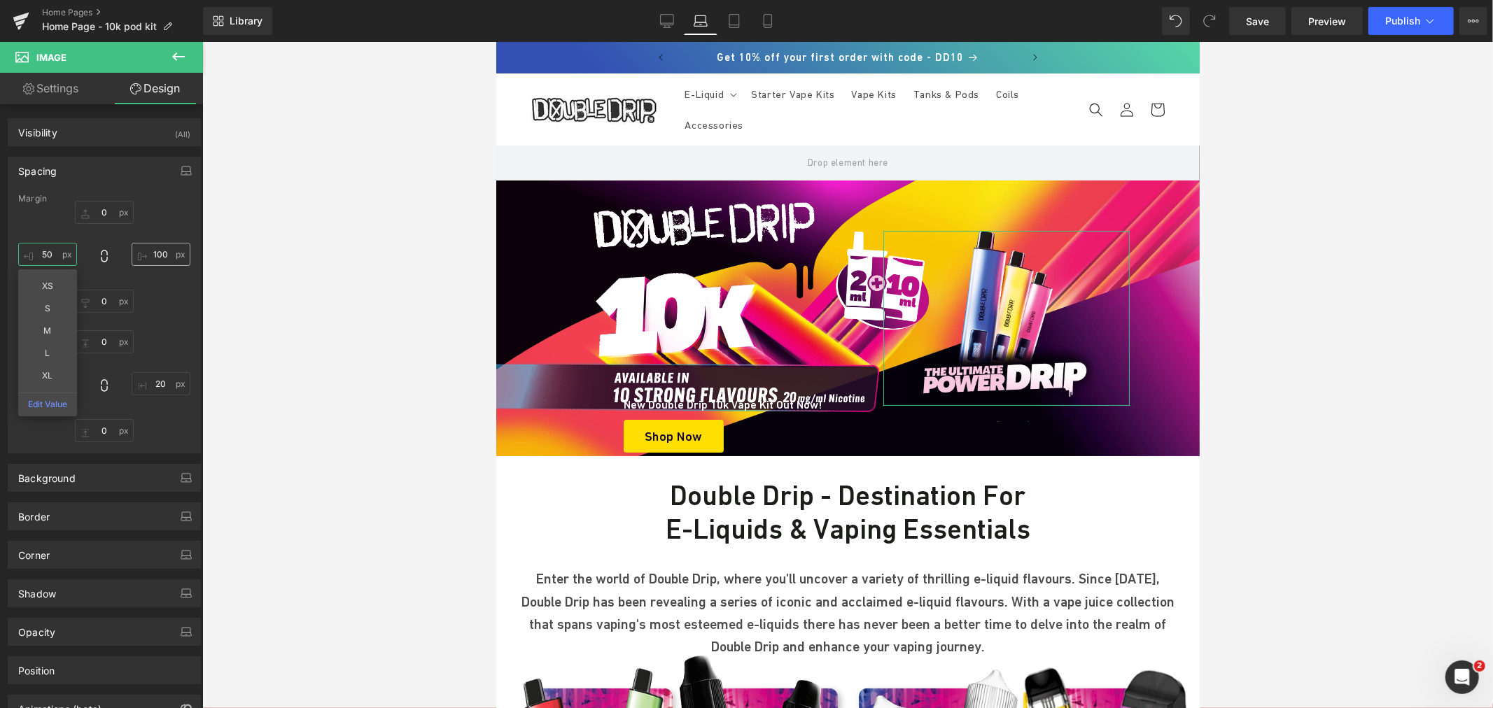
type input "50"
click at [161, 252] on input "100" at bounding box center [161, 254] width 59 height 23
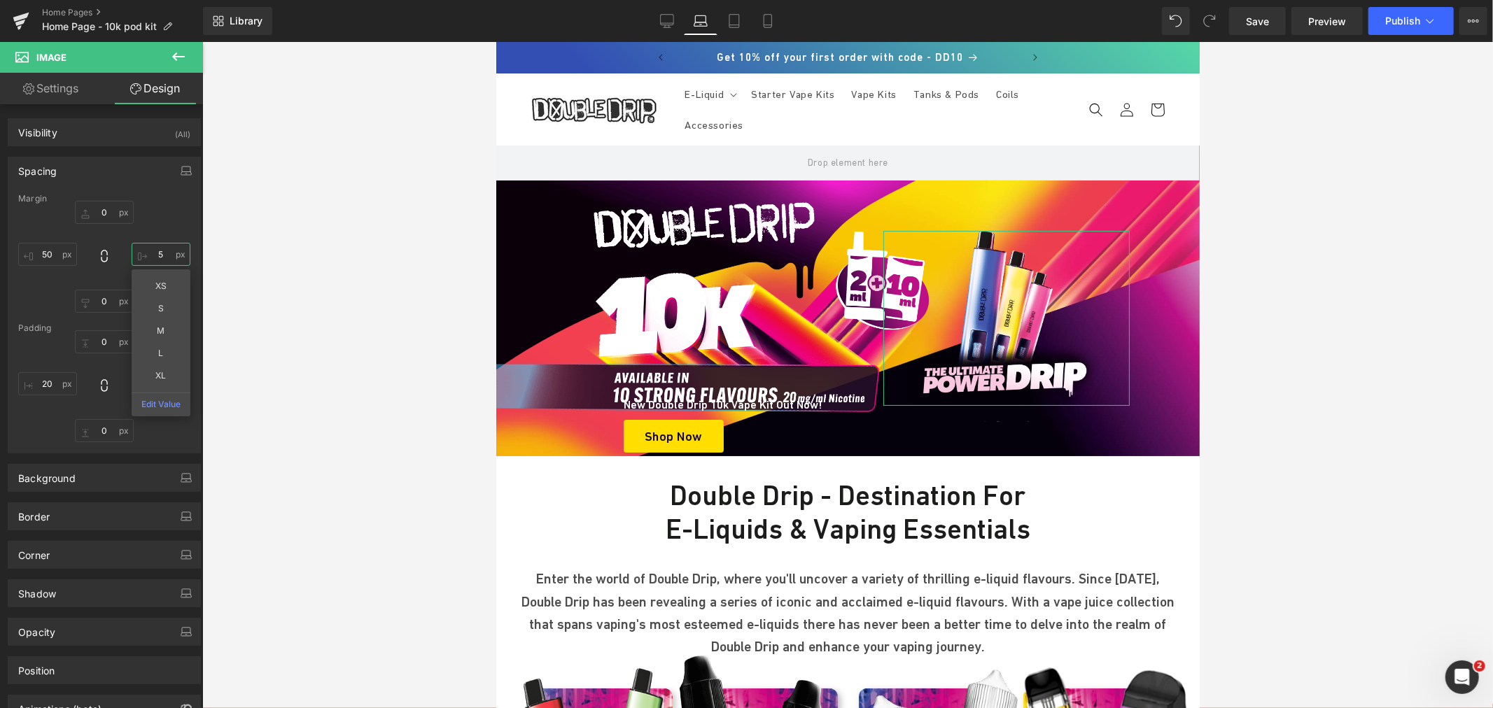
type input "50"
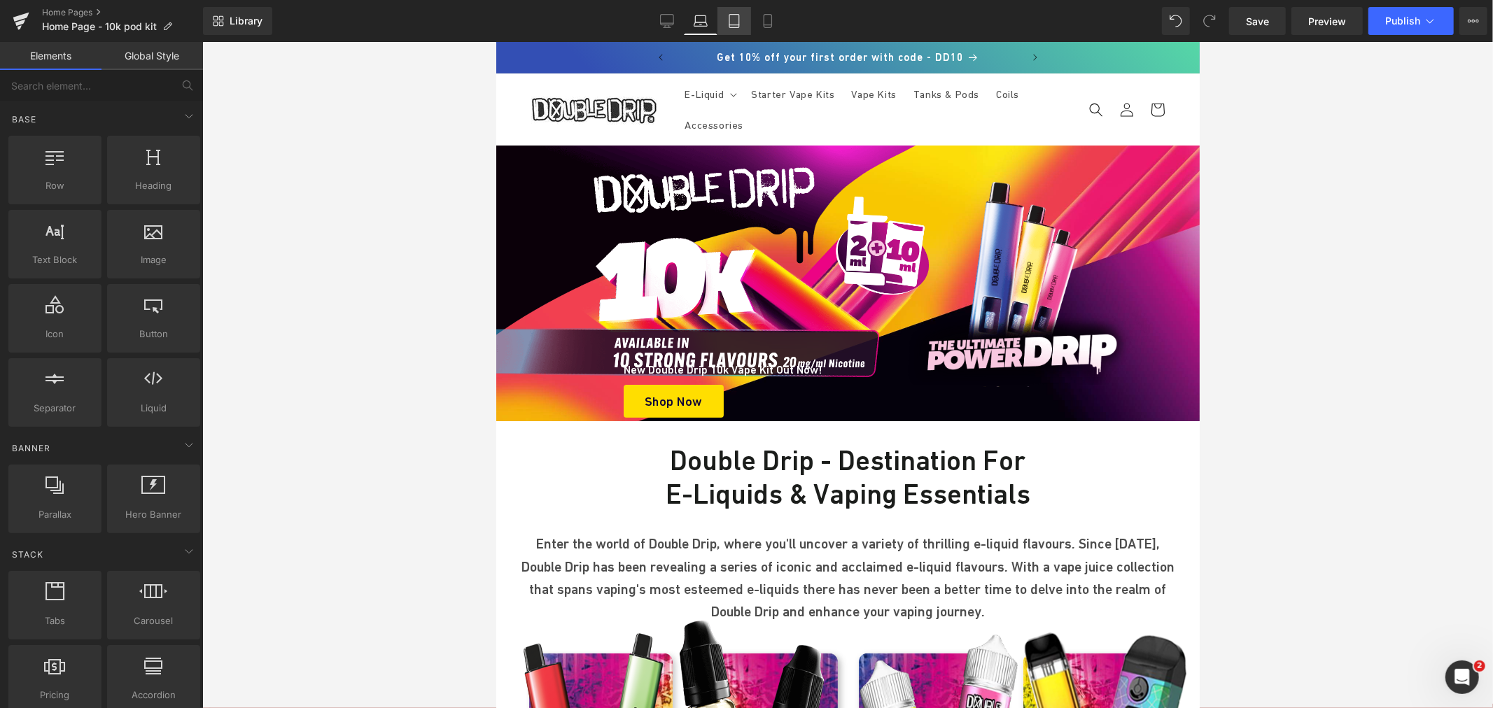
click at [733, 20] on icon at bounding box center [734, 21] width 14 height 14
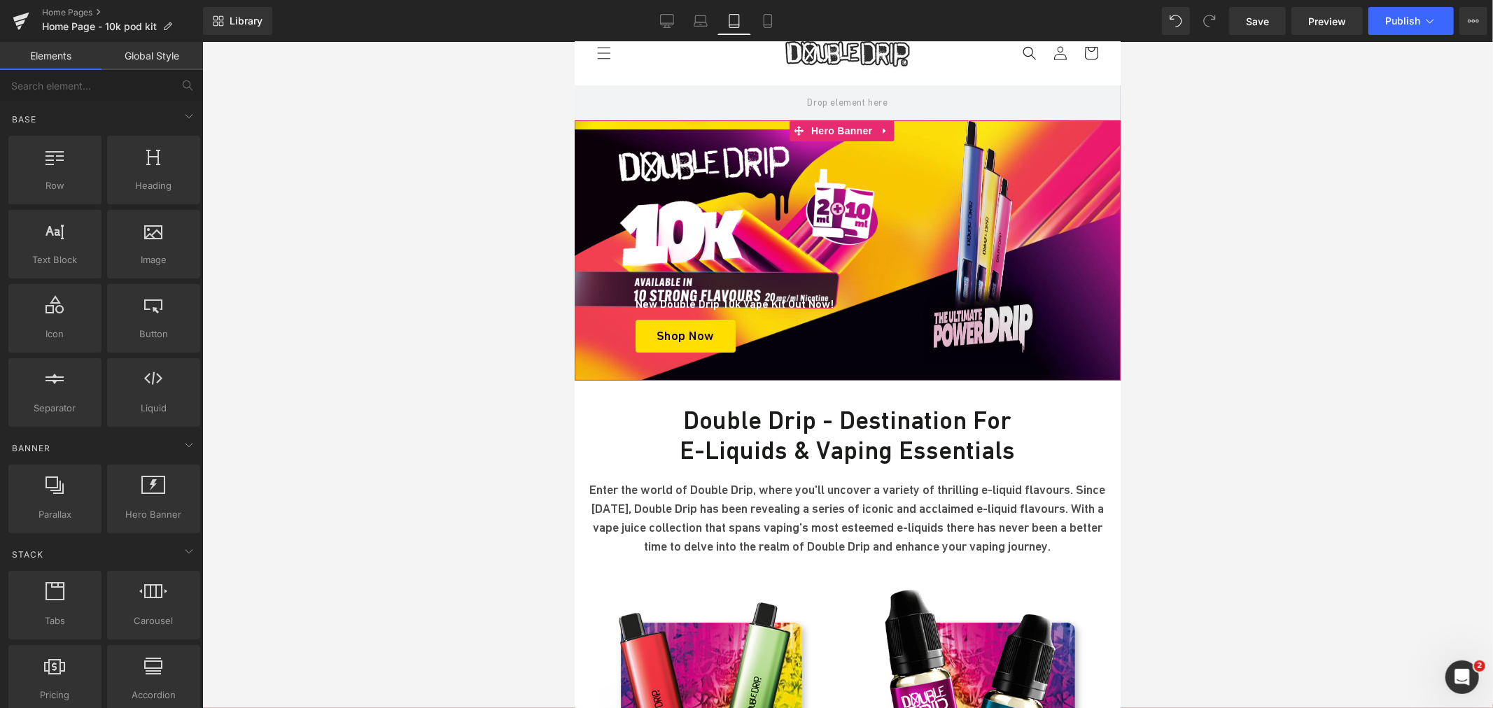
scroll to position [18, 0]
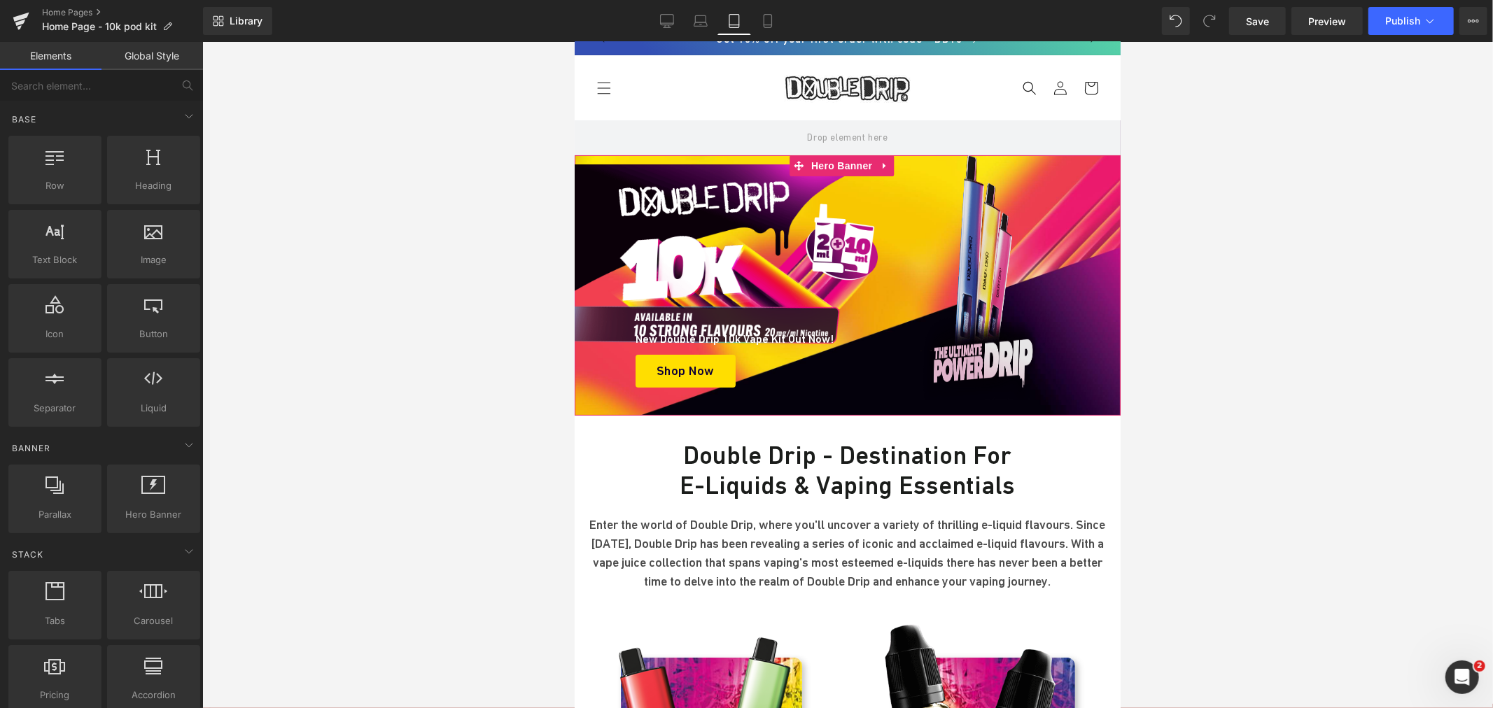
click at [964, 234] on img at bounding box center [983, 277] width 133 height 245
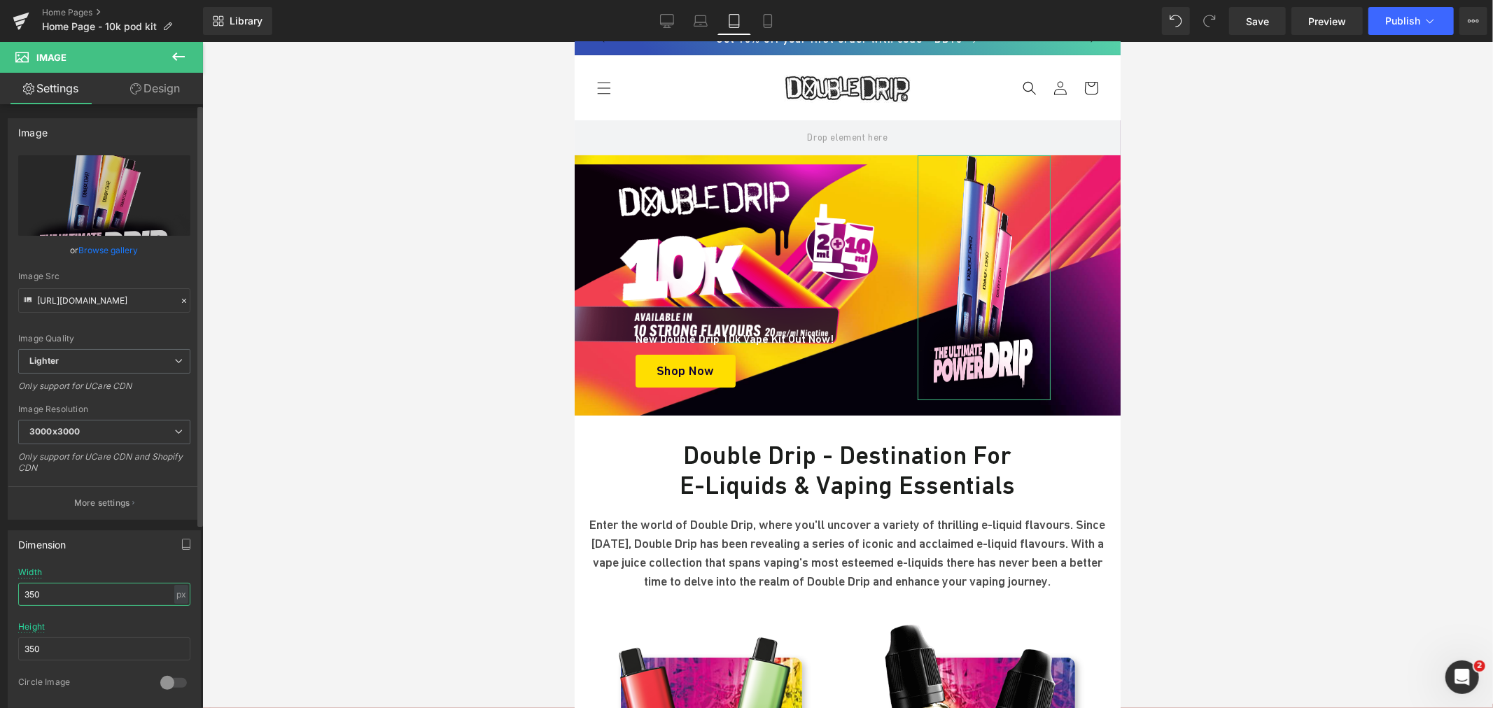
click at [61, 590] on input "350" at bounding box center [104, 594] width 172 height 23
click at [33, 652] on input "350" at bounding box center [104, 649] width 172 height 23
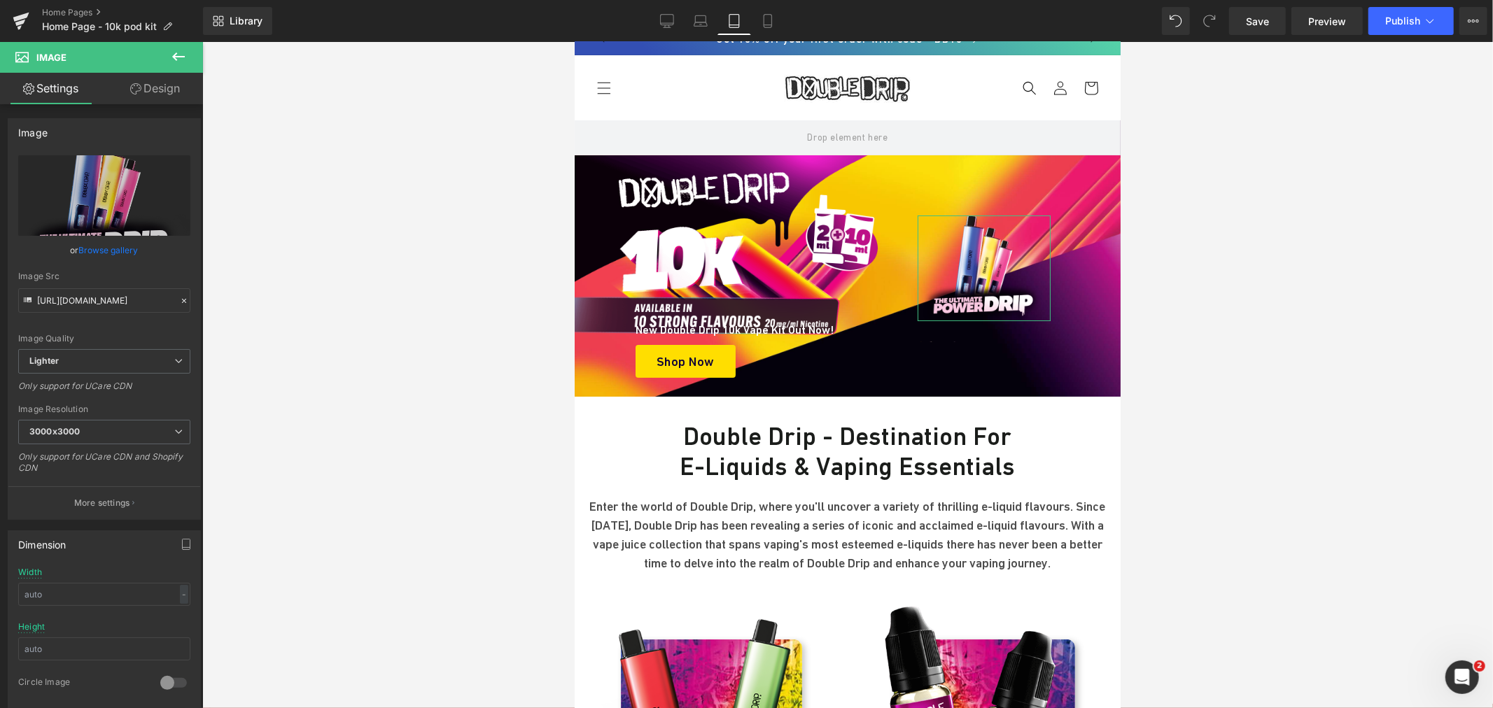
click at [156, 95] on link "Design" at bounding box center [154, 88] width 101 height 31
click at [0, 0] on div "Spacing" at bounding box center [0, 0] width 0 height 0
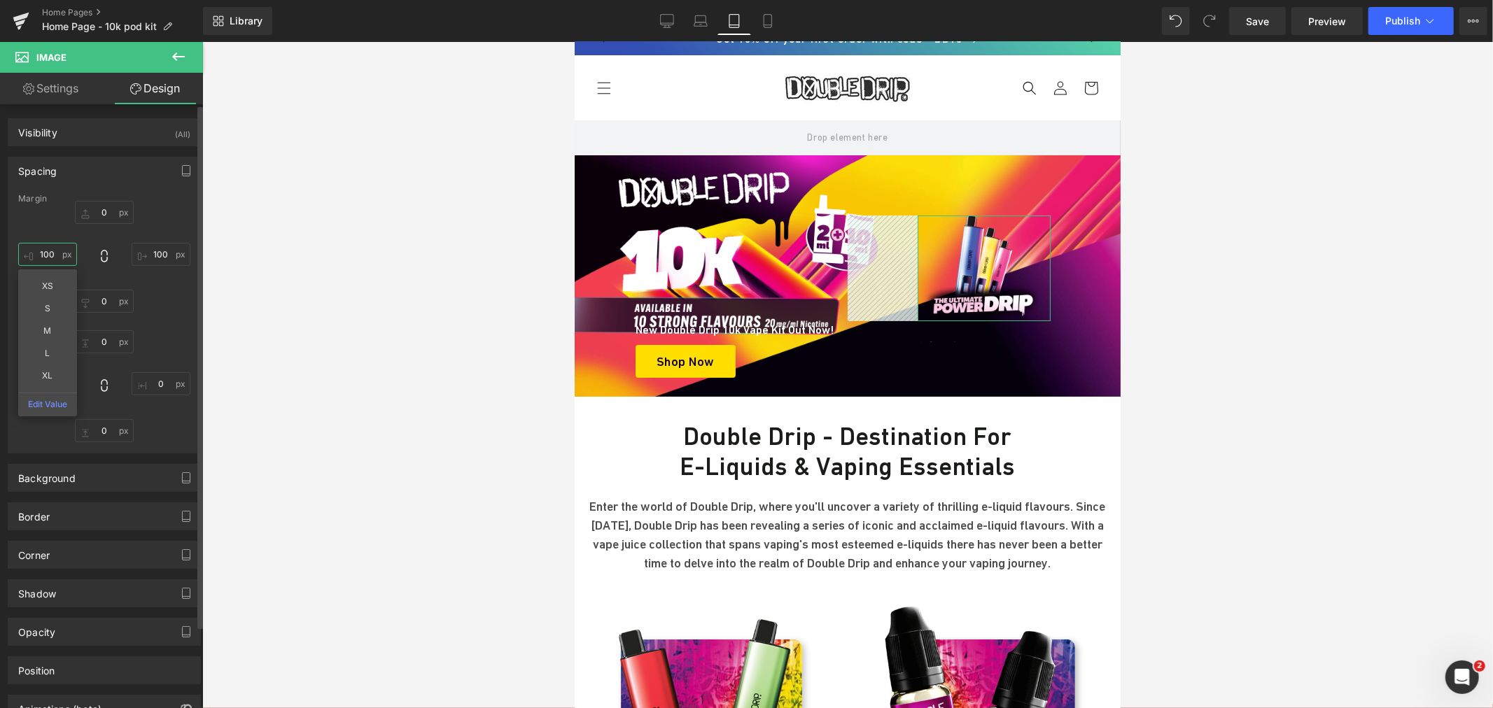
click at [46, 251] on input "text" at bounding box center [47, 254] width 59 height 23
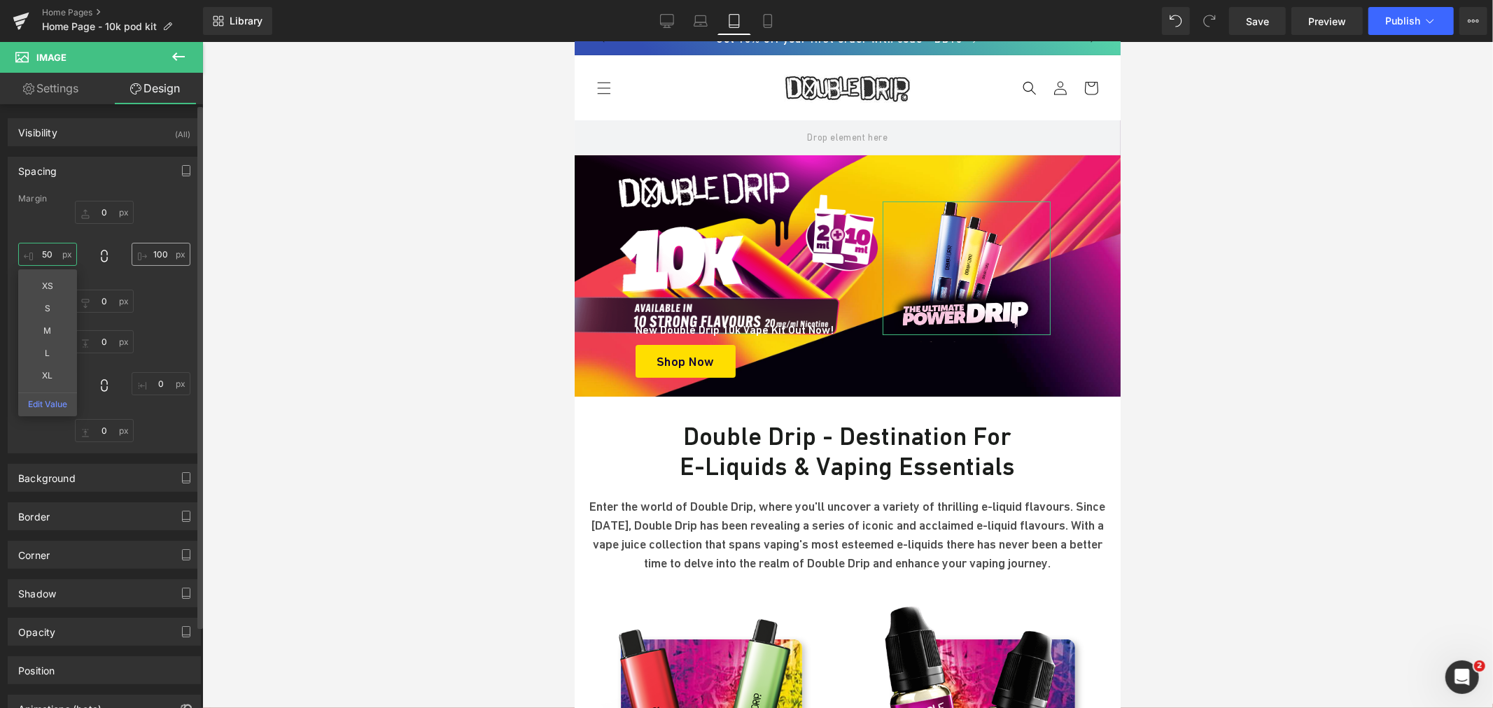
type input "50"
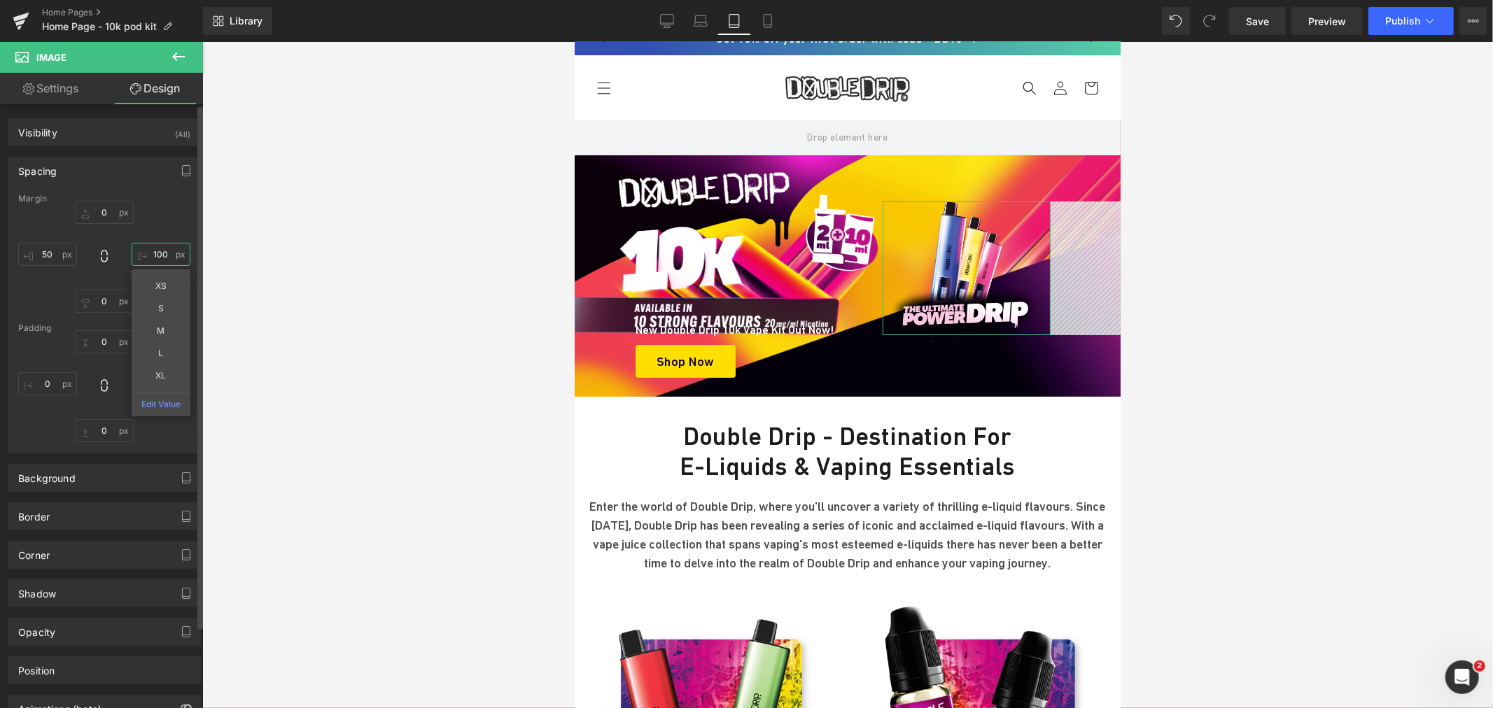
click at [148, 246] on input "text" at bounding box center [161, 254] width 59 height 23
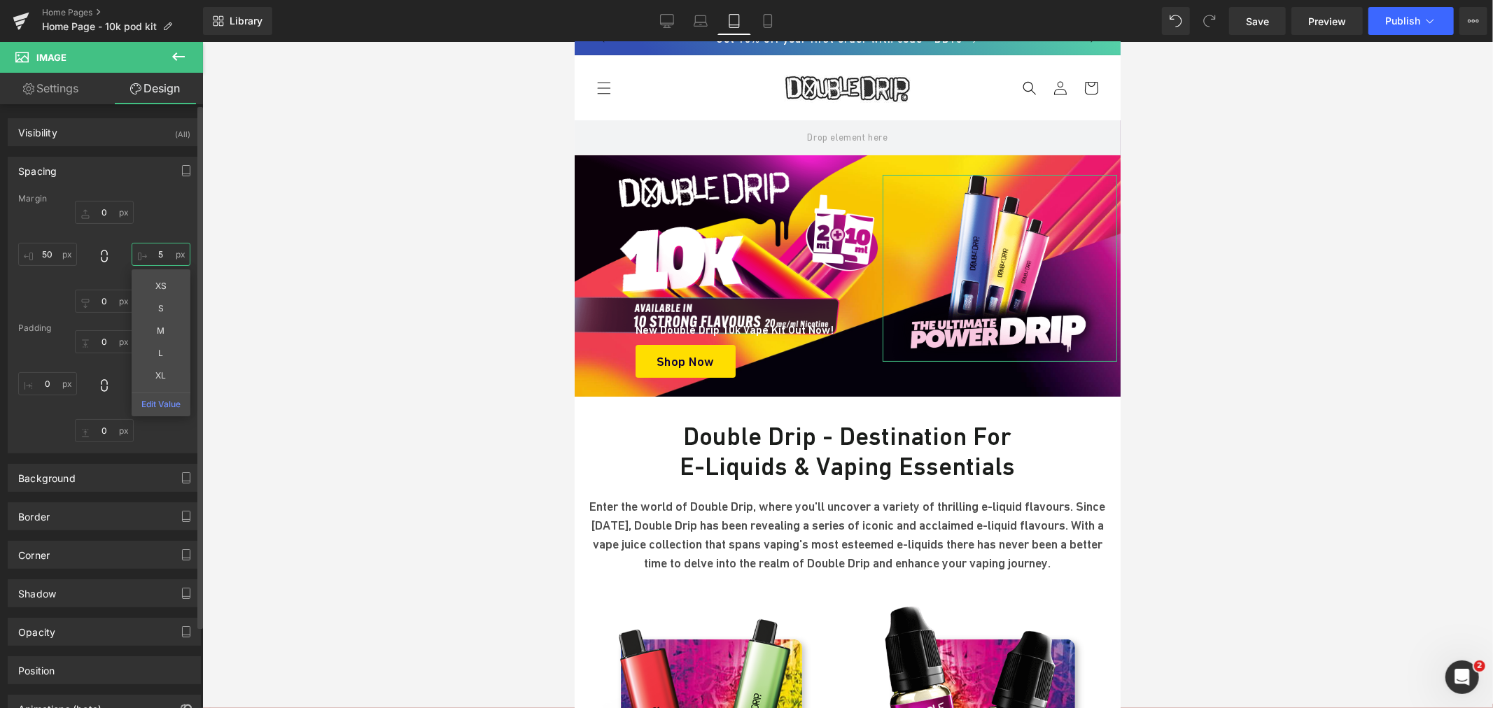
type input "50"
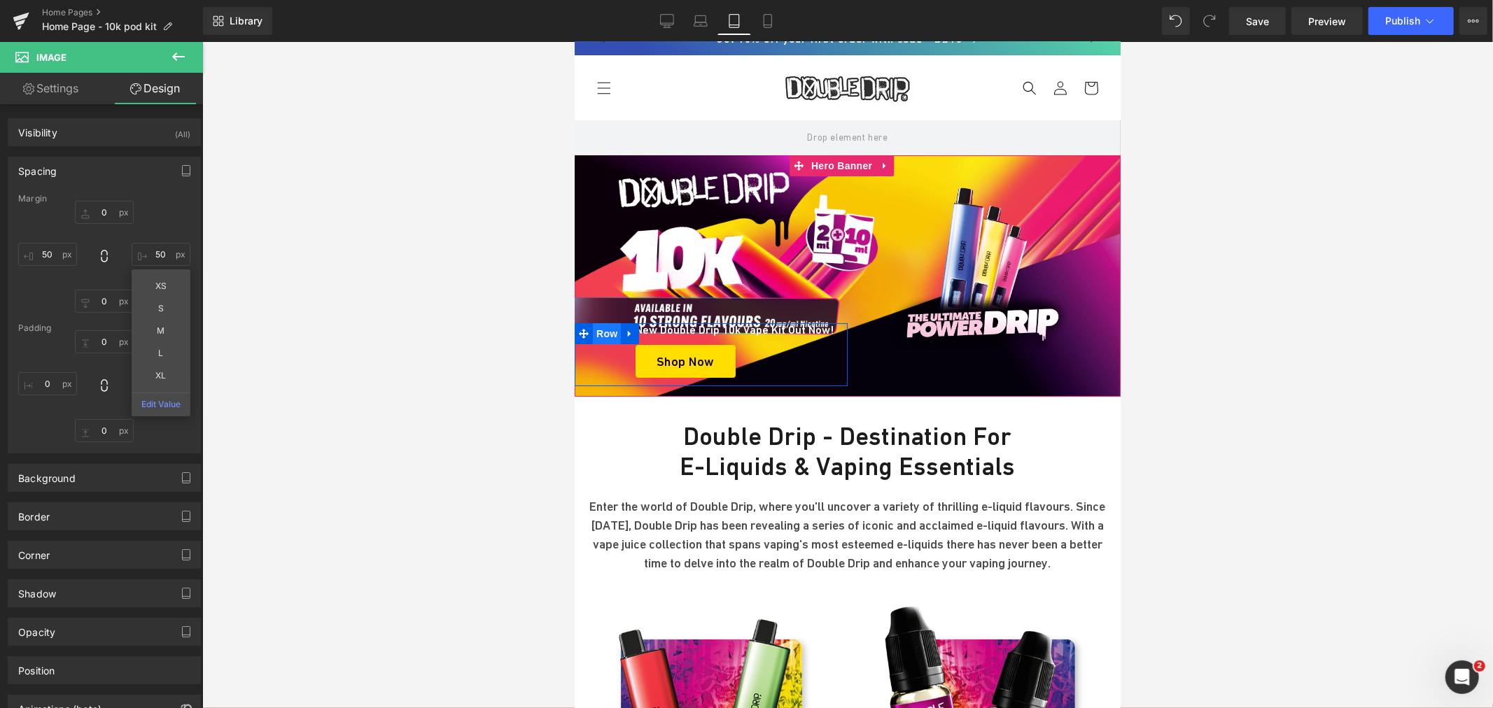
click at [598, 330] on span "Row" at bounding box center [606, 333] width 28 height 21
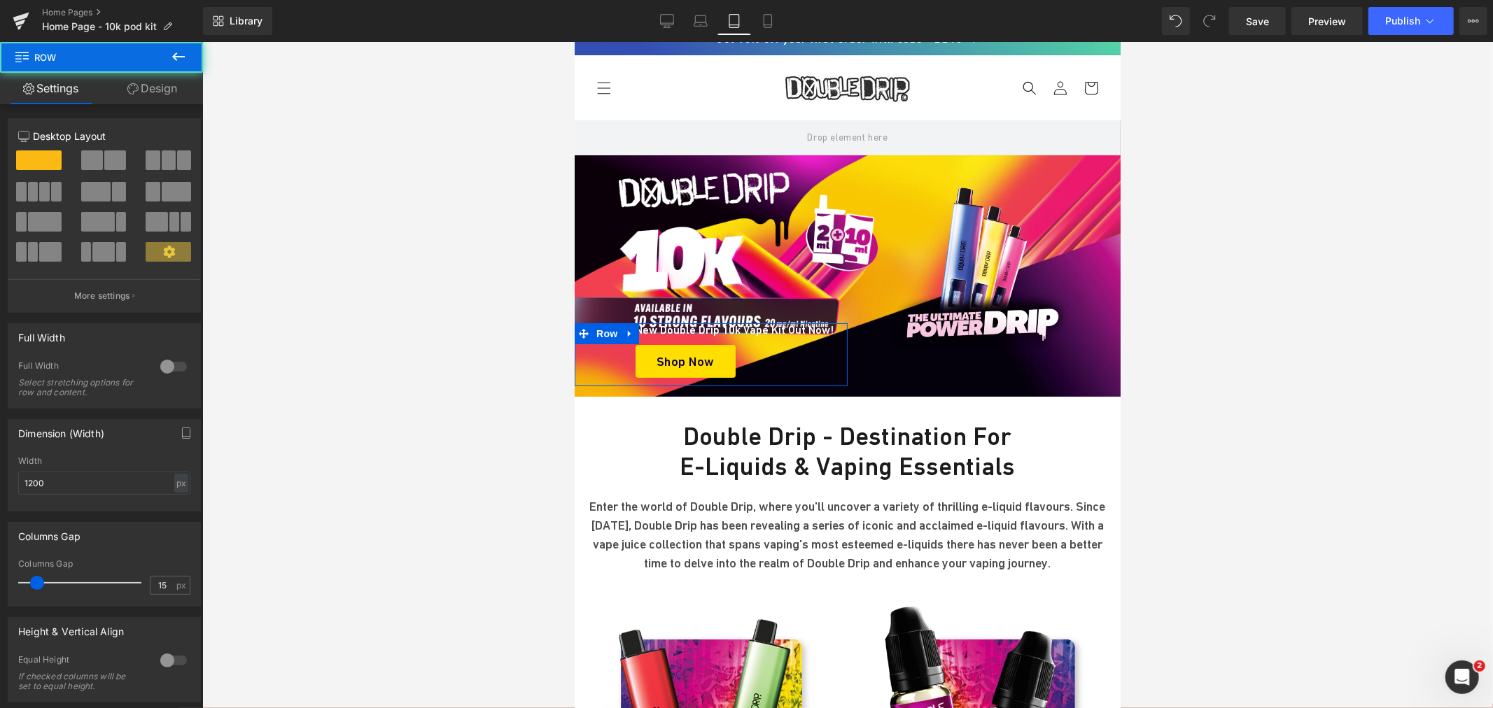
click at [180, 91] on link "Design" at bounding box center [151, 88] width 101 height 31
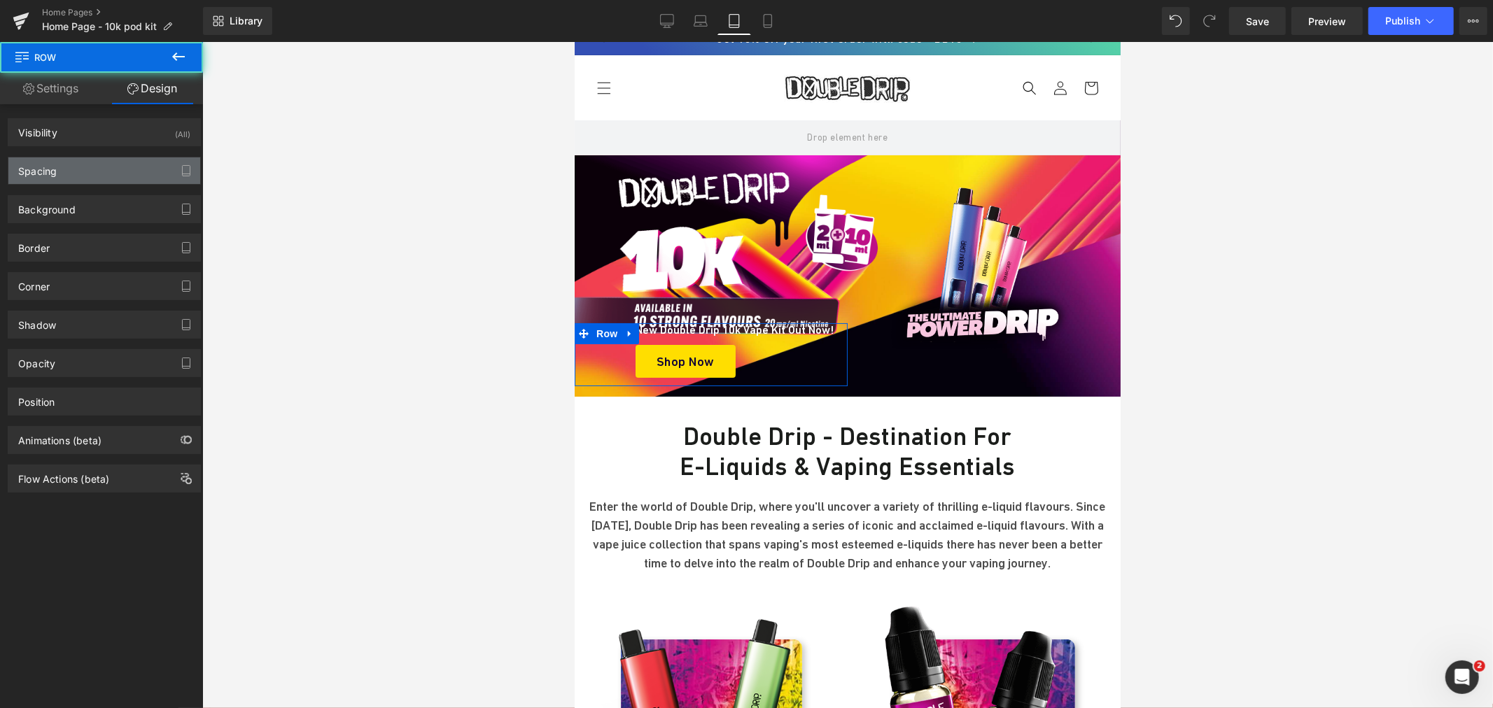
click at [66, 180] on div "Spacing" at bounding box center [104, 170] width 192 height 27
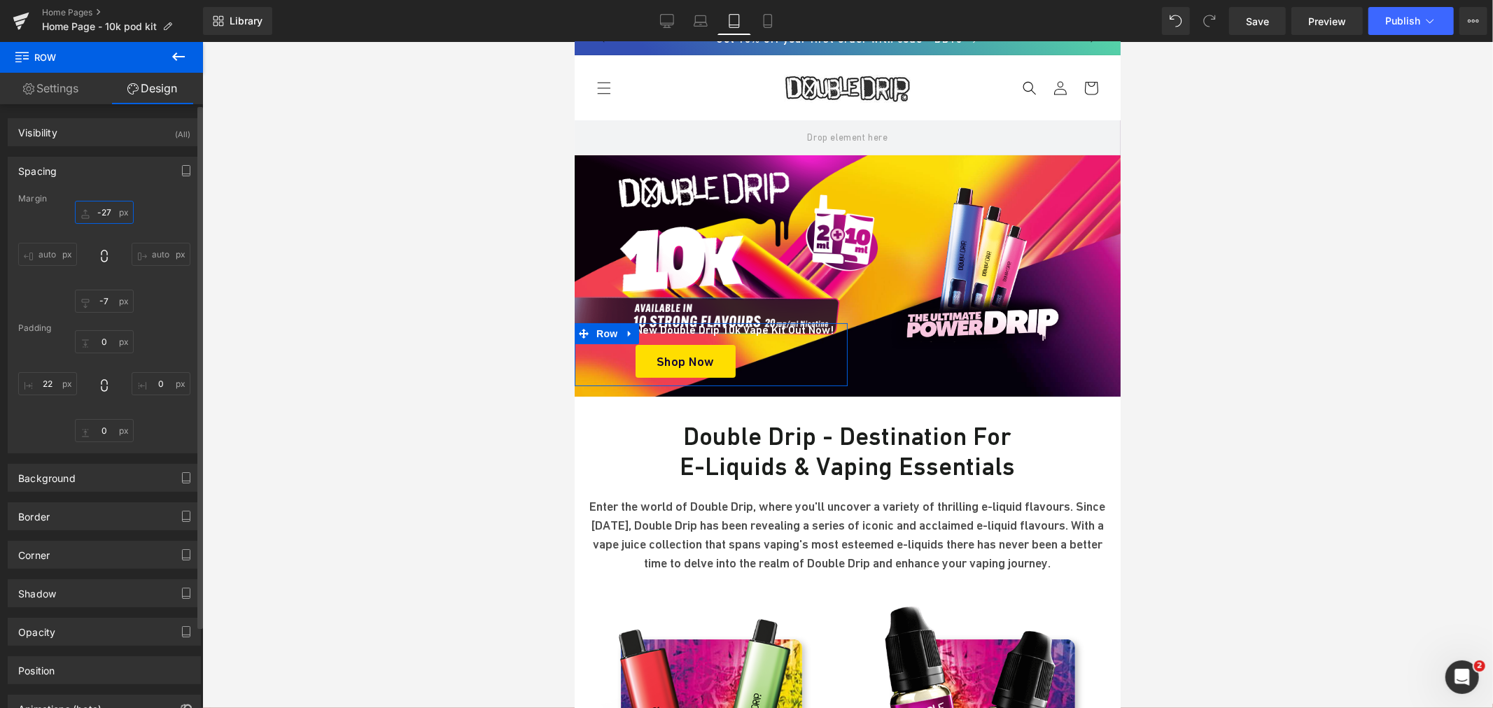
click at [103, 216] on input "text" at bounding box center [104, 212] width 59 height 23
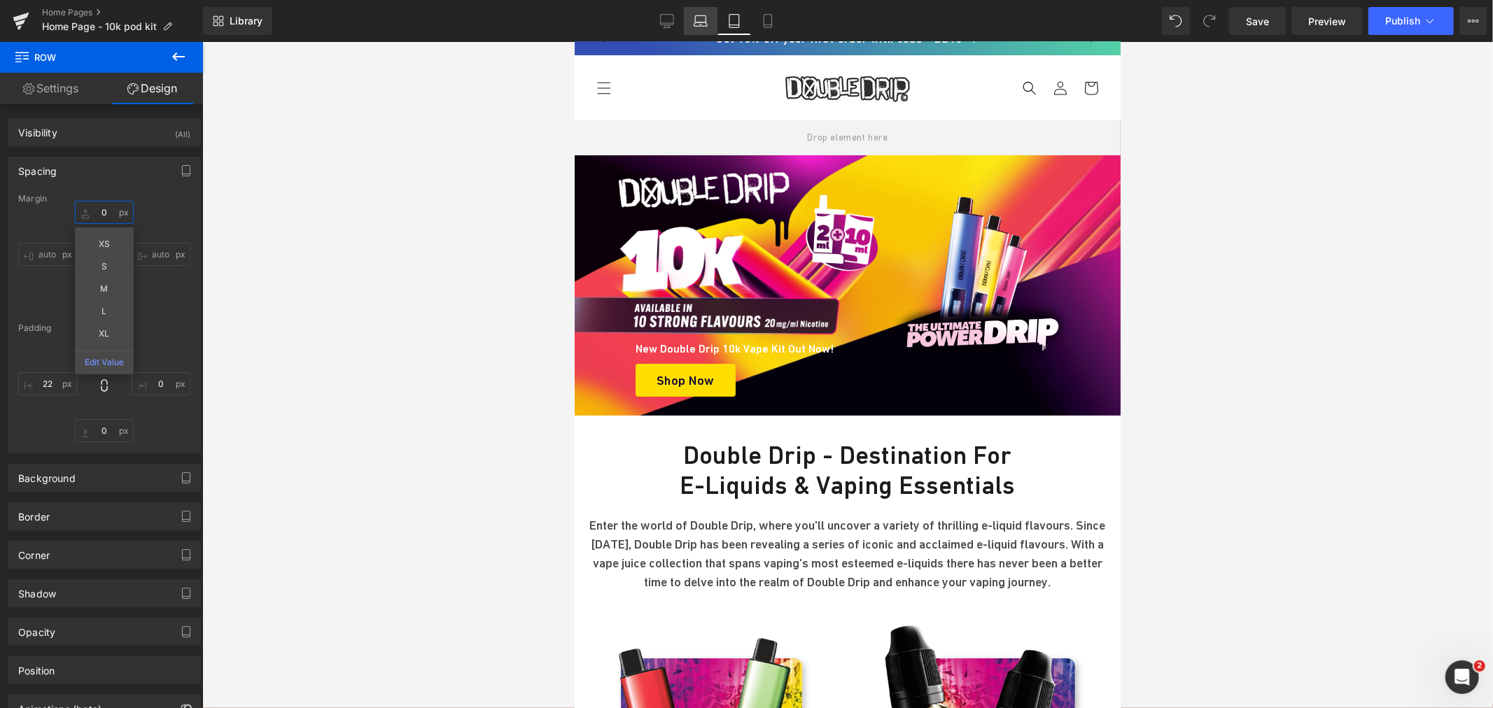
type input "0"
click at [701, 21] on icon at bounding box center [701, 21] width 14 height 14
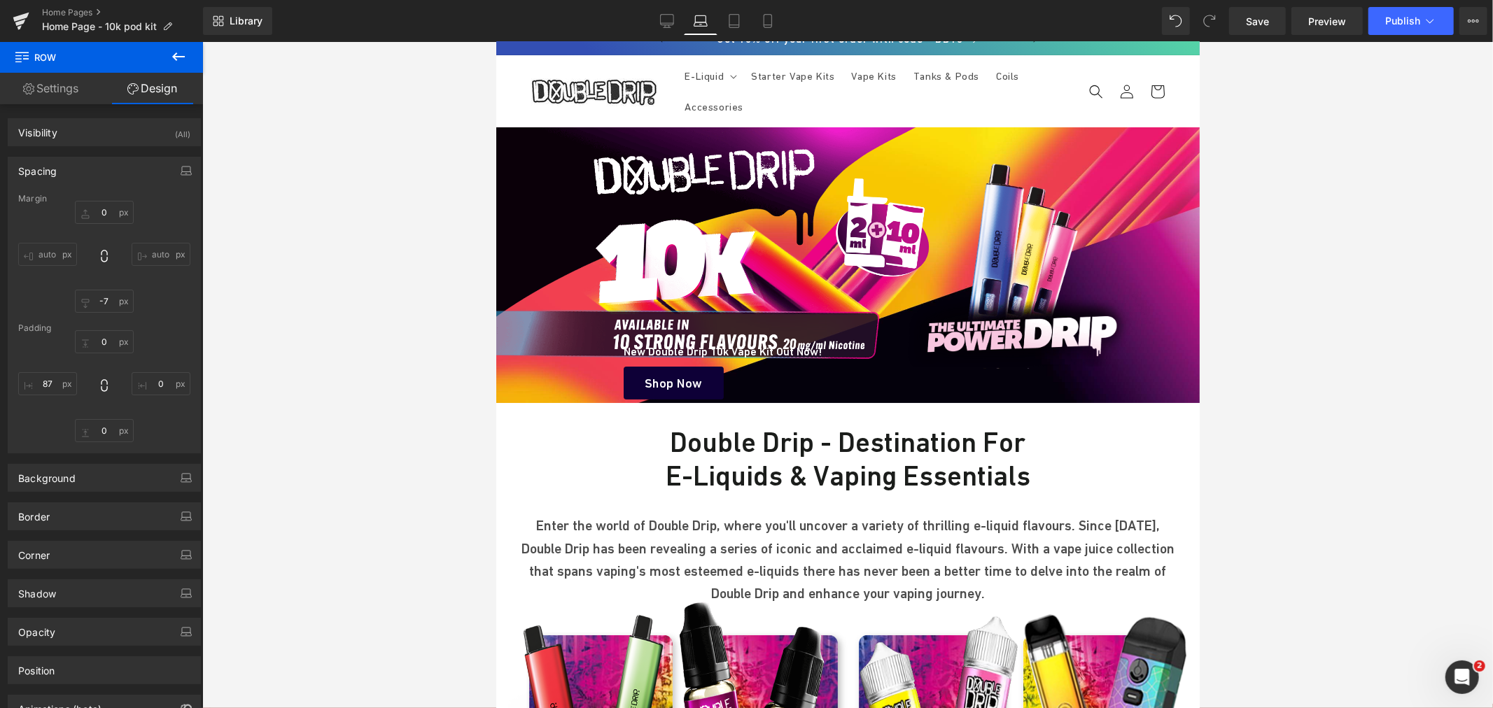
scroll to position [22, 0]
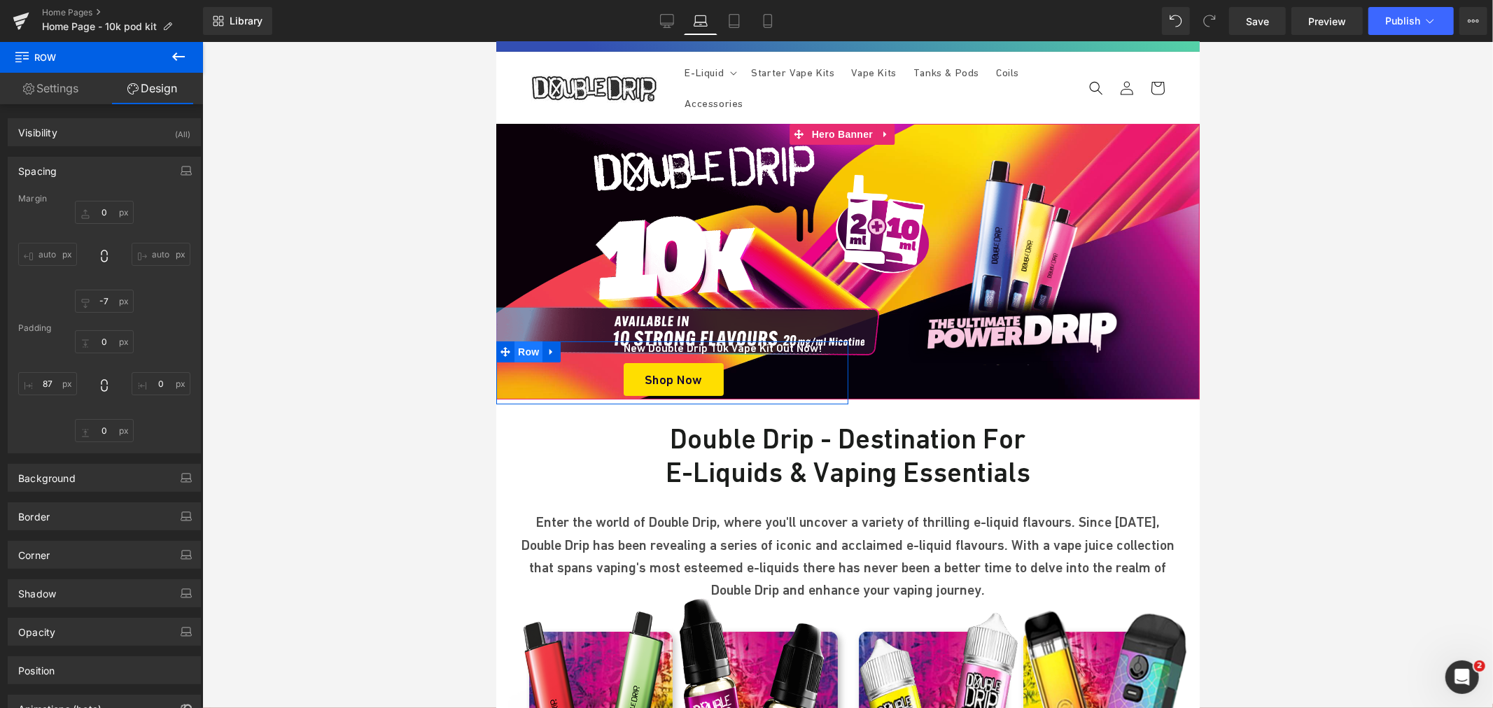
click at [519, 351] on span "Row" at bounding box center [528, 351] width 28 height 21
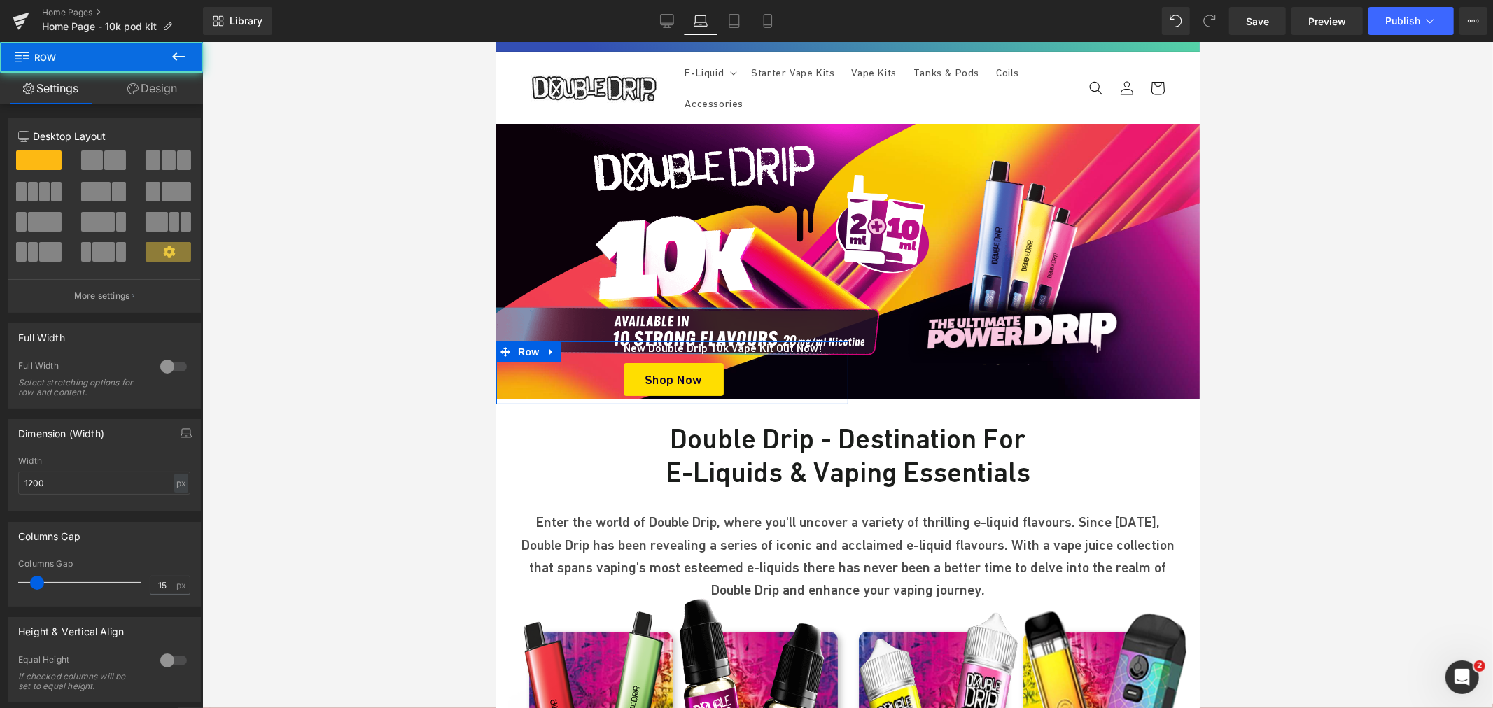
click at [163, 86] on link "Design" at bounding box center [151, 88] width 101 height 31
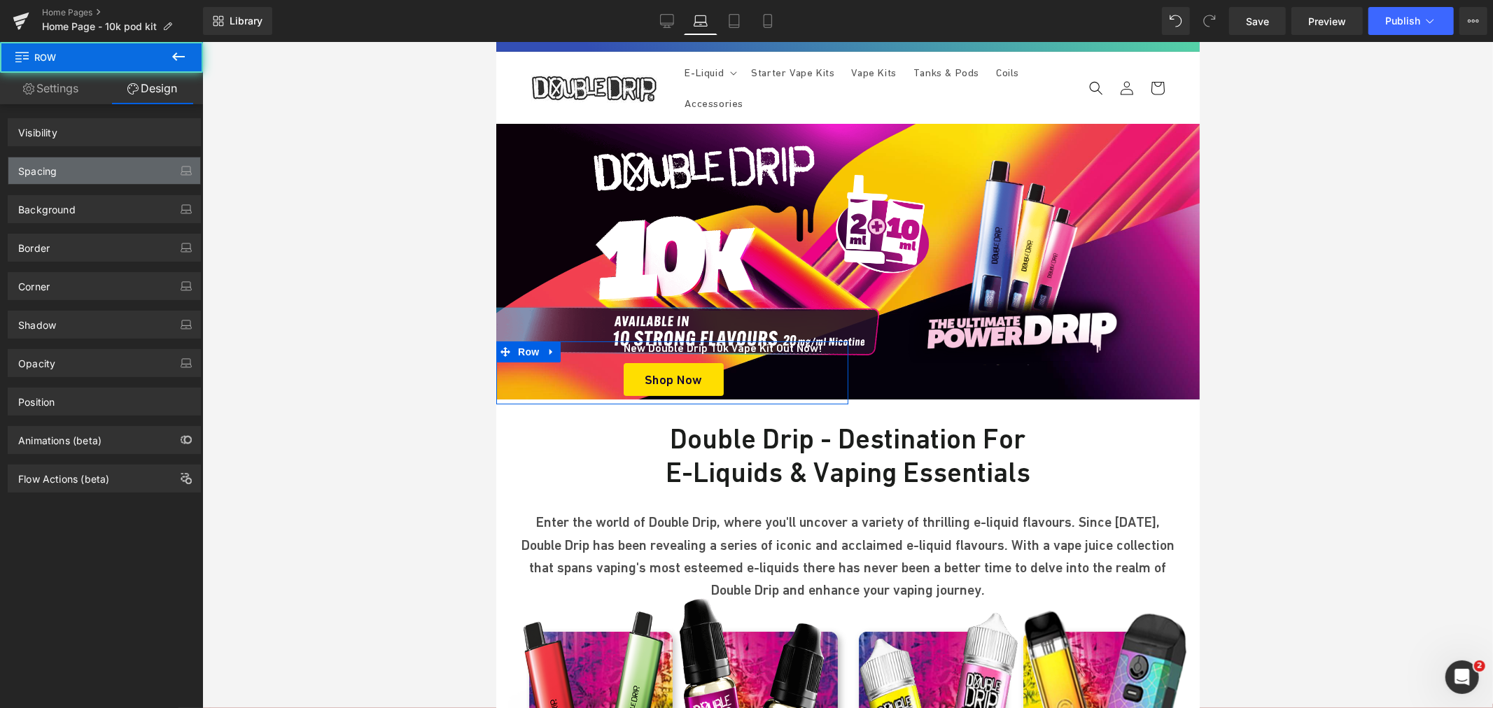
click at [61, 168] on div "Spacing" at bounding box center [104, 170] width 192 height 27
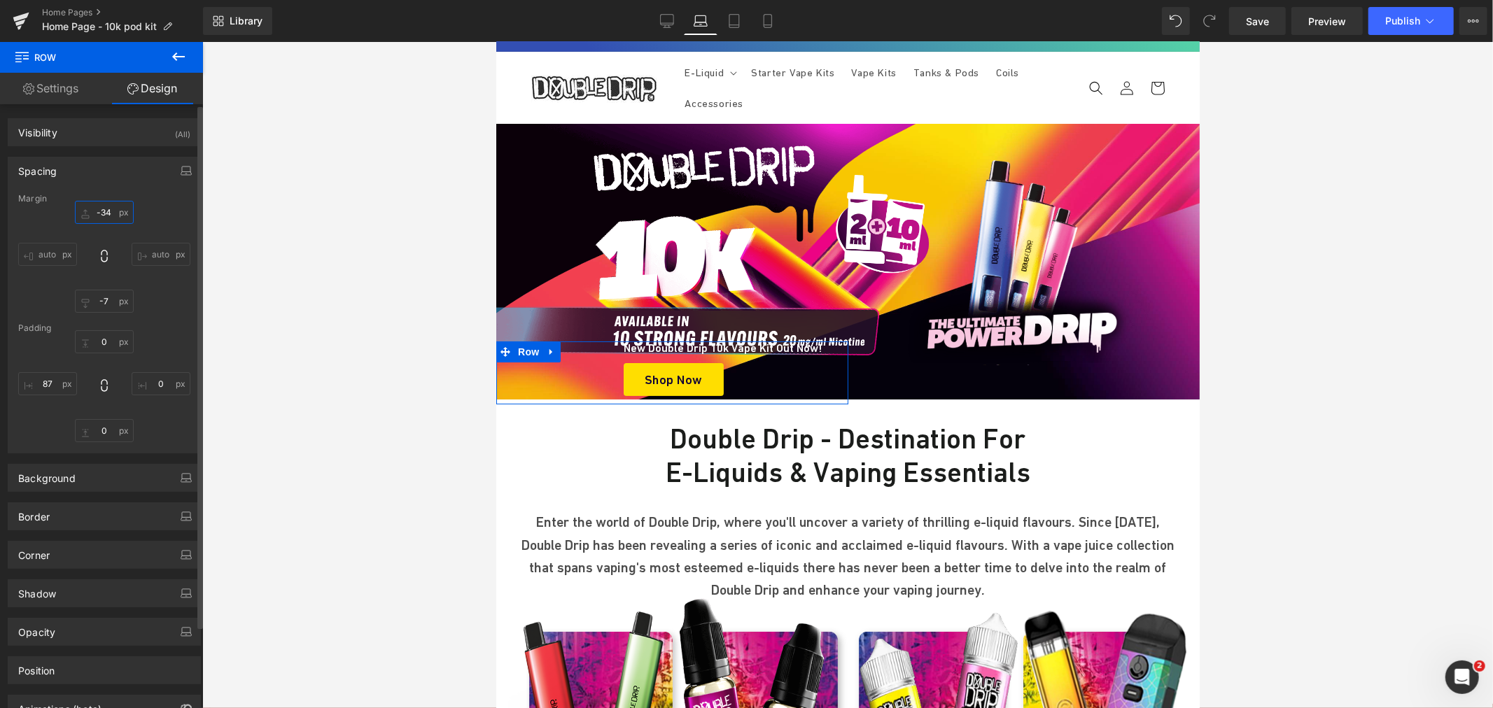
click at [98, 212] on input "text" at bounding box center [104, 212] width 59 height 23
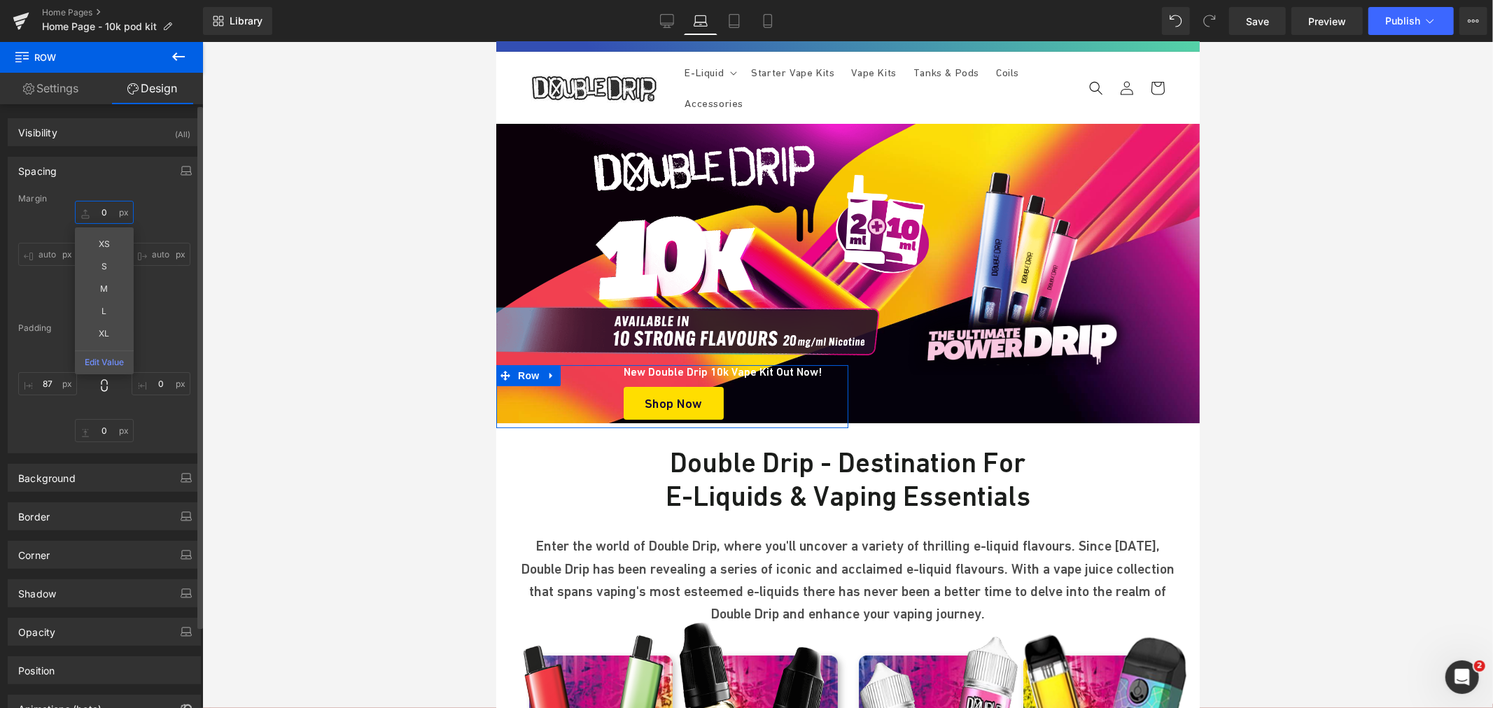
type input "0"
click at [169, 317] on div "Margin 0 XS S M L XL Edit Value auto auto Padding" at bounding box center [104, 323] width 192 height 259
click at [106, 295] on input "text" at bounding box center [104, 301] width 59 height 23
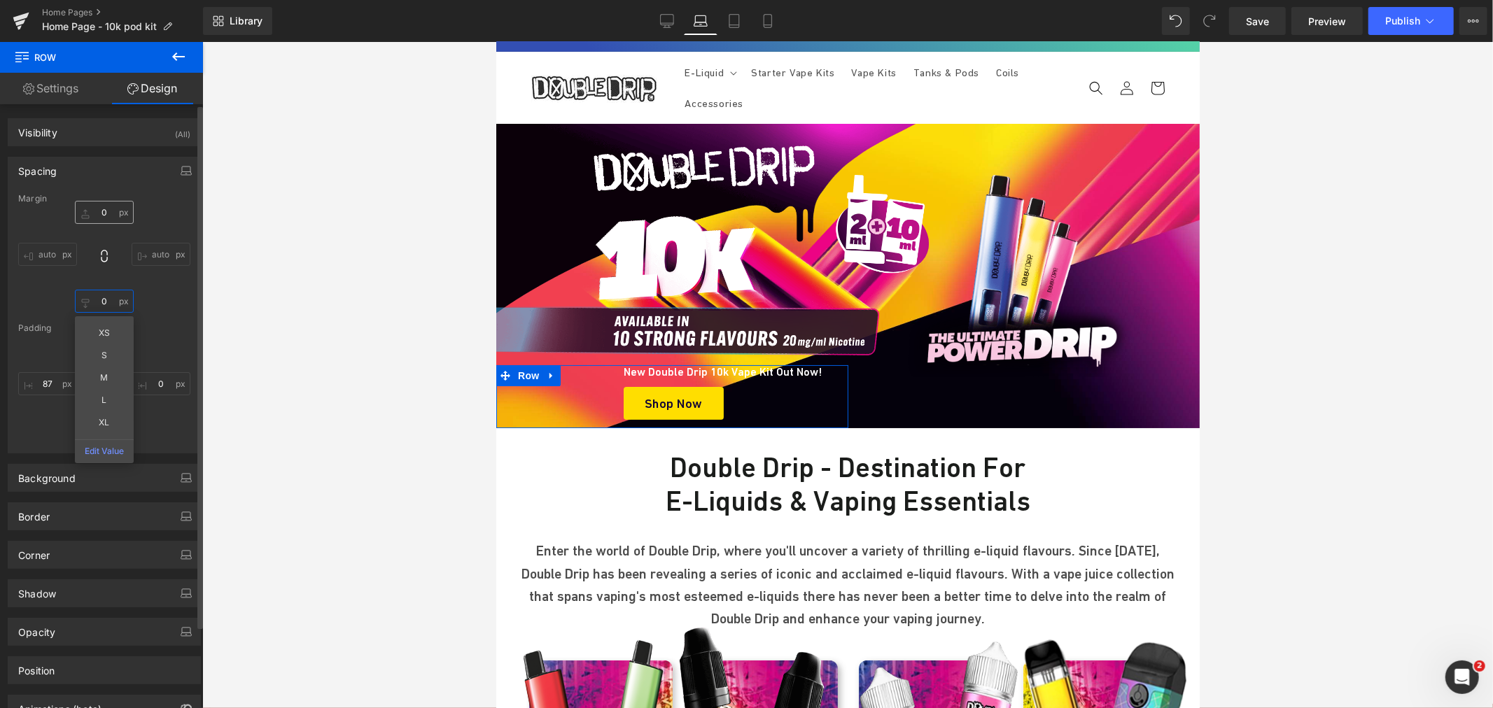
type input "0"
click at [113, 215] on input "0" at bounding box center [104, 212] width 59 height 23
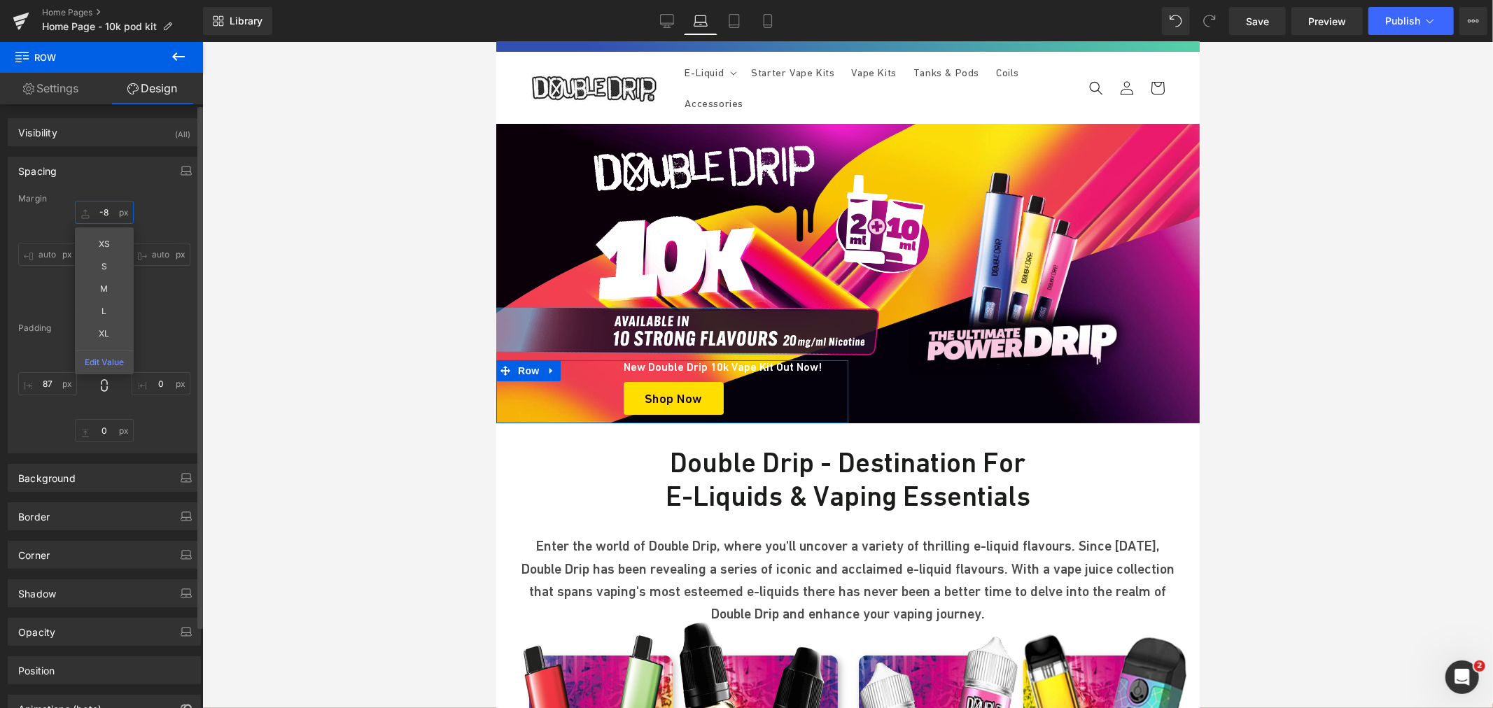
type input "-9"
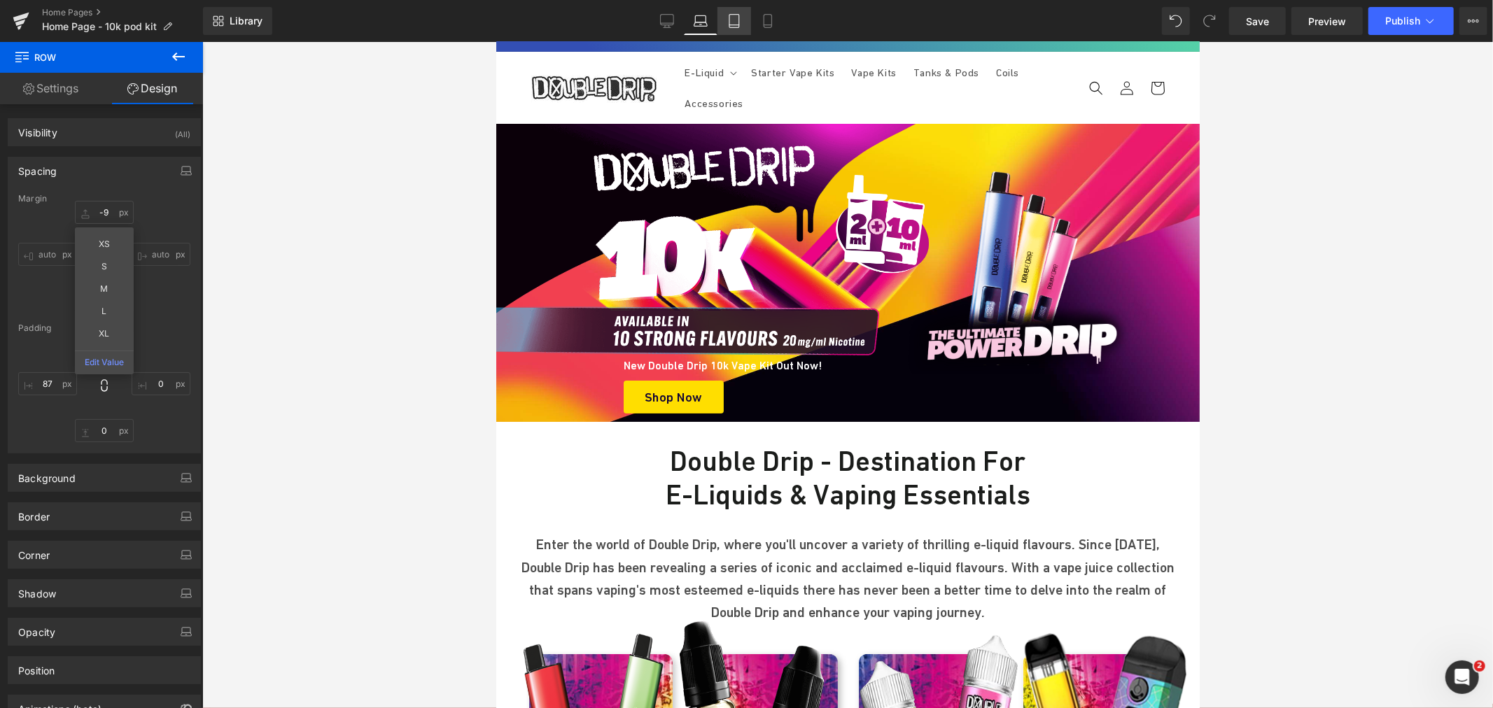
click at [733, 18] on icon at bounding box center [734, 21] width 14 height 14
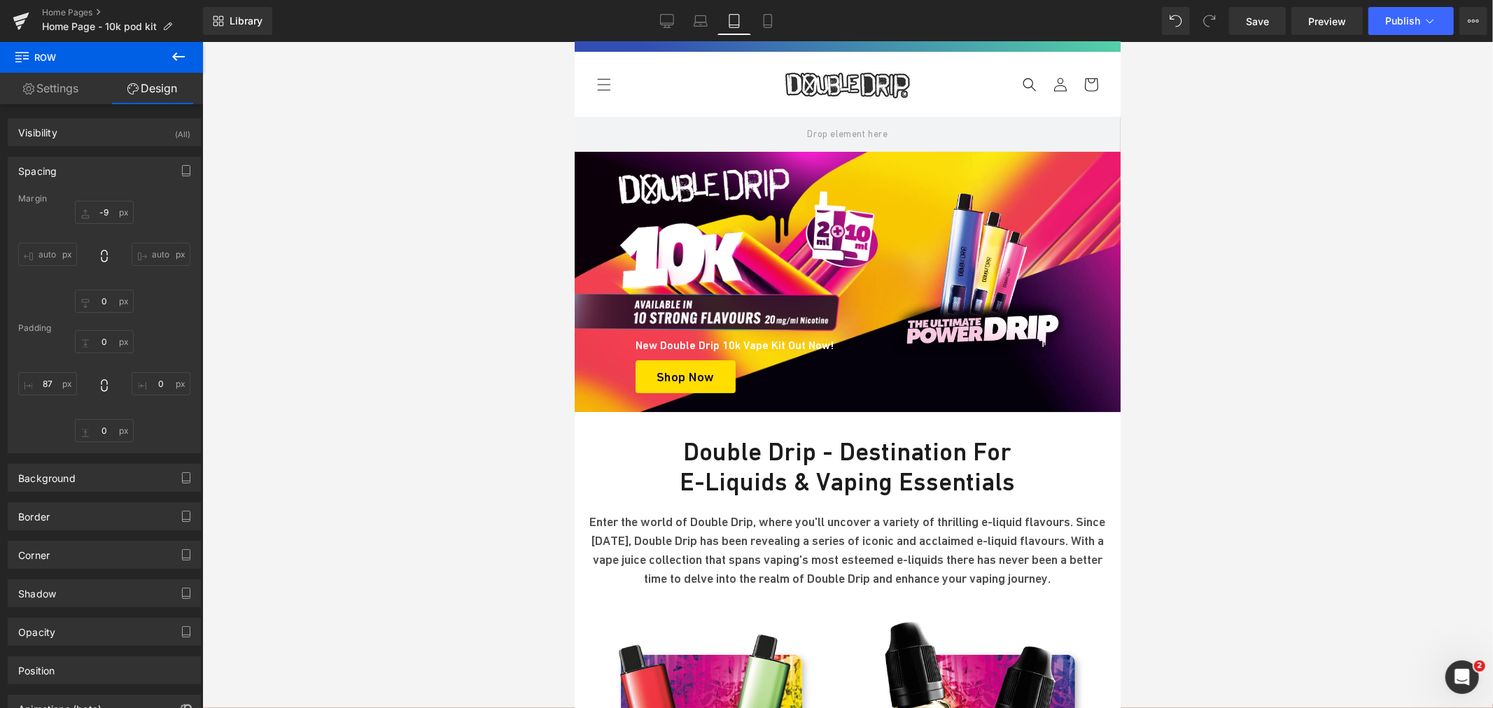
scroll to position [1, 0]
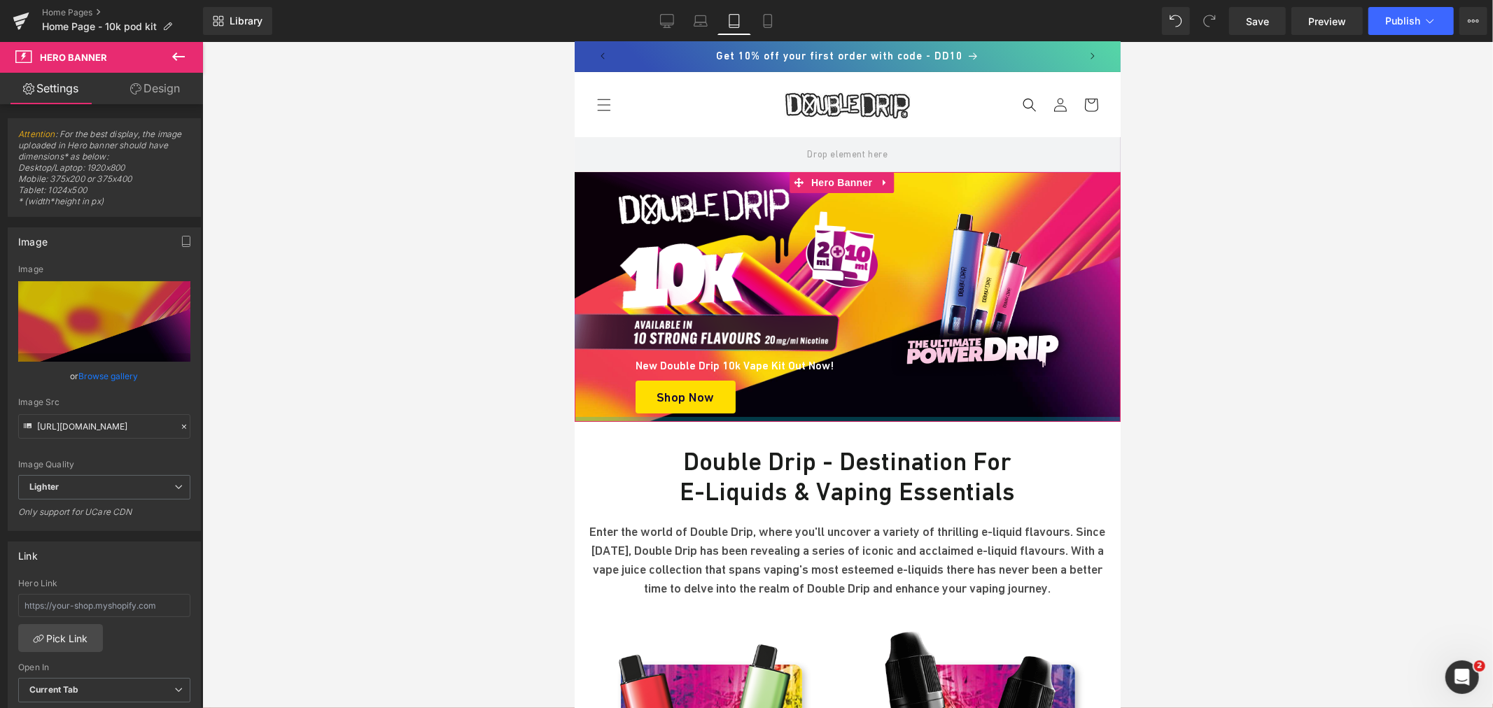
drag, startPoint x: 797, startPoint y: 426, endPoint x: 798, endPoint y: 416, distance: 10.5
click at [798, 416] on div "Image New Double Drip 10k Vape Kit Out Now! Heading Shop Now Button Row Image R…" at bounding box center [847, 296] width 546 height 250
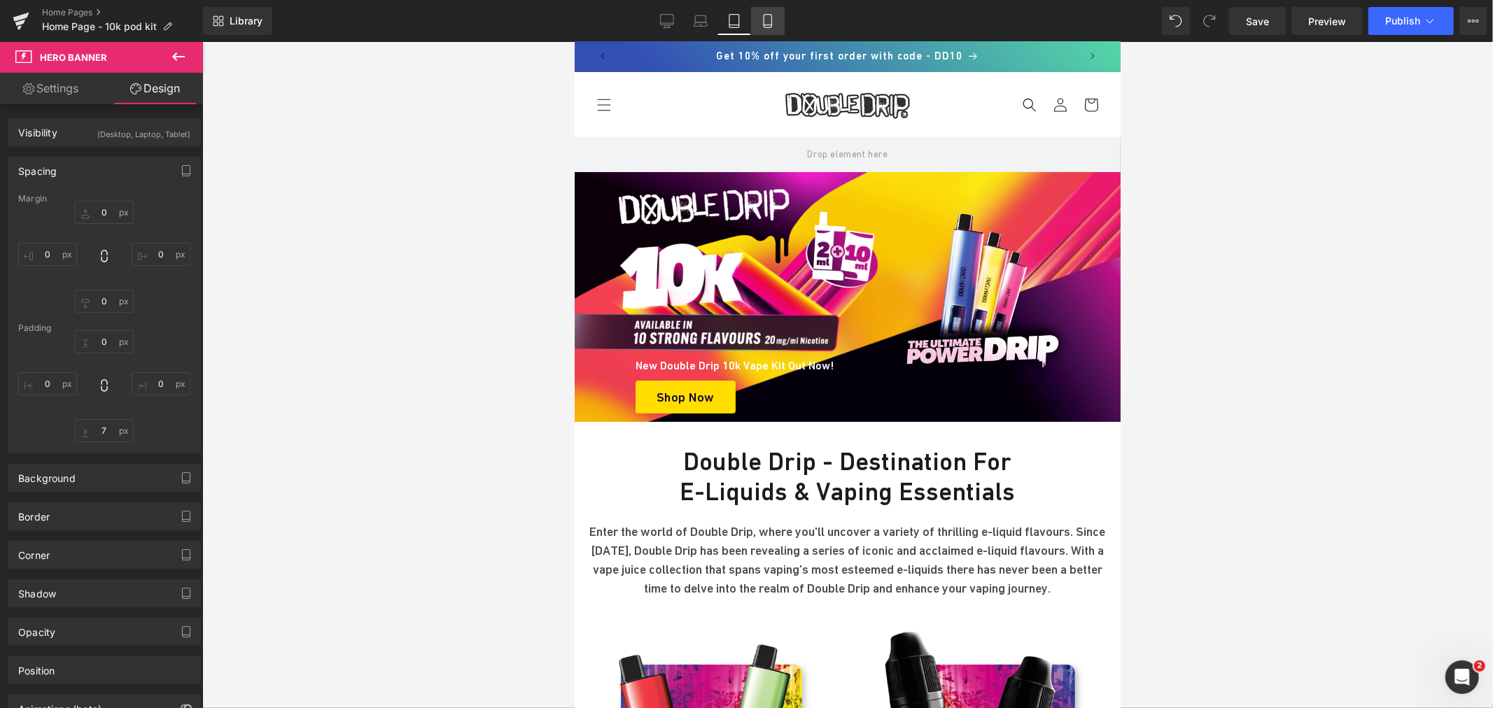
click at [761, 29] on link "Mobile" at bounding box center [768, 21] width 34 height 28
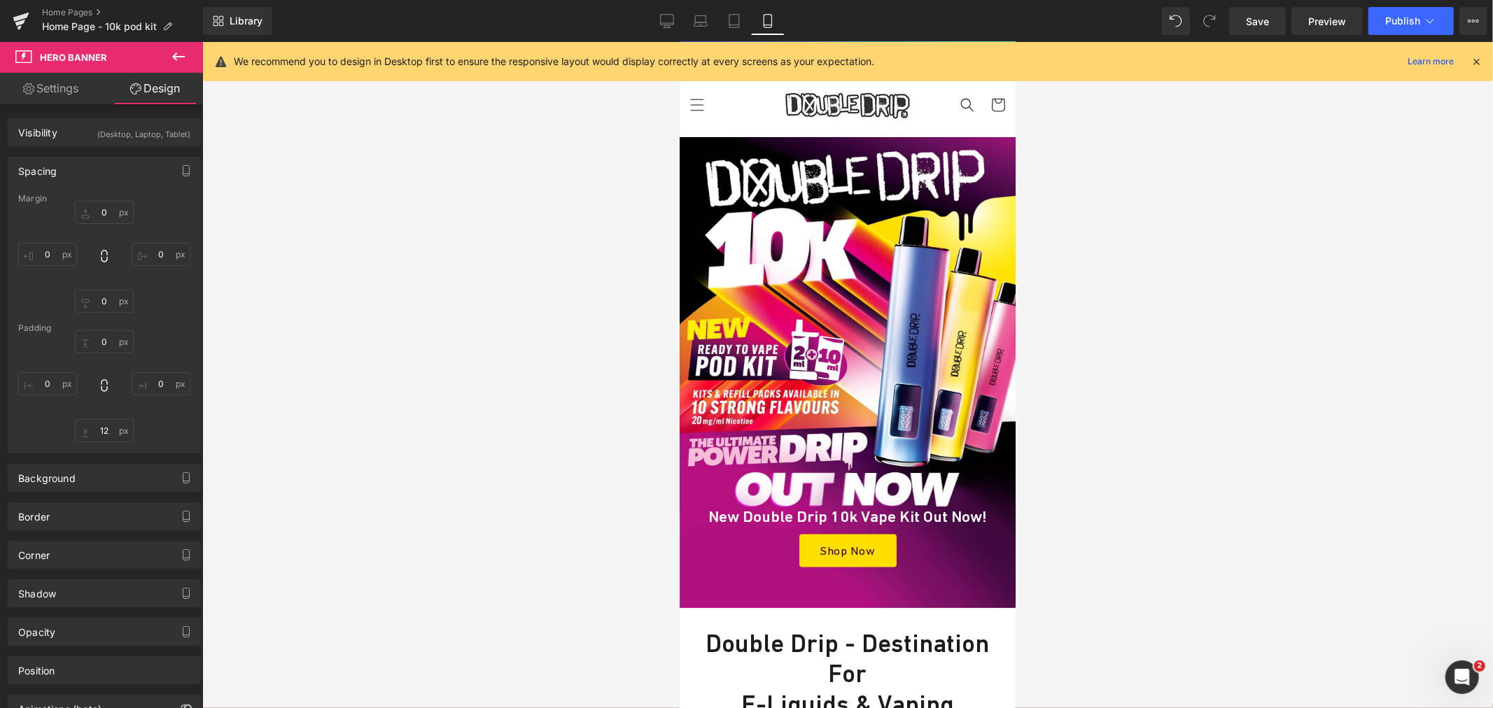
scroll to position [0, 0]
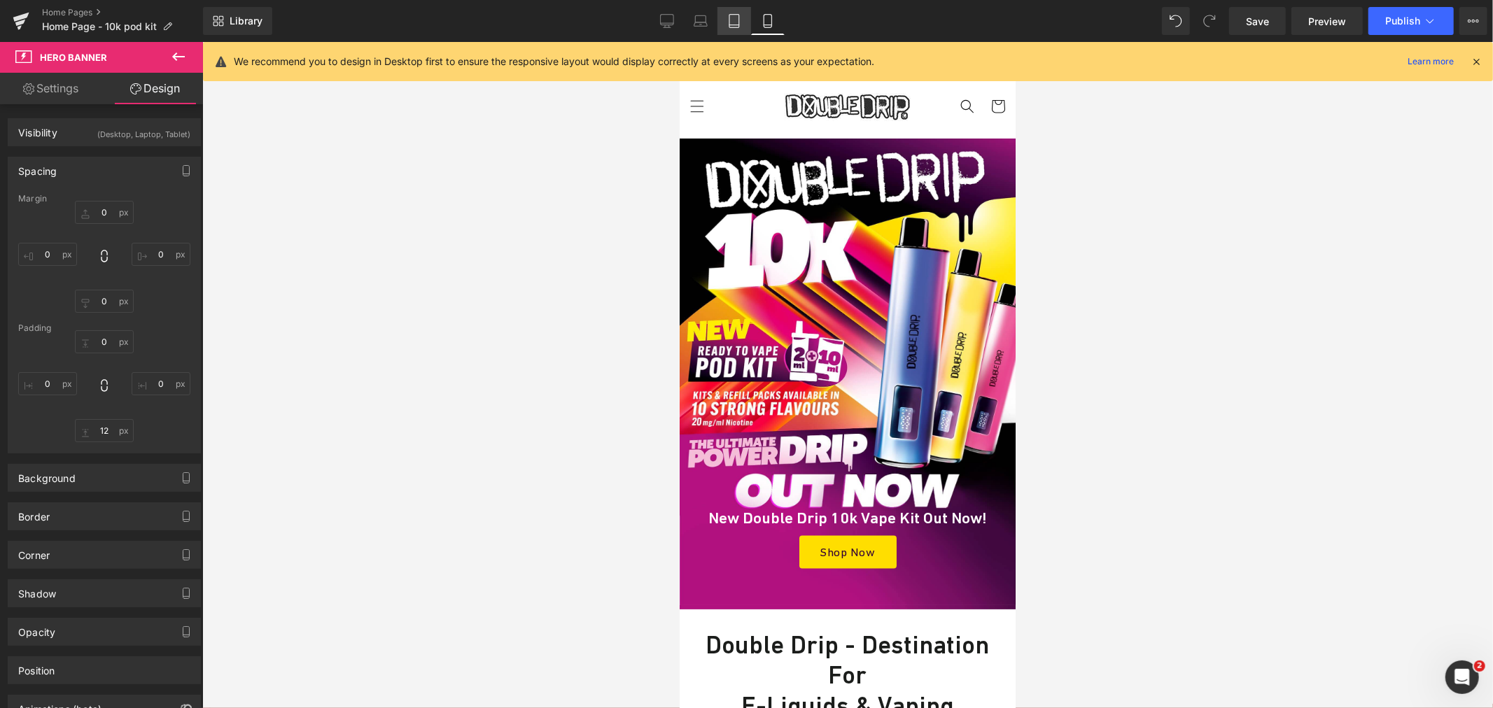
click at [731, 18] on icon at bounding box center [734, 21] width 14 height 14
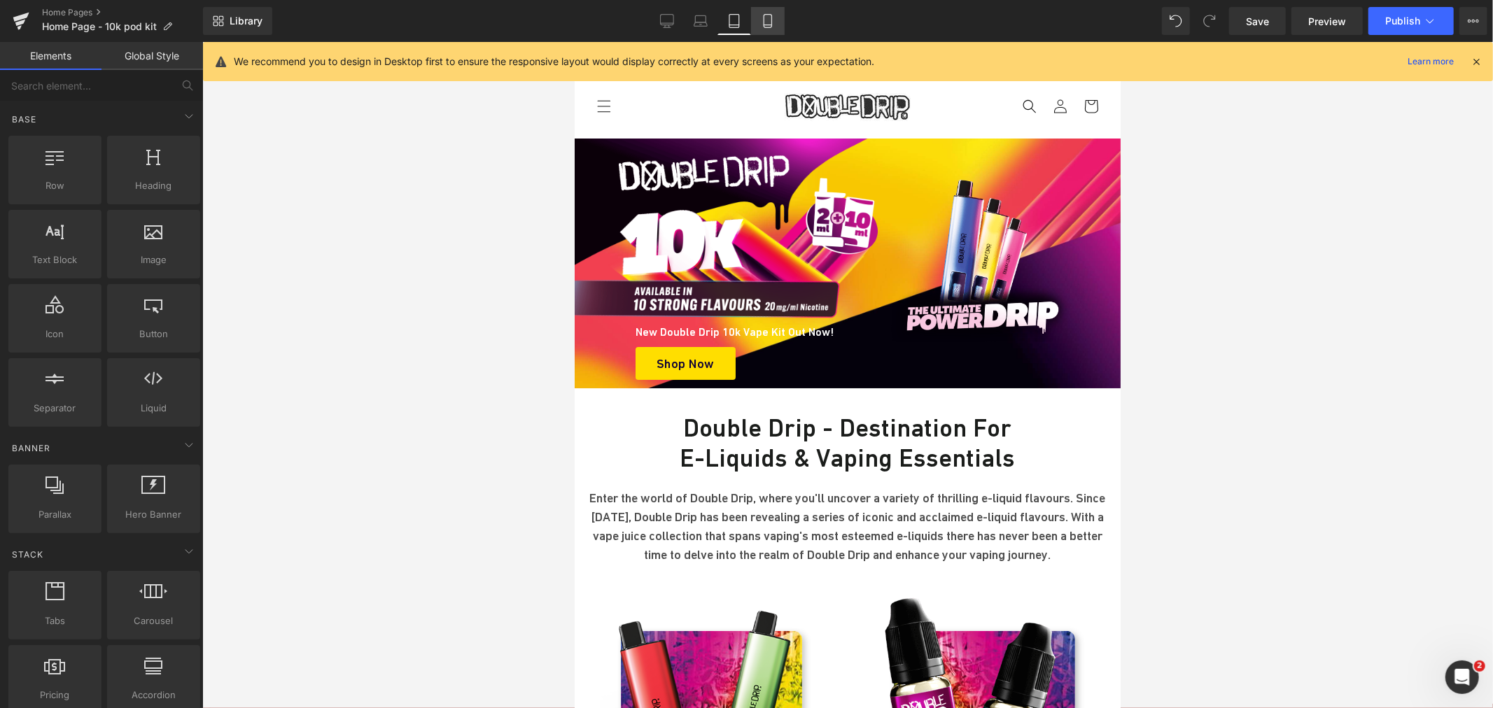
click at [766, 22] on icon at bounding box center [768, 21] width 14 height 14
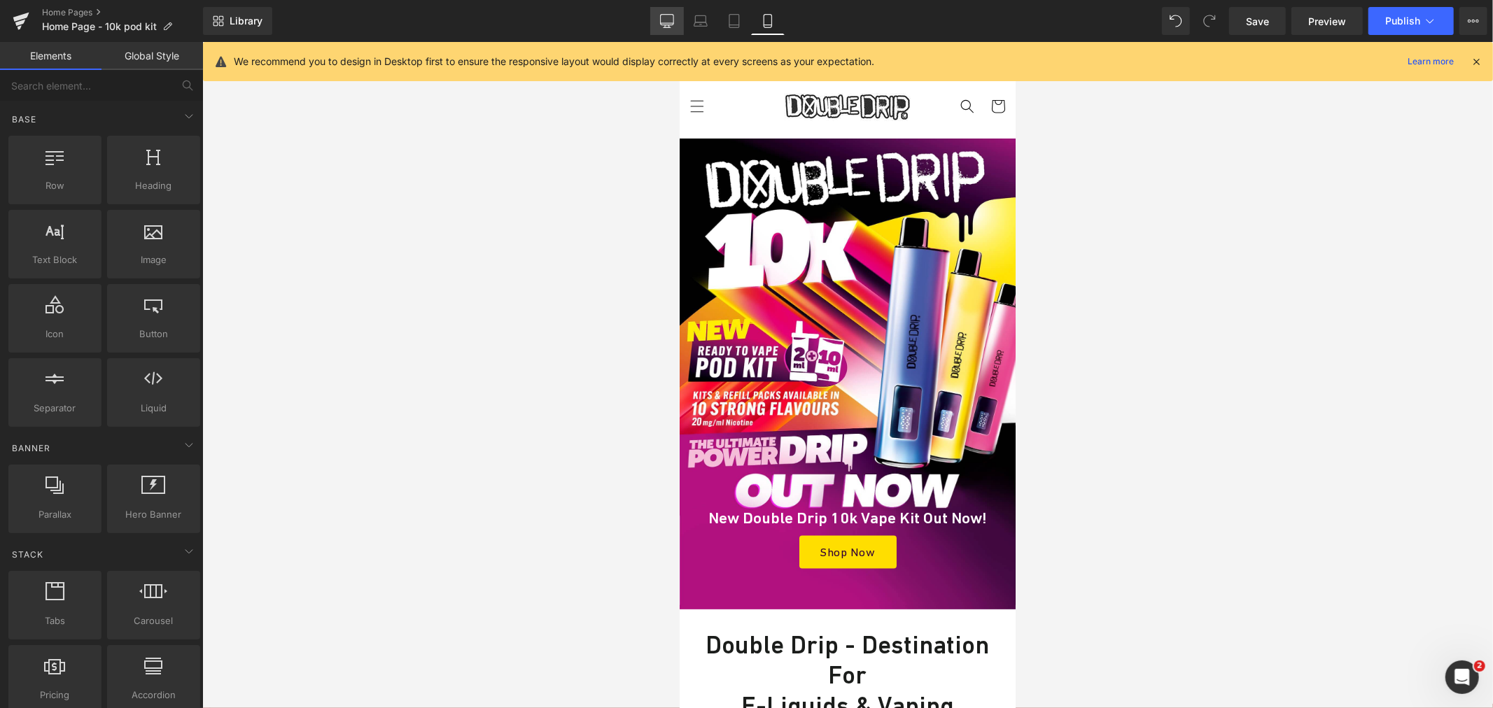
click at [673, 29] on link "Desktop" at bounding box center [667, 21] width 34 height 28
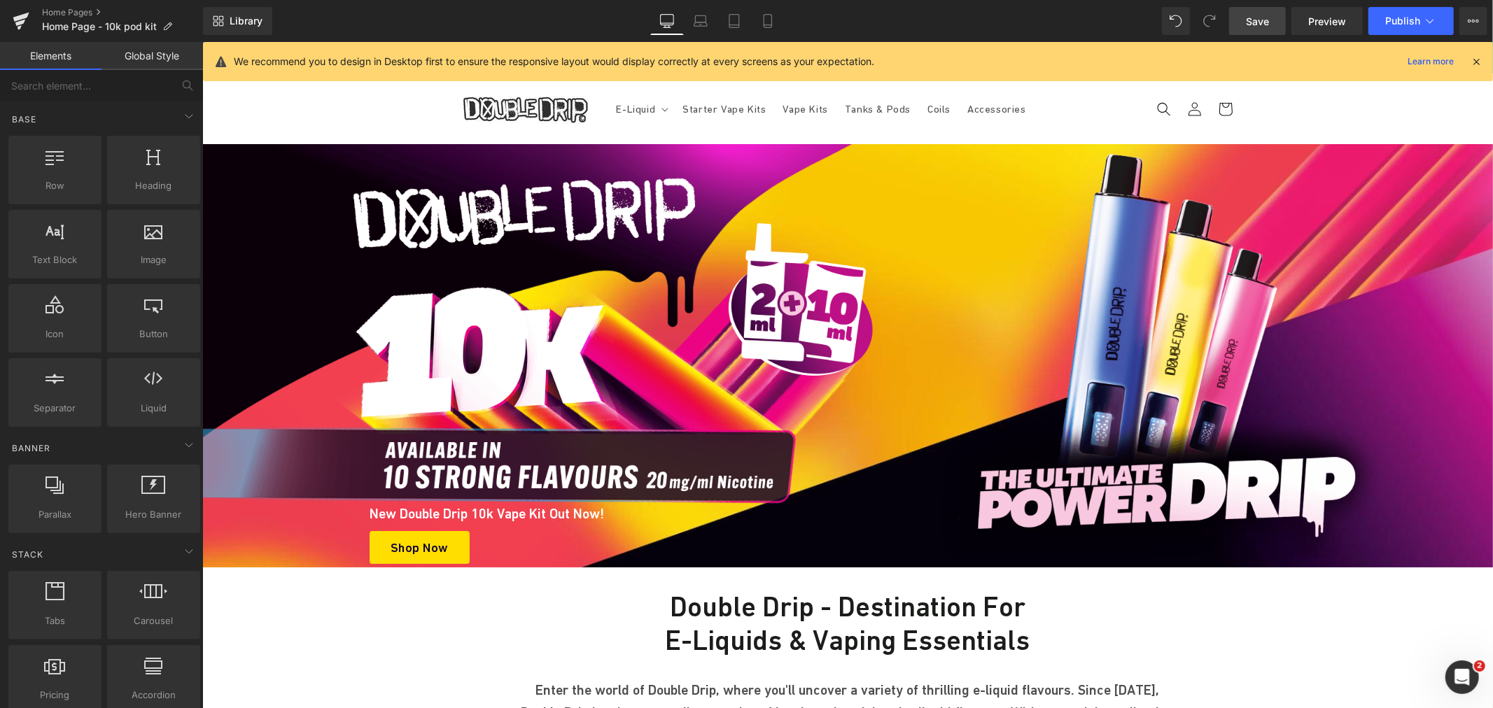
drag, startPoint x: 1270, startPoint y: 20, endPoint x: 1139, endPoint y: 142, distance: 178.7
click at [1269, 20] on span "Save" at bounding box center [1257, 21] width 23 height 15
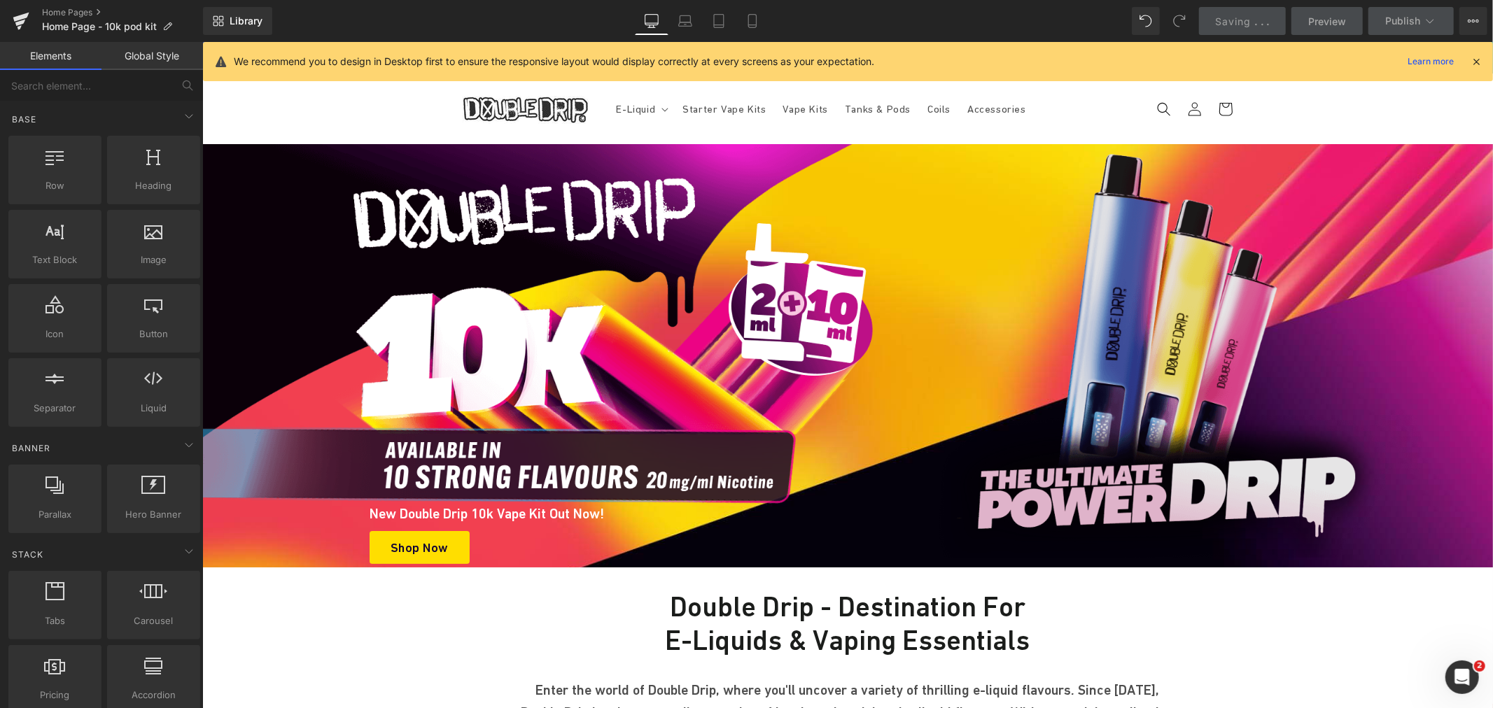
scroll to position [101, 0]
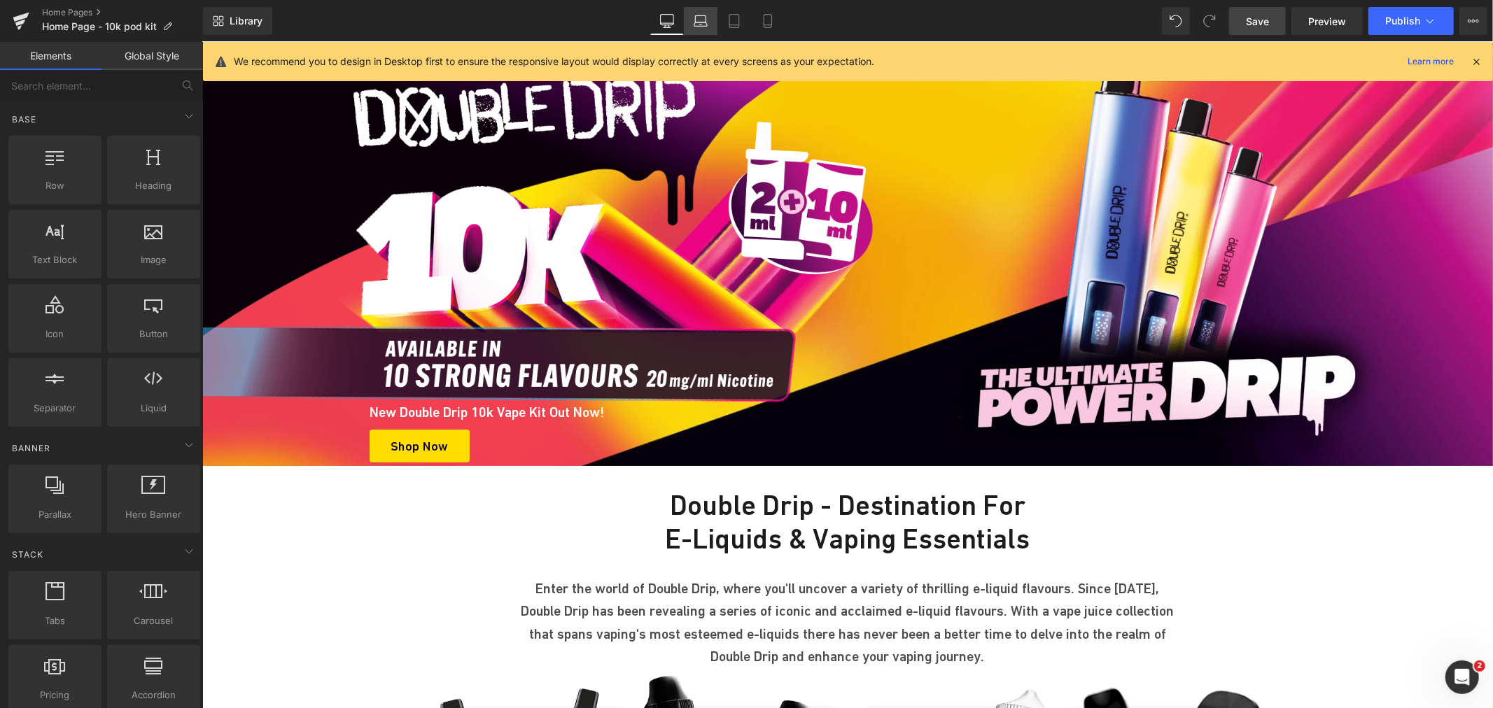
click at [697, 24] on icon at bounding box center [701, 21] width 14 height 14
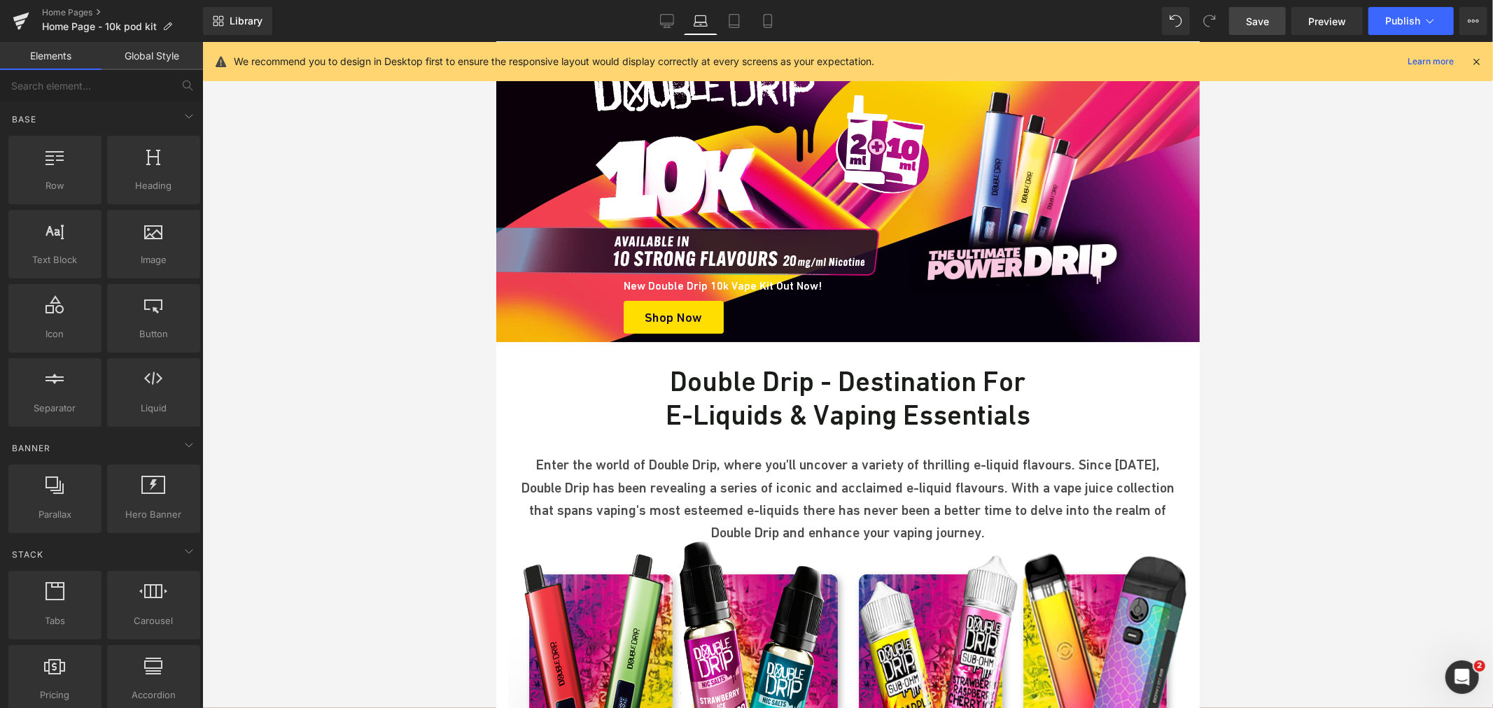
scroll to position [103, 0]
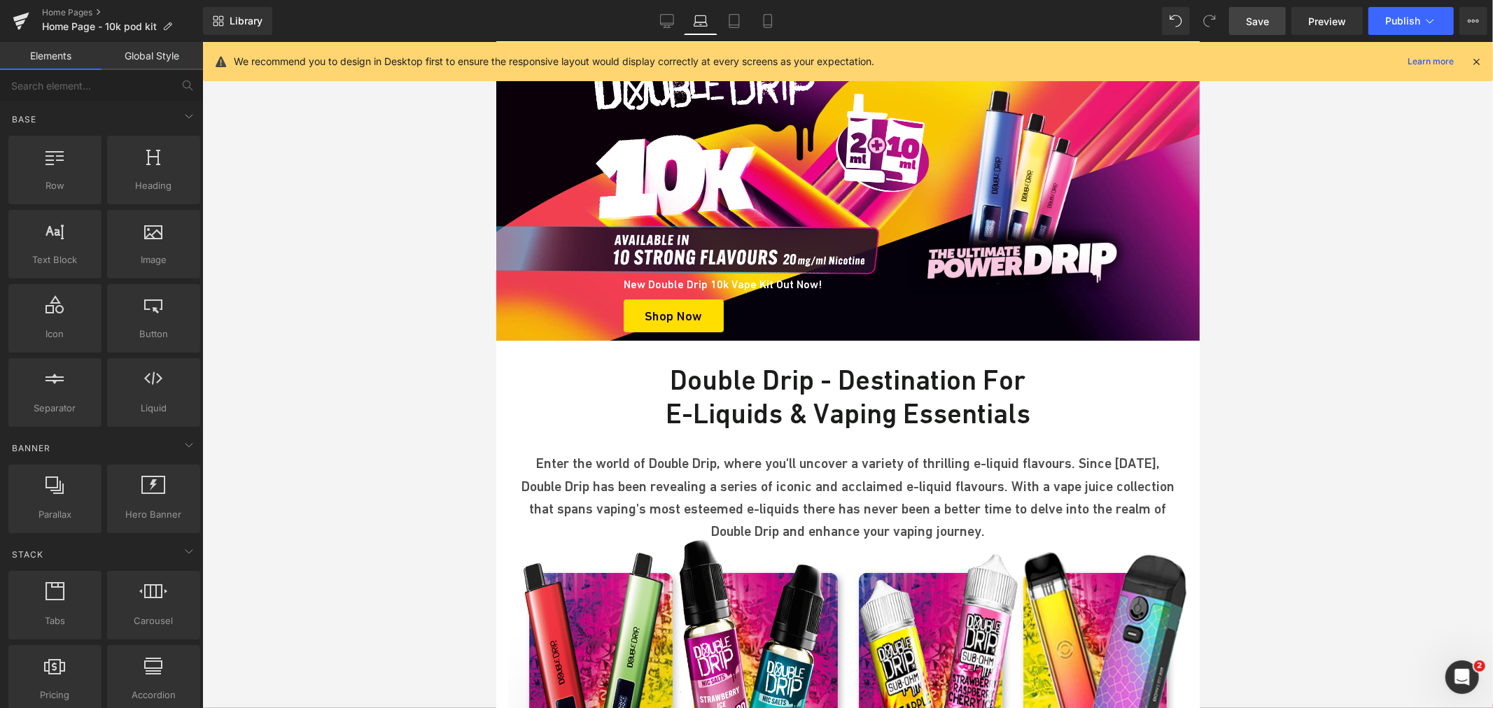
click at [1012, 206] on img at bounding box center [1024, 191] width 282 height 203
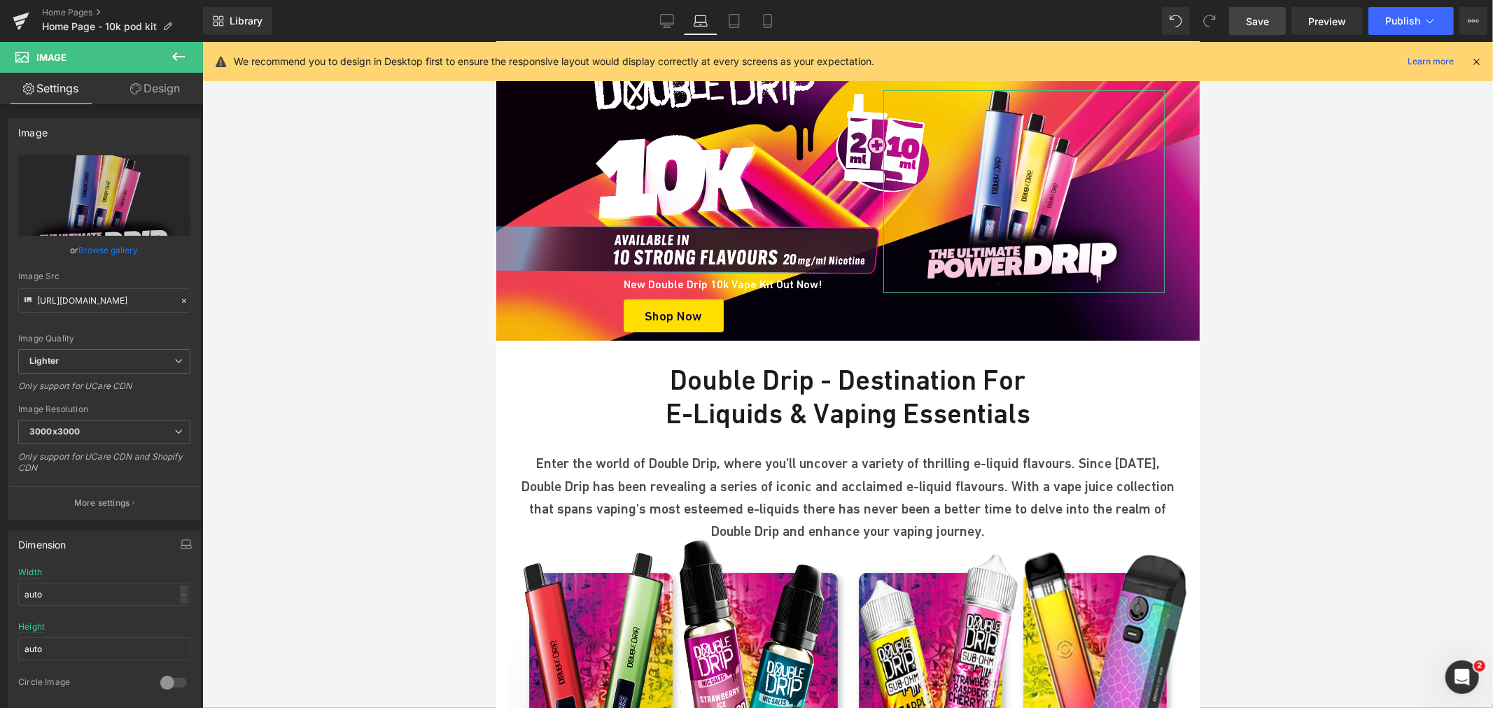
click at [162, 92] on link "Design" at bounding box center [154, 88] width 101 height 31
click at [0, 0] on div "Spacing" at bounding box center [0, 0] width 0 height 0
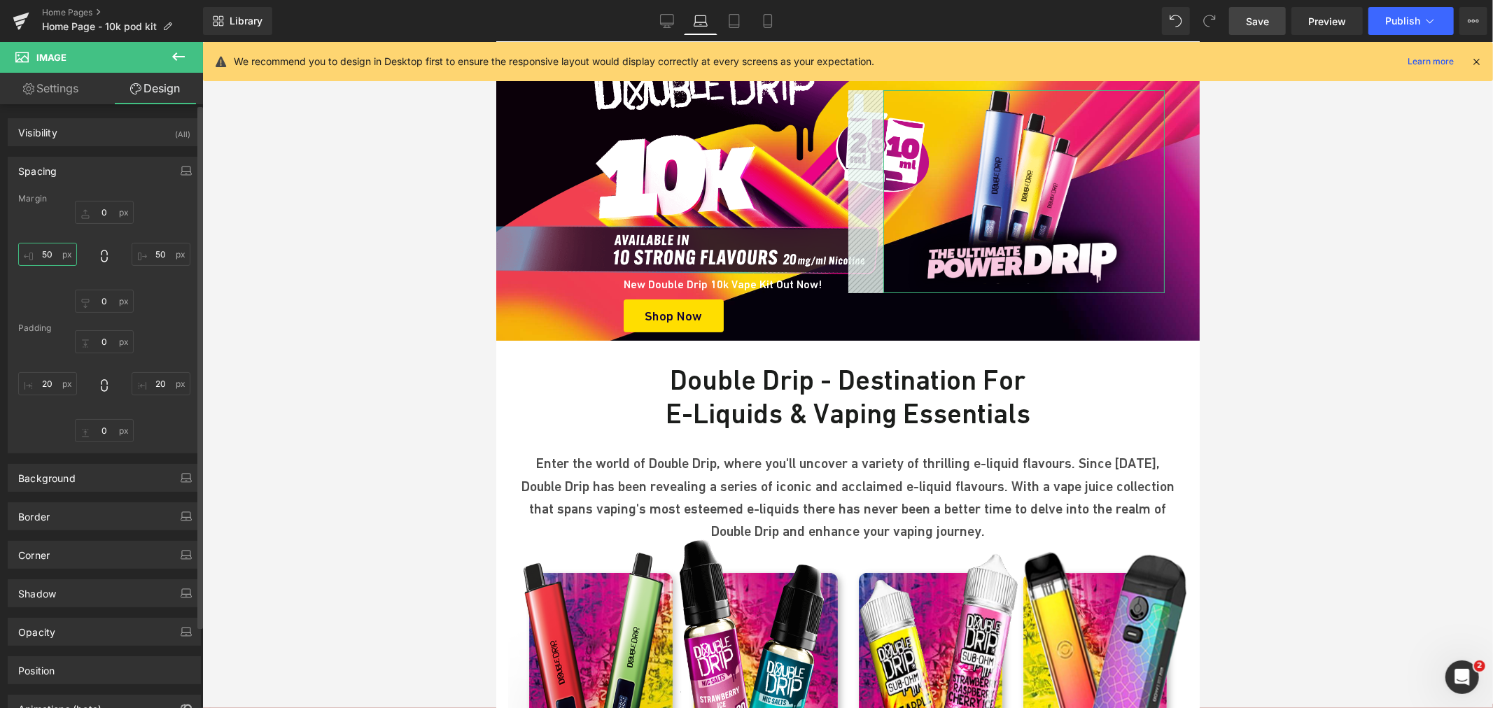
click at [55, 255] on input "text" at bounding box center [47, 254] width 59 height 23
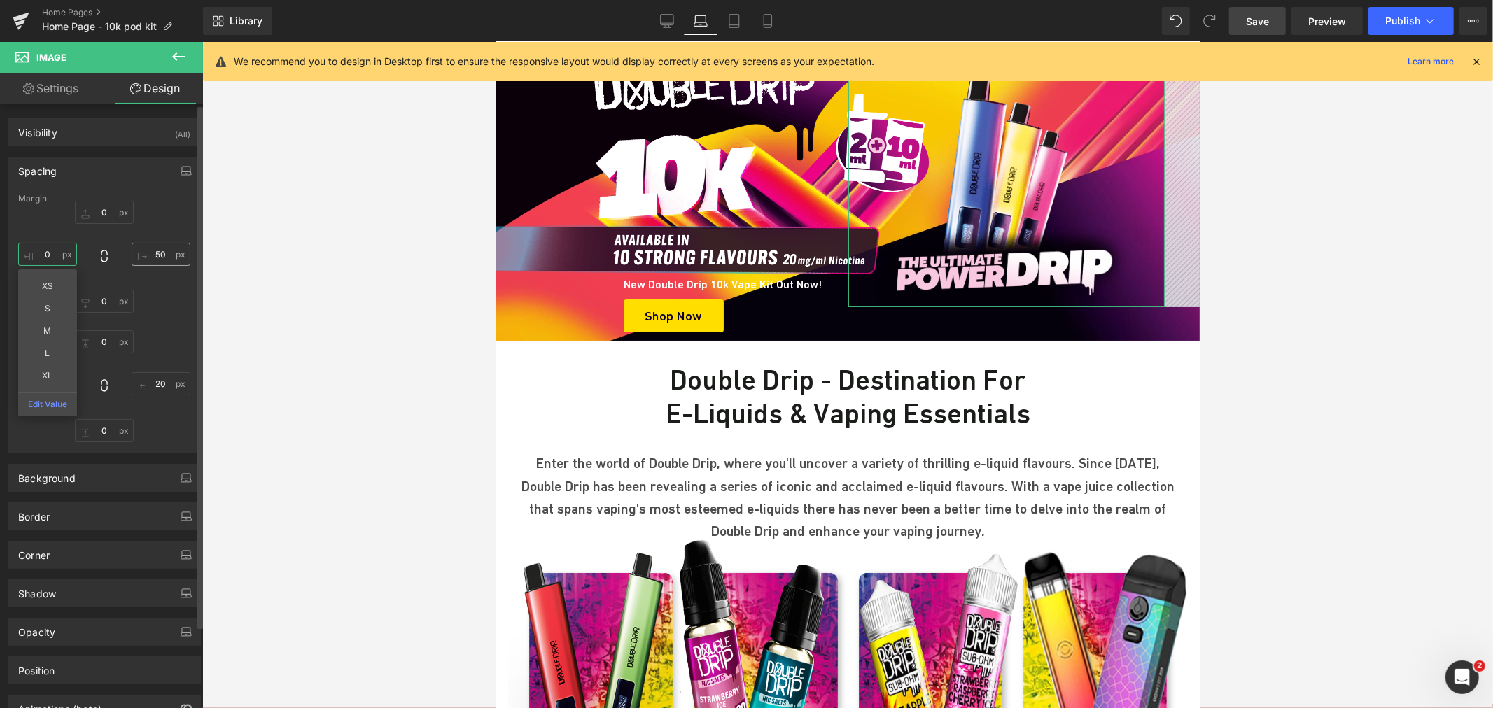
type input "0"
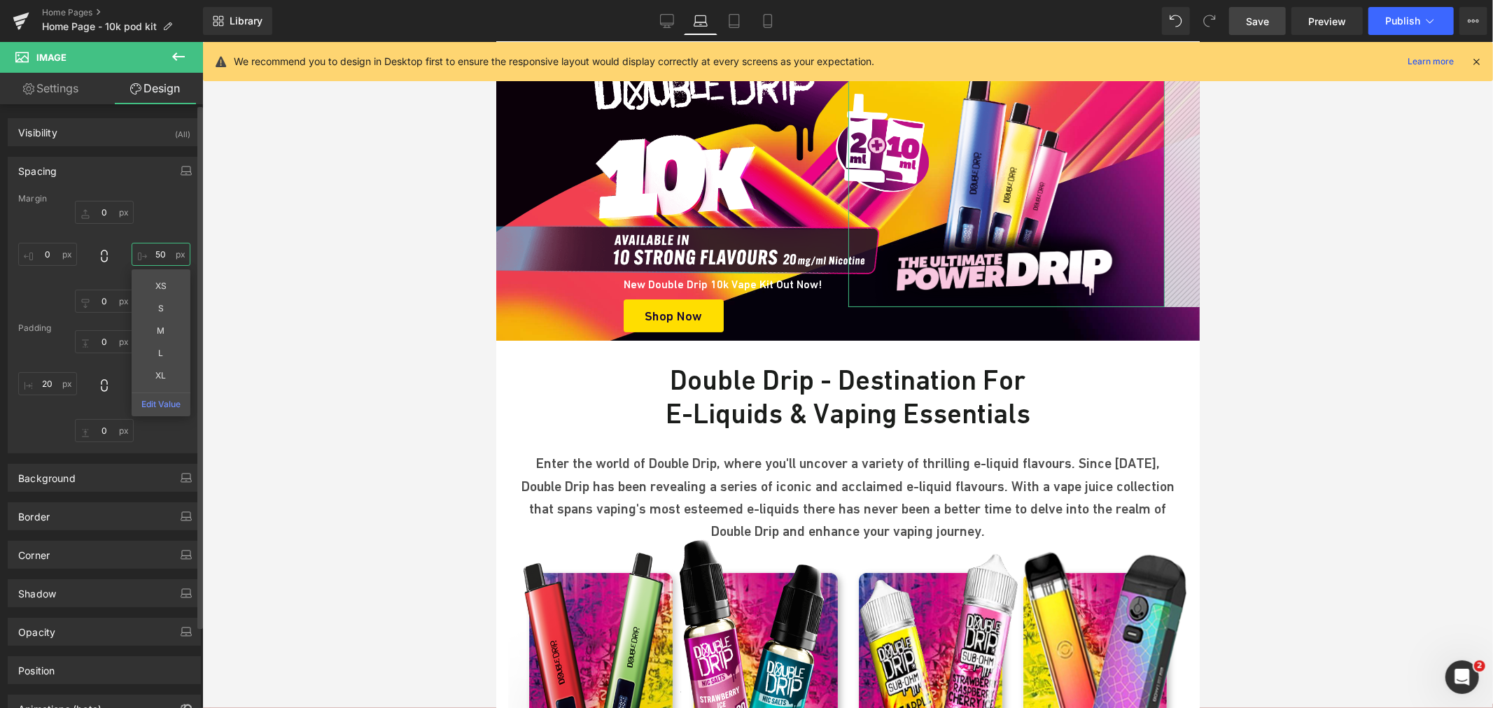
click at [171, 257] on input "text" at bounding box center [161, 254] width 59 height 23
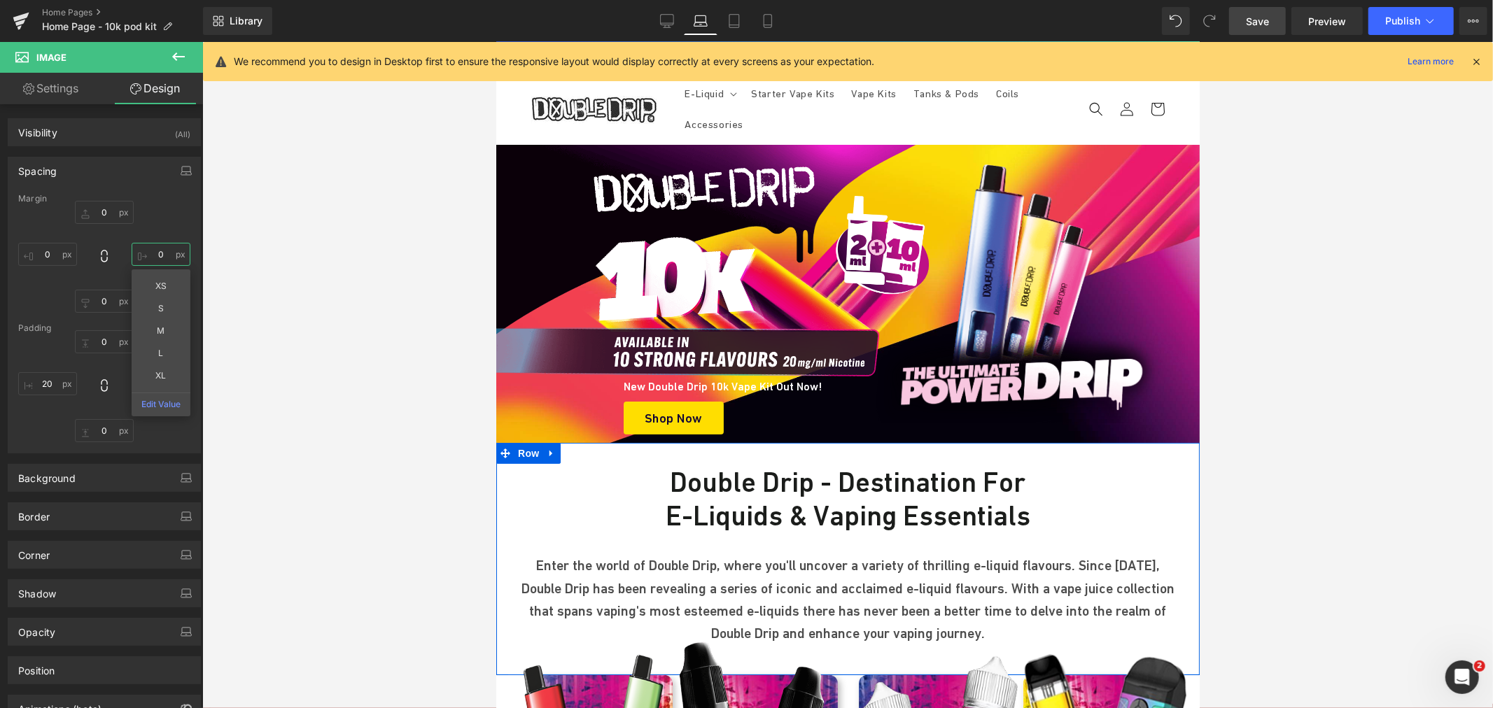
scroll to position [0, 0]
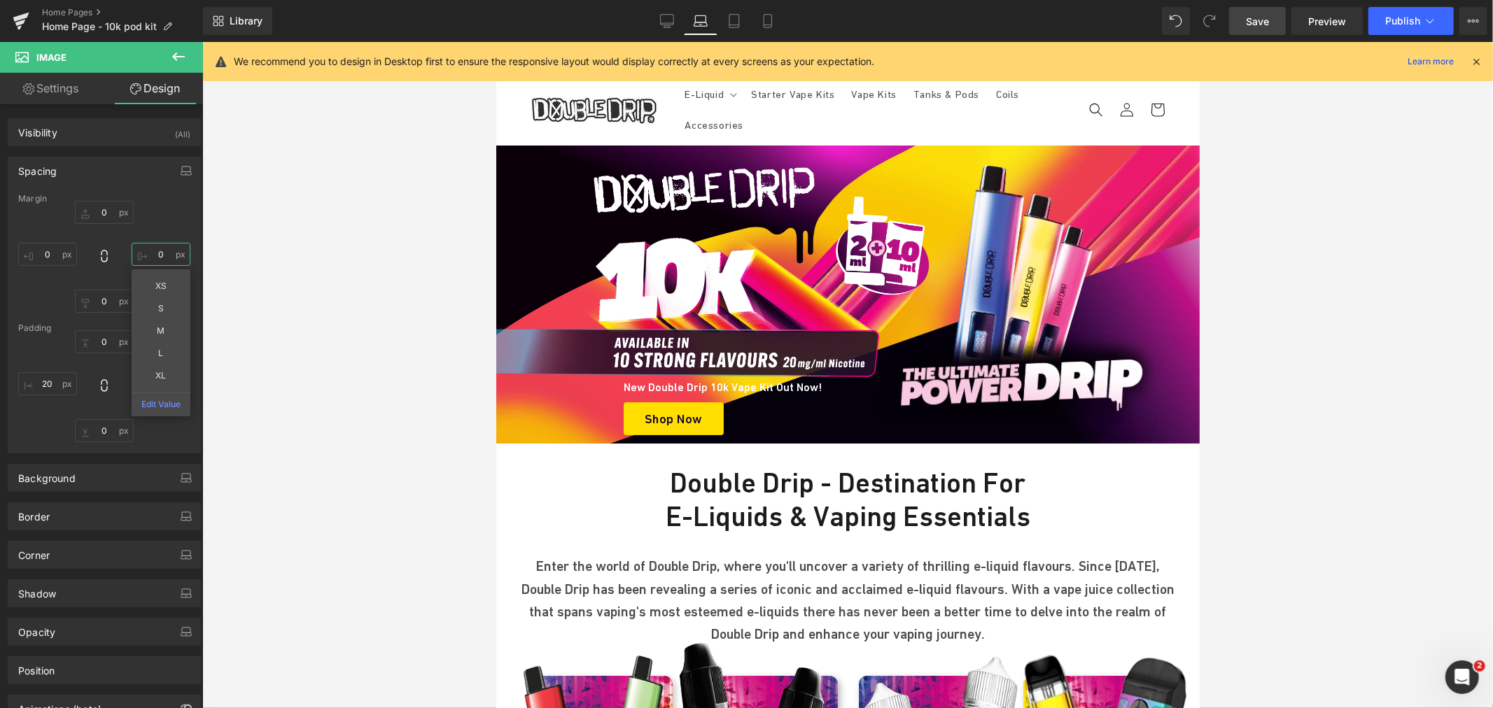
type input "0"
click at [1254, 17] on span "Save" at bounding box center [1257, 21] width 23 height 15
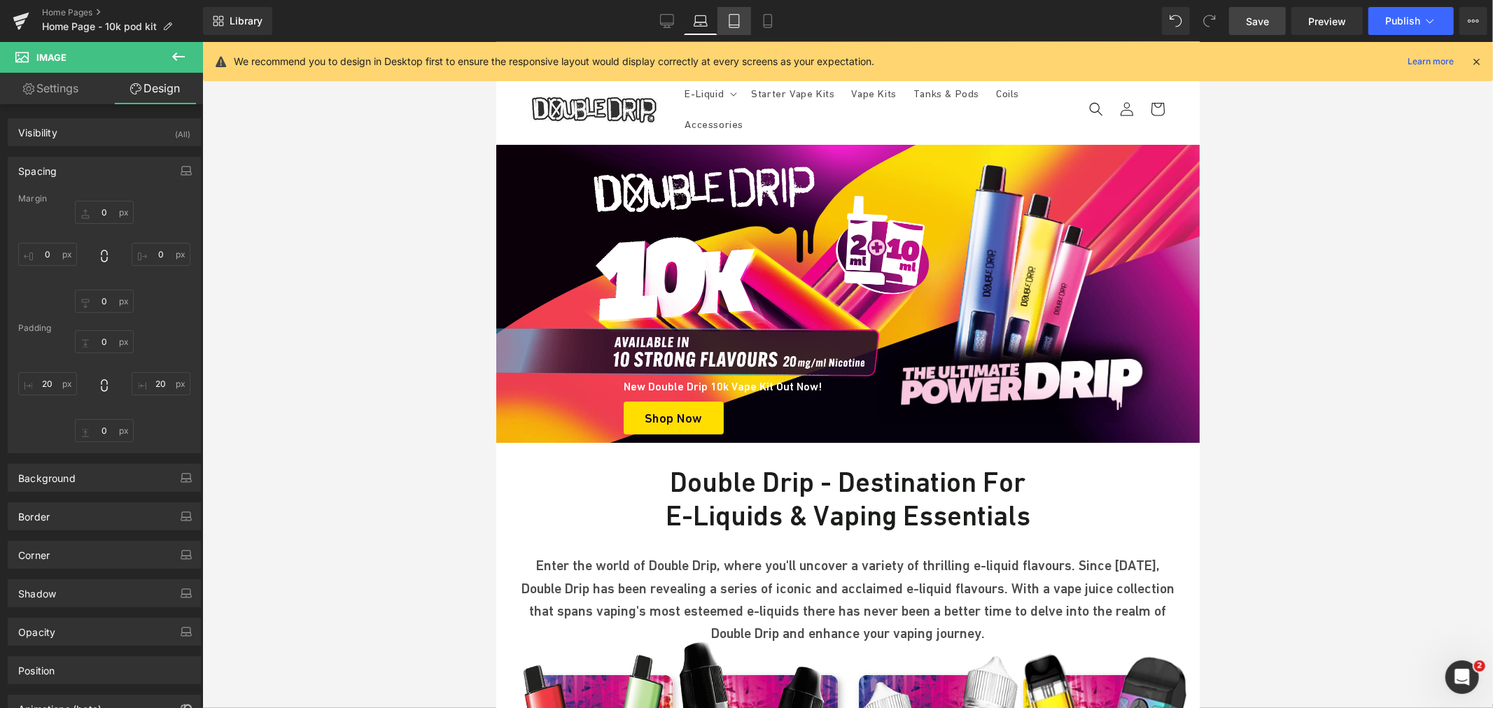
scroll to position [78, 0]
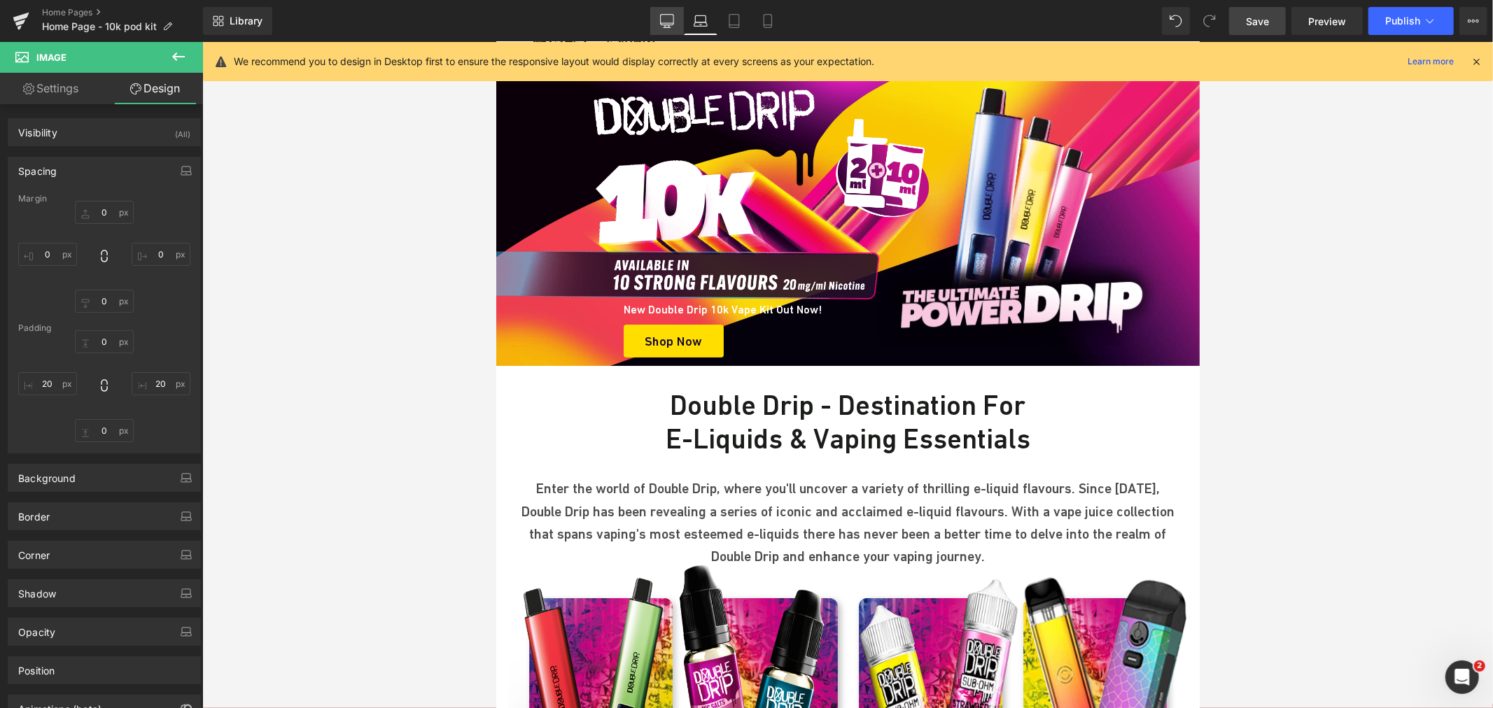
click at [659, 16] on link "Desktop" at bounding box center [667, 21] width 34 height 28
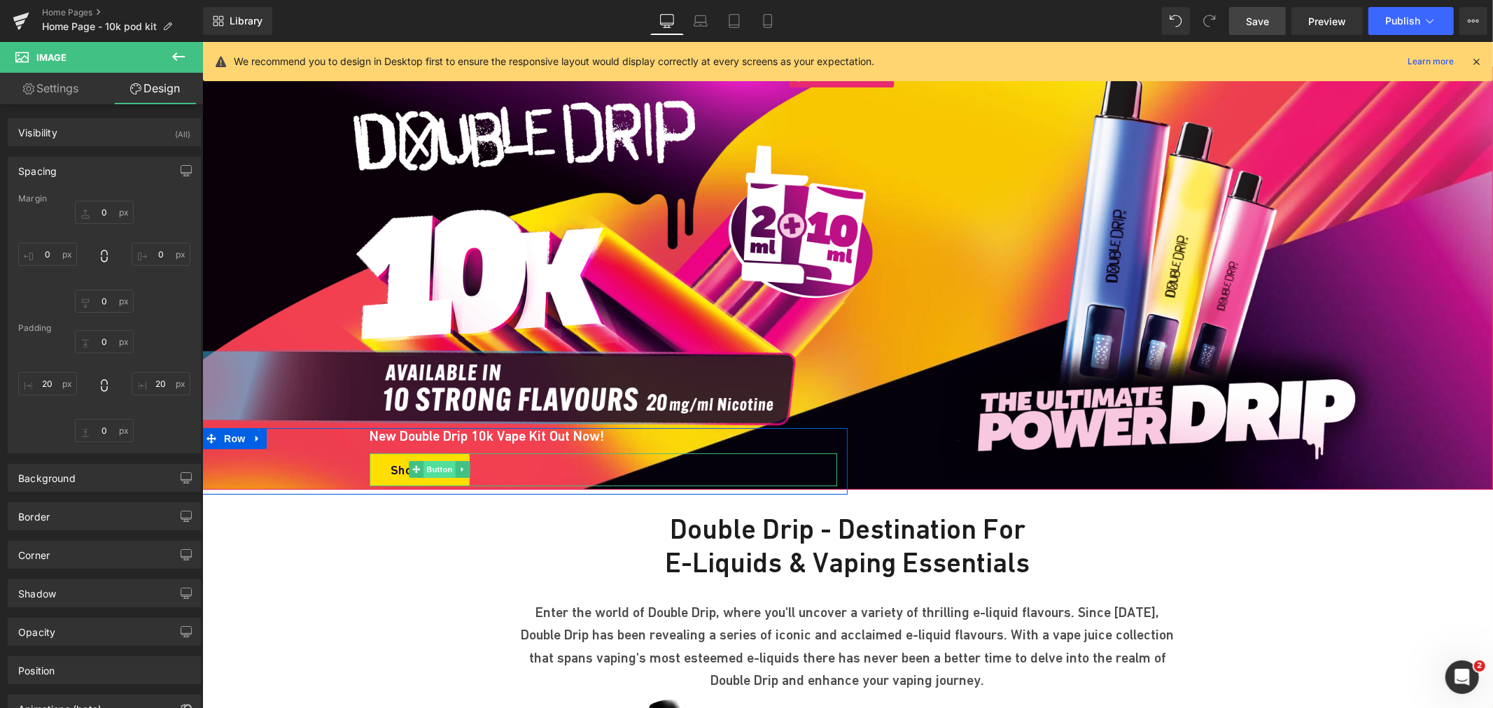
drag, startPoint x: 415, startPoint y: 466, endPoint x: 428, endPoint y: 468, distance: 12.8
click at [415, 466] on icon at bounding box center [416, 469] width 8 height 8
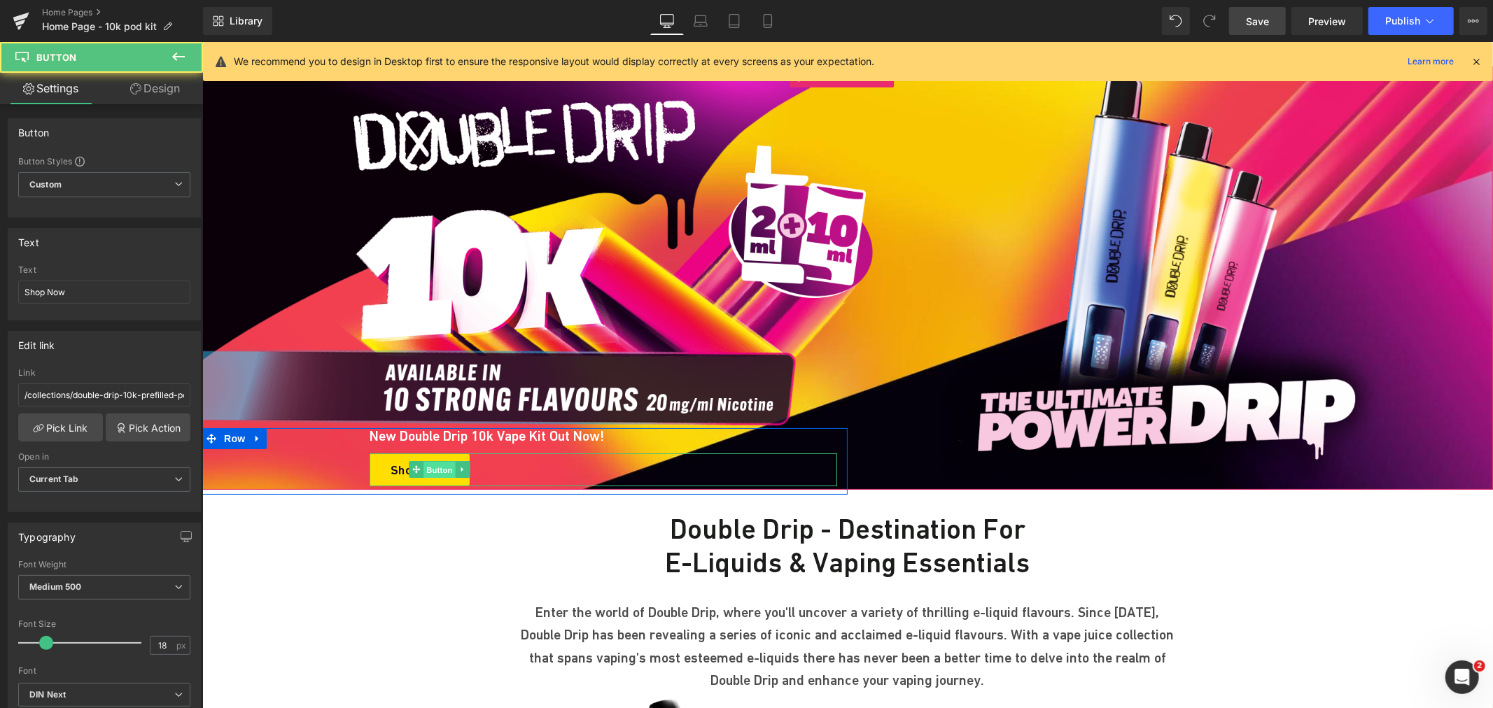
click at [429, 468] on span "Button" at bounding box center [439, 469] width 32 height 17
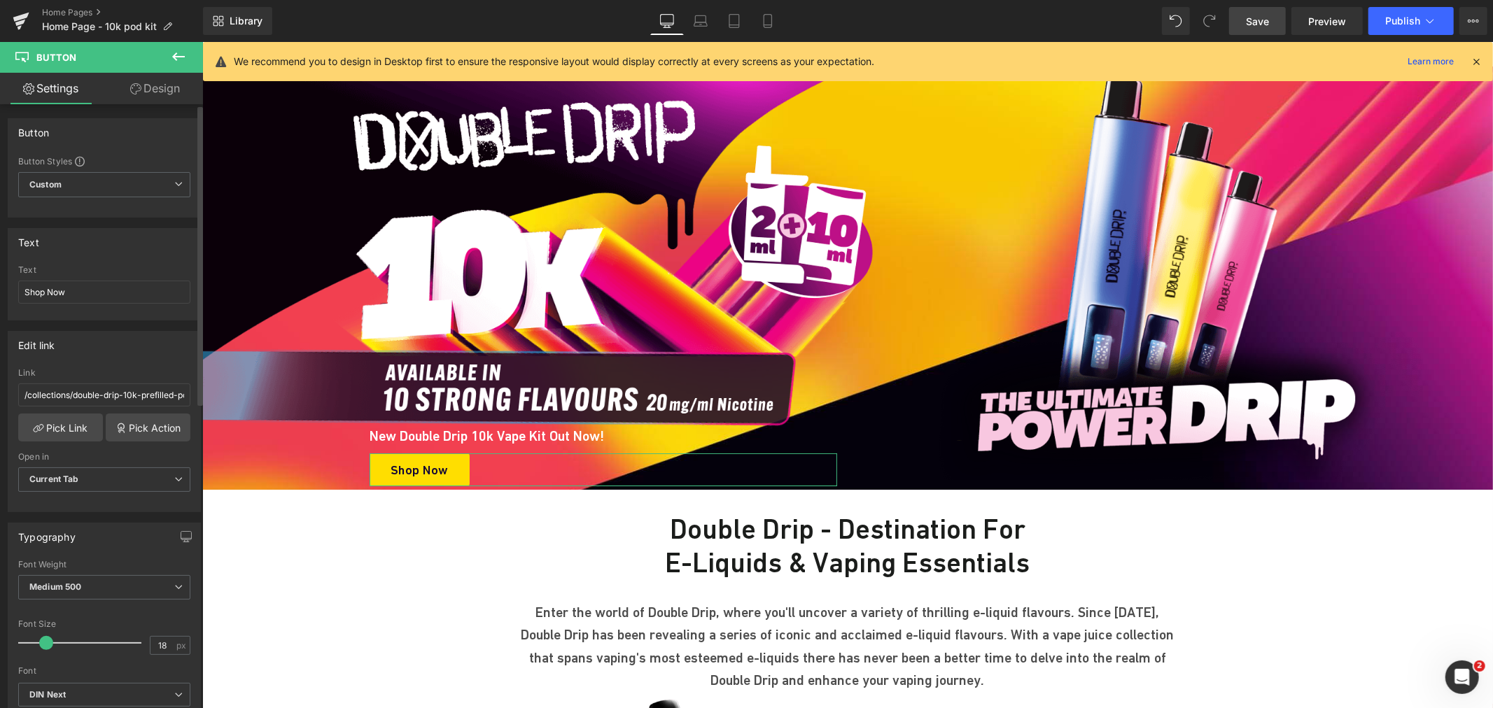
click at [160, 92] on link "Design" at bounding box center [154, 88] width 101 height 31
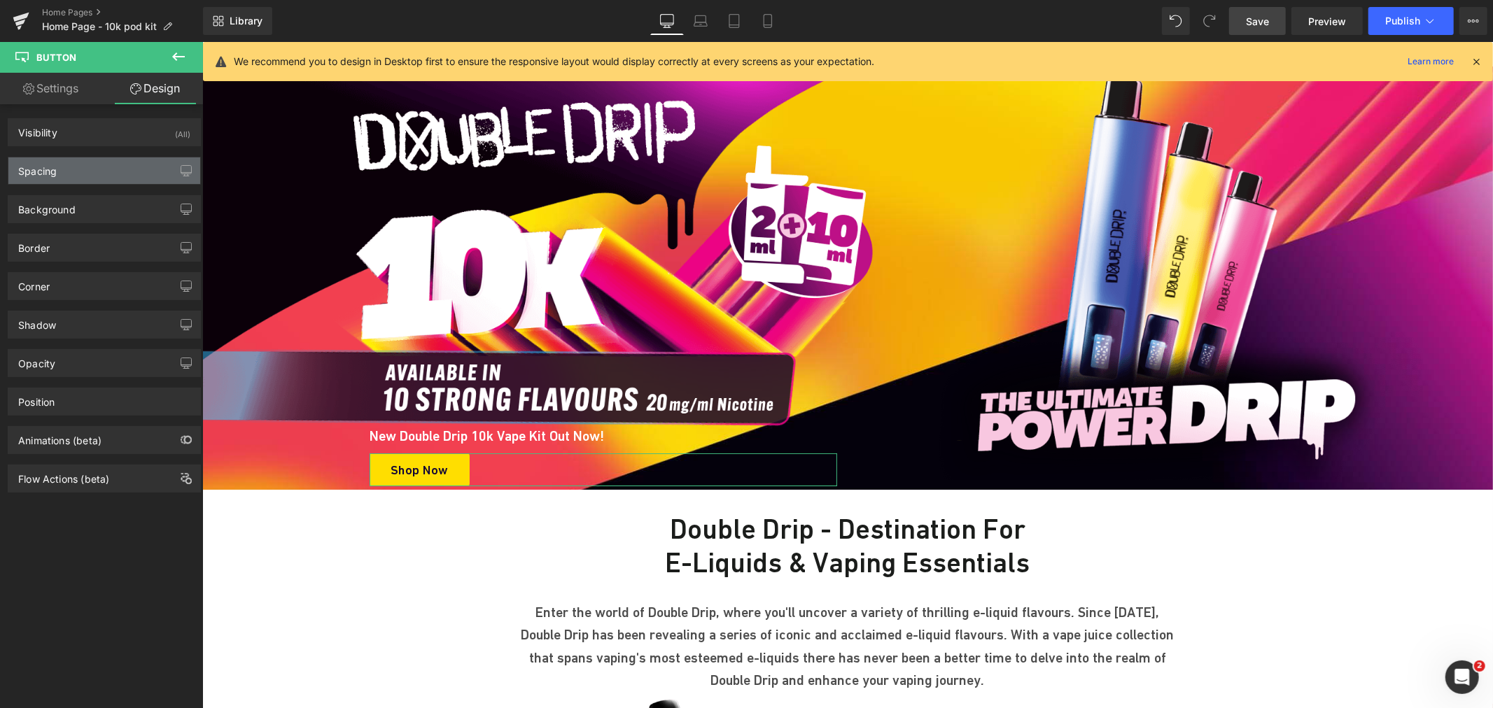
click at [74, 169] on div "Spacing" at bounding box center [104, 170] width 192 height 27
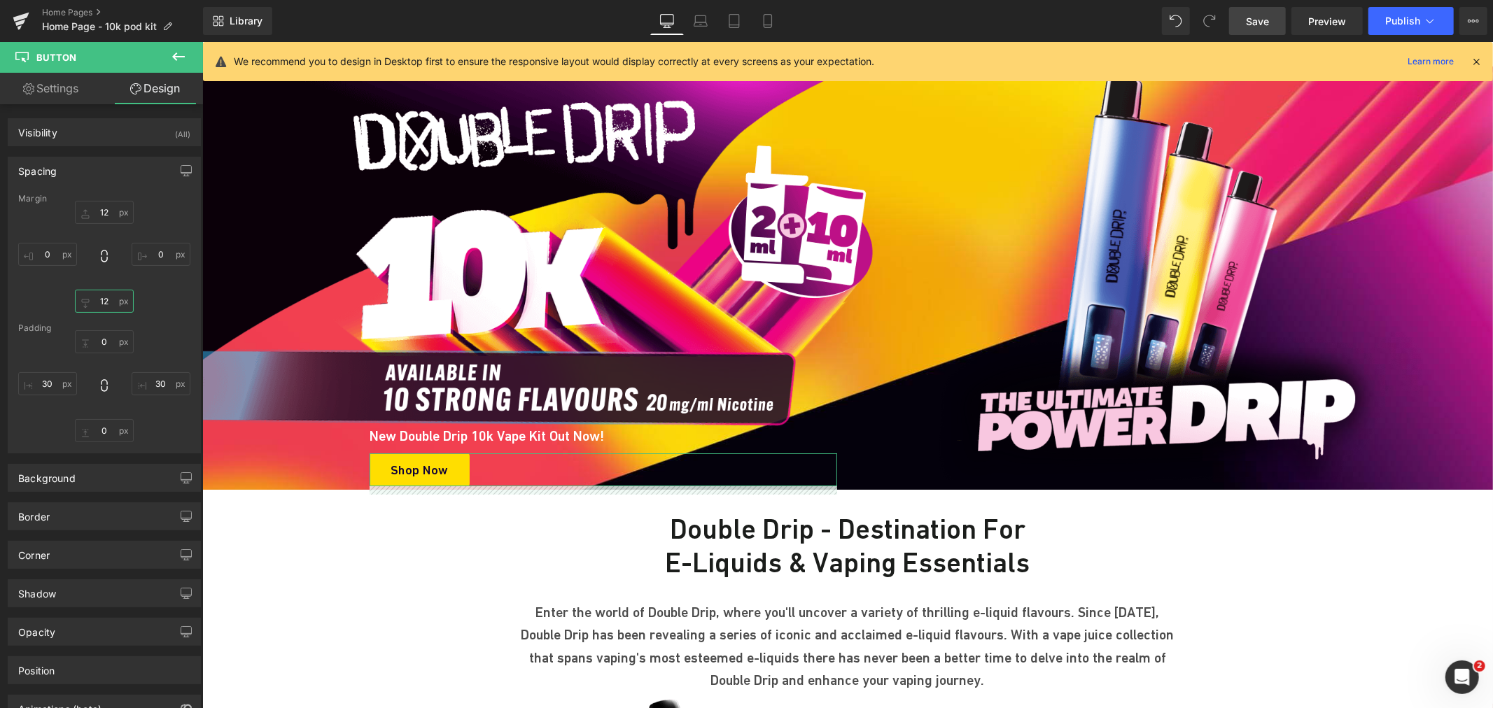
click at [115, 308] on input "12" at bounding box center [104, 301] width 59 height 23
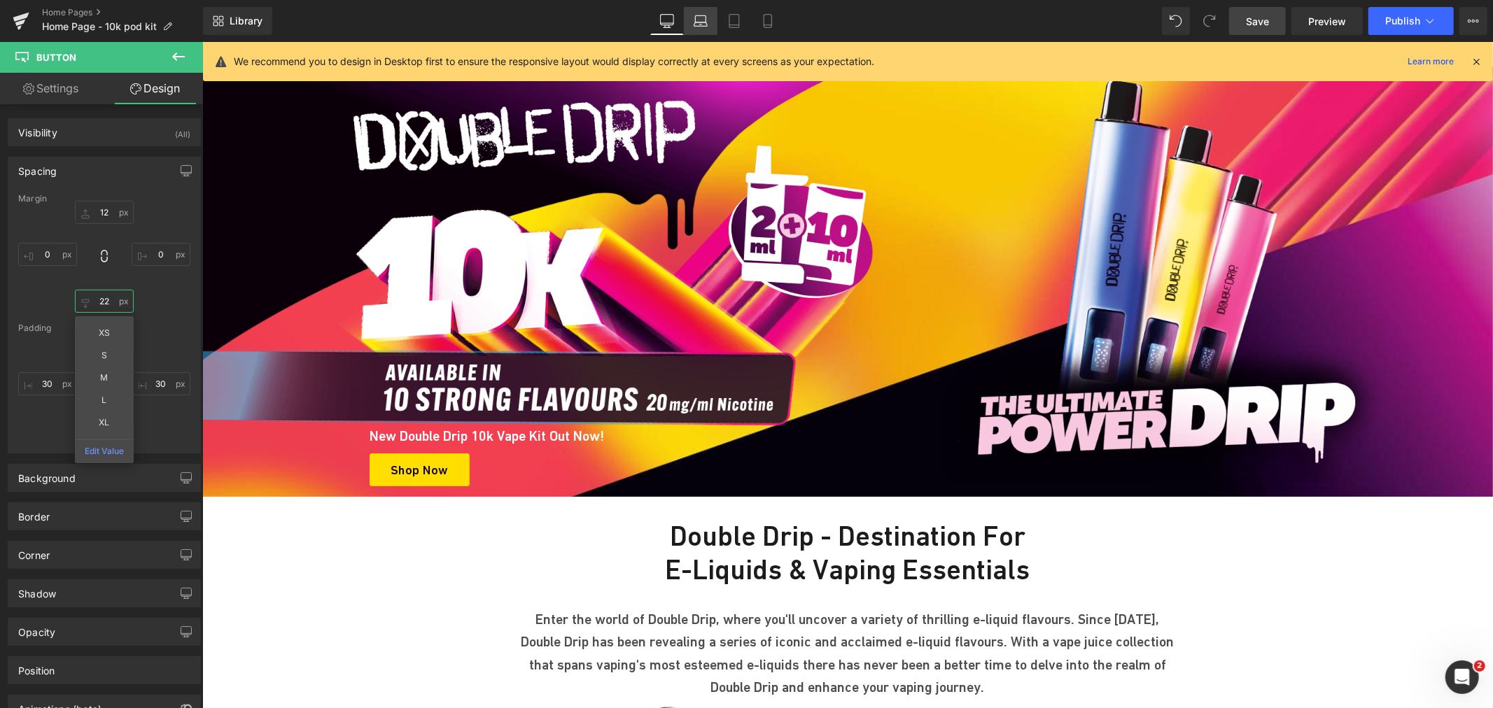
type input "22"
click at [705, 16] on icon at bounding box center [701, 21] width 14 height 14
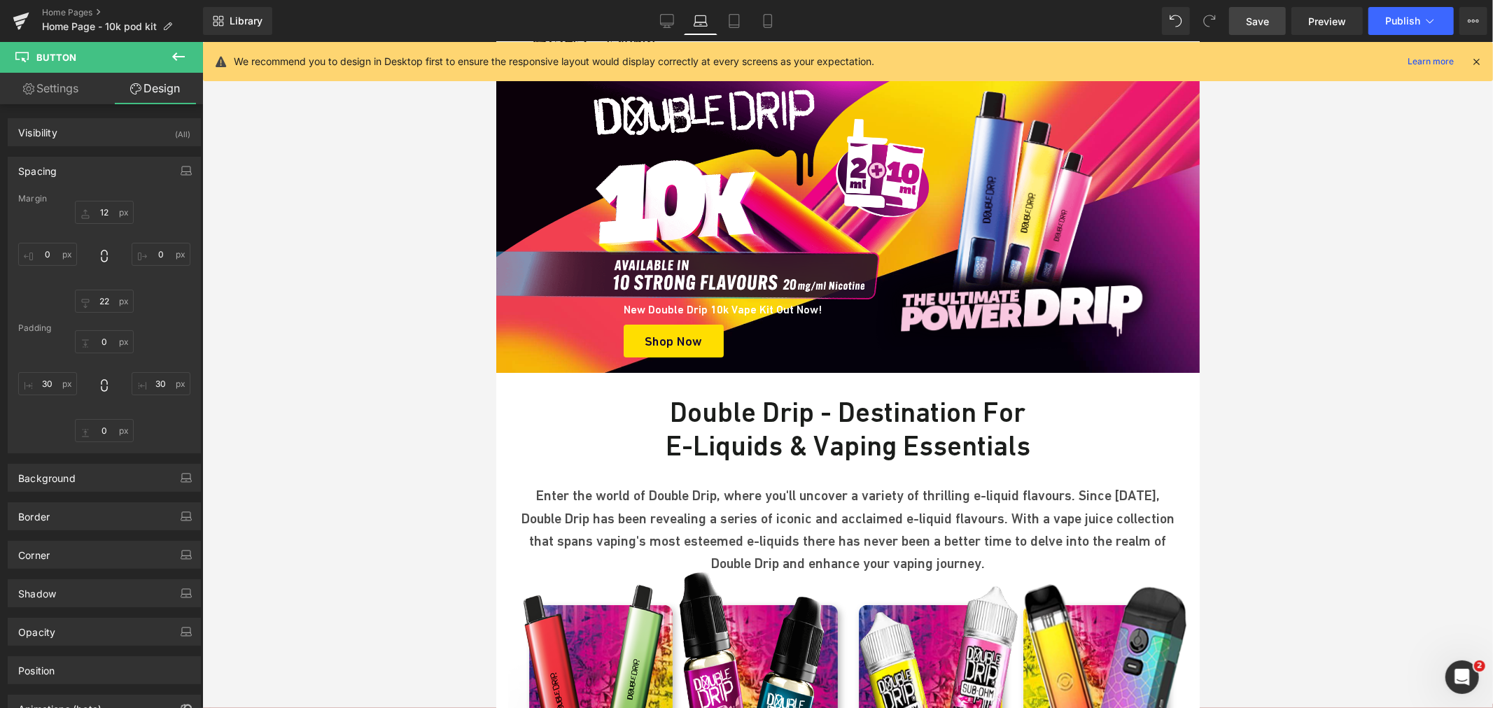
scroll to position [0, 0]
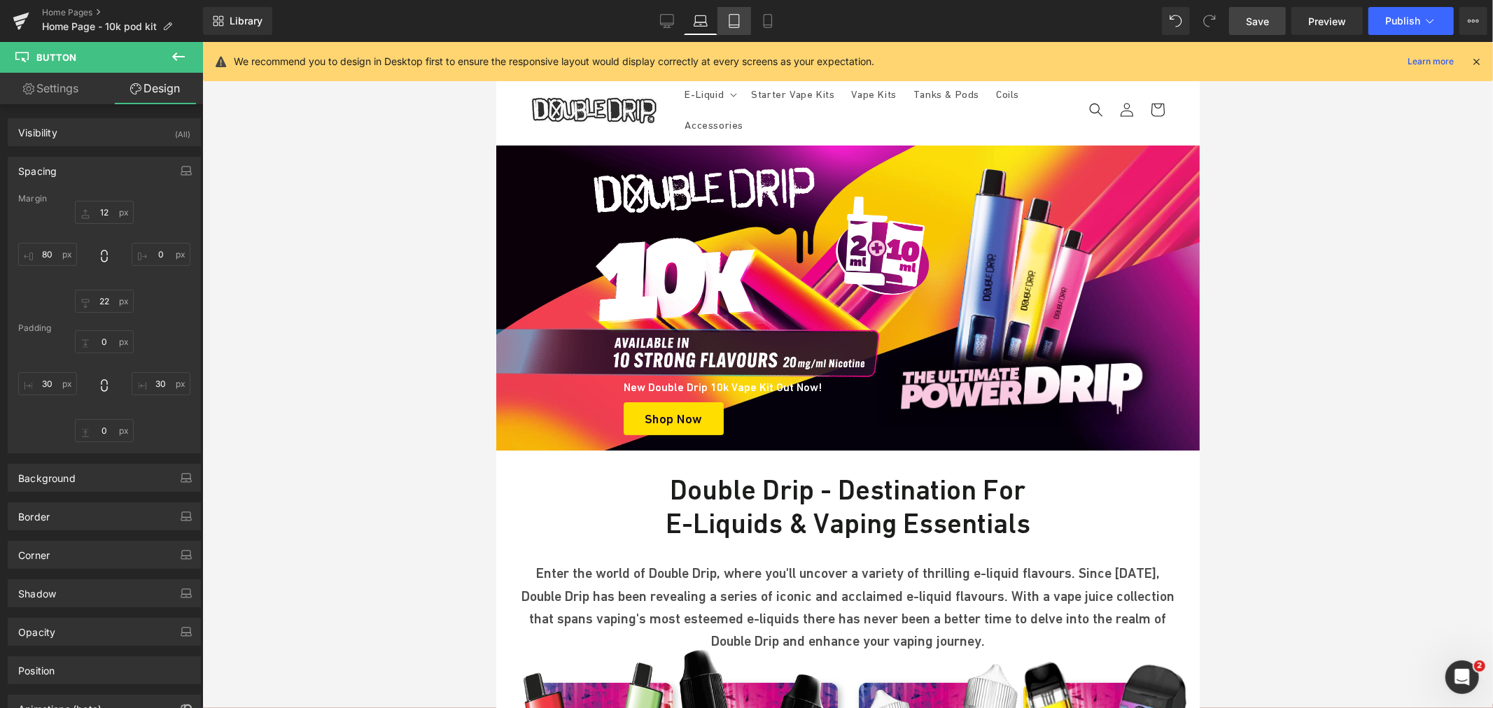
click at [733, 11] on link "Tablet" at bounding box center [734, 21] width 34 height 28
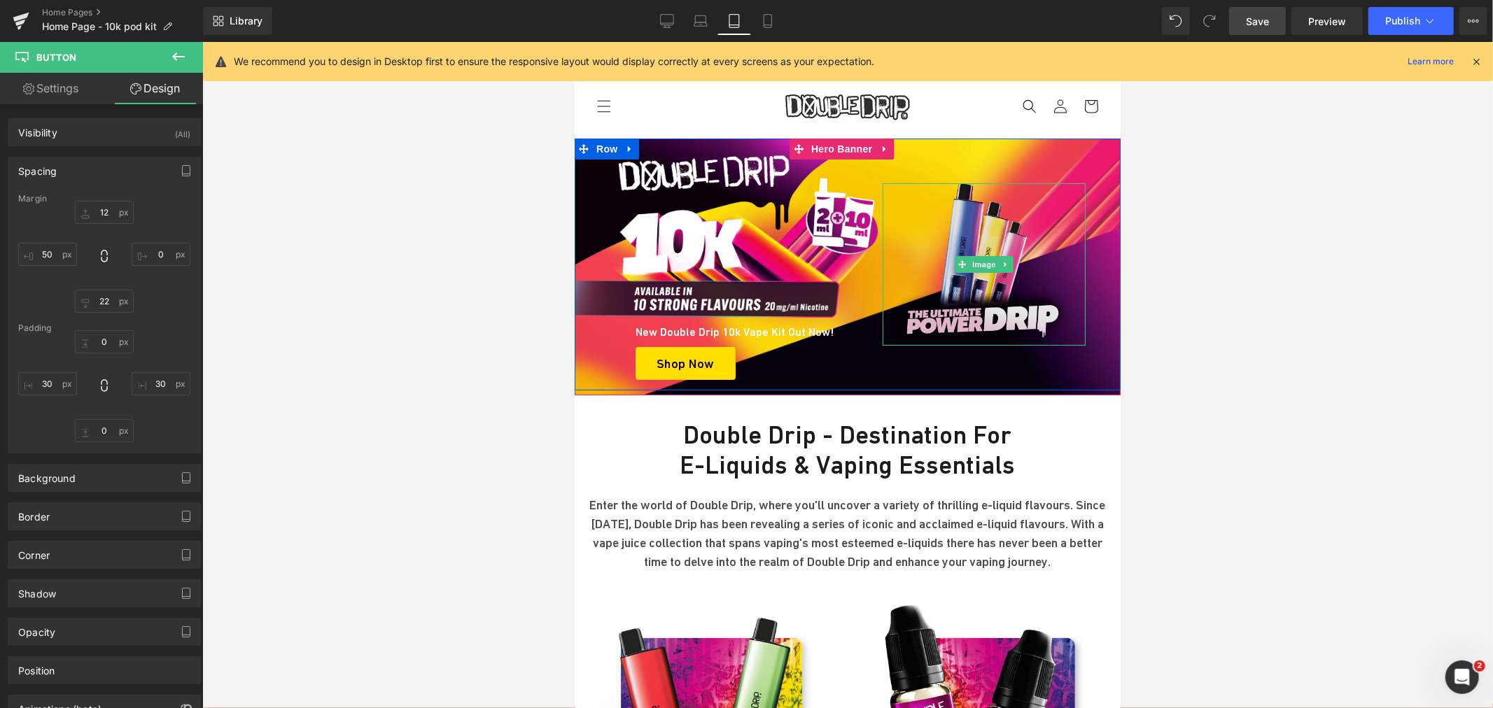
click at [966, 237] on img at bounding box center [983, 264] width 203 height 162
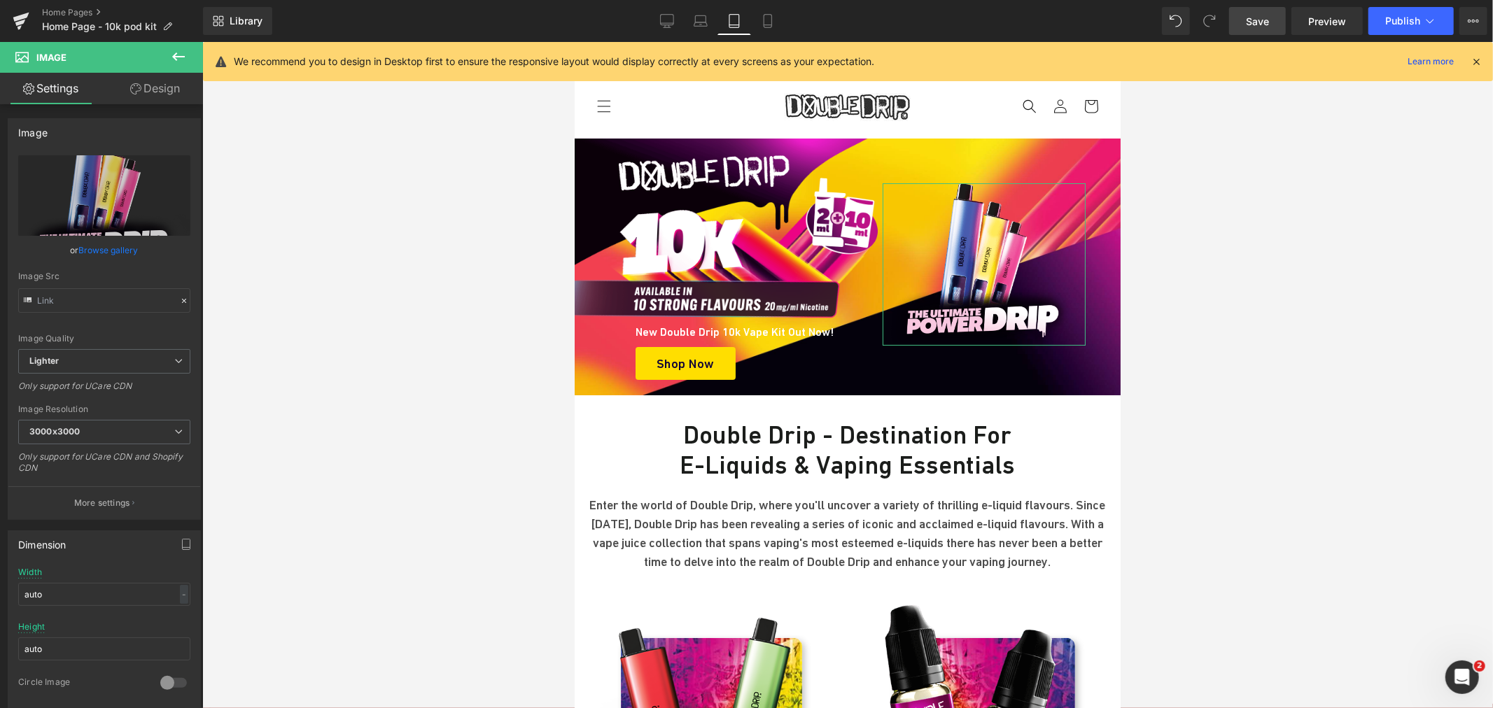
click at [178, 88] on link "Design" at bounding box center [154, 88] width 101 height 31
click at [0, 0] on div "Spacing" at bounding box center [0, 0] width 0 height 0
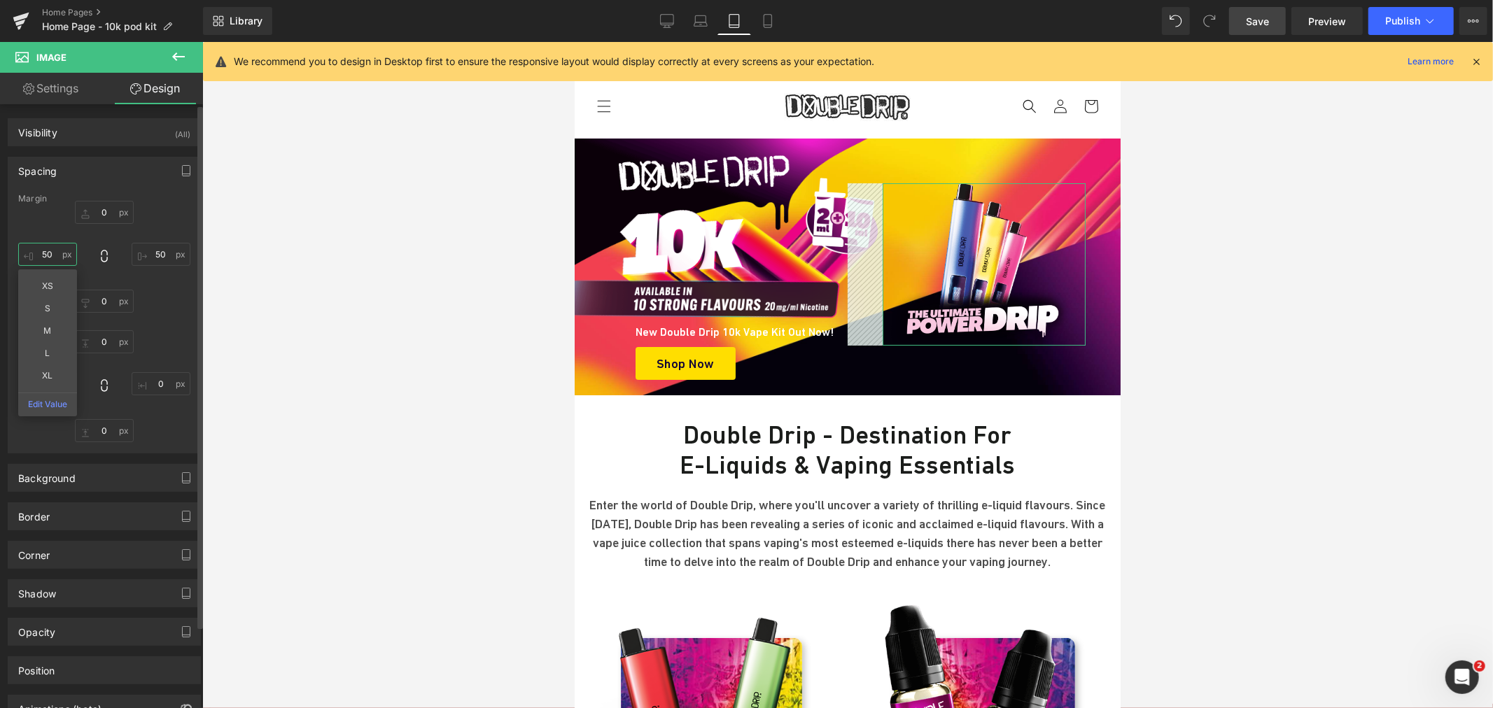
click at [55, 259] on input "text" at bounding box center [47, 254] width 59 height 23
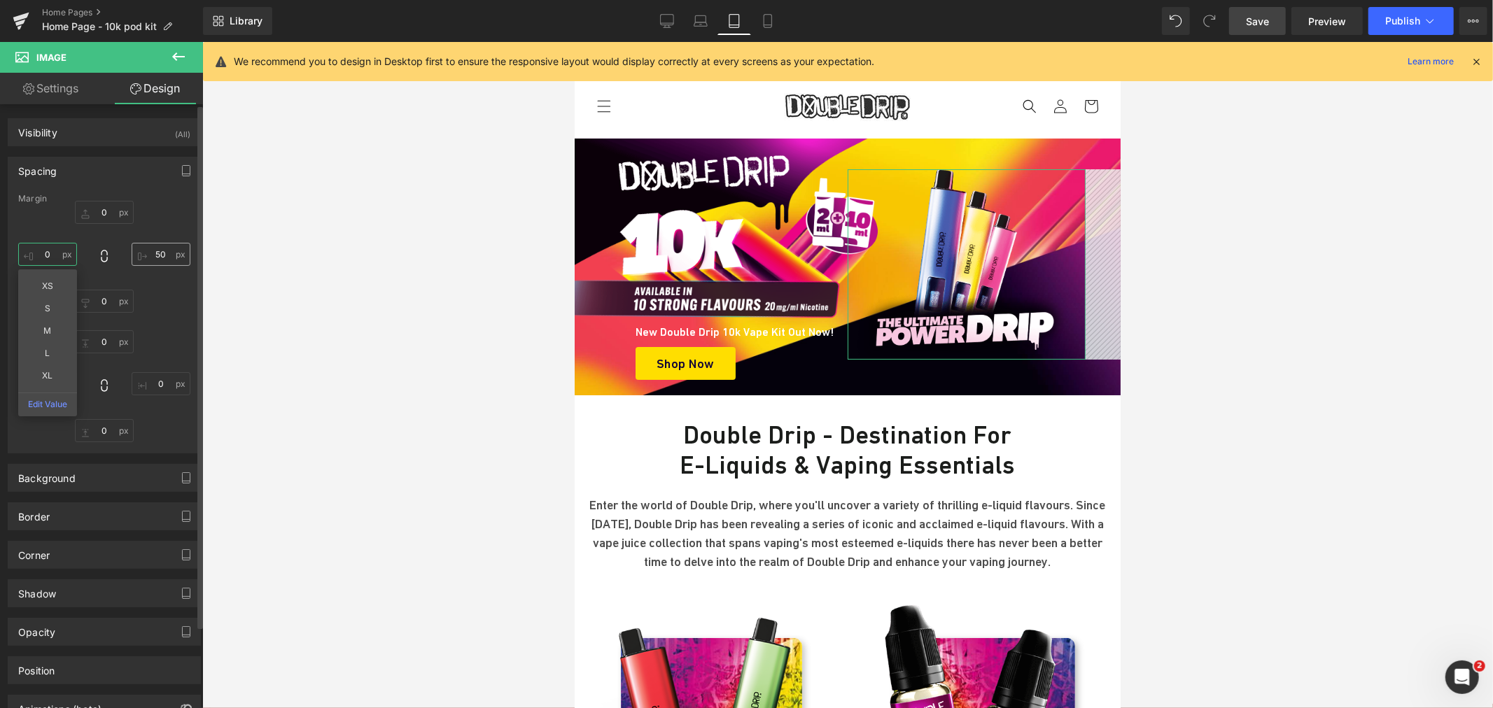
type input "0"
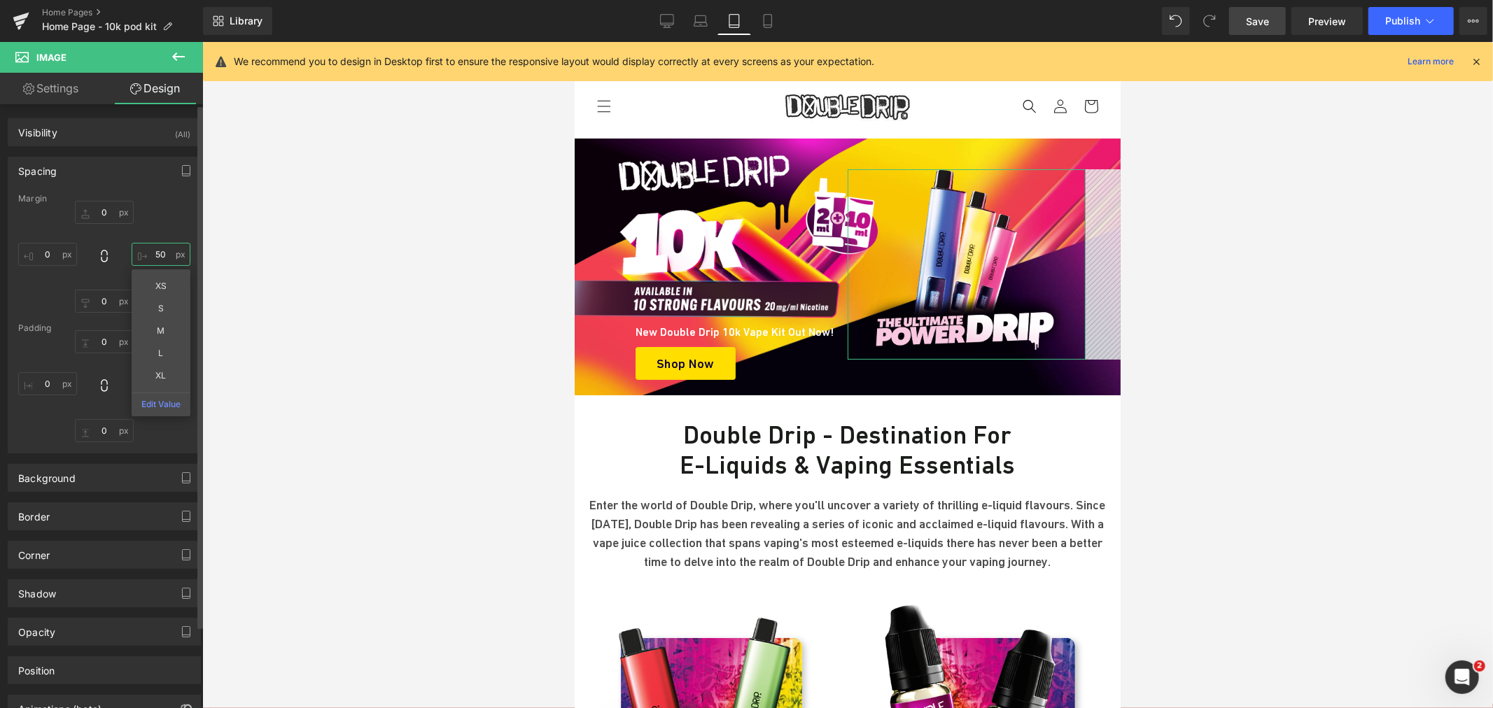
click at [152, 253] on input "text" at bounding box center [161, 254] width 59 height 23
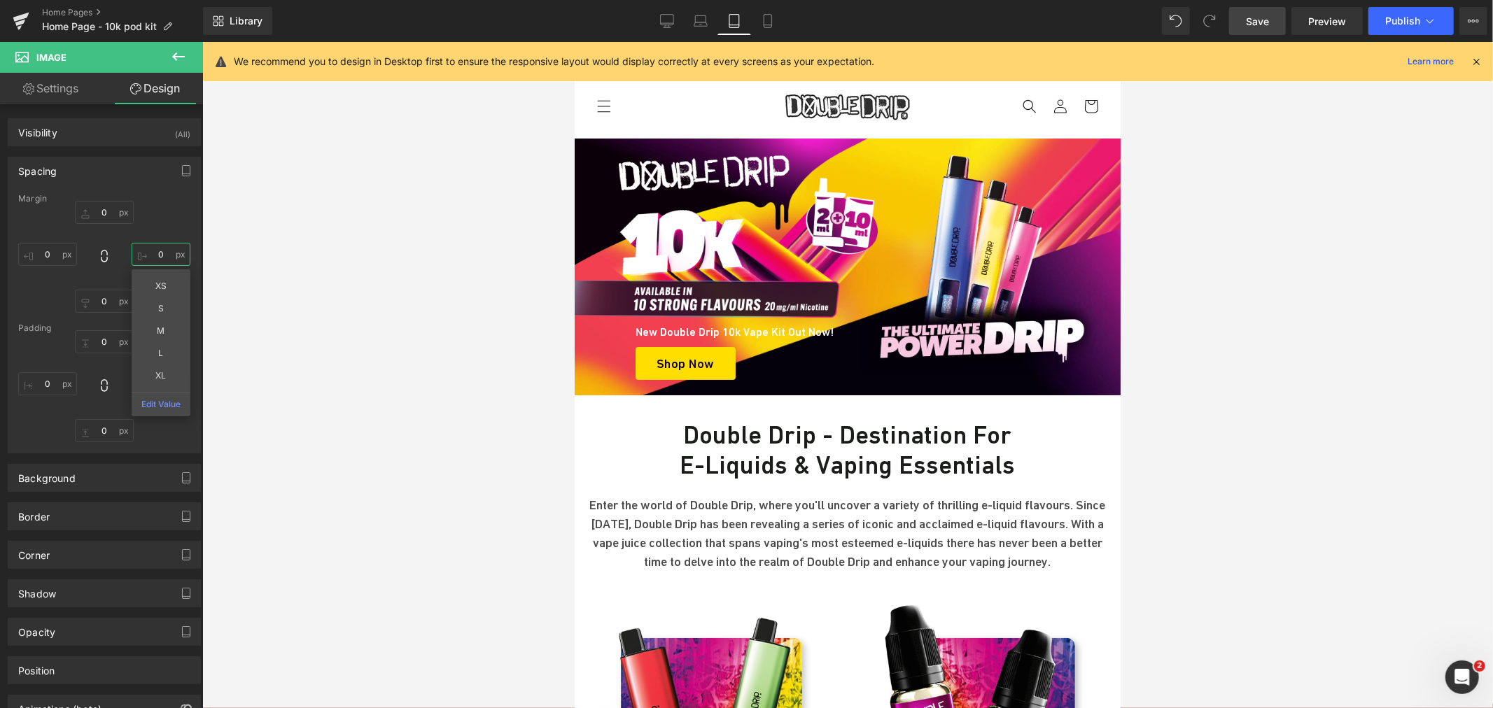
type input "0"
click at [1269, 16] on span "Save" at bounding box center [1257, 21] width 23 height 15
click at [668, 19] on icon at bounding box center [667, 21] width 14 height 14
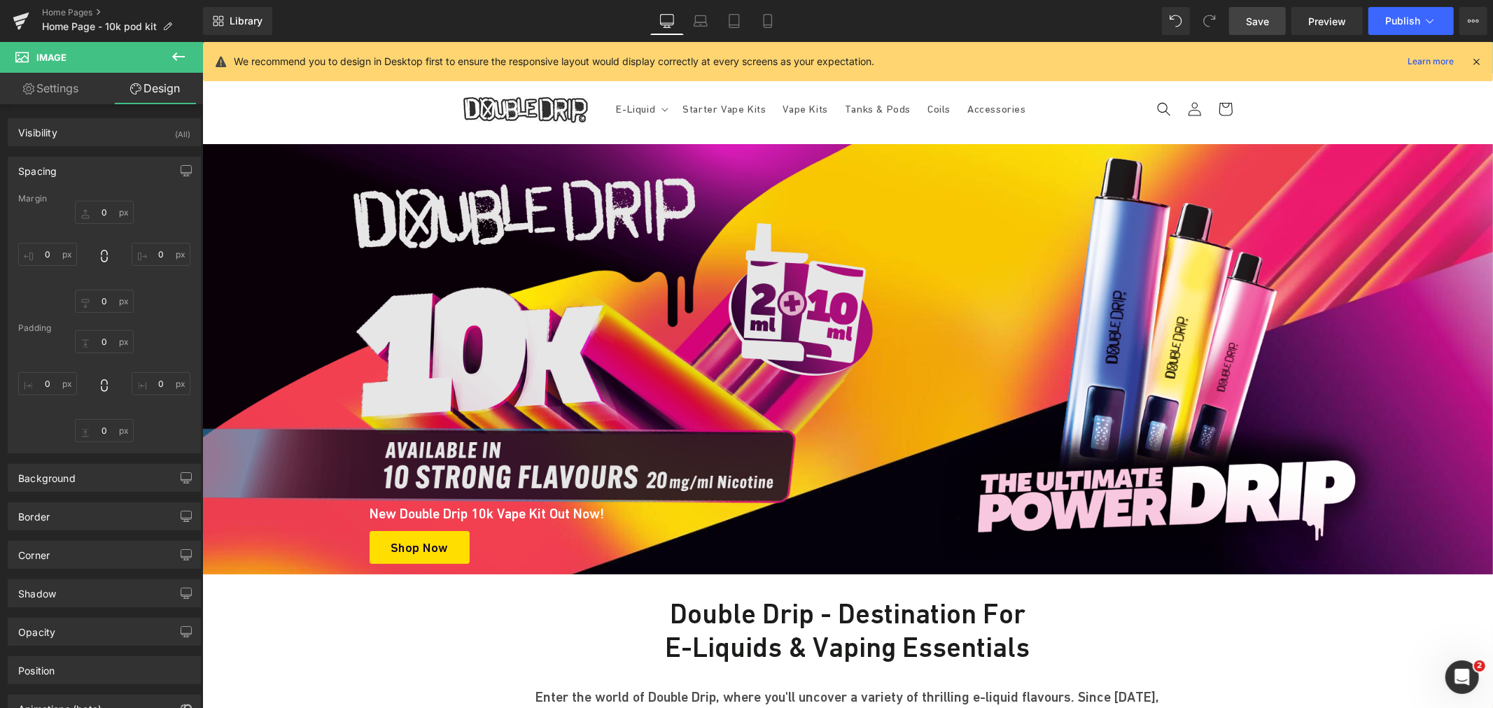
scroll to position [1, 0]
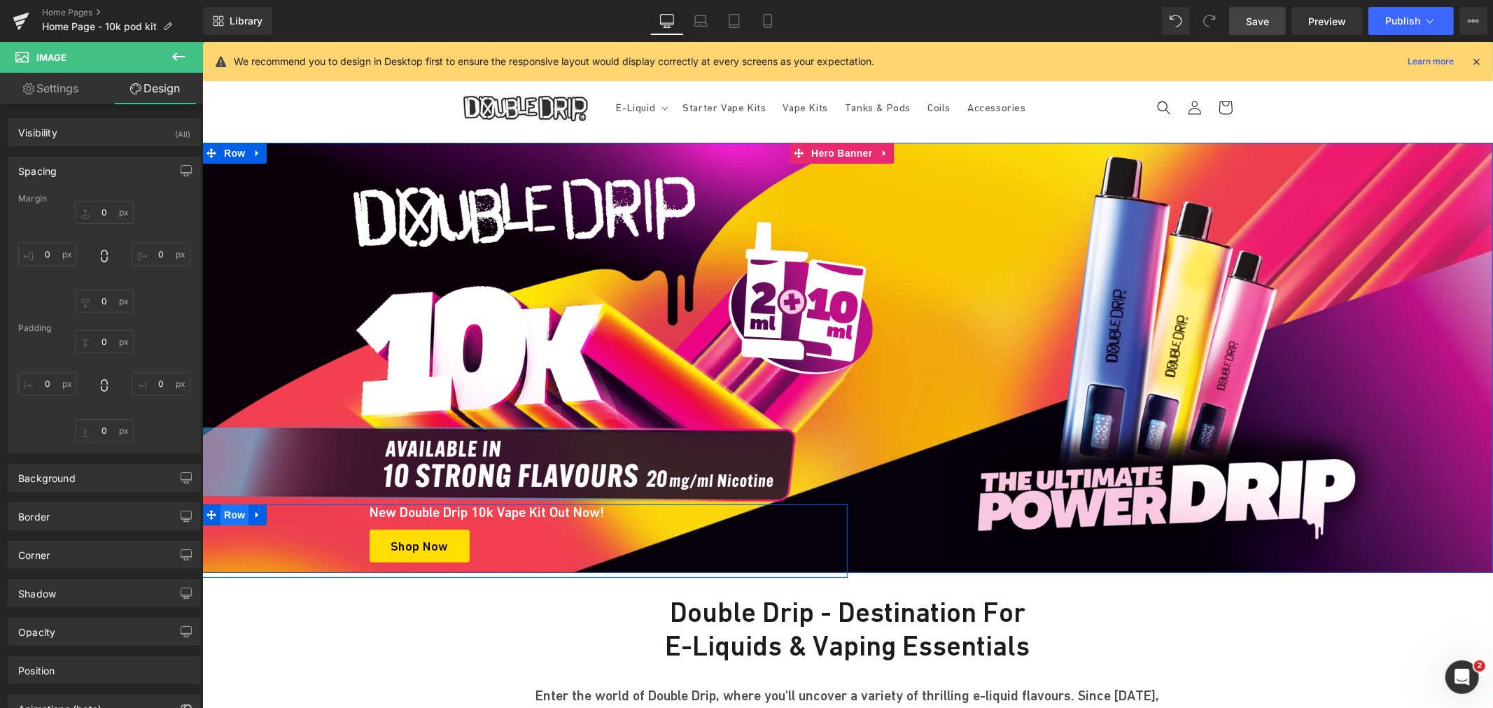
click at [223, 511] on span "Row" at bounding box center [234, 514] width 28 height 21
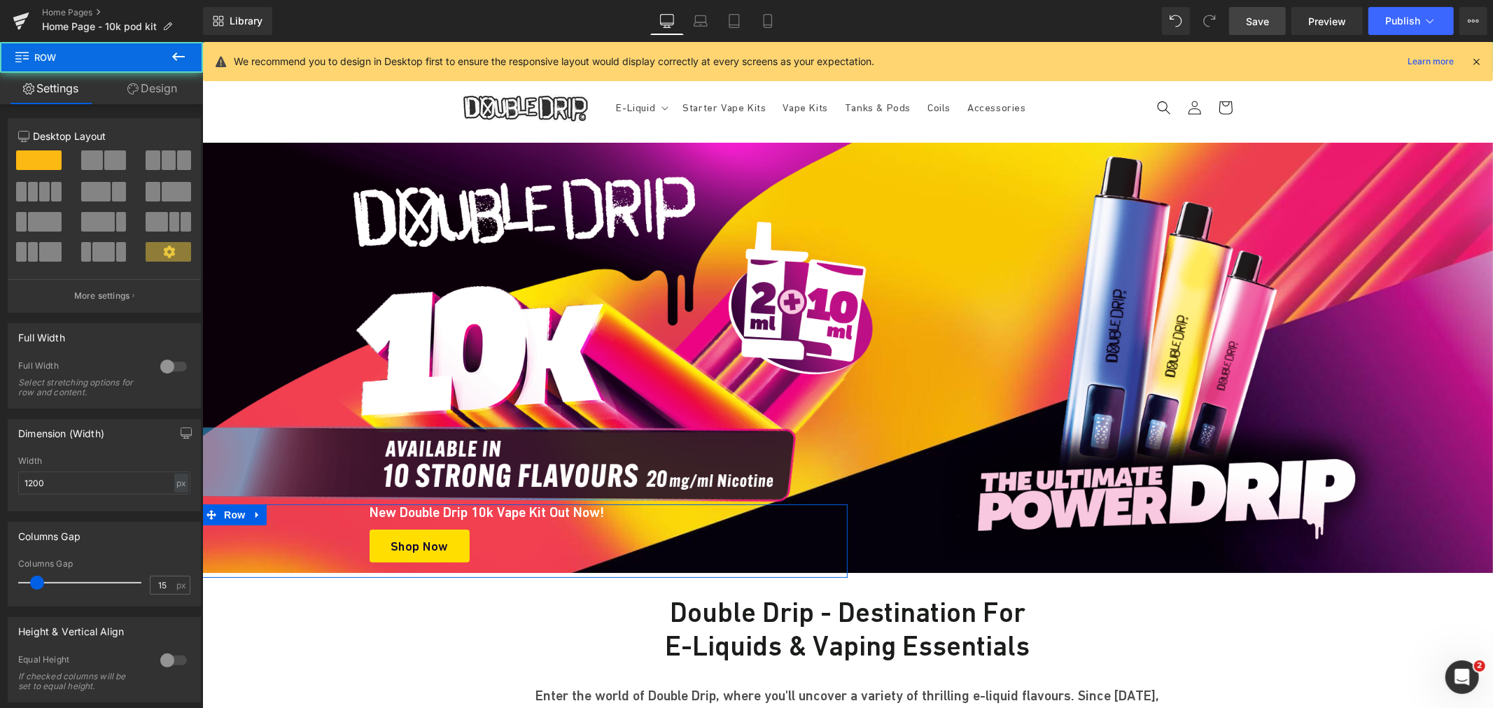
click at [152, 96] on link "Design" at bounding box center [151, 88] width 101 height 31
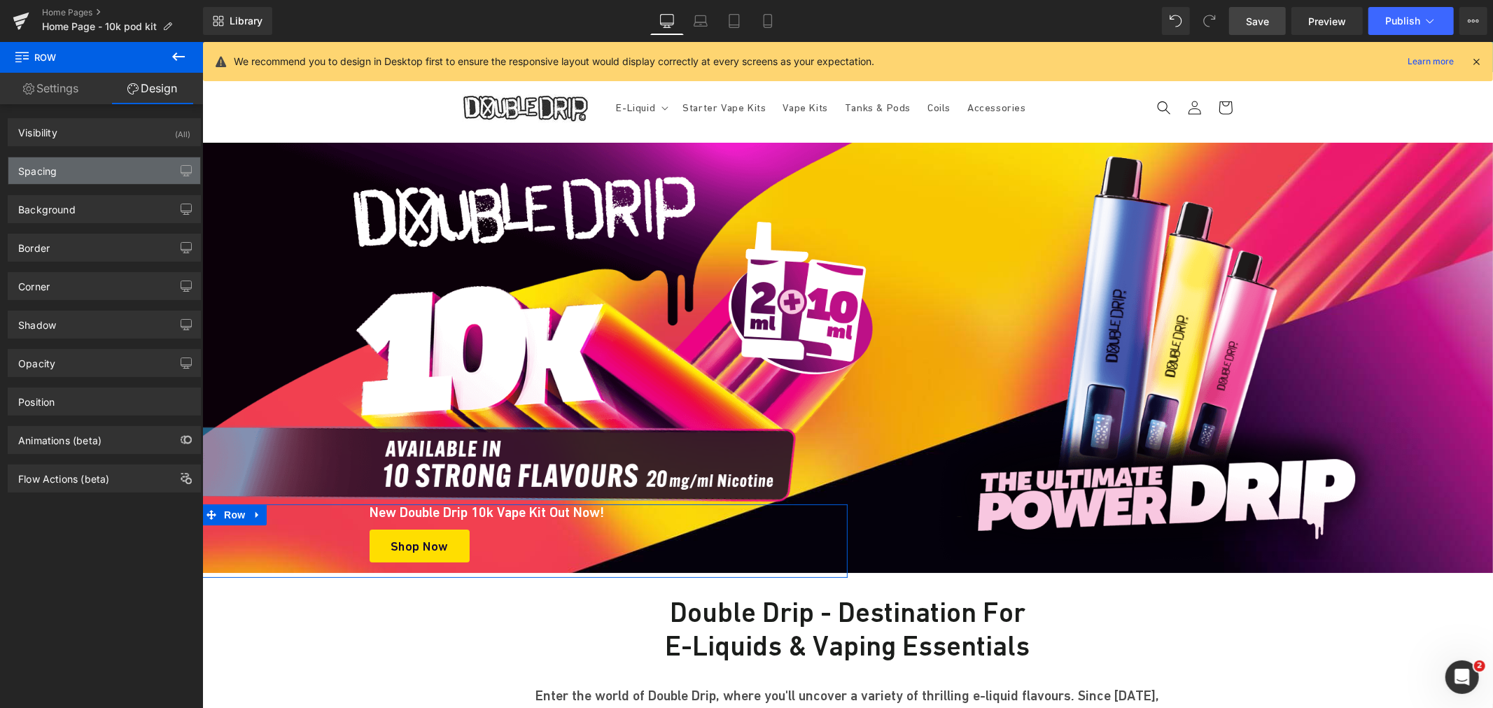
click at [79, 162] on div "Spacing" at bounding box center [104, 170] width 192 height 27
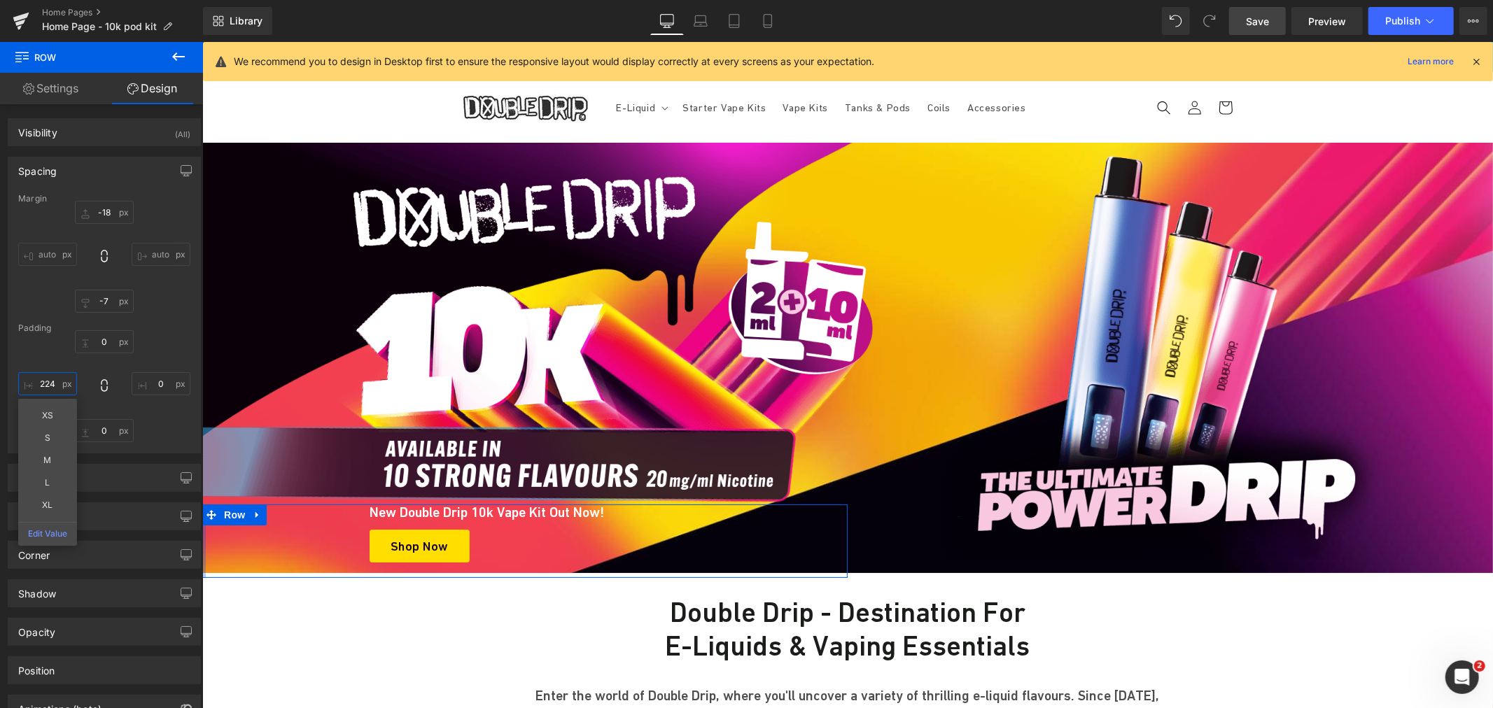
click at [38, 385] on input "224" at bounding box center [47, 383] width 59 height 23
type input "220"
click at [577, 511] on span "Heading" at bounding box center [594, 513] width 38 height 17
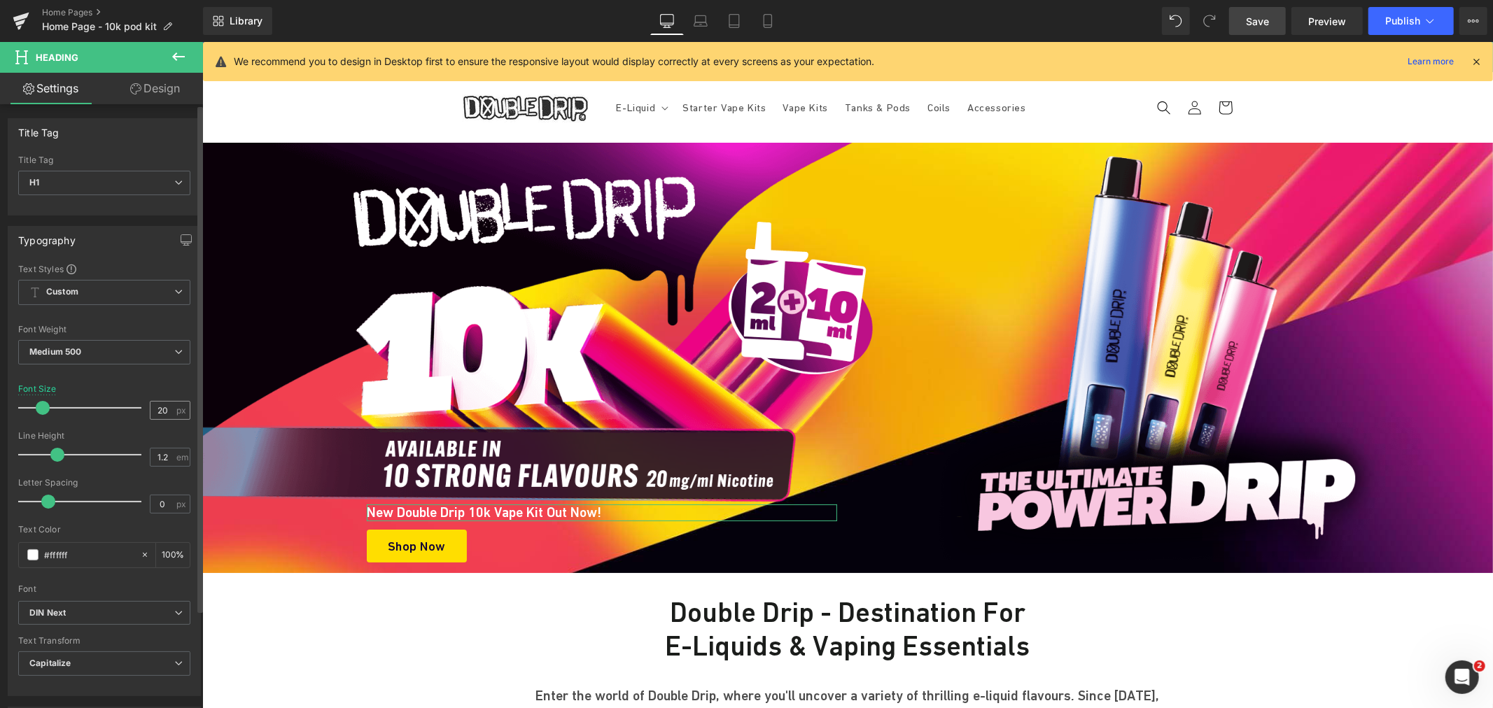
click at [171, 414] on div "20 px" at bounding box center [170, 410] width 41 height 19
click at [157, 419] on input "20" at bounding box center [162, 410] width 24 height 17
type input "22"
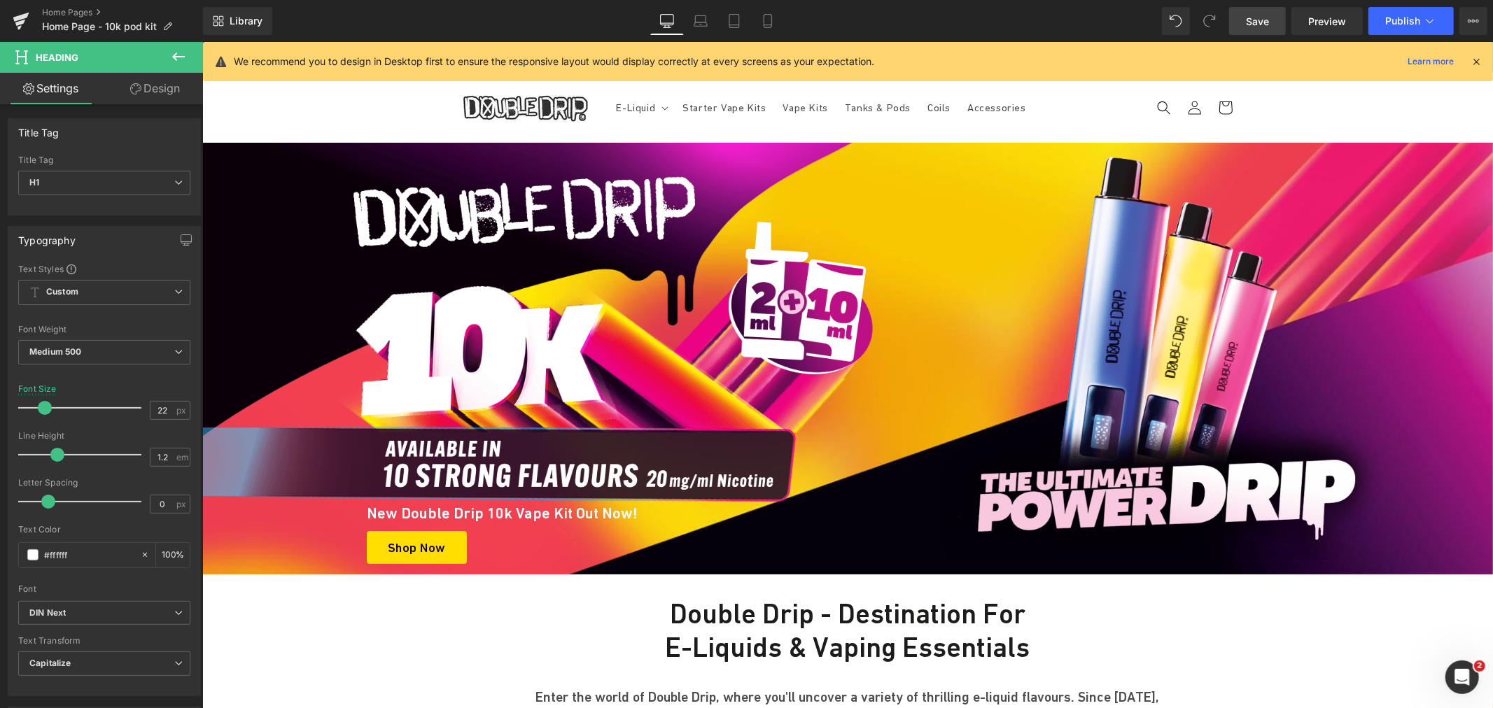
click at [1253, 16] on span "Save" at bounding box center [1257, 21] width 23 height 15
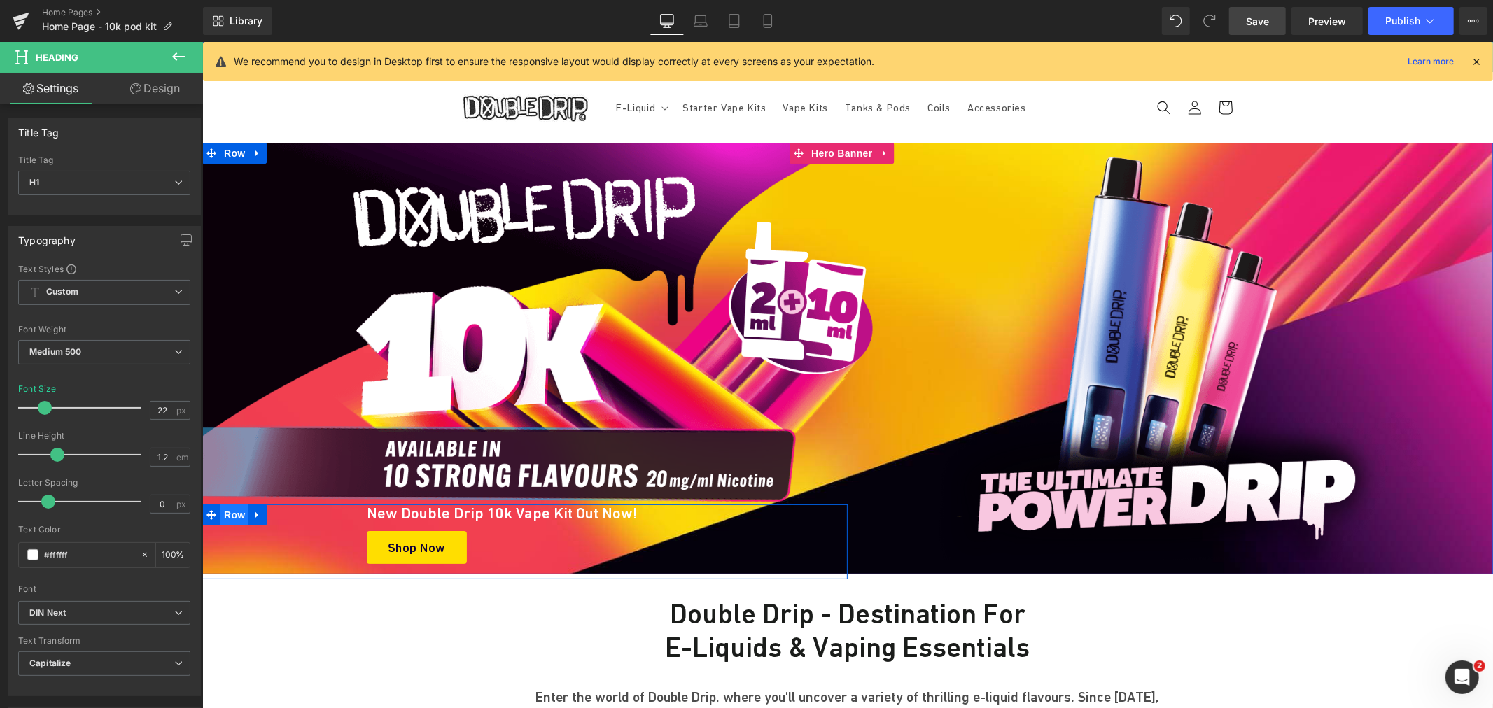
click at [220, 512] on span "Row" at bounding box center [234, 514] width 28 height 21
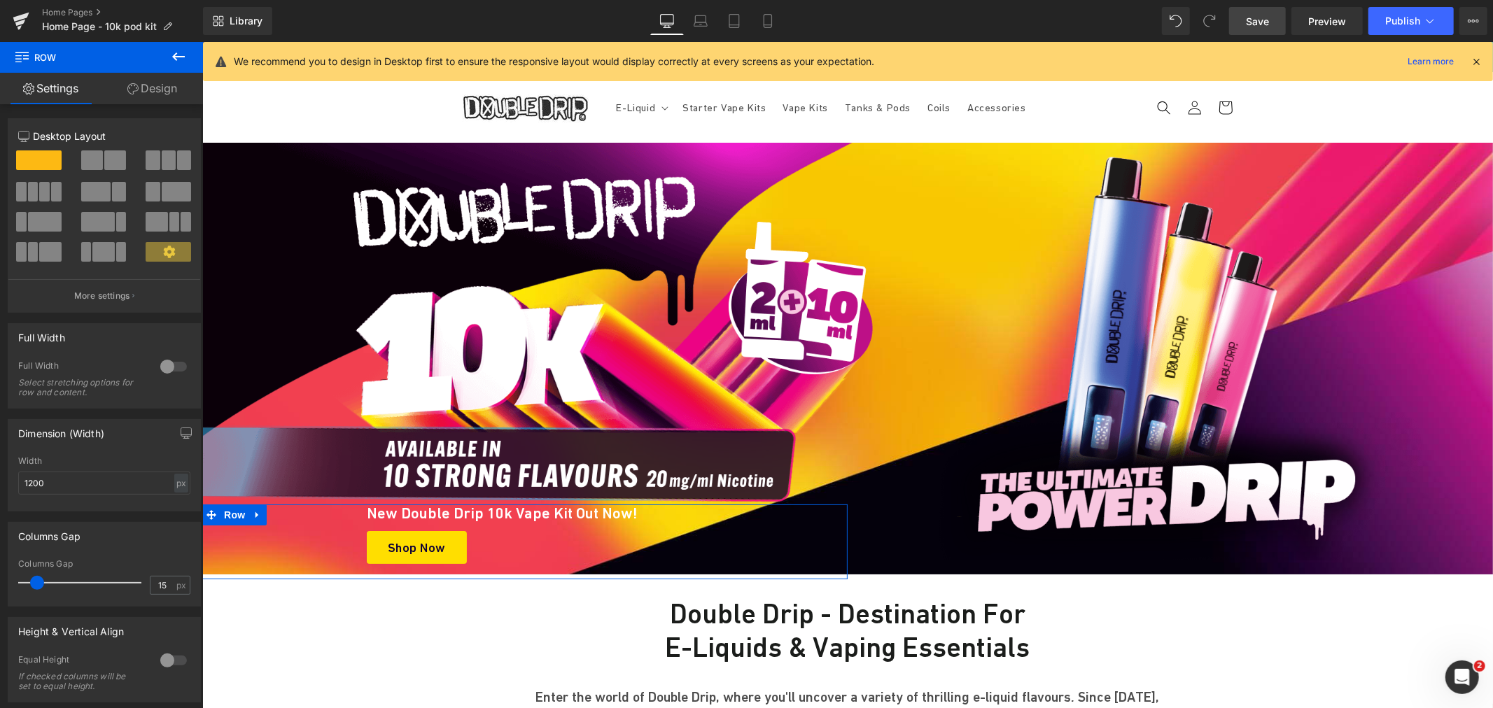
click at [164, 92] on link "Design" at bounding box center [151, 88] width 101 height 31
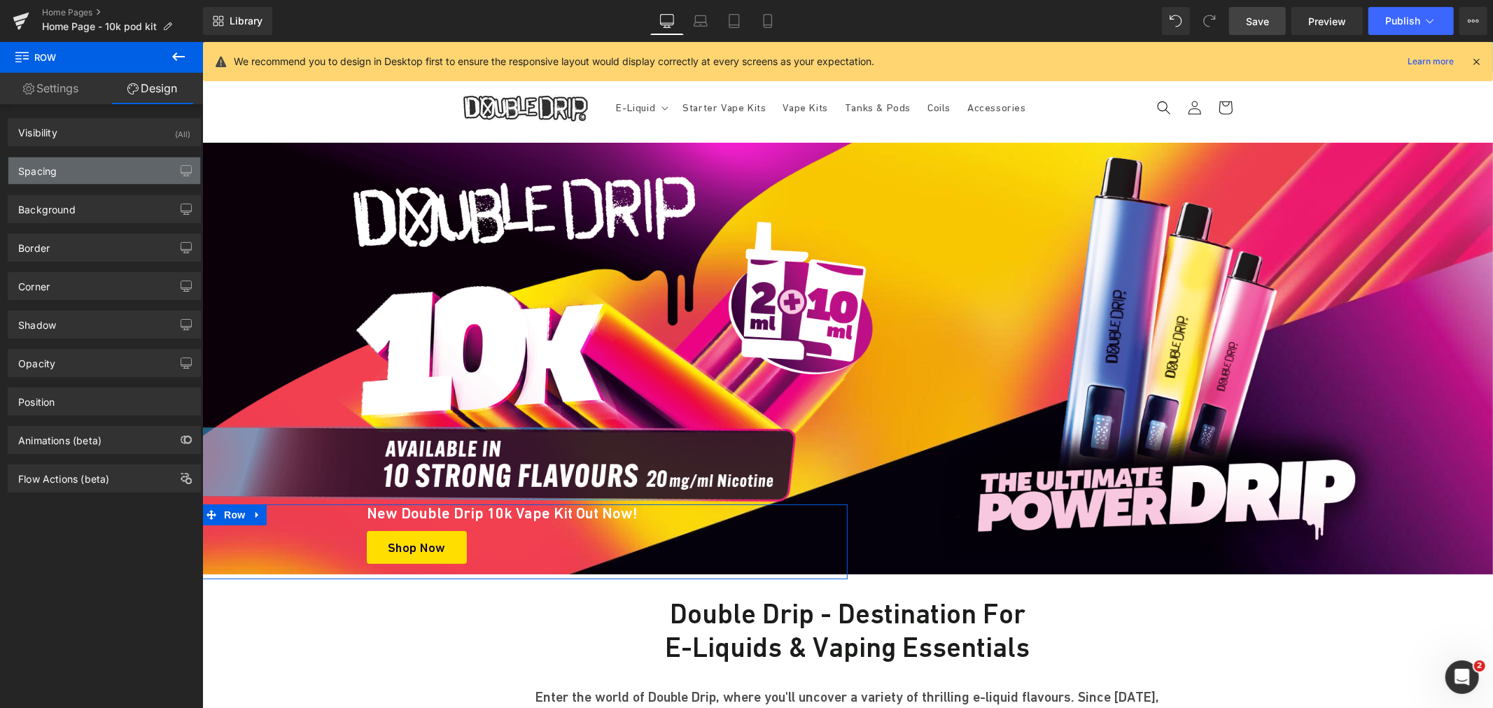
click at [93, 178] on div "Spacing" at bounding box center [104, 170] width 192 height 27
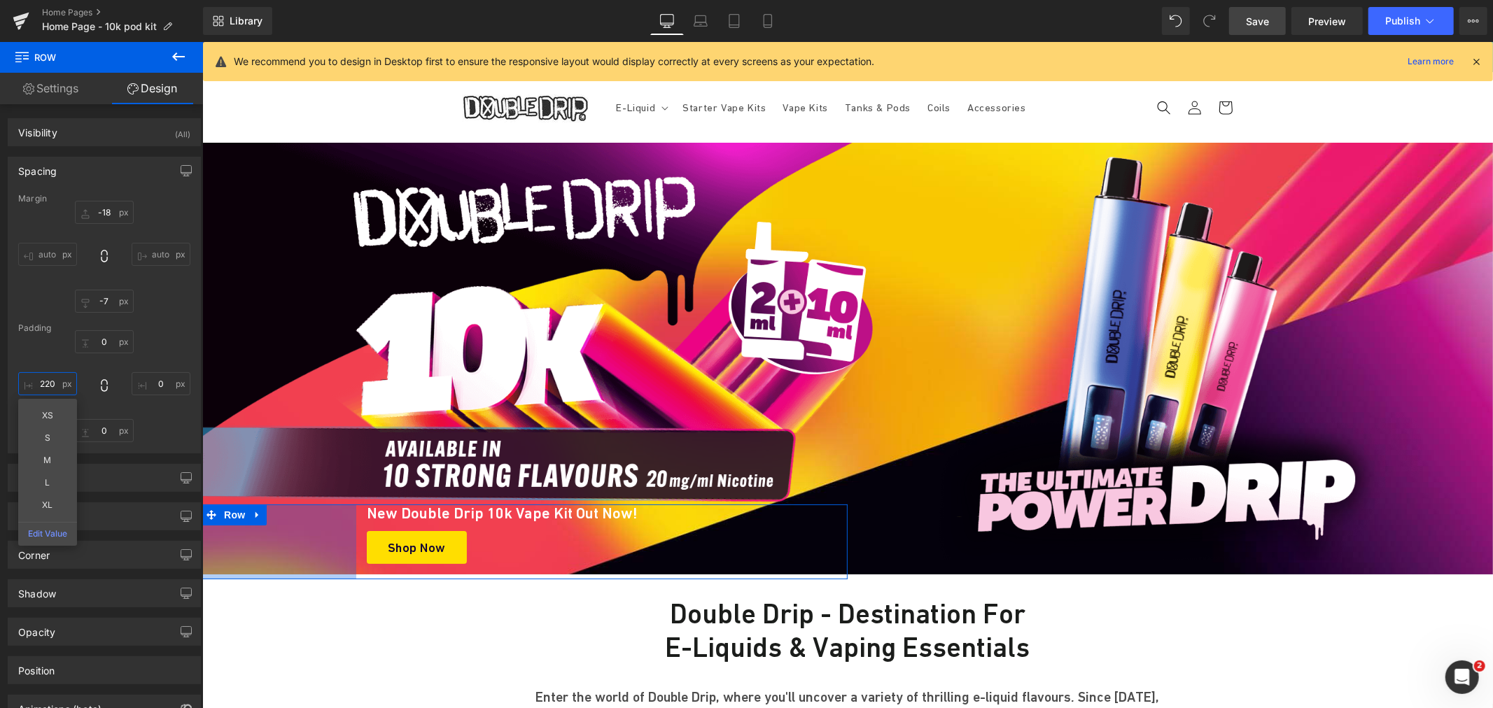
click at [61, 387] on input "text" at bounding box center [47, 383] width 59 height 23
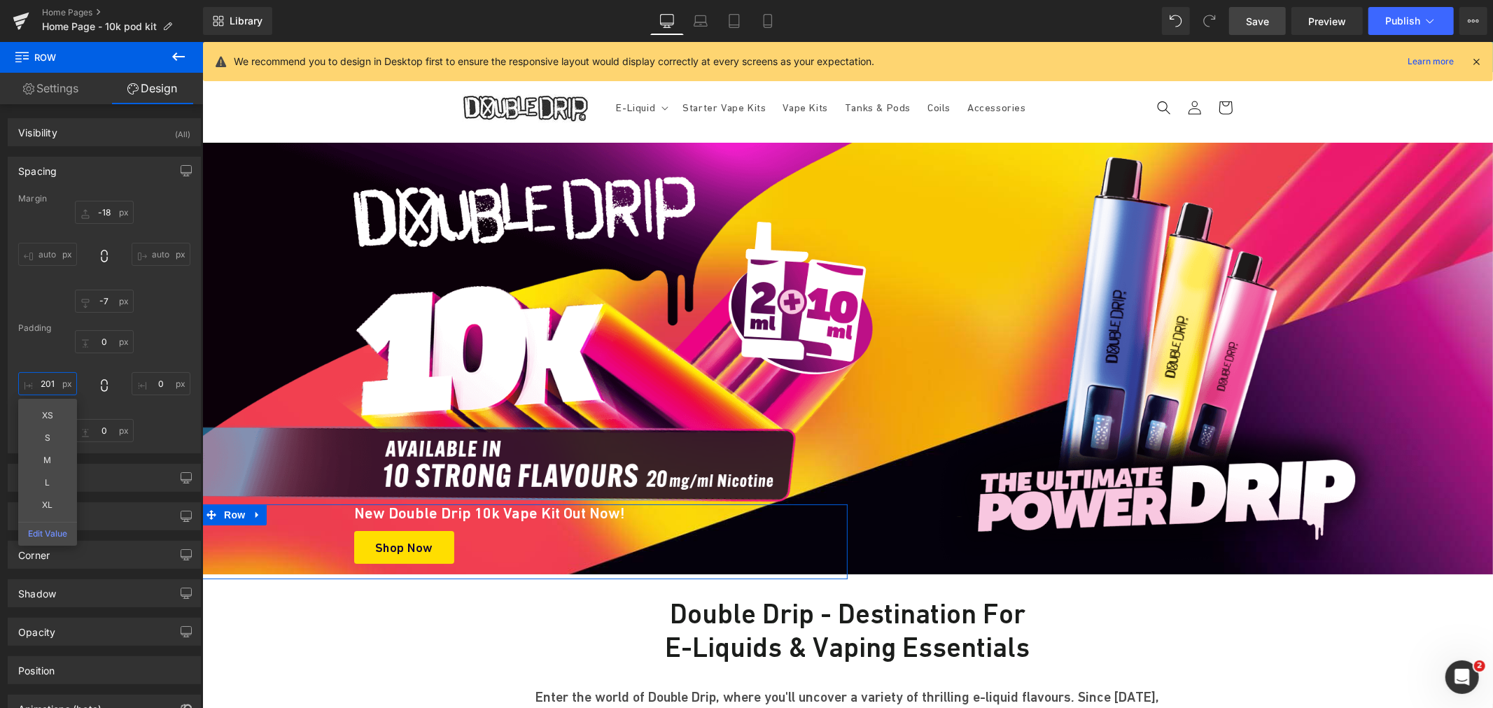
type input "200"
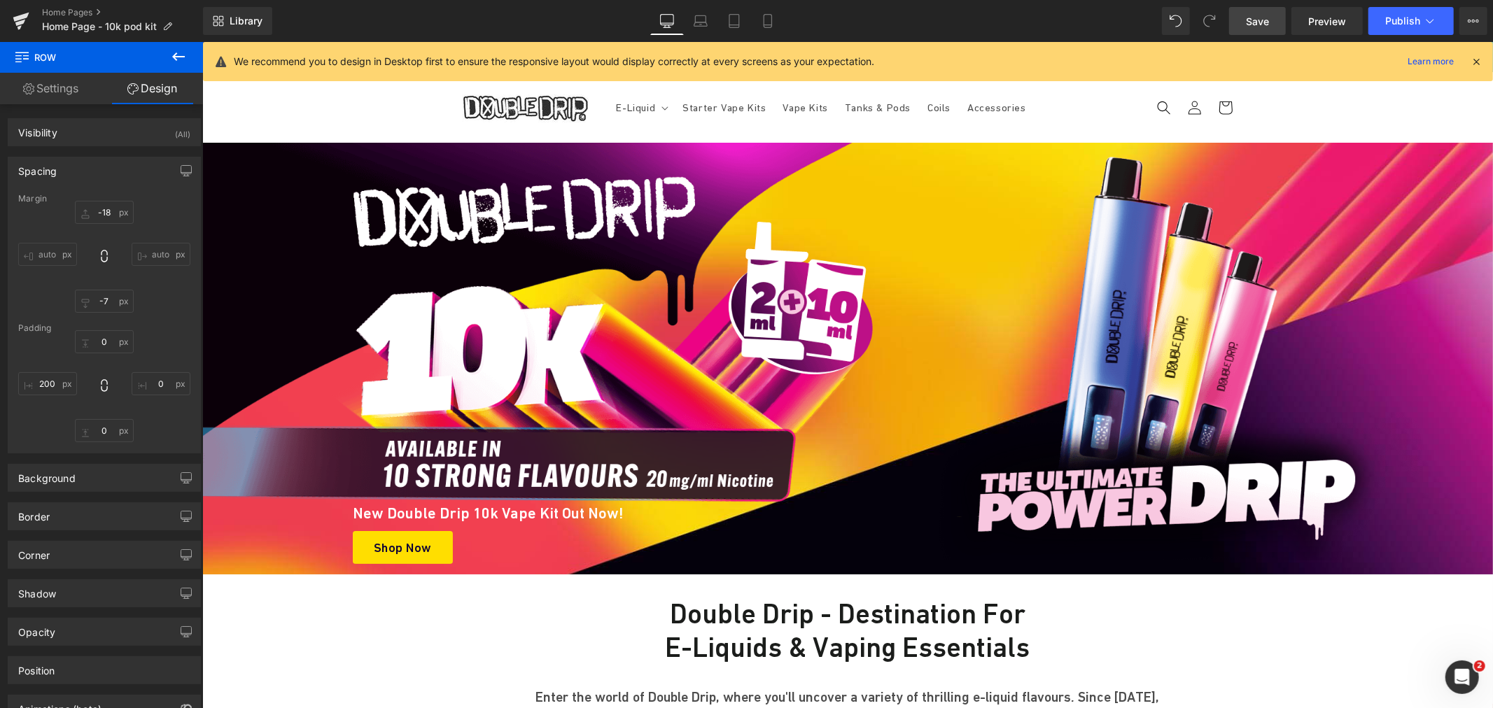
drag, startPoint x: 1258, startPoint y: 20, endPoint x: 1033, endPoint y: 380, distance: 424.7
click at [1258, 20] on span "Save" at bounding box center [1257, 21] width 23 height 15
click at [1244, 24] on link "Save" at bounding box center [1257, 21] width 57 height 28
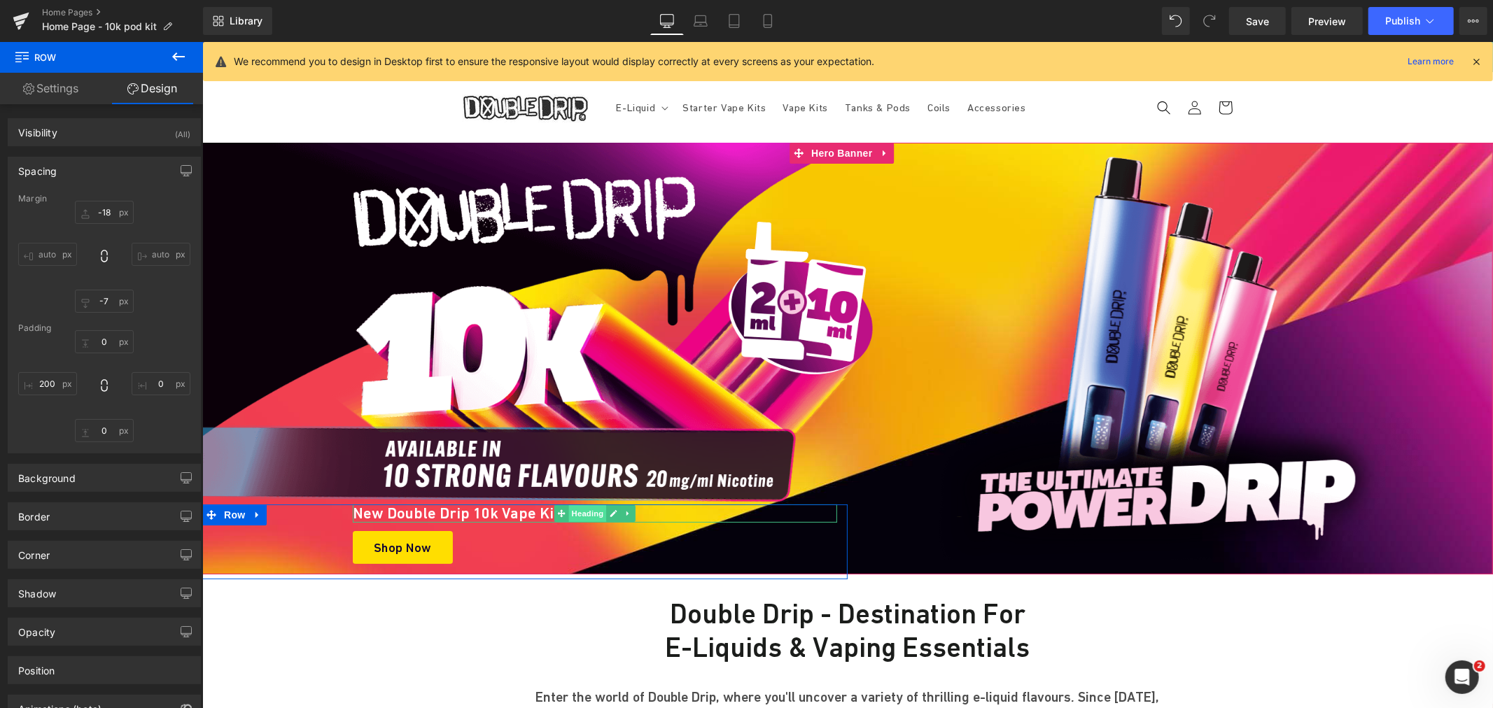
click at [575, 514] on span "Heading" at bounding box center [587, 513] width 38 height 17
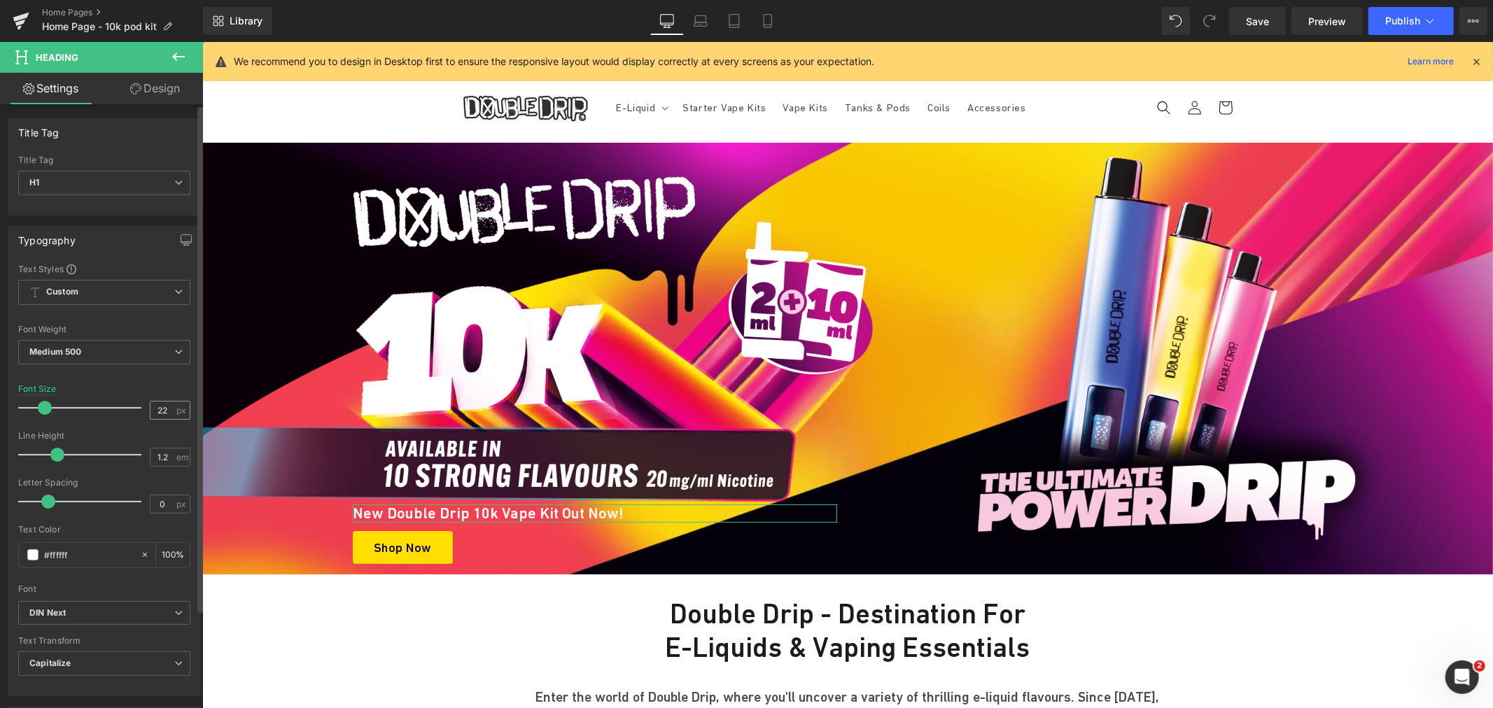
click at [171, 407] on div "22 px" at bounding box center [170, 410] width 41 height 19
click at [155, 409] on input "22" at bounding box center [162, 410] width 24 height 17
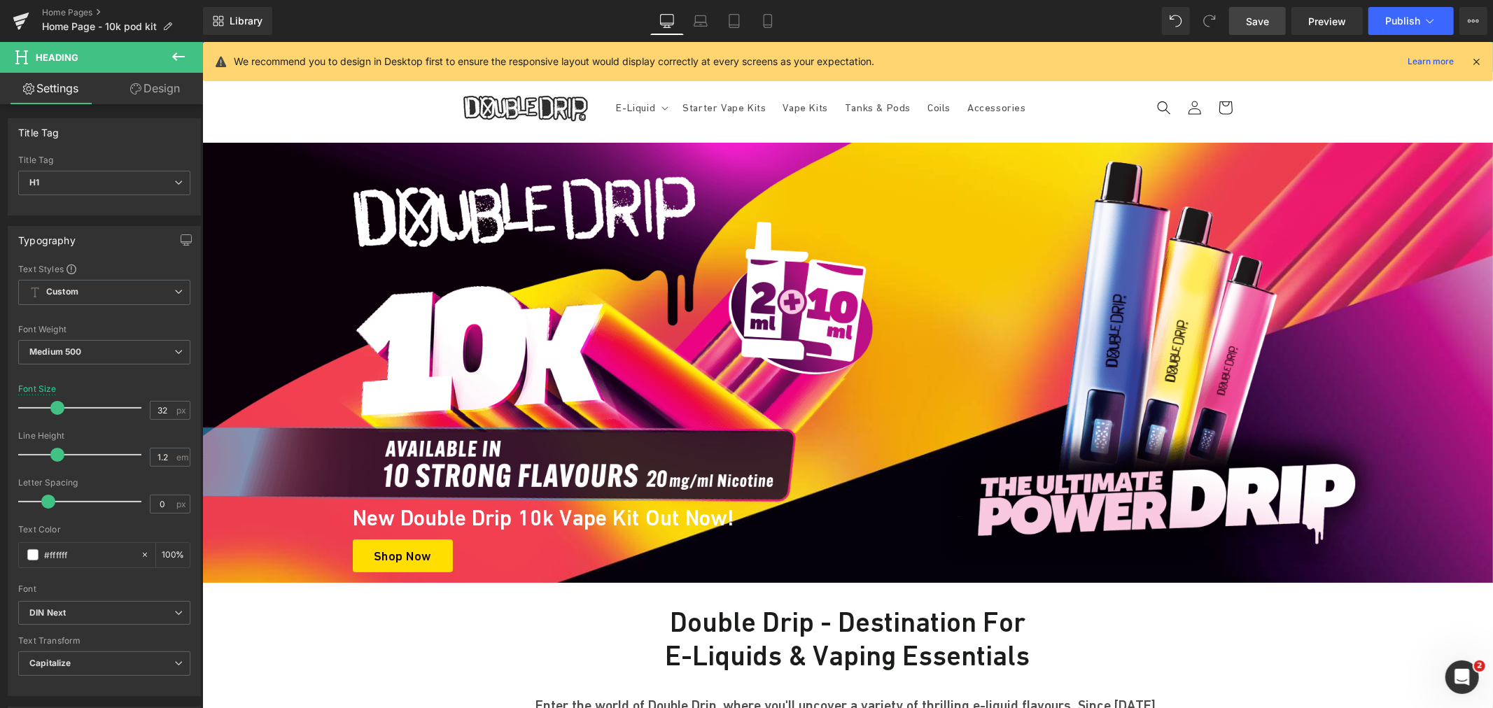
click at [1258, 26] on span "Save" at bounding box center [1257, 21] width 23 height 15
click at [168, 414] on input "32" at bounding box center [162, 410] width 24 height 17
type input "3"
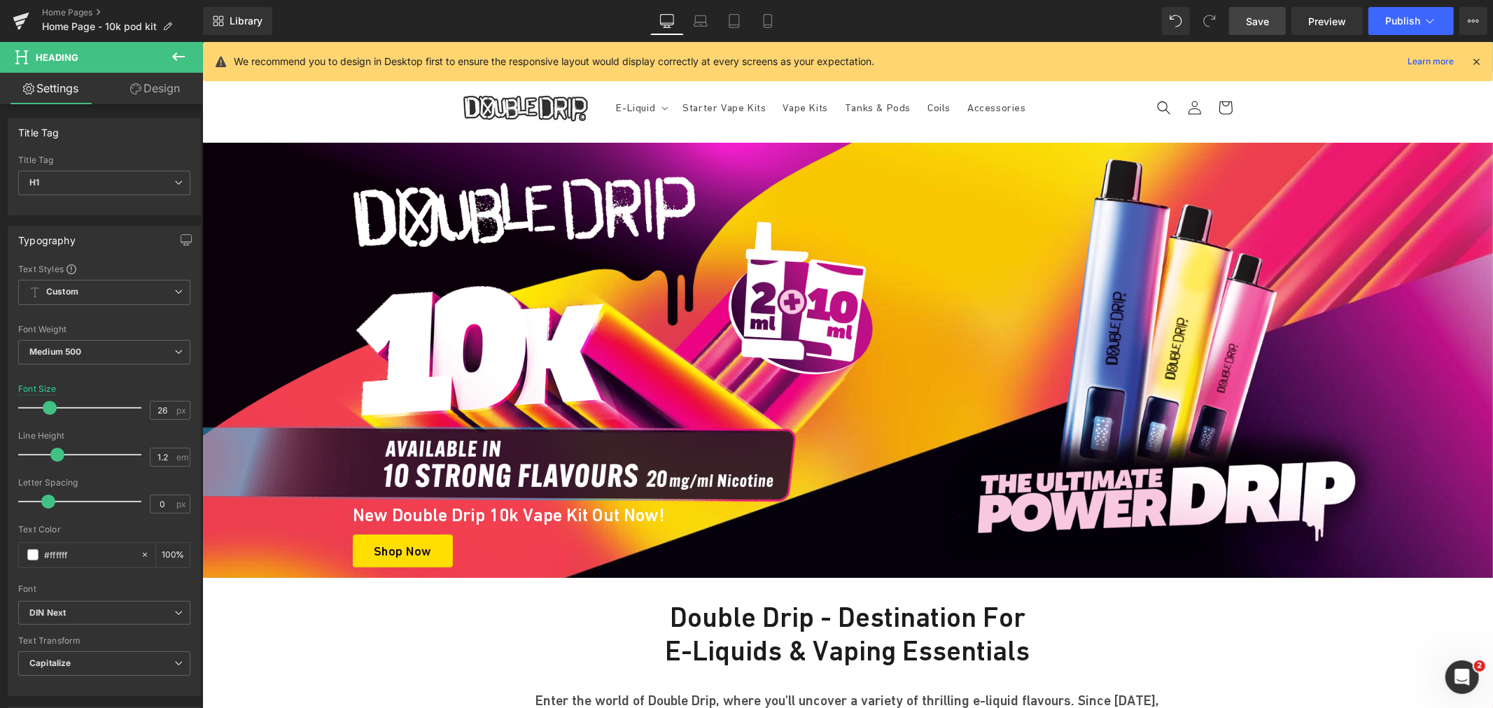
click at [1256, 8] on link "Save" at bounding box center [1257, 21] width 57 height 28
click at [164, 407] on input "26" at bounding box center [162, 410] width 24 height 17
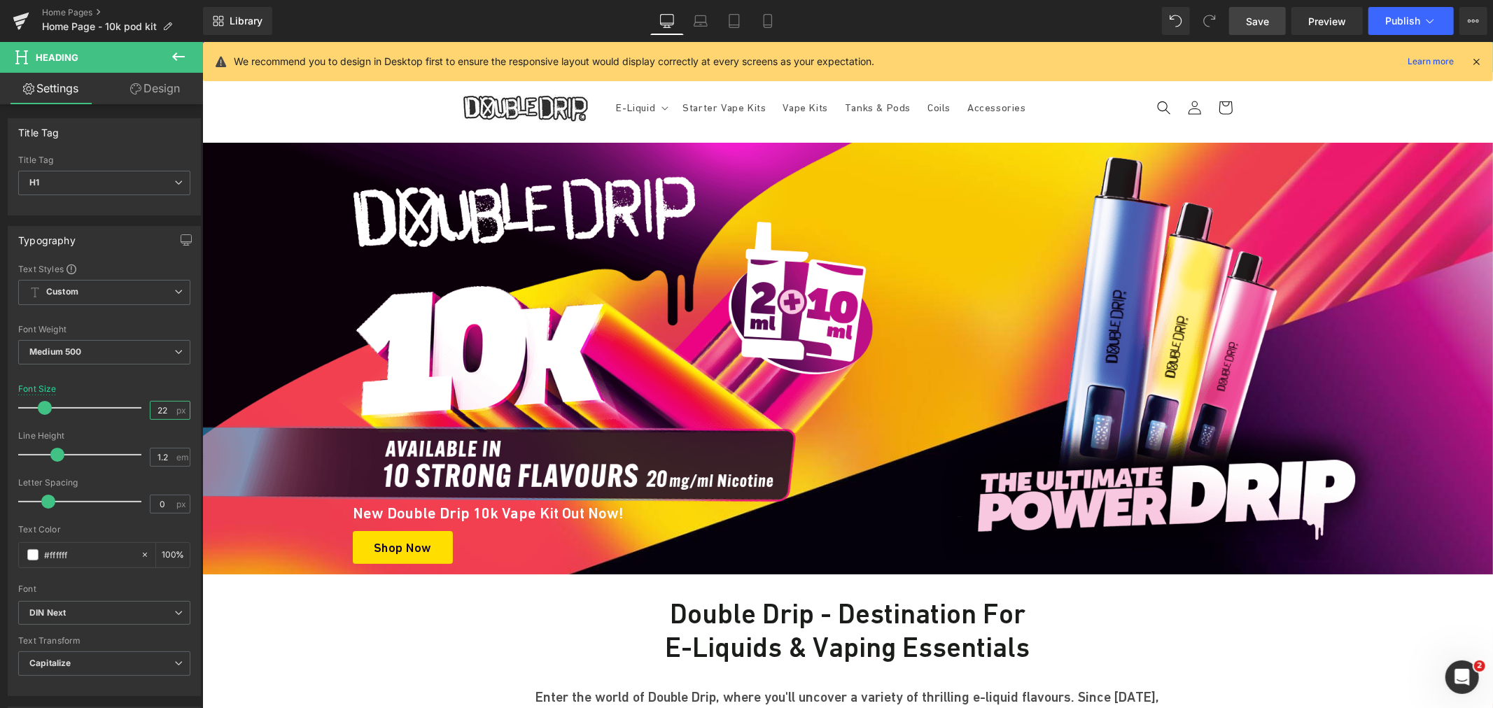
type input "22"
click at [1260, 27] on span "Save" at bounding box center [1257, 21] width 23 height 15
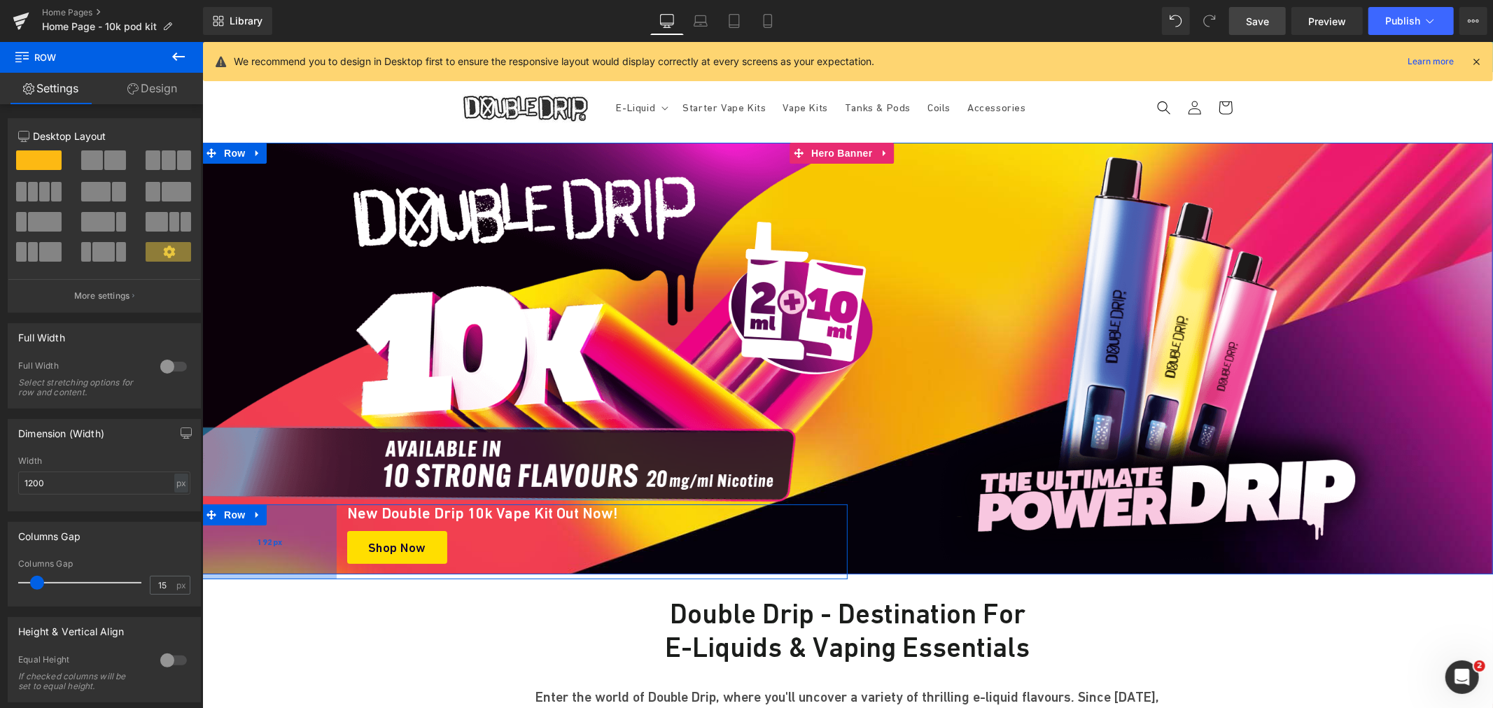
click at [290, 538] on div "192px" at bounding box center [269, 541] width 134 height 75
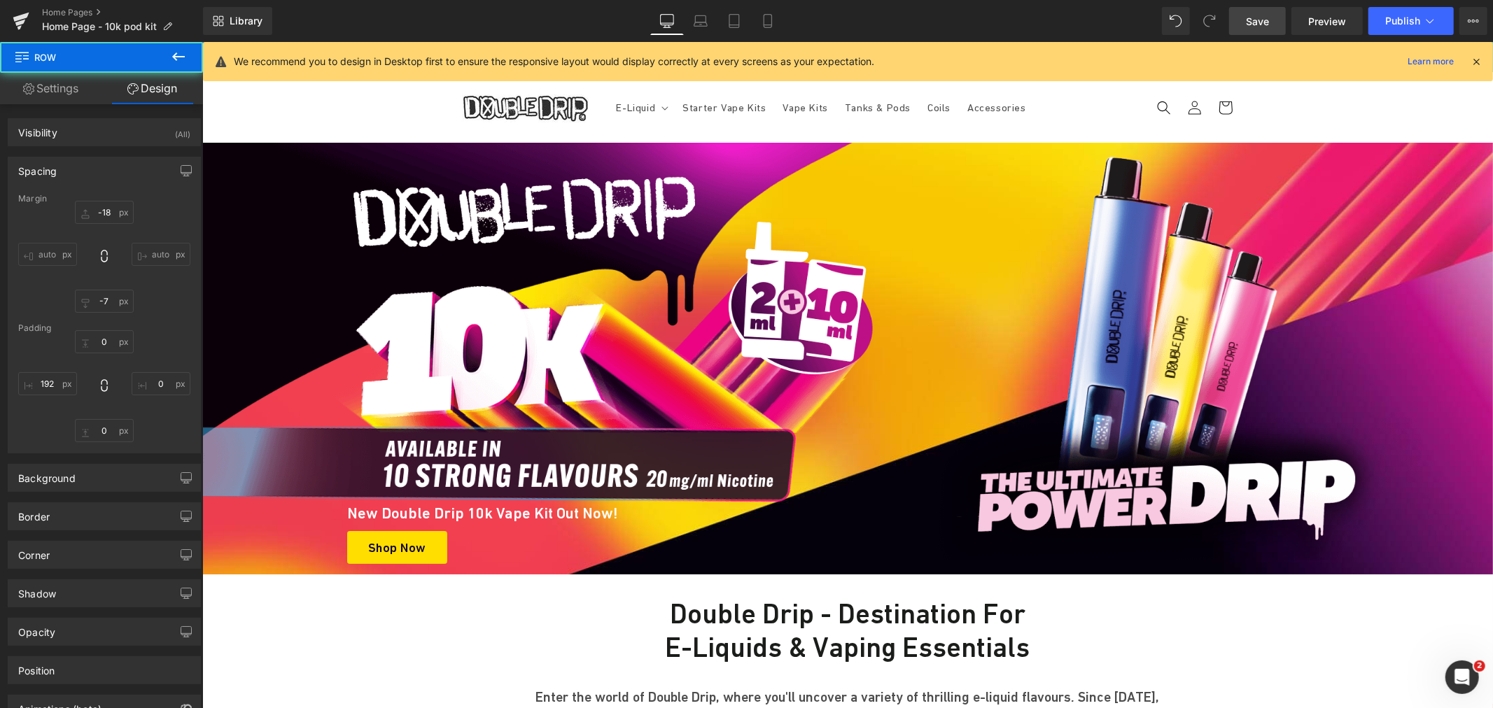
click at [1255, 31] on link "Save" at bounding box center [1257, 21] width 57 height 28
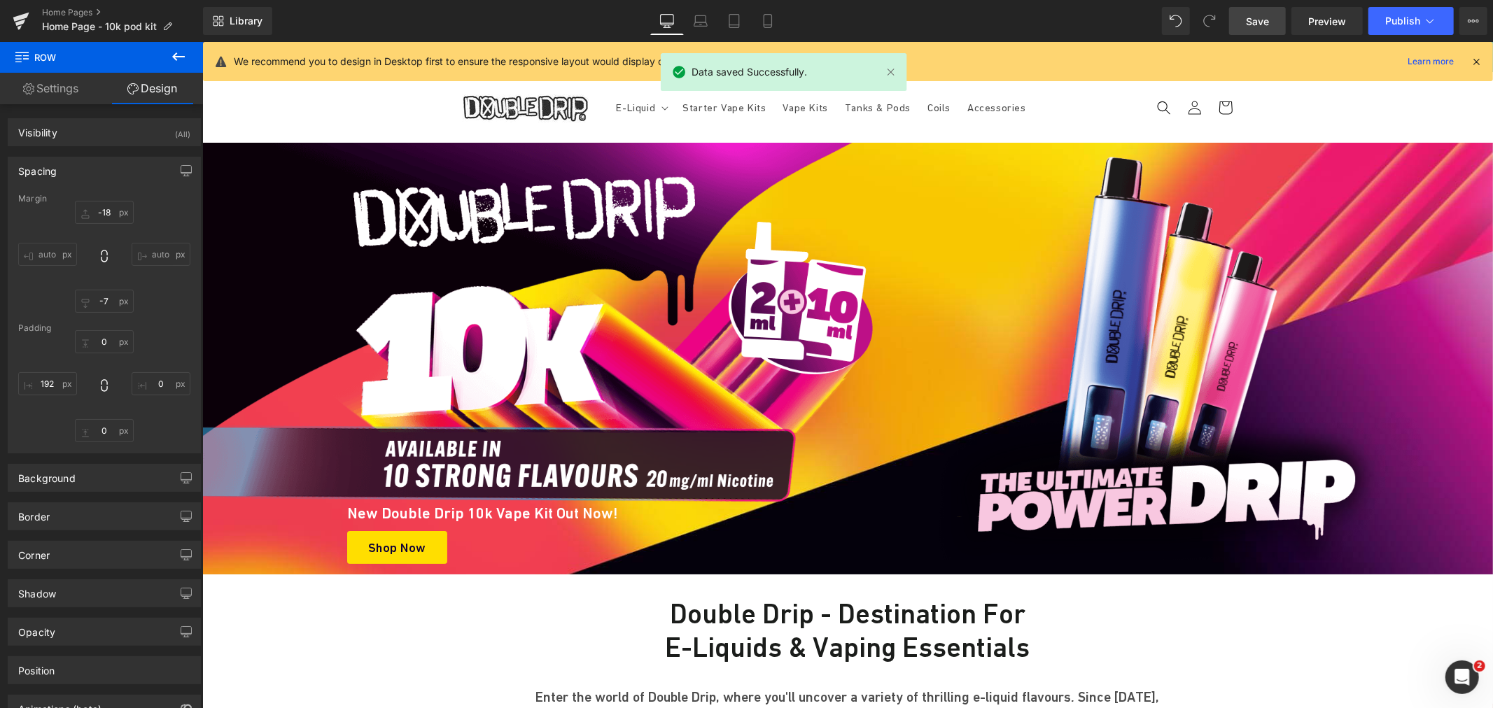
click at [1255, 31] on link "Save" at bounding box center [1257, 21] width 57 height 28
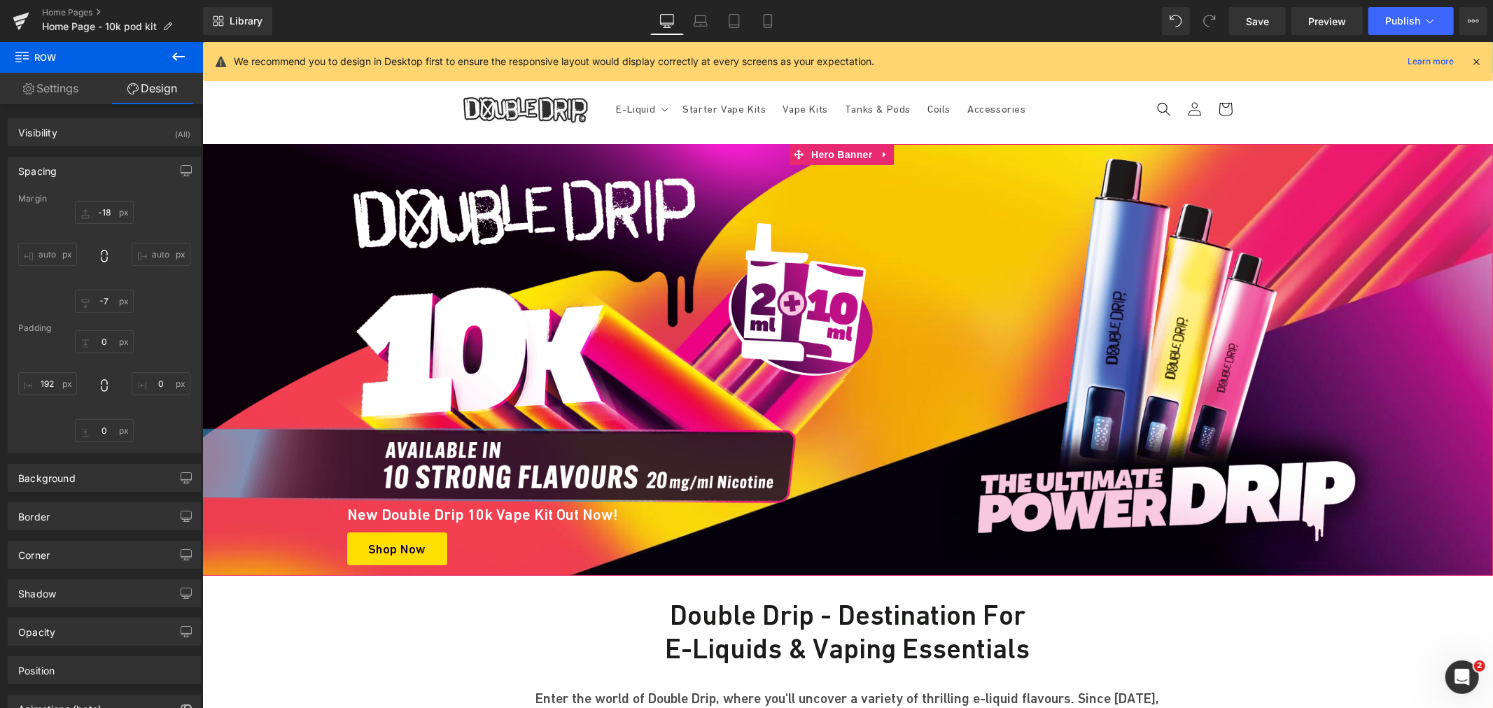
click at [847, 147] on span "Hero Banner" at bounding box center [841, 153] width 68 height 21
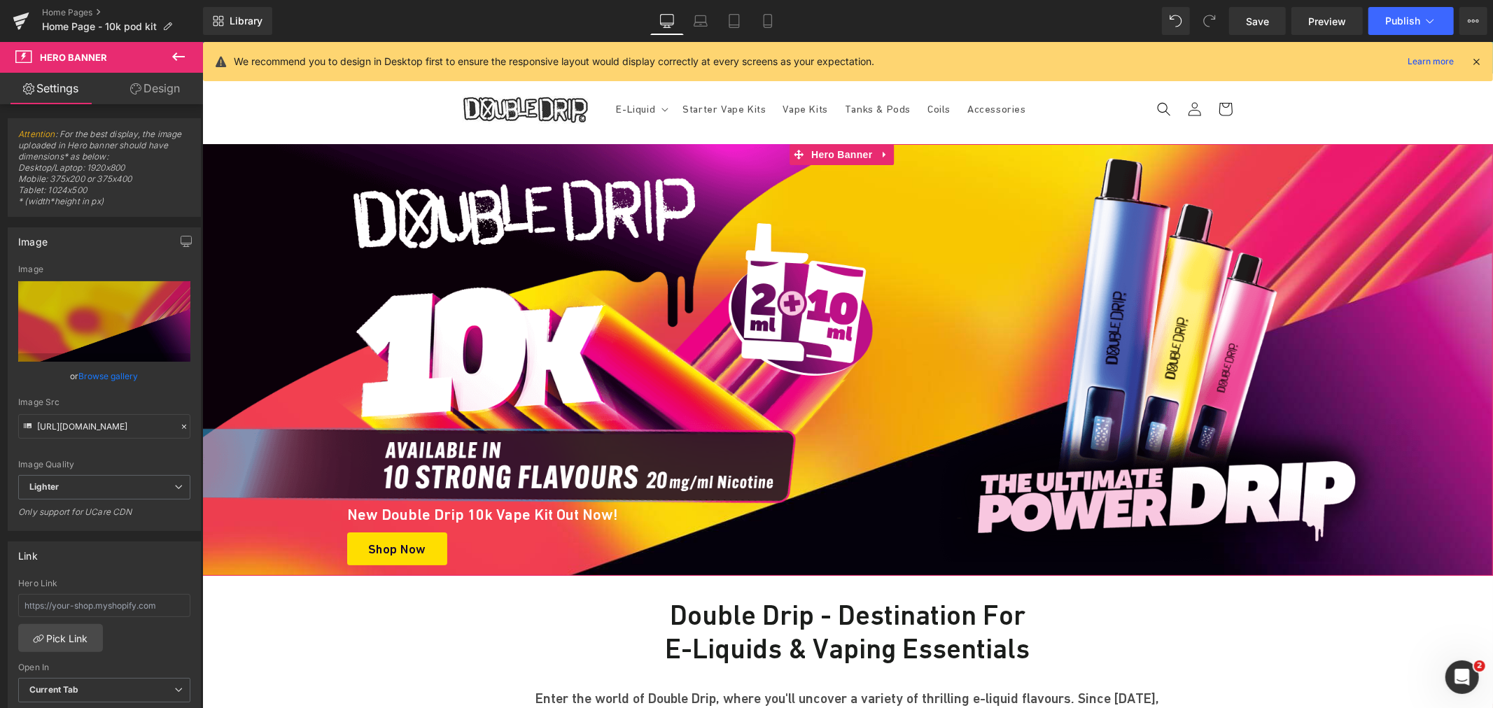
click at [113, 380] on link "Browse gallery" at bounding box center [108, 376] width 59 height 24
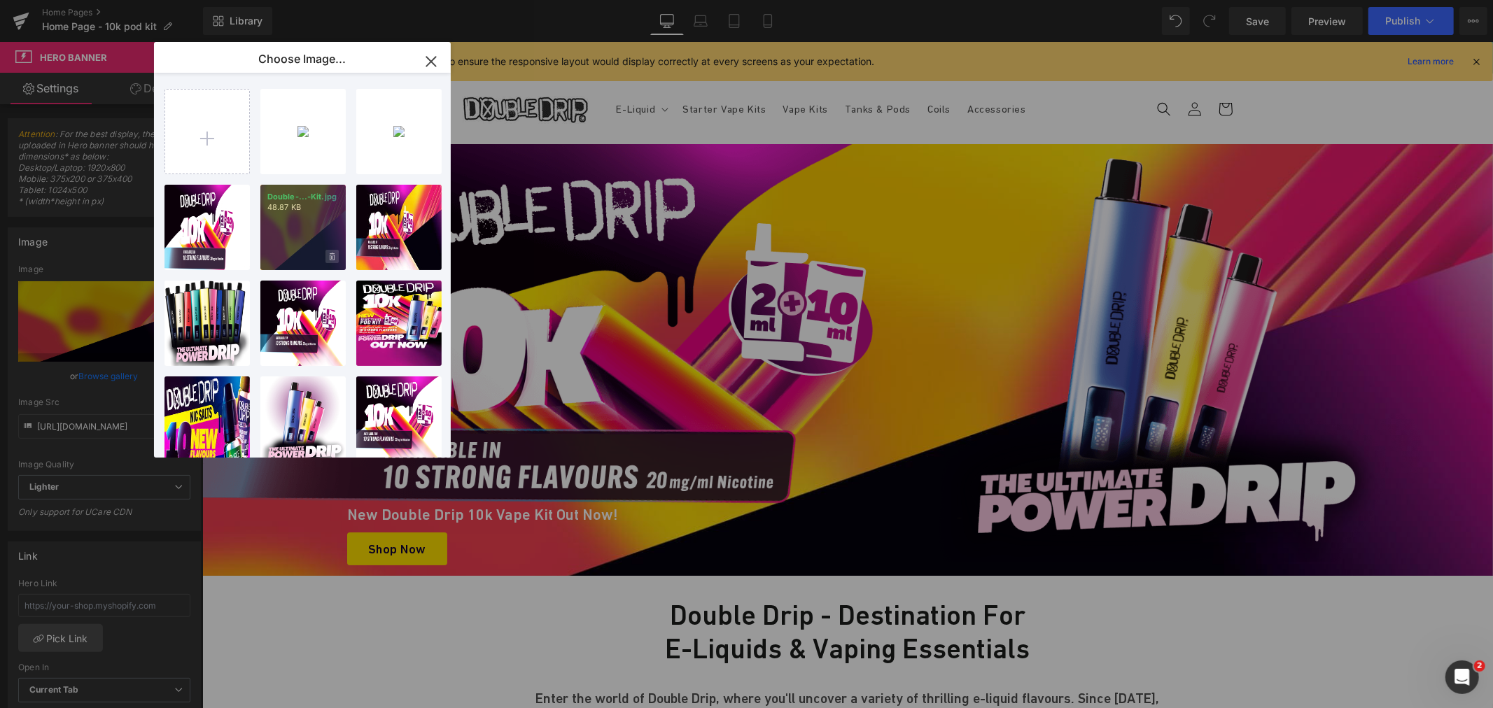
click at [331, 256] on icon at bounding box center [332, 257] width 5 height 8
click at [289, 257] on span "Yes" at bounding box center [284, 256] width 35 height 15
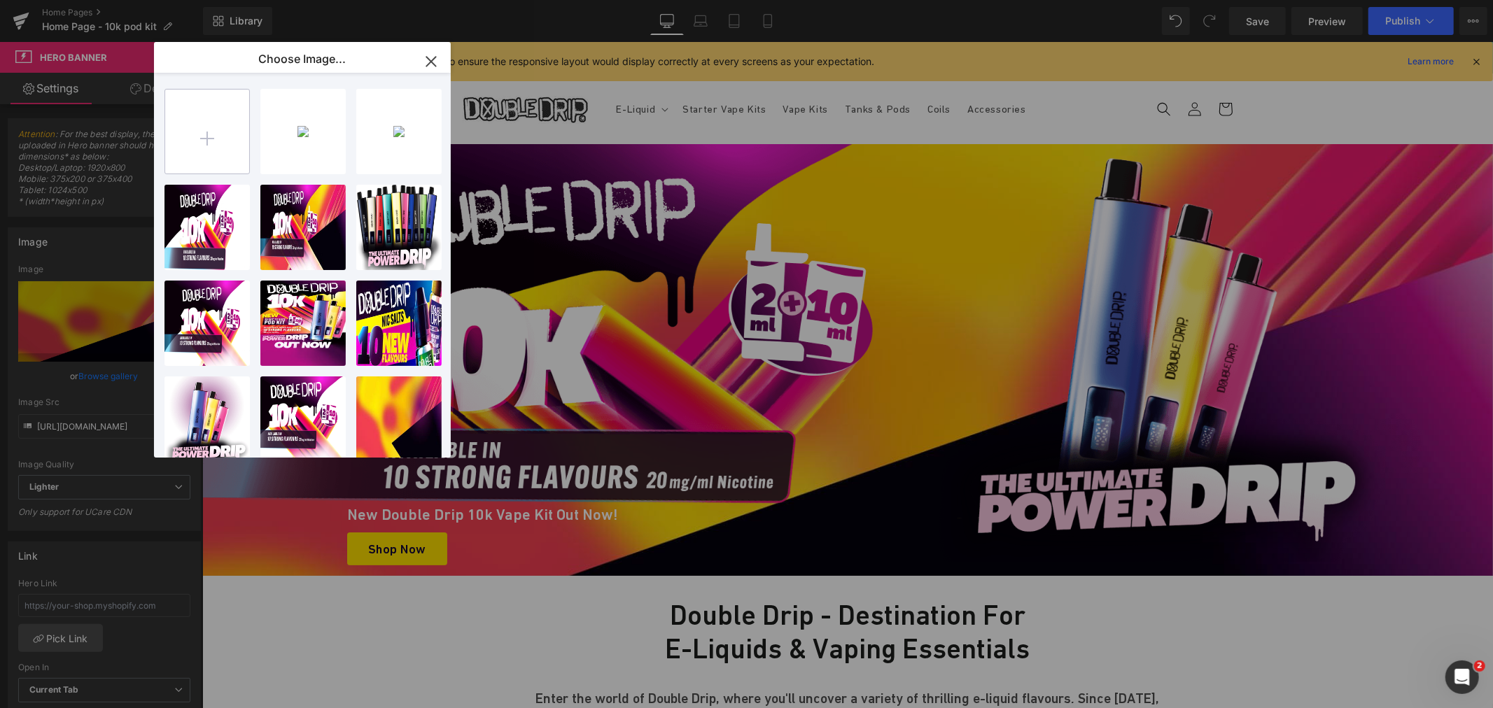
click at [204, 122] on input "file" at bounding box center [207, 132] width 84 height 84
type input "C:\fakepath\Double-Drip-10k-Pod-Vape-Kit.jpg"
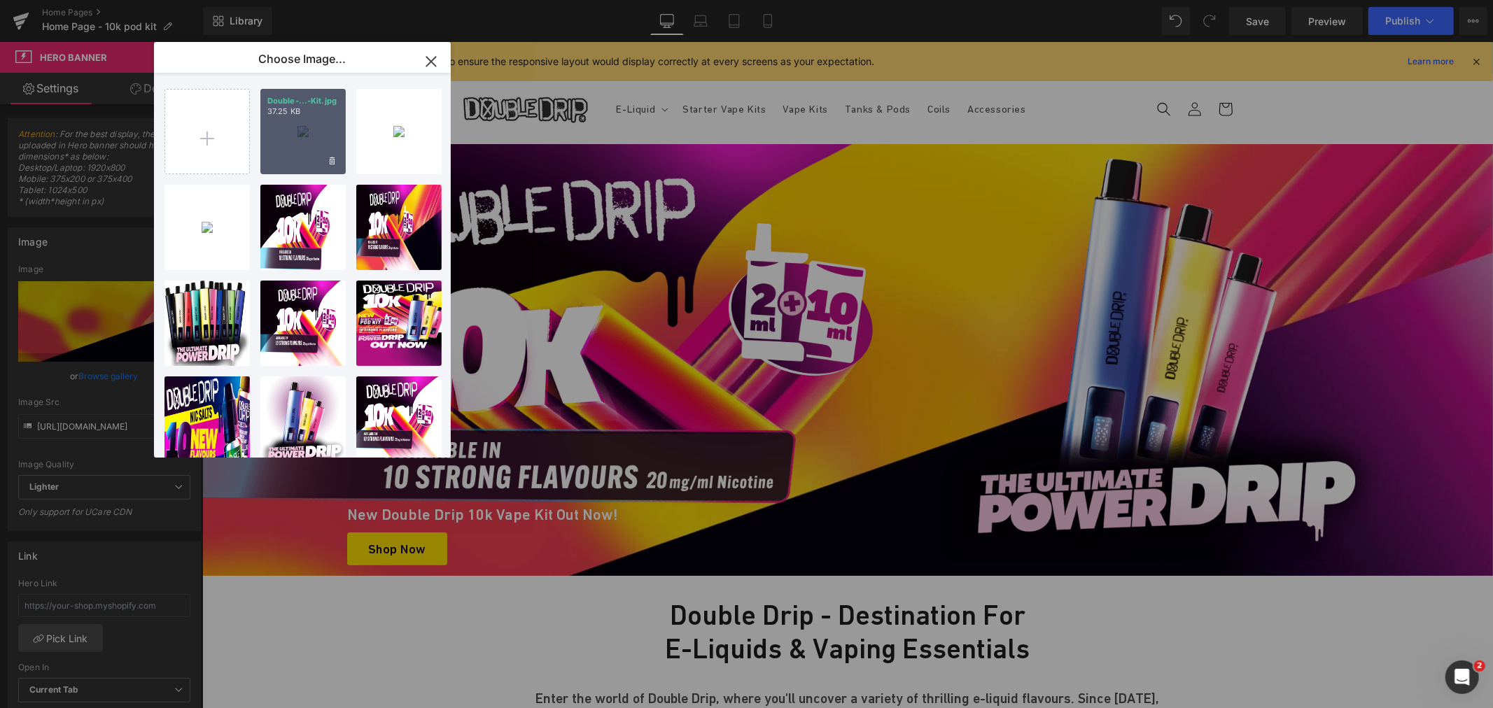
click at [320, 139] on div "Double-...-Kit.jpg 37.25 KB" at bounding box center [302, 131] width 85 height 85
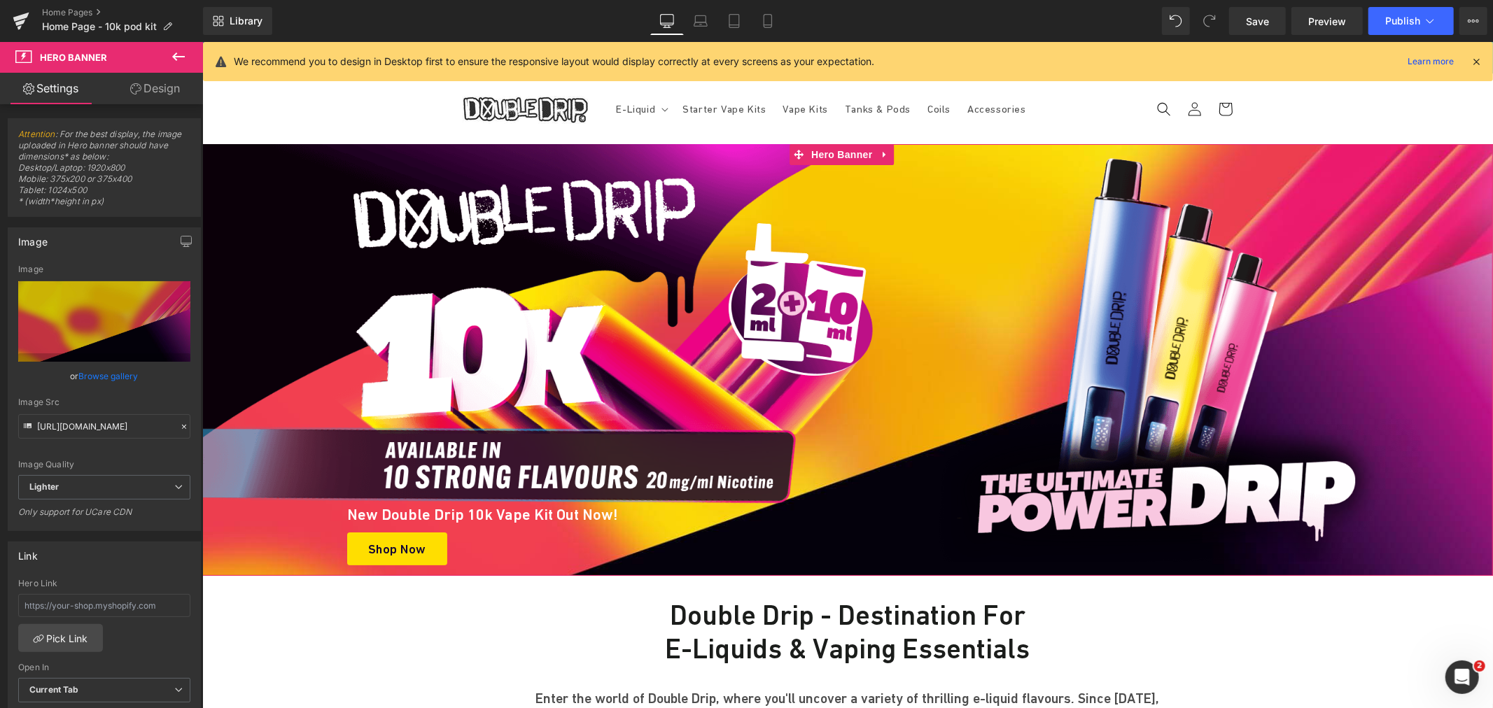
click at [113, 369] on link "Browse gallery" at bounding box center [108, 376] width 59 height 24
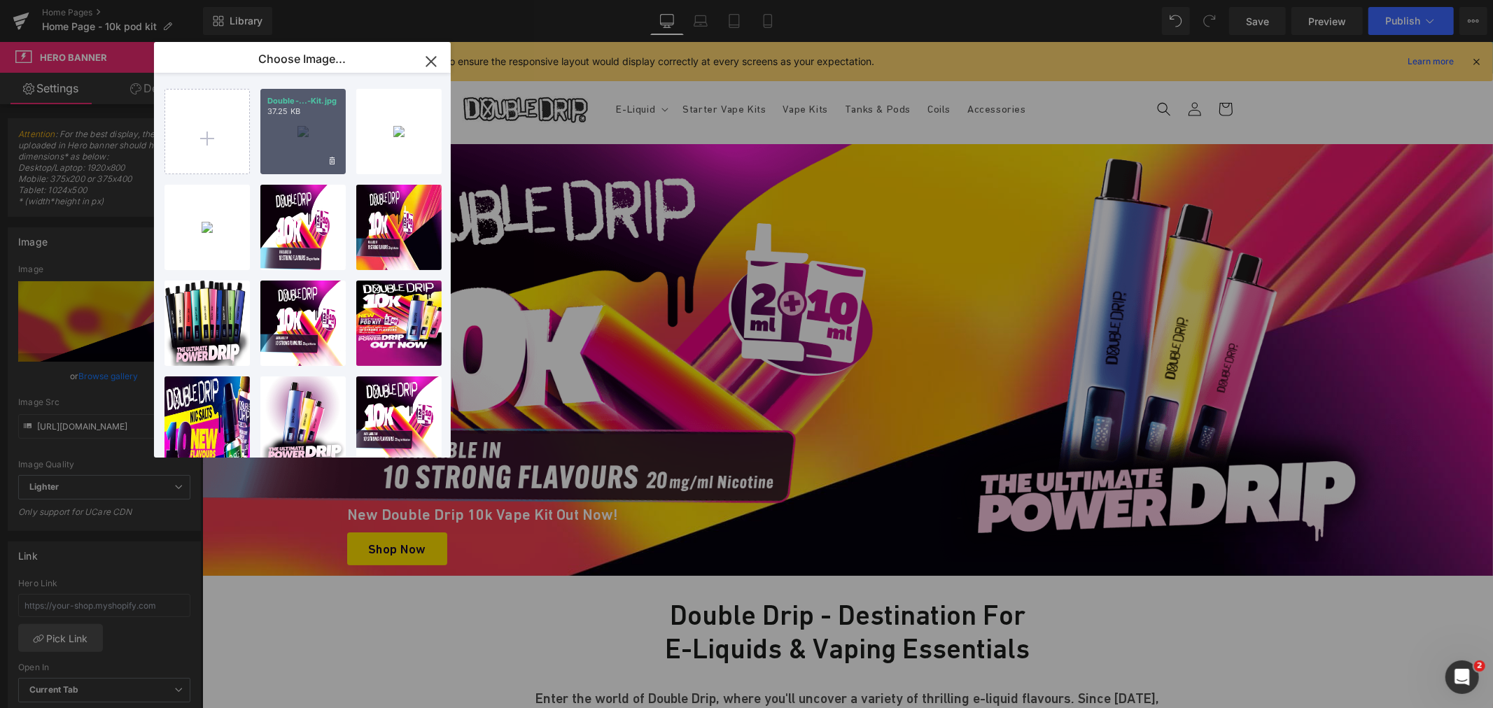
click at [304, 138] on div "Double-...-Kit.jpg 37.25 KB" at bounding box center [302, 131] width 85 height 85
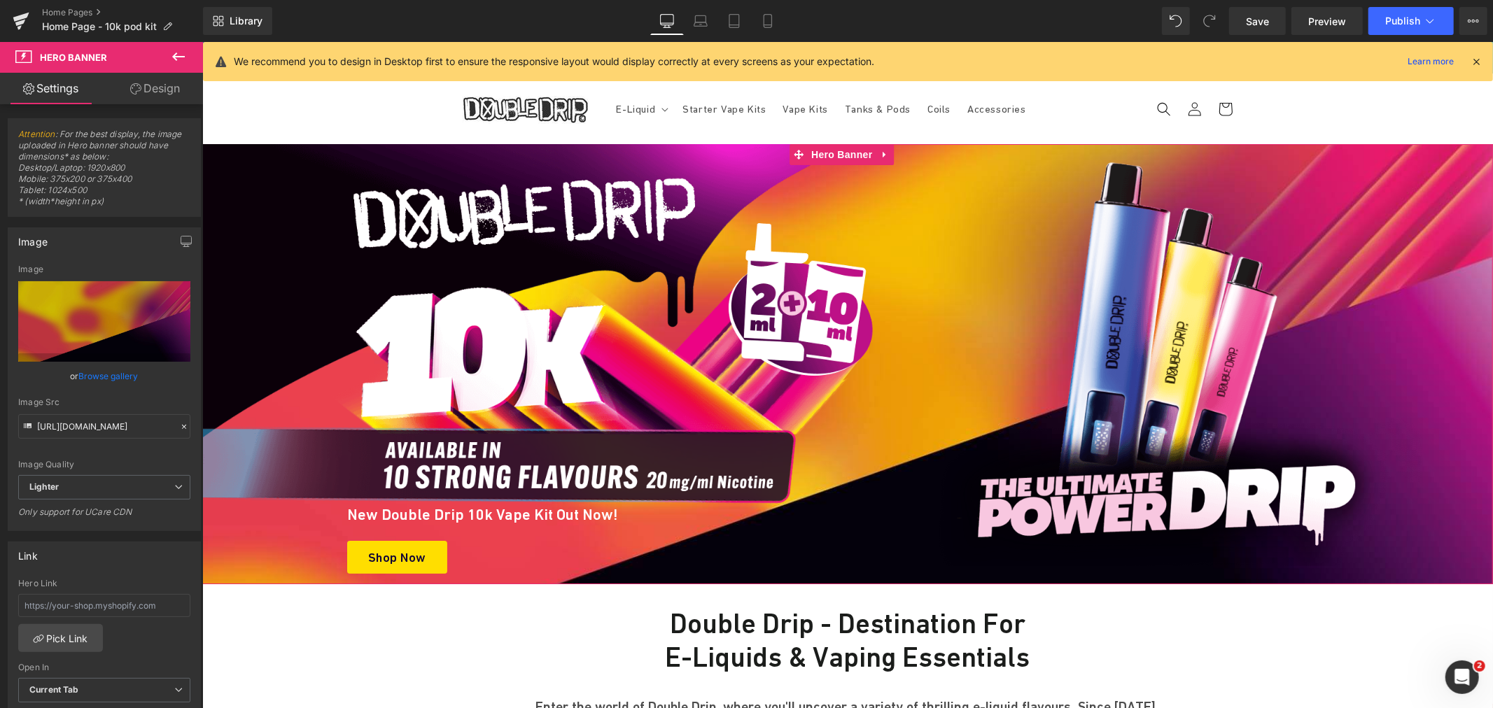
click at [107, 376] on link "Browse gallery" at bounding box center [108, 376] width 59 height 24
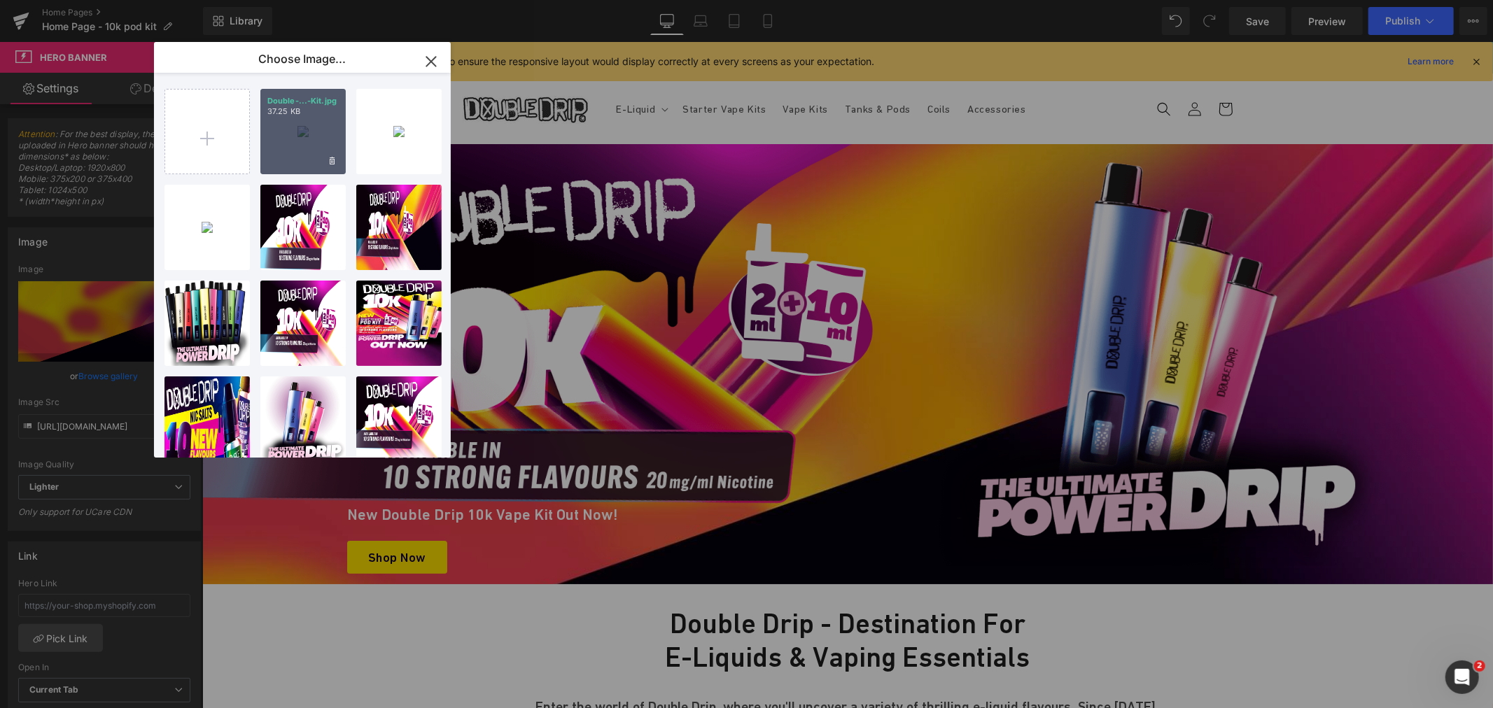
click at [316, 151] on div "Double-...-Kit.jpg 37.25 KB" at bounding box center [302, 131] width 85 height 85
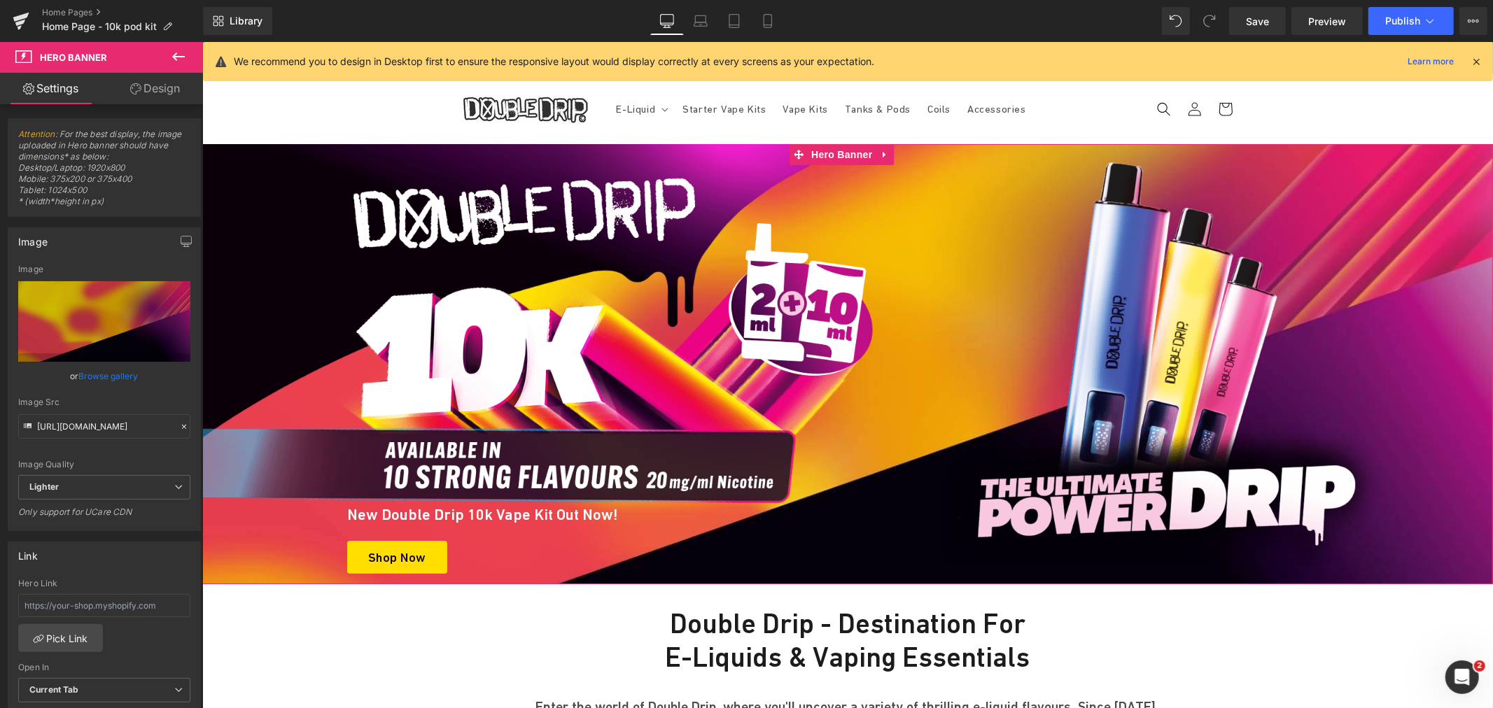
click at [119, 367] on link "Browse gallery" at bounding box center [108, 376] width 59 height 24
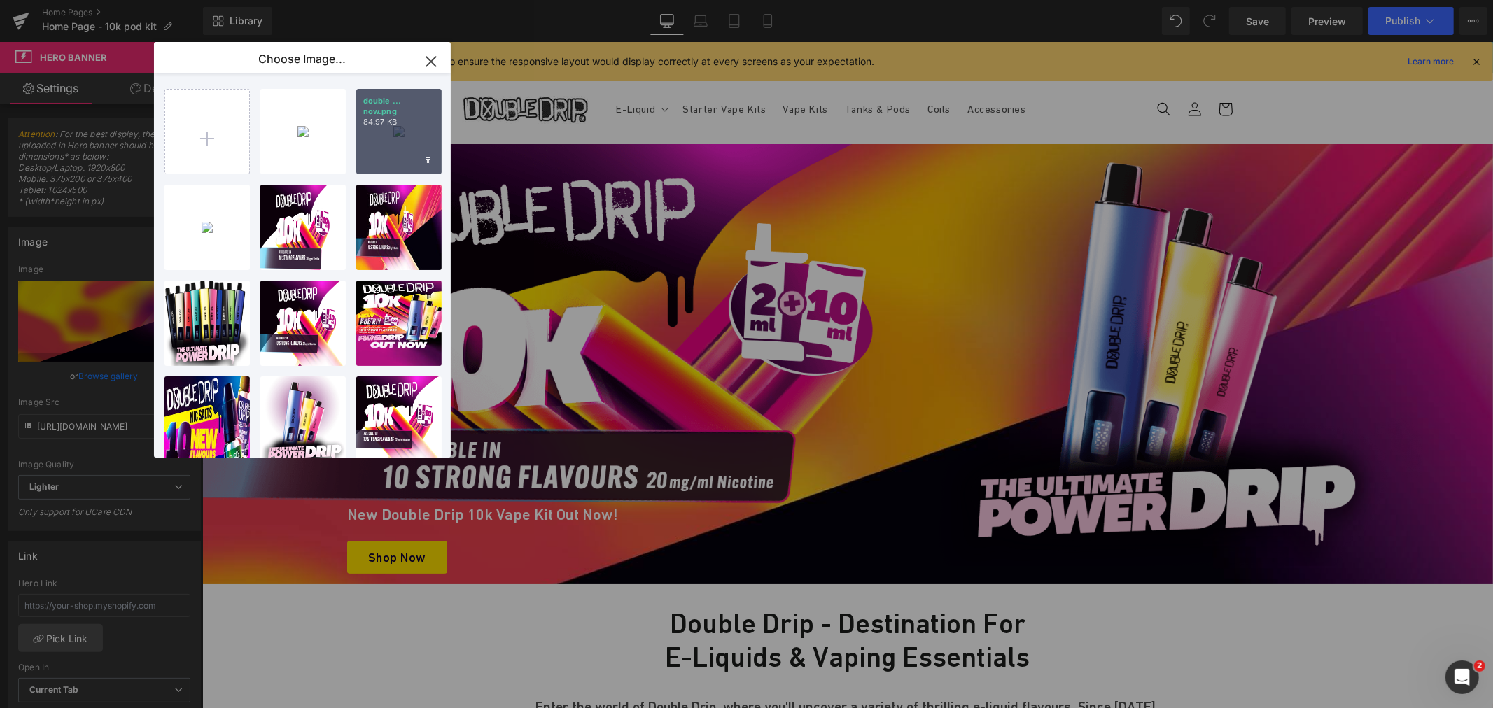
click at [385, 132] on div "double ... now.png 84.97 KB" at bounding box center [398, 131] width 85 height 85
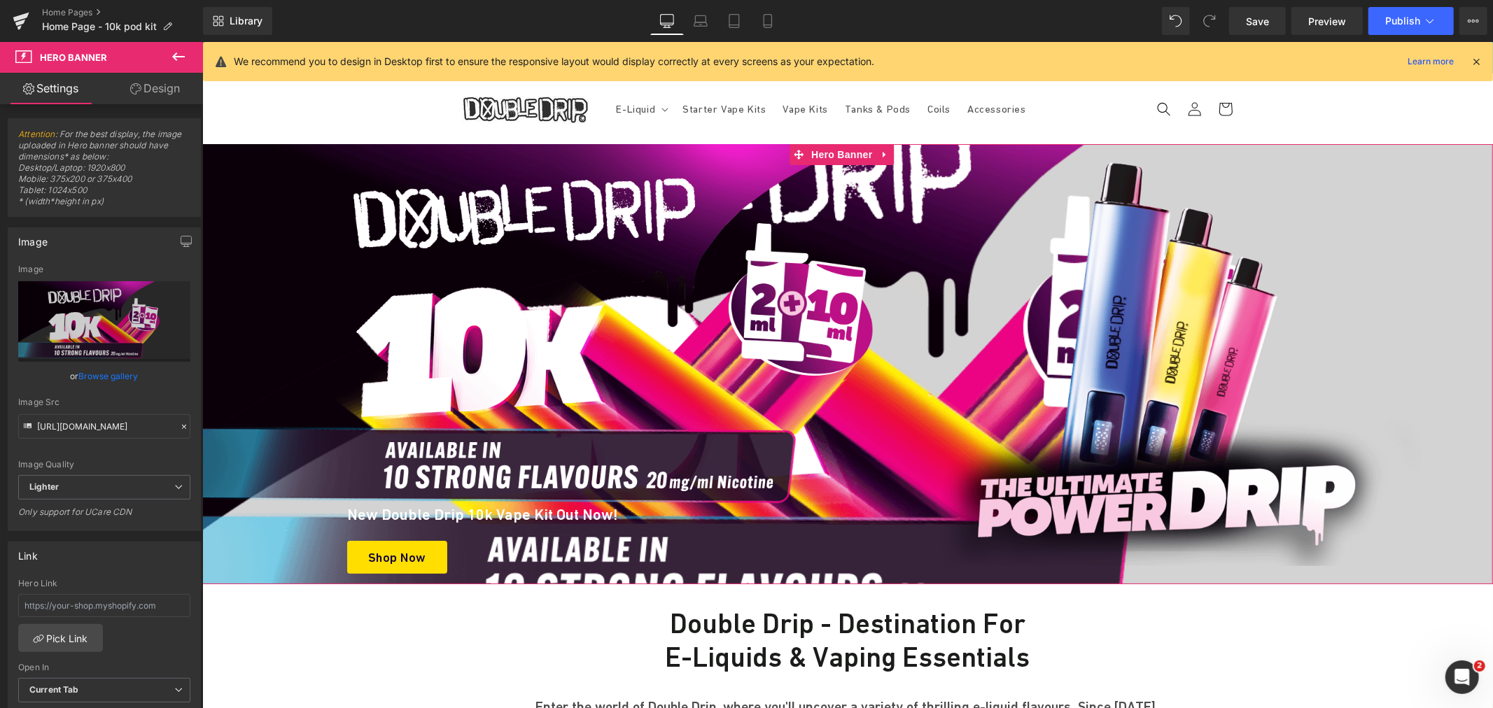
click at [100, 374] on link "Browse gallery" at bounding box center [108, 376] width 59 height 24
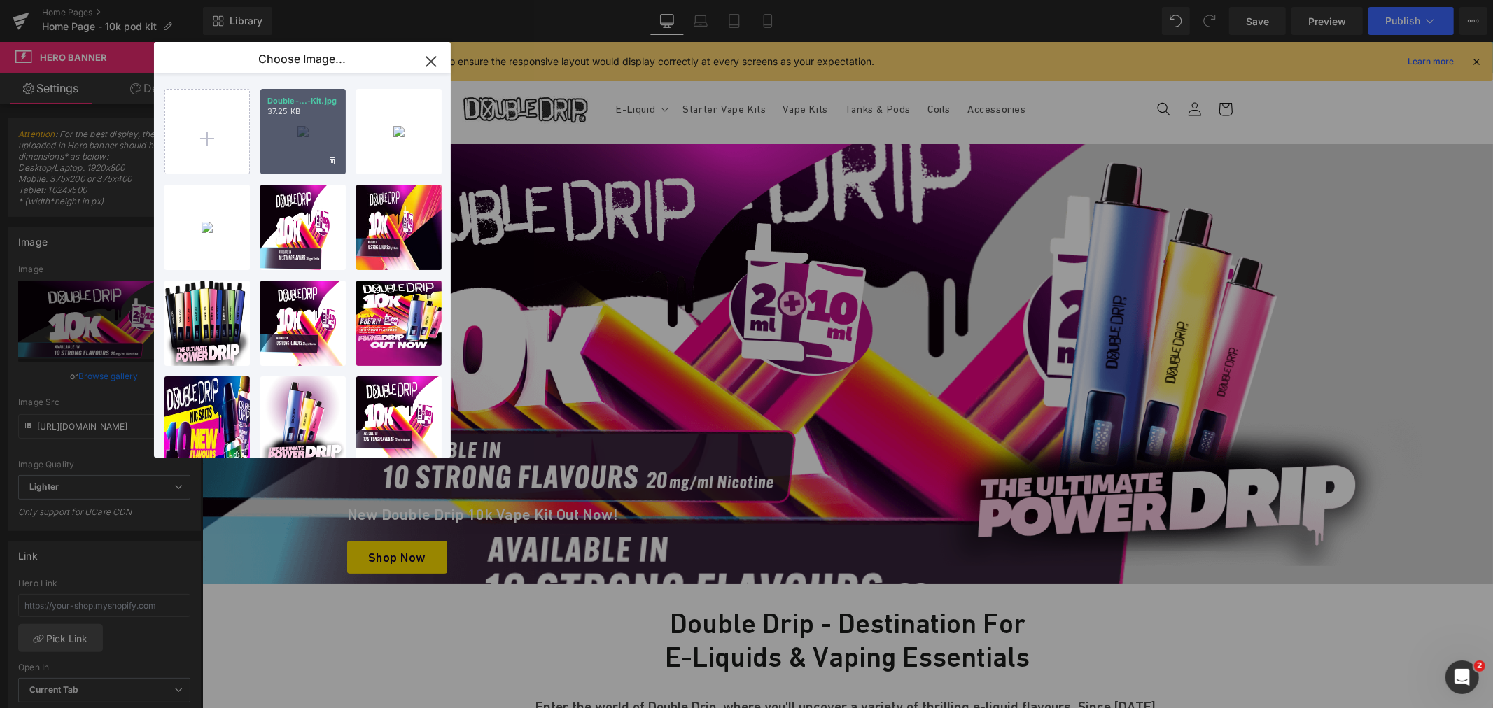
click at [311, 135] on div "Double-...-Kit.jpg 37.25 KB" at bounding box center [302, 131] width 85 height 85
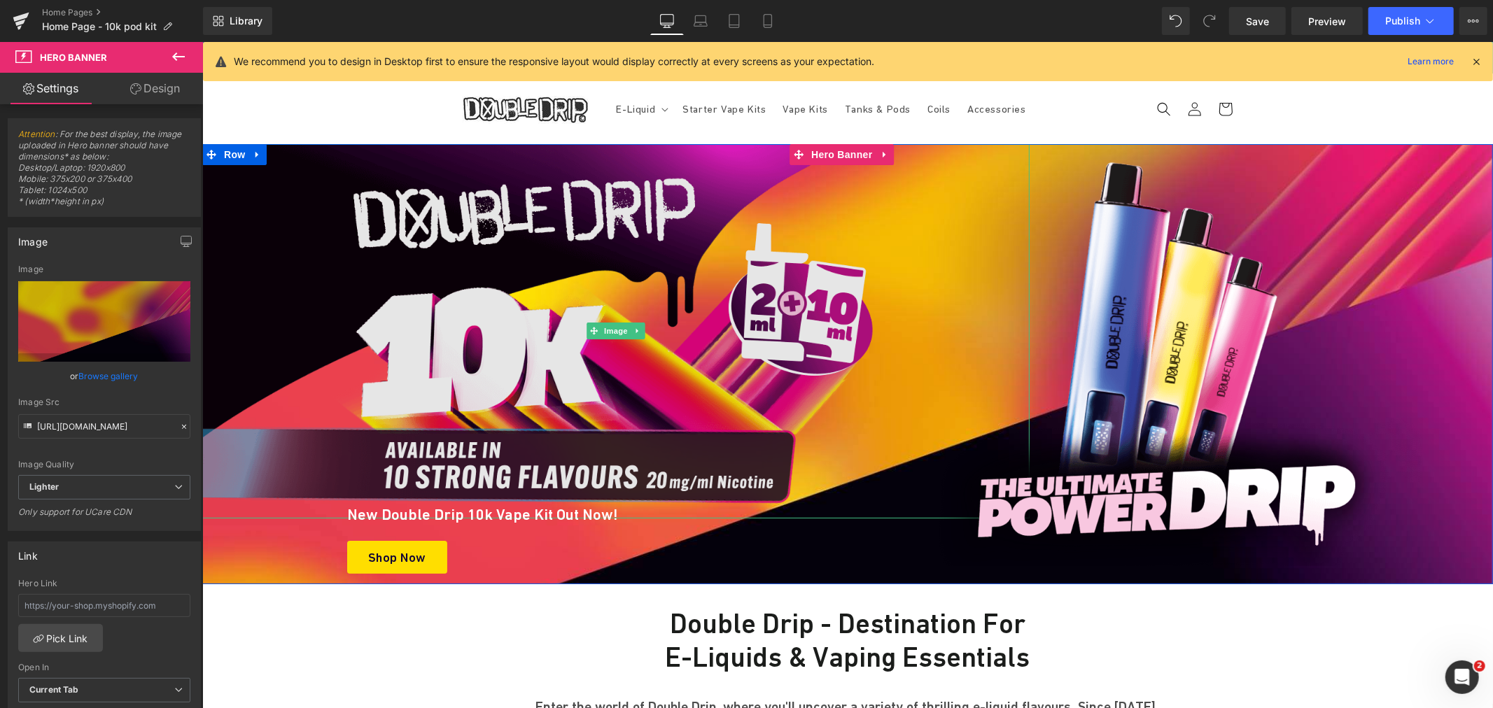
click at [521, 248] on img at bounding box center [615, 330] width 827 height 374
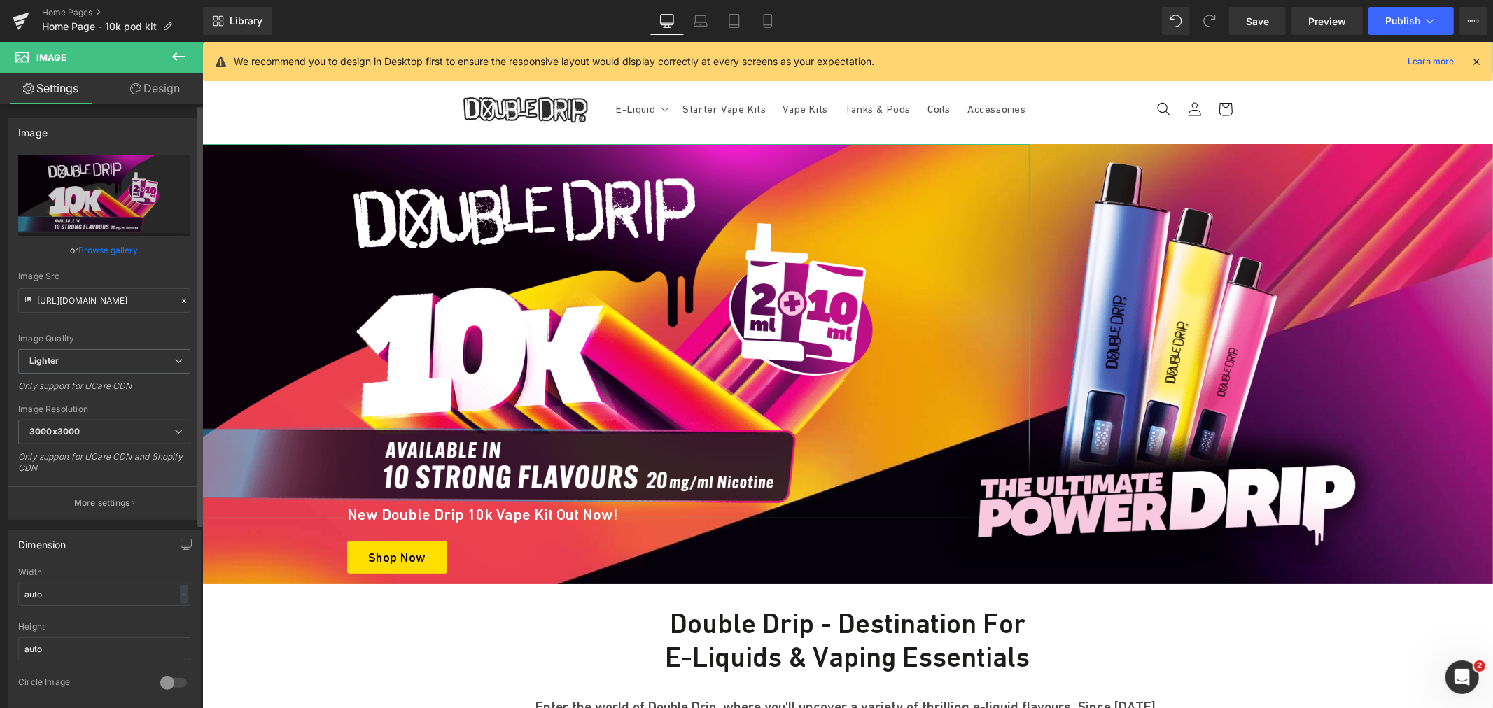
click at [113, 248] on link "Browse gallery" at bounding box center [108, 250] width 59 height 24
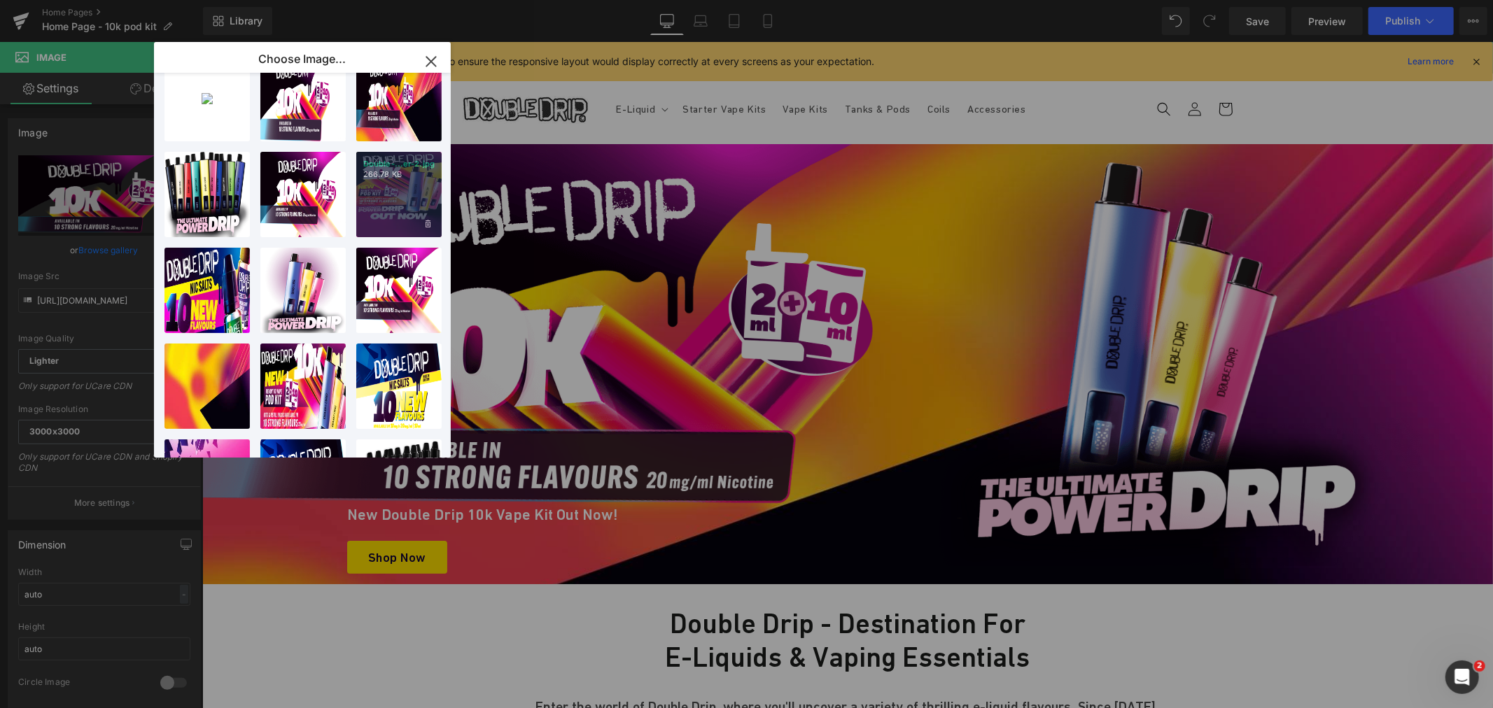
scroll to position [233, 0]
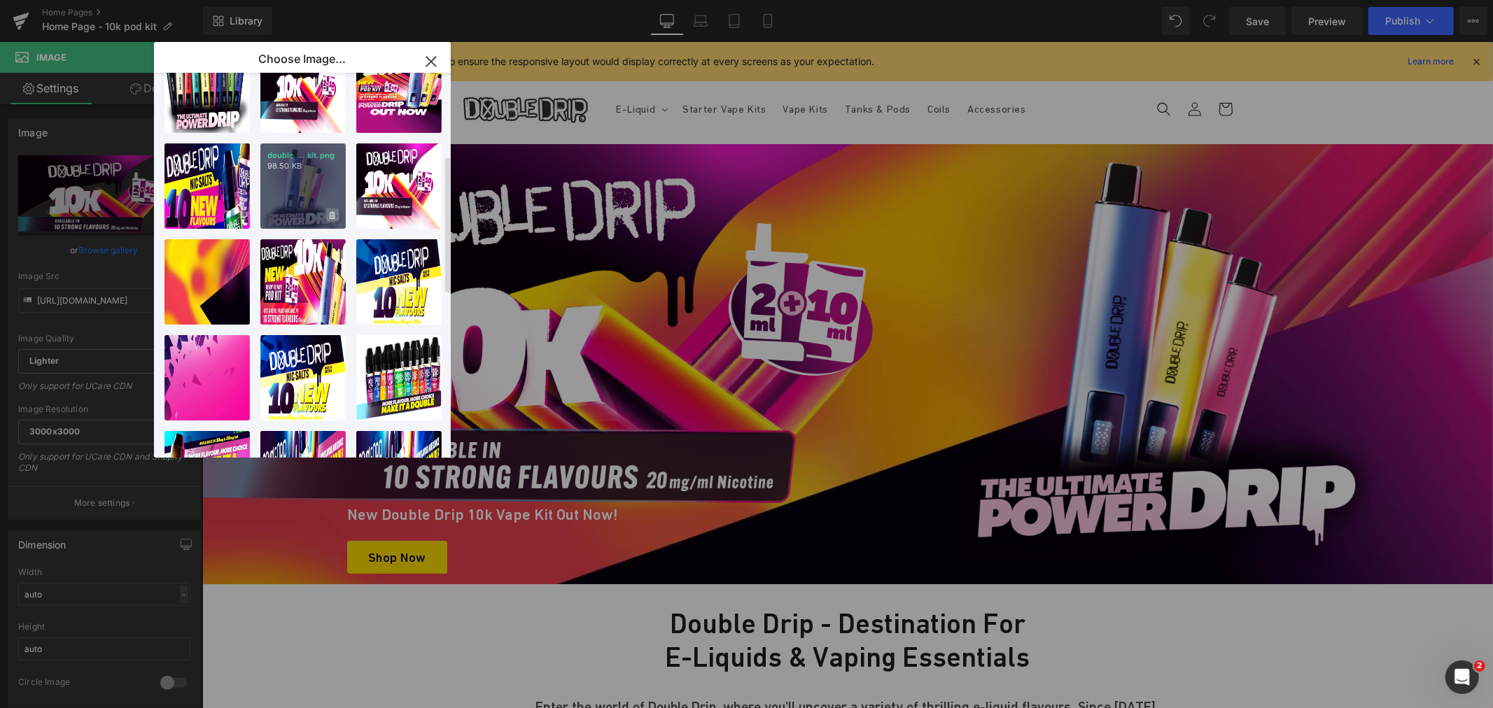
click at [332, 213] on icon at bounding box center [332, 215] width 5 height 9
click at [287, 213] on span "Yes" at bounding box center [284, 215] width 35 height 15
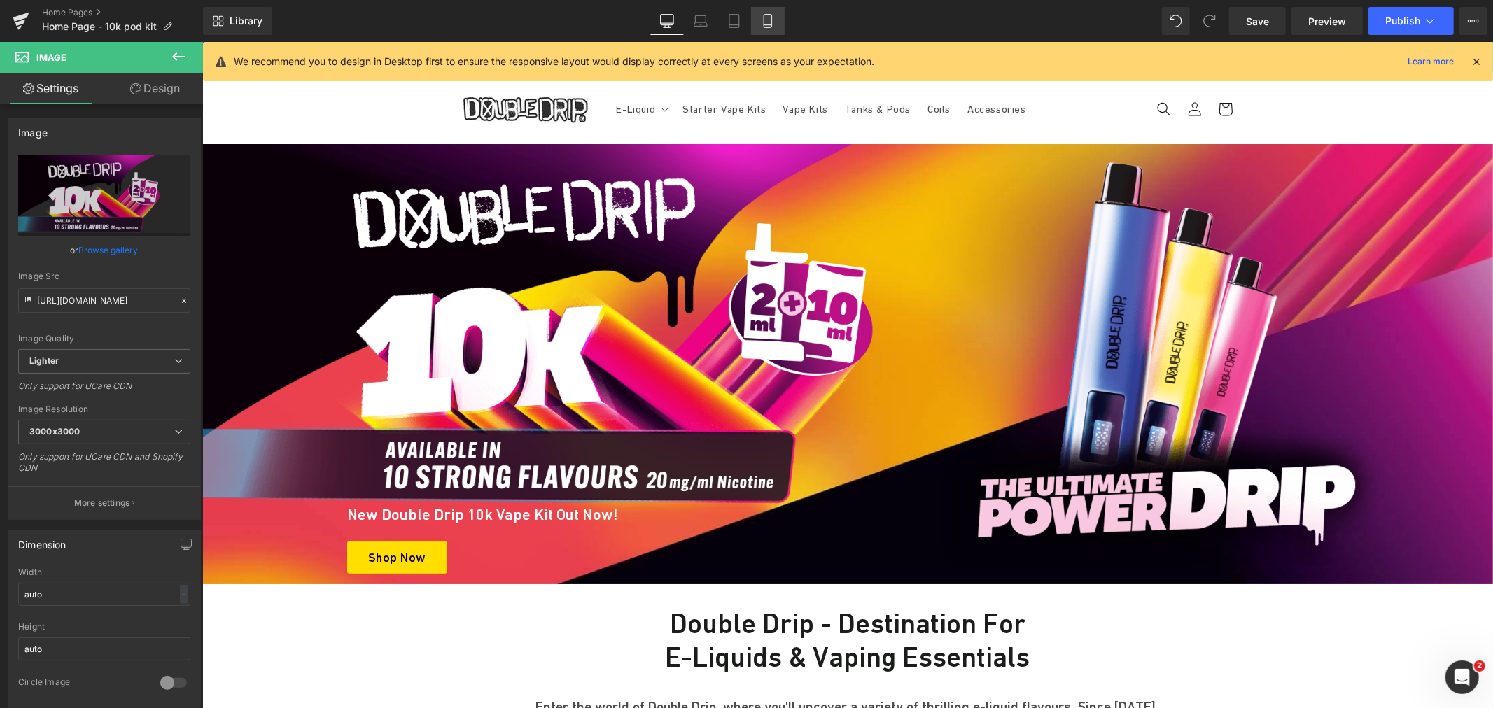
click at [771, 19] on icon at bounding box center [768, 21] width 14 height 14
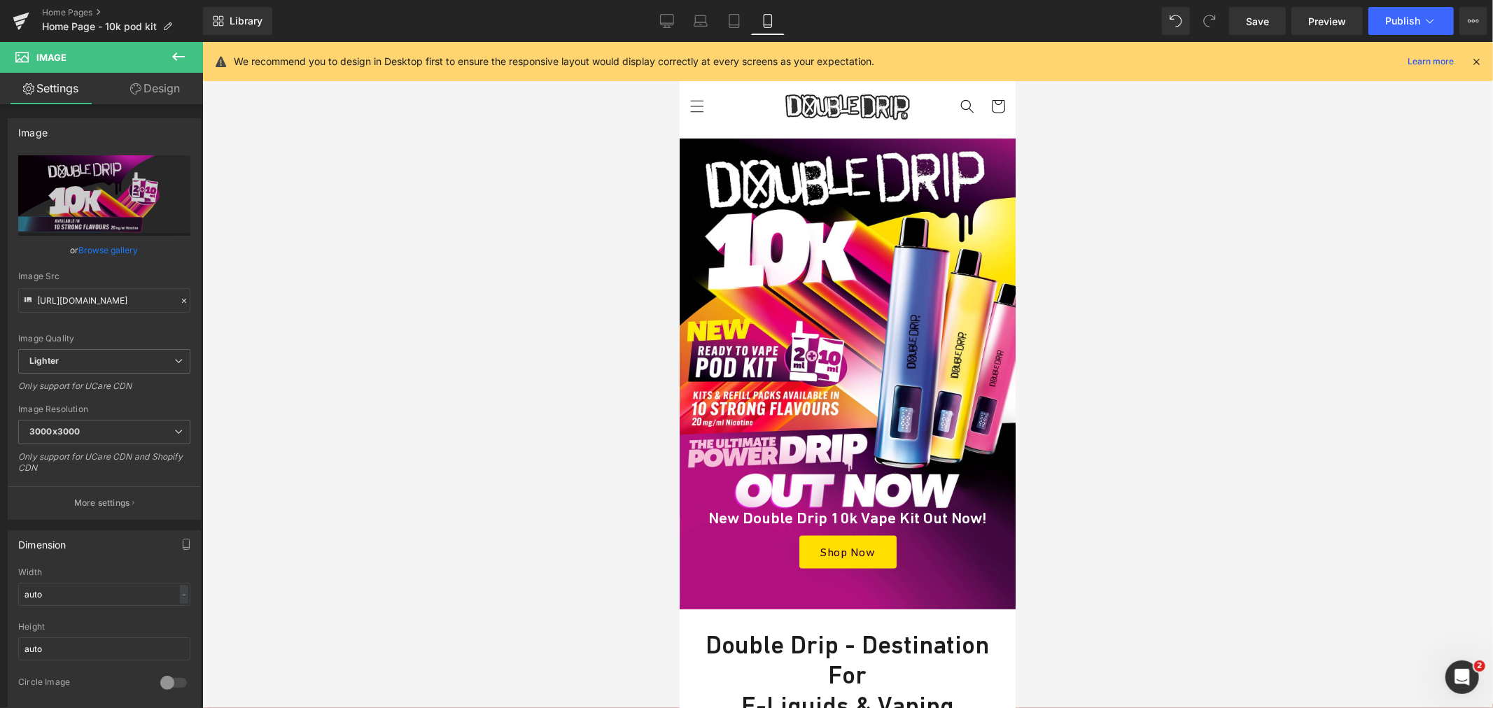
click at [687, 17] on link "Laptop" at bounding box center [701, 21] width 34 height 28
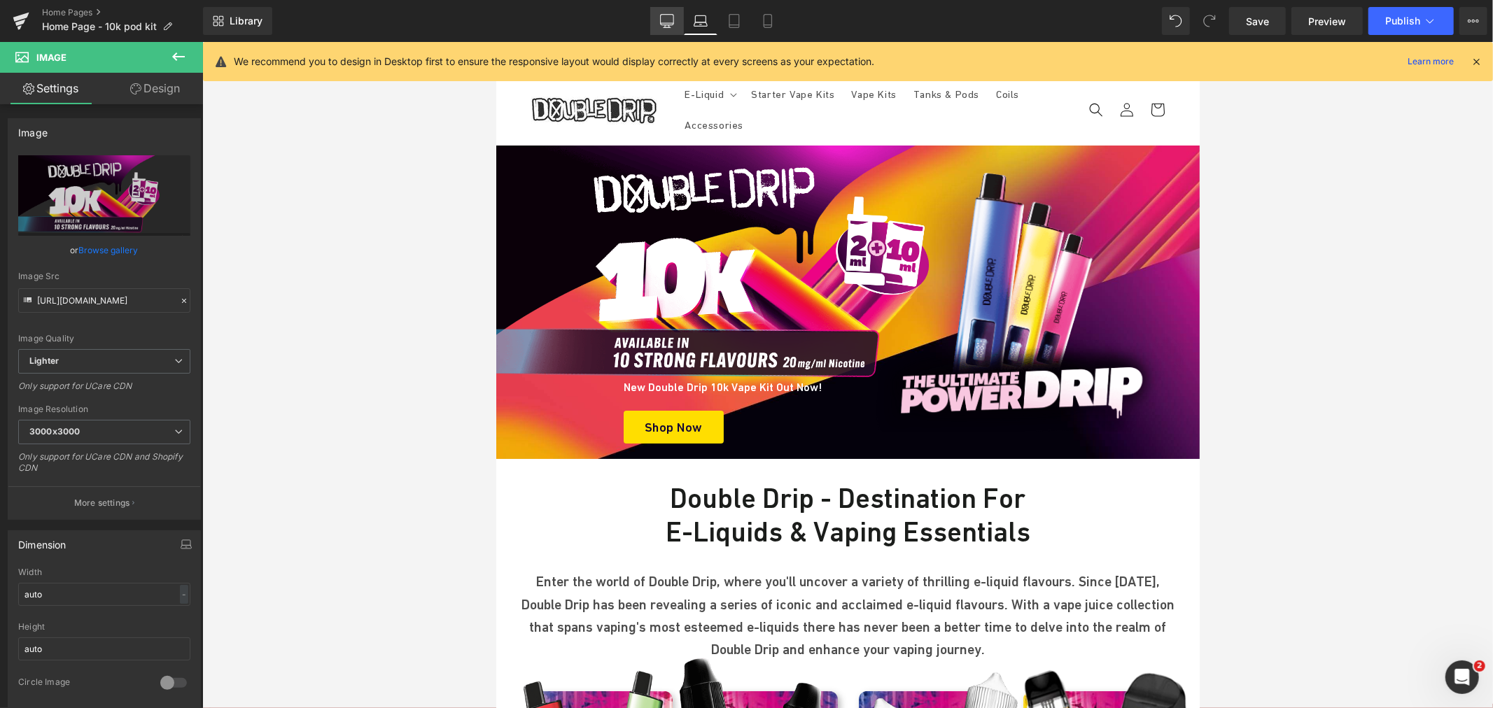
click at [677, 21] on link "Desktop" at bounding box center [667, 21] width 34 height 28
